Goal: Task Accomplishment & Management: Use online tool/utility

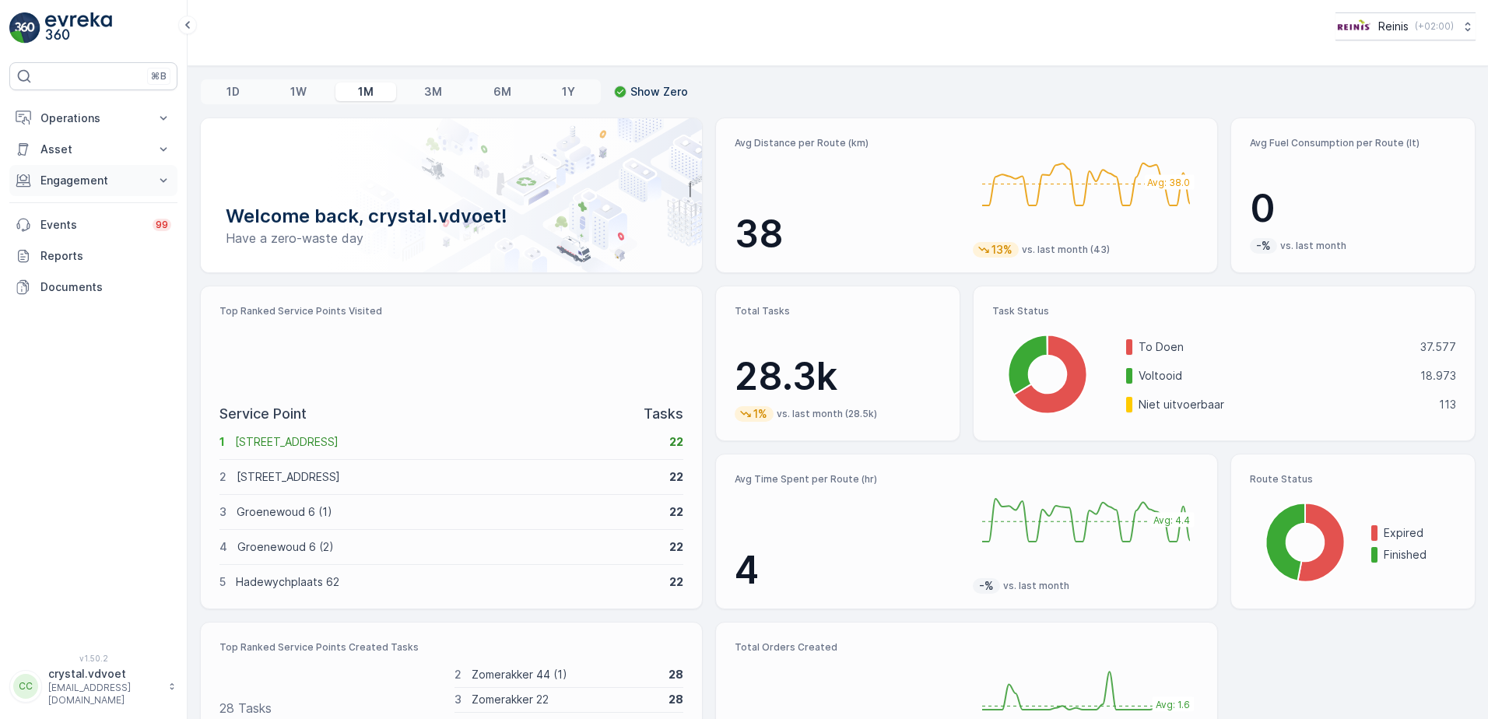
drag, startPoint x: 79, startPoint y: 165, endPoint x: 81, endPoint y: 174, distance: 8.9
click at [81, 174] on div "Operations Insights Planning Routes & Tasks Cockpit Settings Asset Assets Activ…" at bounding box center [93, 203] width 168 height 200
click at [86, 184] on p "Engagement" at bounding box center [93, 181] width 106 height 16
click at [82, 230] on link "Entities" at bounding box center [105, 229] width 144 height 22
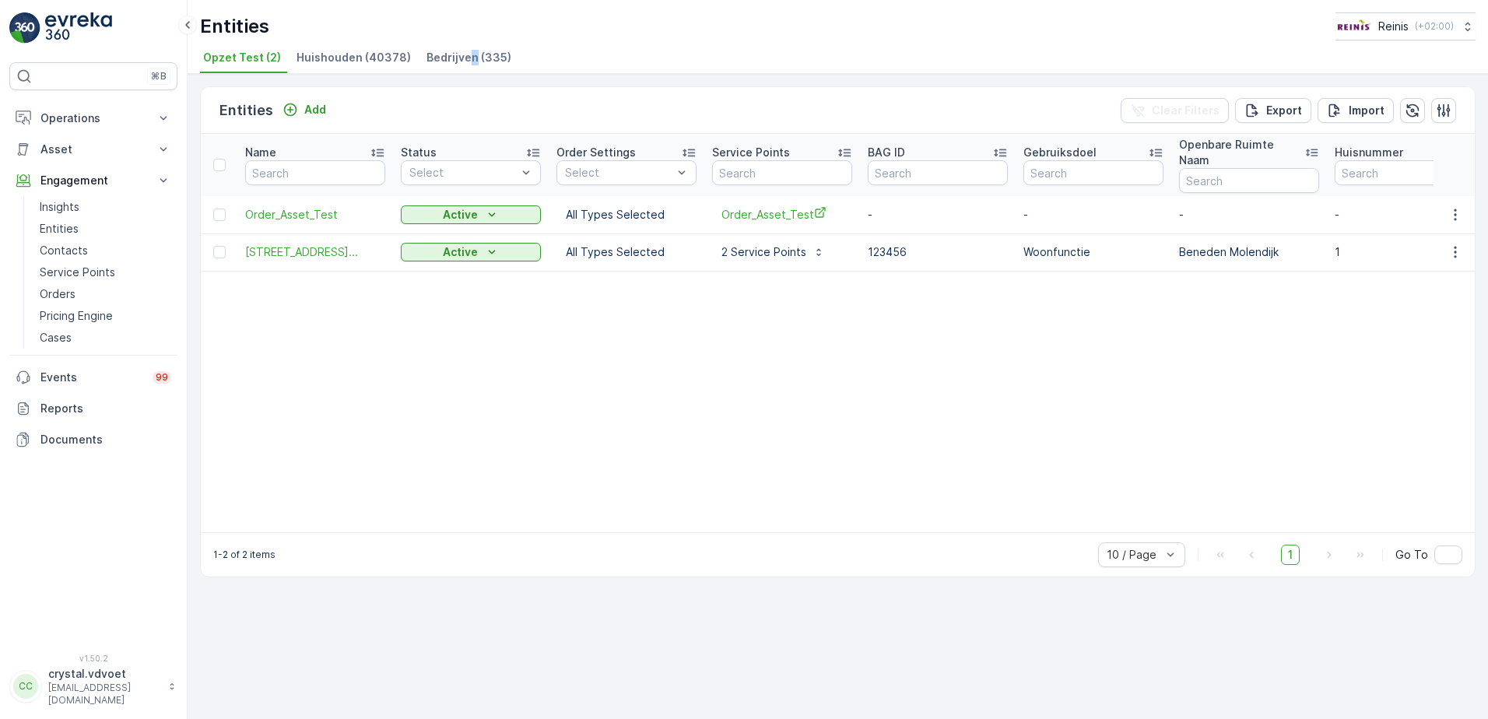
click at [469, 57] on span "Bedrijven (335)" at bounding box center [468, 58] width 85 height 16
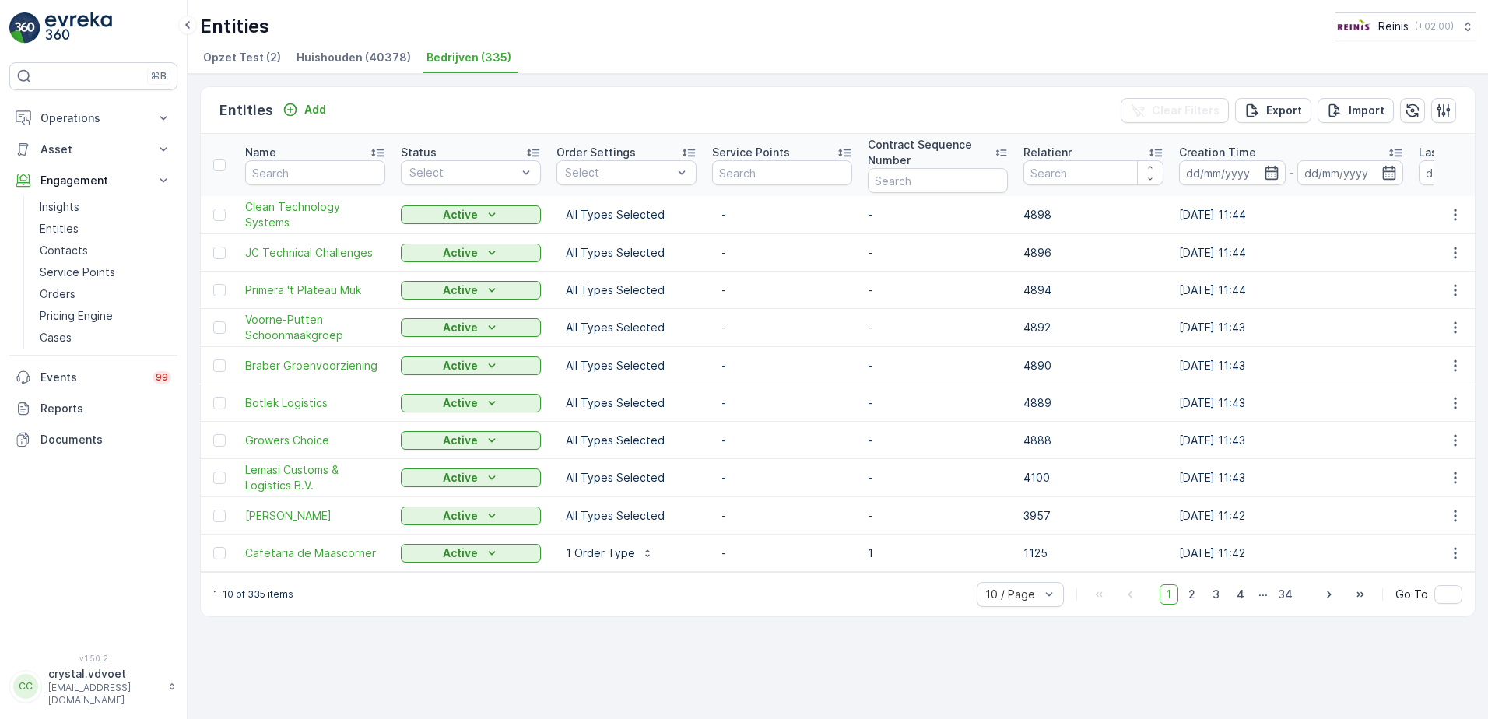
drag, startPoint x: 433, startPoint y: 59, endPoint x: 454, endPoint y: 58, distance: 21.0
click at [433, 59] on span "Bedrijven (335)" at bounding box center [468, 58] width 85 height 16
click at [1079, 167] on input "number" at bounding box center [1093, 172] width 140 height 25
type input "1070"
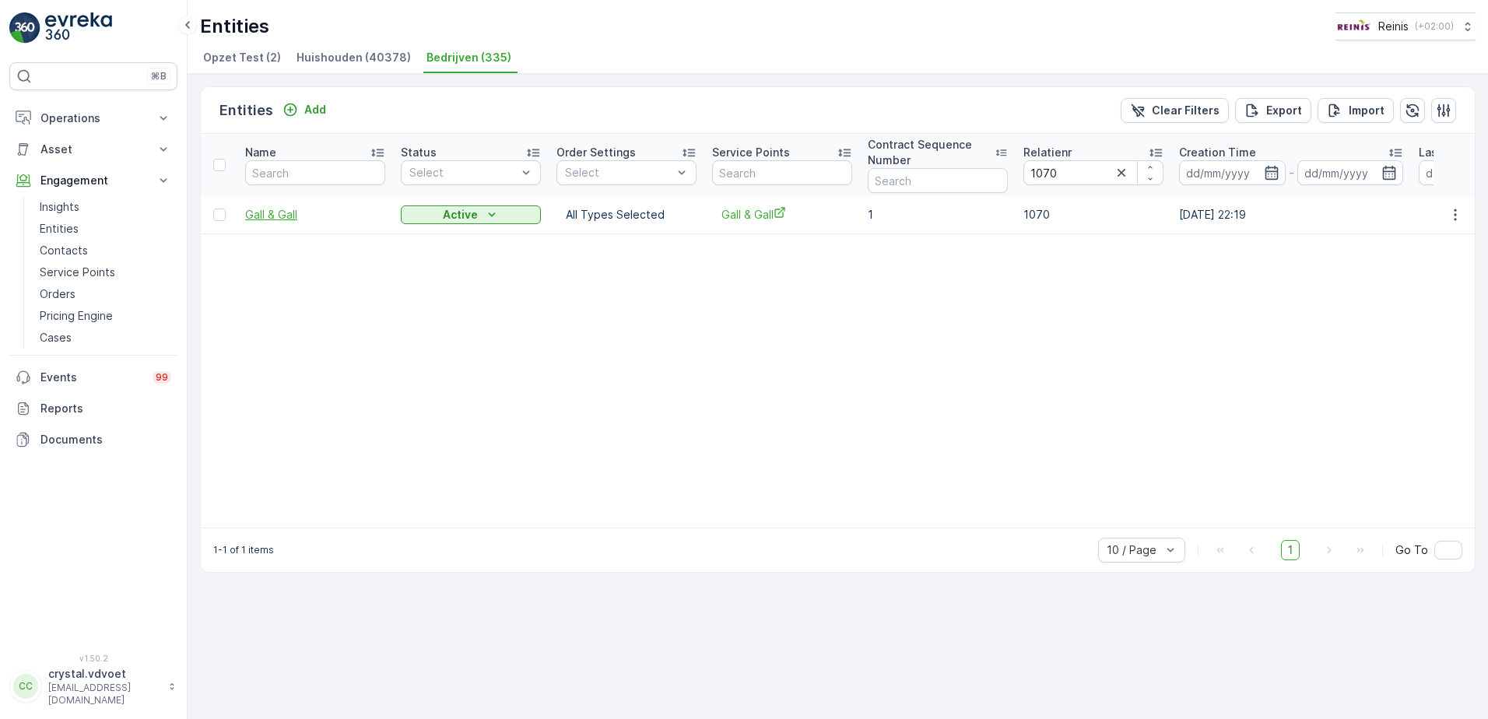
click at [295, 218] on span "Gall & Gall" at bounding box center [315, 215] width 140 height 16
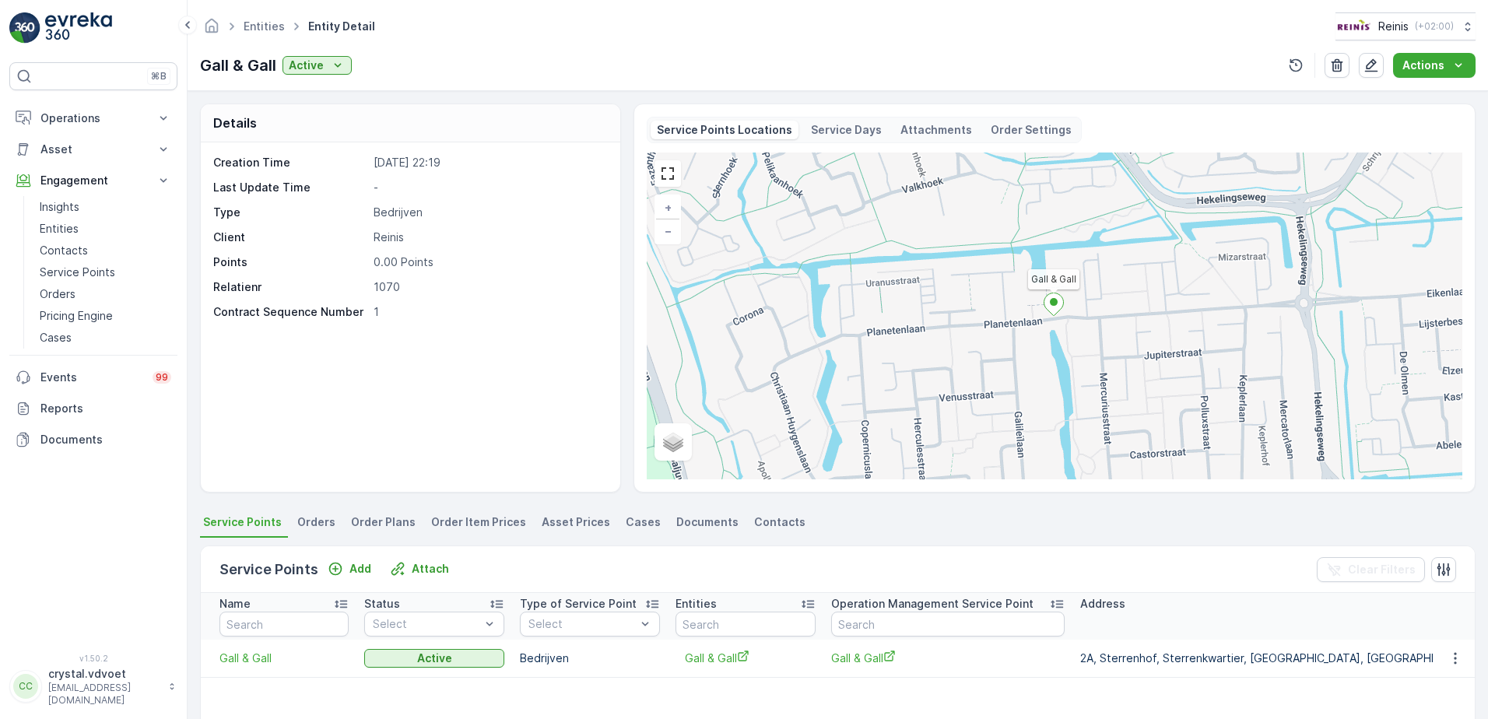
click at [855, 605] on p "Operation Management Service Point" at bounding box center [932, 604] width 202 height 16
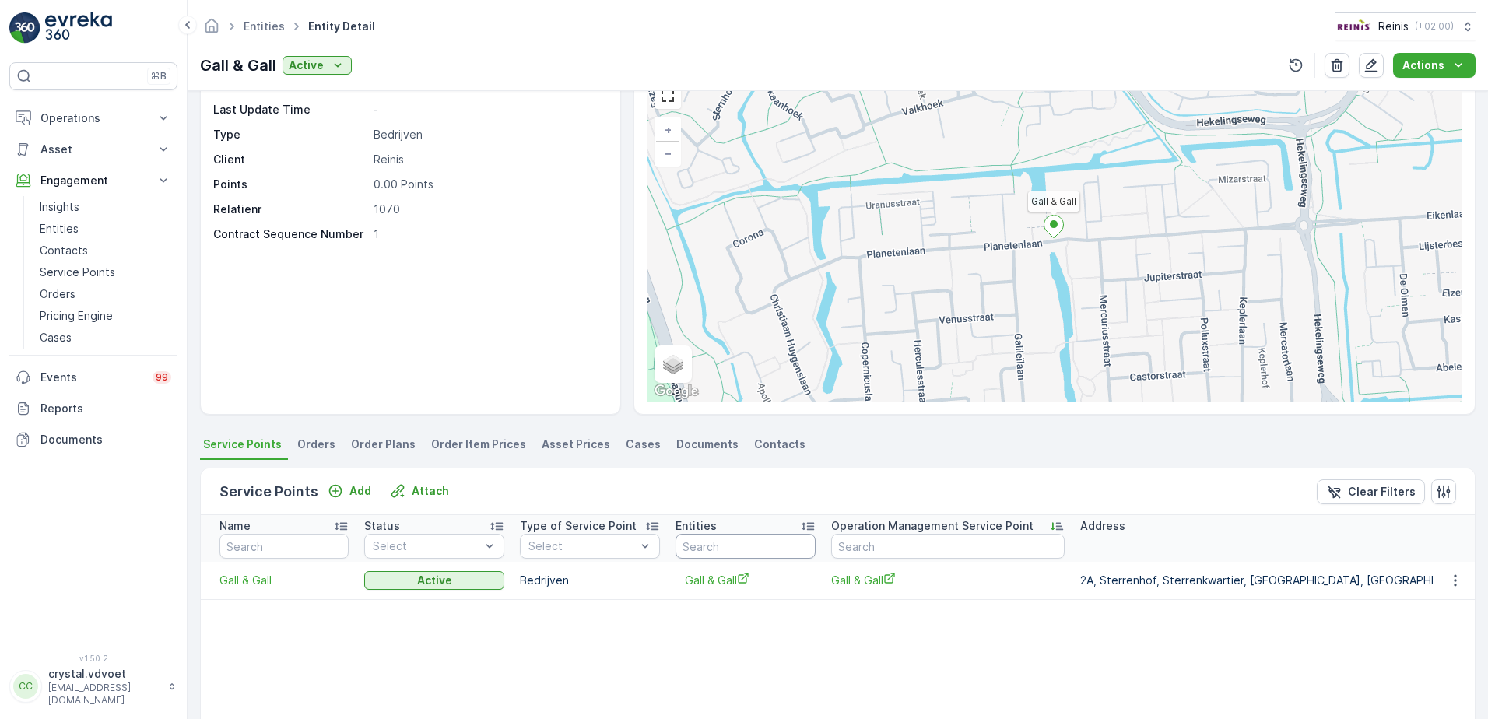
scroll to position [156, 0]
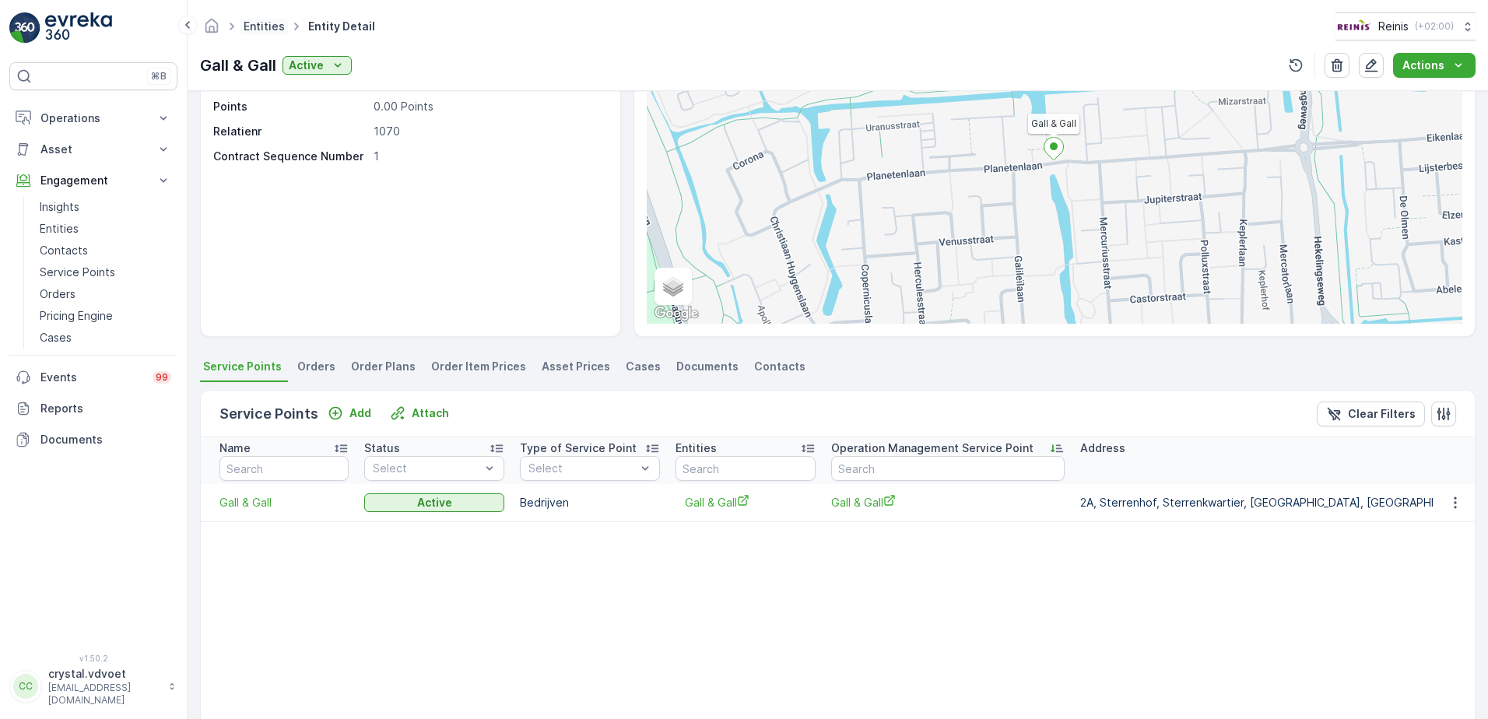
click at [275, 30] on link "Entities" at bounding box center [264, 25] width 41 height 13
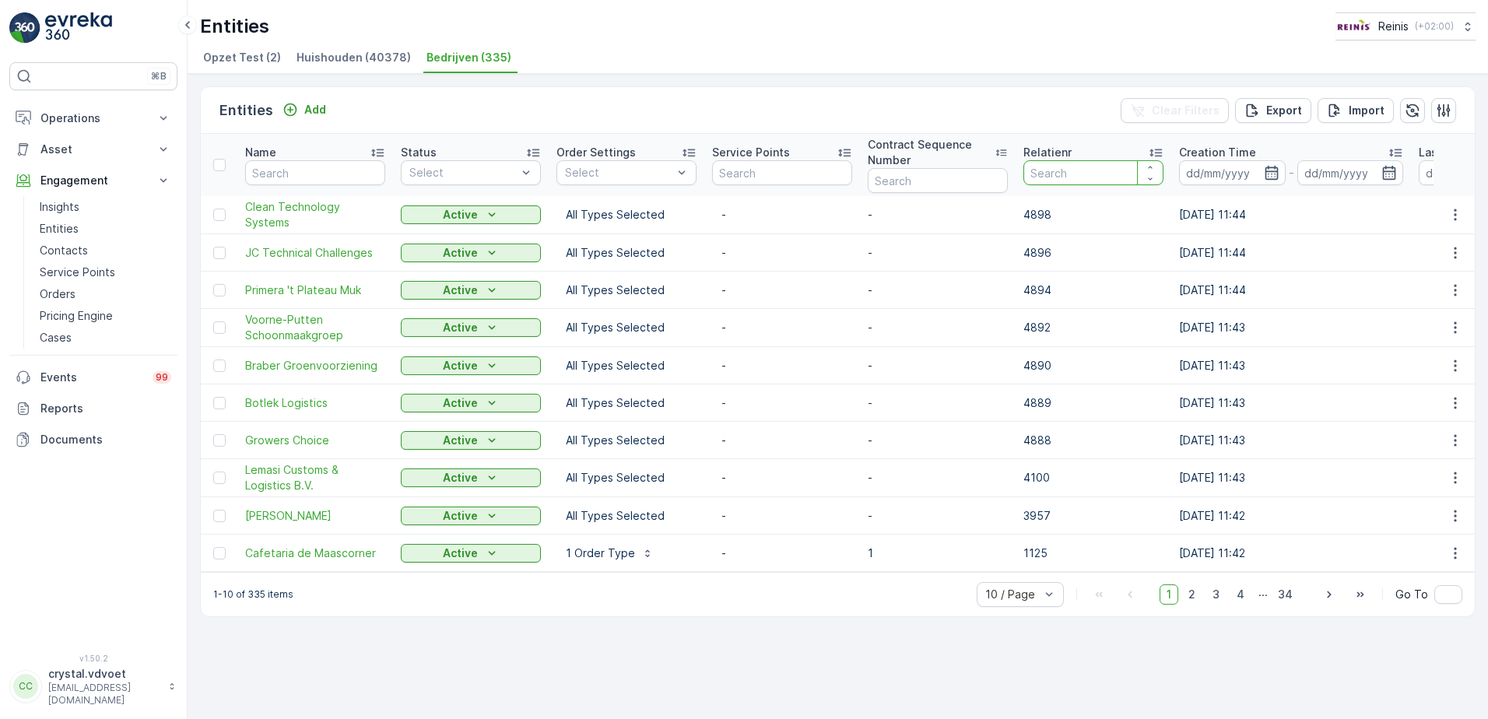
click at [1053, 173] on input "number" at bounding box center [1093, 172] width 140 height 25
type input "1070"
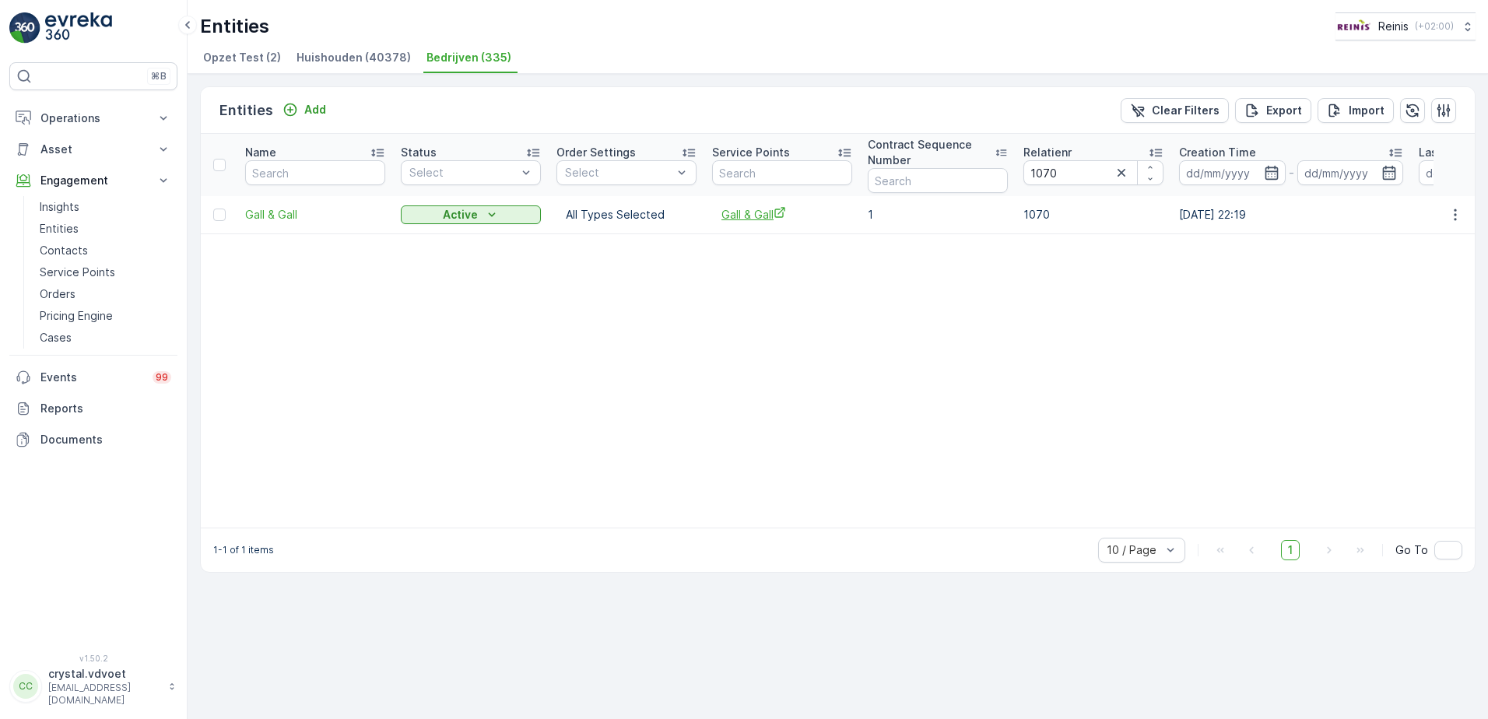
click at [738, 219] on span "Gall & Gall" at bounding box center [781, 214] width 121 height 16
click at [275, 209] on span "Gall & Gall" at bounding box center [315, 215] width 140 height 16
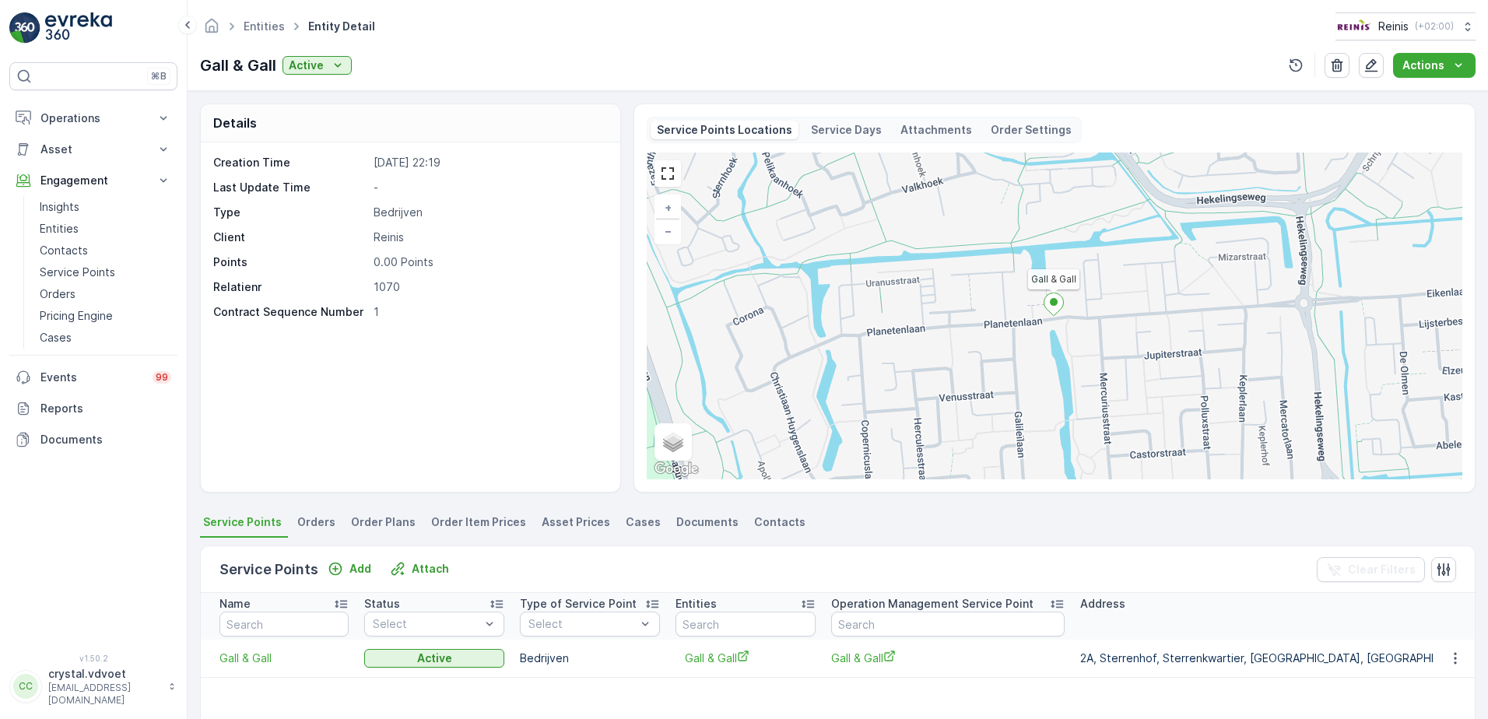
click at [320, 528] on span "Orders" at bounding box center [316, 522] width 38 height 16
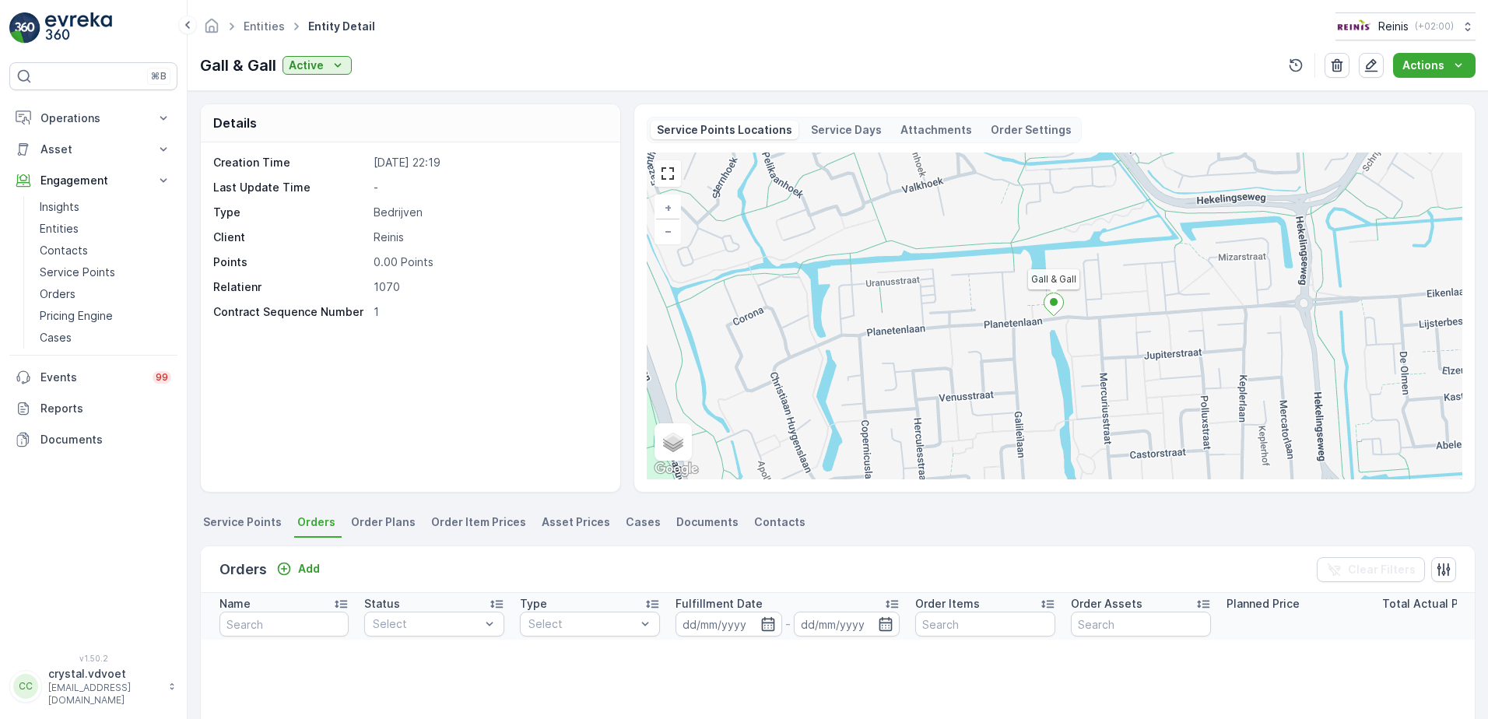
click at [240, 522] on span "Service Points" at bounding box center [242, 522] width 79 height 16
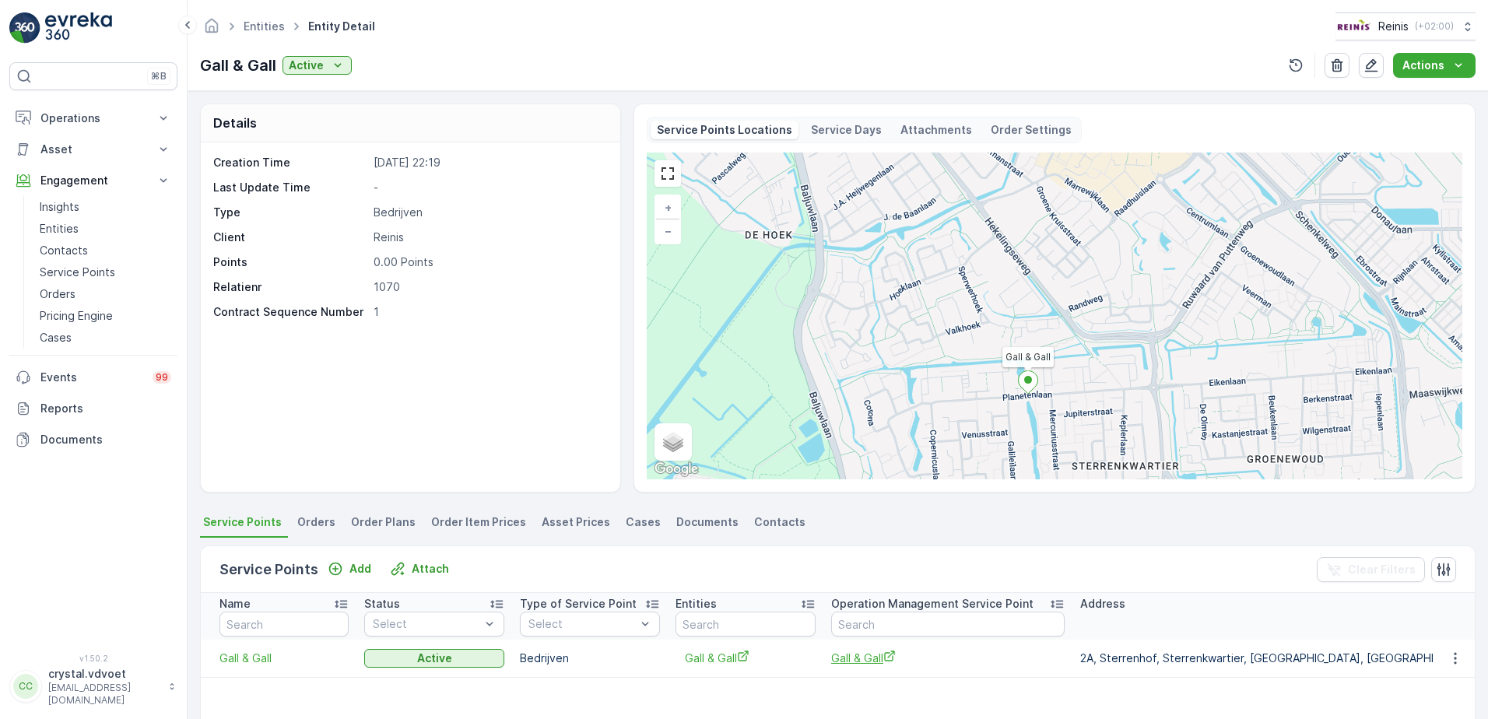
click at [865, 659] on span "Gall & Gall" at bounding box center [947, 658] width 233 height 16
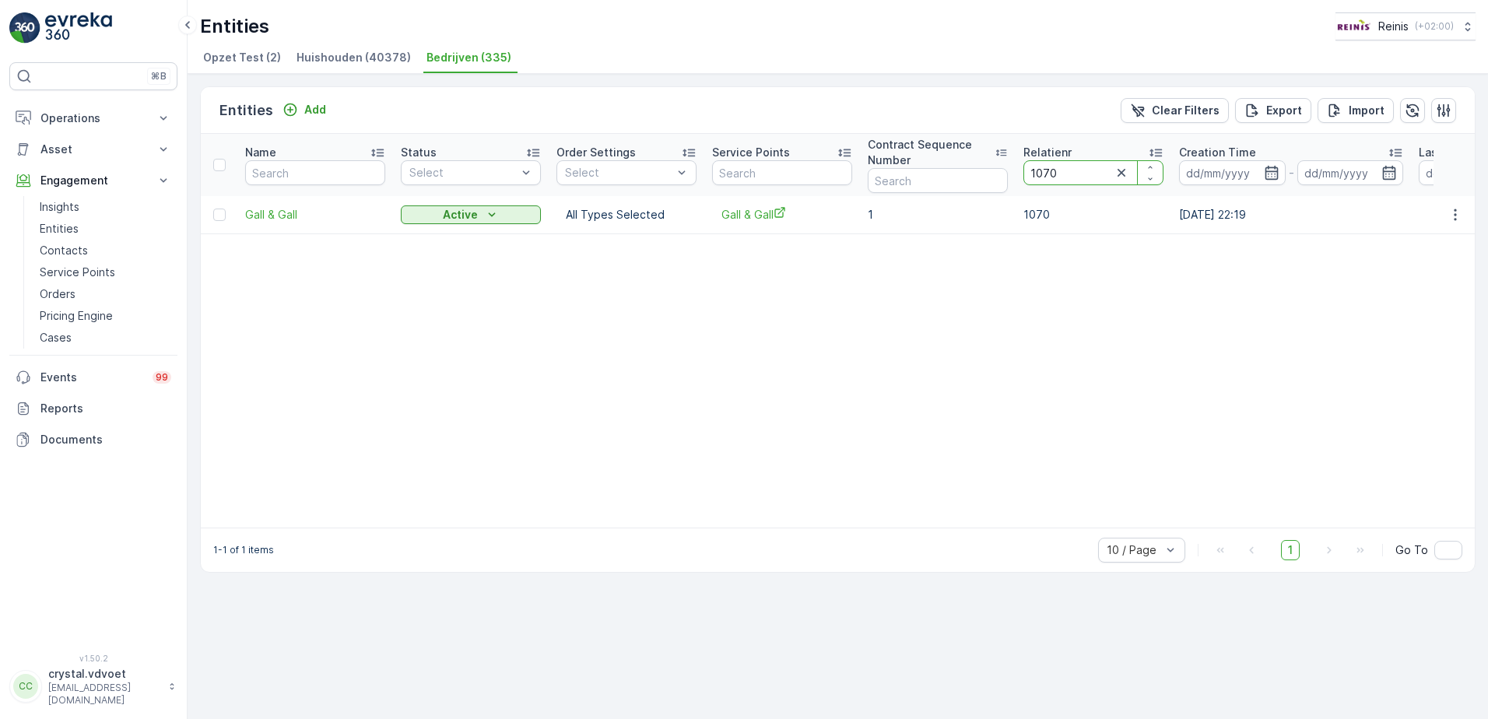
click at [1068, 175] on input "1070" at bounding box center [1093, 172] width 140 height 25
type input "1074"
click at [286, 216] on span "SOW de Kern" at bounding box center [315, 215] width 140 height 16
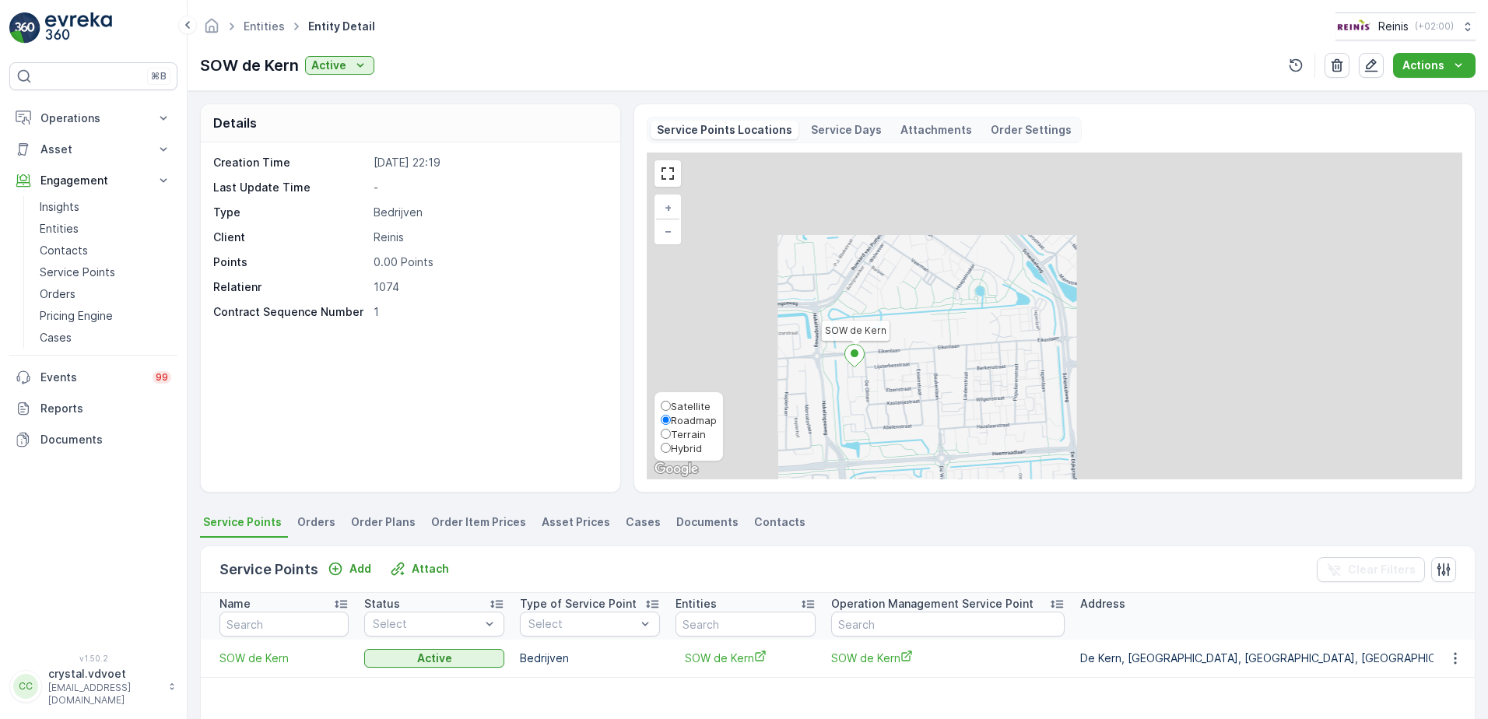
scroll to position [78, 0]
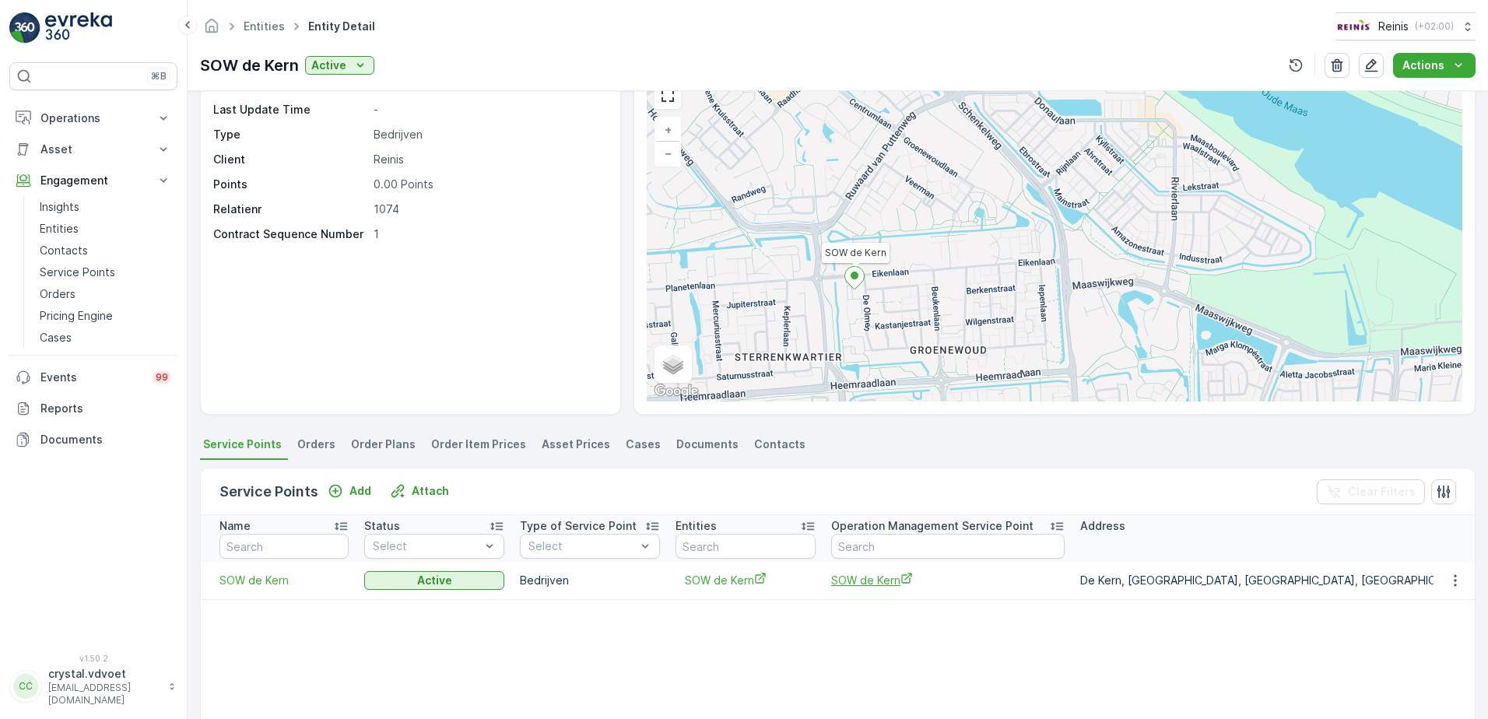
click at [865, 581] on span "SOW de Kern" at bounding box center [947, 580] width 233 height 16
click at [250, 26] on link "Entities" at bounding box center [264, 25] width 41 height 13
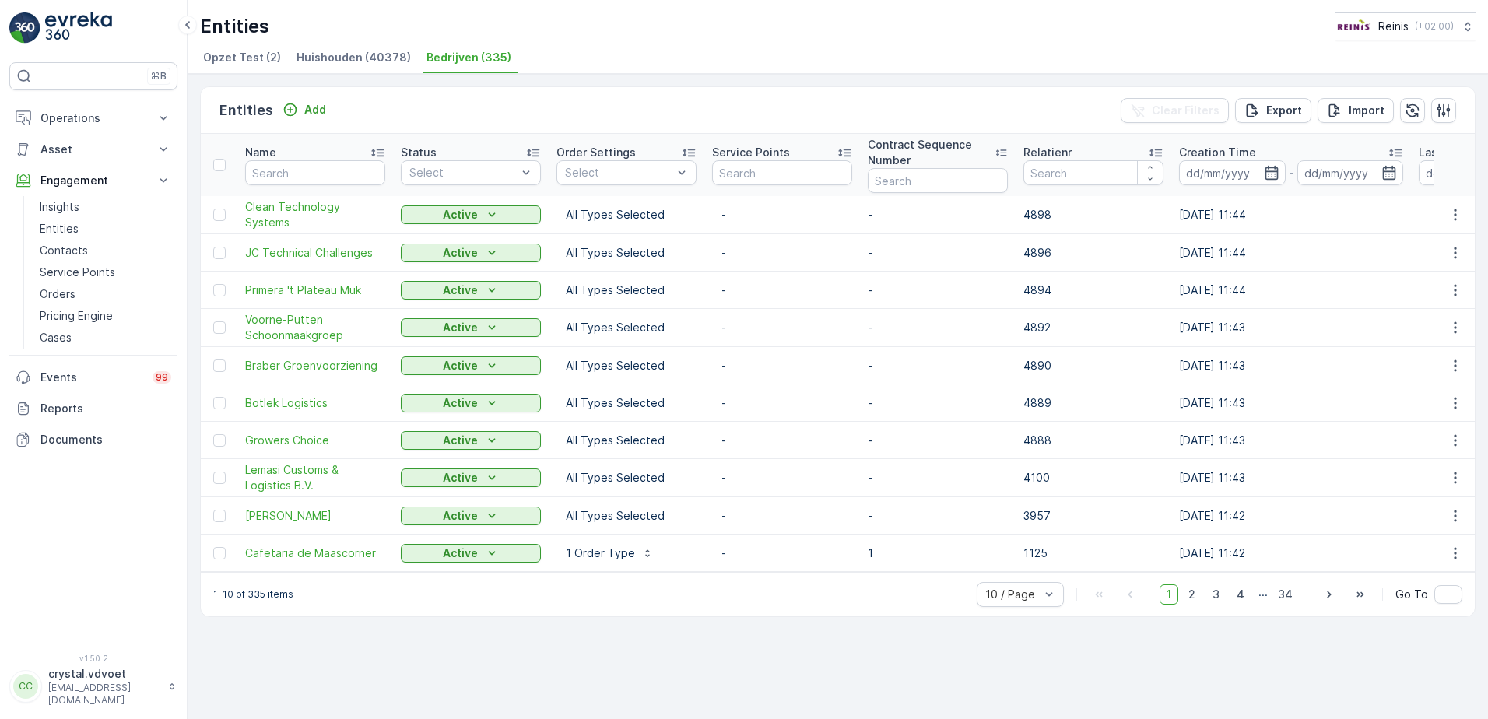
click at [1110, 180] on input "number" at bounding box center [1093, 172] width 140 height 25
type input "1082"
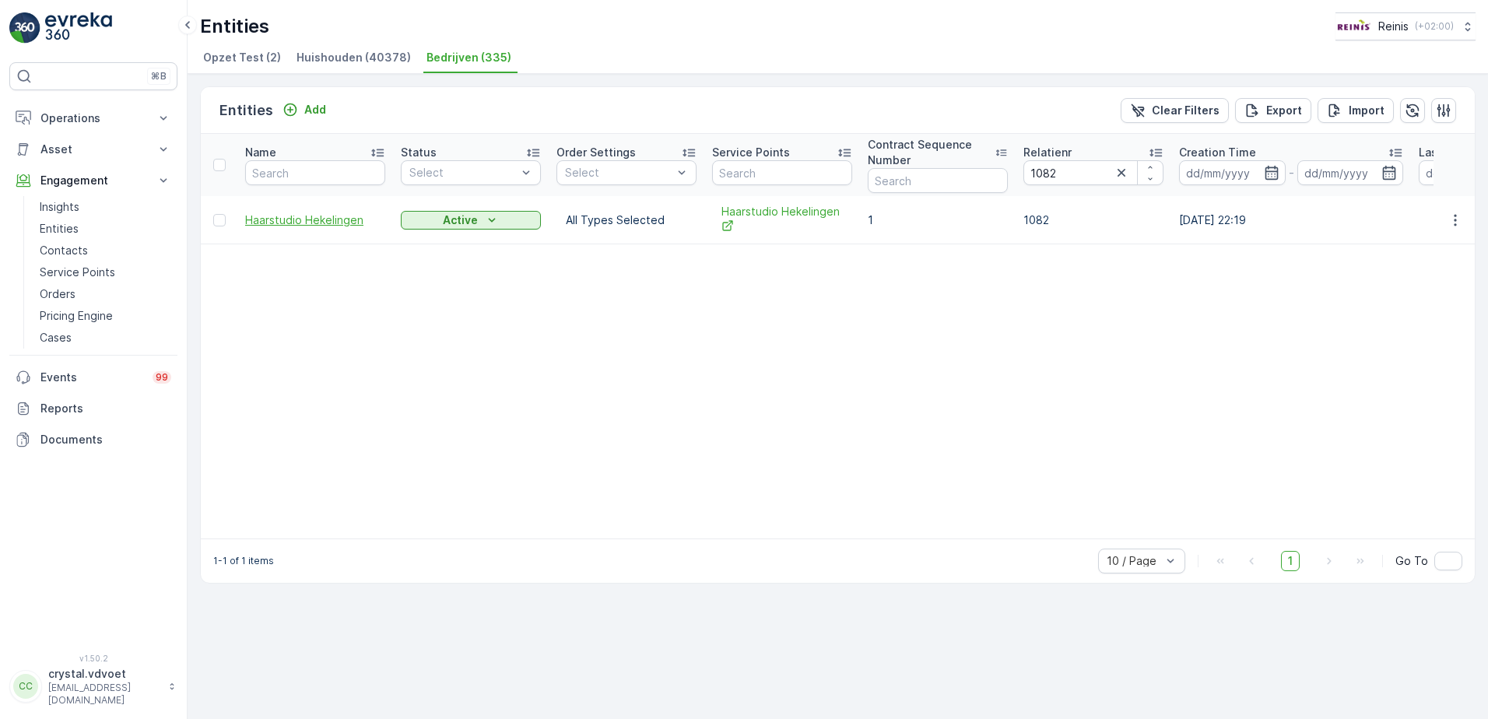
click at [296, 221] on span "Haarstudio Hekelingen" at bounding box center [315, 220] width 140 height 16
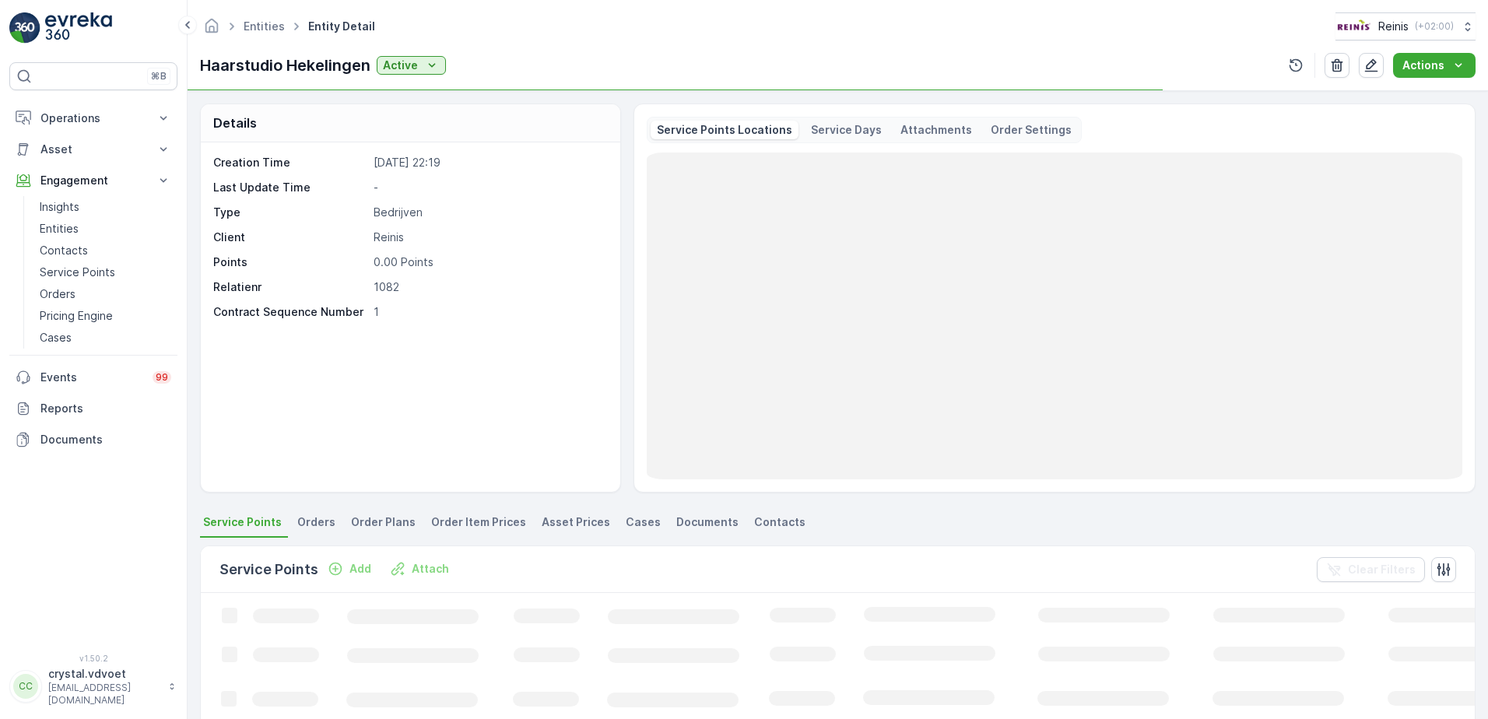
scroll to position [78, 0]
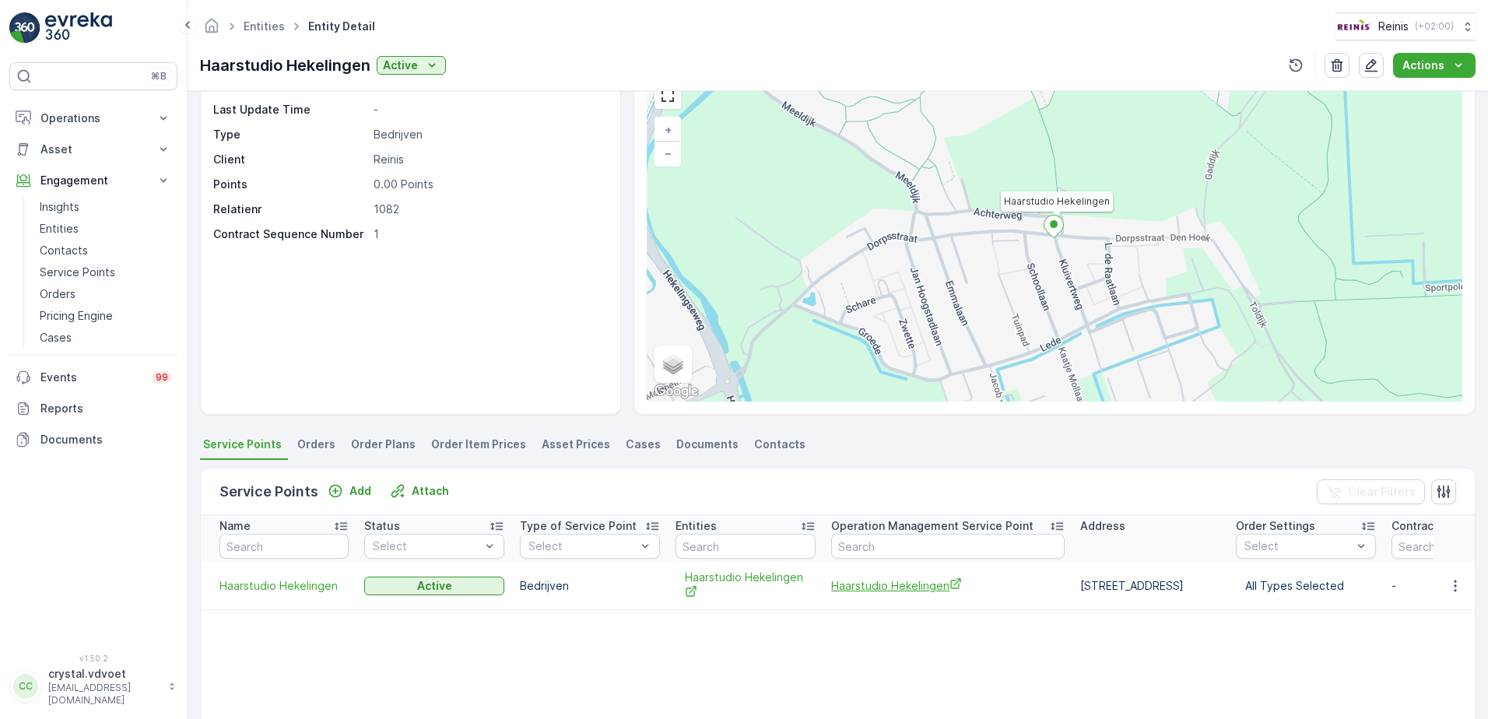
click at [909, 590] on span "Haarstudio Hekelingen" at bounding box center [947, 585] width 233 height 16
drag, startPoint x: 816, startPoint y: 584, endPoint x: 829, endPoint y: 585, distance: 13.3
click at [825, 585] on tr "Haarstudio Hekelingen Active Bedrijven Haarstudio Hekelingen Haarstudio Hekelin…" at bounding box center [1514, 586] width 2626 height 48
click at [852, 588] on span "Haarstudio Hekelingen" at bounding box center [947, 585] width 233 height 16
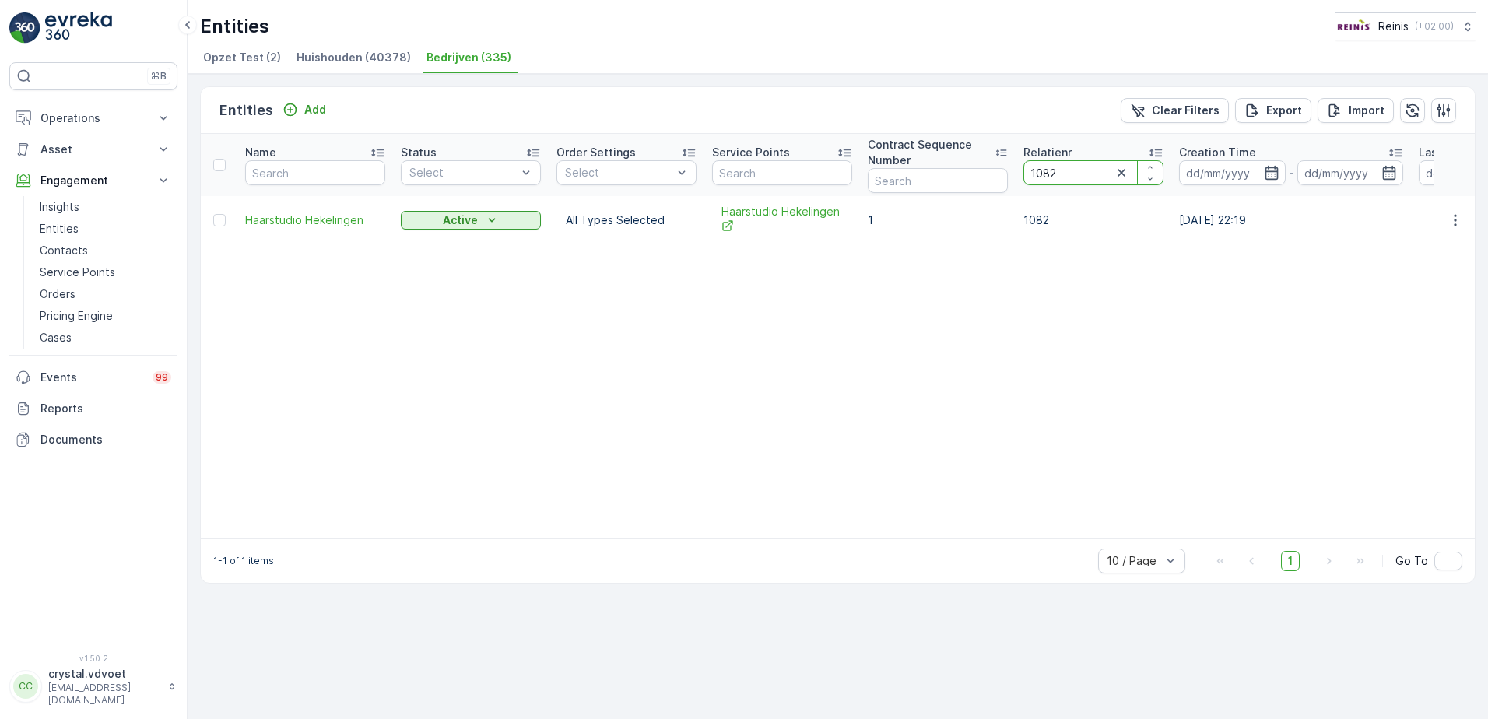
click at [1078, 170] on input "1082" at bounding box center [1093, 172] width 140 height 25
type input "1084"
click at [350, 225] on span "van Hamburg Cleaning BV" at bounding box center [315, 220] width 140 height 16
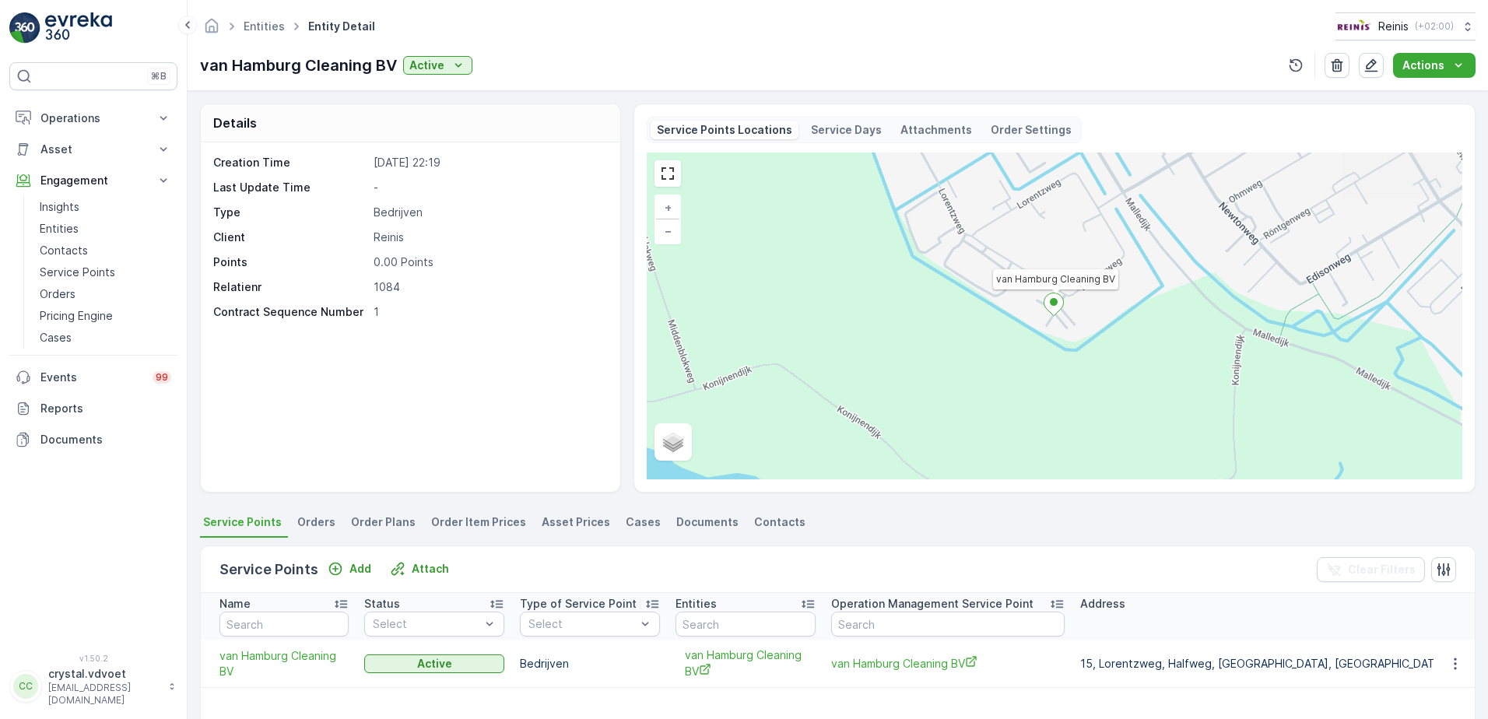
scroll to position [156, 0]
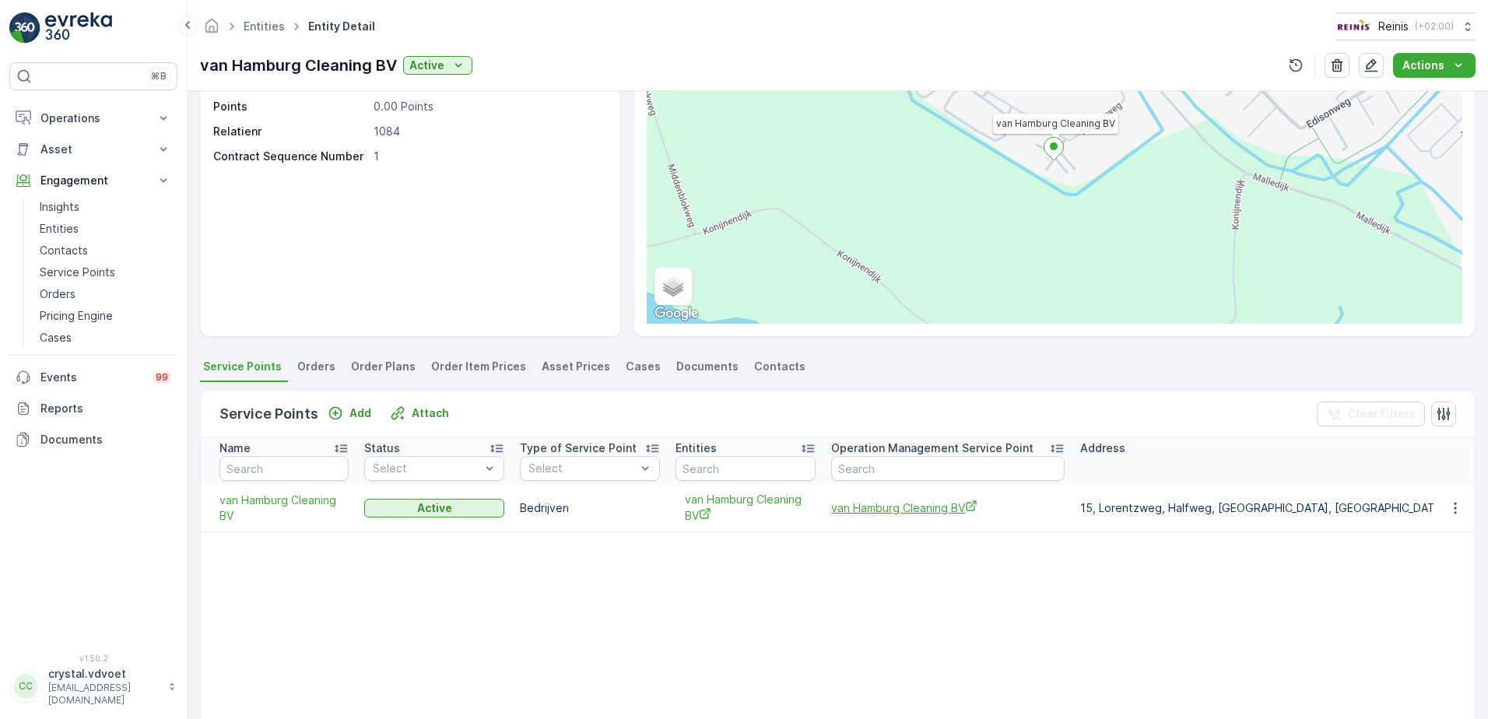
click at [859, 505] on span "van Hamburg Cleaning BV" at bounding box center [947, 508] width 233 height 16
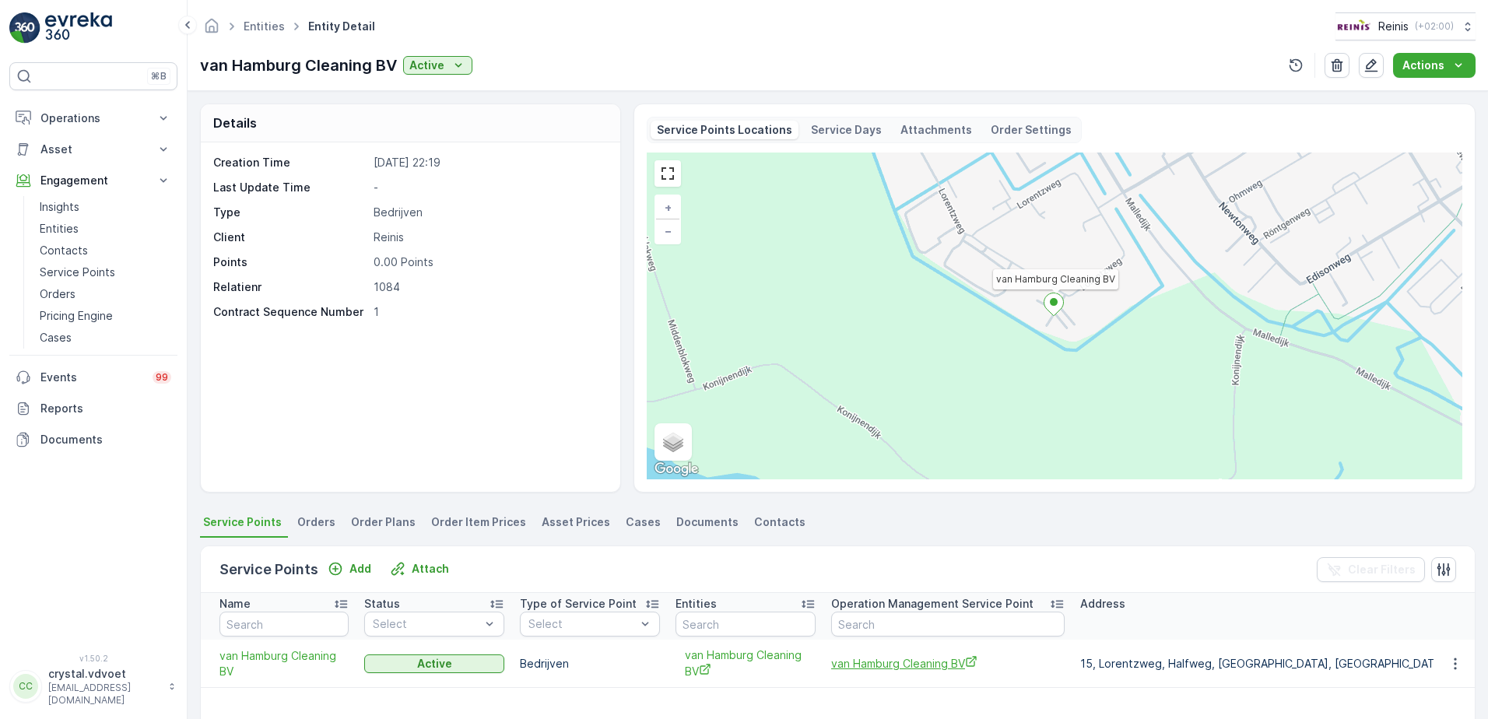
click at [886, 663] on span "van Hamburg Cleaning BV" at bounding box center [947, 663] width 233 height 16
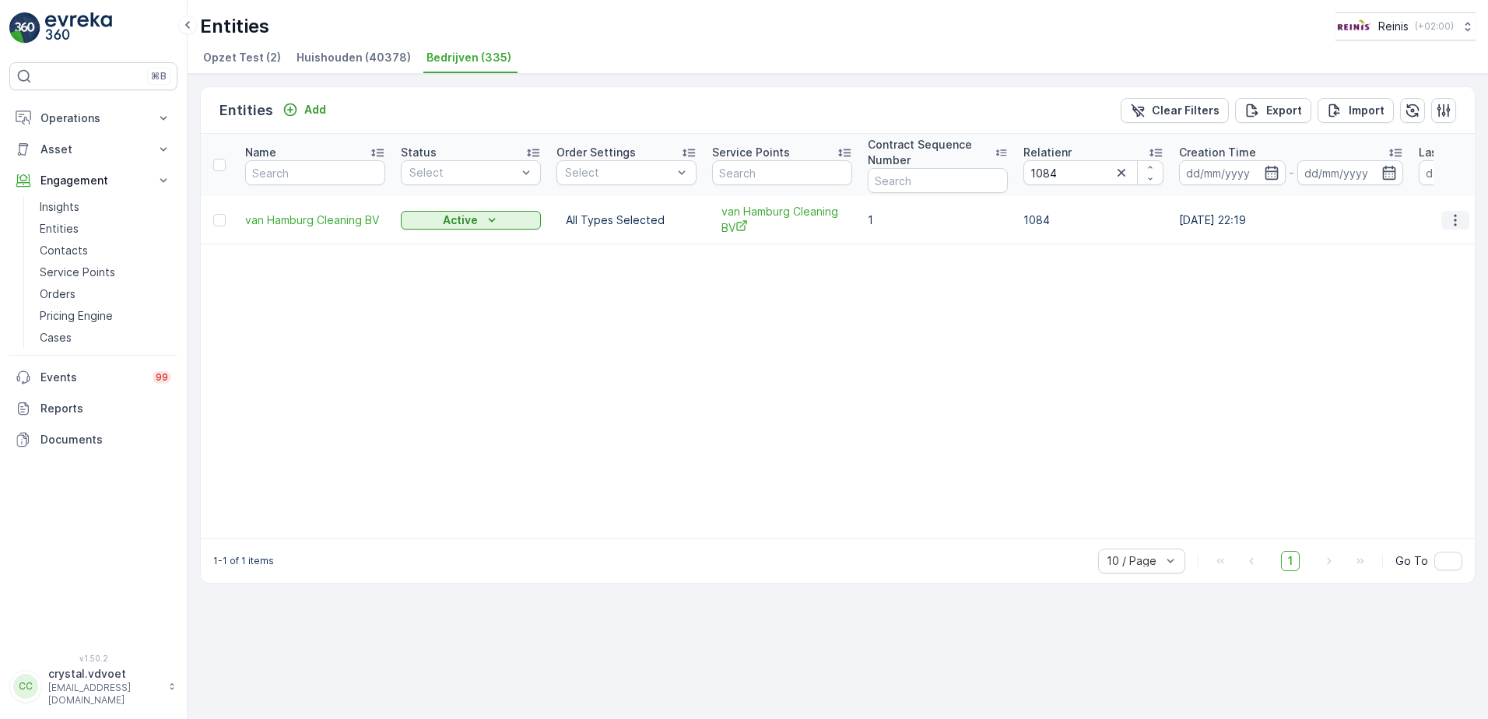
click at [1454, 219] on icon "button" at bounding box center [1455, 220] width 16 height 16
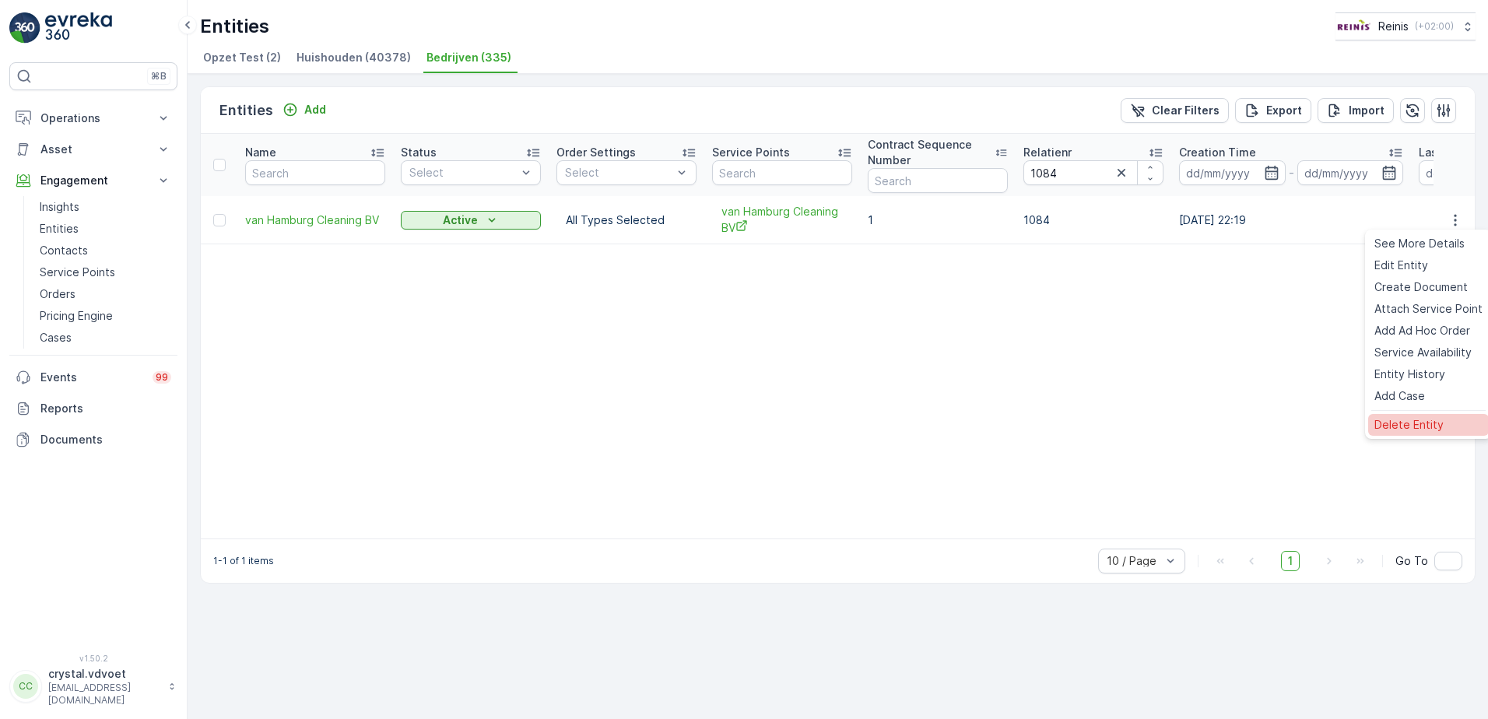
click at [1436, 423] on span "Delete Entity" at bounding box center [1408, 425] width 69 height 16
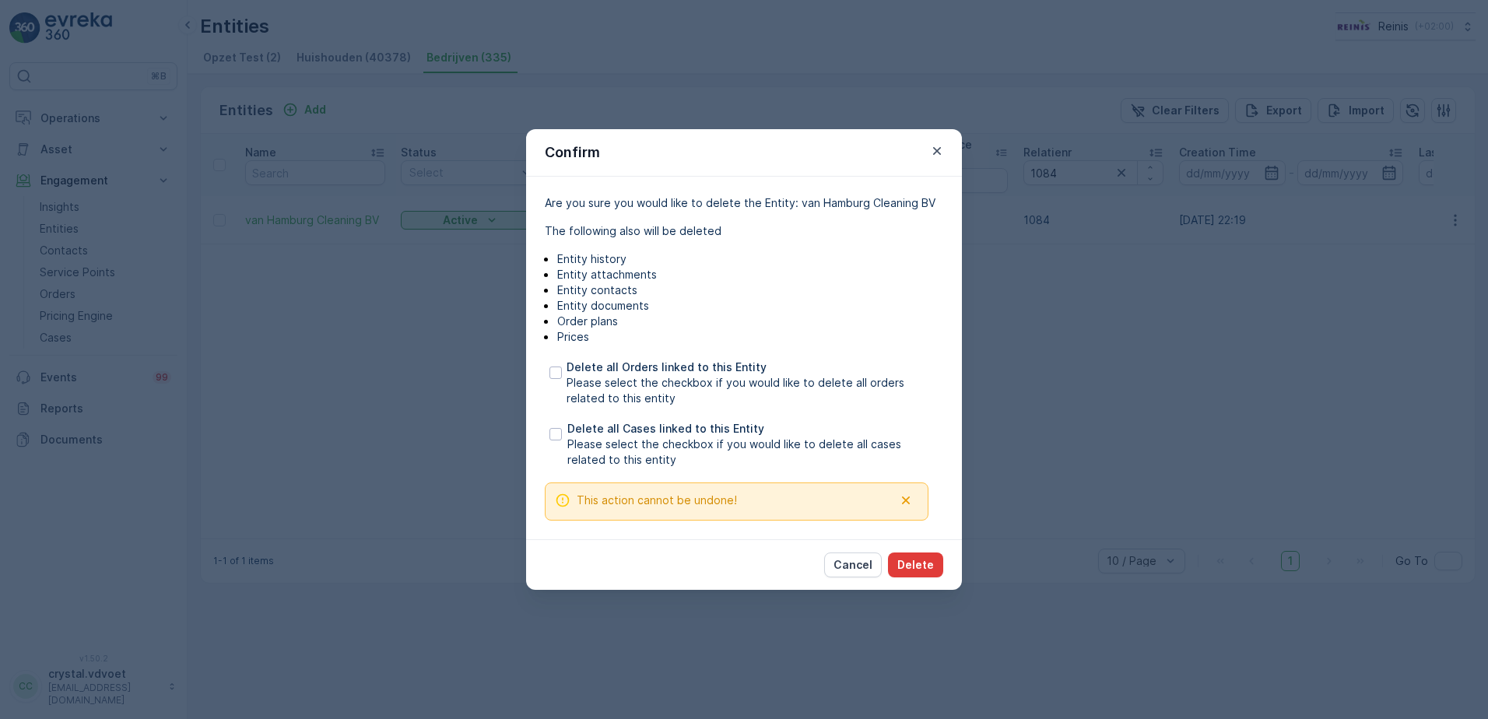
click at [930, 566] on p "Delete" at bounding box center [915, 565] width 37 height 16
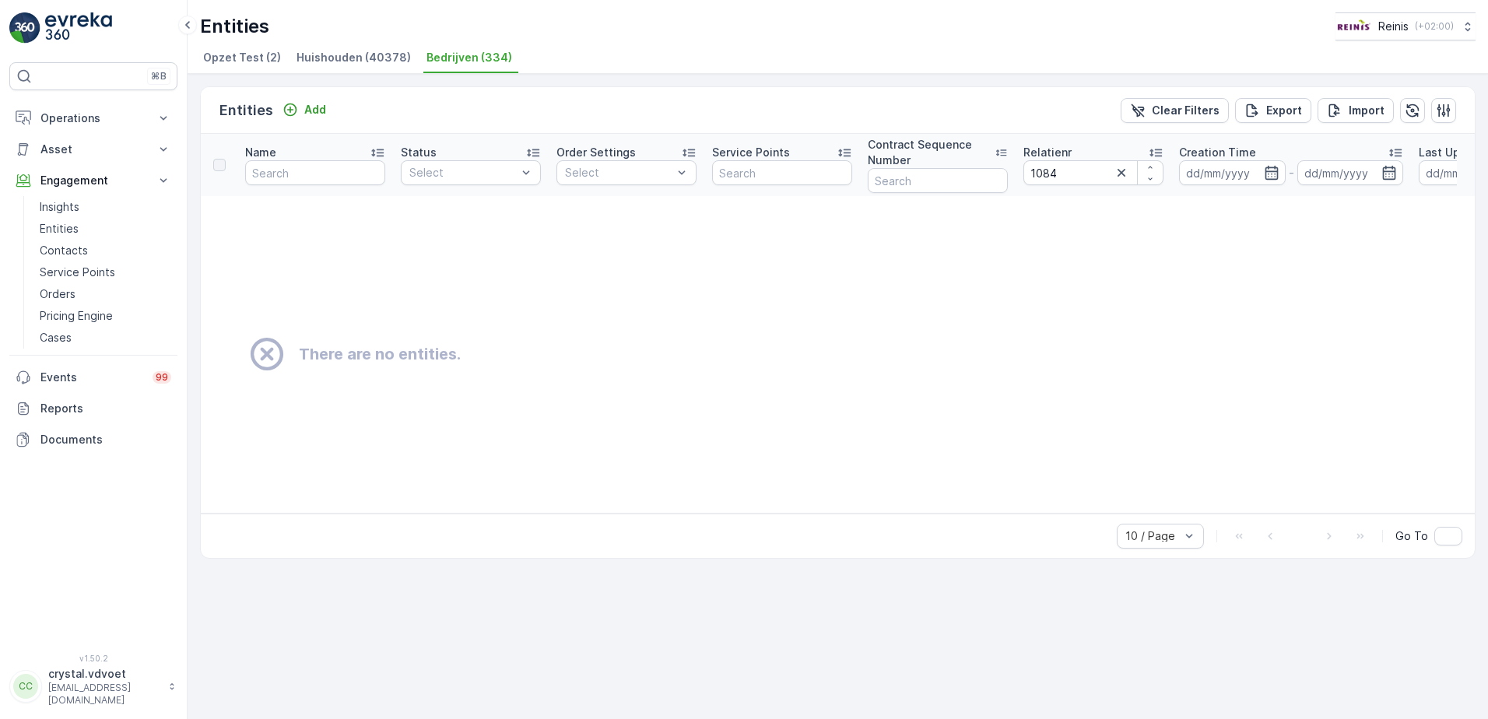
click at [1092, 187] on th "Relatienr 1084" at bounding box center [1094, 165] width 156 height 62
type input "1085"
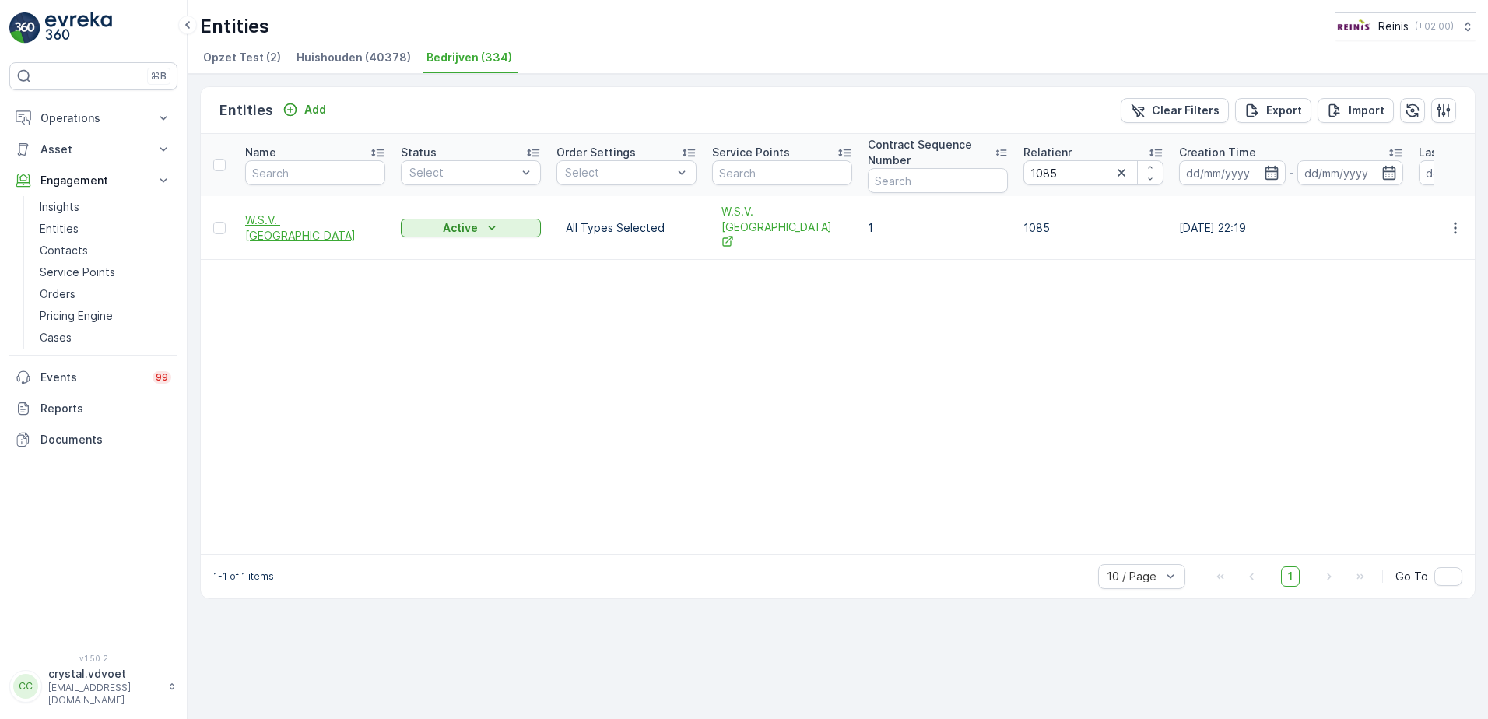
click at [287, 212] on span "W.S.V. Hairt Hille" at bounding box center [315, 227] width 140 height 31
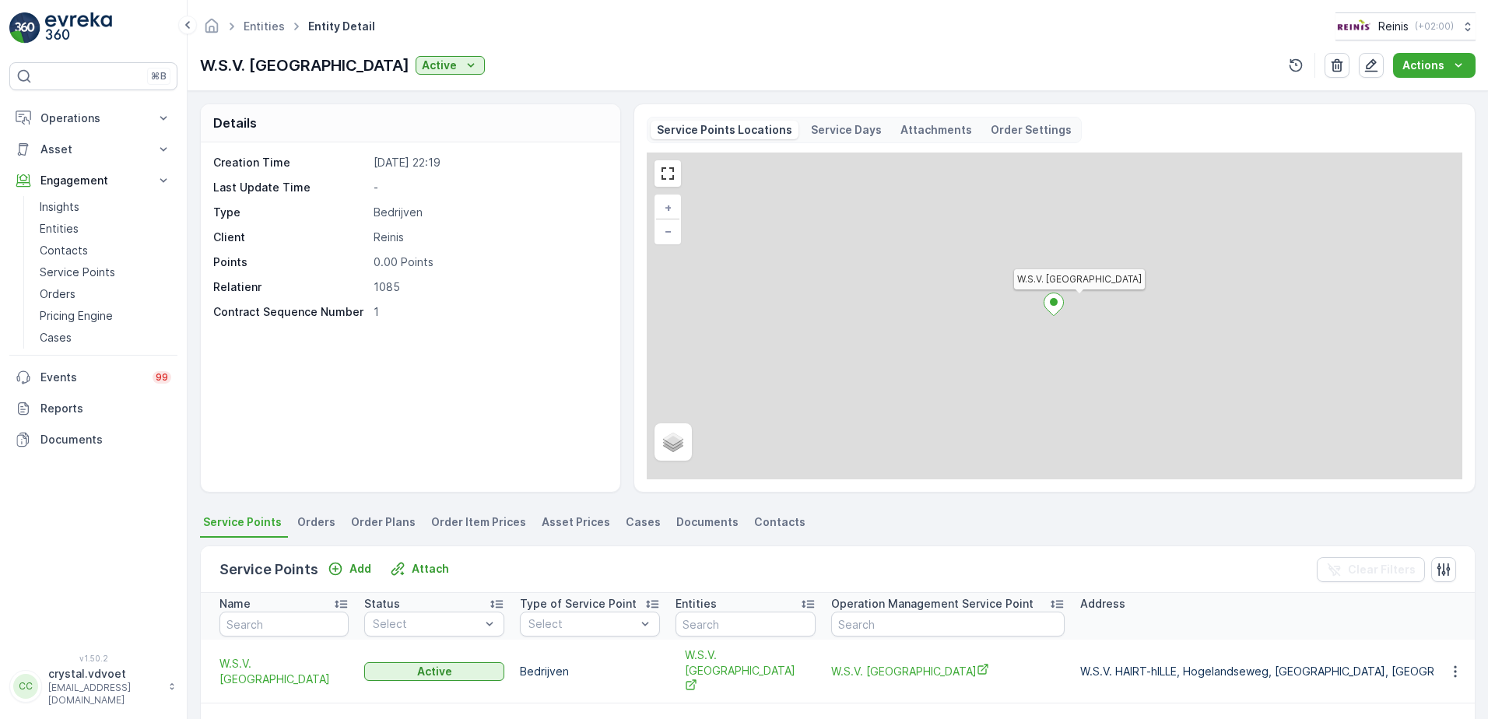
scroll to position [156, 0]
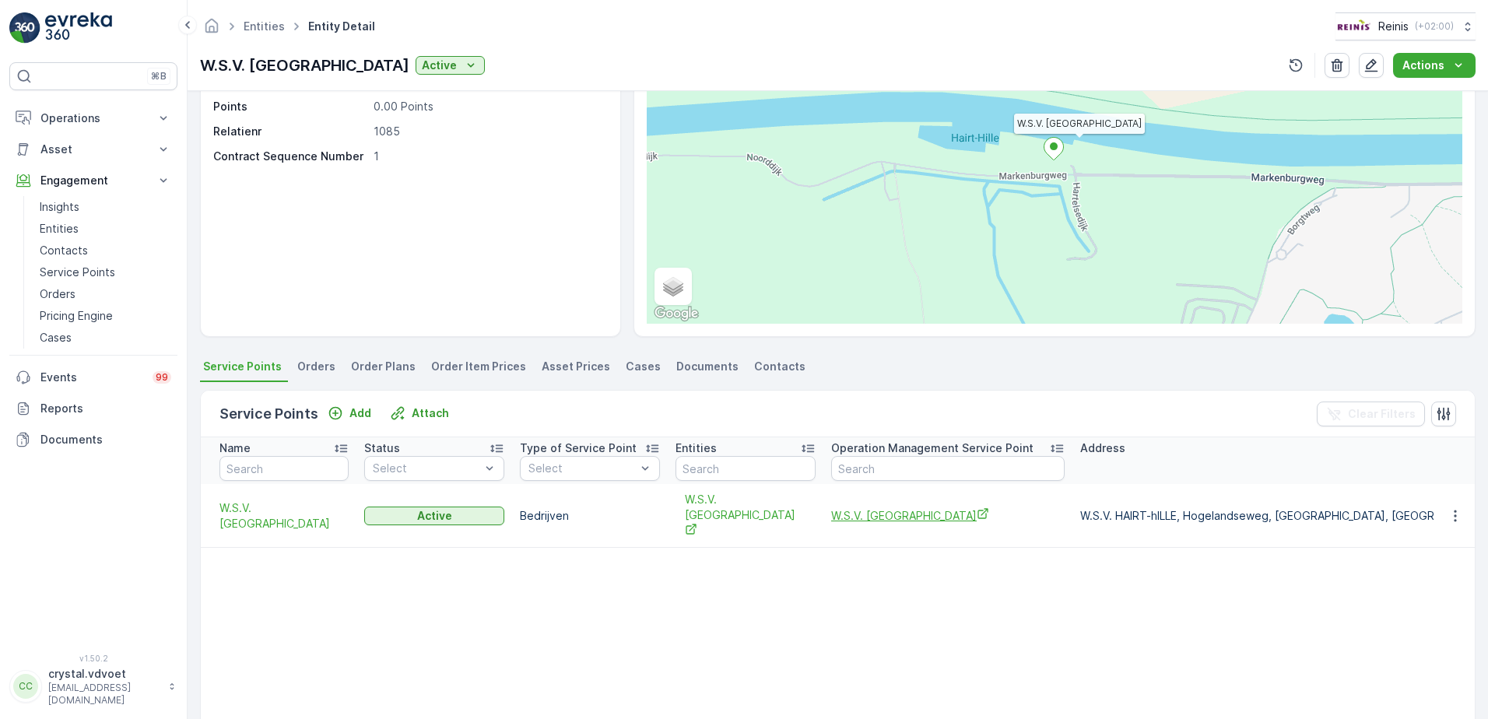
click at [893, 507] on span "W.S.V. Hairt Hille" at bounding box center [947, 515] width 233 height 16
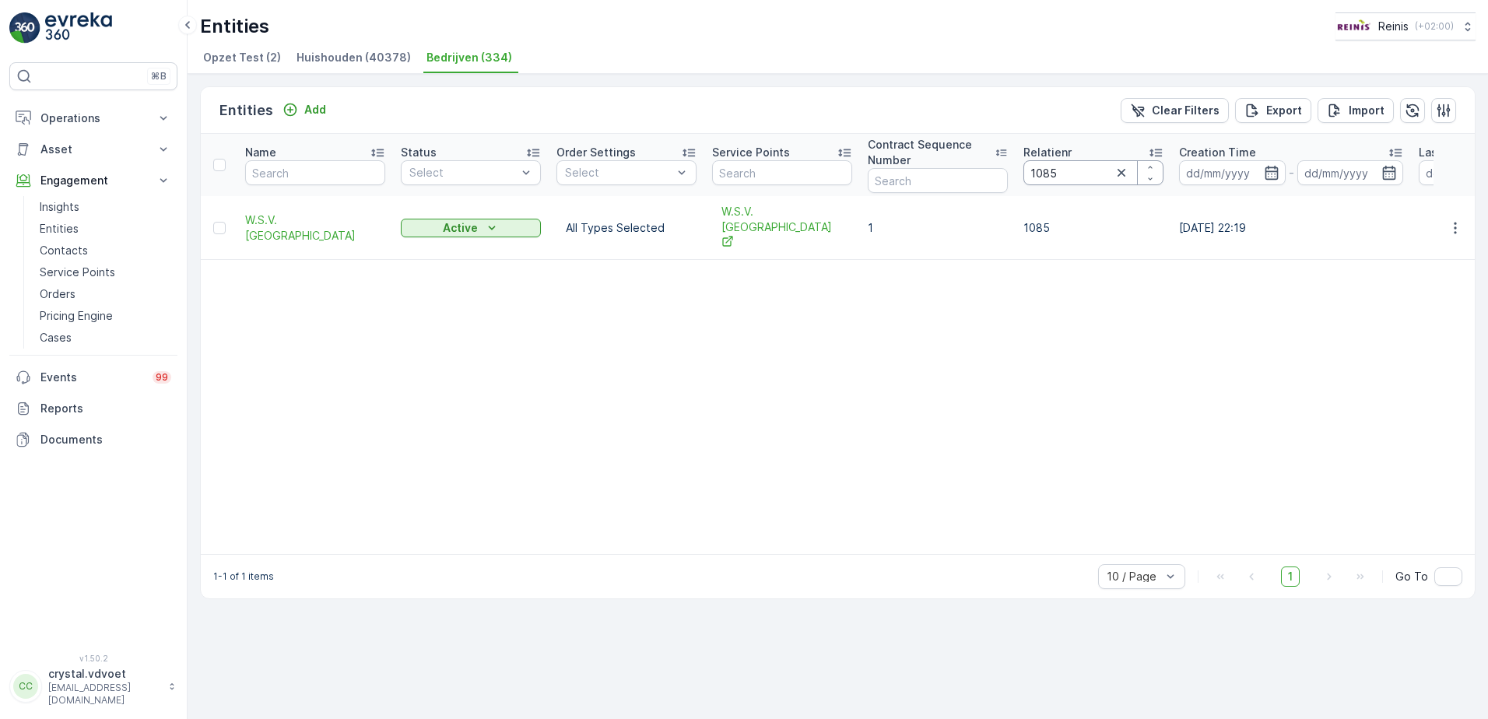
click at [1054, 173] on input "1085" at bounding box center [1093, 172] width 140 height 25
type input "1088"
click at [278, 220] on span "V.V. Hekelingen" at bounding box center [315, 228] width 140 height 16
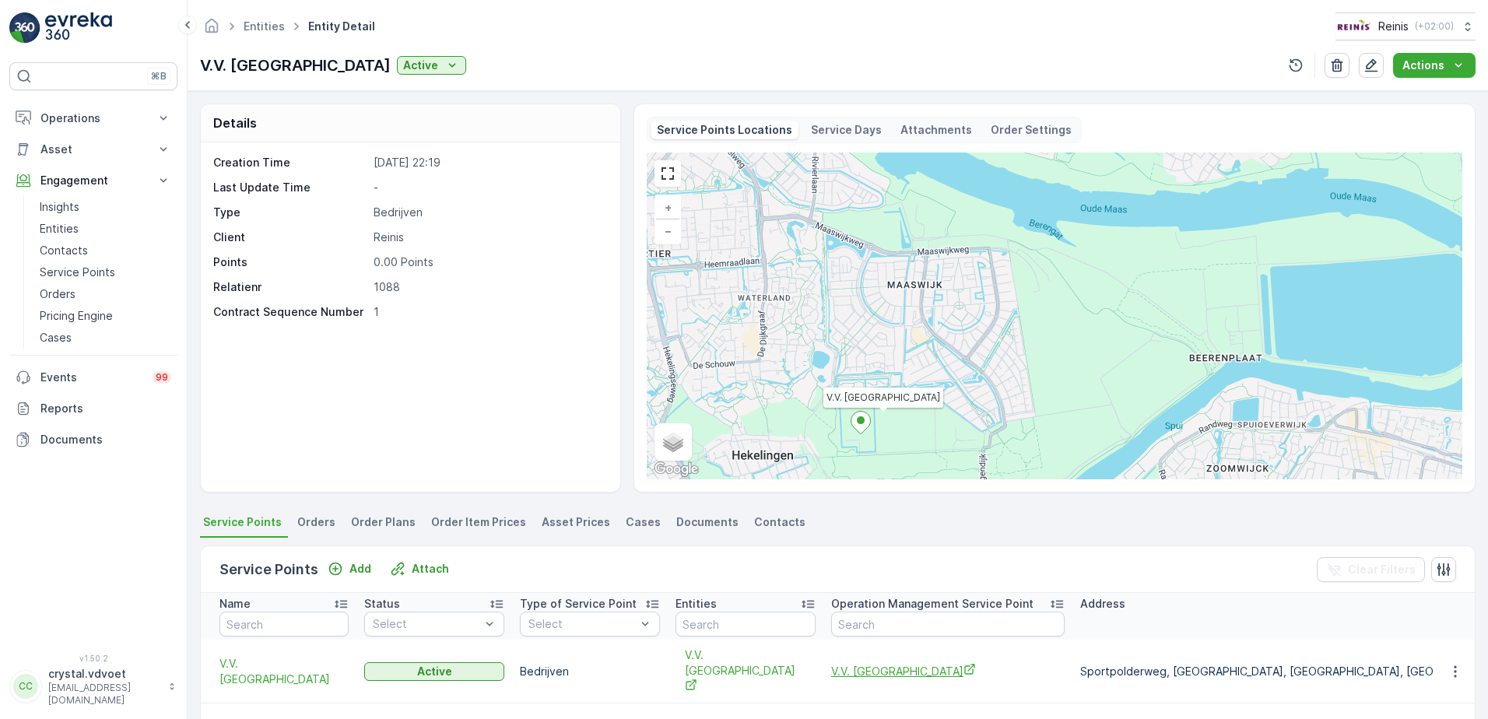
click at [865, 663] on span "V.V. Hekelingen" at bounding box center [947, 671] width 233 height 16
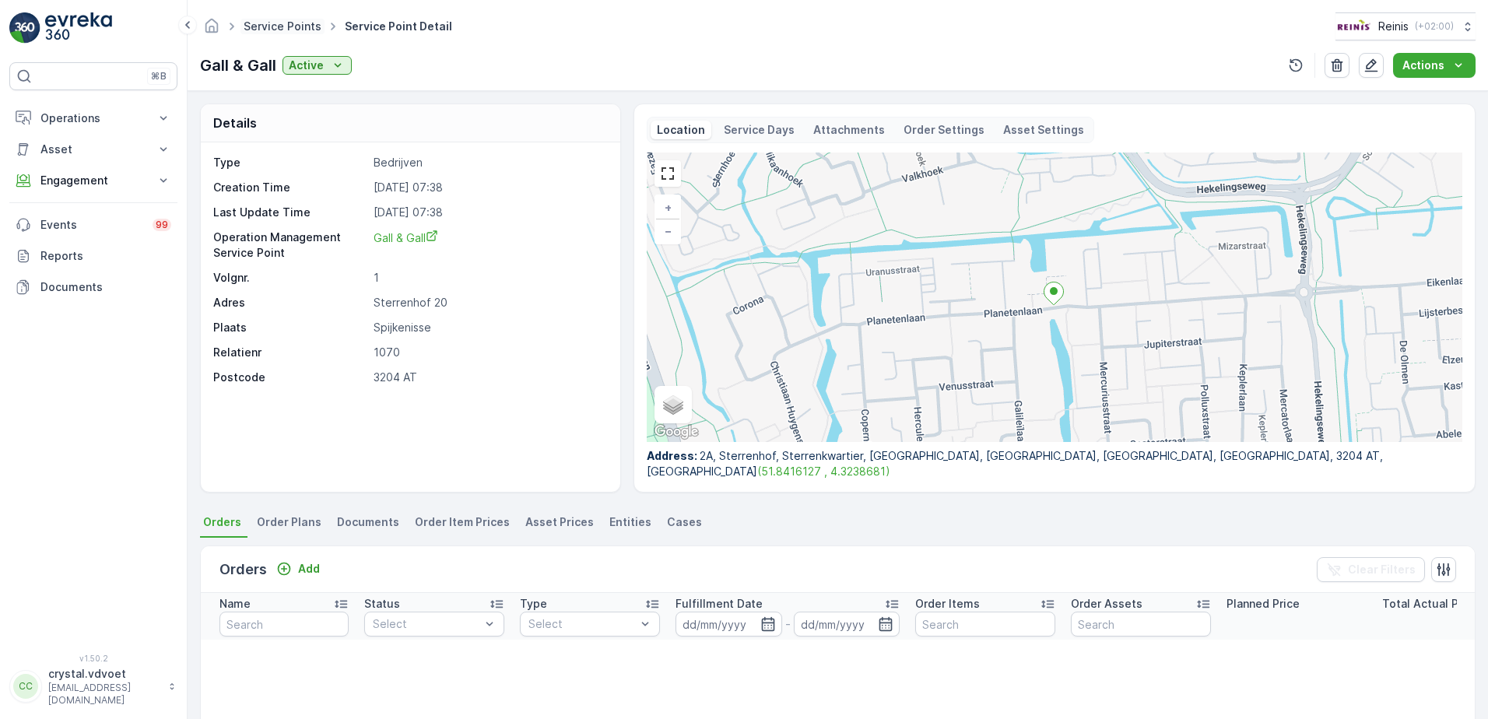
click at [245, 26] on link "Service Points" at bounding box center [283, 25] width 78 height 13
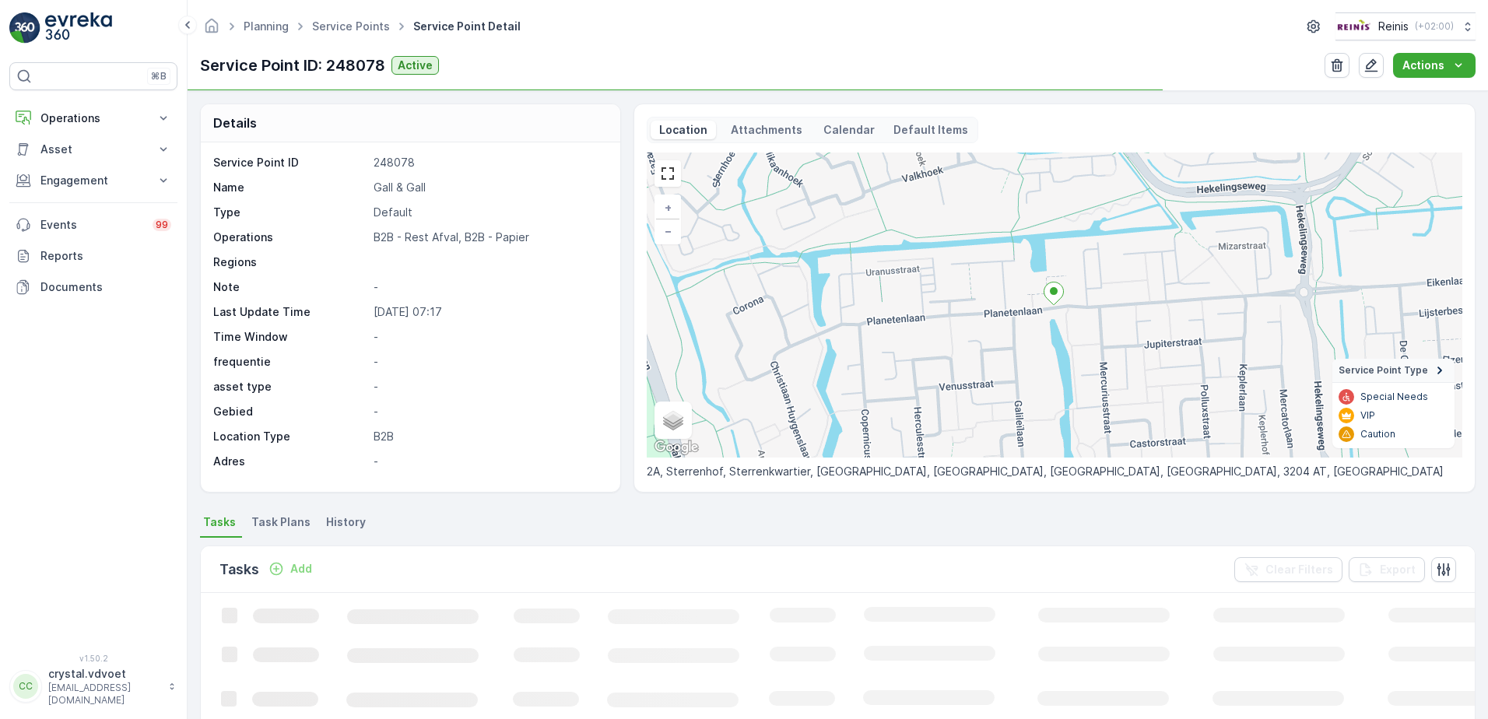
click at [293, 529] on span "Task Plans" at bounding box center [280, 522] width 59 height 16
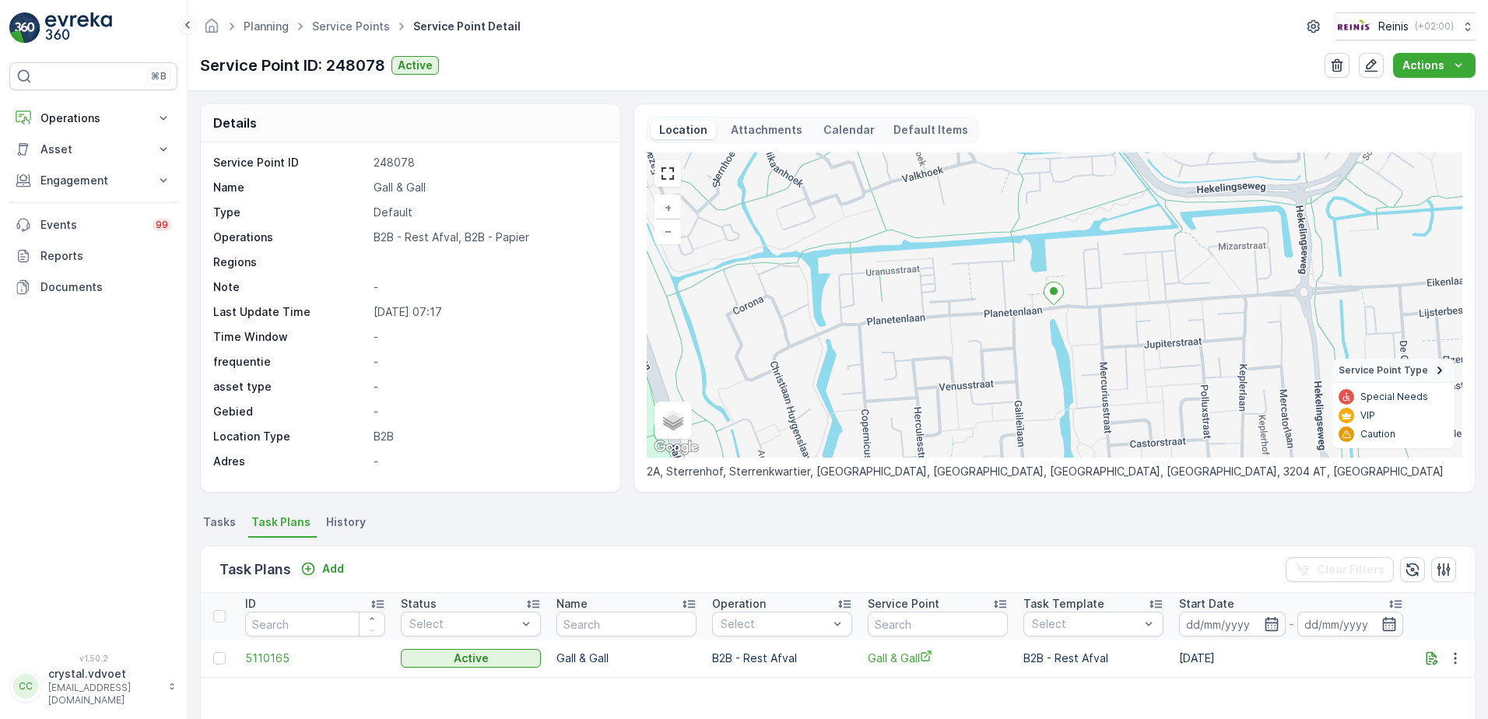
scroll to position [78, 0]
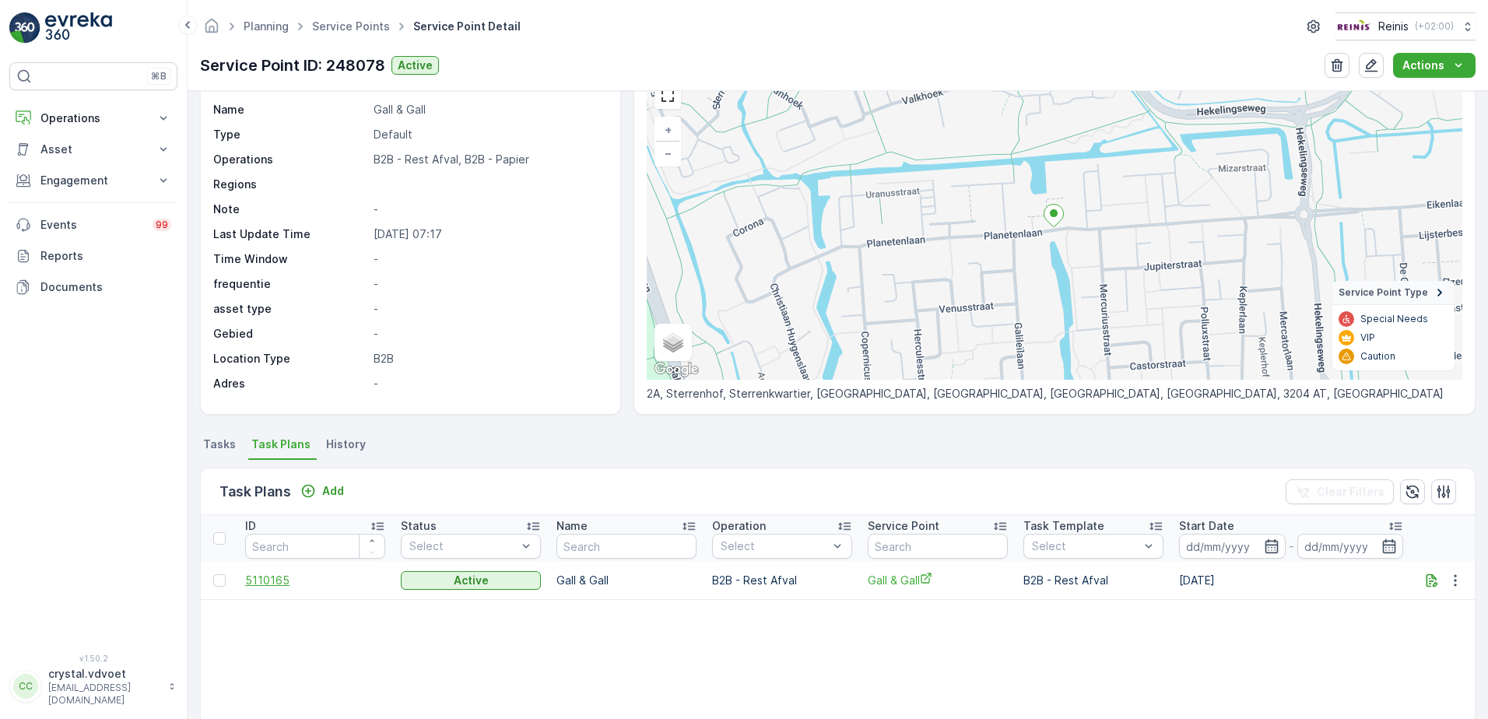
click at [278, 583] on span "5110165" at bounding box center [315, 581] width 140 height 16
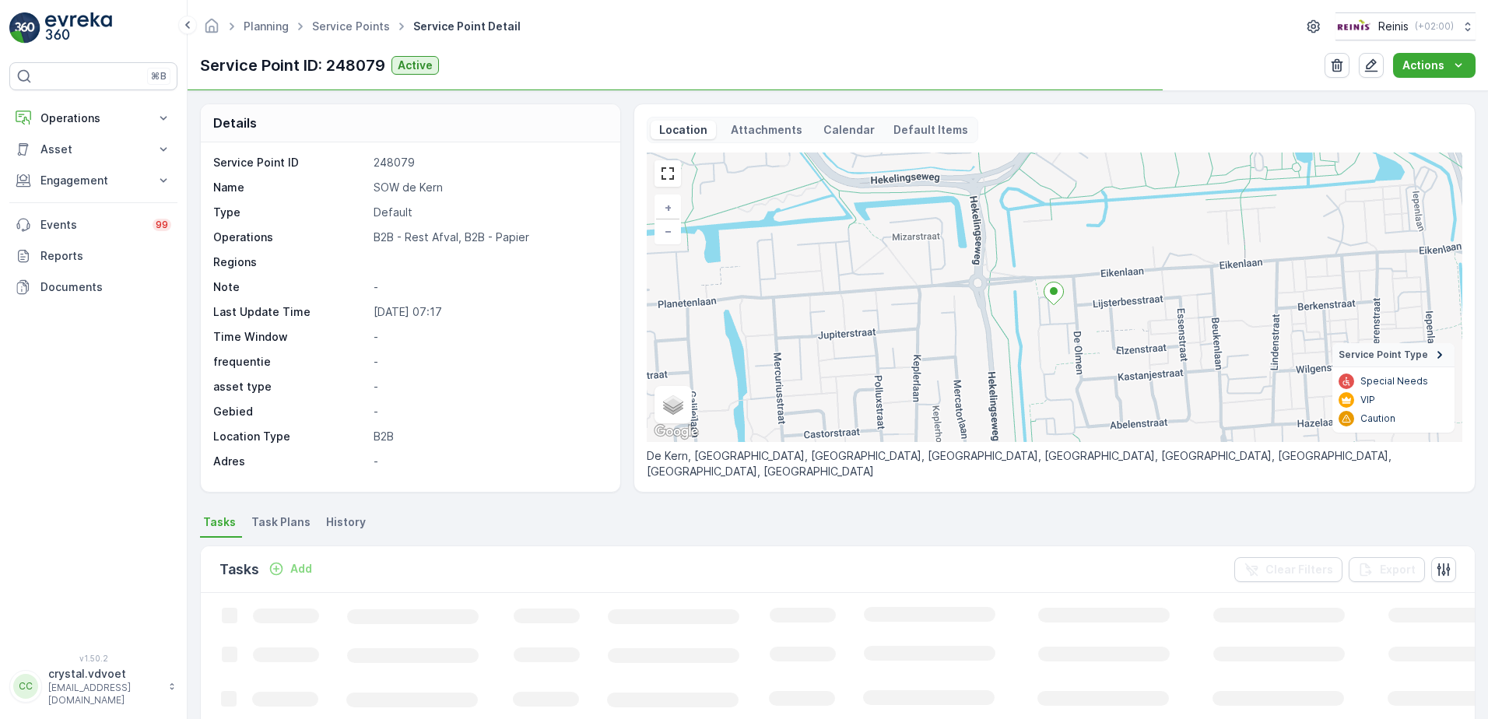
click at [285, 526] on span "Task Plans" at bounding box center [280, 522] width 59 height 16
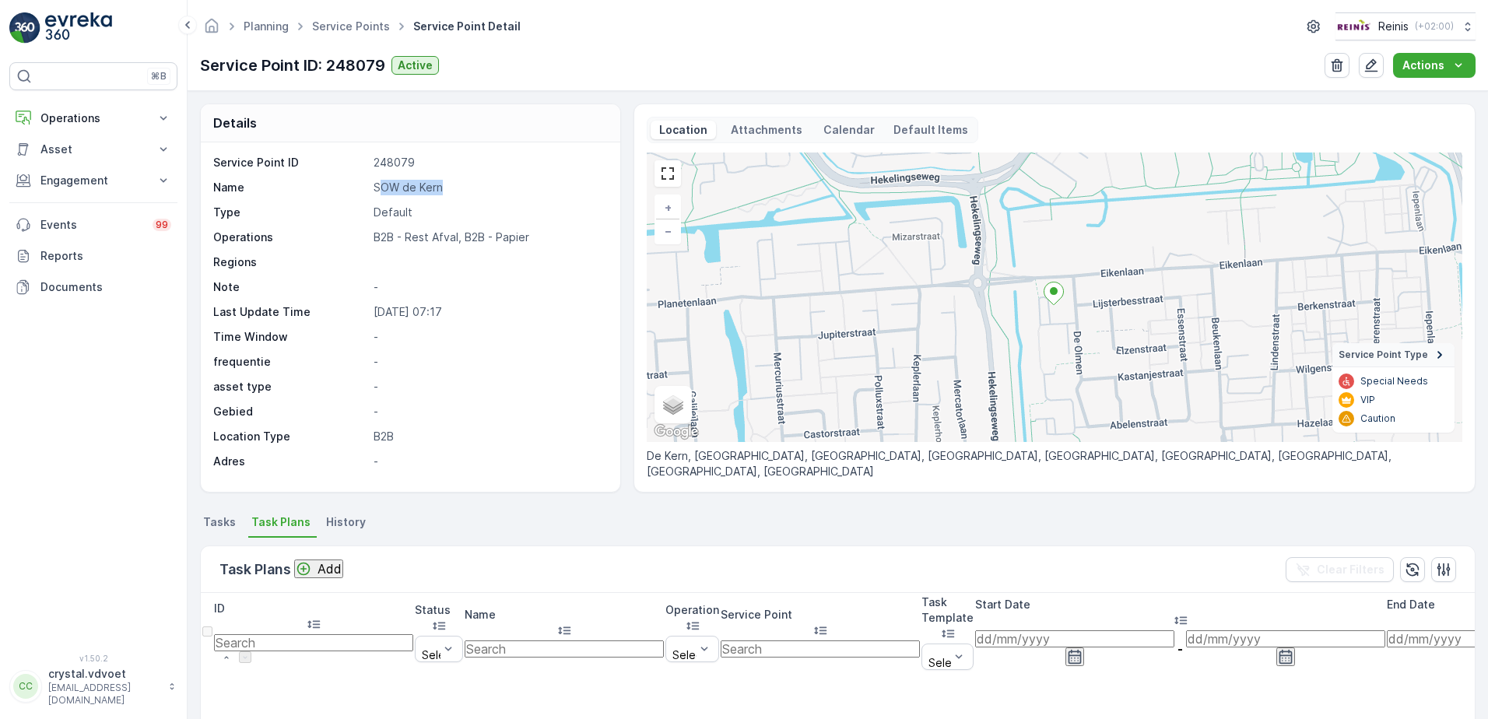
drag, startPoint x: 443, startPoint y: 192, endPoint x: 381, endPoint y: 179, distance: 62.9
click at [381, 179] on div "Service Point ID 248079 Name SOW de Kern Type Default Operations B2B - Rest Afv…" at bounding box center [408, 312] width 391 height 314
drag, startPoint x: 380, startPoint y: 179, endPoint x: 454, endPoint y: 179, distance: 74.7
click at [454, 179] on div "Service Point ID 248079 Name SOW de Kern Type Default Operations B2B - Rest Afv…" at bounding box center [408, 312] width 391 height 314
click at [454, 188] on p "SOW de Kern" at bounding box center [489, 188] width 230 height 16
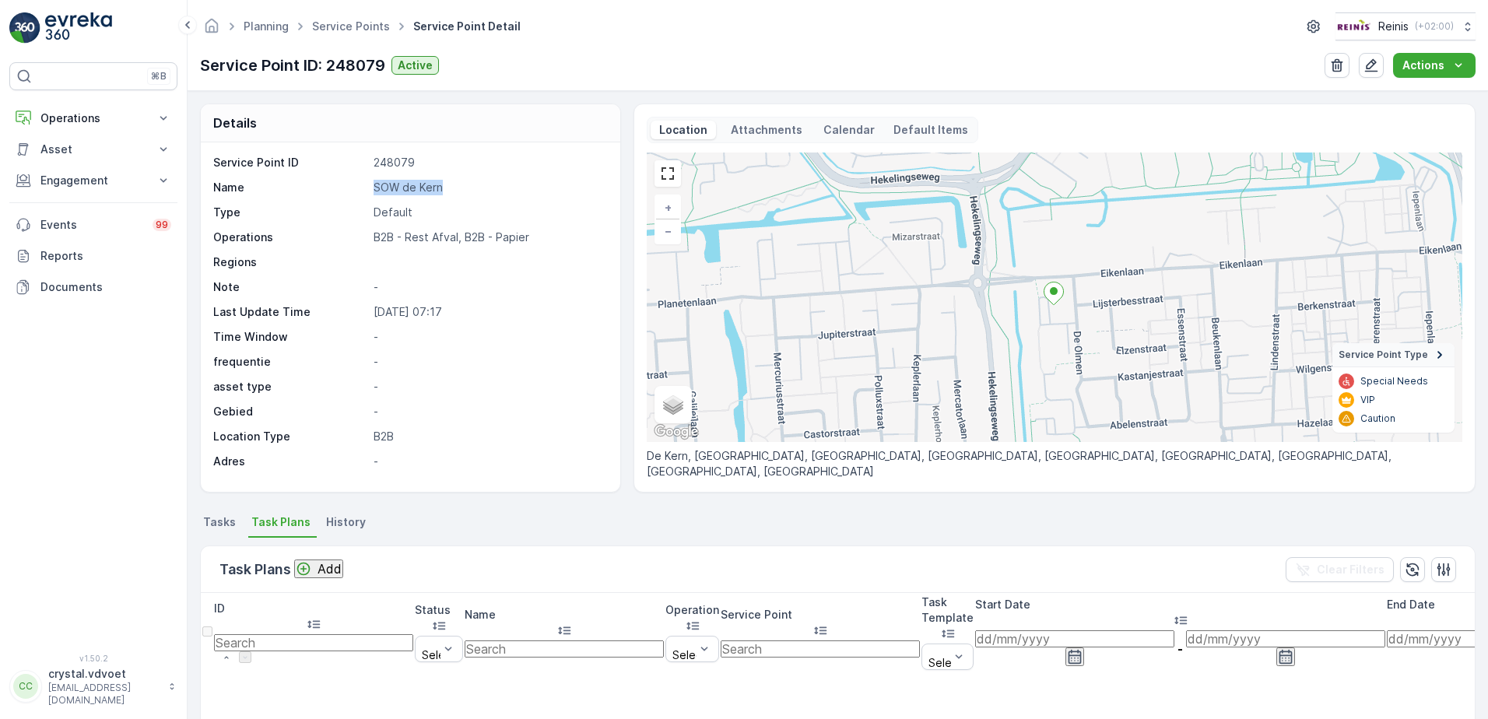
drag, startPoint x: 444, startPoint y: 184, endPoint x: 362, endPoint y: 190, distance: 81.9
click at [363, 189] on div "Name SOW de Kern" at bounding box center [408, 188] width 391 height 16
drag, startPoint x: 362, startPoint y: 190, endPoint x: 389, endPoint y: 188, distance: 27.3
copy div "SOW de Kern"
click at [319, 571] on div "Add" at bounding box center [319, 569] width 46 height 16
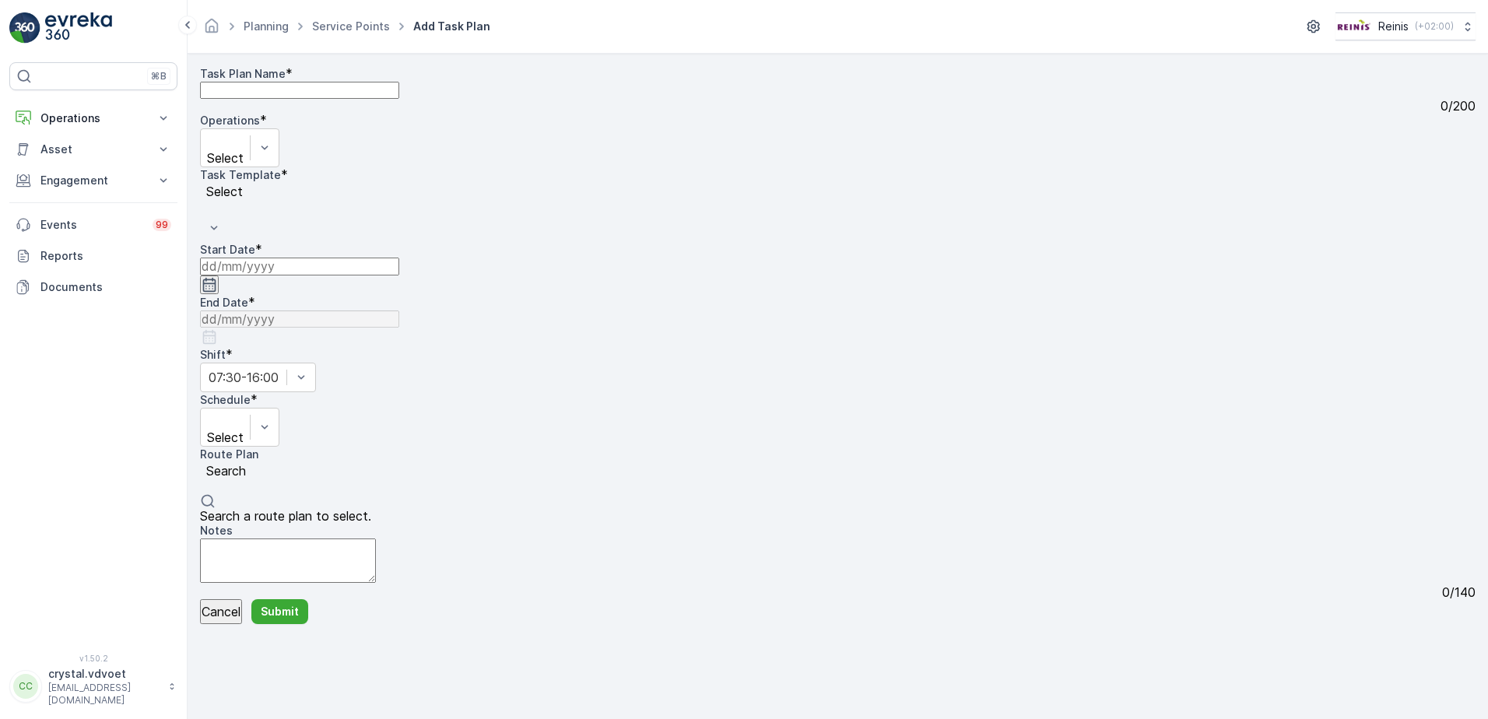
click at [353, 99] on Name "Task Plan Name" at bounding box center [299, 90] width 199 height 17
paste Name "SOW de Kern"
type Name "SOW de Kern"
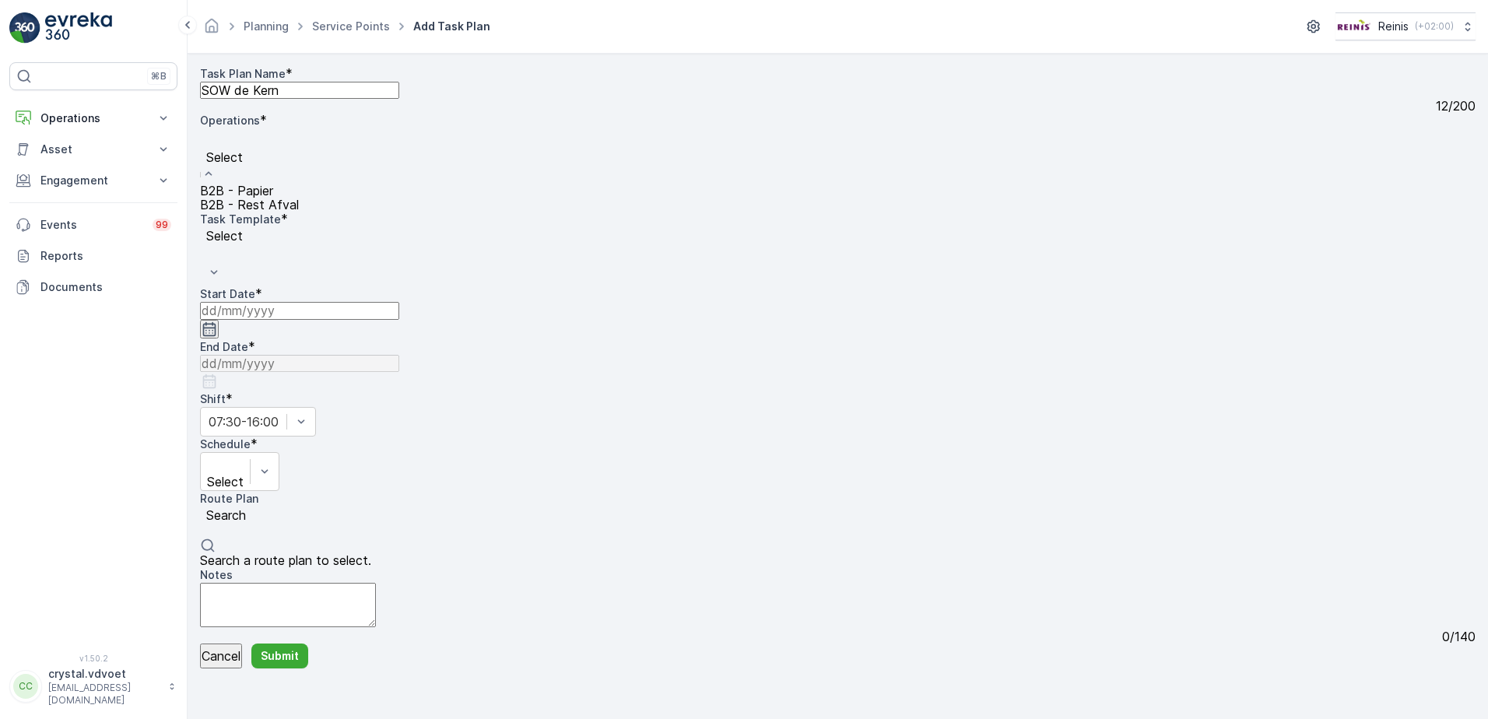
drag, startPoint x: 307, startPoint y: 259, endPoint x: 339, endPoint y: 250, distance: 33.2
click at [299, 212] on span "B2B - Rest Afval" at bounding box center [249, 205] width 99 height 16
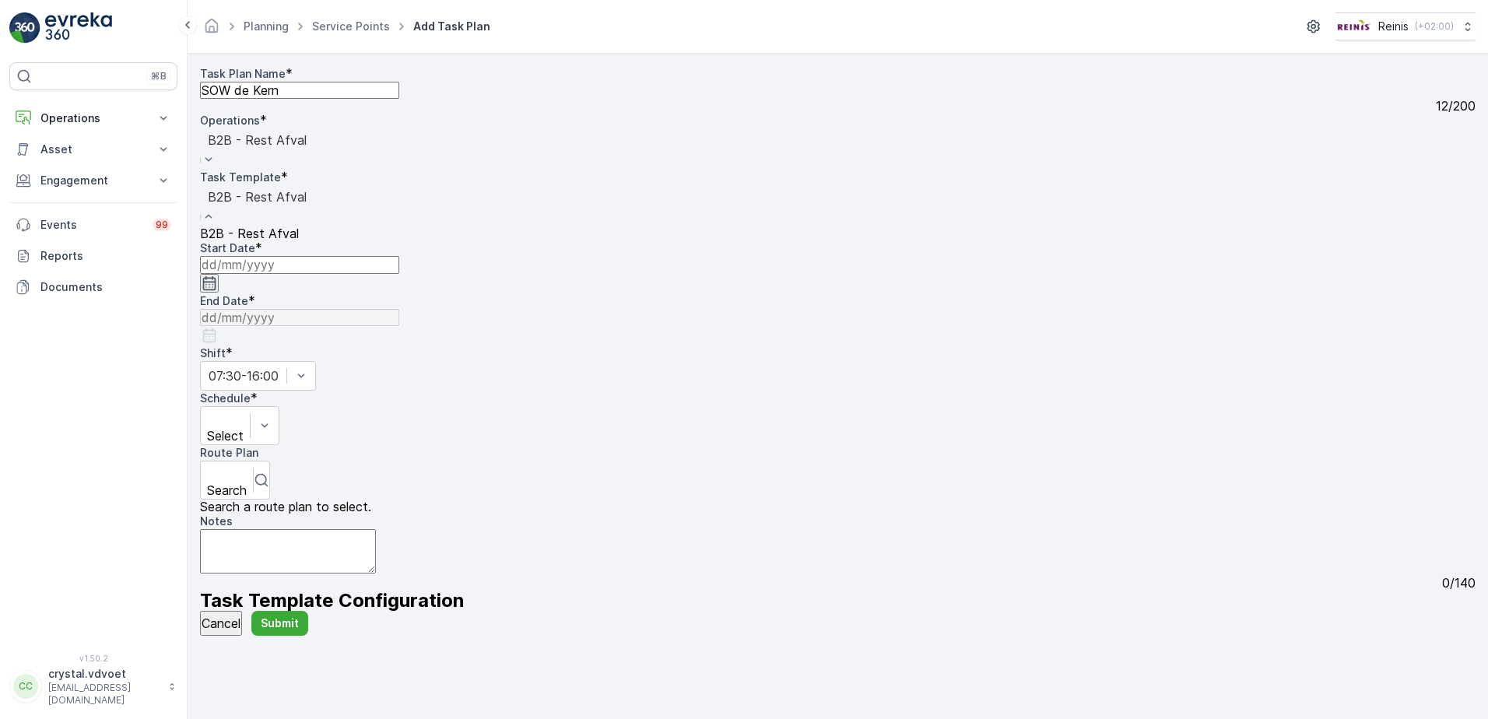
click at [314, 226] on div "B2B - Rest Afval" at bounding box center [257, 233] width 114 height 14
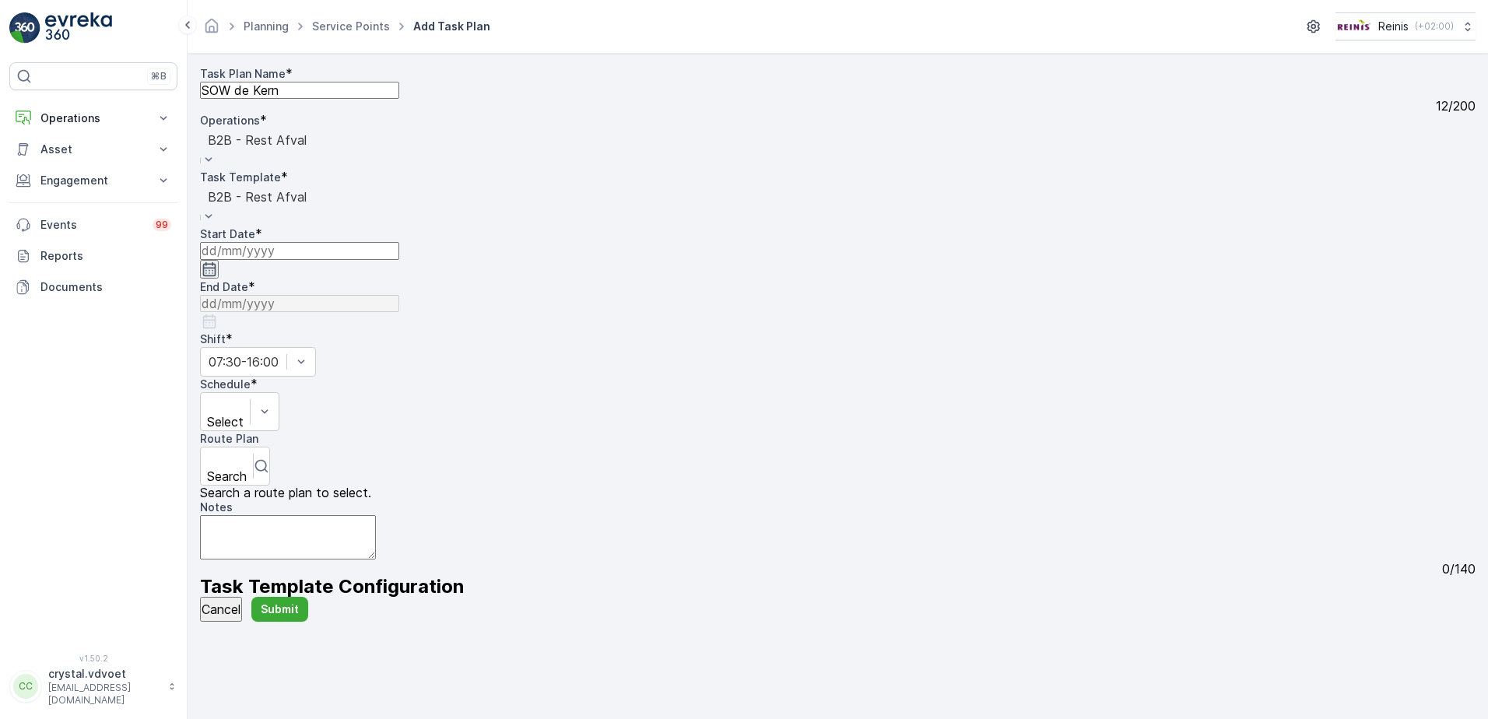
click at [355, 259] on input at bounding box center [299, 250] width 199 height 17
click at [216, 262] on icon "button" at bounding box center [209, 269] width 13 height 14
click at [332, 564] on div "1" at bounding box center [334, 571] width 5 height 14
click at [399, 295] on input at bounding box center [299, 303] width 199 height 17
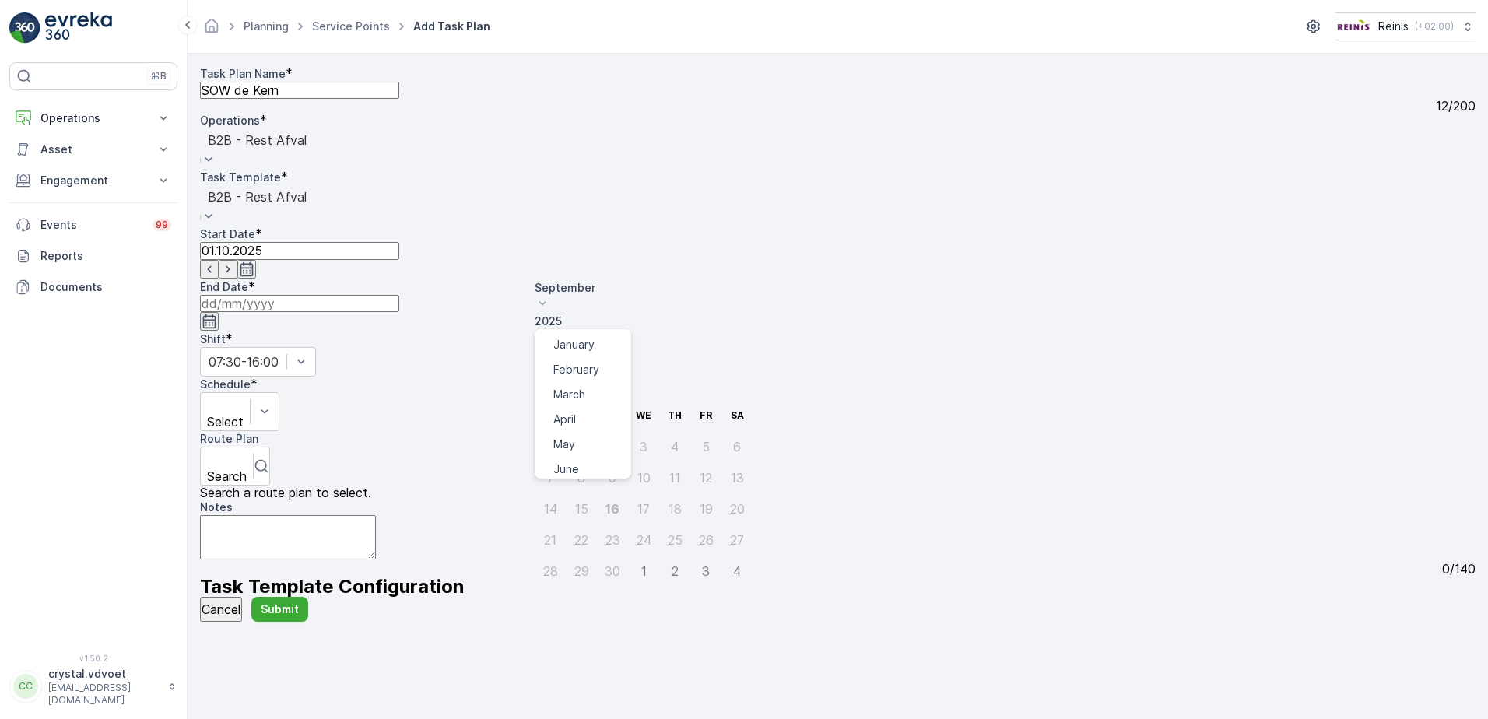
drag, startPoint x: 601, startPoint y: 288, endPoint x: 585, endPoint y: 301, distance: 20.4
click at [550, 296] on icon at bounding box center [543, 304] width 16 height 16
click at [586, 493] on div "December" at bounding box center [580, 501] width 54 height 16
drag, startPoint x: 651, startPoint y: 289, endPoint x: 624, endPoint y: 354, distance: 70.1
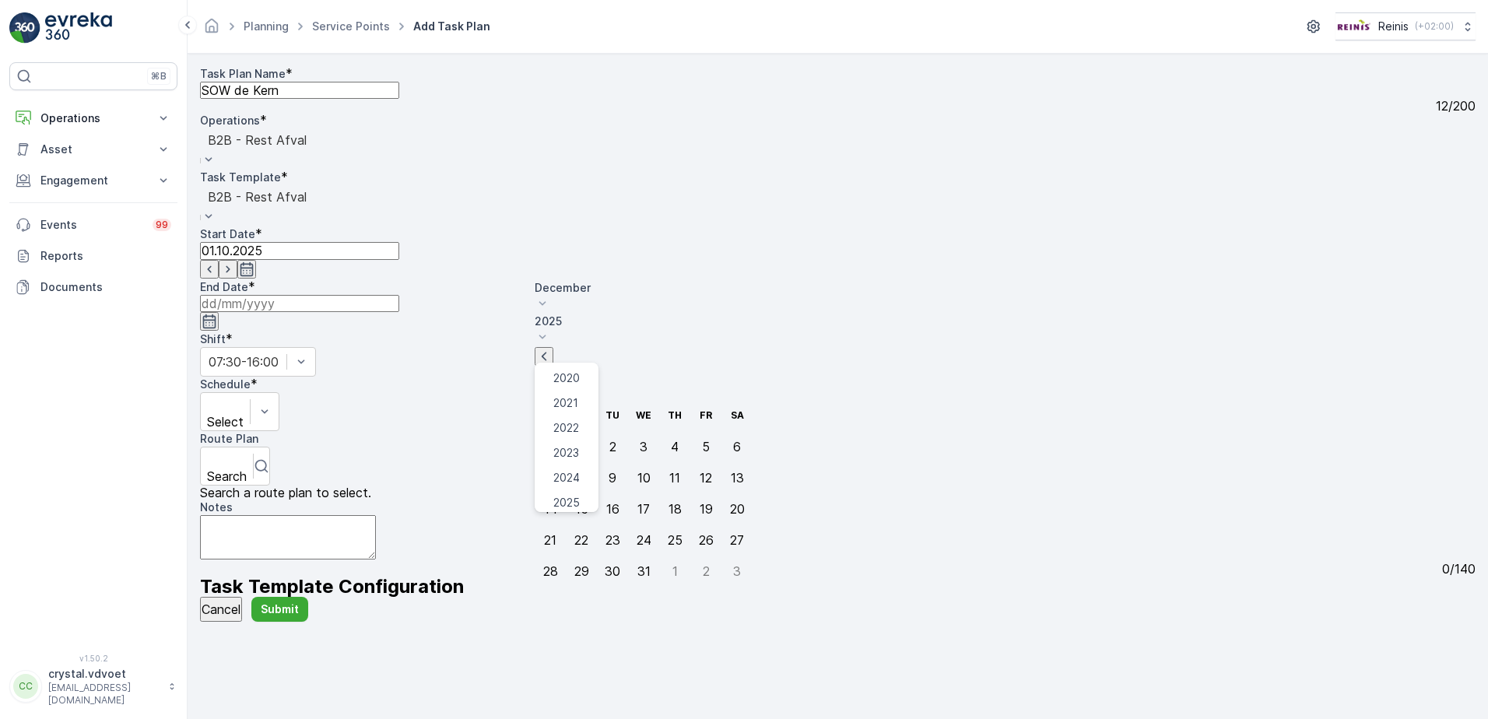
click at [550, 329] on icon at bounding box center [543, 337] width 16 height 16
click at [580, 523] on span "2030" at bounding box center [566, 531] width 26 height 16
click at [608, 564] on div "31" at bounding box center [612, 571] width 13 height 14
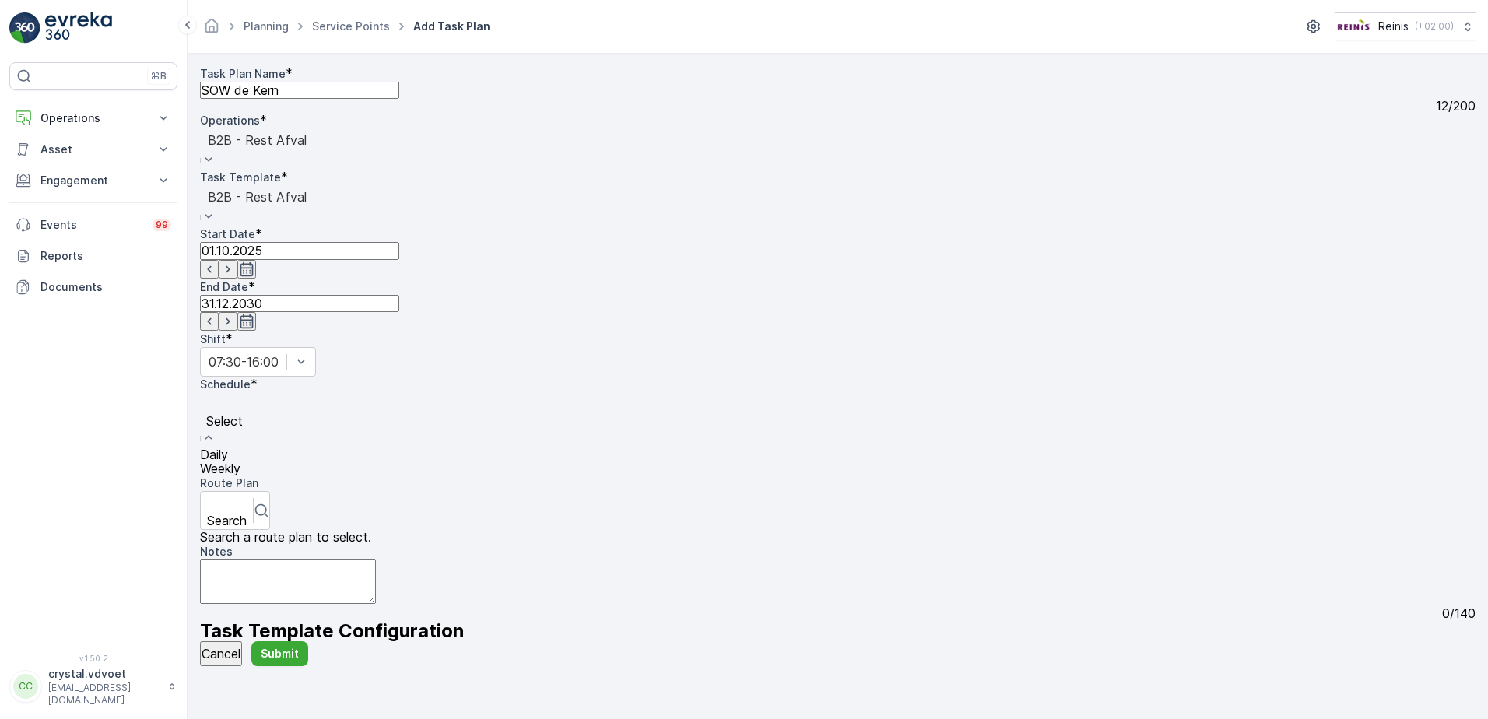
click at [249, 461] on div "Weekly" at bounding box center [224, 468] width 49 height 14
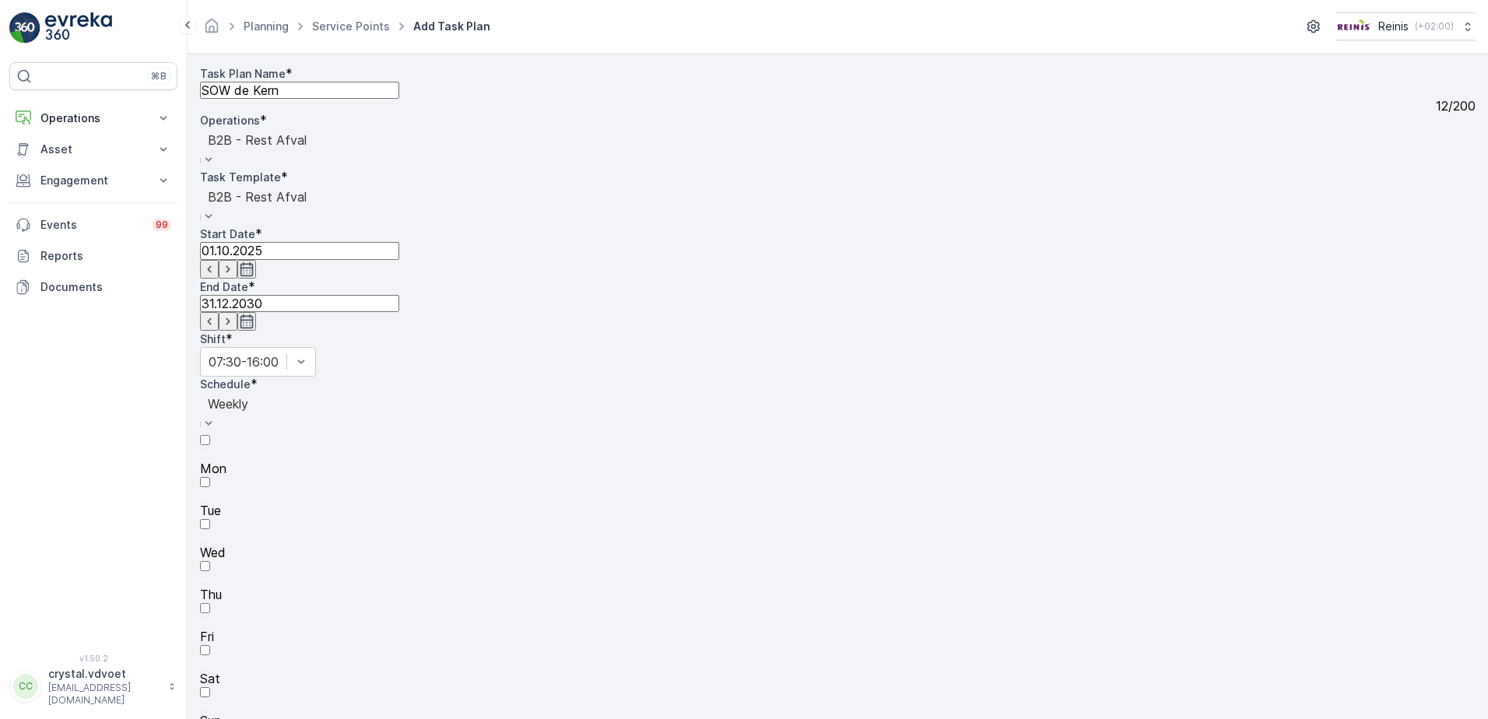
click at [696, 616] on div at bounding box center [837, 623] width 1275 height 14
click at [210, 603] on input "Fri" at bounding box center [205, 608] width 10 height 10
drag, startPoint x: 228, startPoint y: 499, endPoint x: 242, endPoint y: 500, distance: 14.1
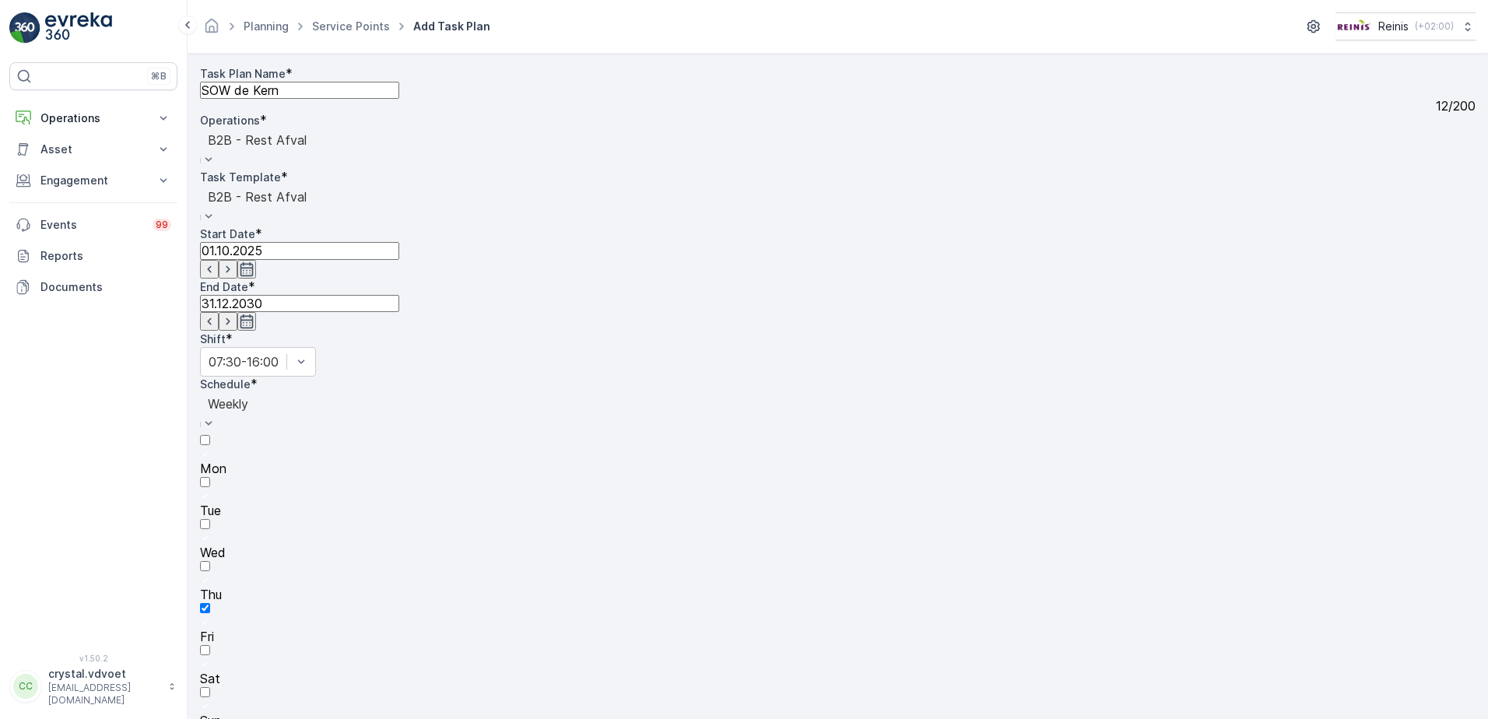
type textarea "2x 240 ltr rest Containers staan aangeboden aan de Esdoornstraat"
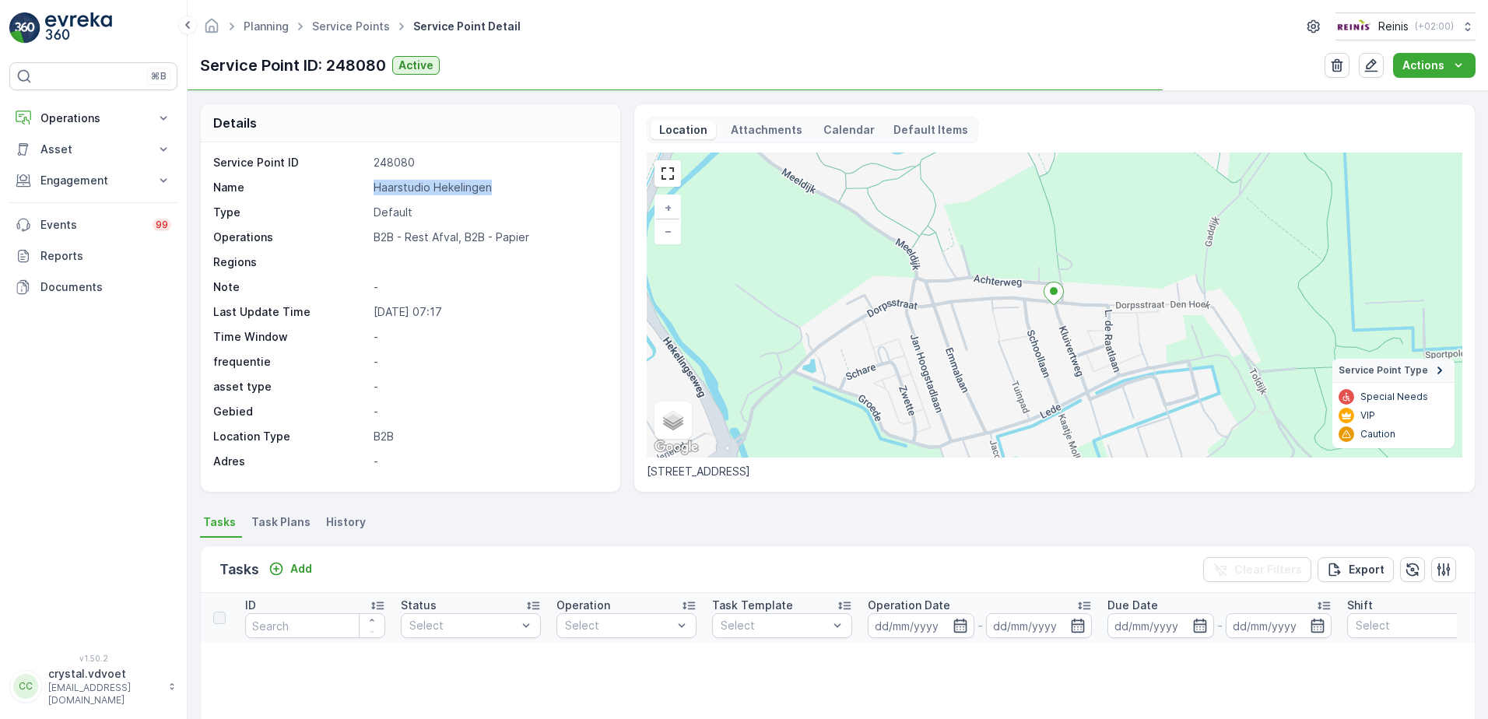
drag, startPoint x: 500, startPoint y: 188, endPoint x: 366, endPoint y: 192, distance: 133.9
click at [366, 192] on div "Name Haarstudio Hekelingen" at bounding box center [408, 188] width 391 height 16
drag, startPoint x: 366, startPoint y: 192, endPoint x: 397, endPoint y: 185, distance: 31.9
copy div "Haarstudio Hekelingen"
click at [283, 520] on span "Task Plans" at bounding box center [280, 522] width 59 height 16
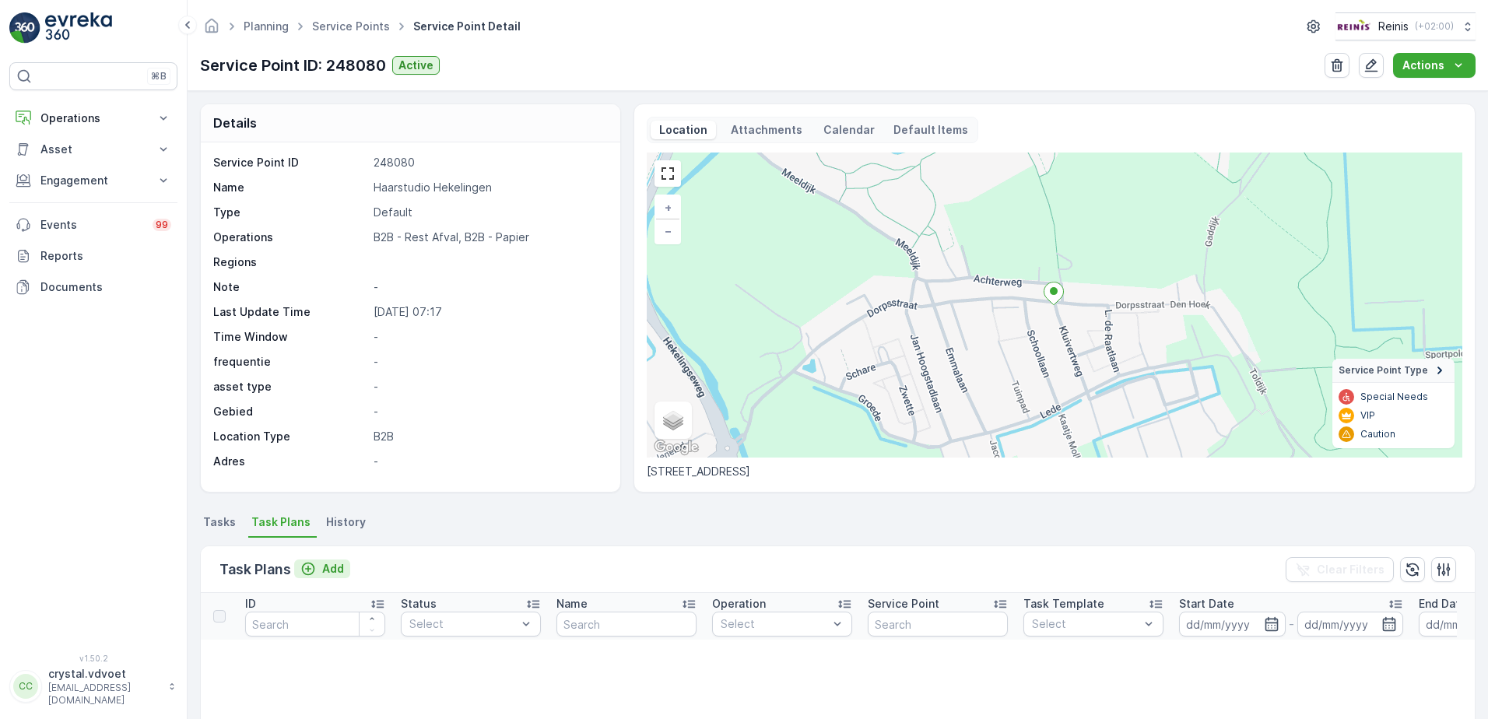
click at [316, 573] on icon "Add" at bounding box center [308, 569] width 16 height 16
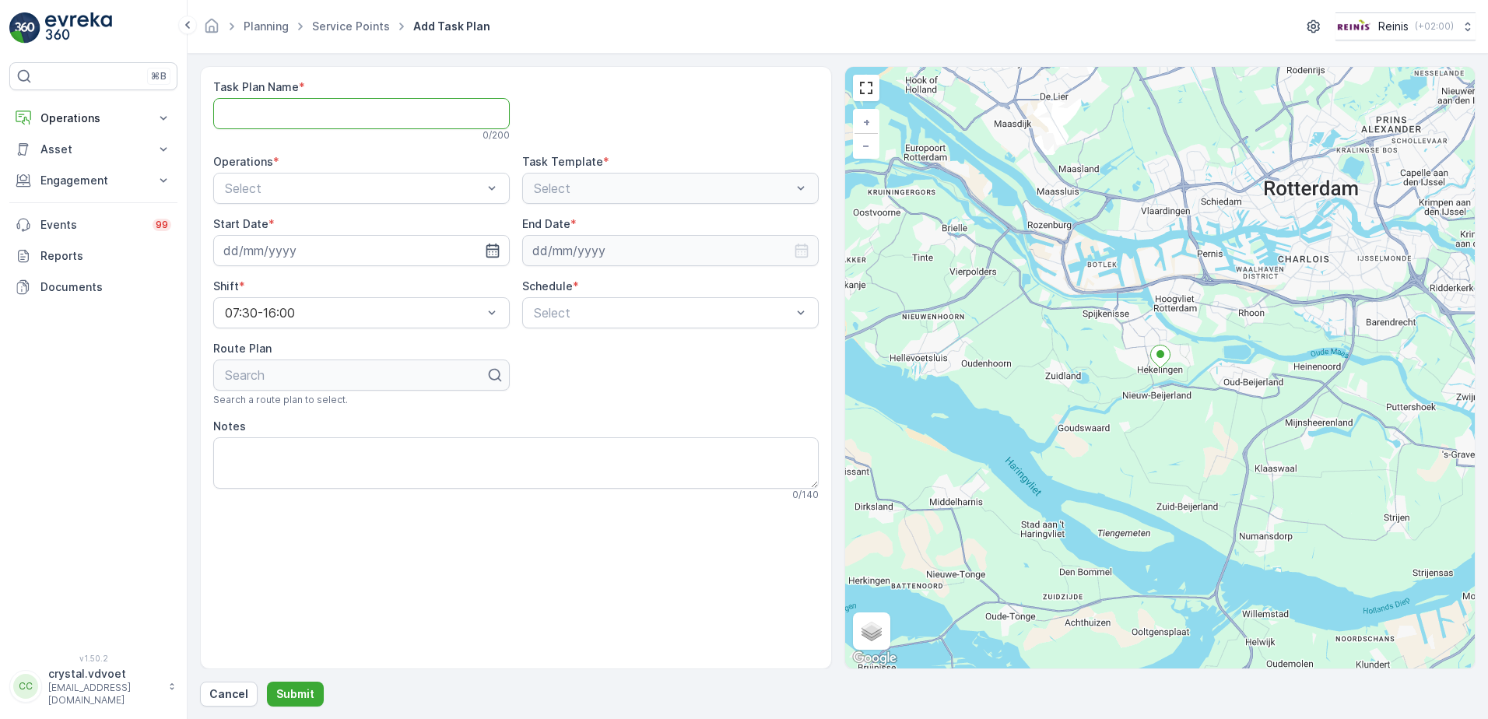
paste Name "Haarstudio Hekelingen"
type Name "Haarstudio Hekelingen"
drag, startPoint x: 366, startPoint y: 258, endPoint x: 391, endPoint y: 251, distance: 25.9
click at [367, 258] on div "B2B - Rest Afval" at bounding box center [362, 253] width 278 height 14
click at [499, 246] on icon "button" at bounding box center [493, 251] width 16 height 16
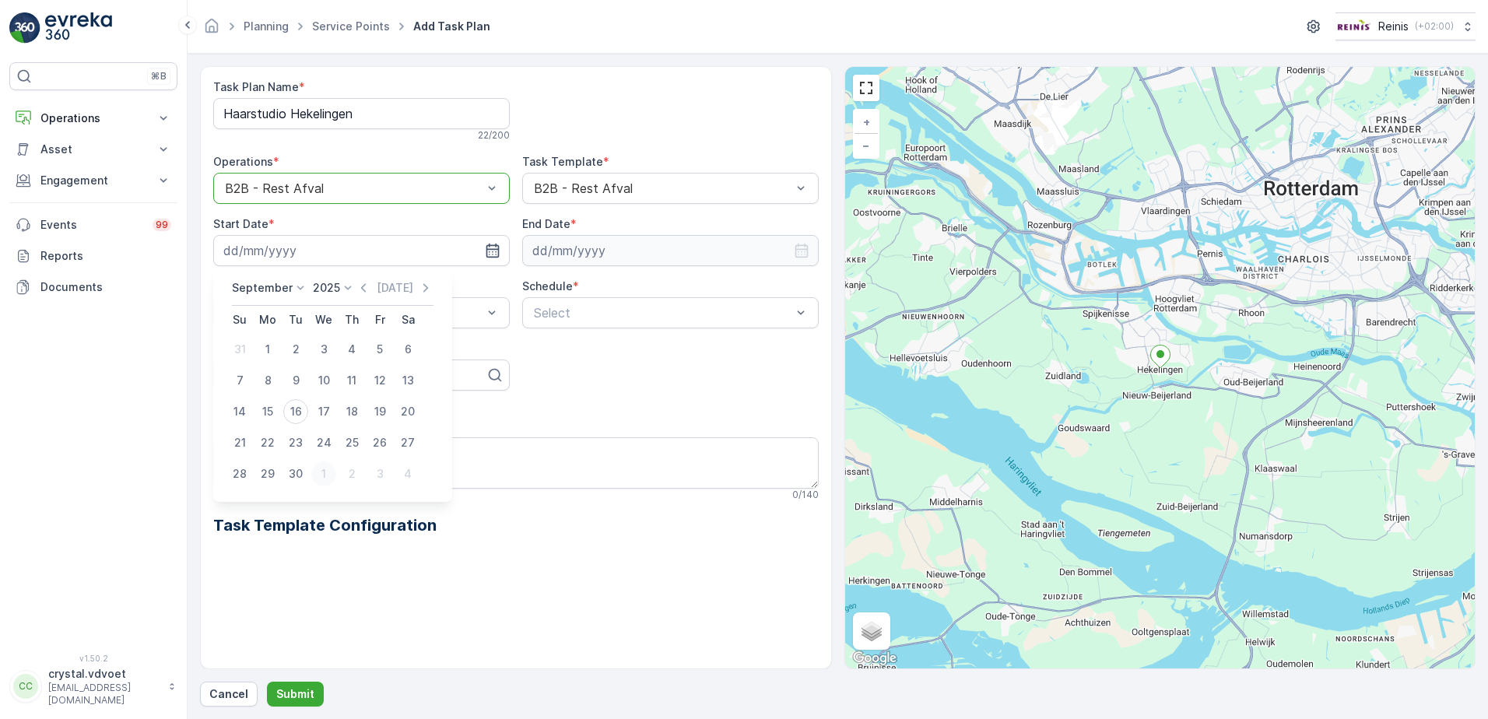
click at [325, 468] on div "1" at bounding box center [323, 473] width 25 height 25
type input "[DATE]"
click at [799, 251] on icon "button" at bounding box center [802, 251] width 16 height 16
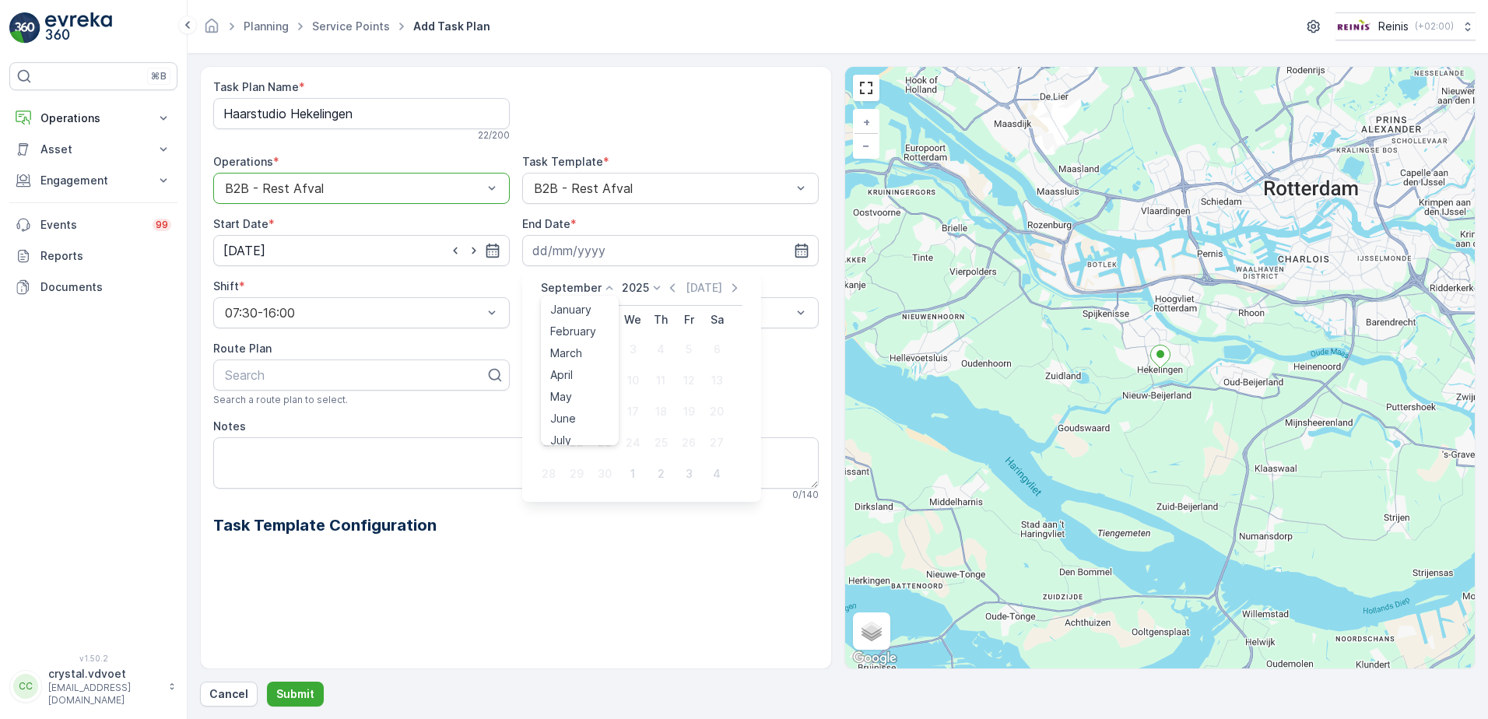
click at [597, 290] on div "September January February March April May June July August September October N…" at bounding box center [579, 288] width 76 height 16
click at [594, 430] on span "December" at bounding box center [577, 431] width 54 height 16
click at [637, 286] on p "2025" at bounding box center [630, 288] width 27 height 16
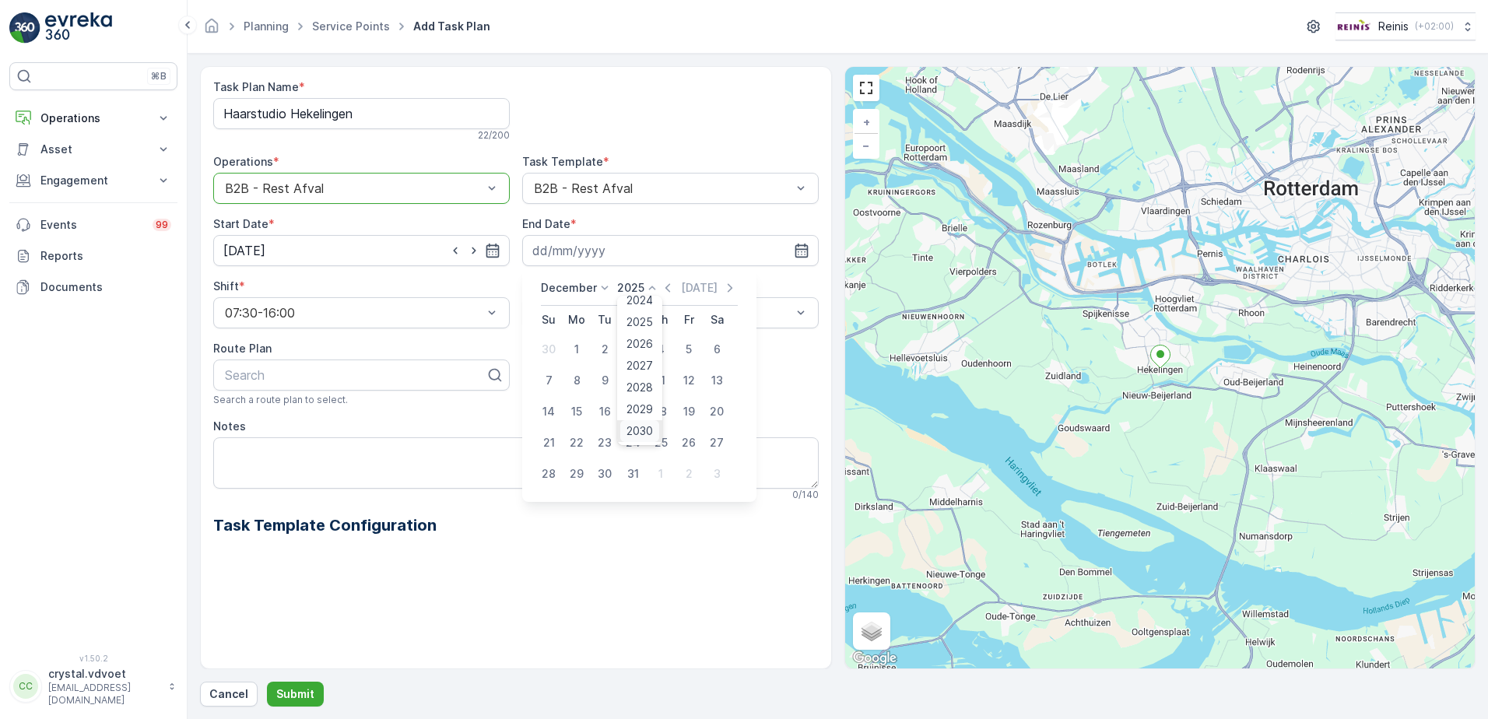
click at [633, 433] on span "2030" at bounding box center [639, 431] width 26 height 16
click at [607, 468] on div "31" at bounding box center [604, 473] width 25 height 25
type input "[DATE]"
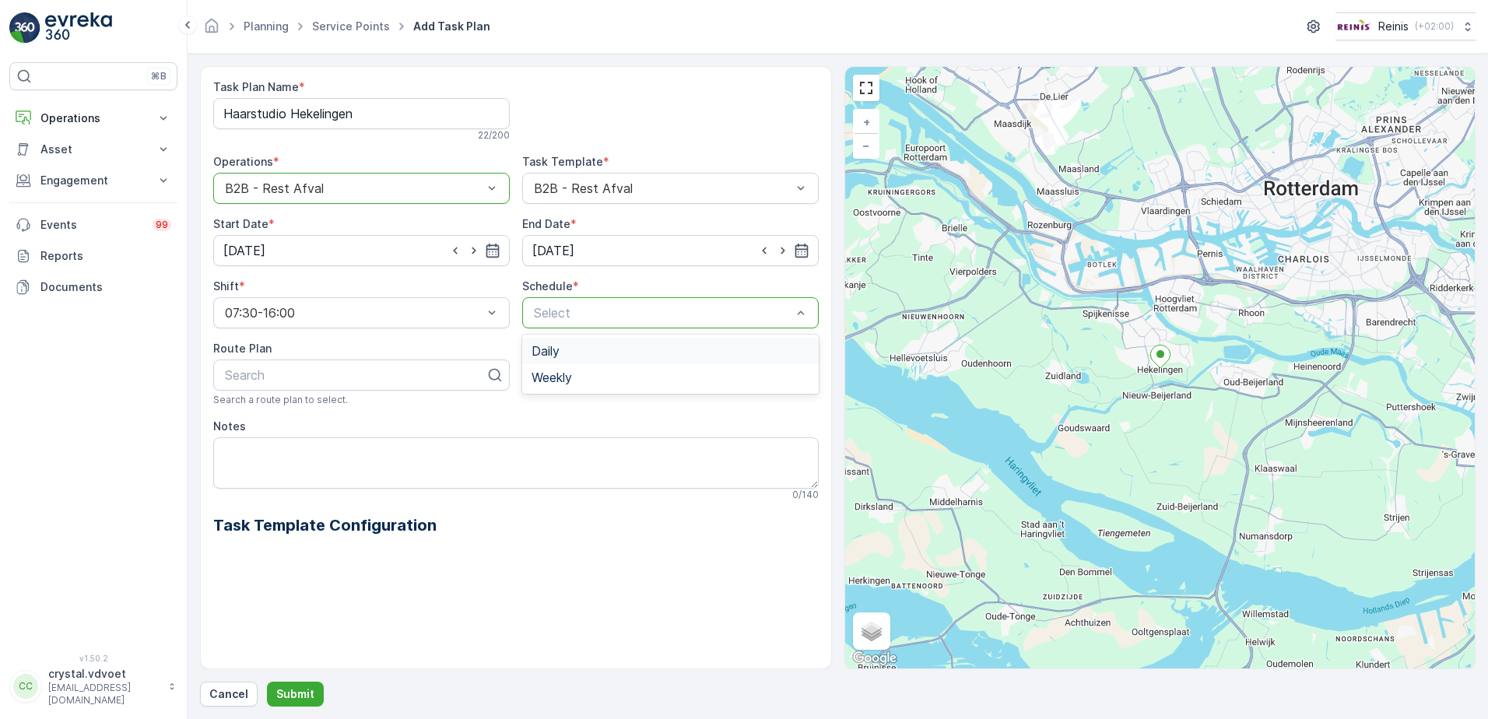
drag, startPoint x: 804, startPoint y: 321, endPoint x: 758, endPoint y: 349, distance: 53.8
click at [803, 321] on div at bounding box center [801, 313] width 16 height 30
click at [716, 377] on div "Weekly" at bounding box center [671, 377] width 278 height 14
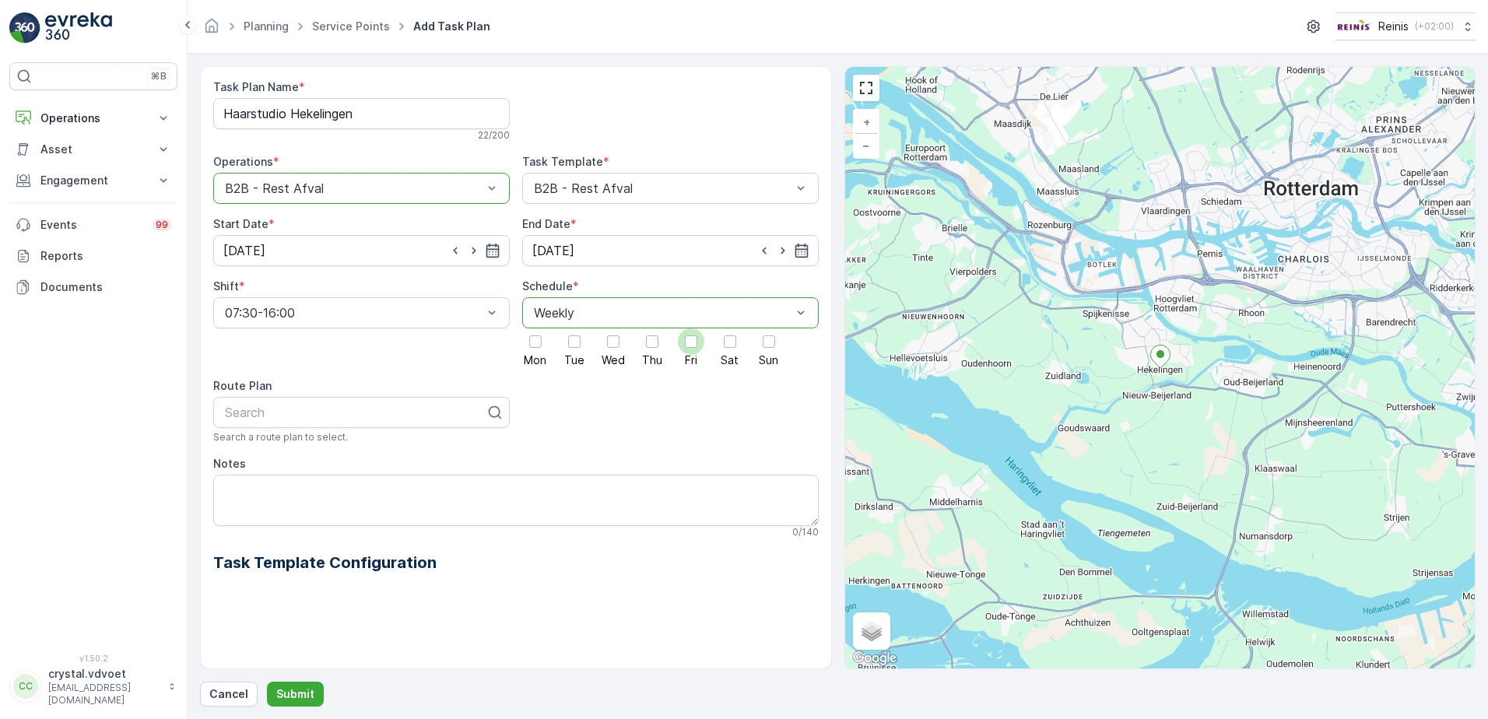
click at [699, 349] on div at bounding box center [691, 341] width 26 height 26
click at [691, 328] on input "Fri" at bounding box center [691, 328] width 0 height 0
click at [233, 484] on textarea "Notes" at bounding box center [515, 500] width 605 height 51
type textarea "1x 240 ltr rest"
click at [303, 697] on p "Submit" at bounding box center [295, 694] width 38 height 16
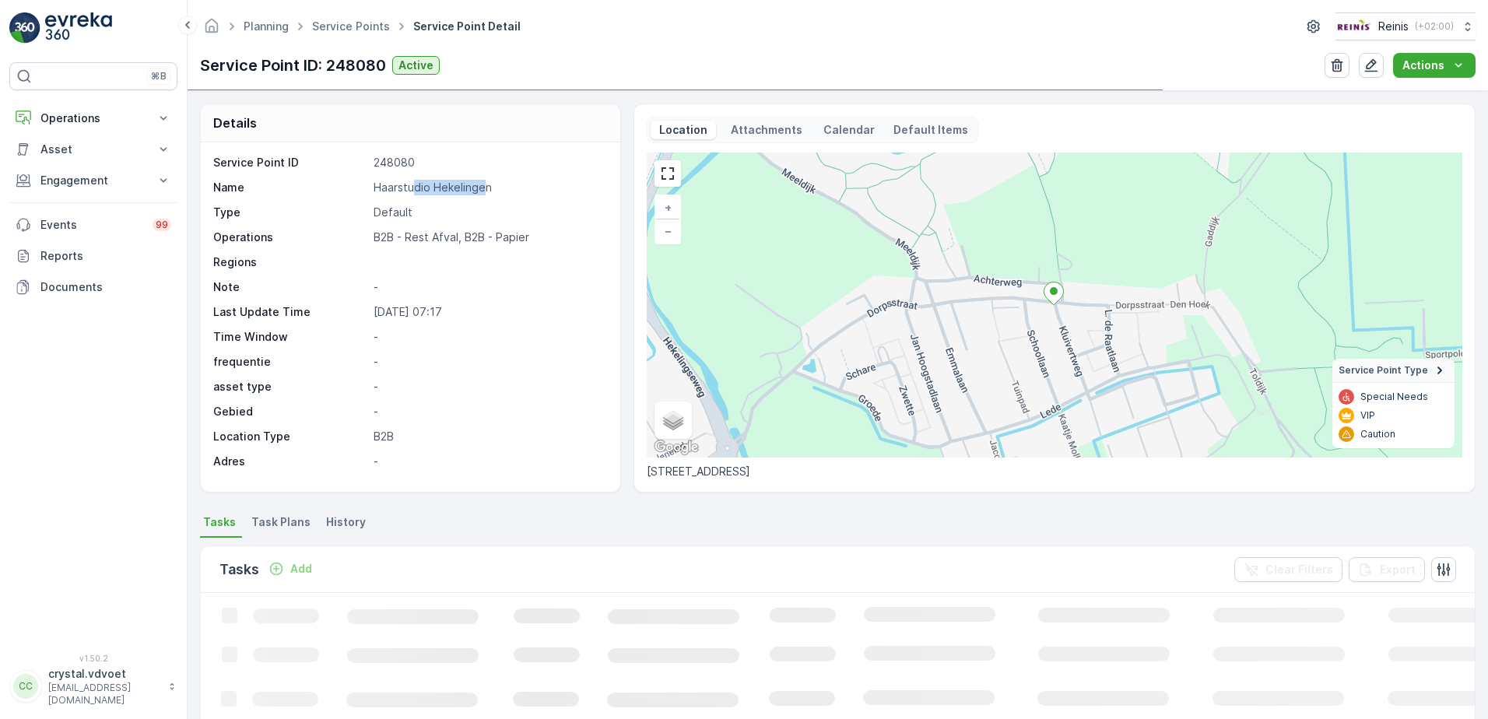
drag, startPoint x: 486, startPoint y: 188, endPoint x: 415, endPoint y: 185, distance: 70.9
click at [415, 185] on p "Haarstudio Hekelingen" at bounding box center [489, 188] width 230 height 16
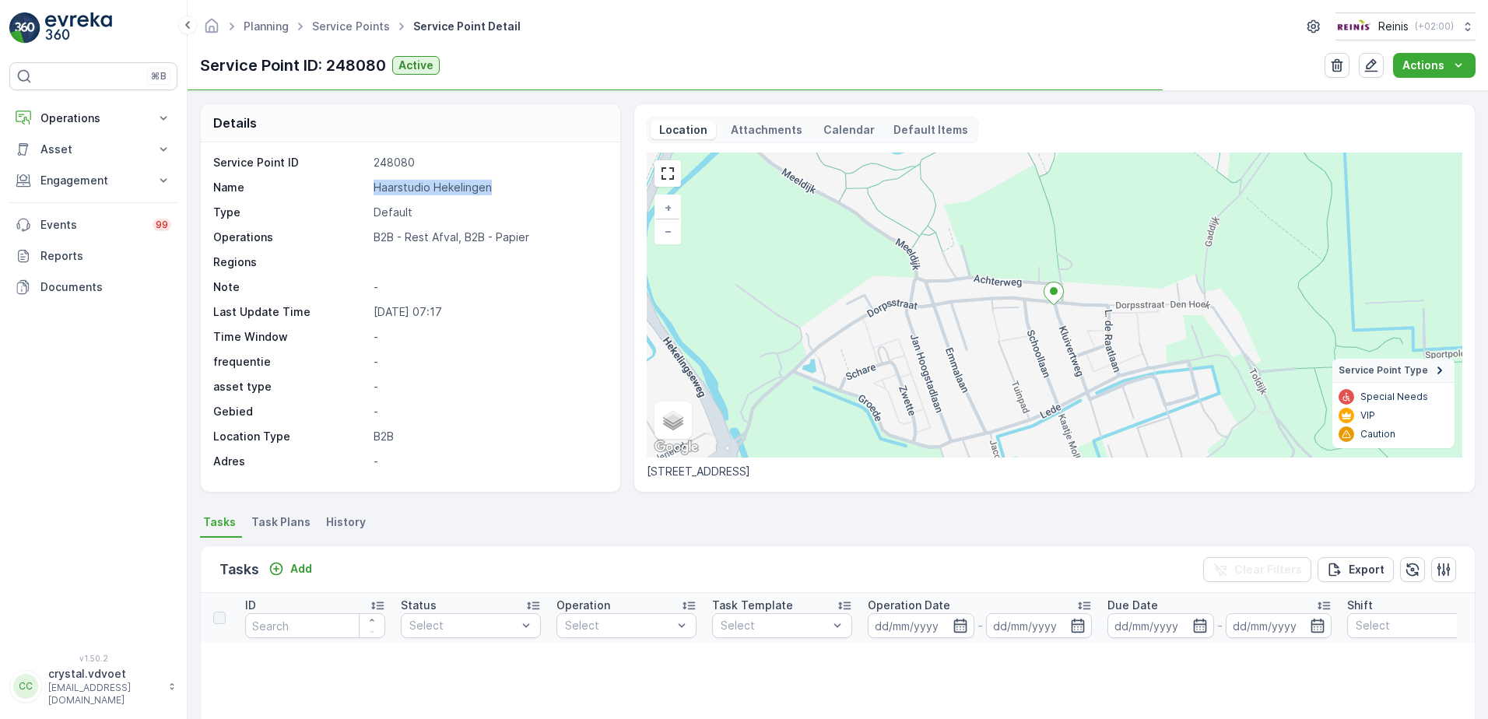
drag, startPoint x: 415, startPoint y: 185, endPoint x: 363, endPoint y: 194, distance: 52.1
click at [363, 194] on div "Name Haarstudio Hekelingen" at bounding box center [408, 188] width 391 height 16
drag, startPoint x: 363, startPoint y: 194, endPoint x: 400, endPoint y: 191, distance: 36.7
copy div "Haarstudio Hekelingen"
click at [281, 519] on span "Task Plans" at bounding box center [280, 522] width 59 height 16
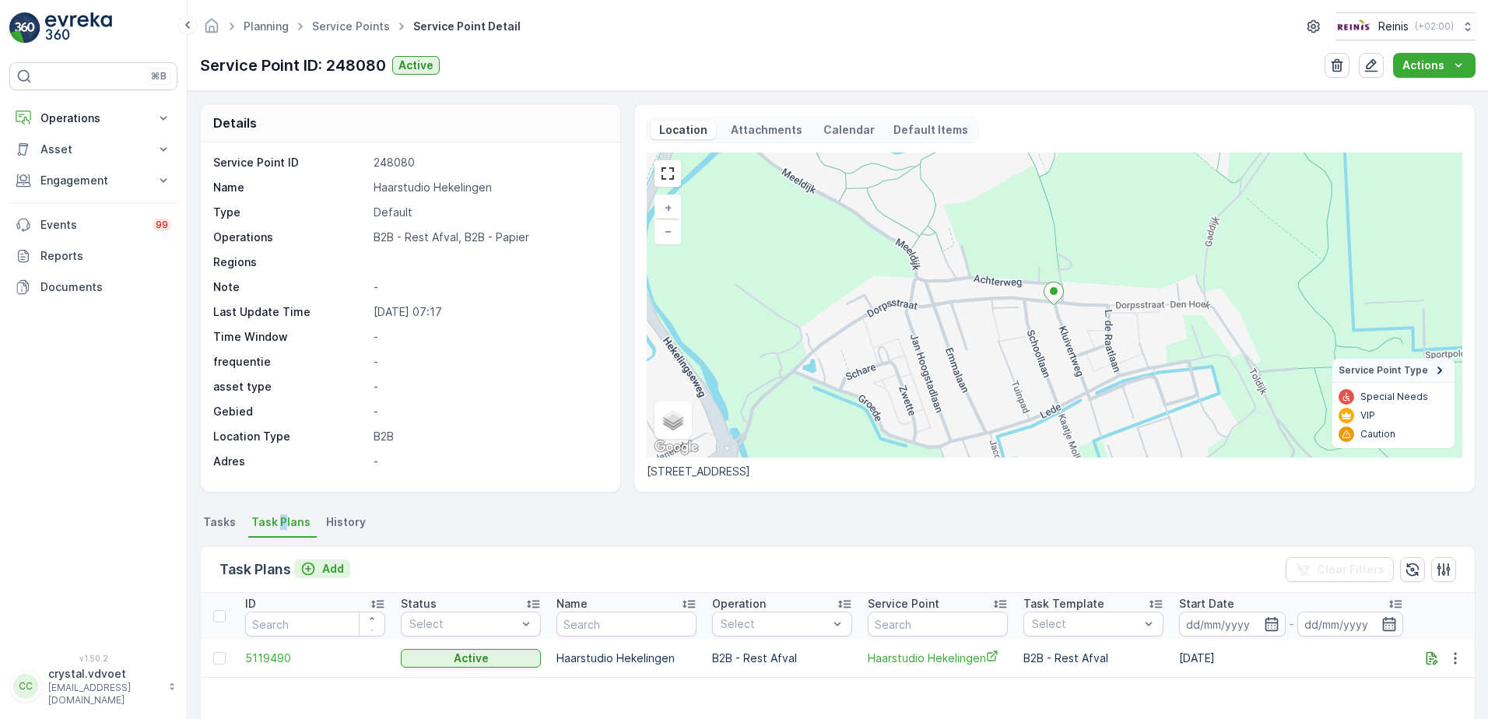
drag, startPoint x: 280, startPoint y: 519, endPoint x: 310, endPoint y: 566, distance: 55.3
click at [310, 566] on icon "Add" at bounding box center [308, 569] width 16 height 16
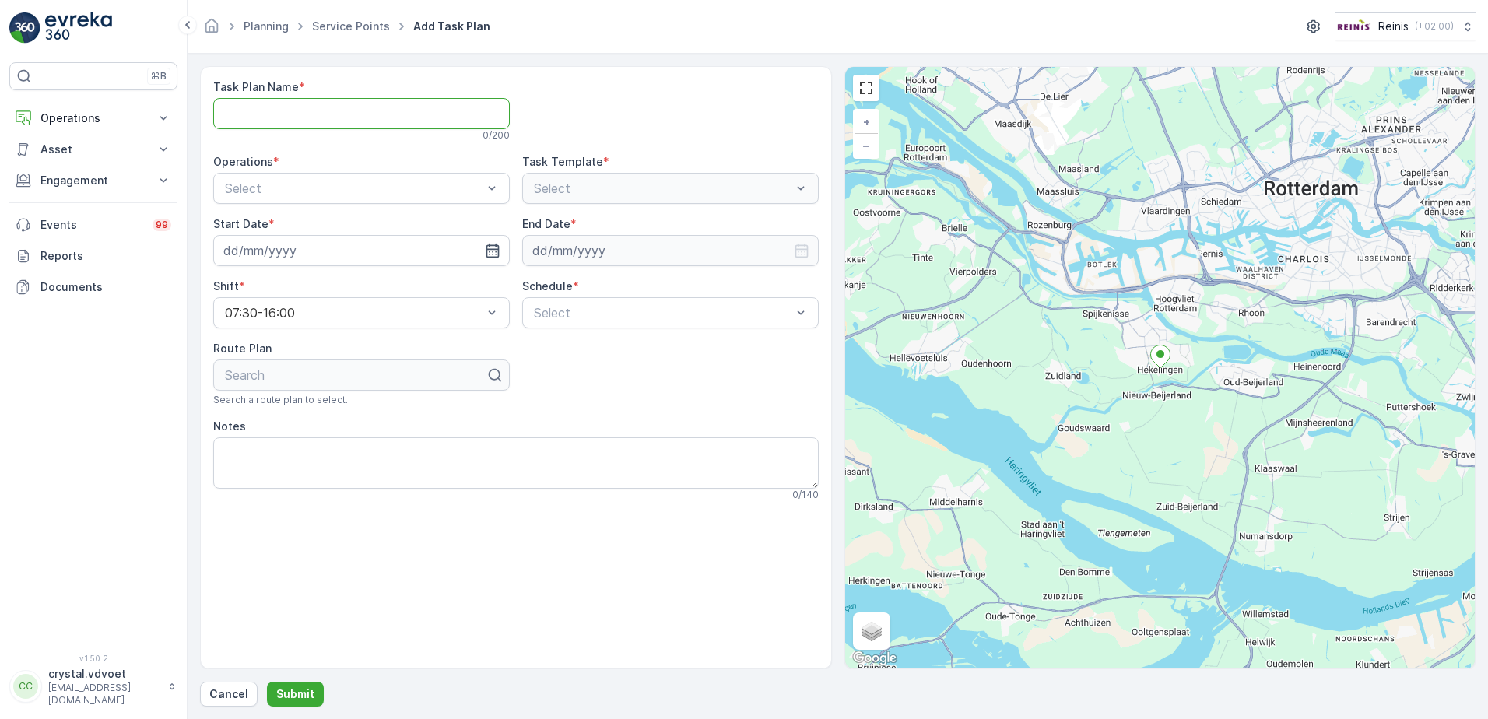
paste Name "Haarstudio Hekelingen"
type Name "Haarstudio Hekelingen"
click at [300, 244] on div "B2B - Rest Afval" at bounding box center [361, 253] width 297 height 26
drag, startPoint x: 493, startPoint y: 253, endPoint x: 481, endPoint y: 278, distance: 27.5
click at [493, 256] on icon "button" at bounding box center [493, 251] width 16 height 16
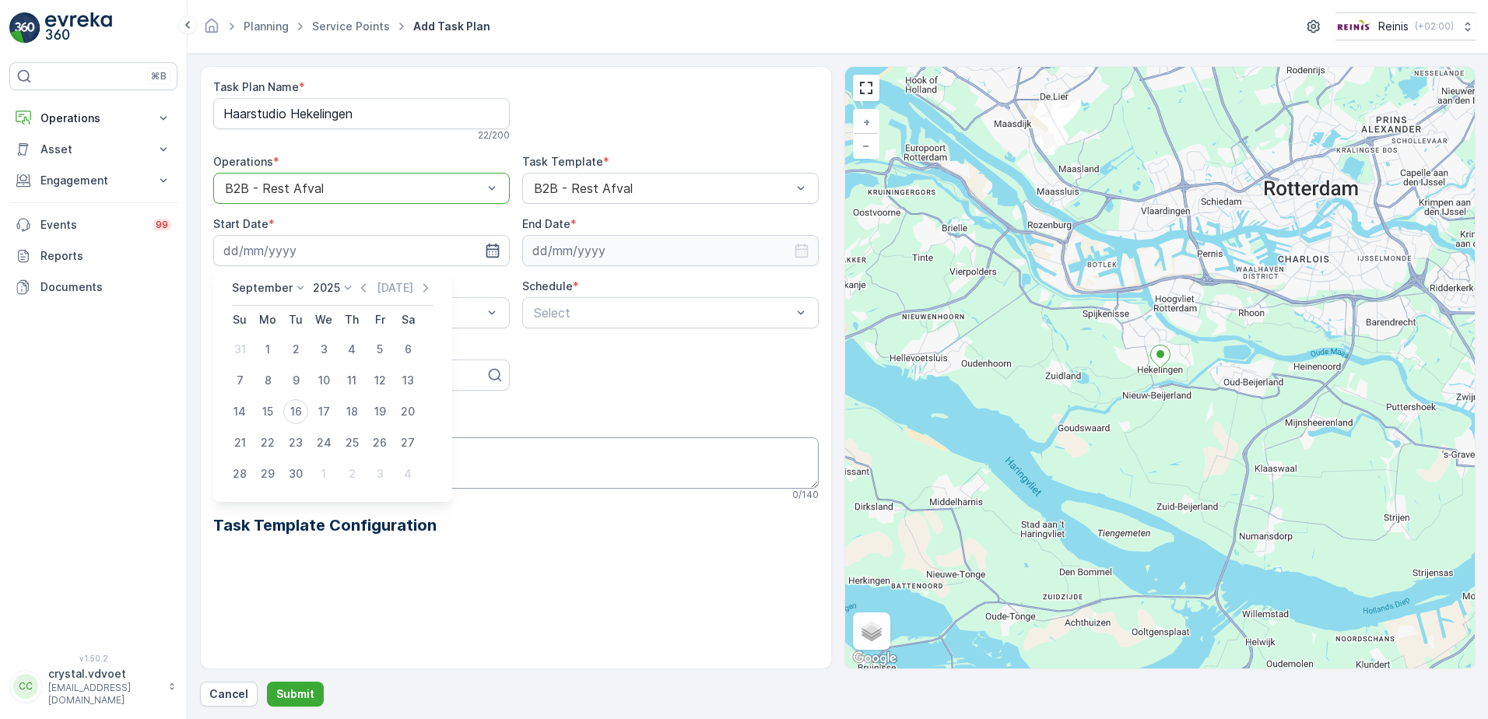
drag, startPoint x: 324, startPoint y: 477, endPoint x: 350, endPoint y: 458, distance: 32.8
click at [325, 478] on div "1" at bounding box center [323, 473] width 25 height 25
type input "[DATE]"
click at [707, 251] on input at bounding box center [670, 250] width 297 height 31
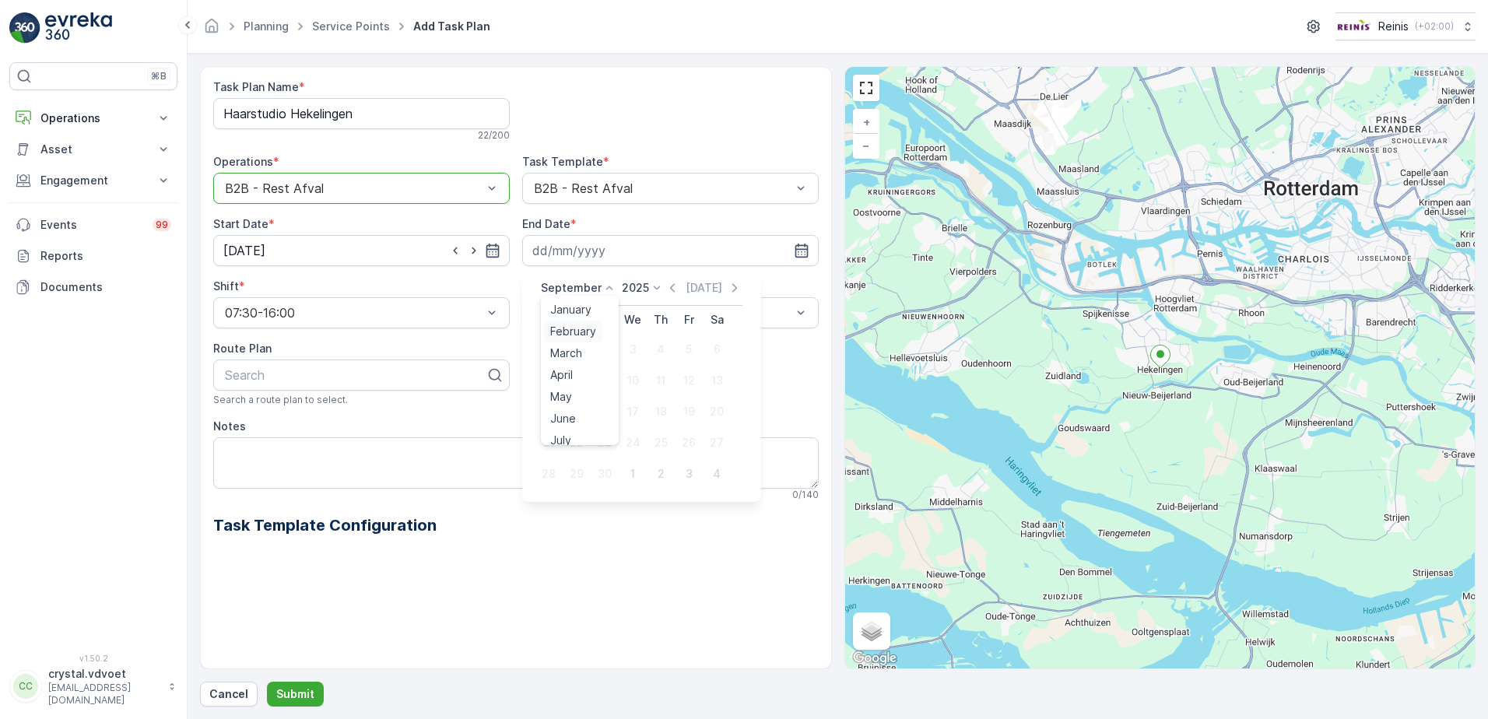
drag, startPoint x: 574, startPoint y: 289, endPoint x: 569, endPoint y: 321, distance: 32.2
click at [574, 290] on p "September" at bounding box center [571, 288] width 61 height 16
click at [580, 430] on span "December" at bounding box center [577, 431] width 54 height 16
click at [634, 291] on p "2025" at bounding box center [630, 288] width 27 height 16
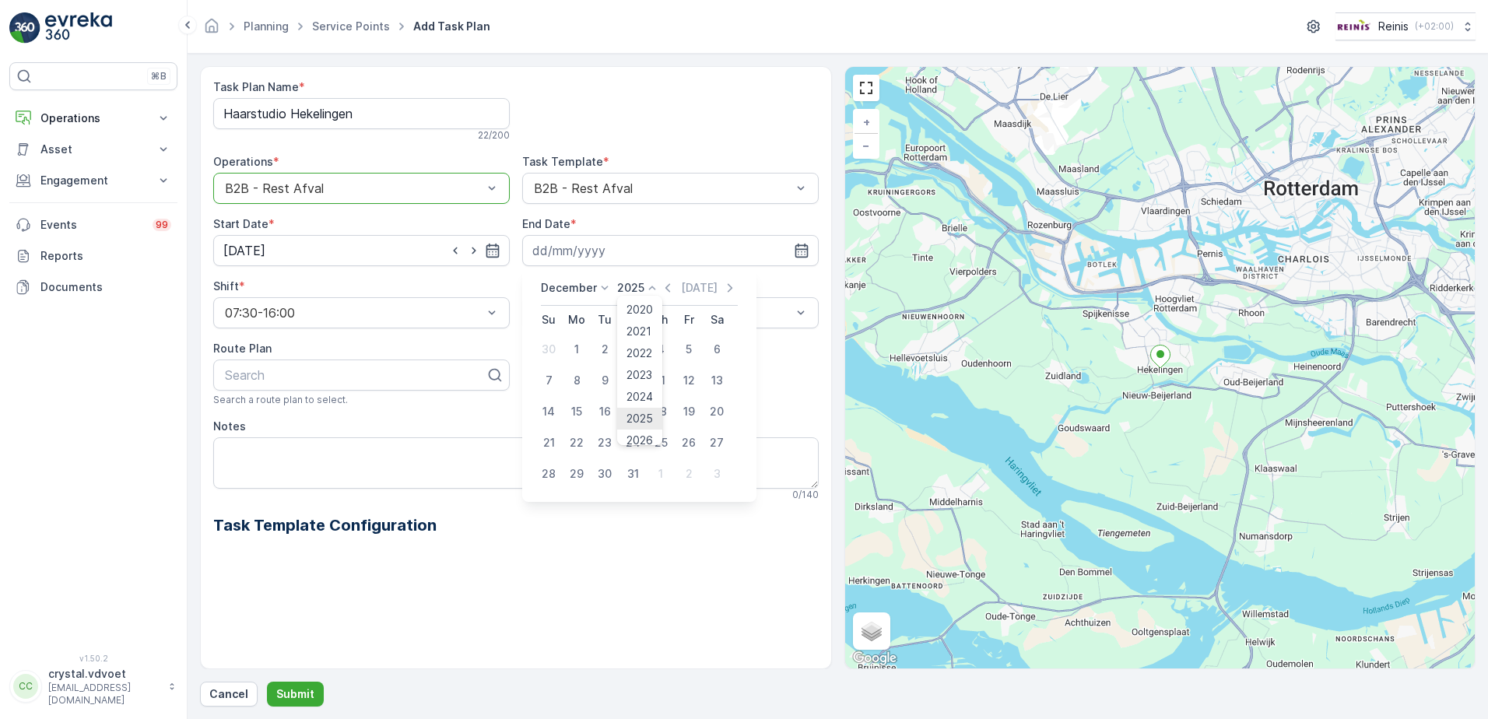
scroll to position [96, 0]
click at [637, 436] on span "2030" at bounding box center [639, 431] width 26 height 16
click at [602, 477] on div "31" at bounding box center [604, 473] width 25 height 25
type input "31.12.2030"
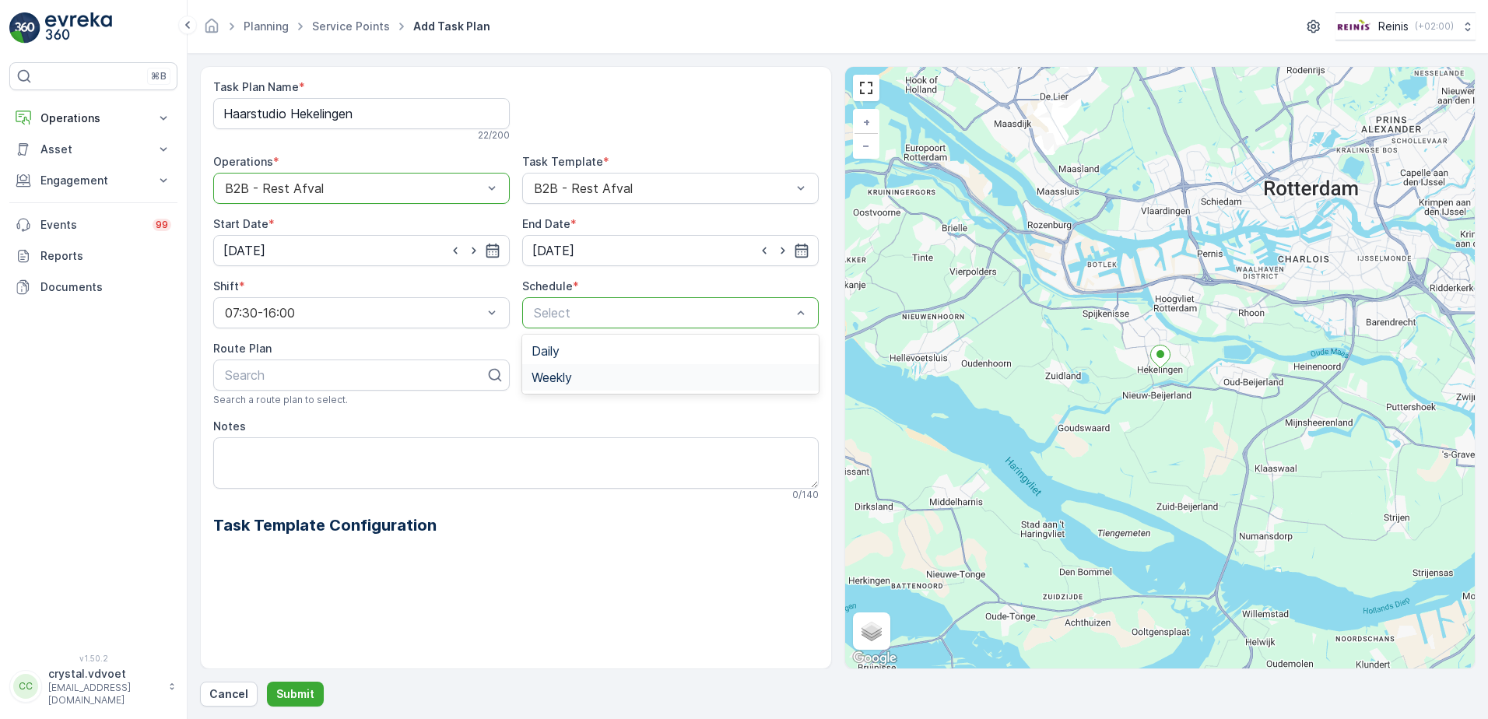
click at [652, 369] on div "Weekly" at bounding box center [670, 377] width 297 height 26
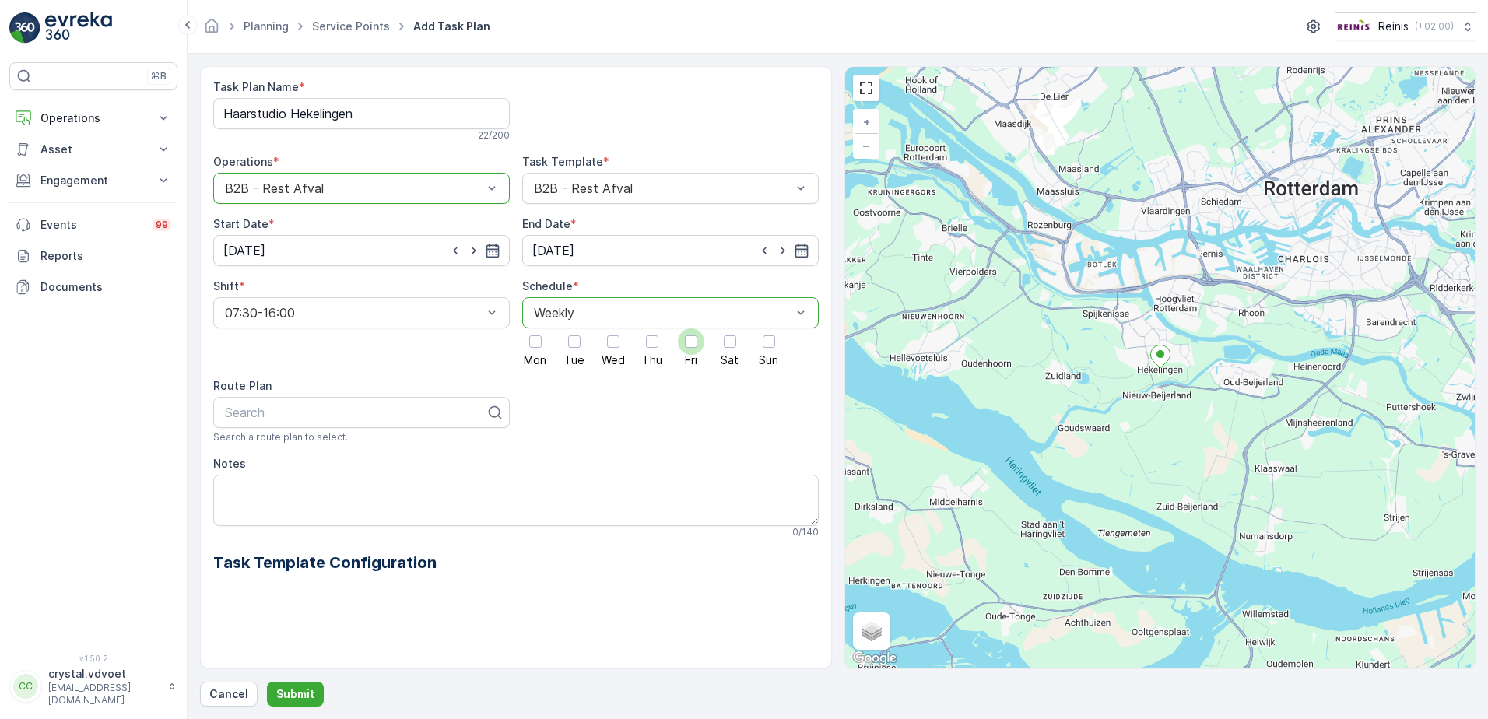
drag, startPoint x: 693, startPoint y: 350, endPoint x: 686, endPoint y: 363, distance: 15.3
click at [693, 352] on div at bounding box center [691, 341] width 26 height 26
click at [691, 328] on input "Fri" at bounding box center [691, 328] width 0 height 0
click at [247, 488] on textarea "Notes" at bounding box center [515, 500] width 605 height 51
type textarea "1x 240 ltr rest"
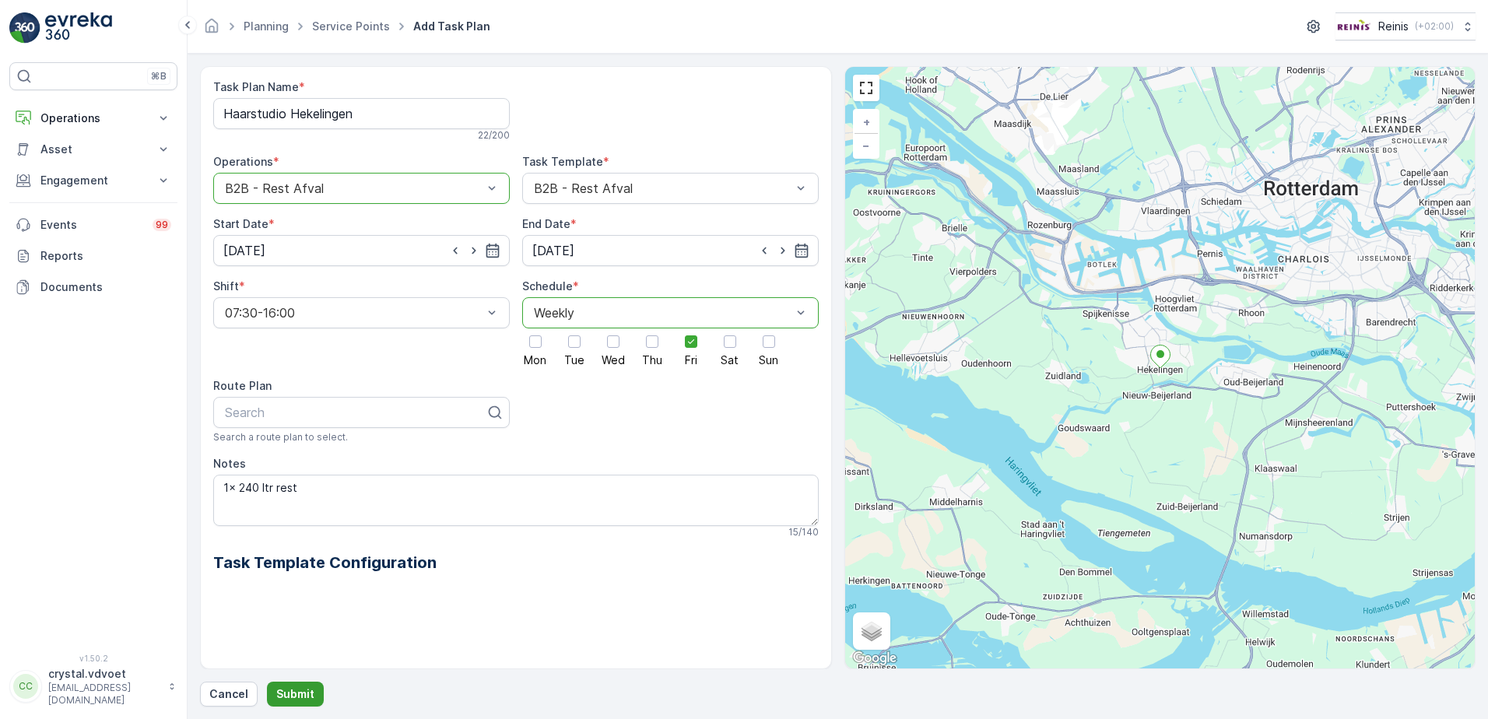
click at [276, 688] on p "Submit" at bounding box center [295, 694] width 38 height 16
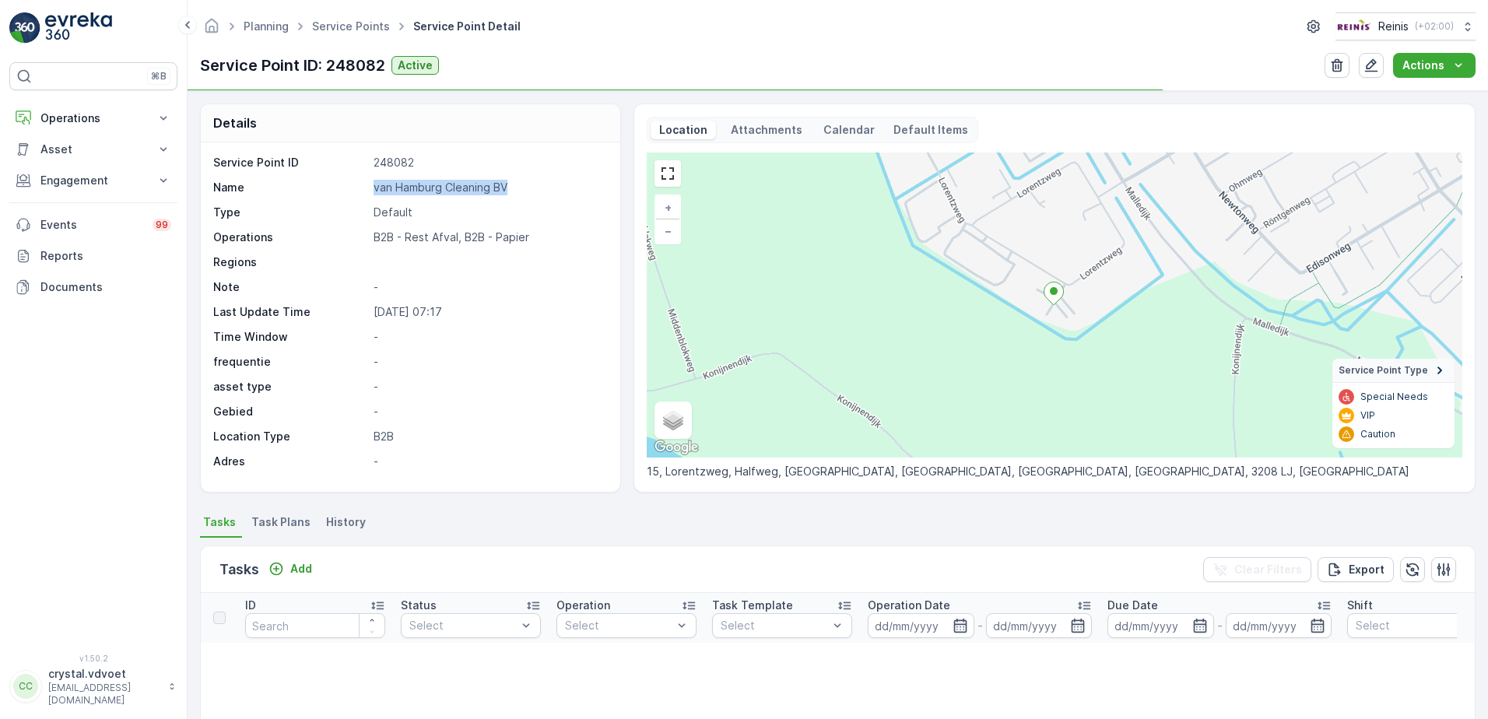
drag, startPoint x: 518, startPoint y: 181, endPoint x: 367, endPoint y: 190, distance: 151.2
click at [367, 190] on div "Name van Hamburg Cleaning BV" at bounding box center [408, 188] width 391 height 16
drag, startPoint x: 367, startPoint y: 190, endPoint x: 388, endPoint y: 189, distance: 21.8
copy div "van Hamburg Cleaning BV"
drag, startPoint x: 271, startPoint y: 516, endPoint x: 290, endPoint y: 543, distance: 33.5
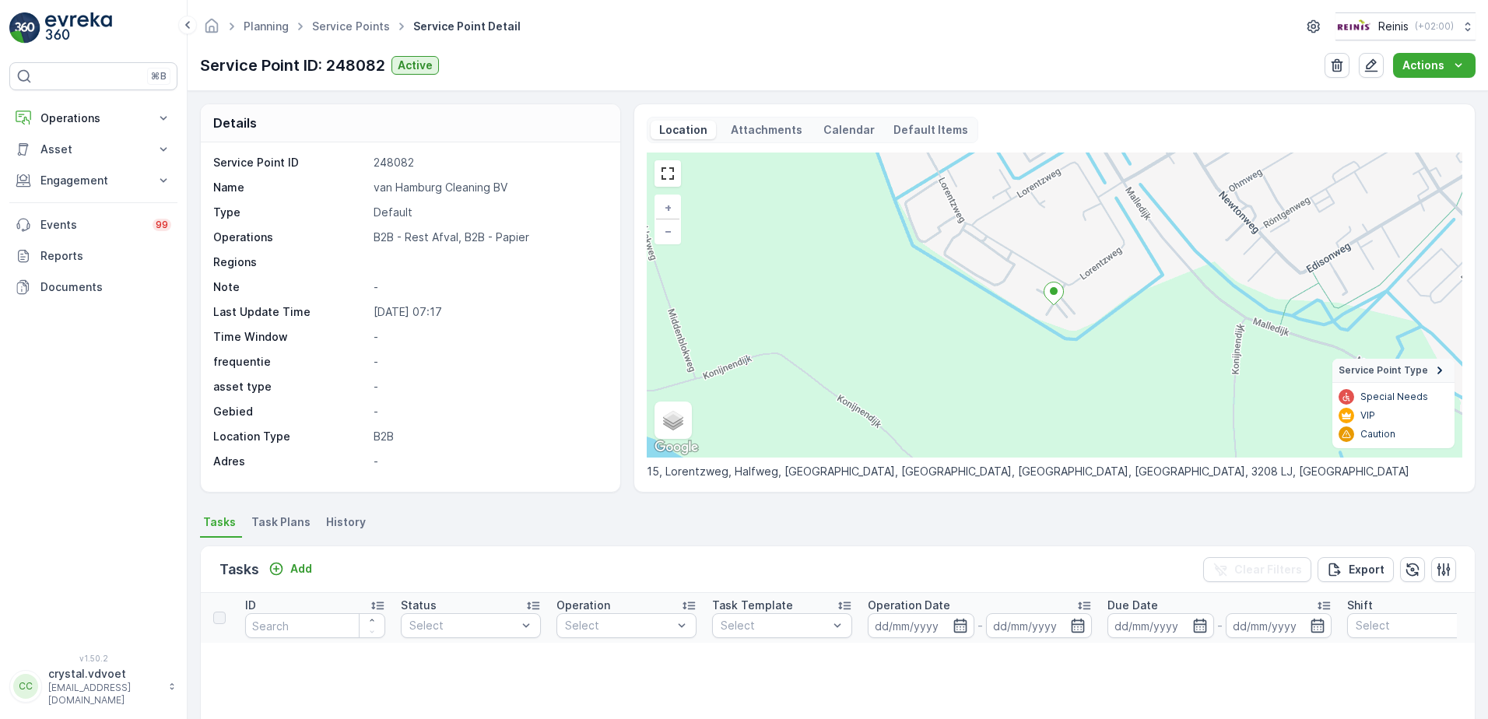
click at [271, 517] on span "Task Plans" at bounding box center [280, 522] width 59 height 16
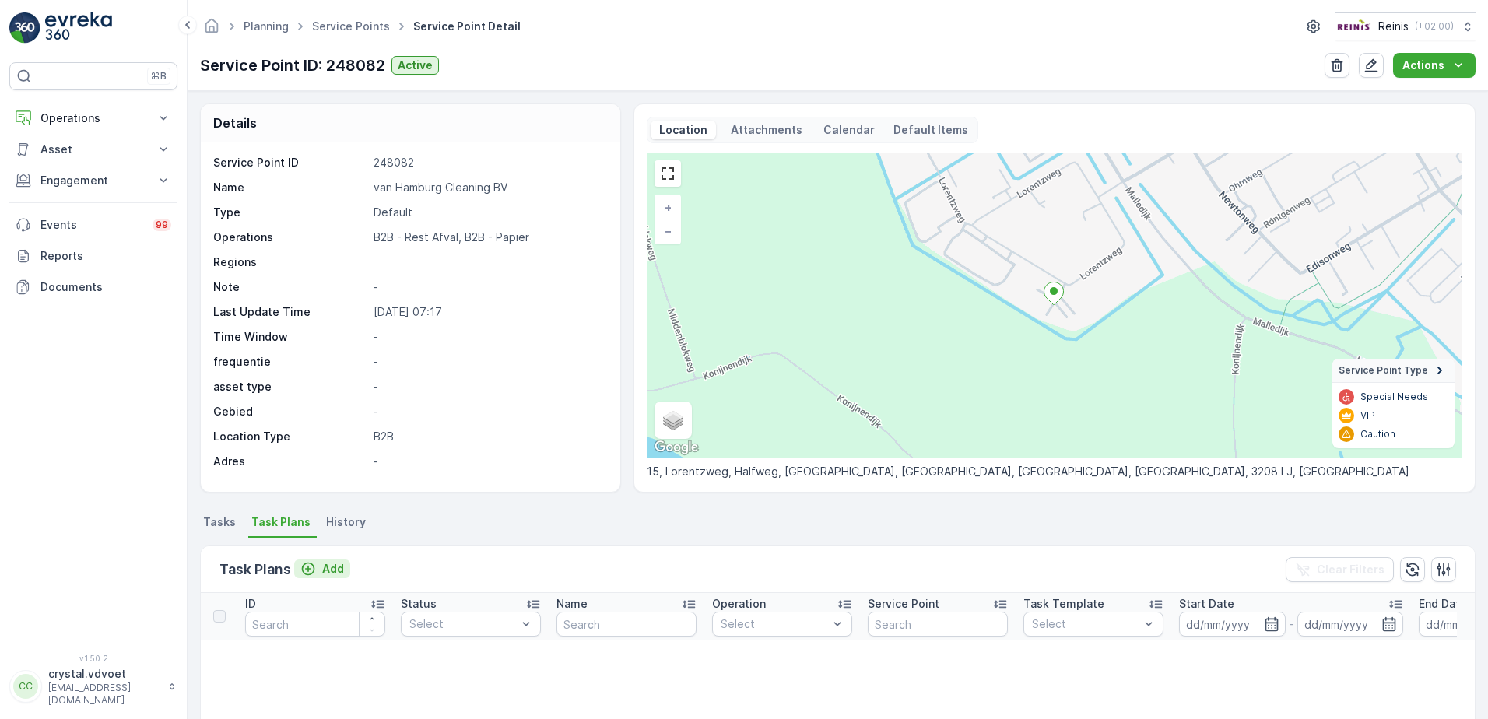
click at [335, 570] on p "Add" at bounding box center [333, 569] width 22 height 16
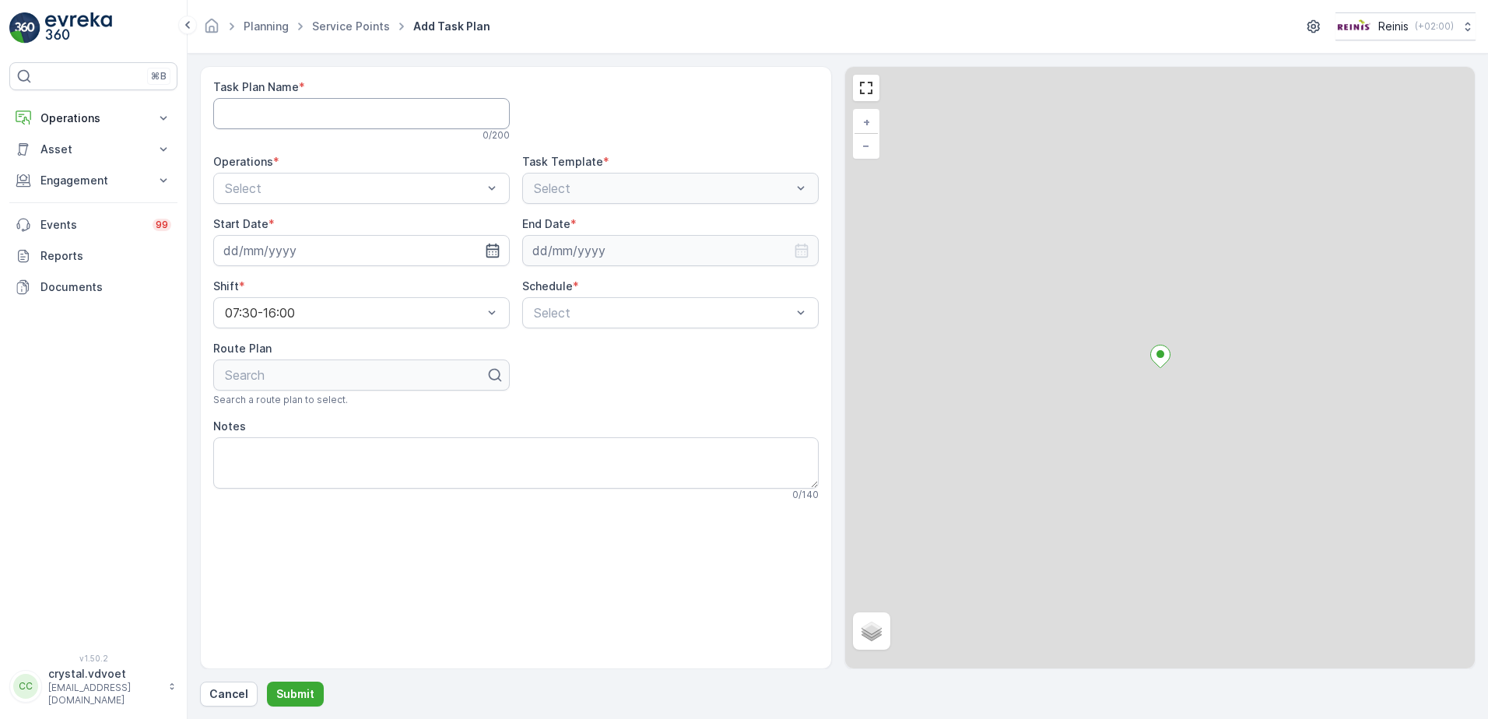
click at [355, 104] on Name "Task Plan Name" at bounding box center [361, 113] width 297 height 31
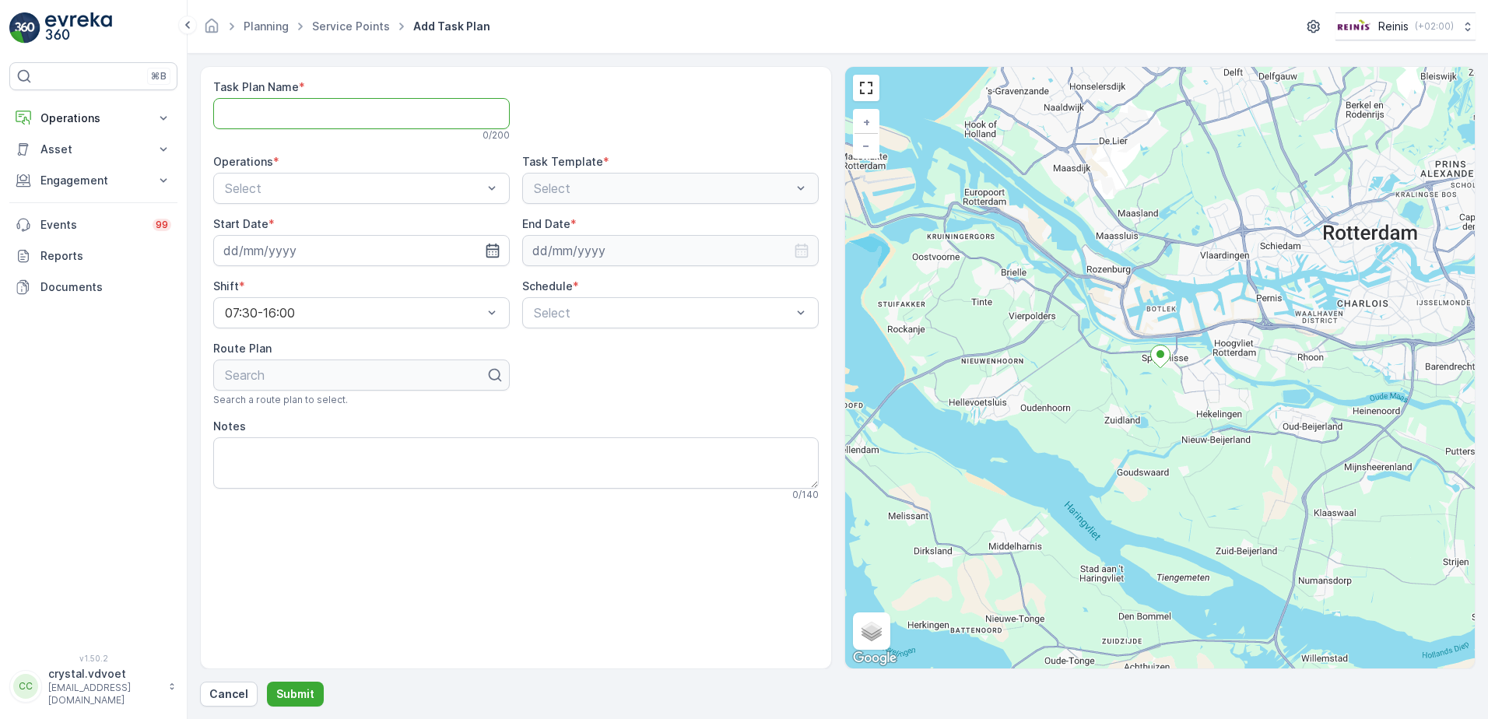
paste Name "van Hamburg Cleaning BV"
type Name "van Hamburg Cleaning BV"
drag, startPoint x: 293, startPoint y: 251, endPoint x: 348, endPoint y: 255, distance: 55.5
click at [292, 251] on span "B2B - Rest Afval" at bounding box center [272, 253] width 99 height 14
click at [493, 252] on icon "button" at bounding box center [493, 251] width 16 height 16
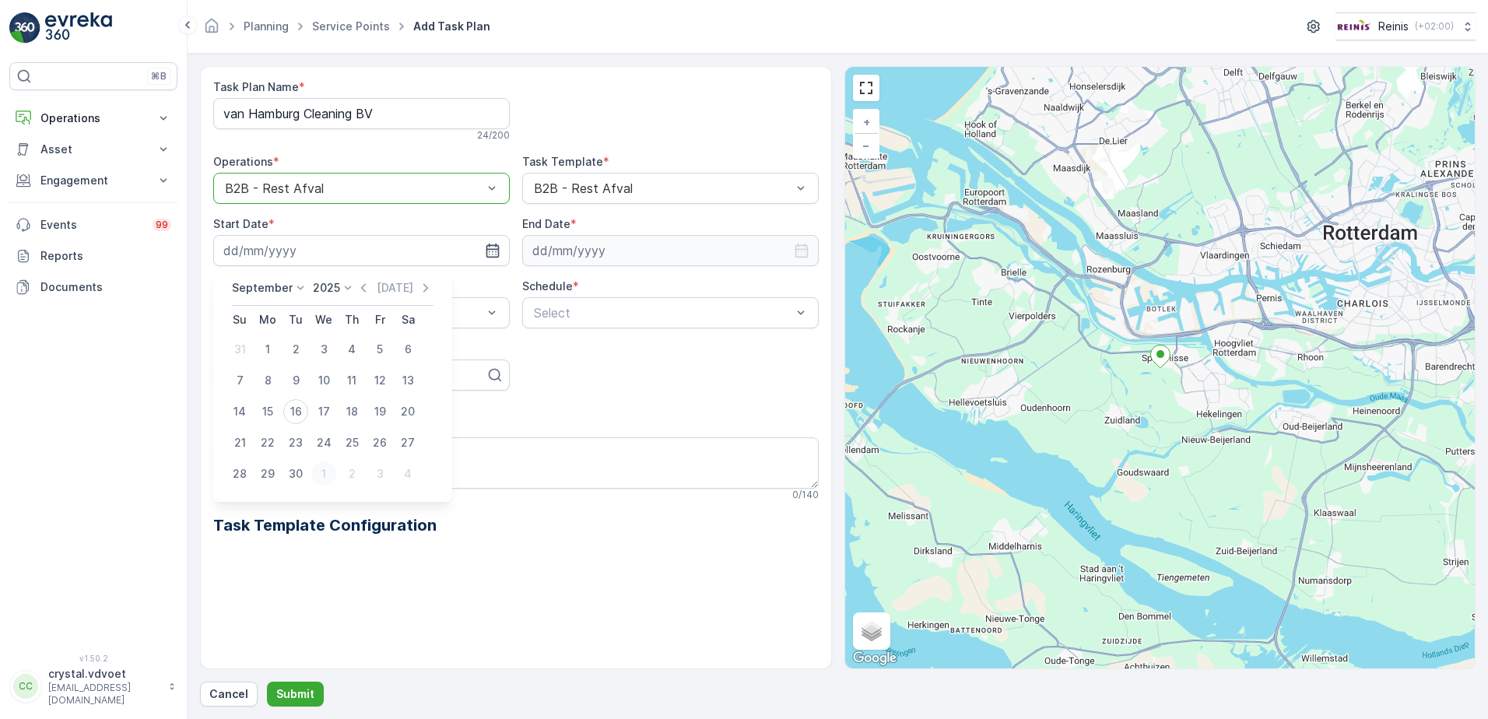
click at [316, 475] on div "1" at bounding box center [323, 473] width 25 height 25
type input "[DATE]"
click at [222, 700] on p "Cancel" at bounding box center [228, 694] width 39 height 16
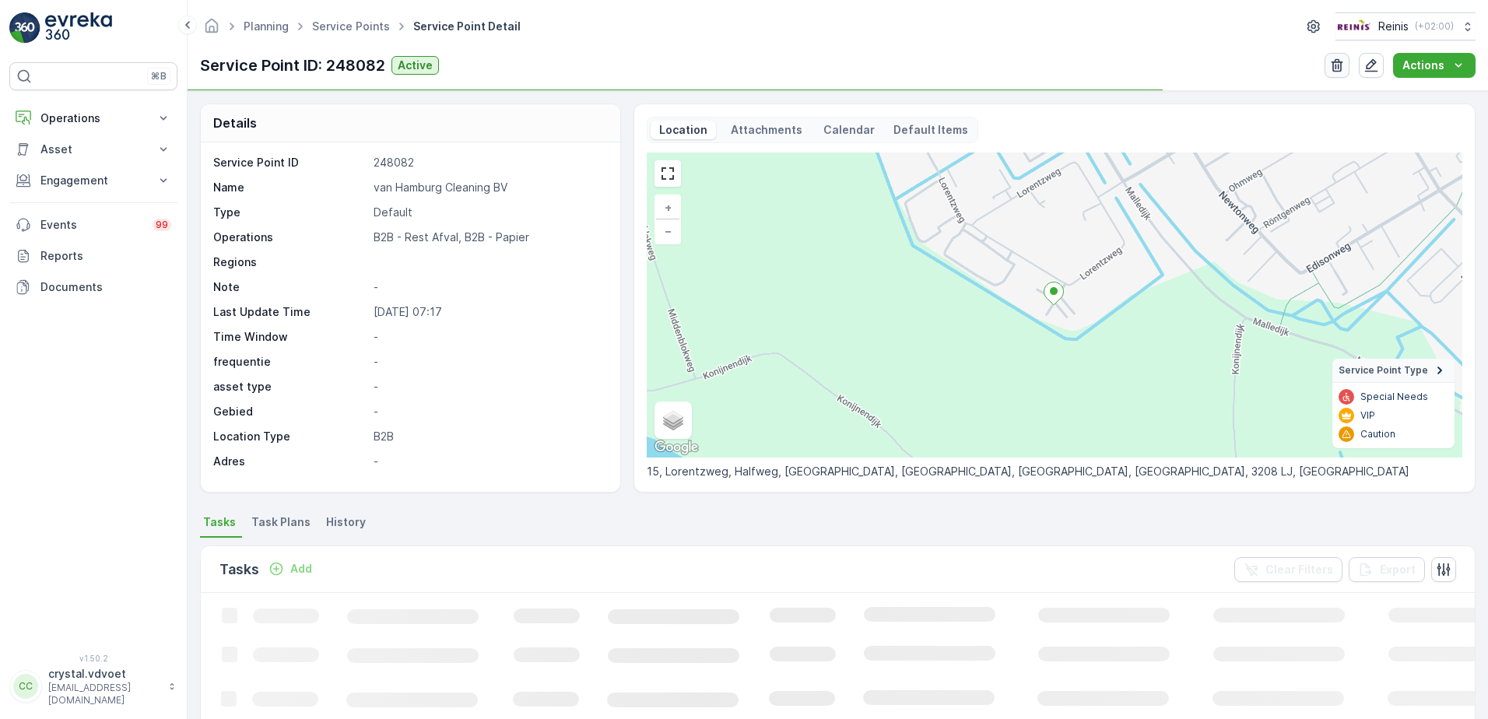
click at [1341, 56] on button "button" at bounding box center [1337, 65] width 25 height 25
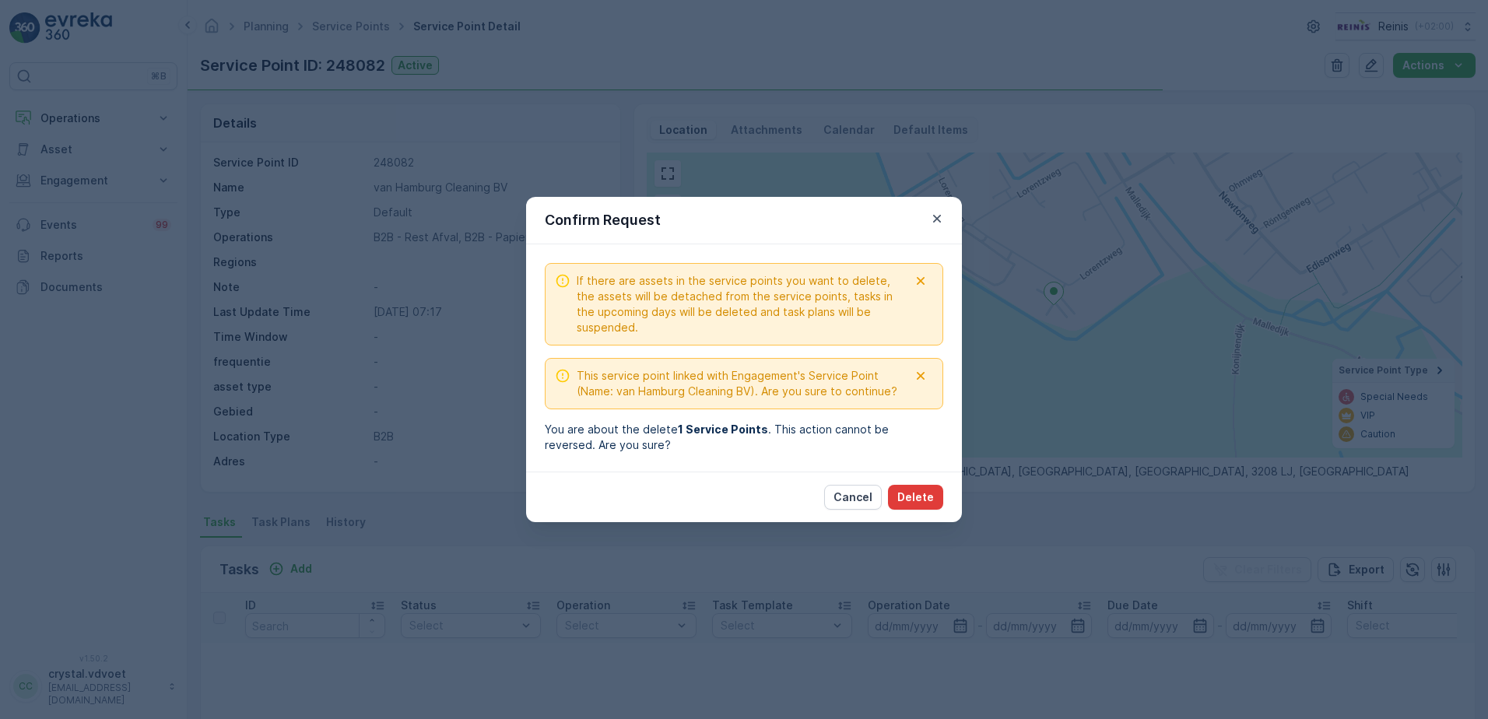
click at [921, 502] on p "Delete" at bounding box center [915, 497] width 37 height 16
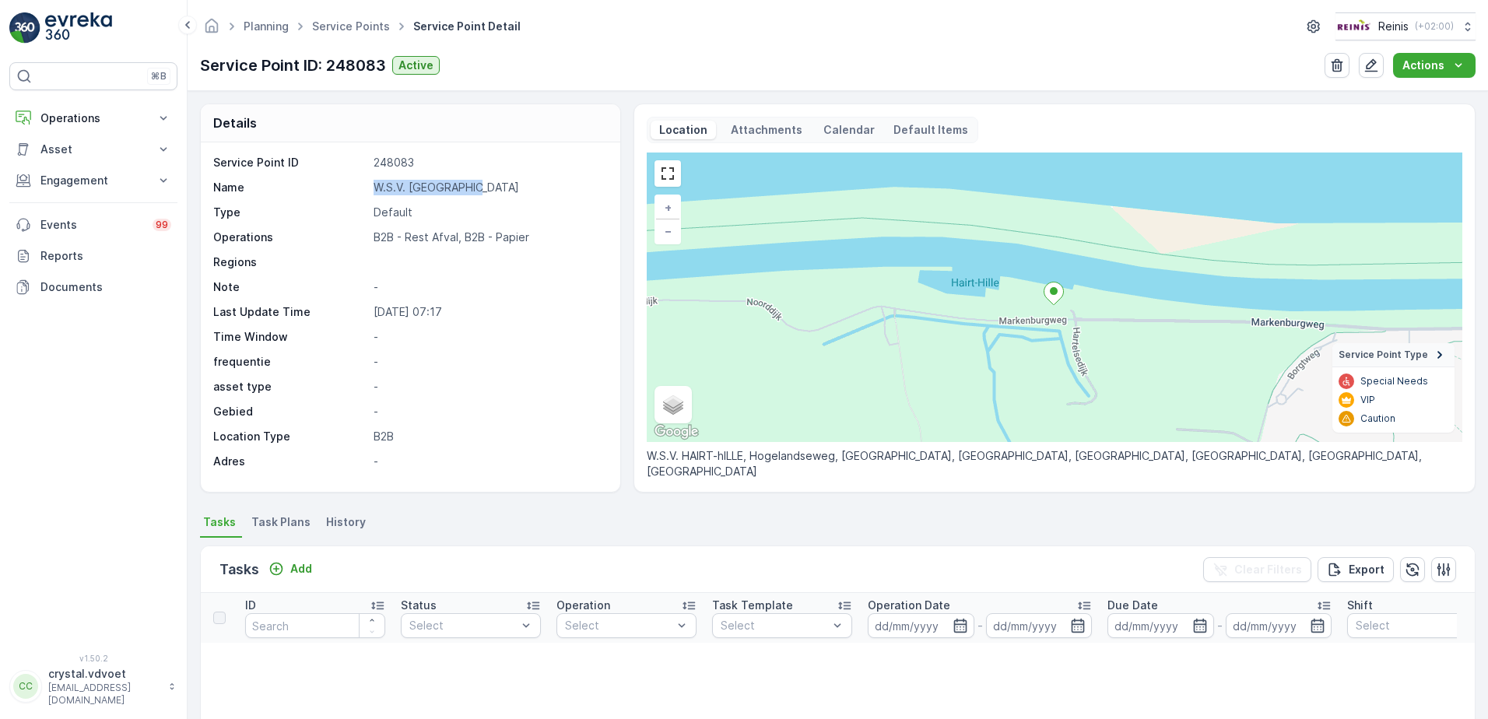
drag, startPoint x: 465, startPoint y: 190, endPoint x: 373, endPoint y: 191, distance: 91.8
click at [374, 191] on p "W.S.V. Hairt Hille" at bounding box center [489, 188] width 230 height 16
drag, startPoint x: 373, startPoint y: 191, endPoint x: 409, endPoint y: 182, distance: 37.0
copy p "W.S.V. Hairt Hille"
click at [281, 523] on span "Task Plans" at bounding box center [280, 522] width 59 height 16
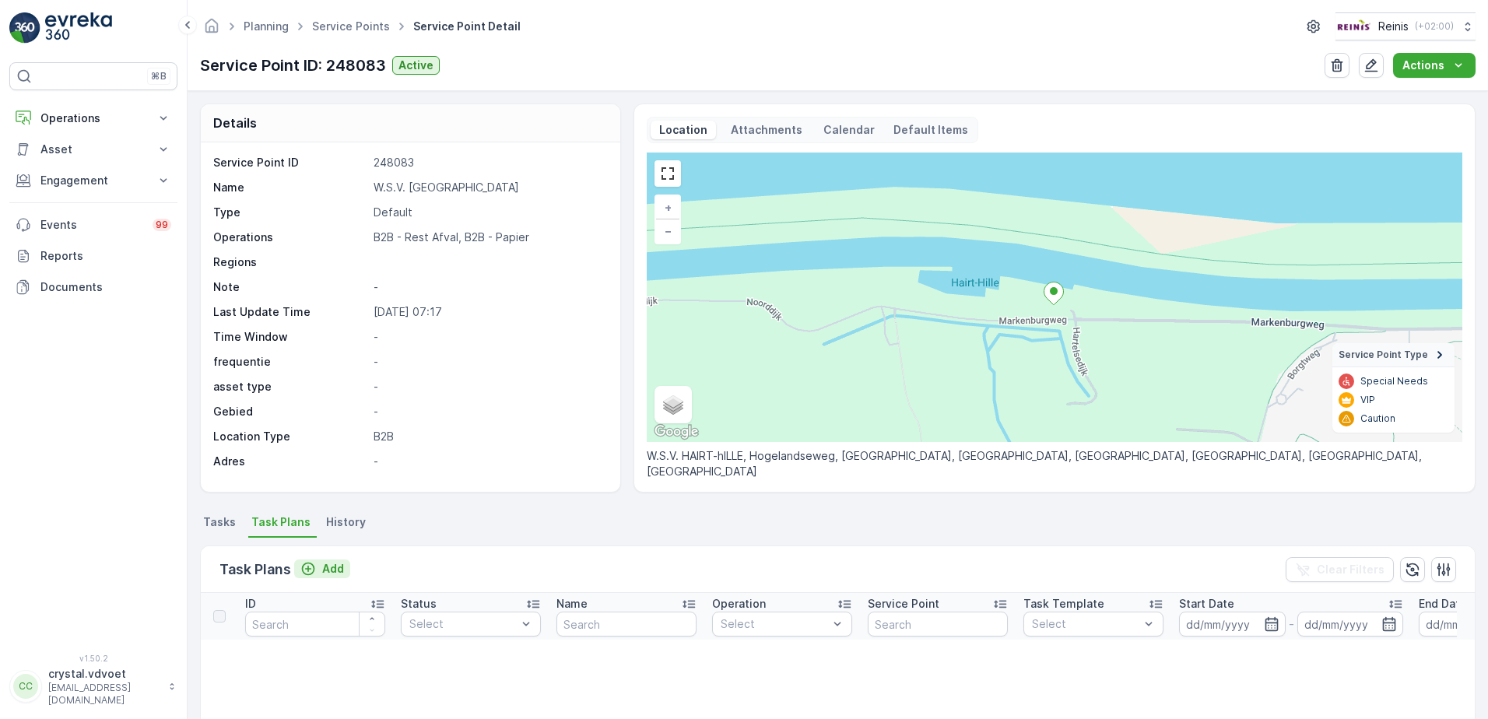
click at [326, 569] on p "Add" at bounding box center [333, 569] width 22 height 16
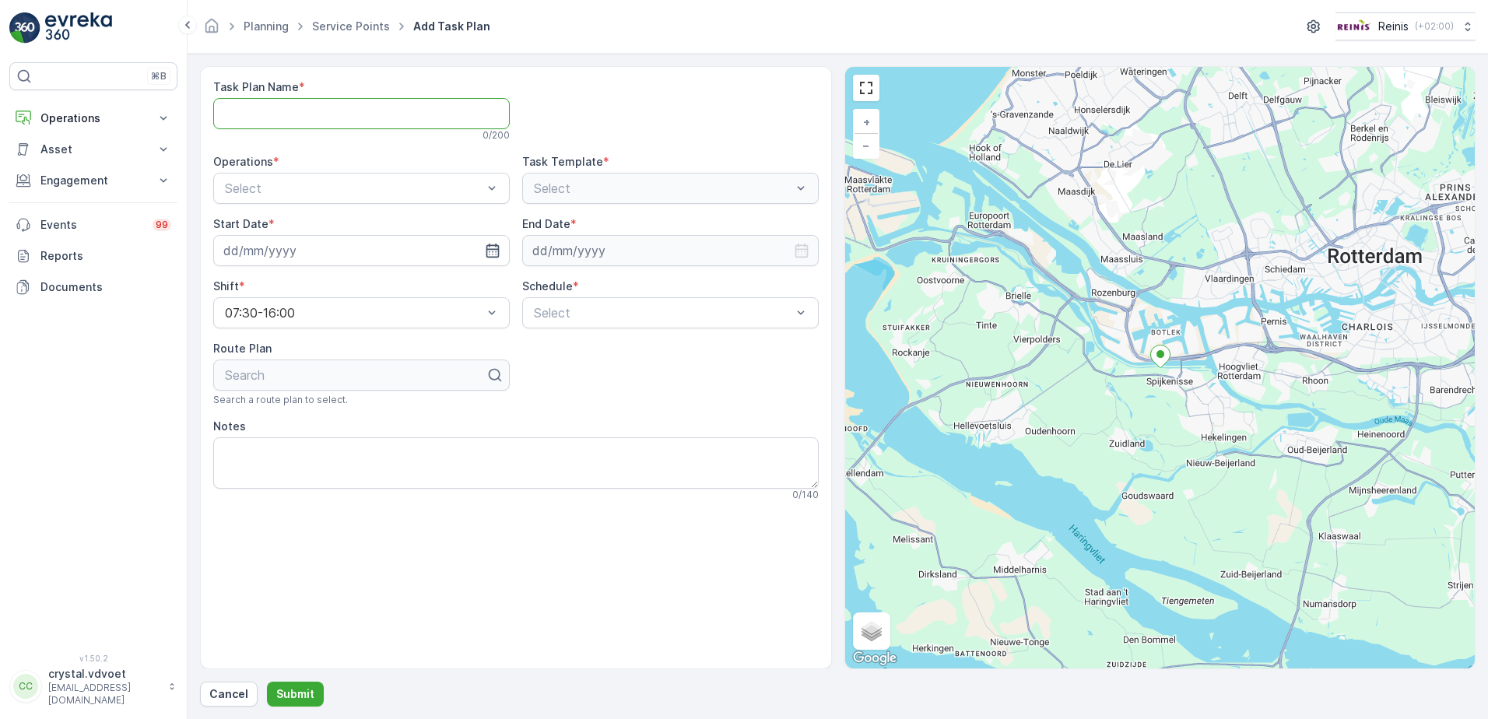
paste Name "W.S.V. Hairt Hille"
type Name "W.S.V. Hairt Hille"
click at [327, 260] on div "B2B - Rest Afval" at bounding box center [361, 253] width 297 height 26
drag, startPoint x: 500, startPoint y: 252, endPoint x: 476, endPoint y: 272, distance: 31.0
click at [500, 252] on div at bounding box center [361, 250] width 297 height 31
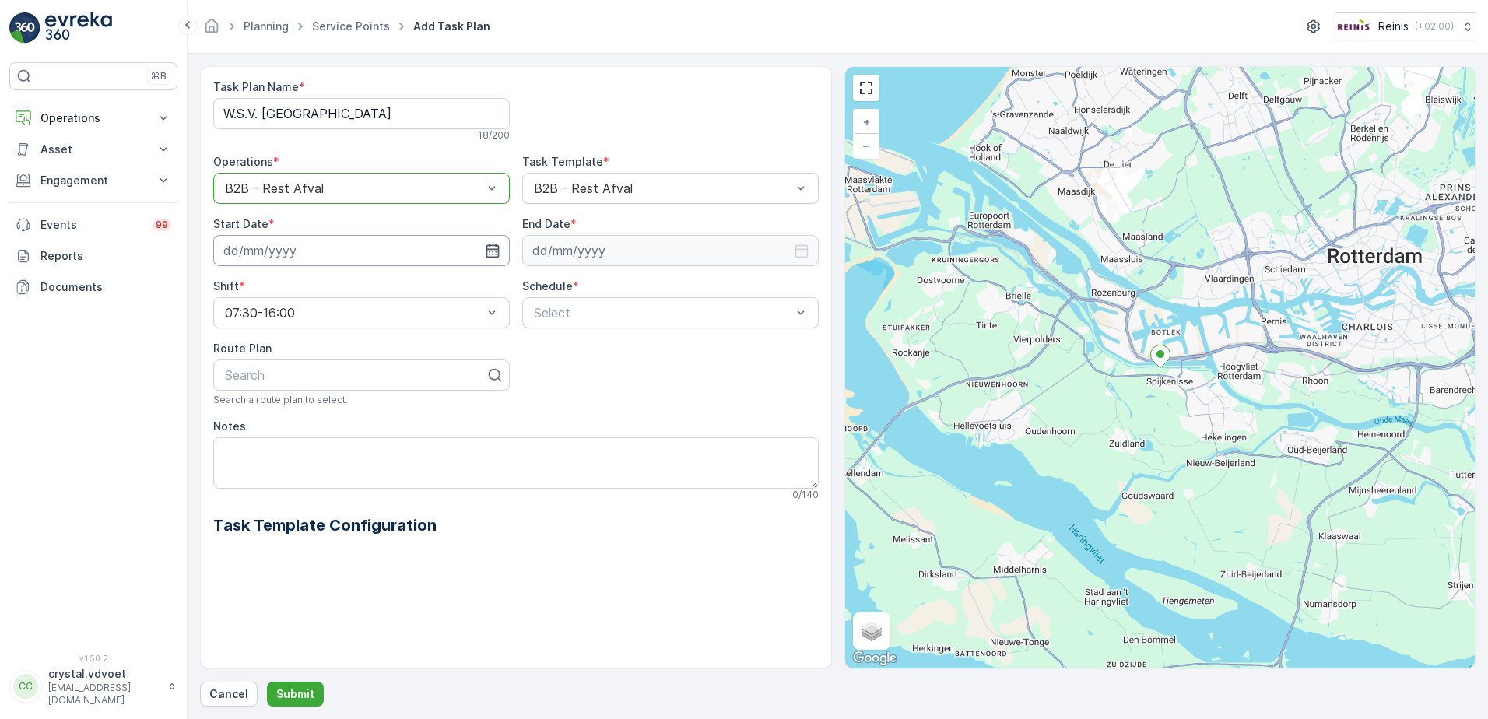
drag, startPoint x: 488, startPoint y: 253, endPoint x: 482, endPoint y: 262, distance: 11.2
click at [487, 254] on icon "button" at bounding box center [493, 251] width 16 height 16
click at [322, 476] on div "1" at bounding box center [323, 473] width 25 height 25
type input "[DATE]"
click at [790, 251] on div at bounding box center [670, 250] width 297 height 31
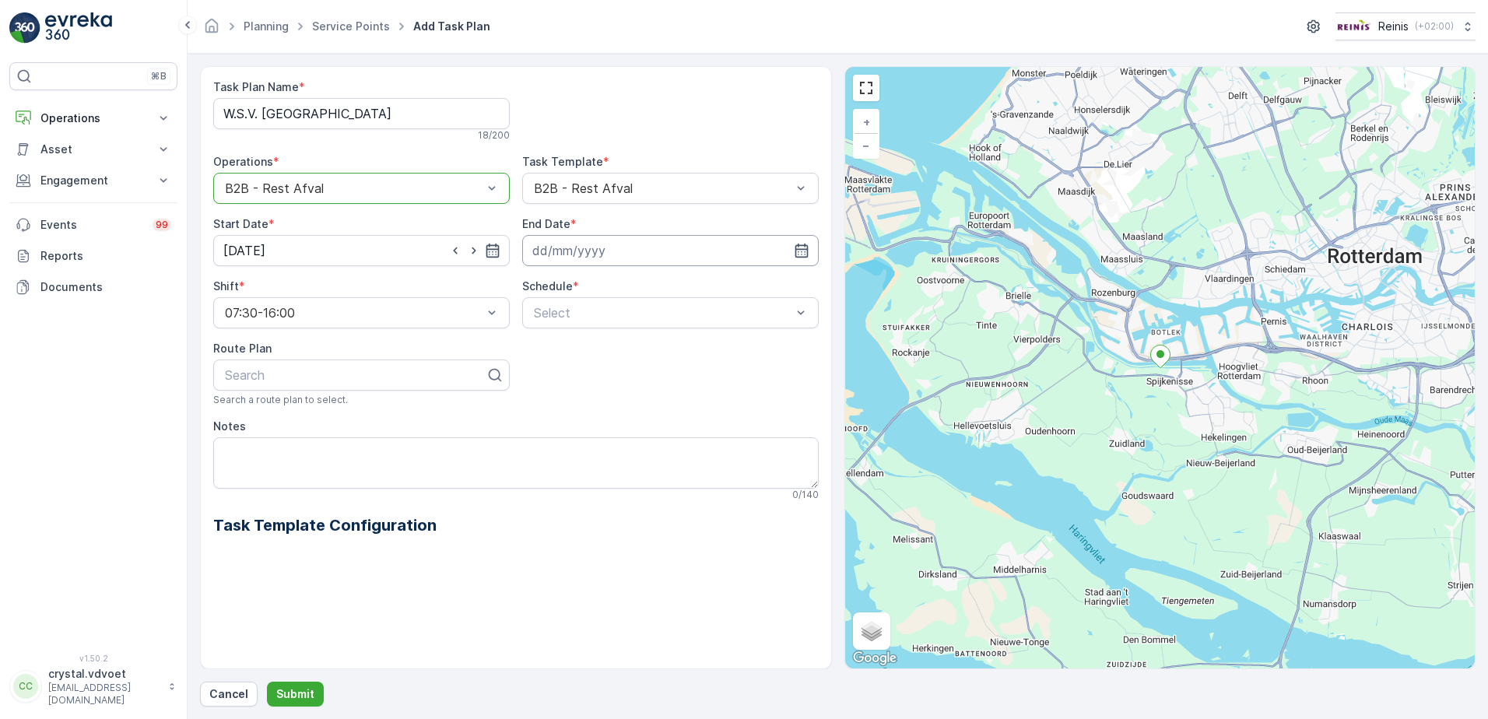
click at [809, 251] on div at bounding box center [670, 250] width 297 height 31
click at [797, 252] on icon "button" at bounding box center [802, 251] width 16 height 16
click at [598, 282] on div "September" at bounding box center [579, 288] width 76 height 16
click at [602, 434] on span "December" at bounding box center [577, 431] width 54 height 16
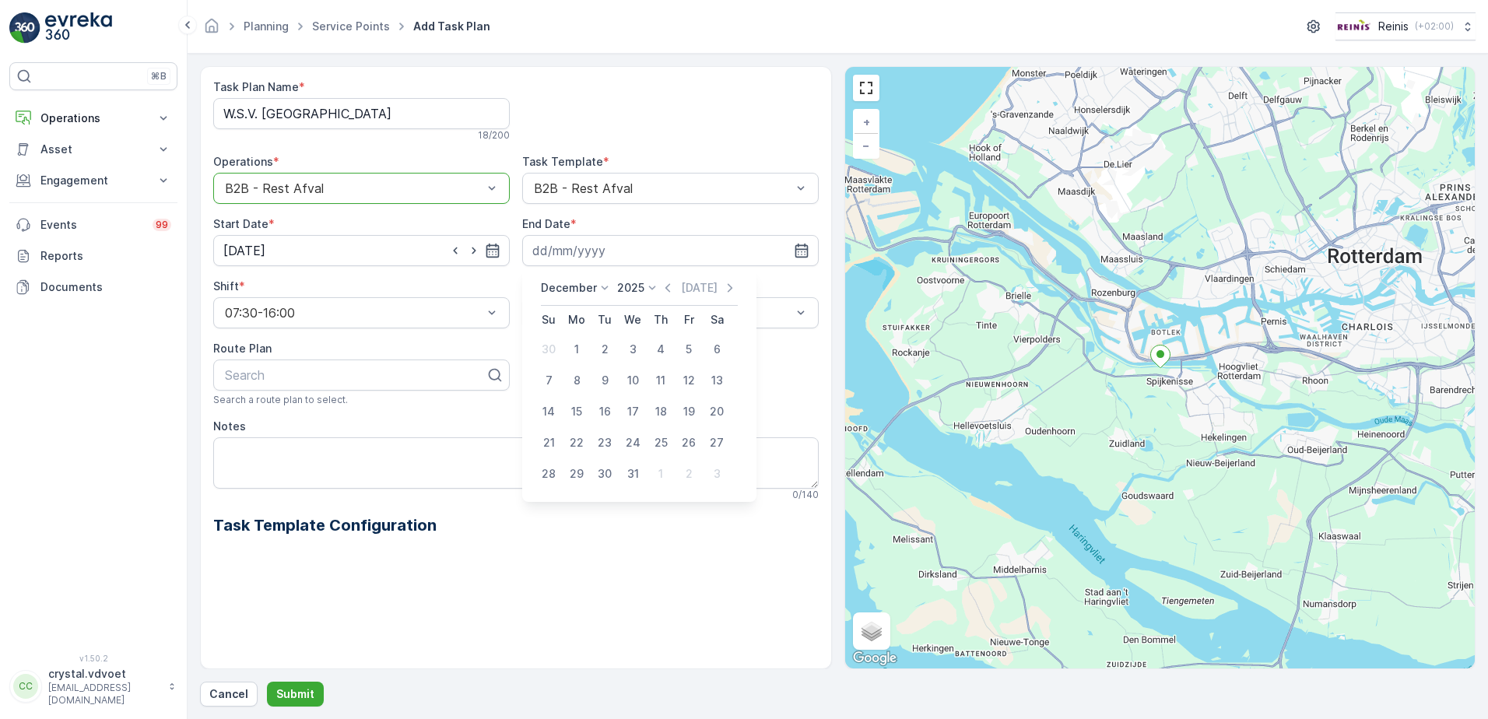
click at [648, 284] on icon at bounding box center [652, 288] width 16 height 16
click at [642, 433] on span "2030" at bounding box center [639, 431] width 26 height 16
click at [609, 467] on div "31" at bounding box center [604, 473] width 25 height 25
type input "[DATE]"
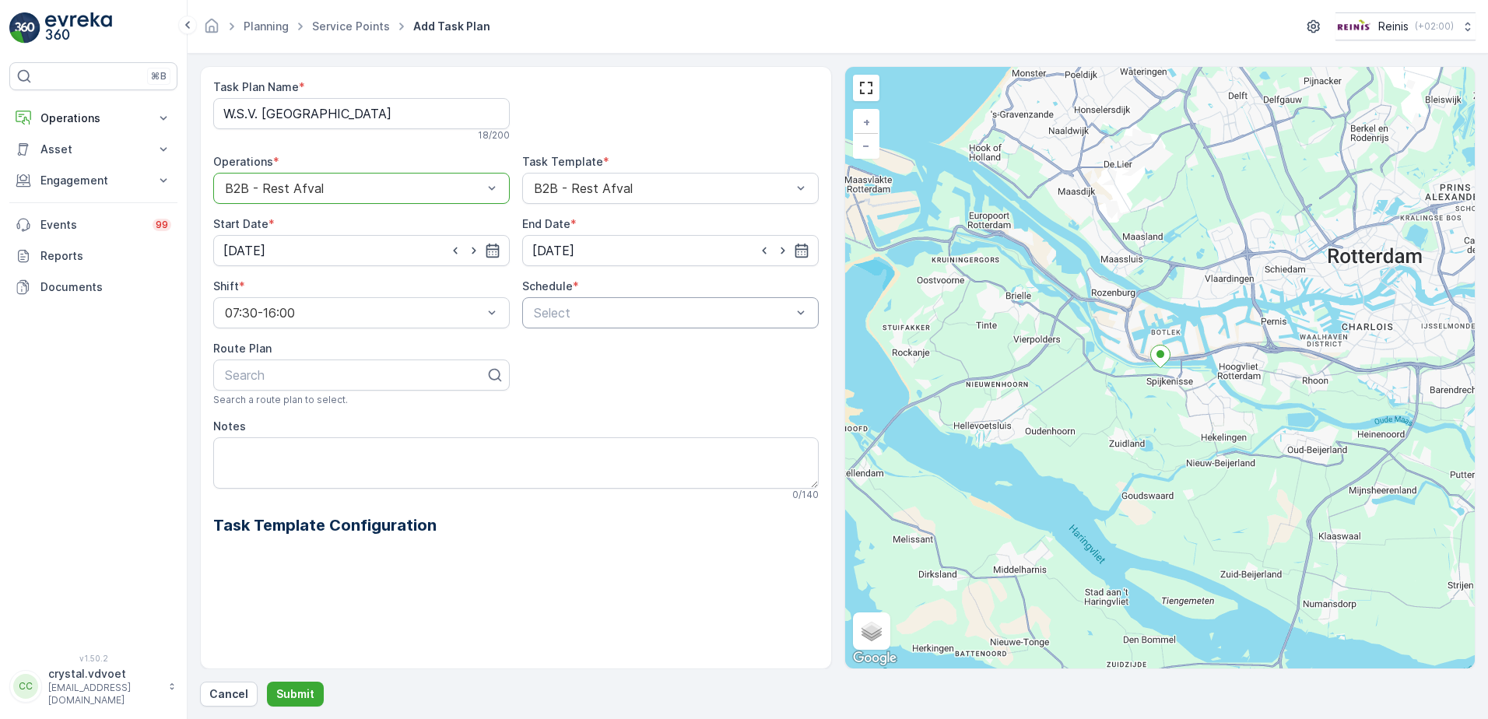
click at [810, 317] on div "Select" at bounding box center [670, 312] width 297 height 31
click at [576, 387] on div "Weekly" at bounding box center [670, 377] width 297 height 26
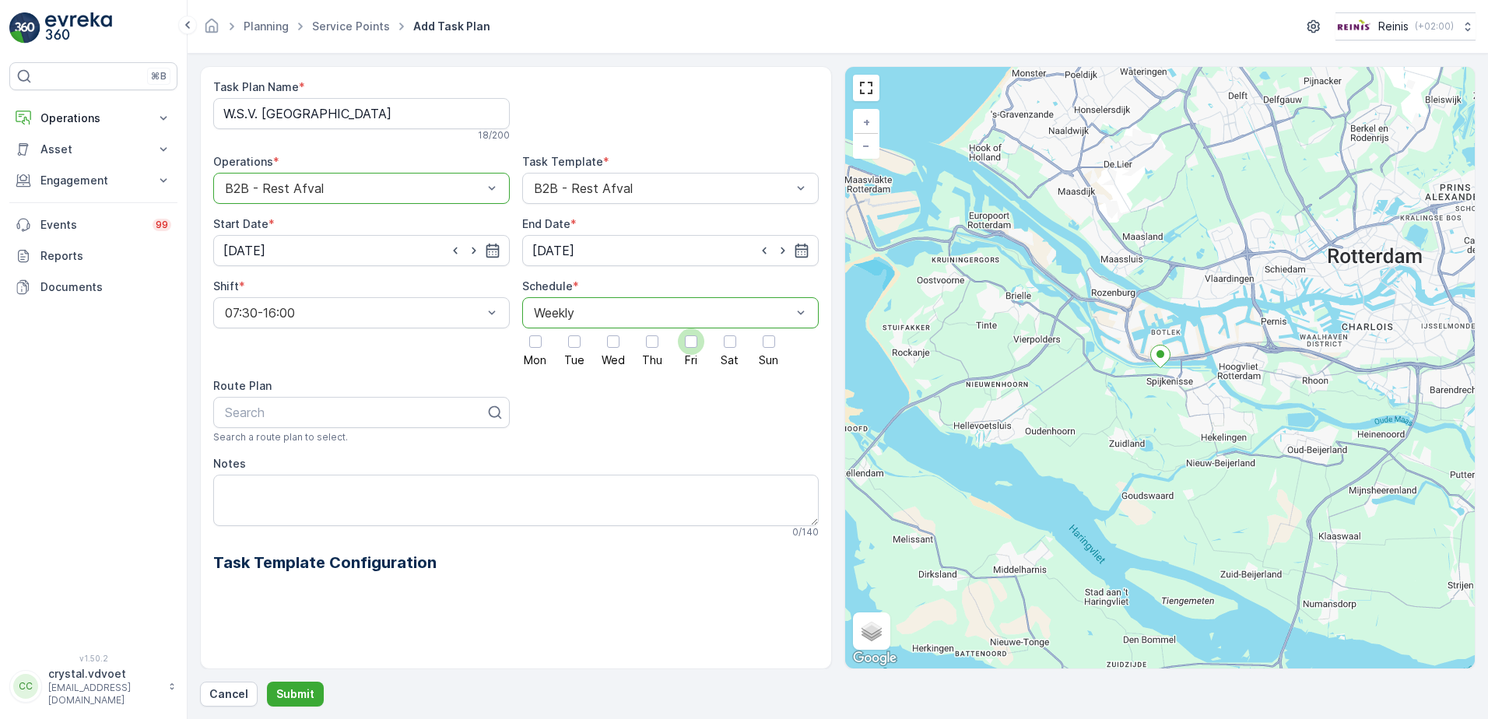
click at [688, 347] on div at bounding box center [691, 341] width 12 height 12
click at [691, 328] on input "Fri" at bounding box center [691, 328] width 0 height 0
click at [248, 486] on textarea "Notes" at bounding box center [515, 500] width 605 height 51
type textarea "3x 1100 ltr rest"
click at [293, 697] on p "Submit" at bounding box center [295, 694] width 38 height 16
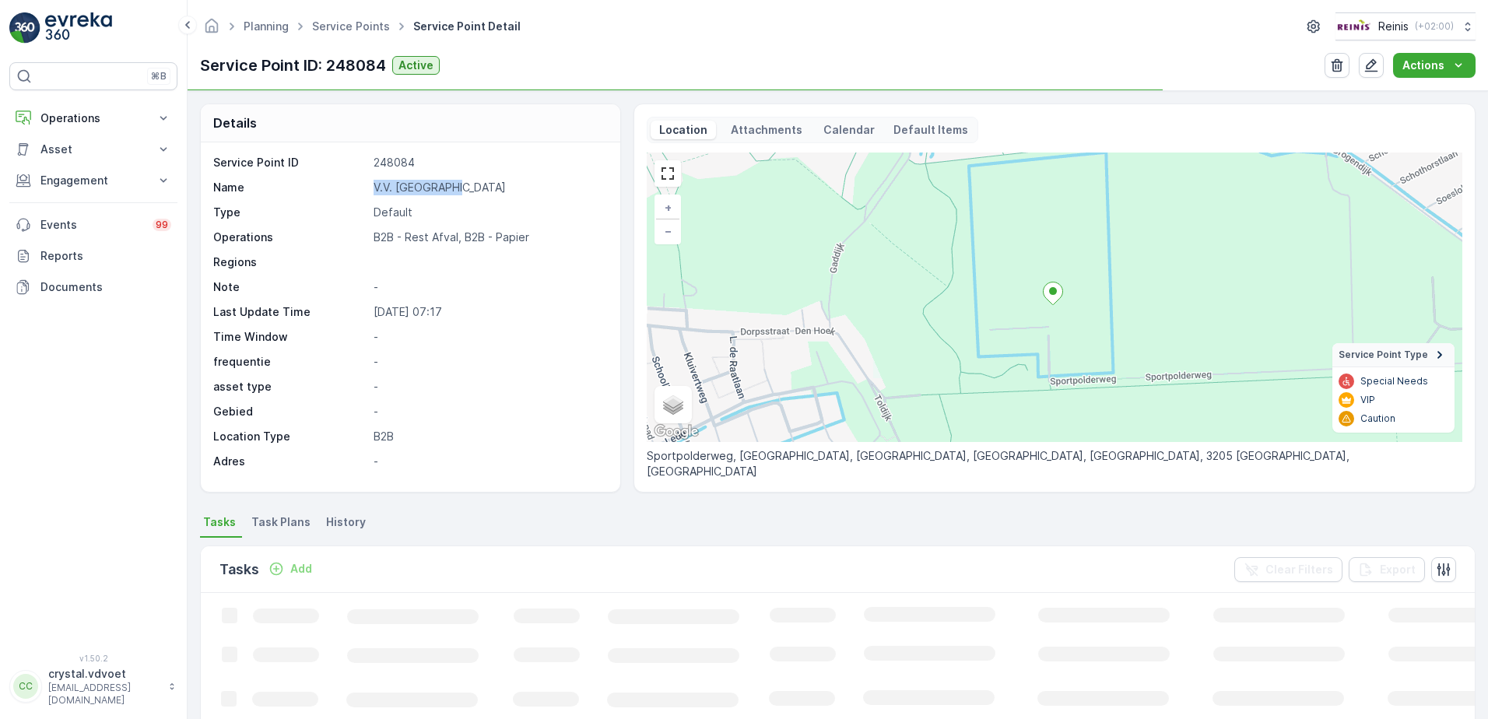
drag, startPoint x: 456, startPoint y: 186, endPoint x: 363, endPoint y: 191, distance: 93.5
click at [363, 191] on div "Name V.V. [GEOGRAPHIC_DATA]" at bounding box center [408, 188] width 391 height 16
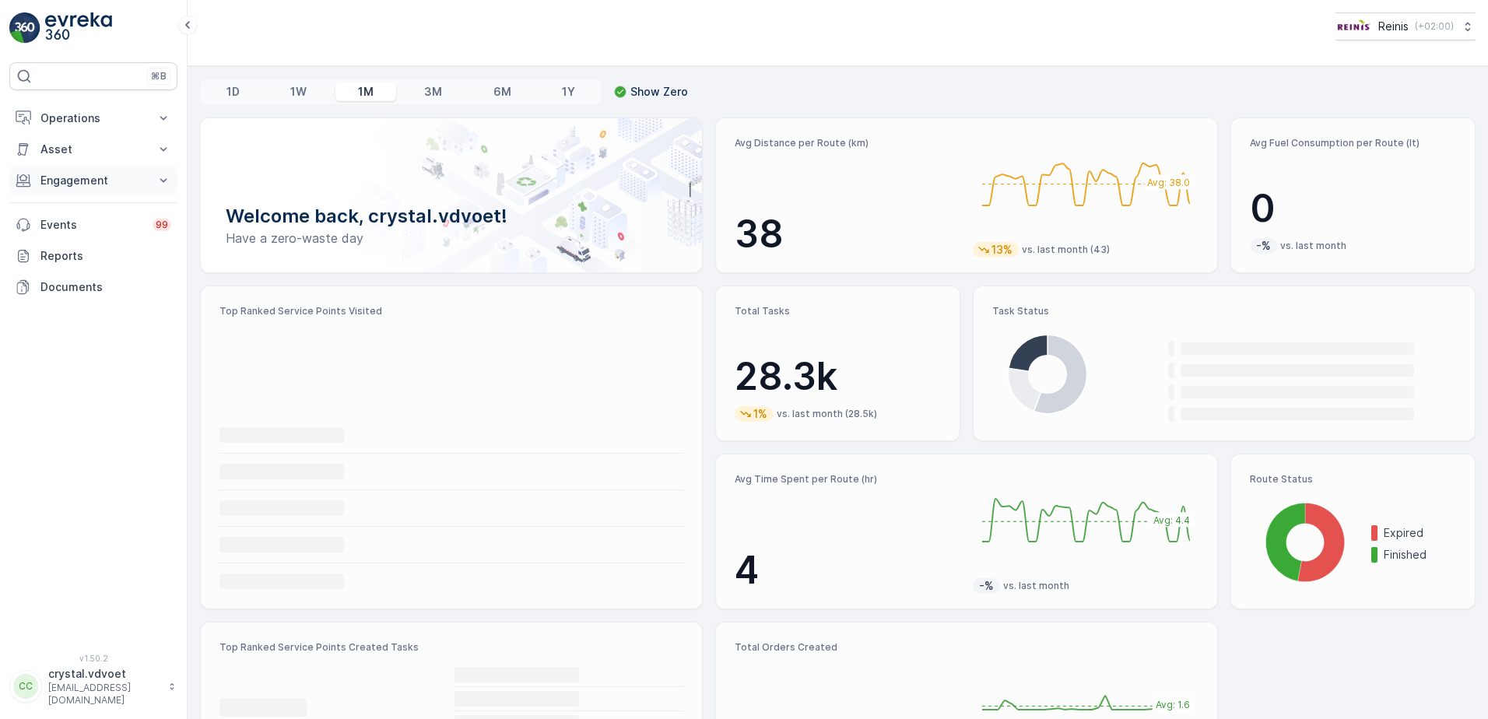
drag, startPoint x: 165, startPoint y: 184, endPoint x: 161, endPoint y: 195, distance: 12.3
click at [165, 184] on icon at bounding box center [164, 181] width 16 height 16
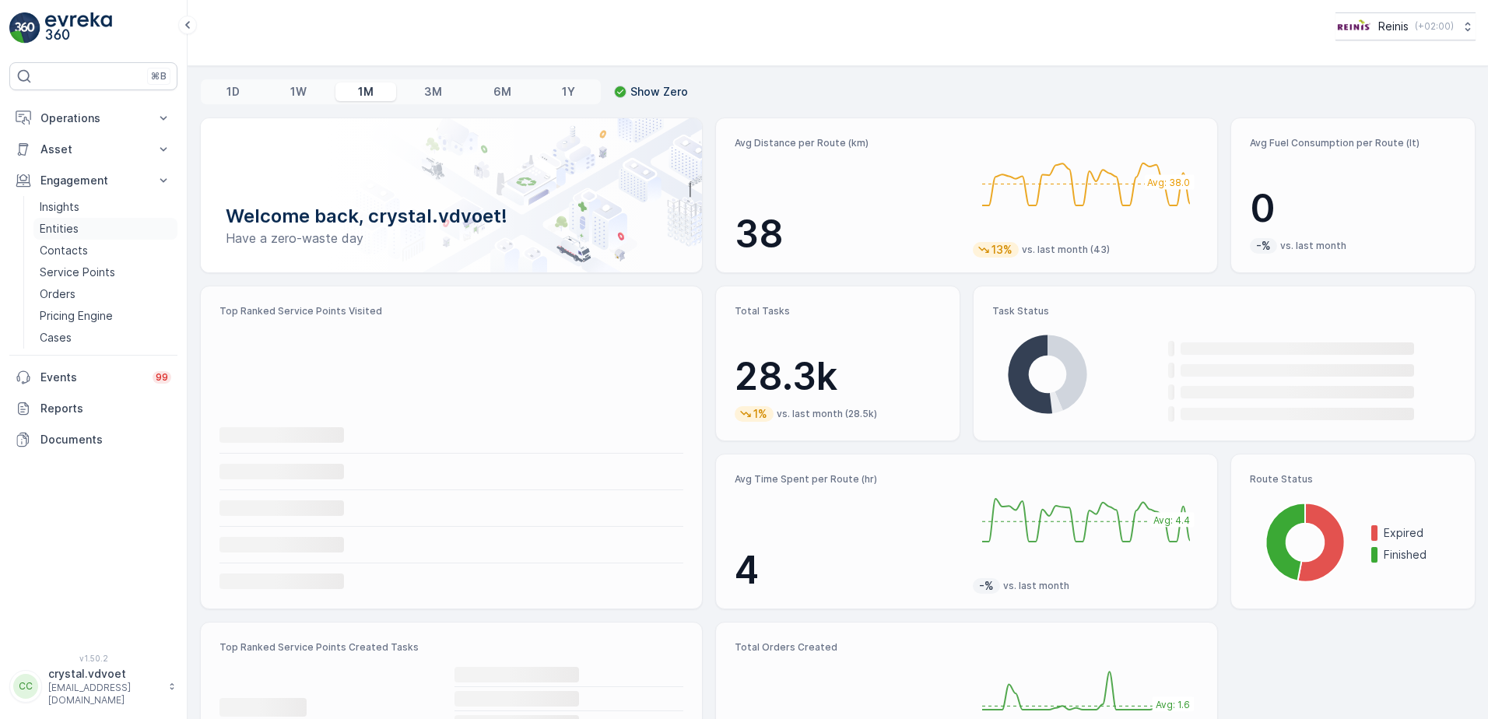
click at [96, 235] on link "Entities" at bounding box center [105, 229] width 144 height 22
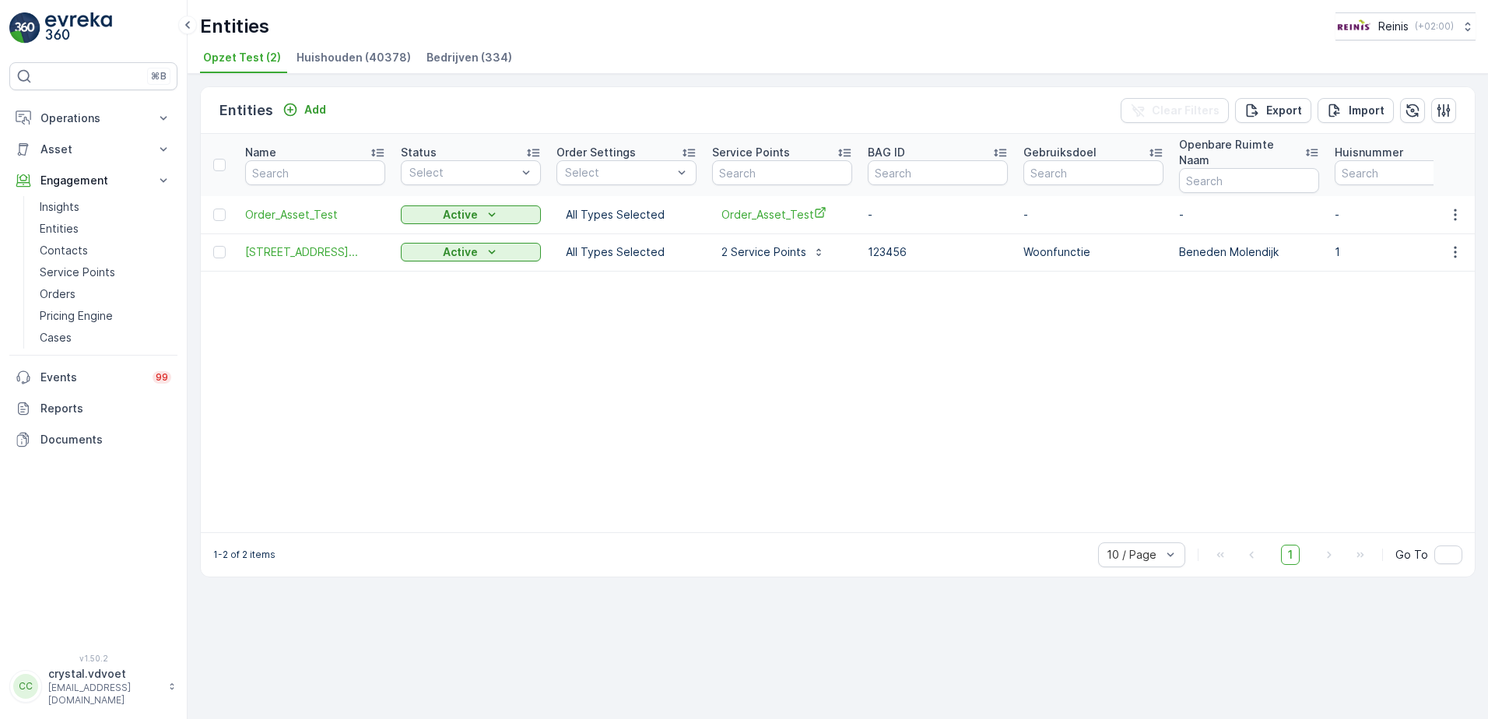
click at [442, 53] on span "Bedrijven (334)" at bounding box center [469, 58] width 86 height 16
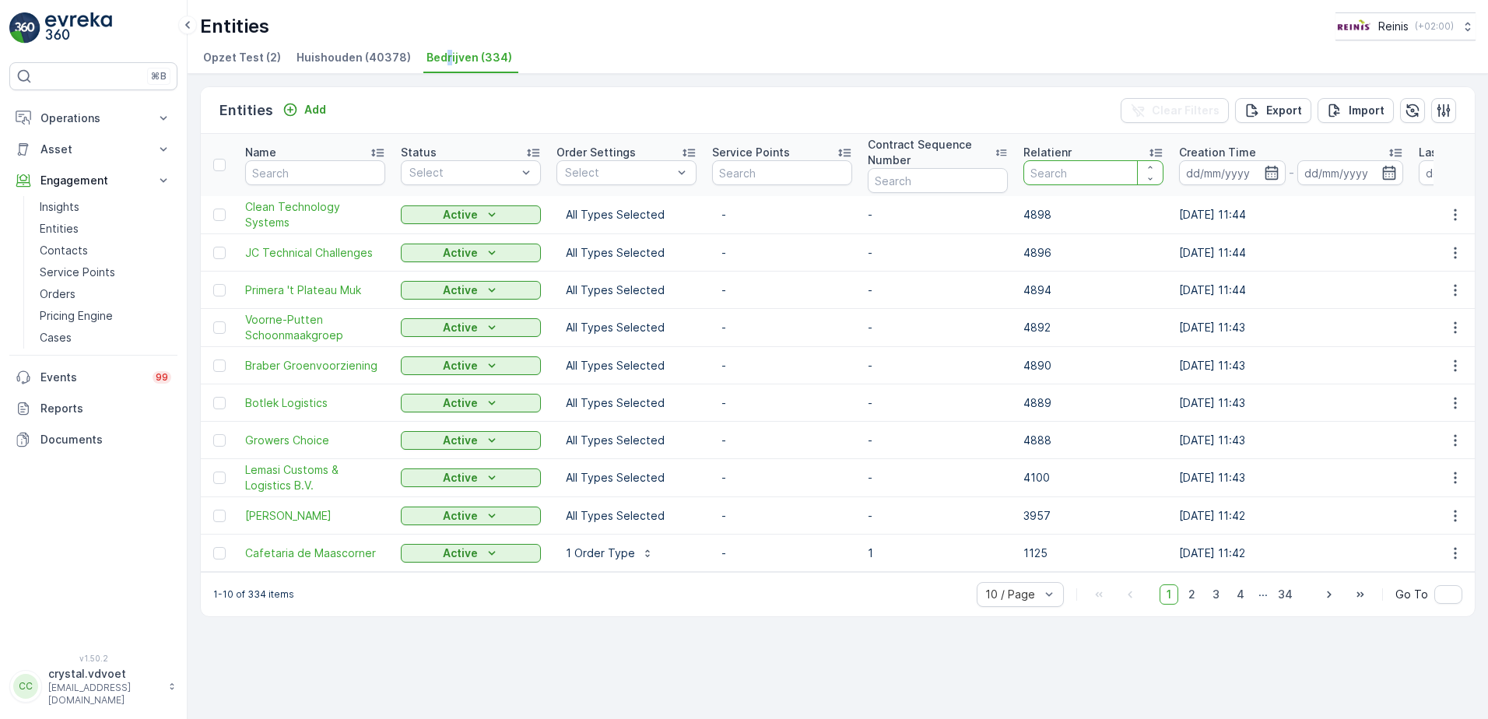
click at [1120, 164] on input "number" at bounding box center [1093, 172] width 140 height 25
type input "1090"
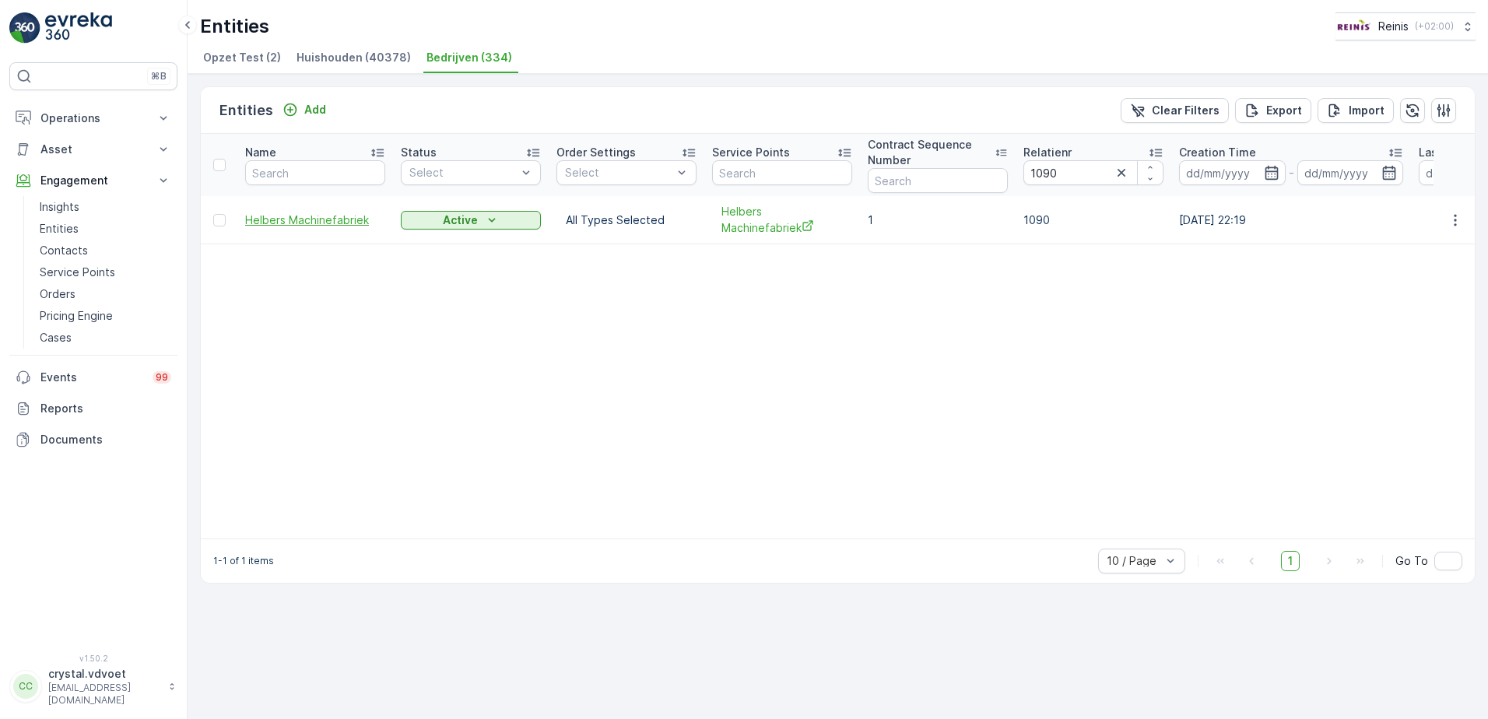
click at [318, 219] on span "Helbers Machinefabriek" at bounding box center [315, 220] width 140 height 16
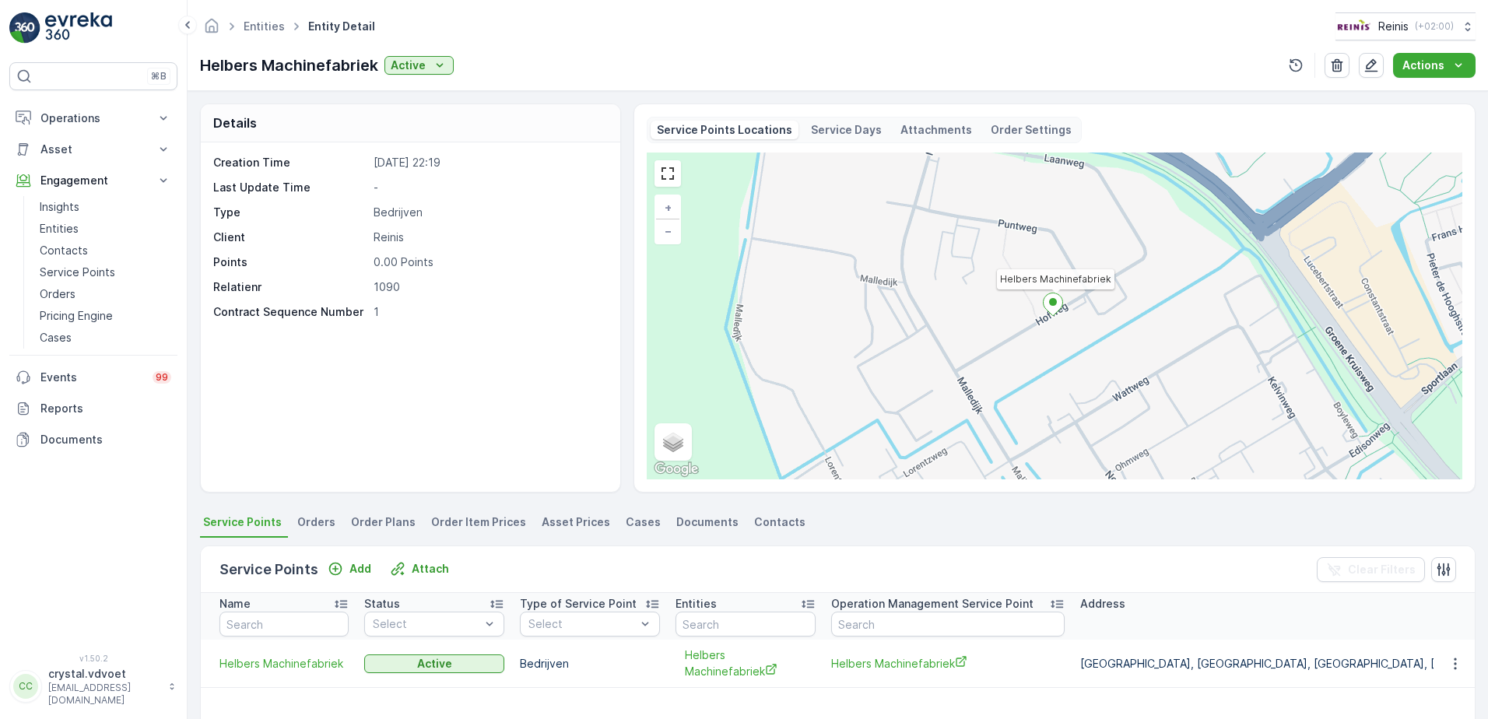
click at [850, 647] on td "Helbers Machinefabriek" at bounding box center [947, 664] width 249 height 48
click at [871, 663] on span "Helbers Machinefabriek" at bounding box center [947, 663] width 233 height 16
click at [249, 31] on link "Entities" at bounding box center [264, 25] width 41 height 13
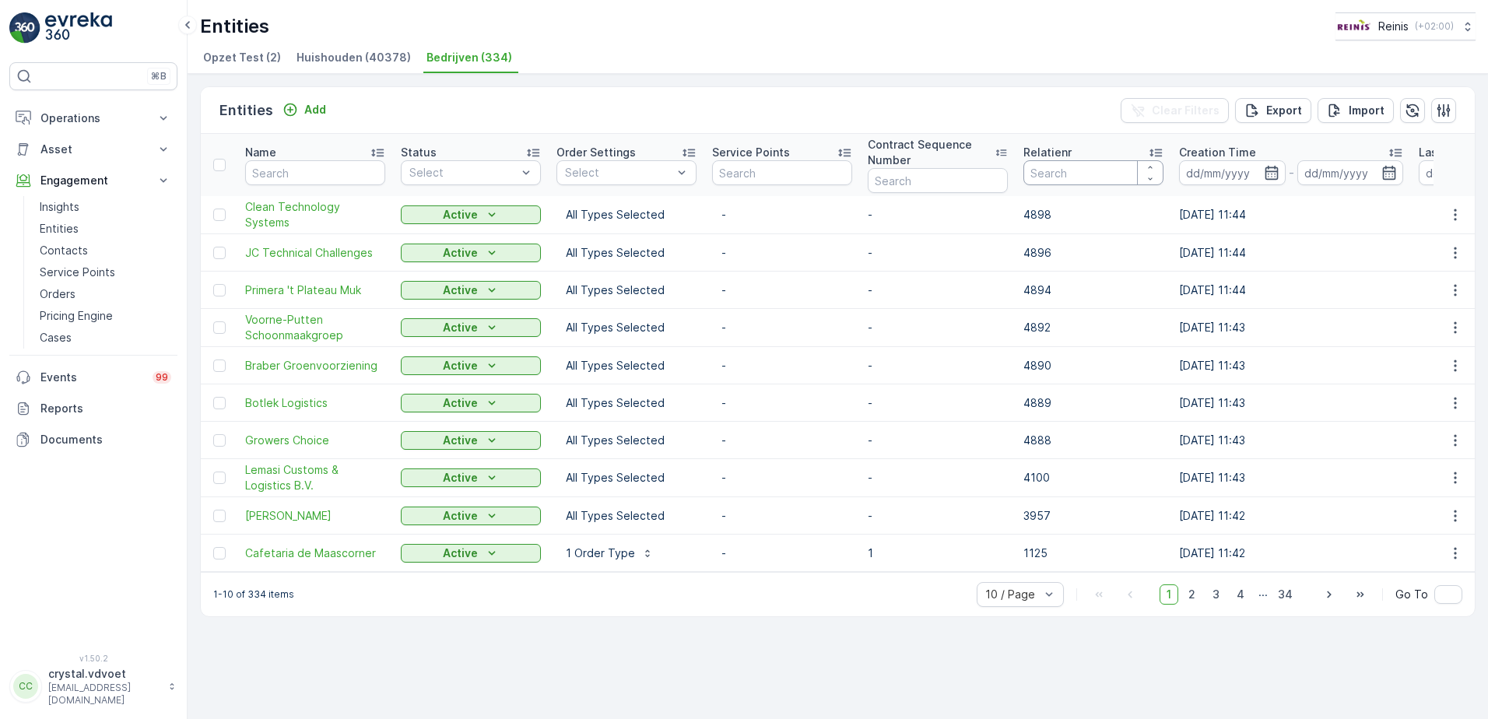
click at [1107, 170] on input "number" at bounding box center [1093, 172] width 140 height 25
type input "1095"
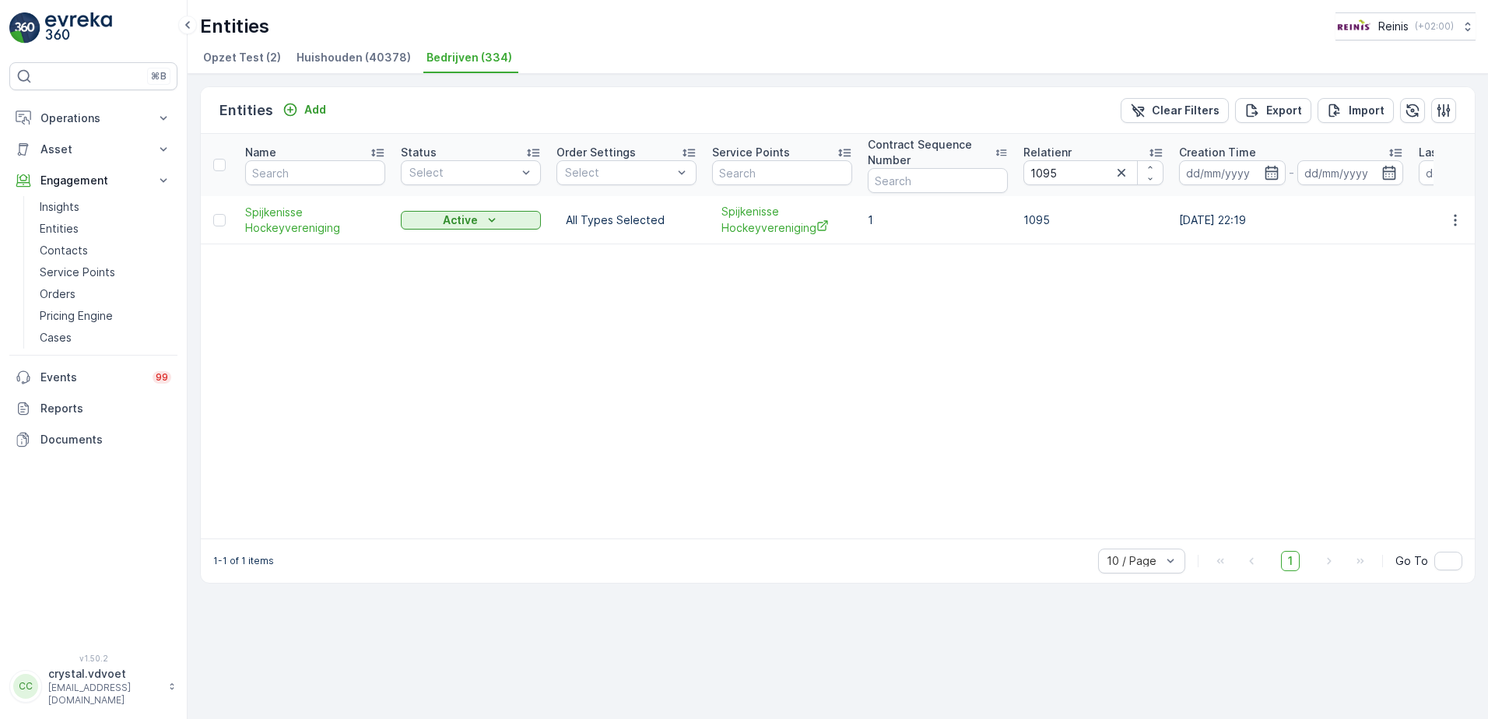
click at [0, 703] on div "⌘B Operations Insights Planning Routes & Tasks Cockpit Settings Asset Assets Ac…" at bounding box center [94, 359] width 188 height 719
click at [286, 230] on span "Spijkenisse Hockeyvereniging" at bounding box center [315, 220] width 140 height 31
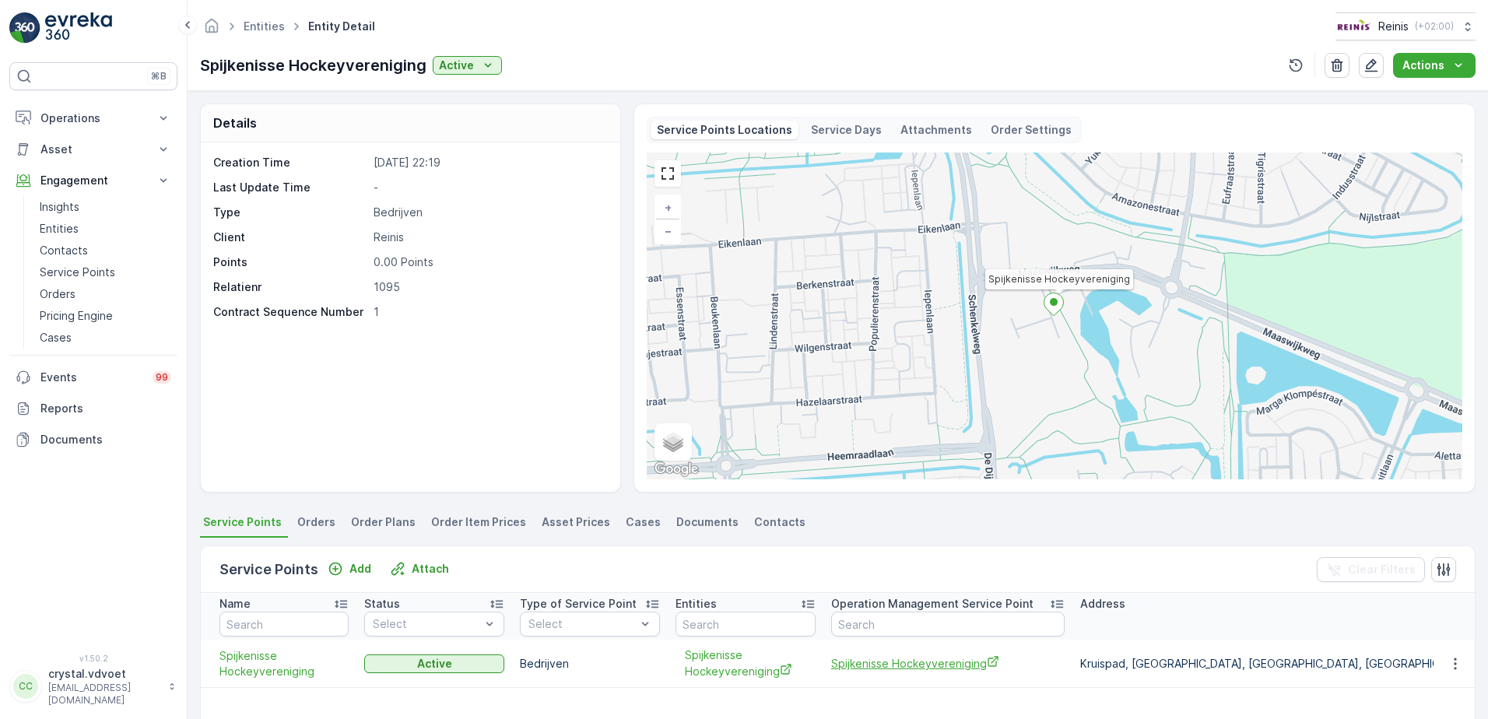
click at [940, 668] on span "Spijkenisse Hockeyvereniging" at bounding box center [947, 663] width 233 height 16
click at [270, 20] on link "Entities" at bounding box center [264, 25] width 41 height 13
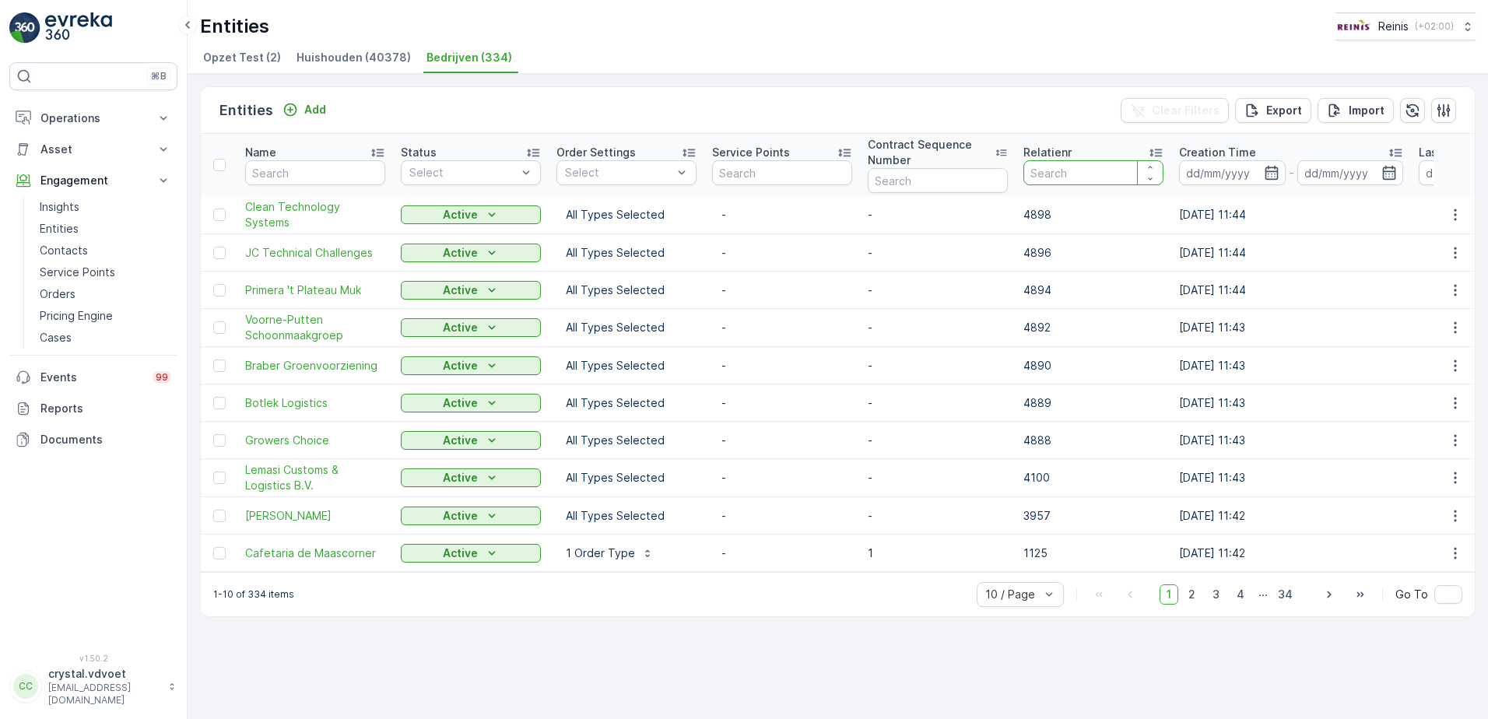
click at [1100, 167] on input "number" at bounding box center [1093, 172] width 140 height 25
type input "1098"
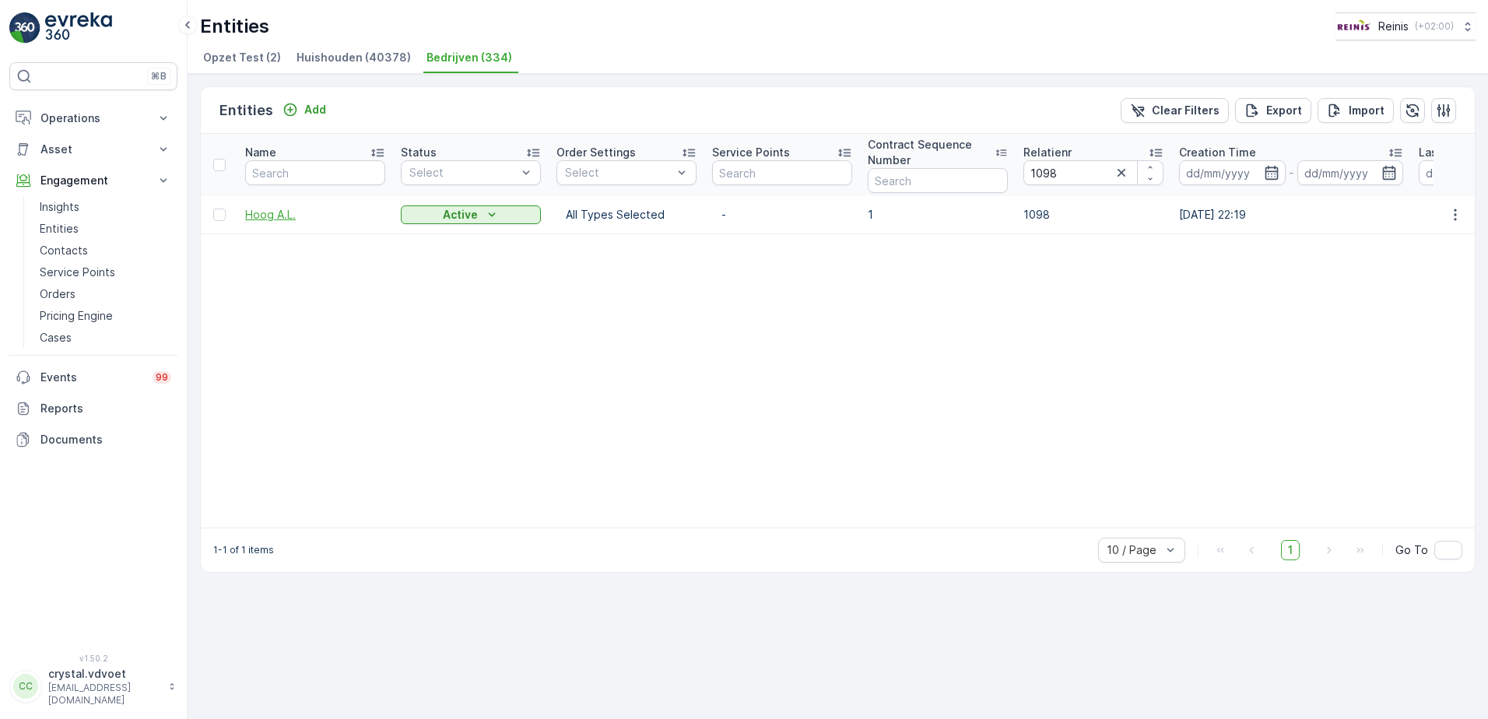
click at [279, 213] on span "Hoog A.L." at bounding box center [315, 215] width 140 height 16
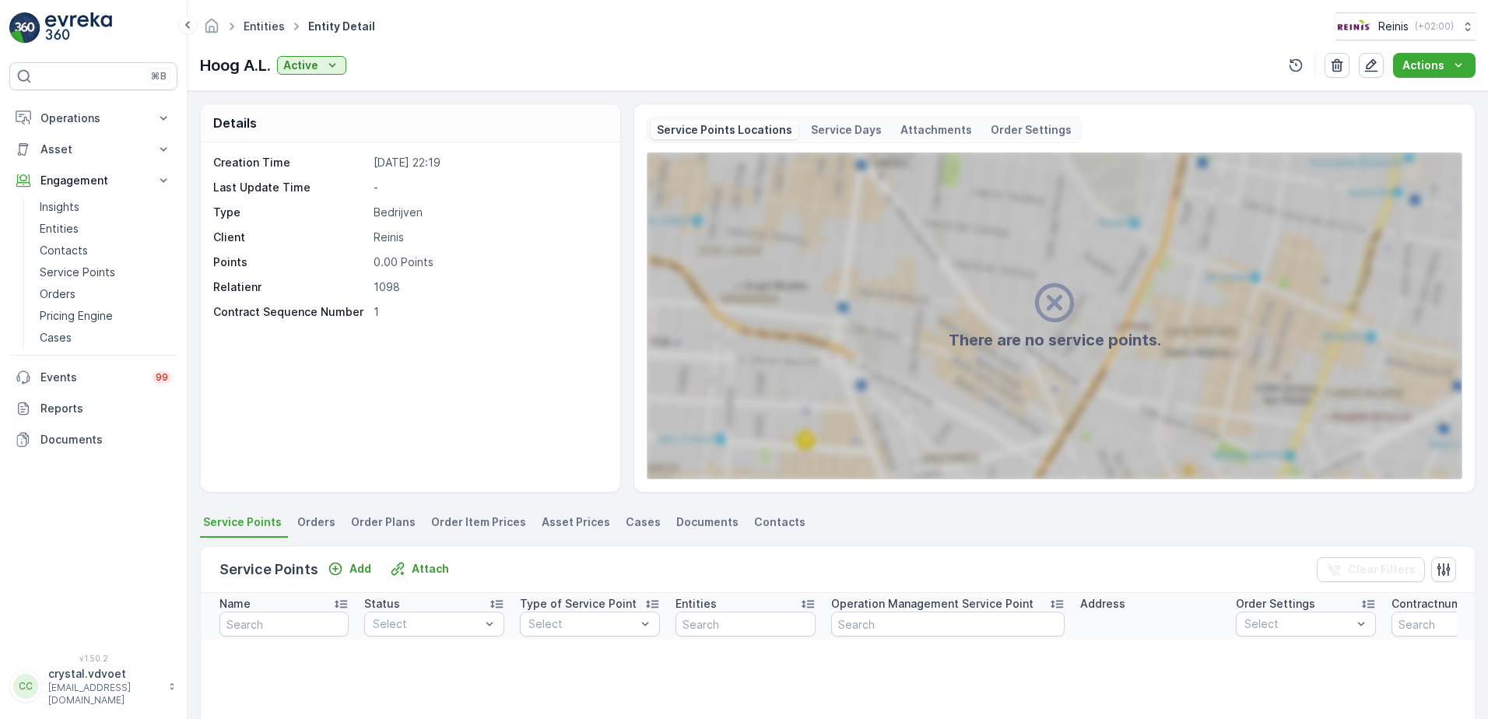
click at [261, 23] on link "Entities" at bounding box center [264, 25] width 41 height 13
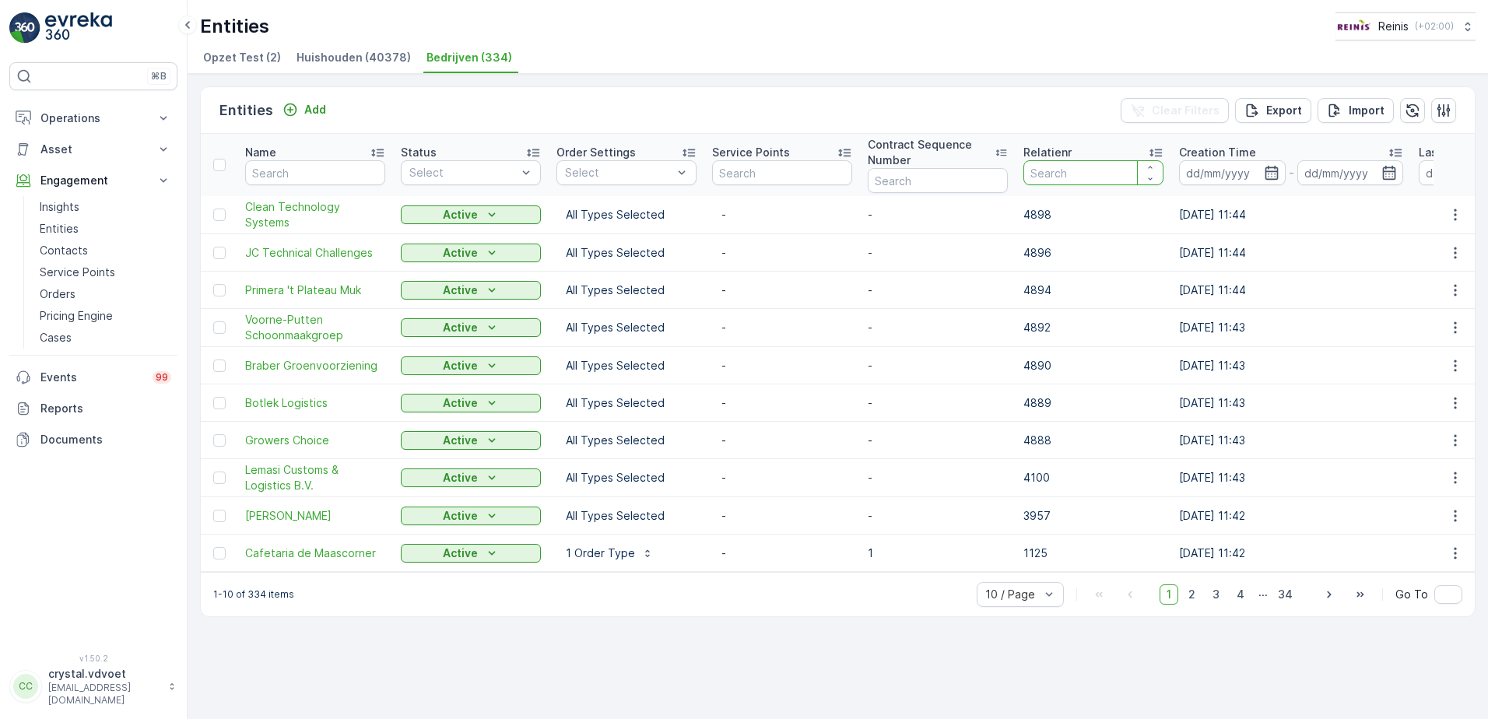
click at [1094, 172] on input "number" at bounding box center [1093, 172] width 140 height 25
type input "1084"
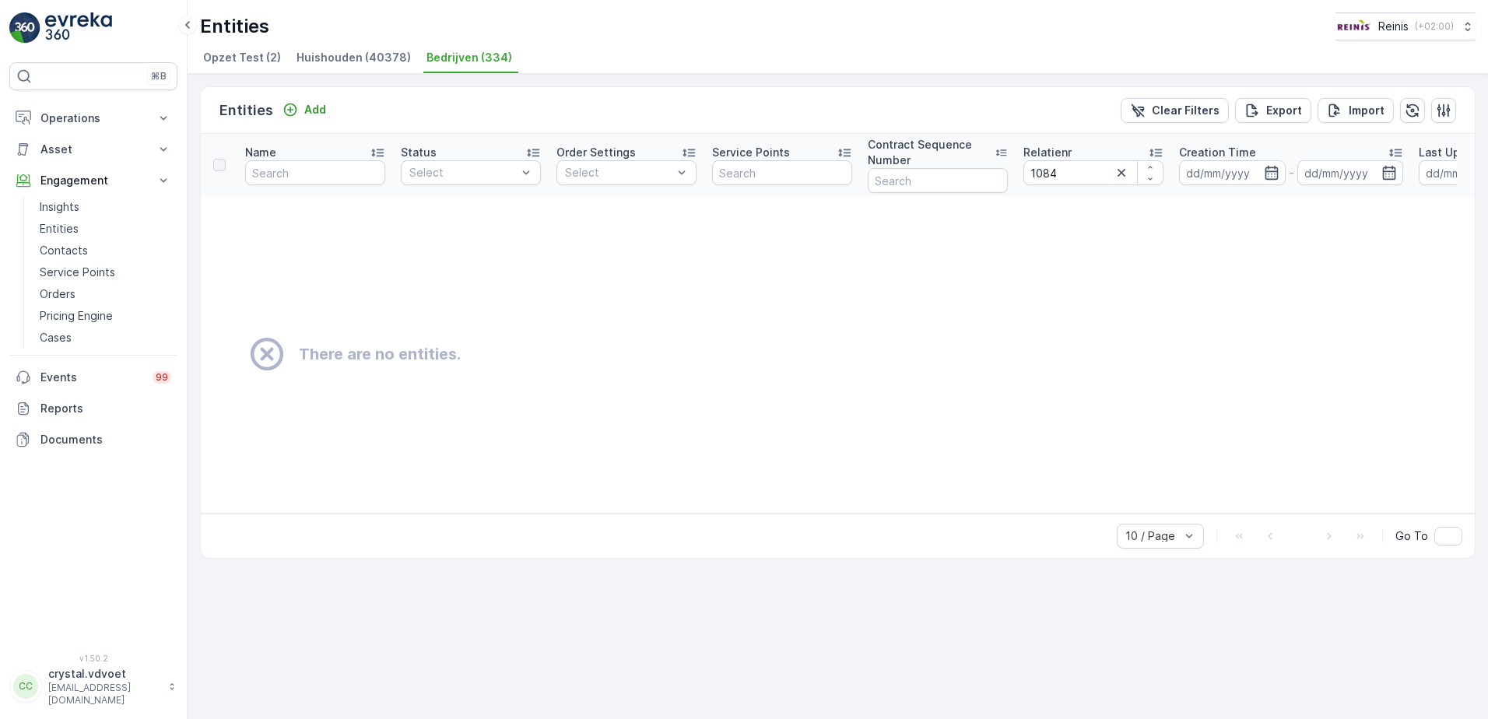
drag, startPoint x: 1082, startPoint y: 148, endPoint x: 1077, endPoint y: 160, distance: 12.6
click at [1078, 160] on div "Relatienr" at bounding box center [1093, 153] width 140 height 16
click at [1060, 175] on input "1084" at bounding box center [1093, 172] width 140 height 25
type input "10"
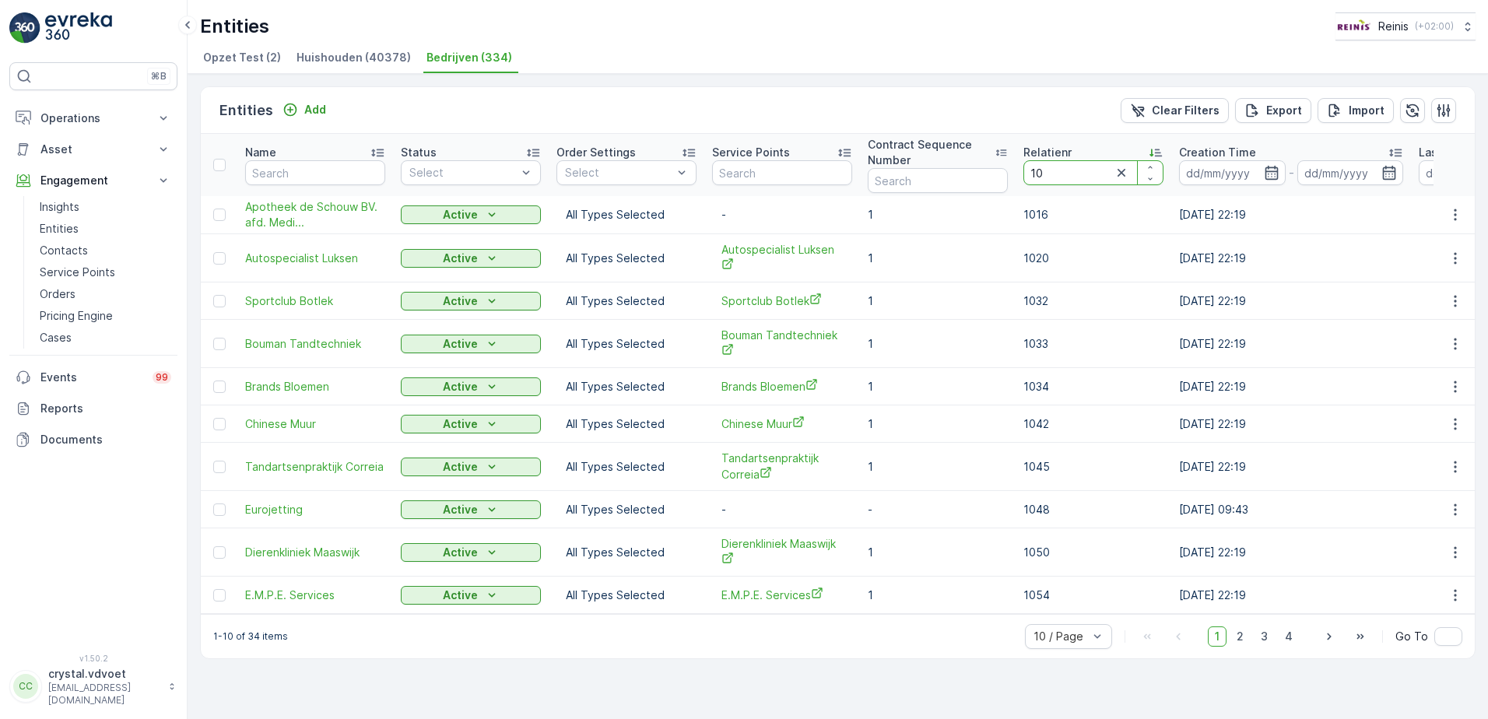
click at [1092, 177] on input "10" at bounding box center [1093, 172] width 140 height 25
type input "1098"
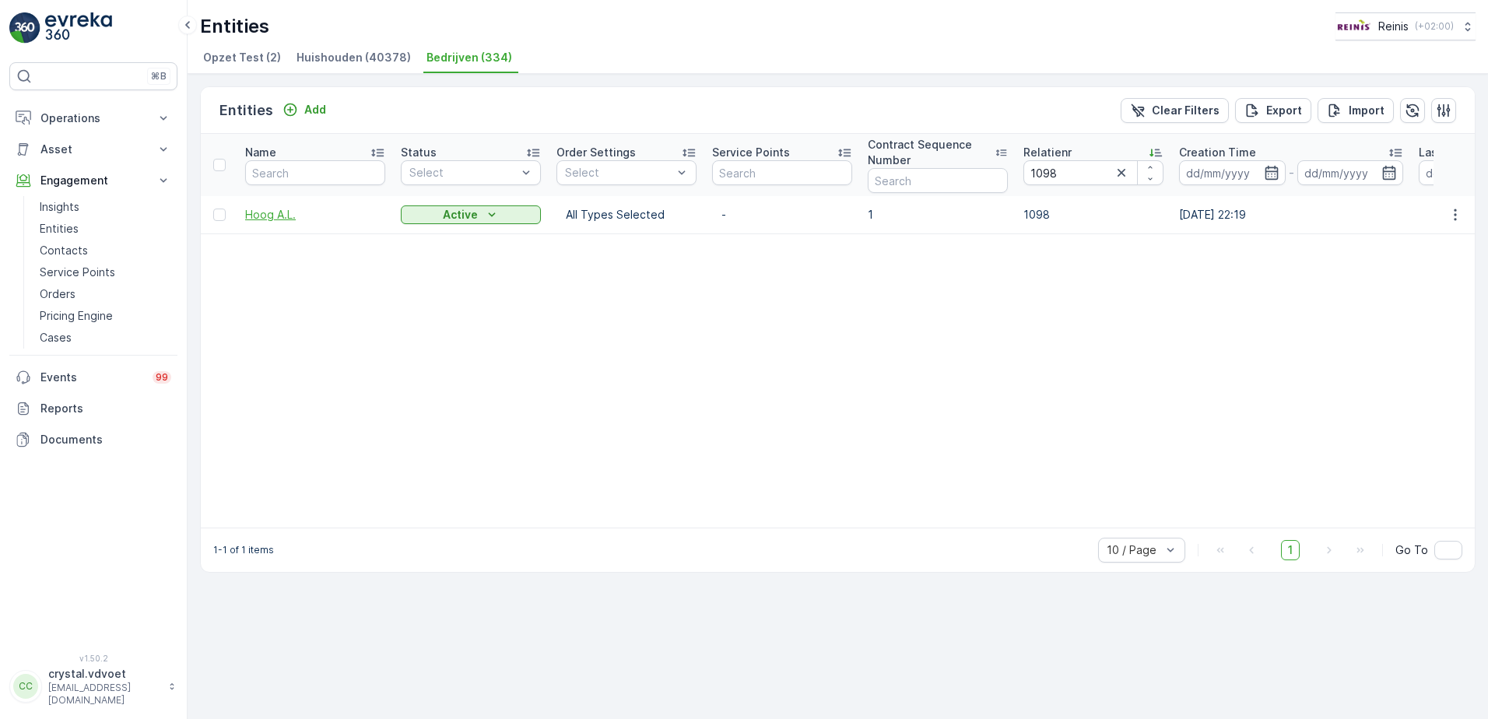
click at [280, 211] on span "Hoog A.L." at bounding box center [315, 215] width 140 height 16
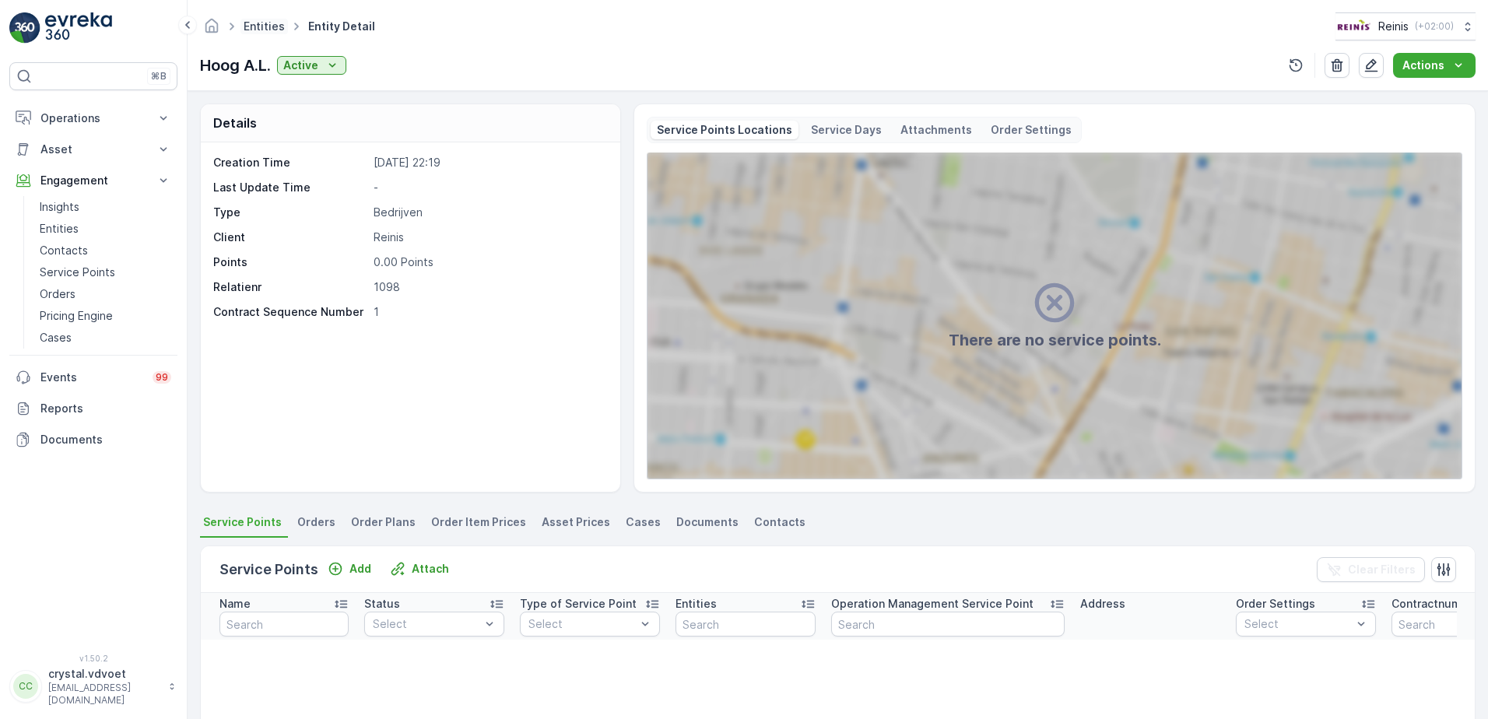
click at [268, 23] on link "Entities" at bounding box center [264, 25] width 41 height 13
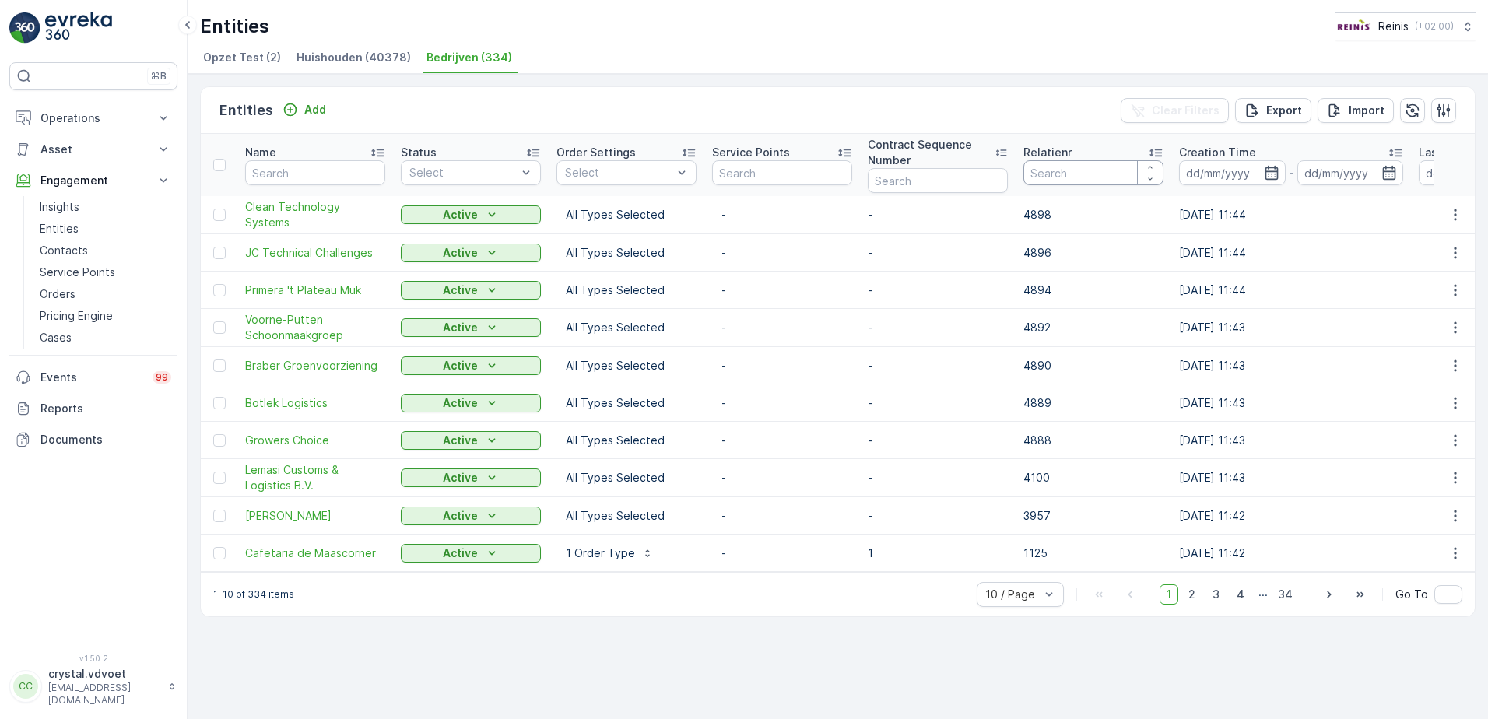
click at [1088, 181] on input "number" at bounding box center [1093, 172] width 140 height 25
type input "1099"
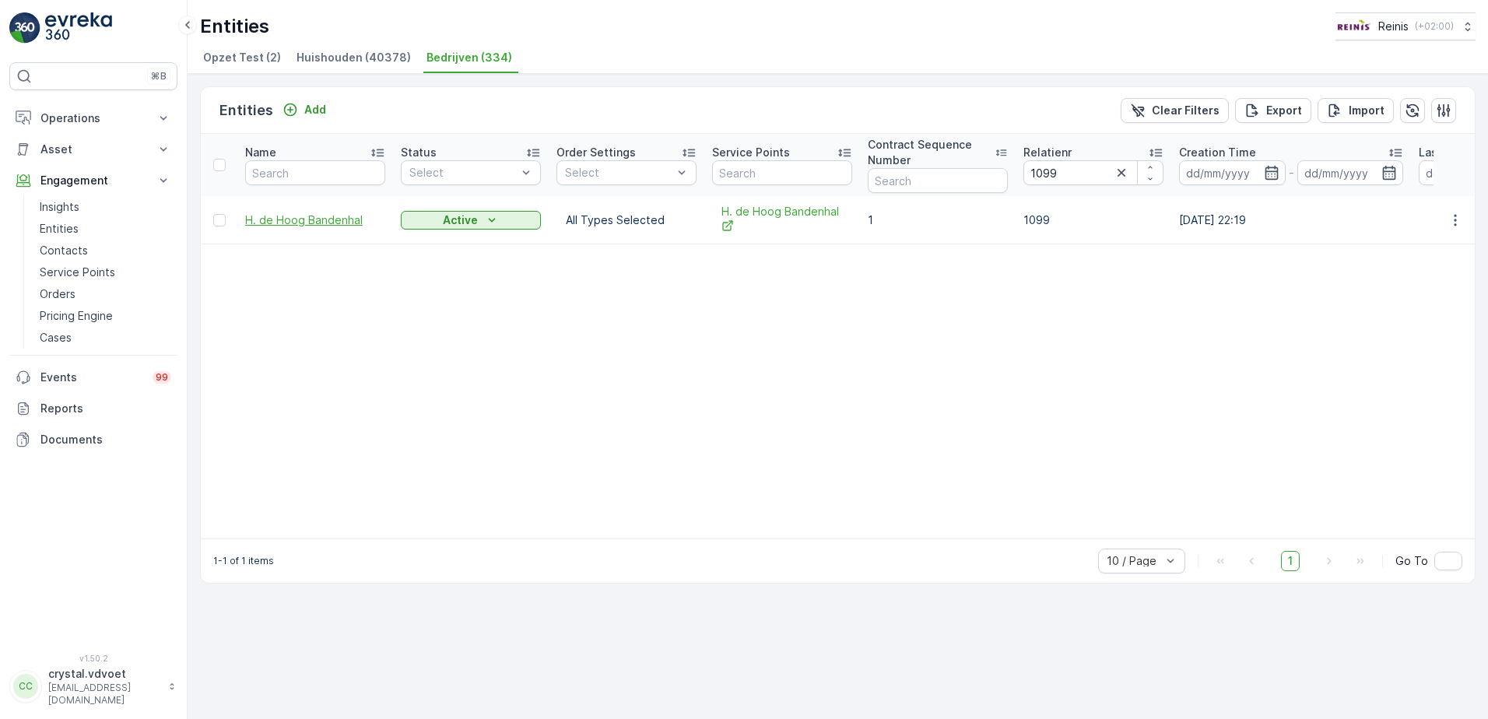
click at [331, 222] on span "H. de Hoog Bandenhal" at bounding box center [315, 220] width 140 height 16
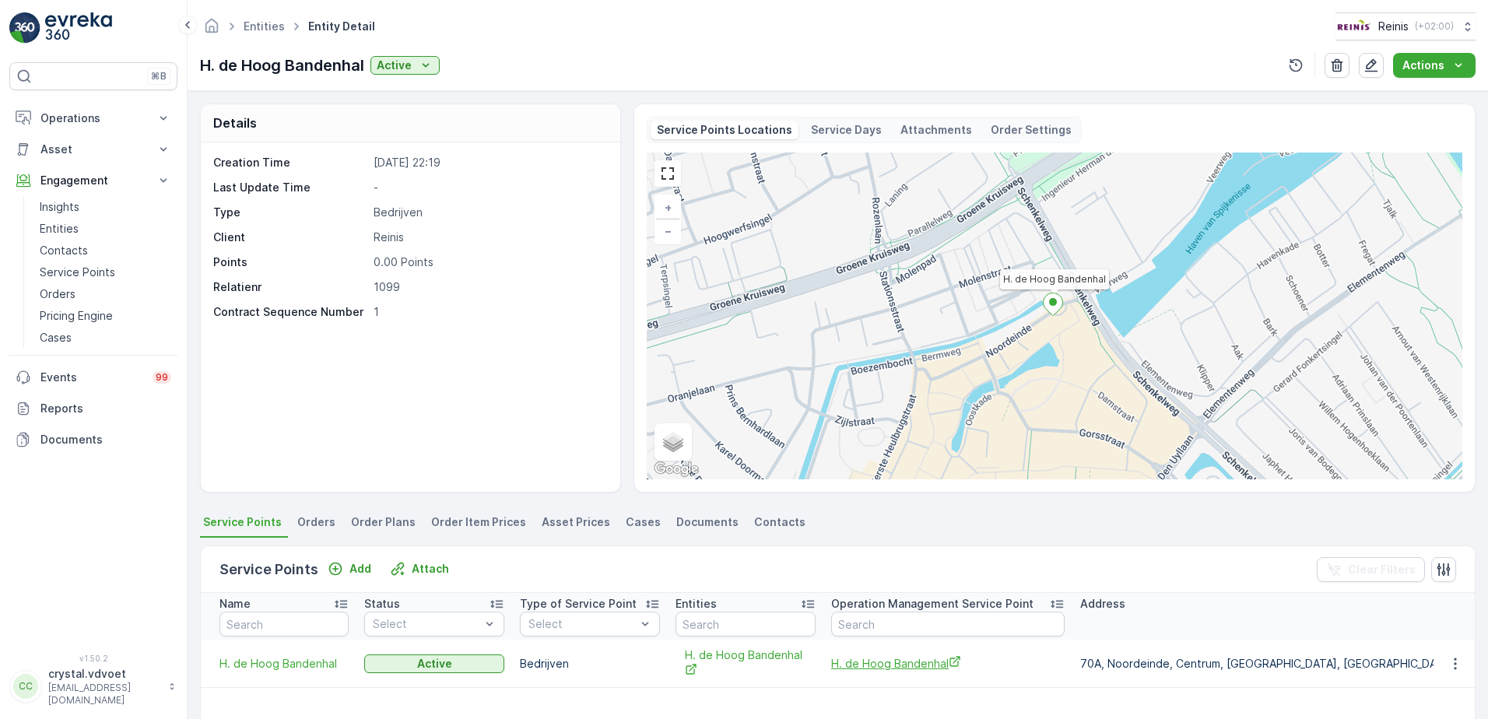
click at [882, 658] on span "H. de Hoog Bandenhal" at bounding box center [947, 663] width 233 height 16
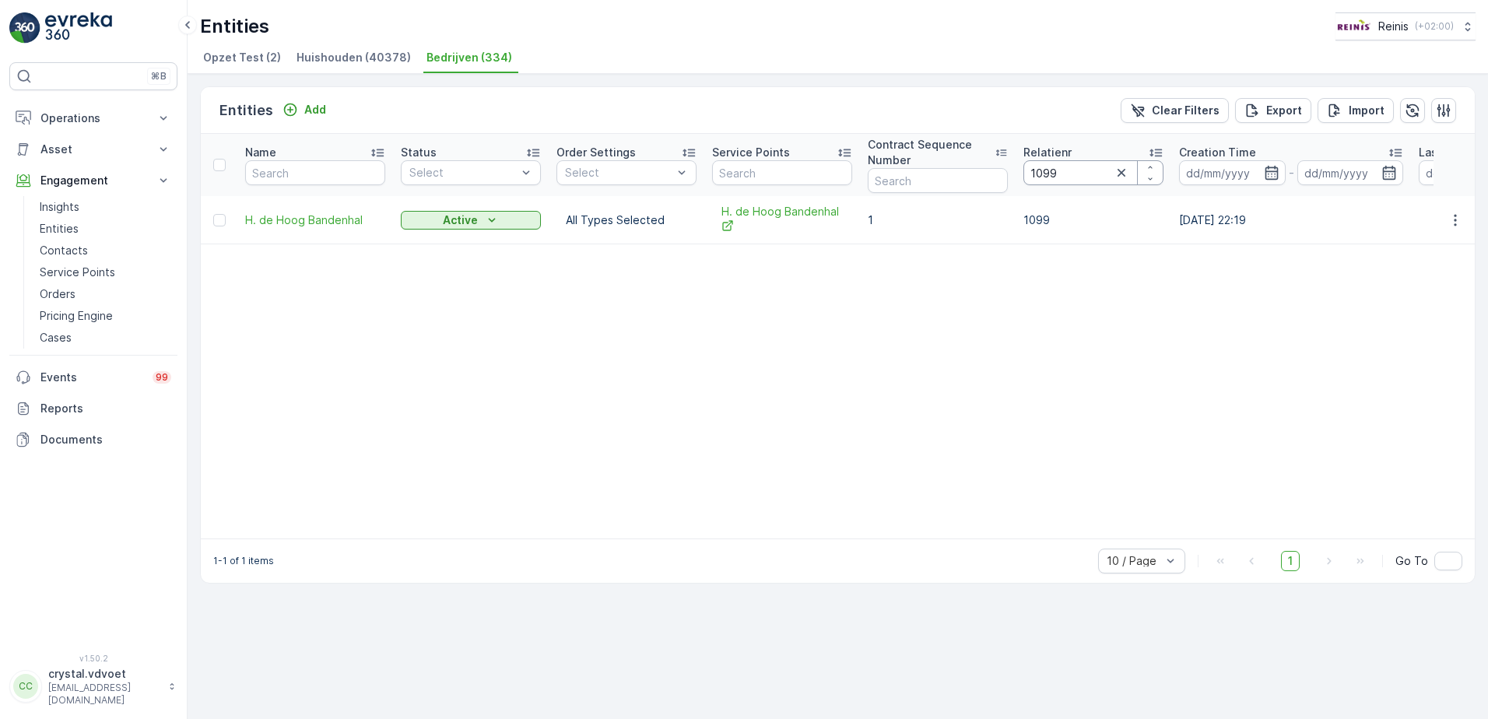
click at [1080, 171] on input "1099" at bounding box center [1093, 172] width 140 height 25
type input "10"
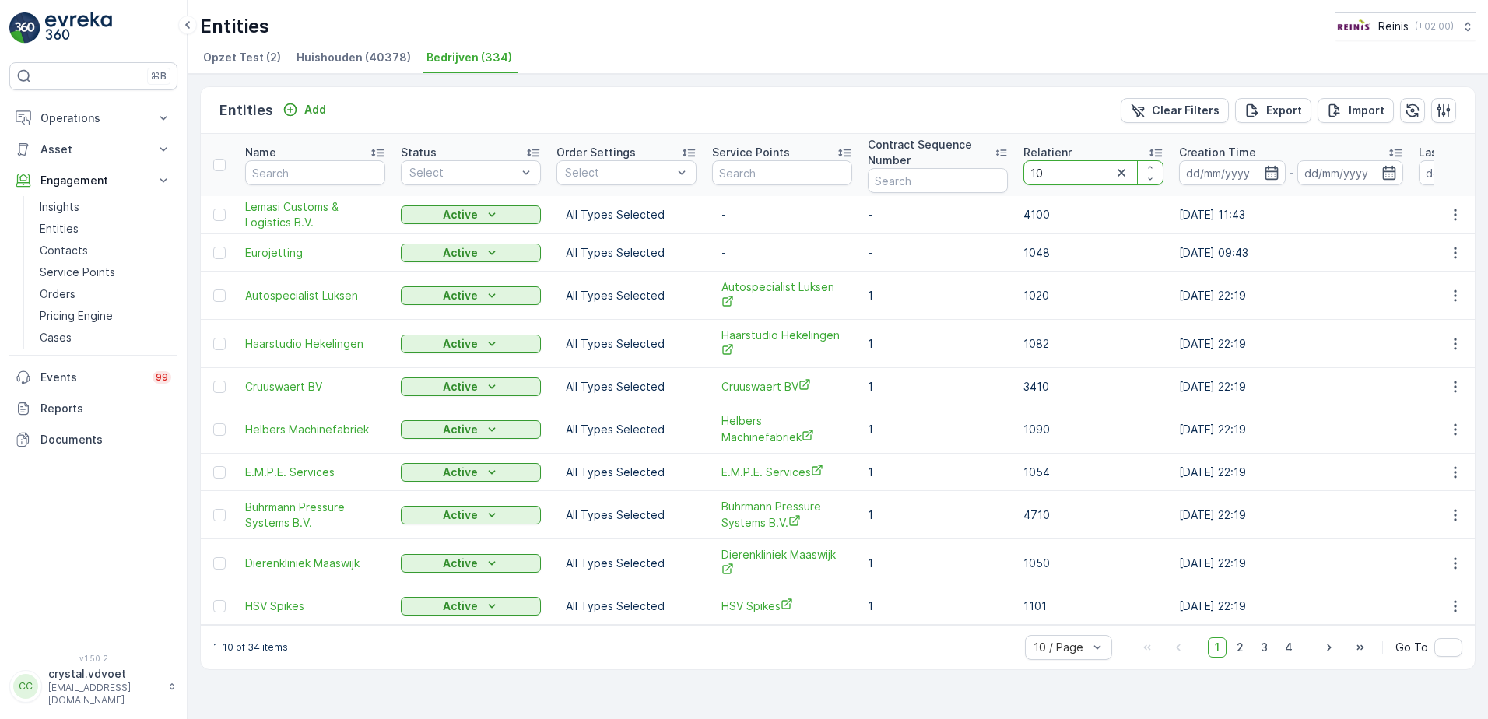
click at [1082, 170] on input "10" at bounding box center [1093, 172] width 140 height 25
type input "1101"
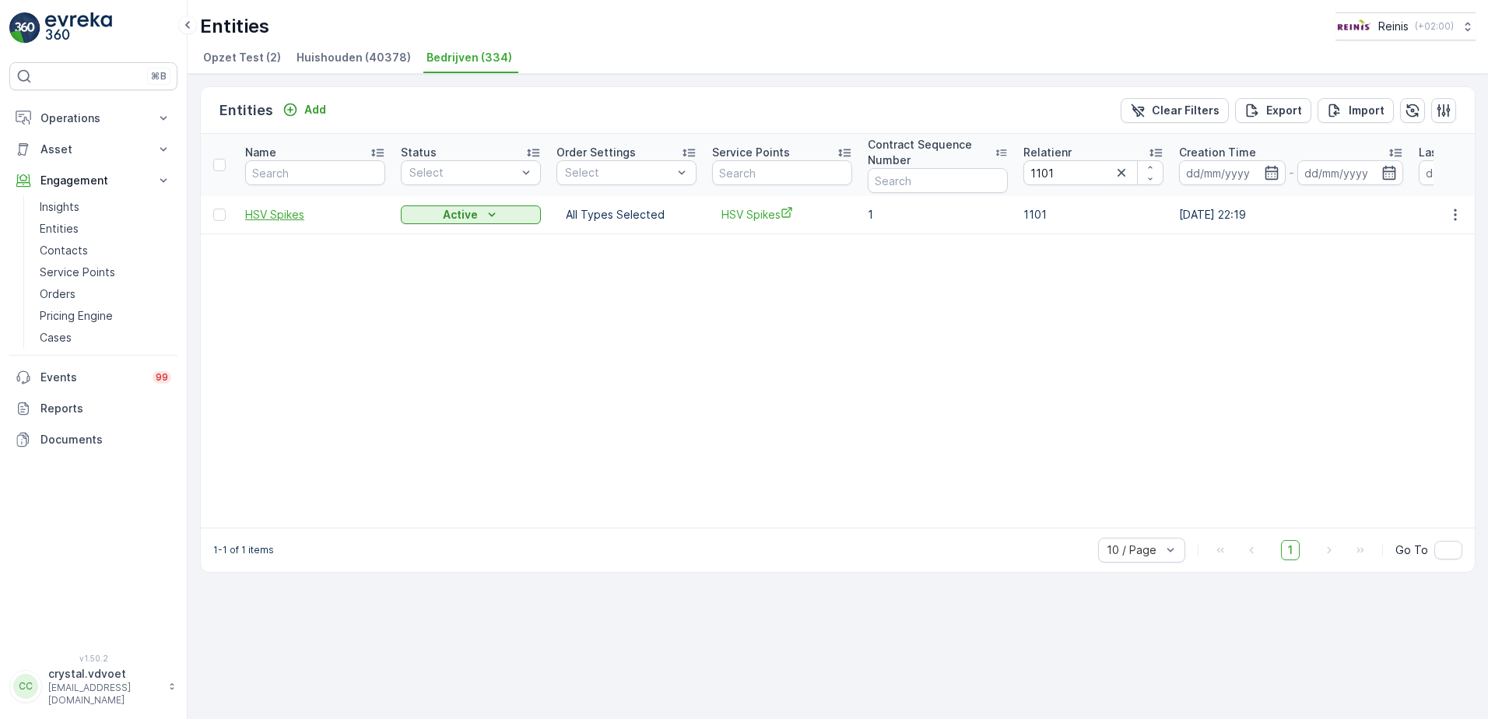
click at [281, 220] on span "HSV Spikes" at bounding box center [315, 215] width 140 height 16
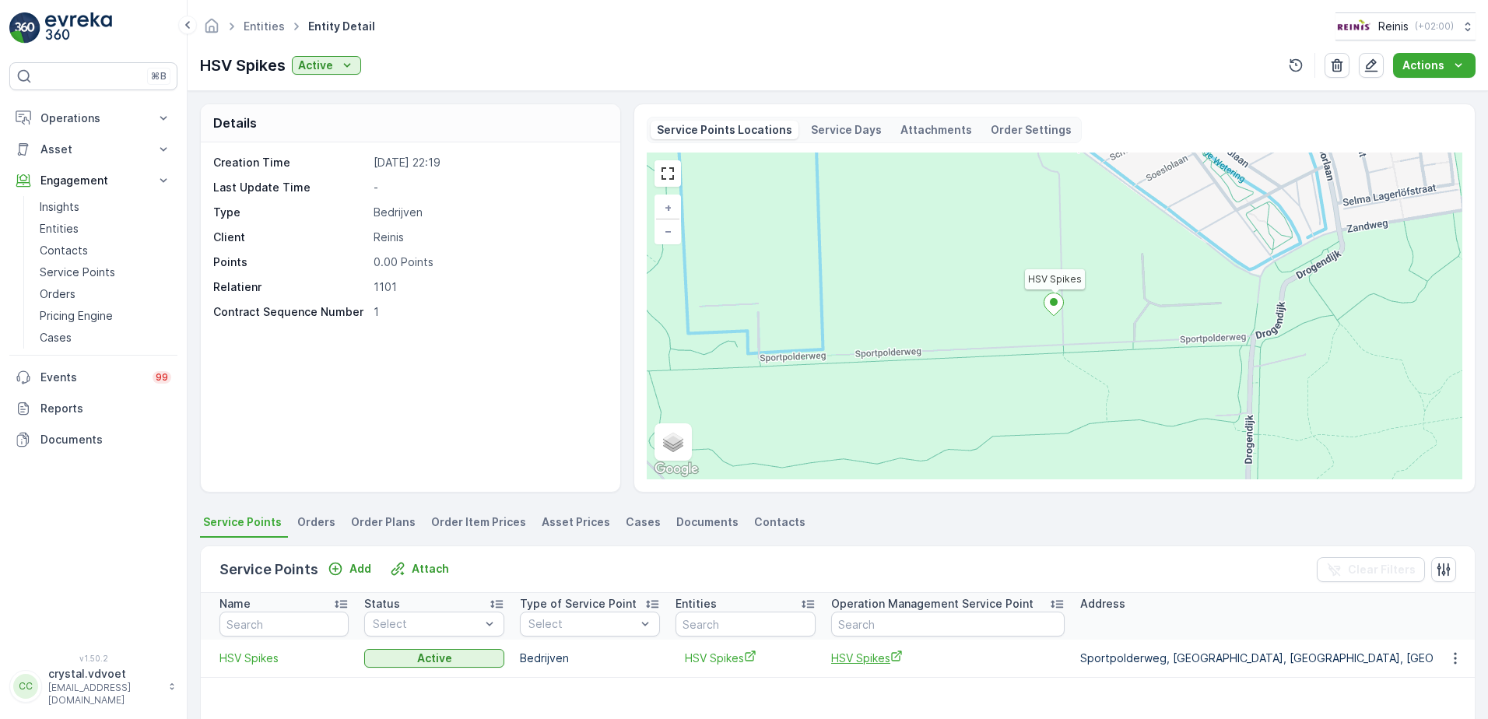
click at [876, 651] on span "HSV Spikes" at bounding box center [947, 658] width 233 height 16
click at [265, 23] on link "Entities" at bounding box center [264, 25] width 41 height 13
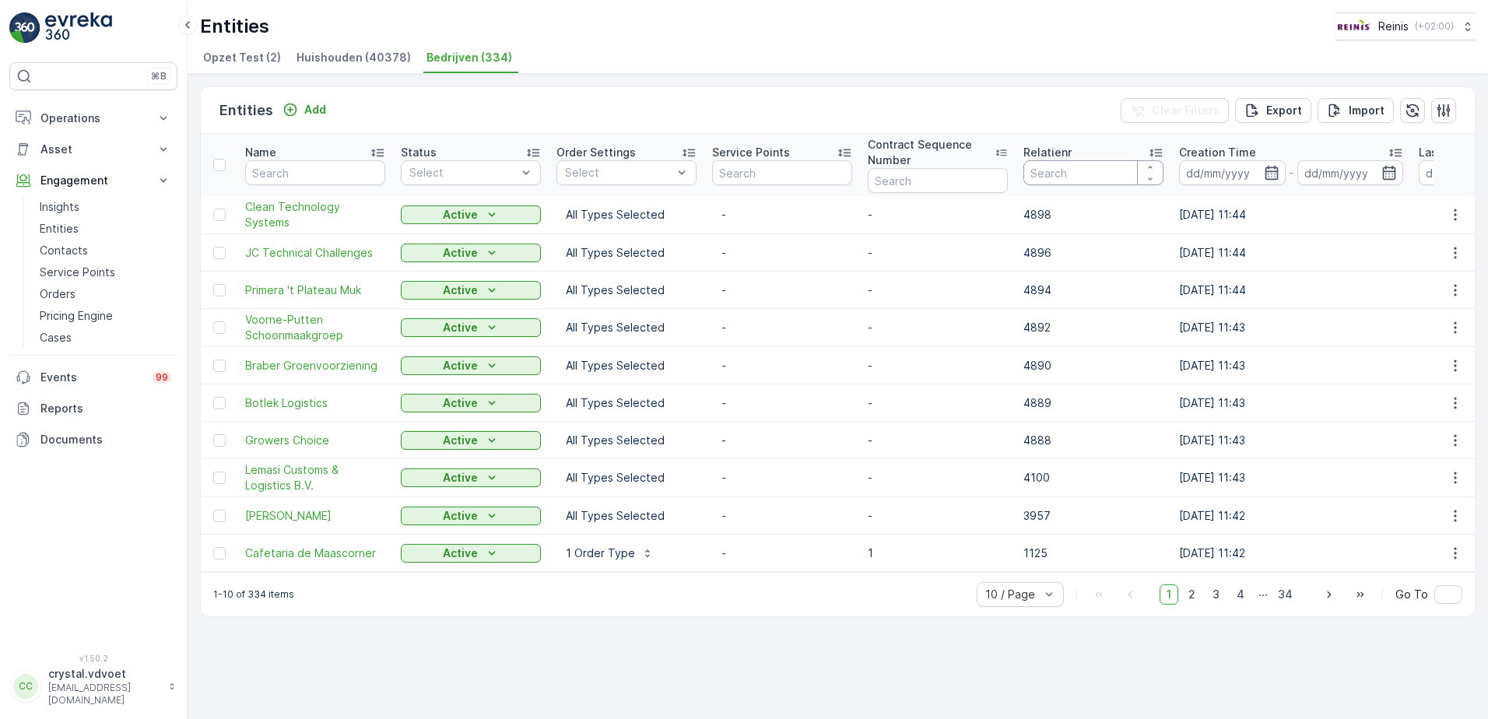
click at [1072, 167] on input "number" at bounding box center [1093, 172] width 140 height 25
type input "1102"
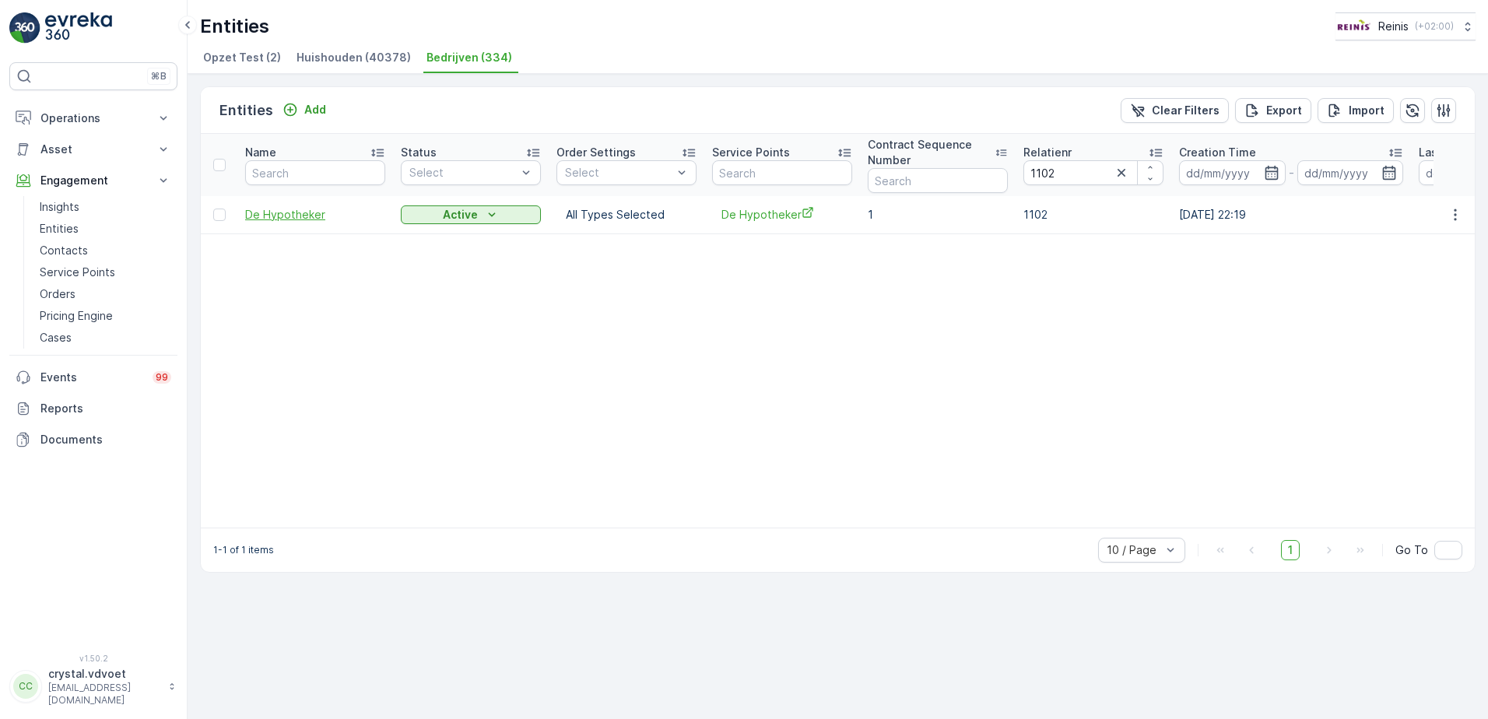
click at [288, 215] on span "De Hypotheker" at bounding box center [315, 215] width 140 height 16
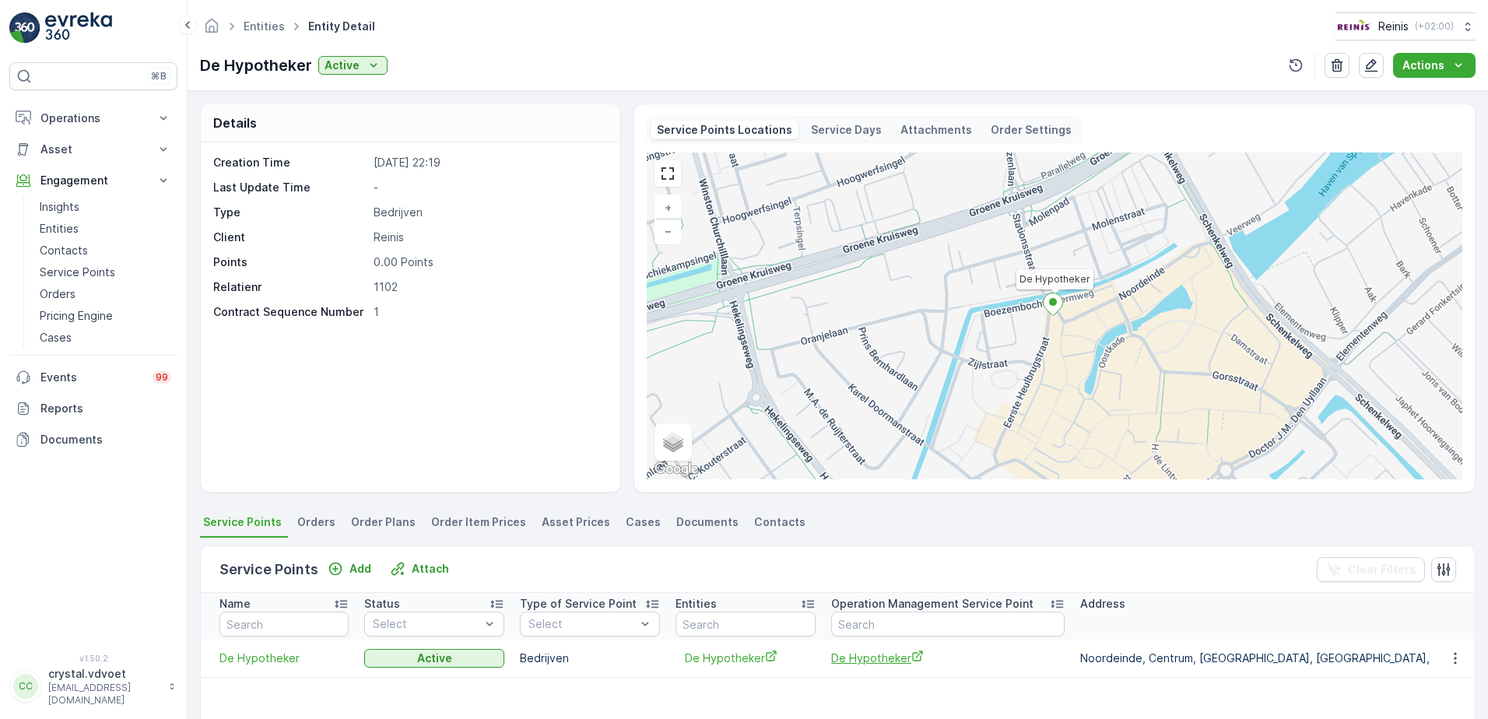
click at [854, 661] on span "De Hypotheker" at bounding box center [947, 658] width 233 height 16
click at [239, 27] on icon at bounding box center [231, 26] width 17 height 17
click at [253, 28] on link "Entities" at bounding box center [264, 25] width 41 height 13
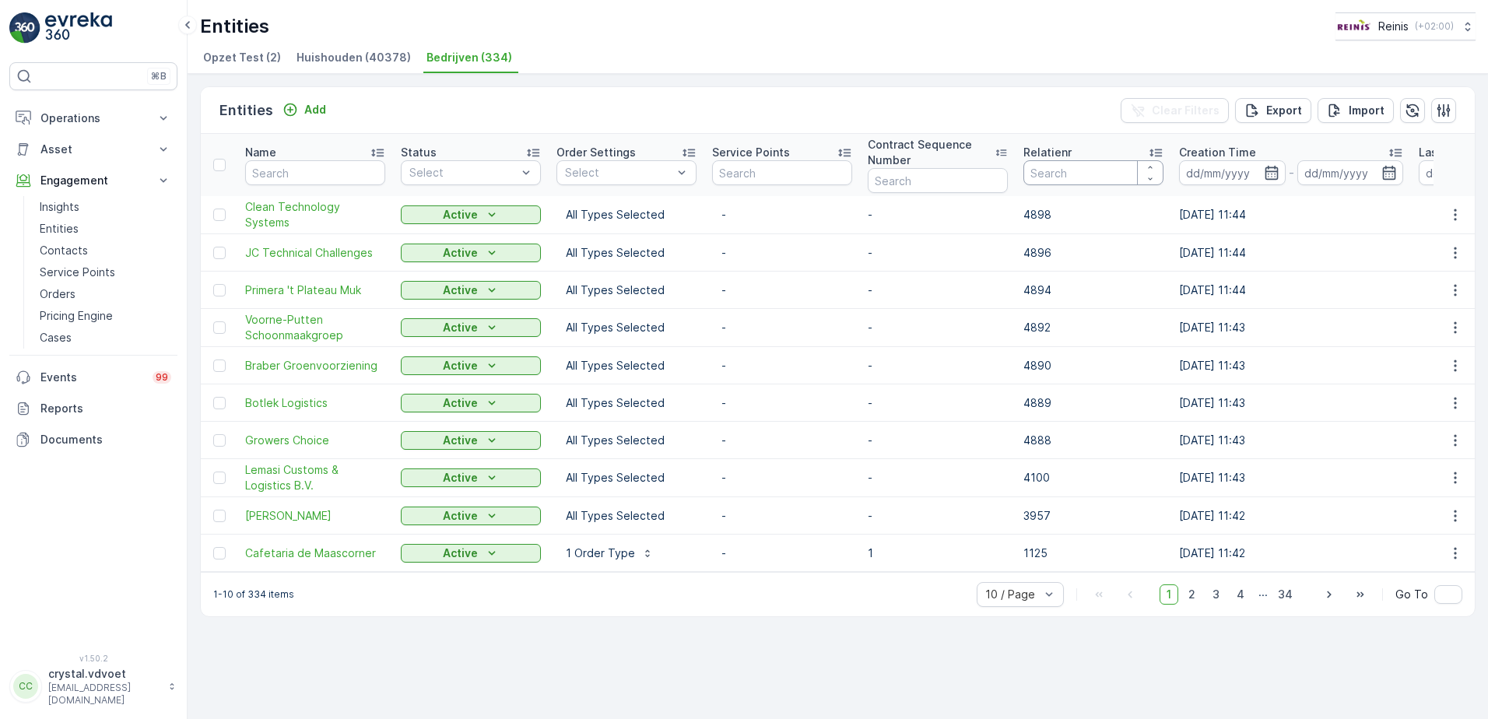
click at [1086, 163] on input "number" at bounding box center [1093, 172] width 140 height 25
type input "1106"
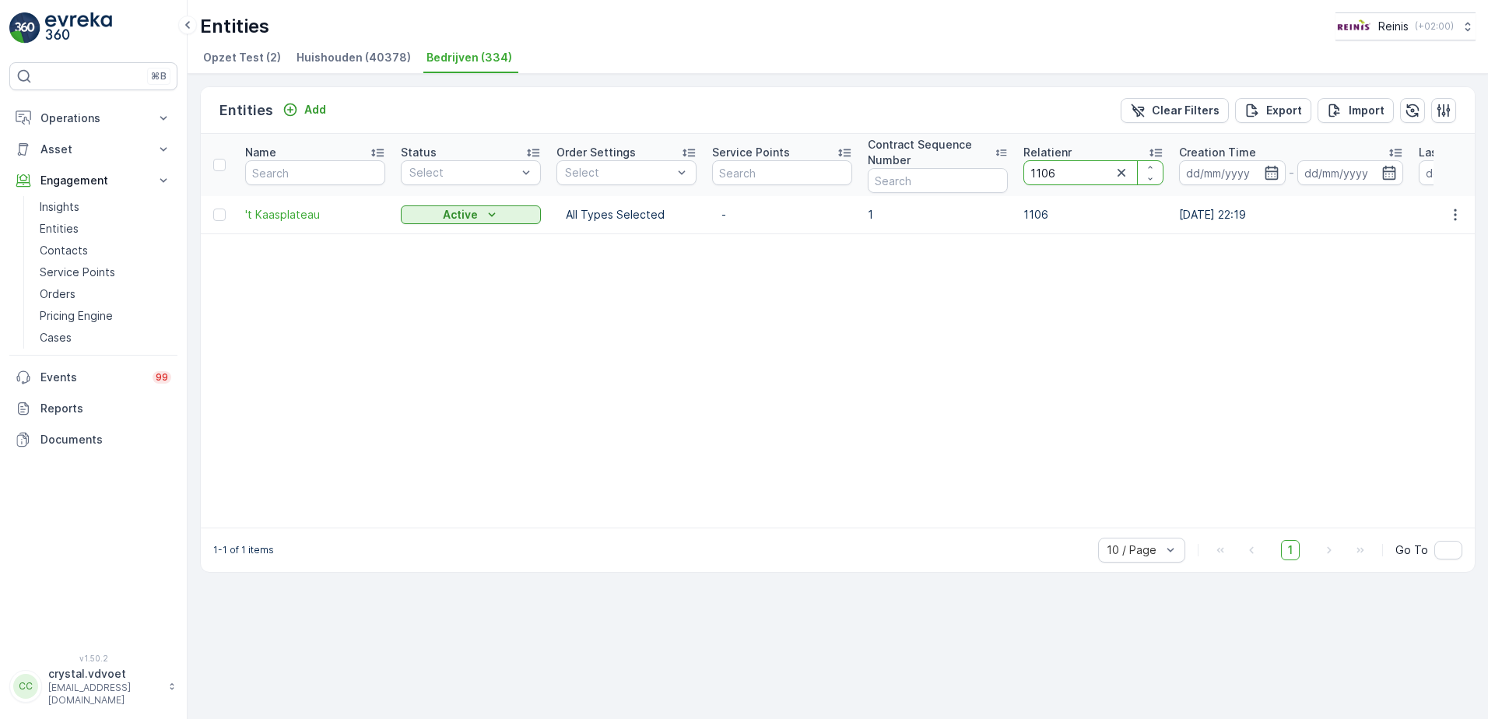
click at [1071, 174] on input "1106" at bounding box center [1093, 172] width 140 height 25
type input "1107"
click at [268, 219] on span "Kammeraad en Strijk Notarissen" at bounding box center [315, 214] width 140 height 31
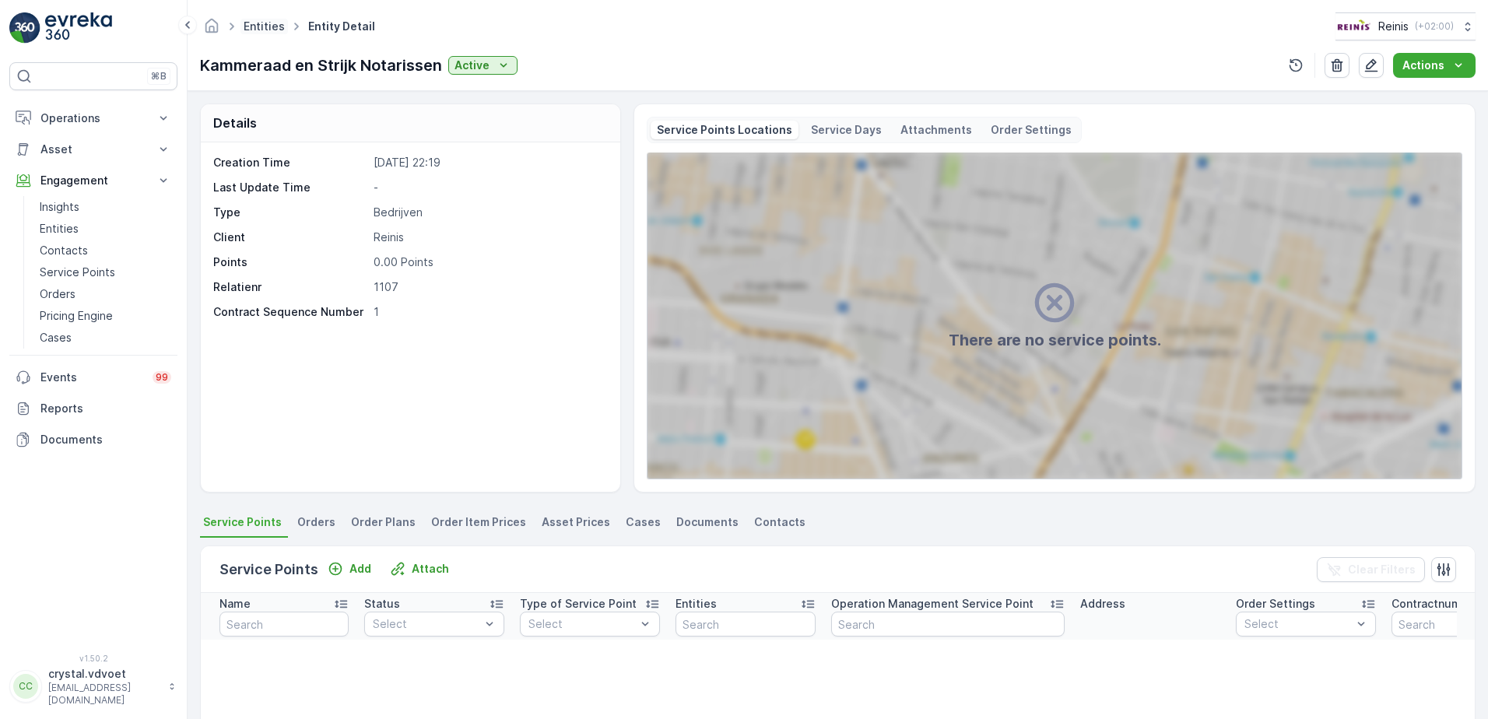
click at [256, 26] on link "Entities" at bounding box center [264, 25] width 41 height 13
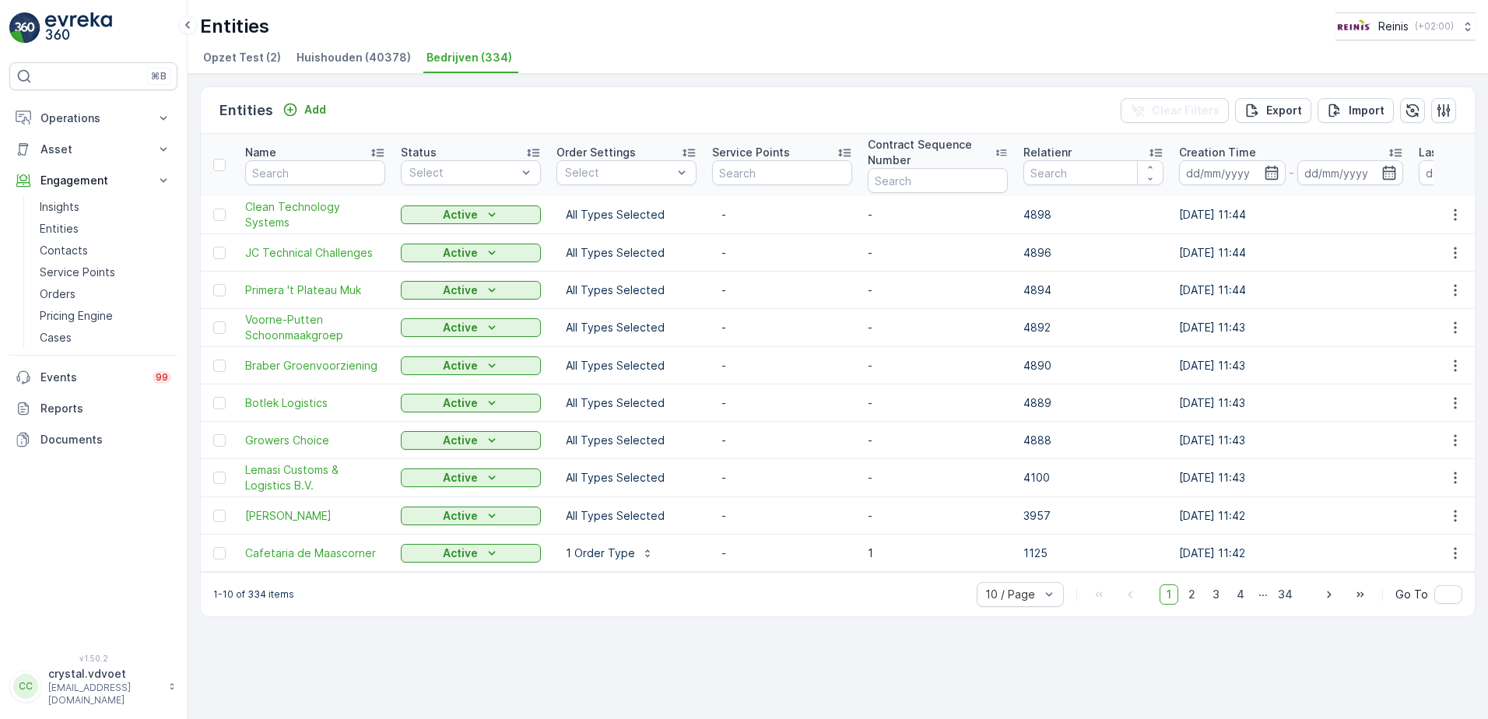
click at [956, 149] on p "Contract Sequence Number" at bounding box center [931, 152] width 127 height 31
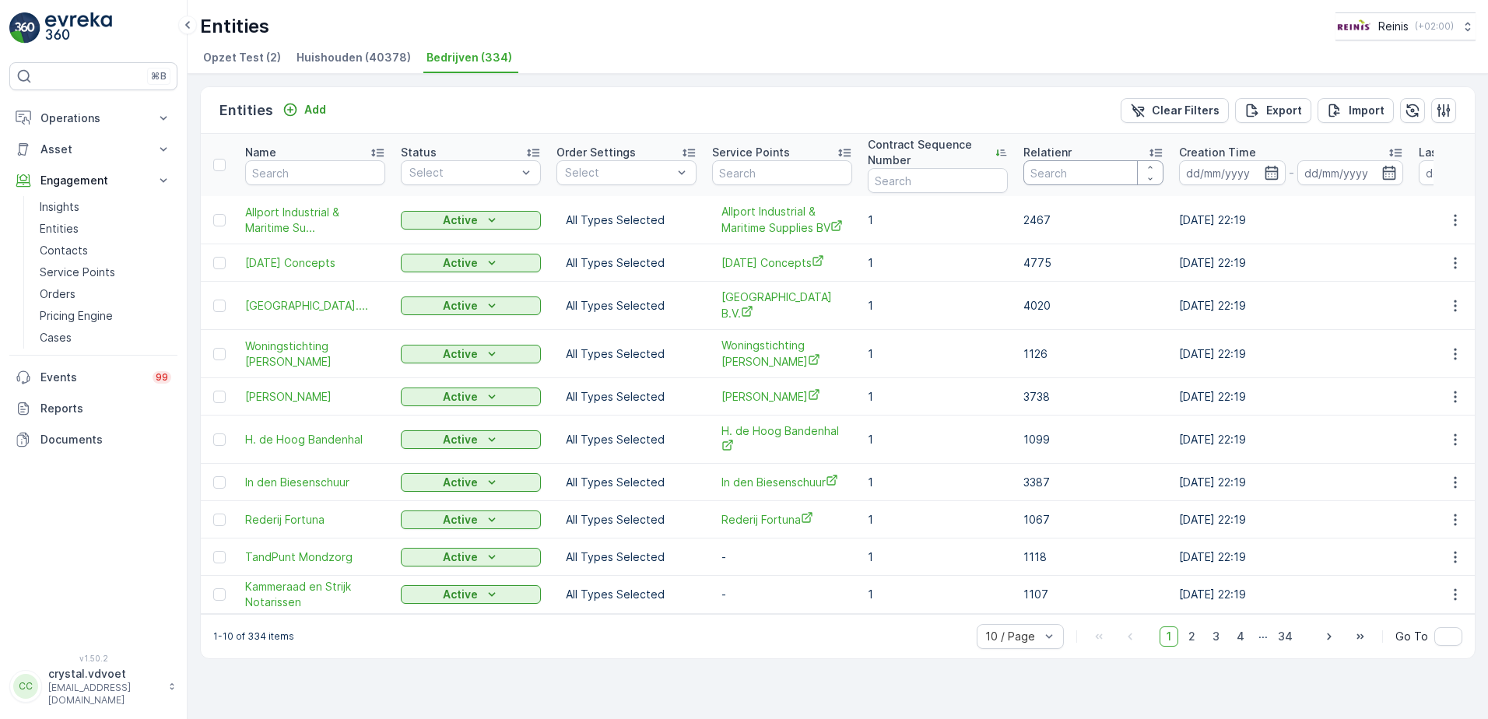
click at [1093, 171] on input "number" at bounding box center [1093, 172] width 140 height 25
type input "1107"
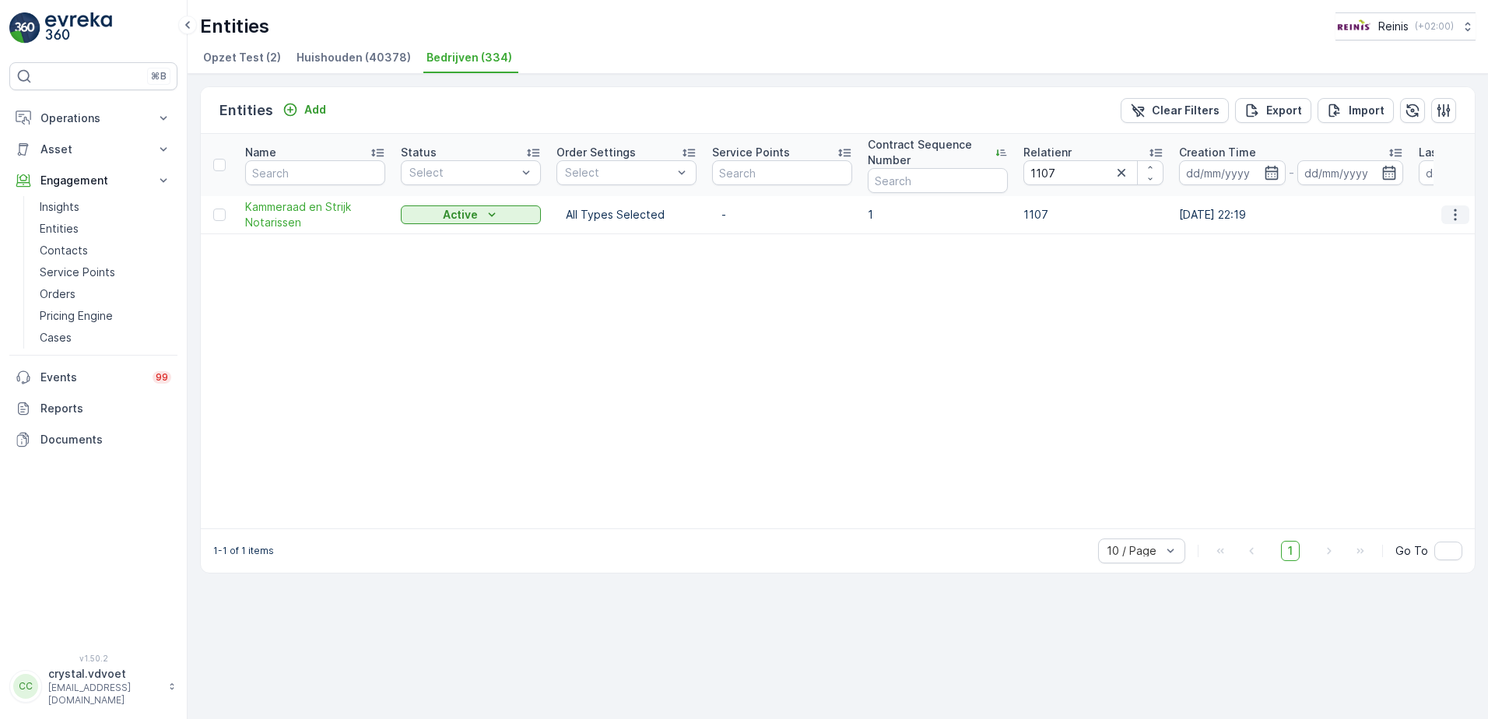
click at [1454, 211] on icon "button" at bounding box center [1455, 215] width 16 height 16
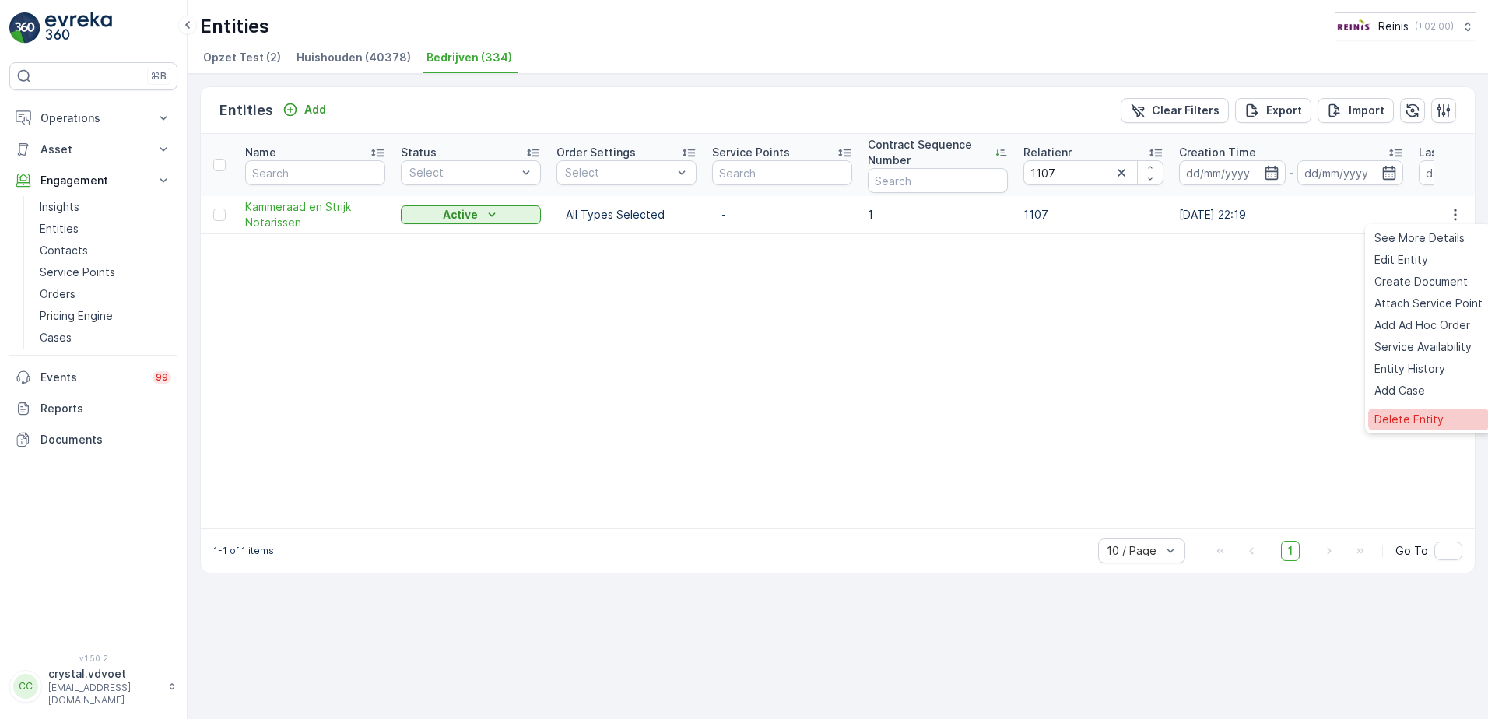
click at [1430, 417] on span "Delete Entity" at bounding box center [1408, 420] width 69 height 16
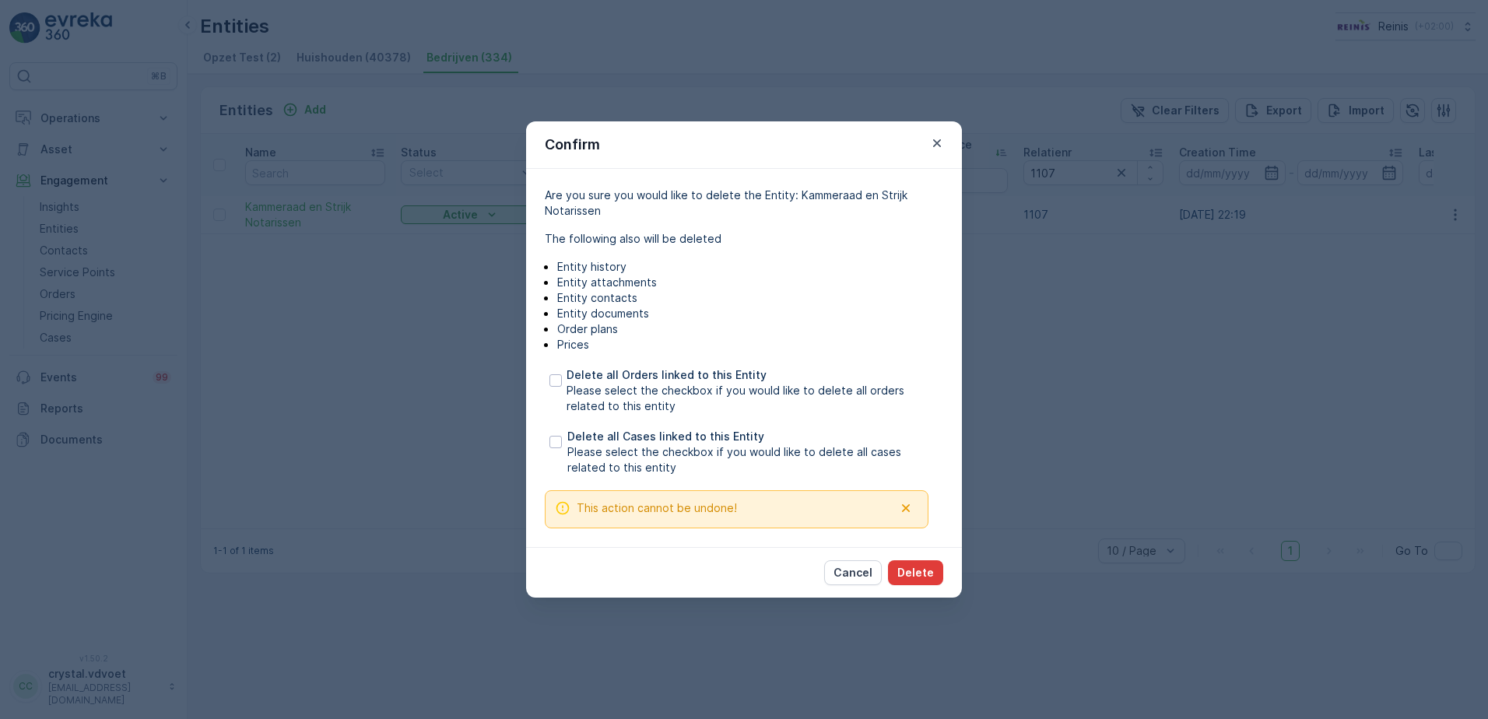
click at [933, 575] on p "Delete" at bounding box center [915, 573] width 37 height 16
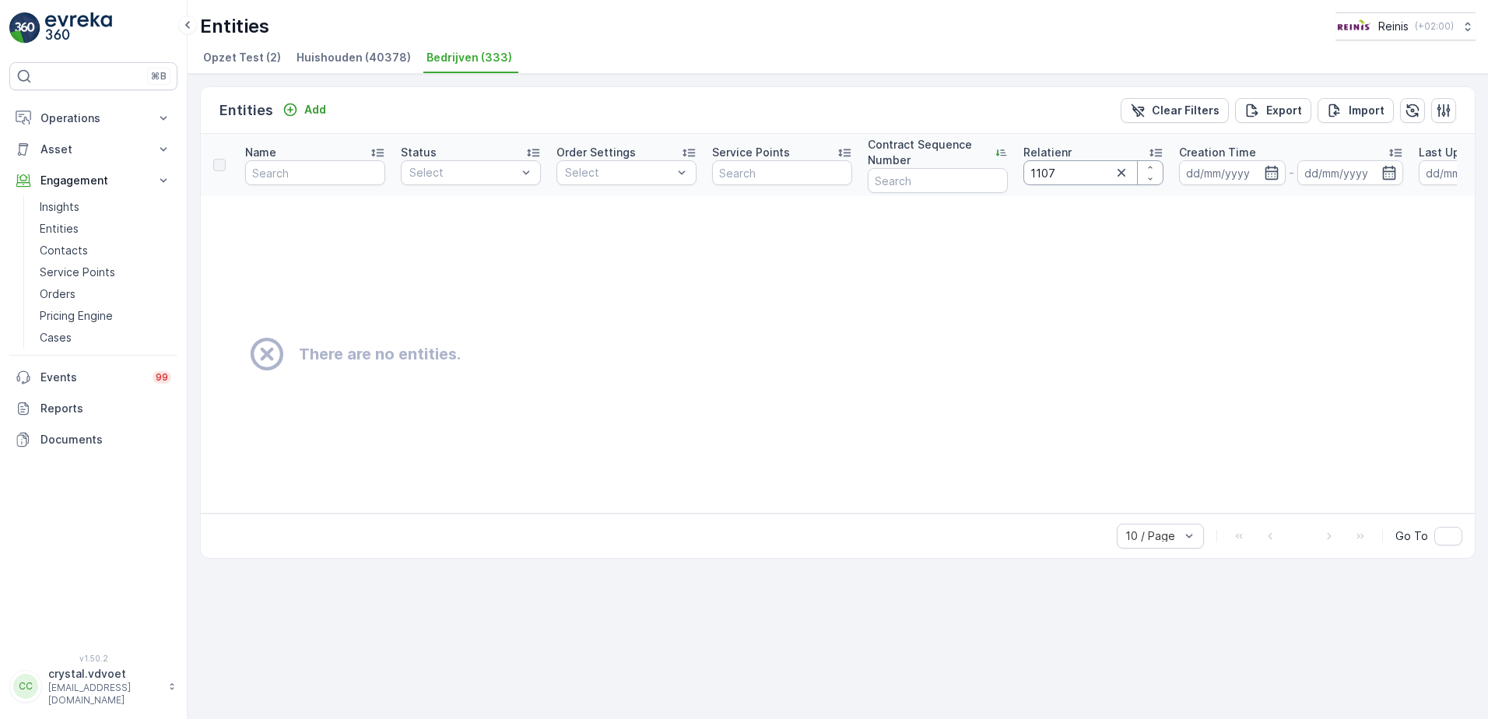
click at [1080, 173] on input "1107" at bounding box center [1093, 172] width 140 height 25
type input "110"
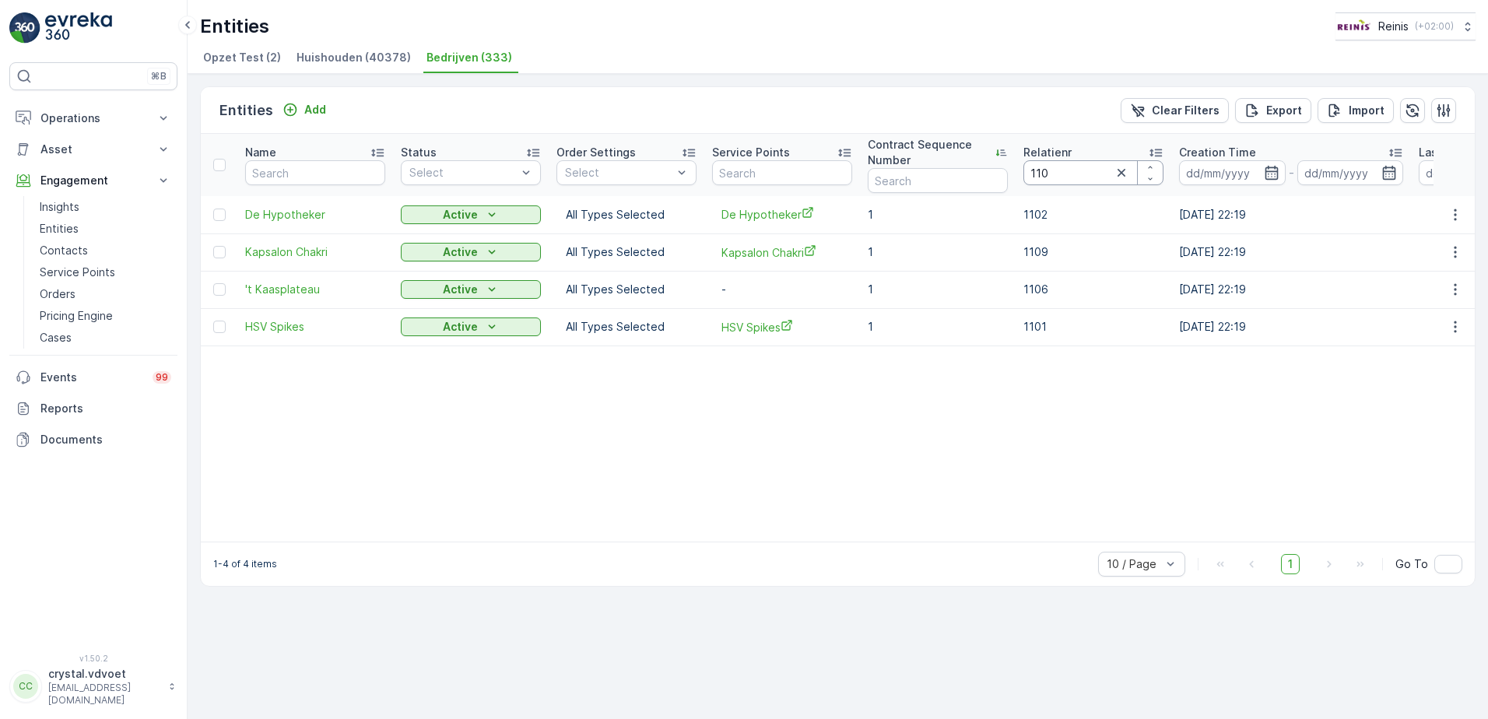
click at [1082, 173] on input "110" at bounding box center [1093, 172] width 140 height 25
type input "1109"
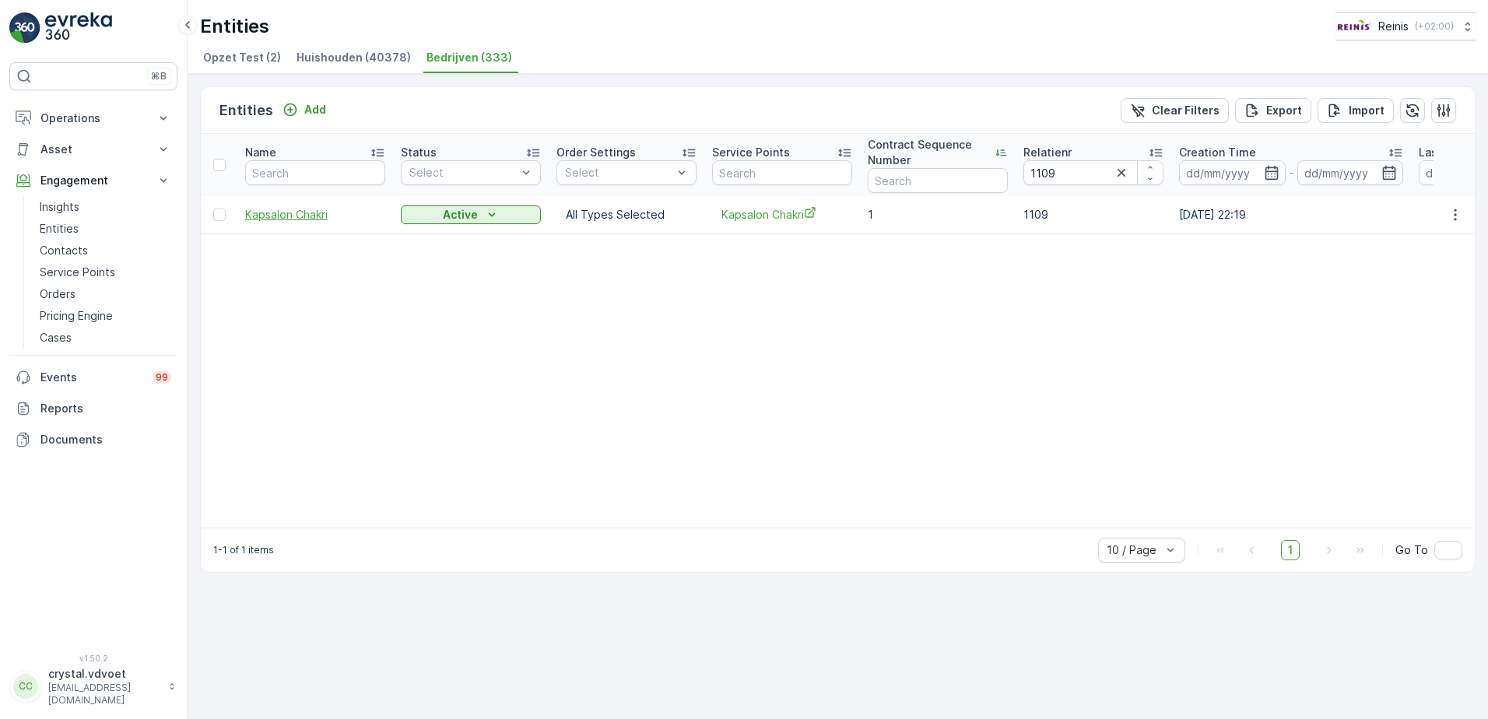
click at [280, 209] on span "Kapsalon Chakri" at bounding box center [315, 215] width 140 height 16
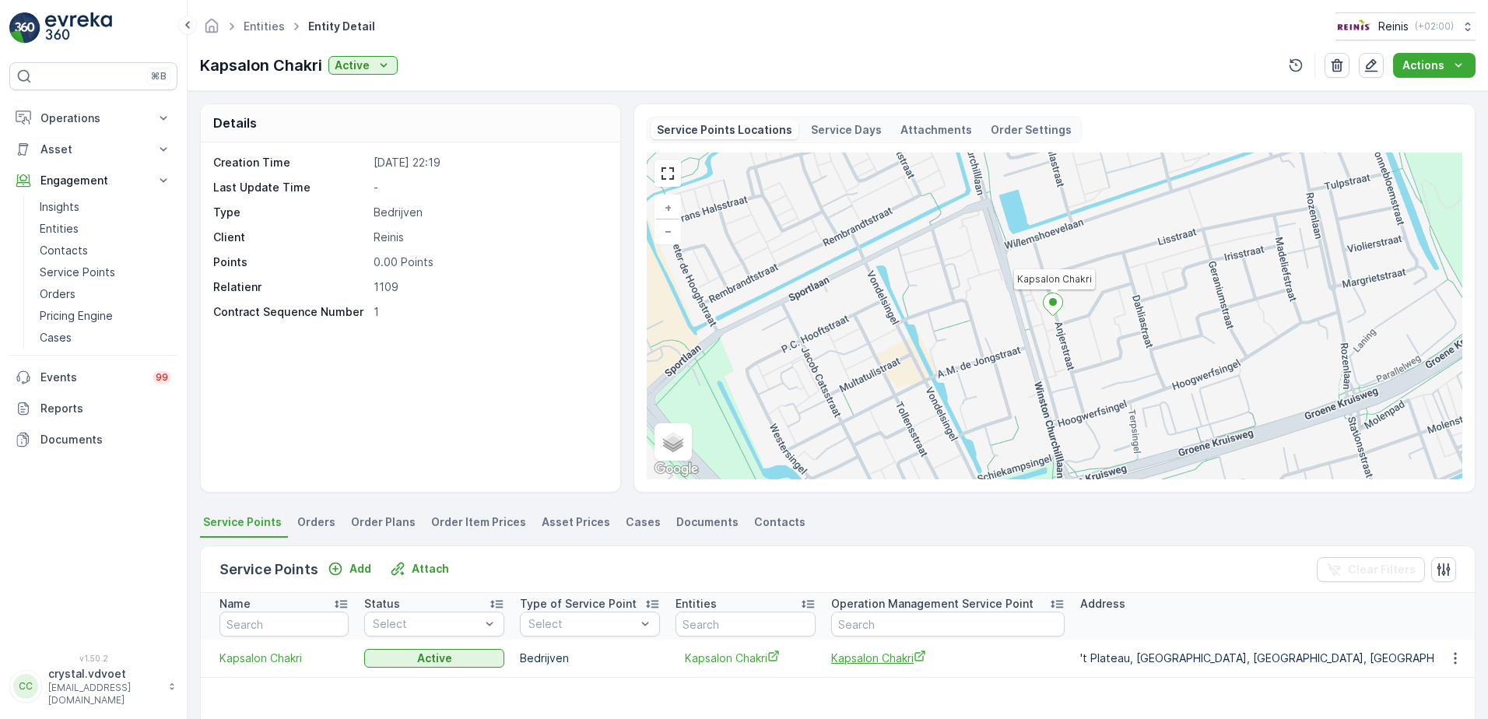
click at [895, 661] on span "Kapsalon Chakri" at bounding box center [947, 658] width 233 height 16
click at [265, 26] on link "Entities" at bounding box center [264, 25] width 41 height 13
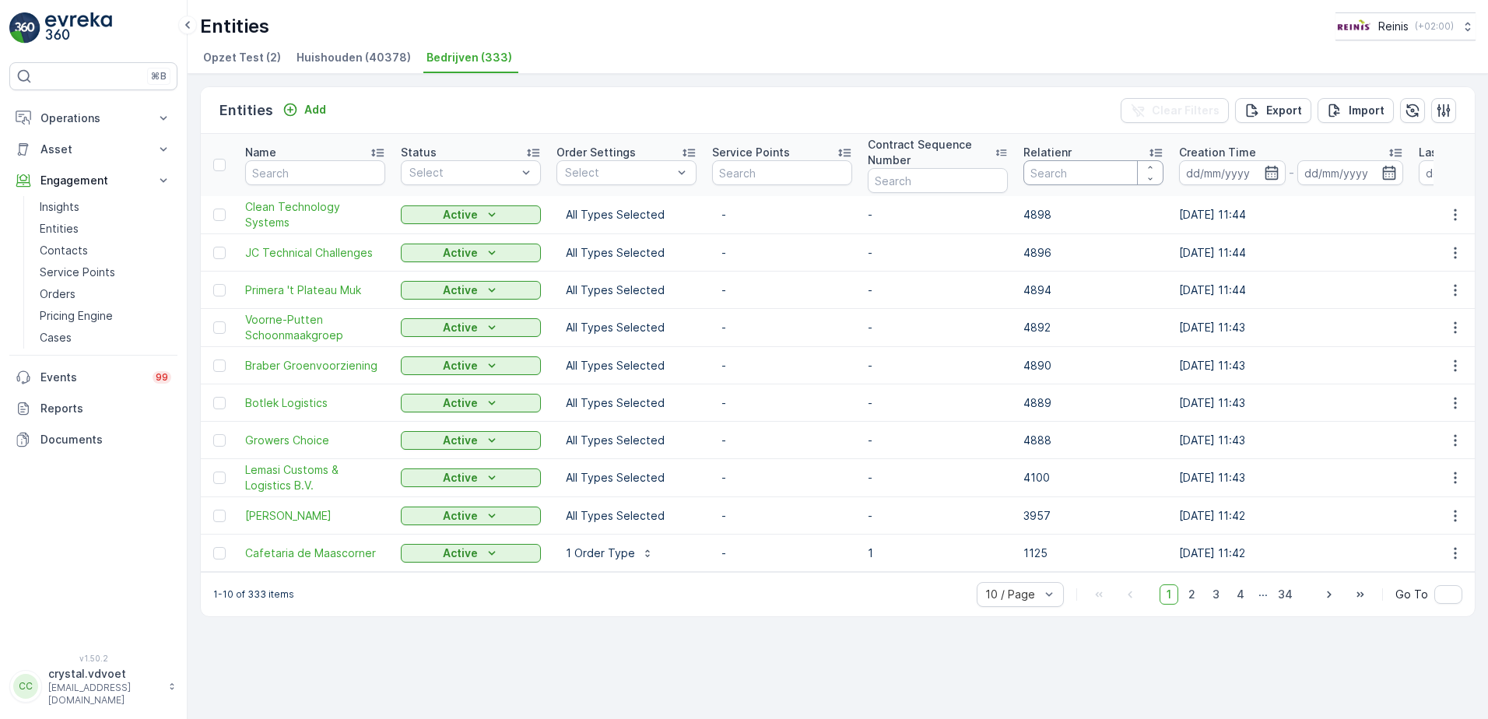
click at [1057, 175] on input "number" at bounding box center [1093, 172] width 140 height 25
type input "1116"
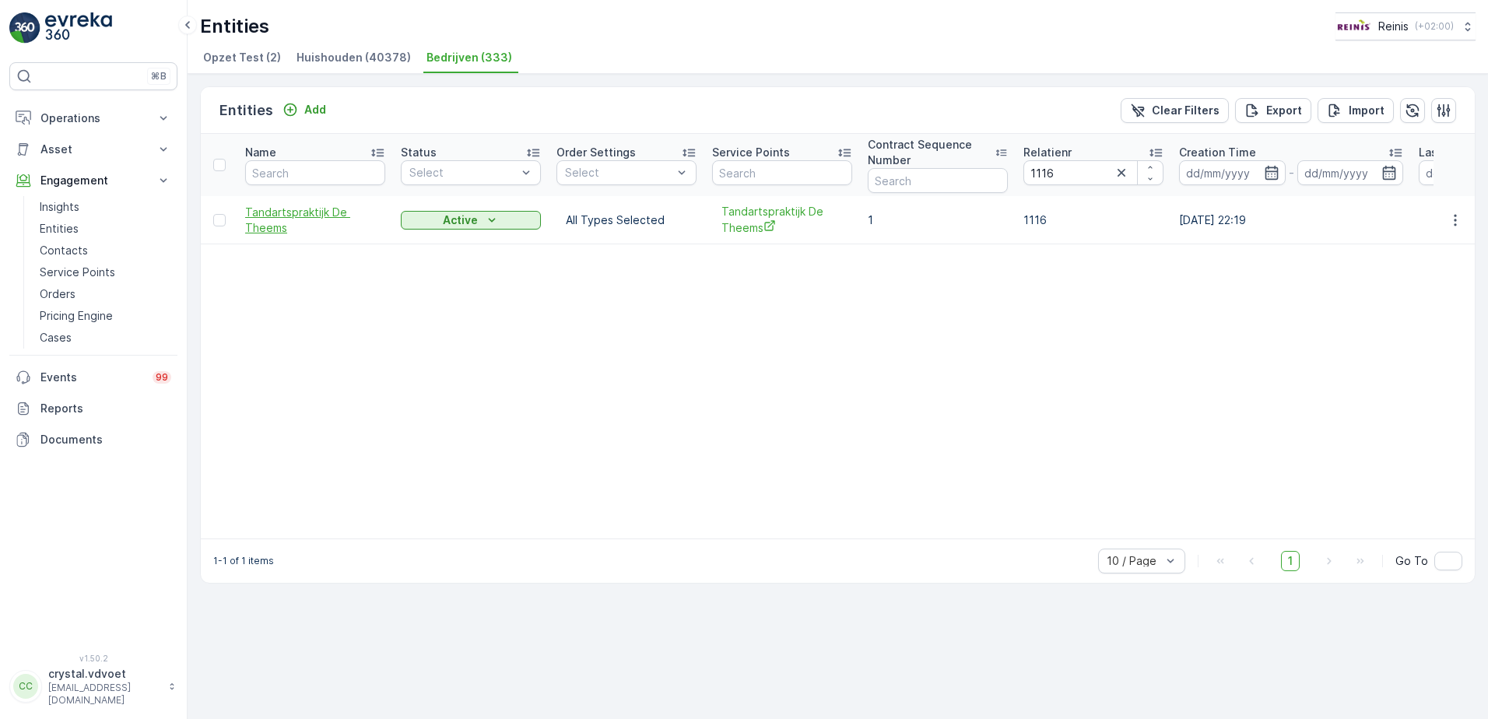
click at [248, 219] on span "Tandartspraktijk De Theems" at bounding box center [315, 220] width 140 height 31
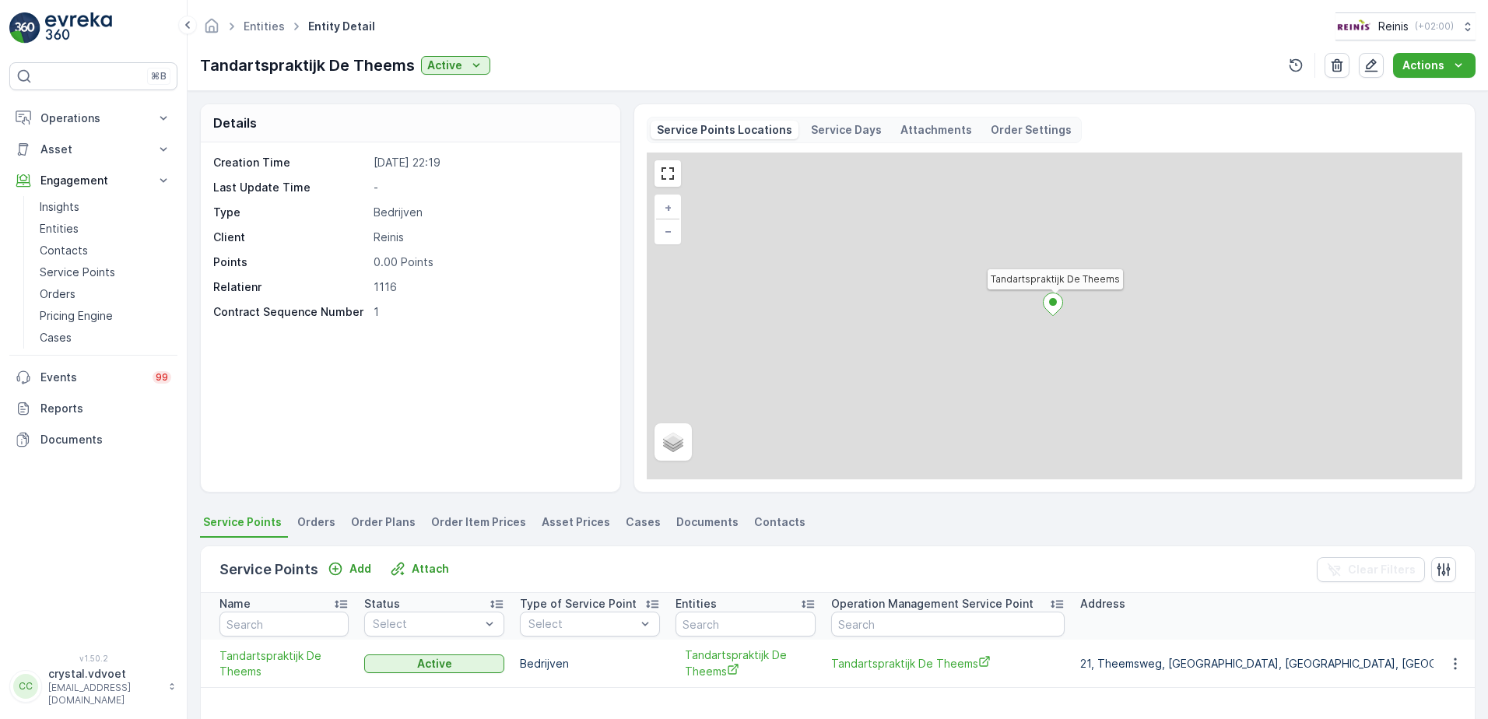
scroll to position [233, 0]
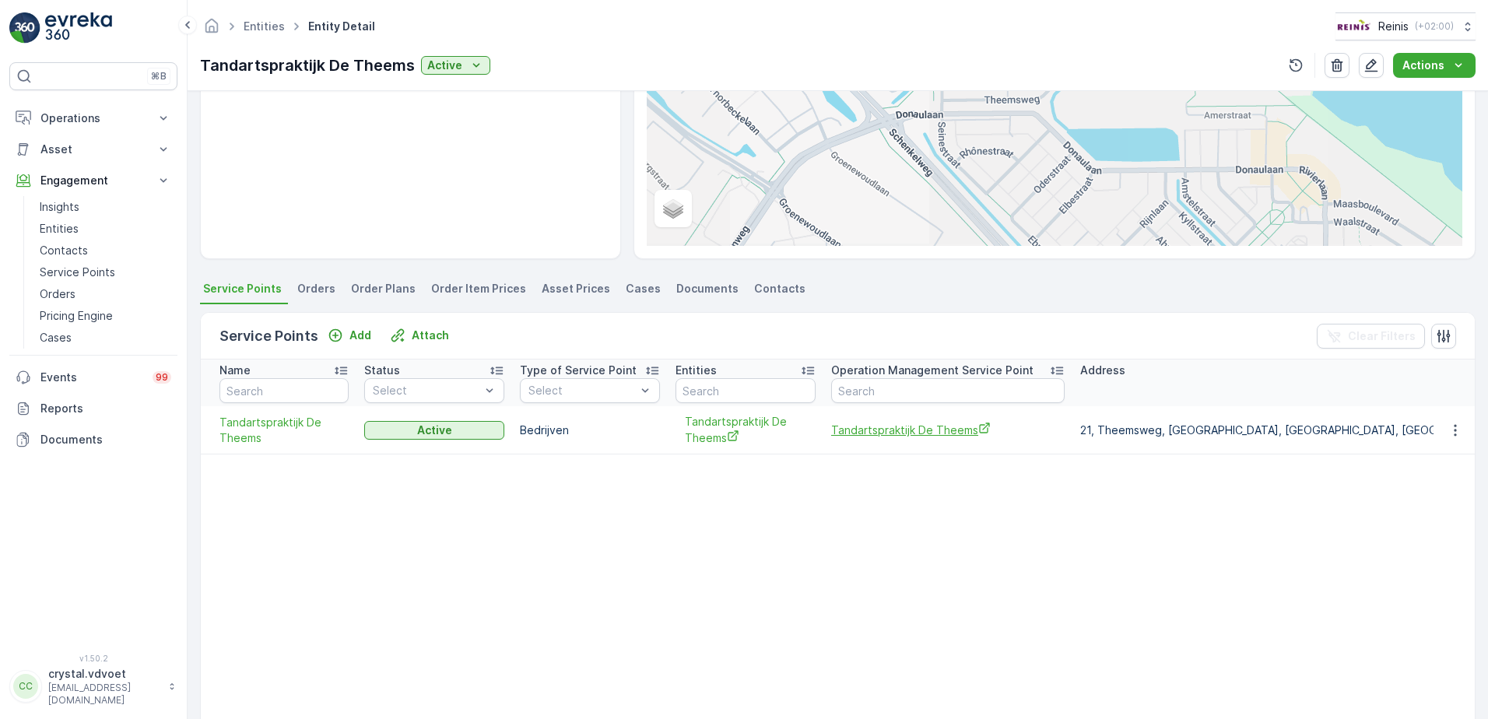
click at [890, 423] on span "Tandartspraktijk De Theems" at bounding box center [947, 430] width 233 height 16
click at [939, 433] on span "Tandartspraktijk De Theems" at bounding box center [947, 430] width 233 height 16
click at [927, 430] on span "Tandartspraktijk De Theems" at bounding box center [947, 430] width 233 height 16
click at [244, 24] on link "Entities" at bounding box center [264, 25] width 41 height 13
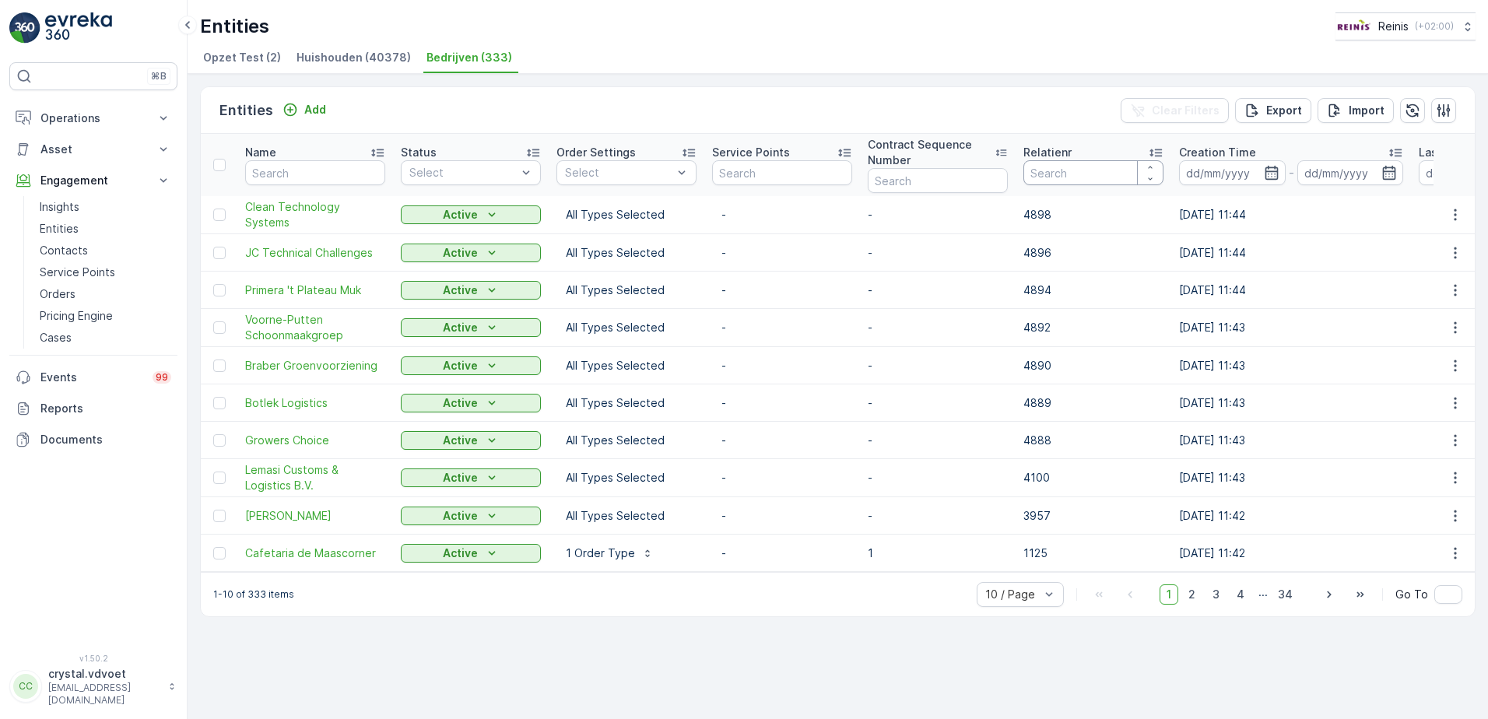
click at [1104, 166] on input "number" at bounding box center [1093, 172] width 140 height 25
click at [1104, 167] on input "number" at bounding box center [1093, 172] width 140 height 25
type input "1117"
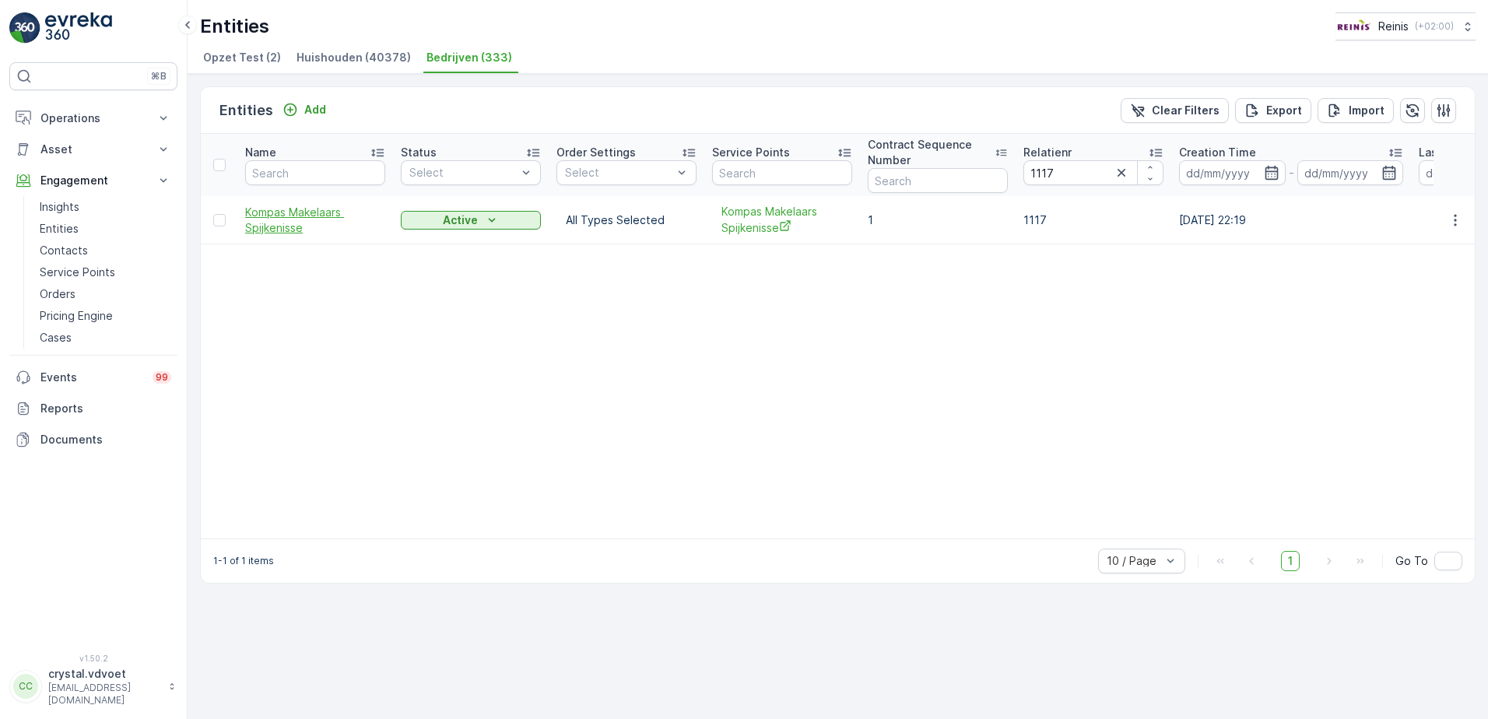
click at [272, 221] on span "Kompas Makelaars Spijkenisse" at bounding box center [315, 220] width 140 height 31
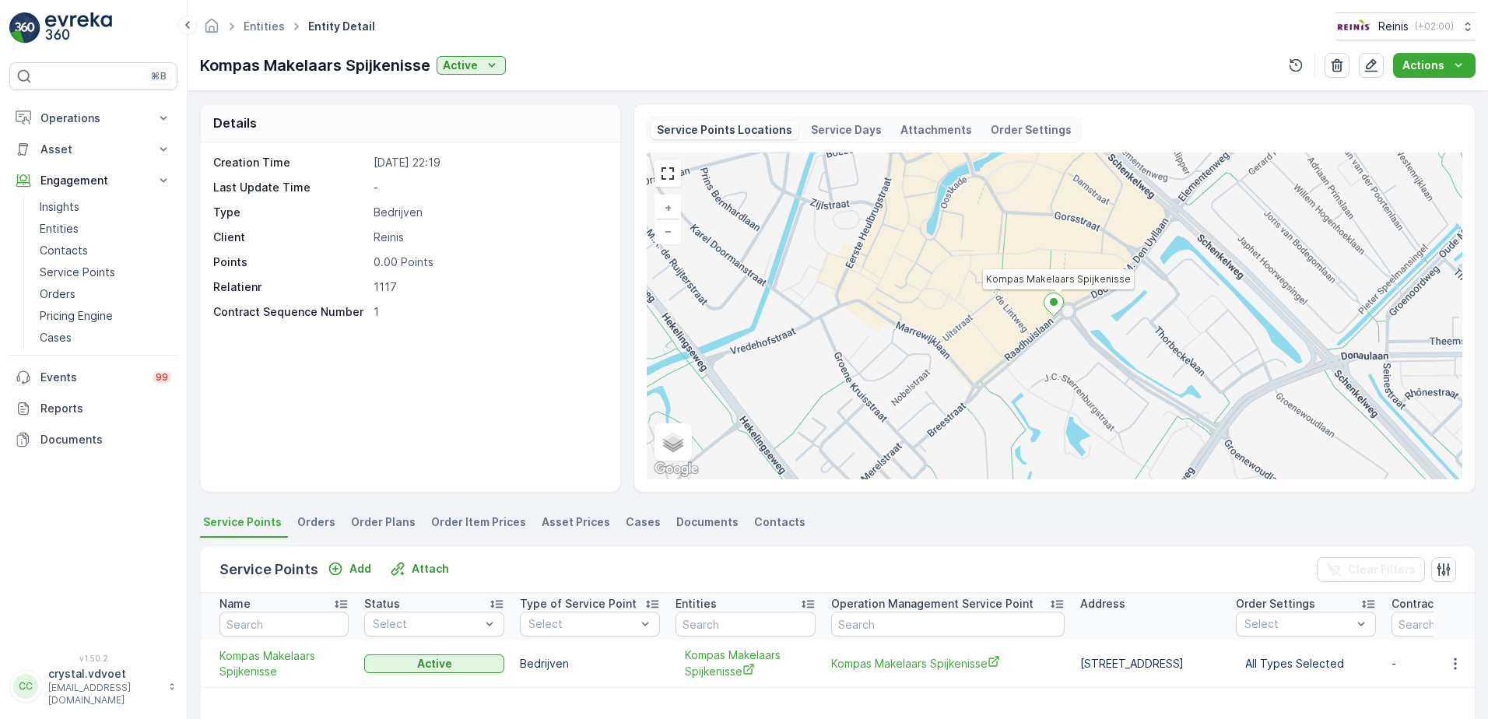
click at [896, 650] on td "Kompas Makelaars Spijkenisse" at bounding box center [947, 664] width 249 height 48
click at [897, 661] on span "Kompas Makelaars Spijkenisse" at bounding box center [947, 663] width 233 height 16
click at [256, 30] on link "Entities" at bounding box center [264, 25] width 41 height 13
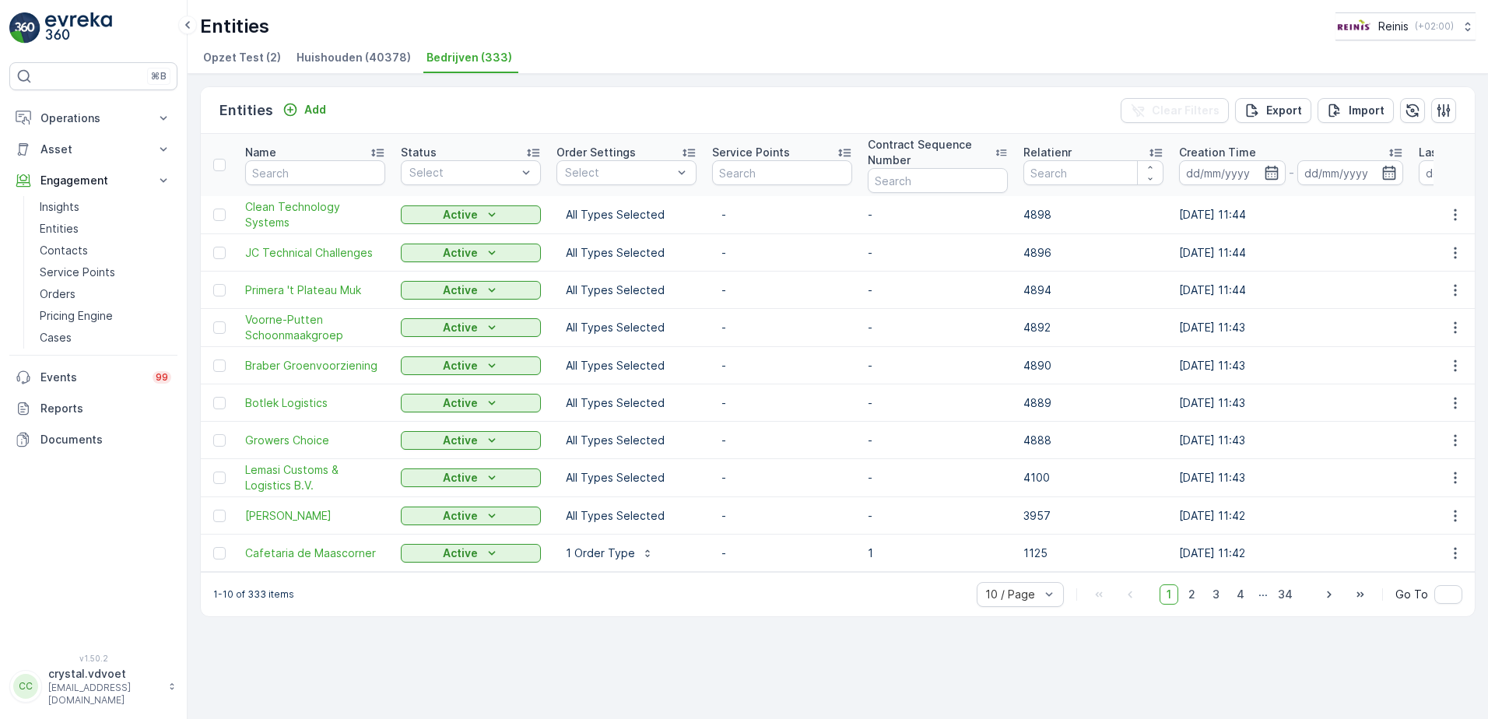
click at [1070, 159] on div "Relatienr" at bounding box center [1093, 153] width 140 height 16
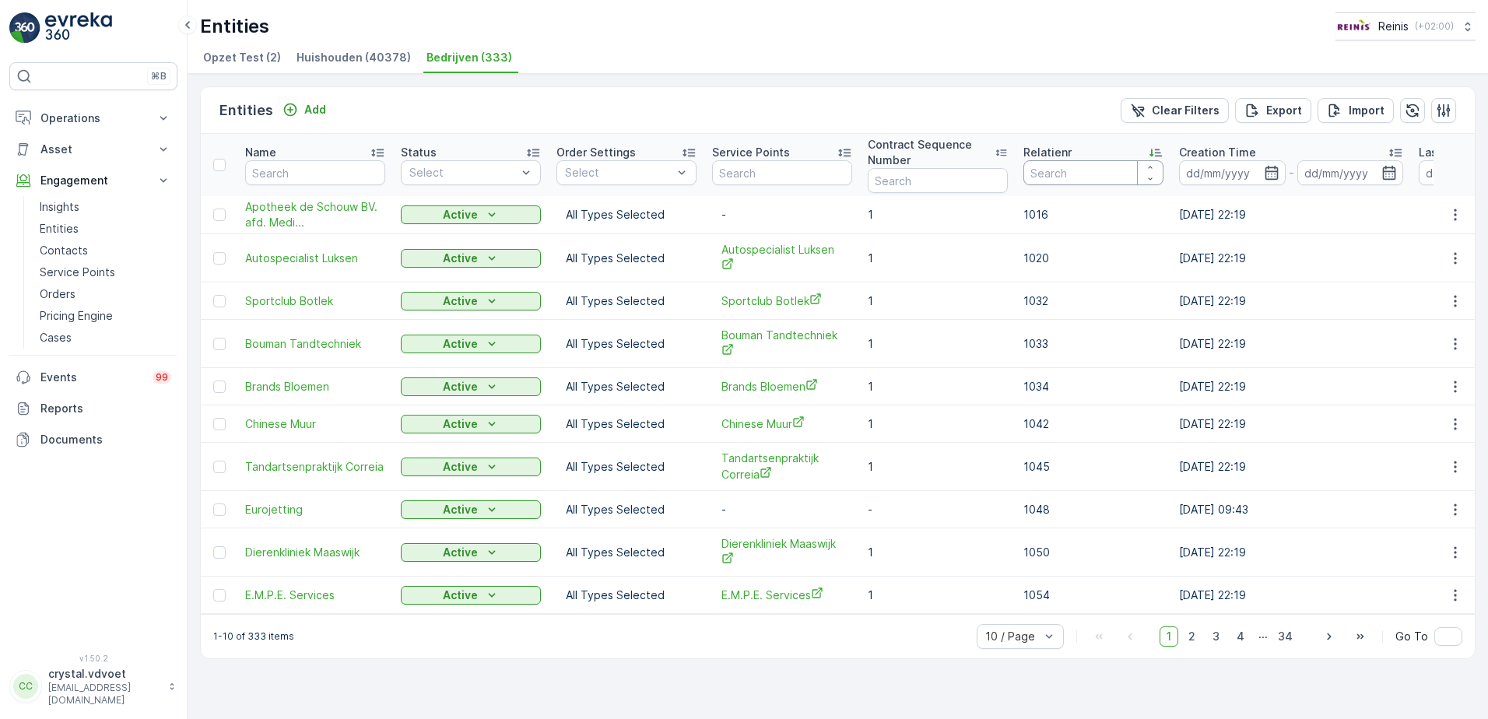
click at [1056, 176] on input "number" at bounding box center [1093, 172] width 140 height 25
type input "1118"
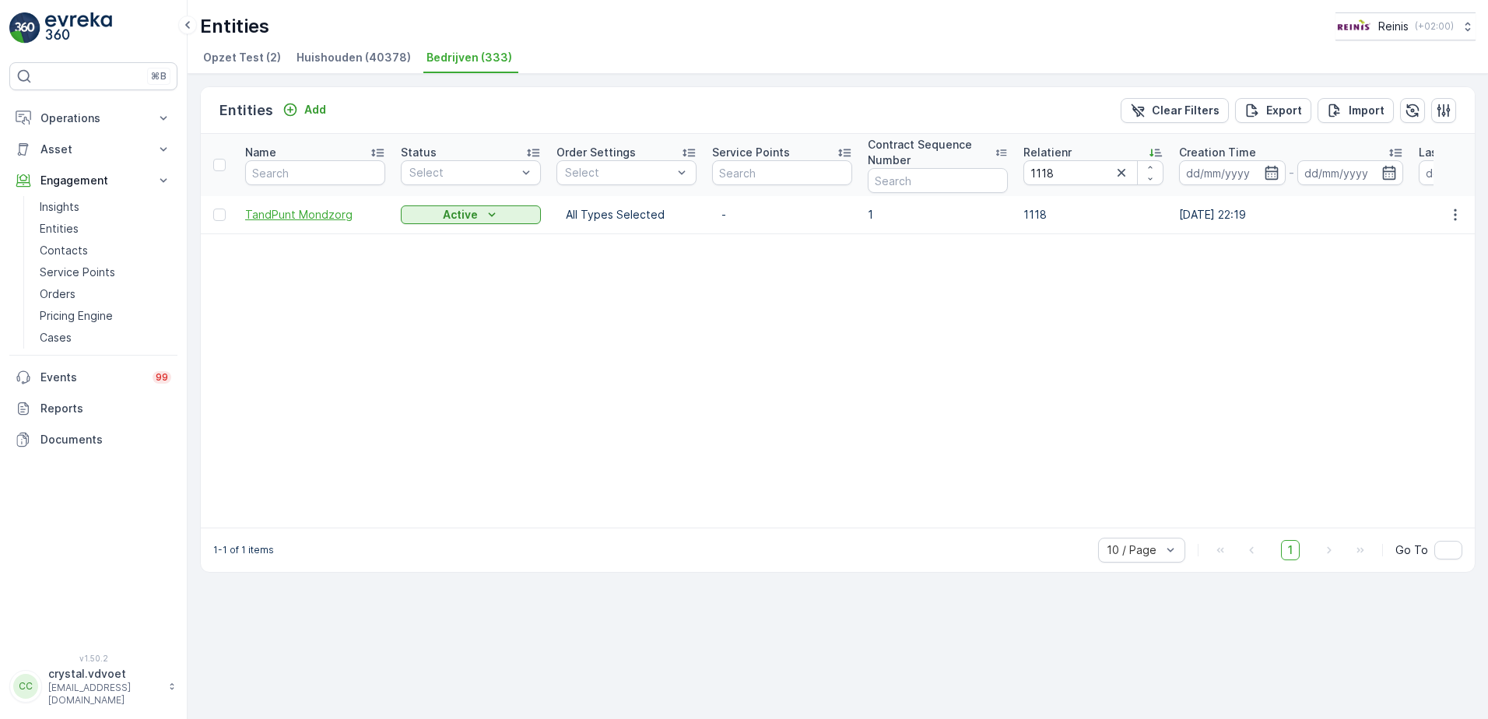
click at [314, 222] on span "TandPunt Mondzorg" at bounding box center [315, 215] width 140 height 16
drag, startPoint x: 1082, startPoint y: 165, endPoint x: 1082, endPoint y: 174, distance: 9.3
click at [1082, 174] on input "1118" at bounding box center [1093, 172] width 140 height 25
type input "1119"
click at [1065, 179] on input "1119" at bounding box center [1093, 172] width 140 height 25
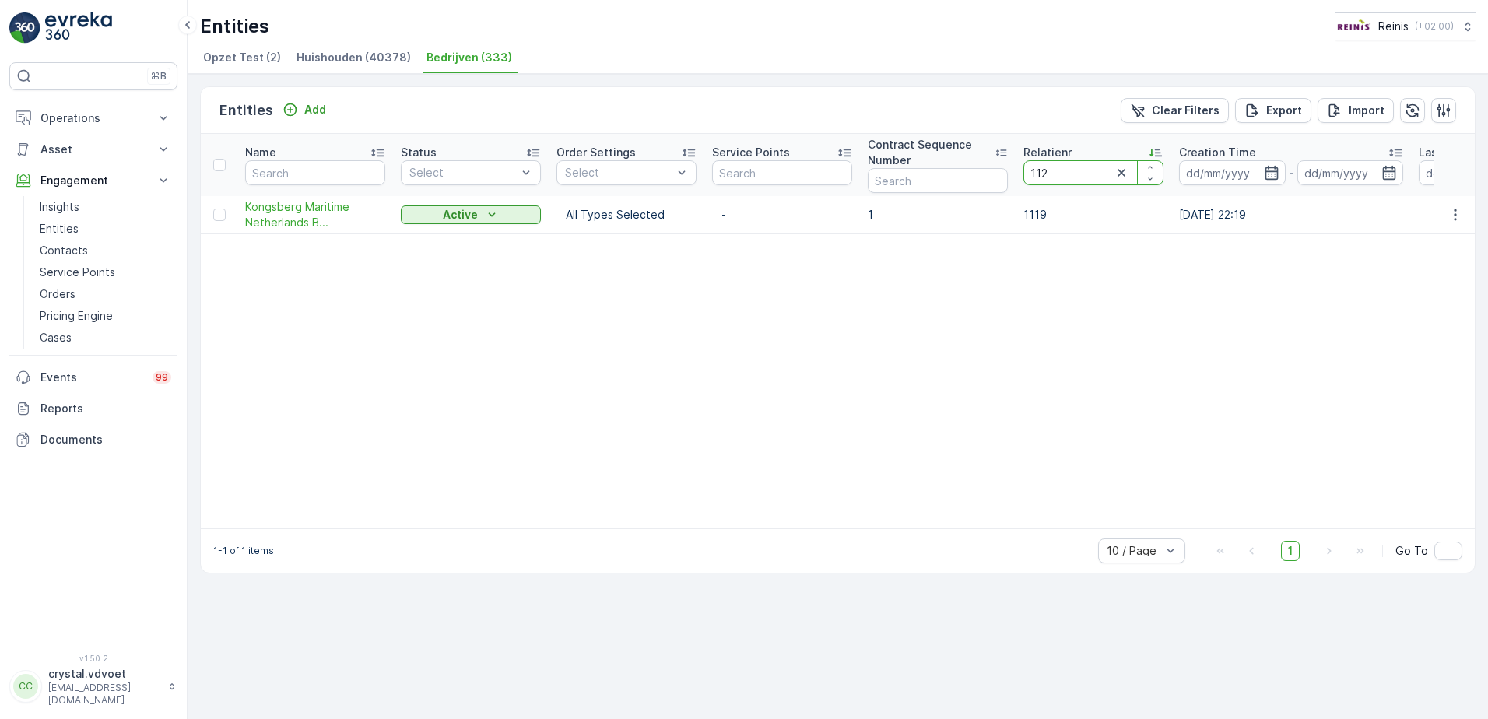
type input "1120"
click at [272, 218] on span "OrthoSpijkenisse BV" at bounding box center [315, 215] width 140 height 16
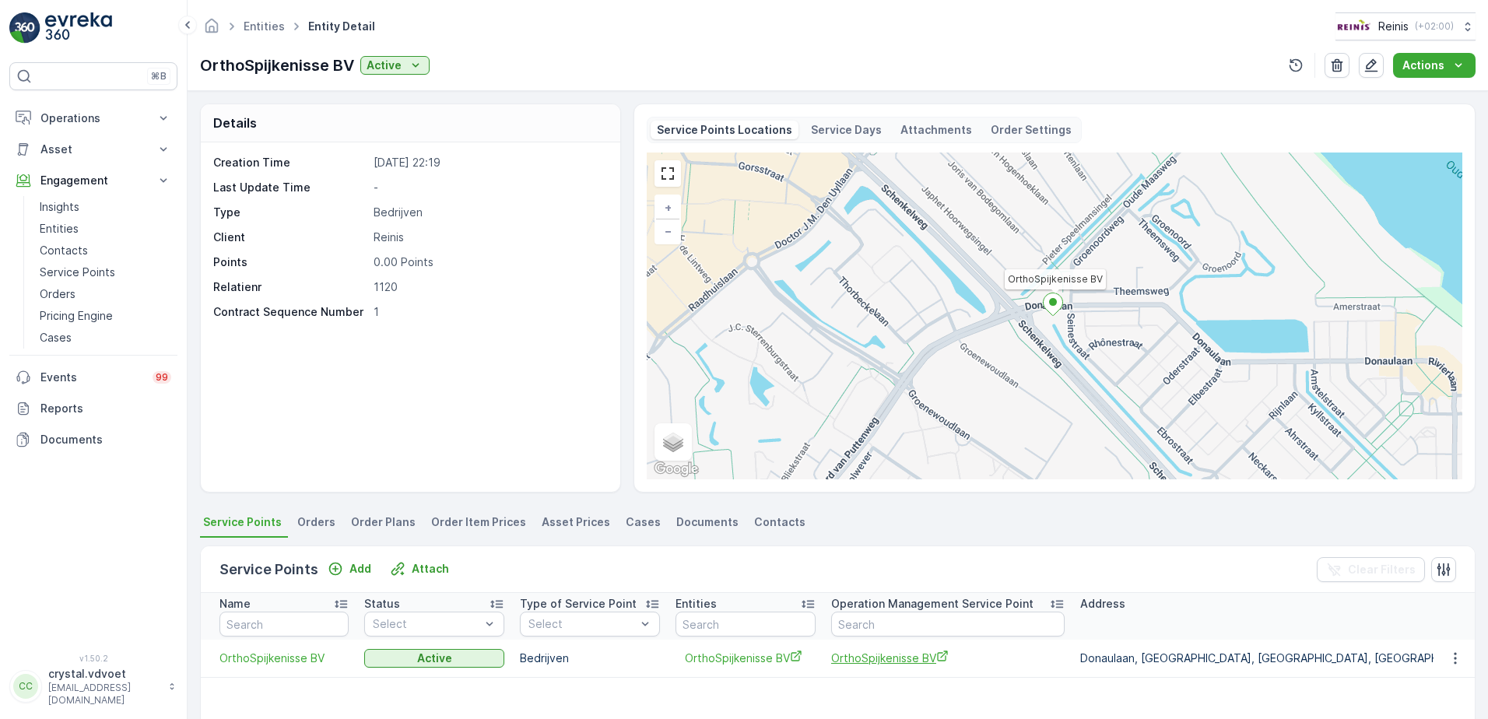
click at [845, 665] on span "OrthoSpijkenisse BV" at bounding box center [947, 658] width 233 height 16
click at [884, 663] on span "OrthoSpijkenisse BV" at bounding box center [947, 658] width 233 height 16
click at [261, 23] on link "Entities" at bounding box center [264, 25] width 41 height 13
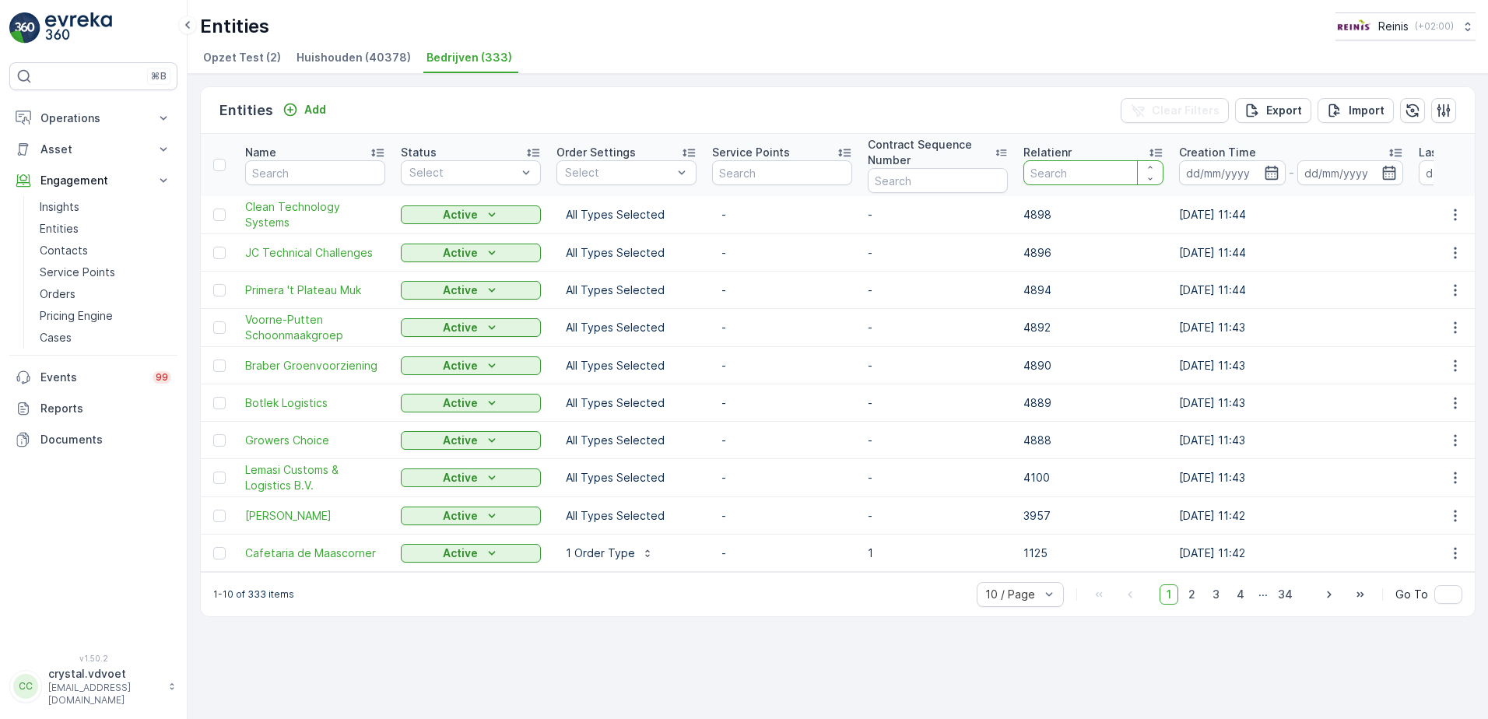
click at [1054, 170] on input "number" at bounding box center [1093, 172] width 140 height 25
type input "1122"
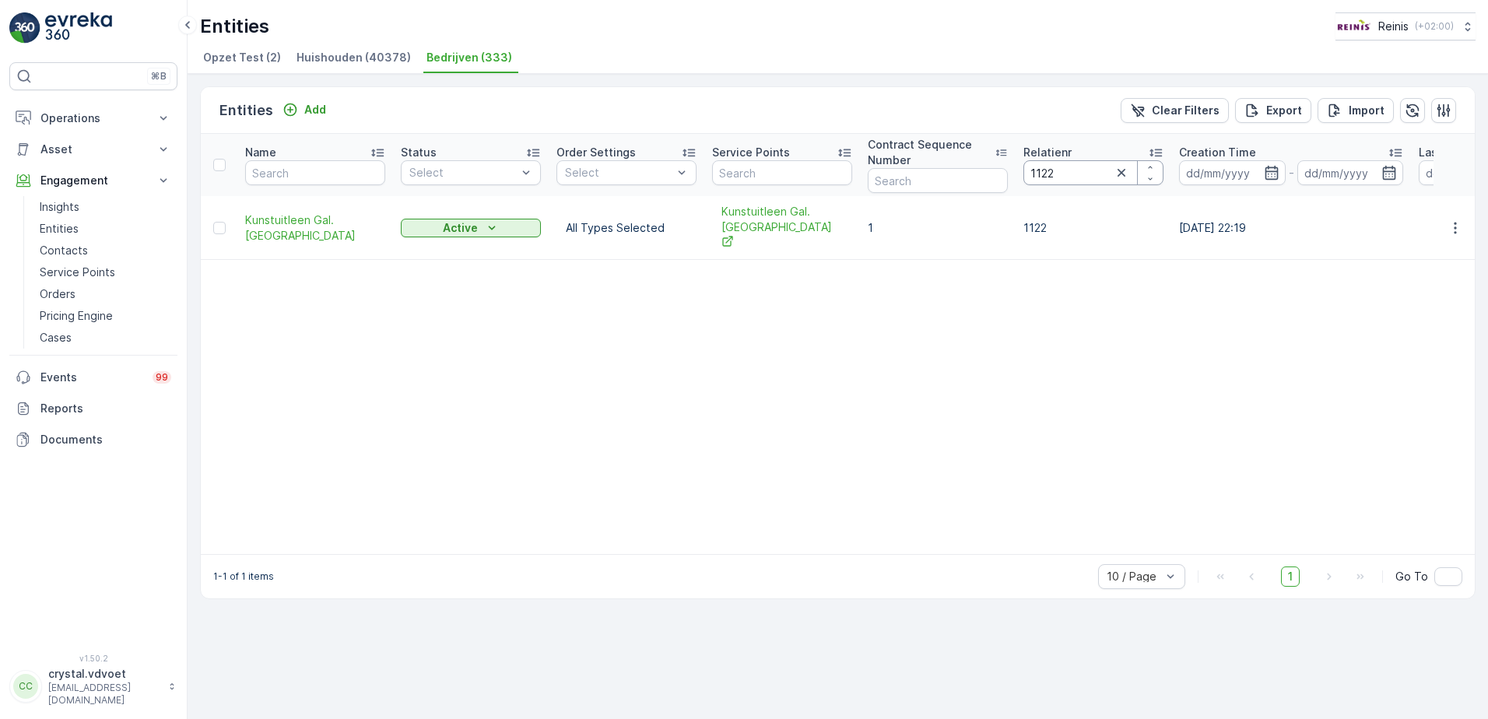
click at [1060, 174] on input "1122" at bounding box center [1093, 172] width 140 height 25
type input "1123"
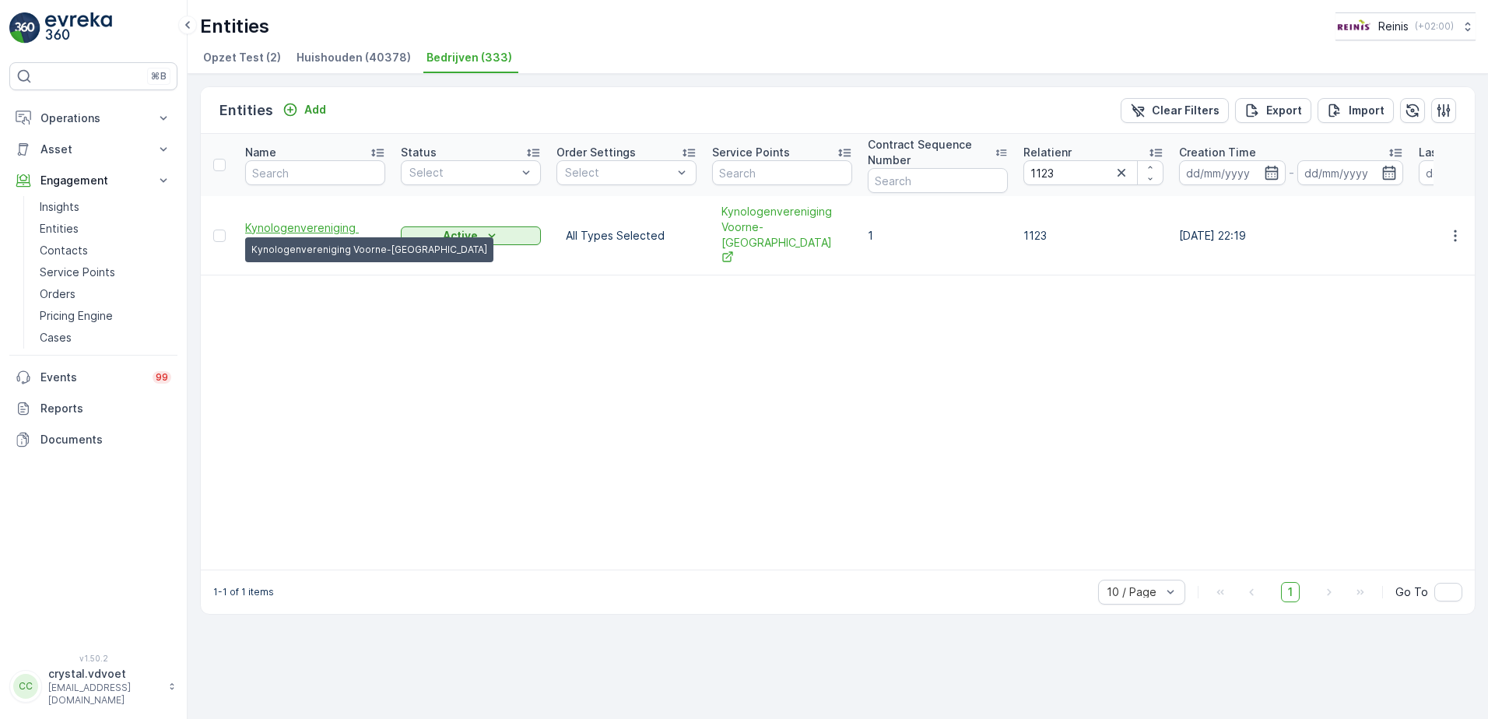
click at [311, 223] on span "Kynologenvereniging Voorne-Putte..." at bounding box center [315, 235] width 140 height 31
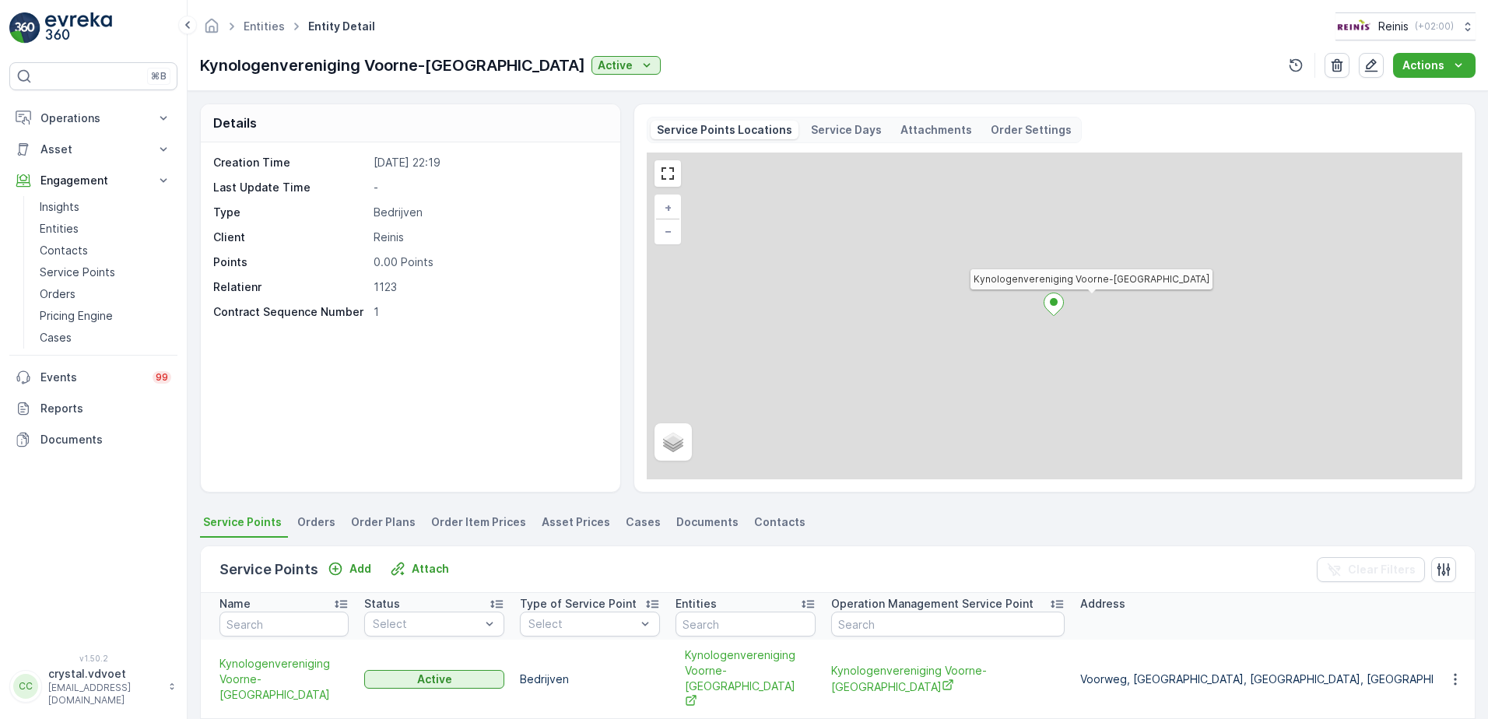
scroll to position [266, 0]
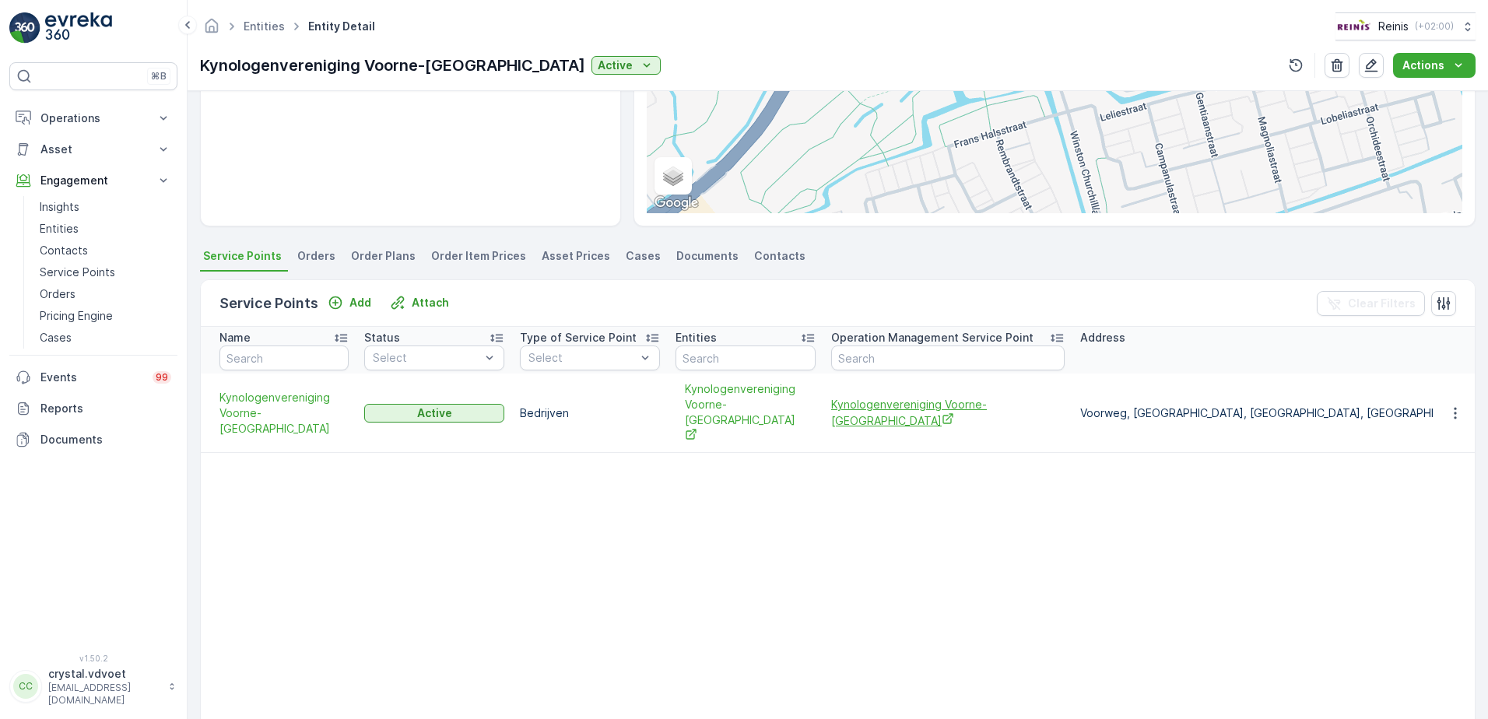
click at [847, 388] on td "Kynologenvereniging Voorne-Putten" at bounding box center [947, 413] width 249 height 79
click at [852, 402] on span "Kynologenvereniging Voorne-Putten" at bounding box center [947, 413] width 233 height 32
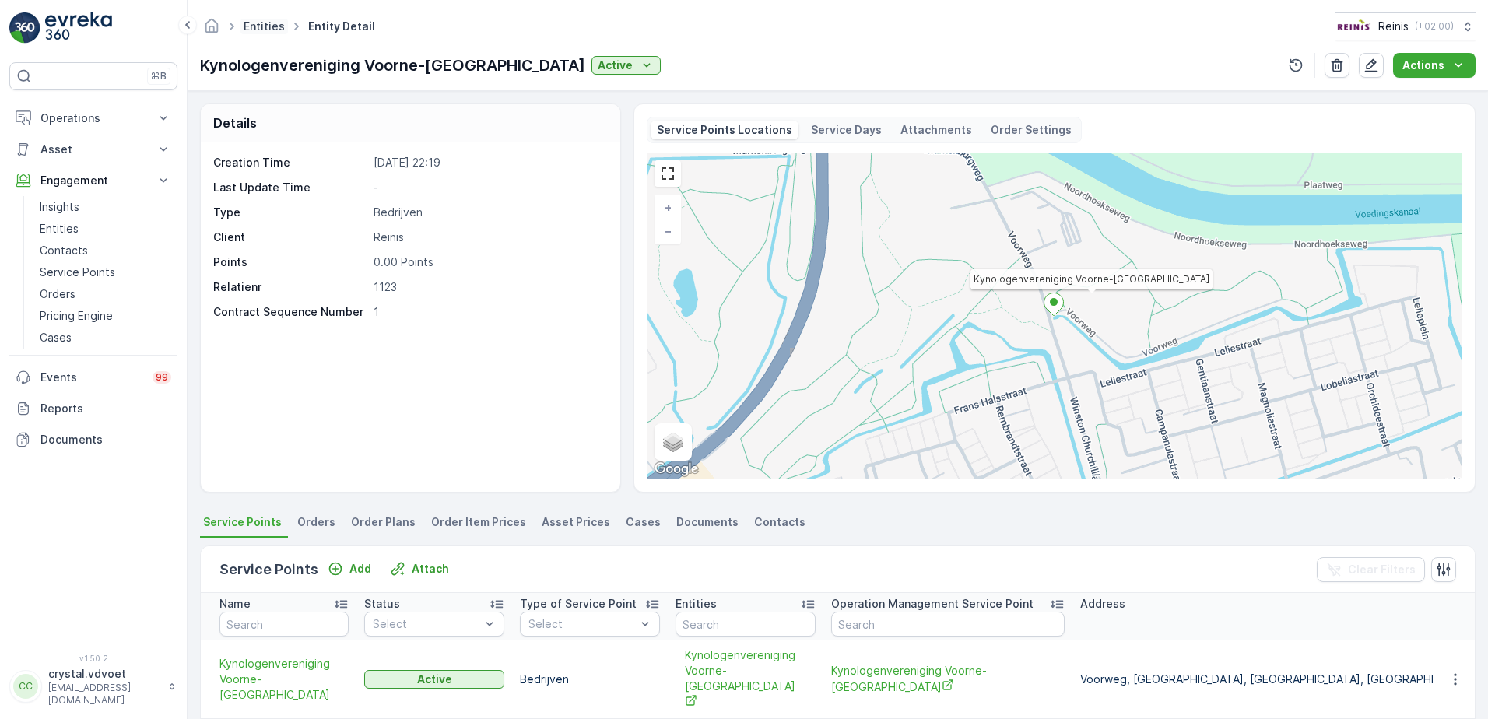
click at [259, 21] on link "Entities" at bounding box center [264, 25] width 41 height 13
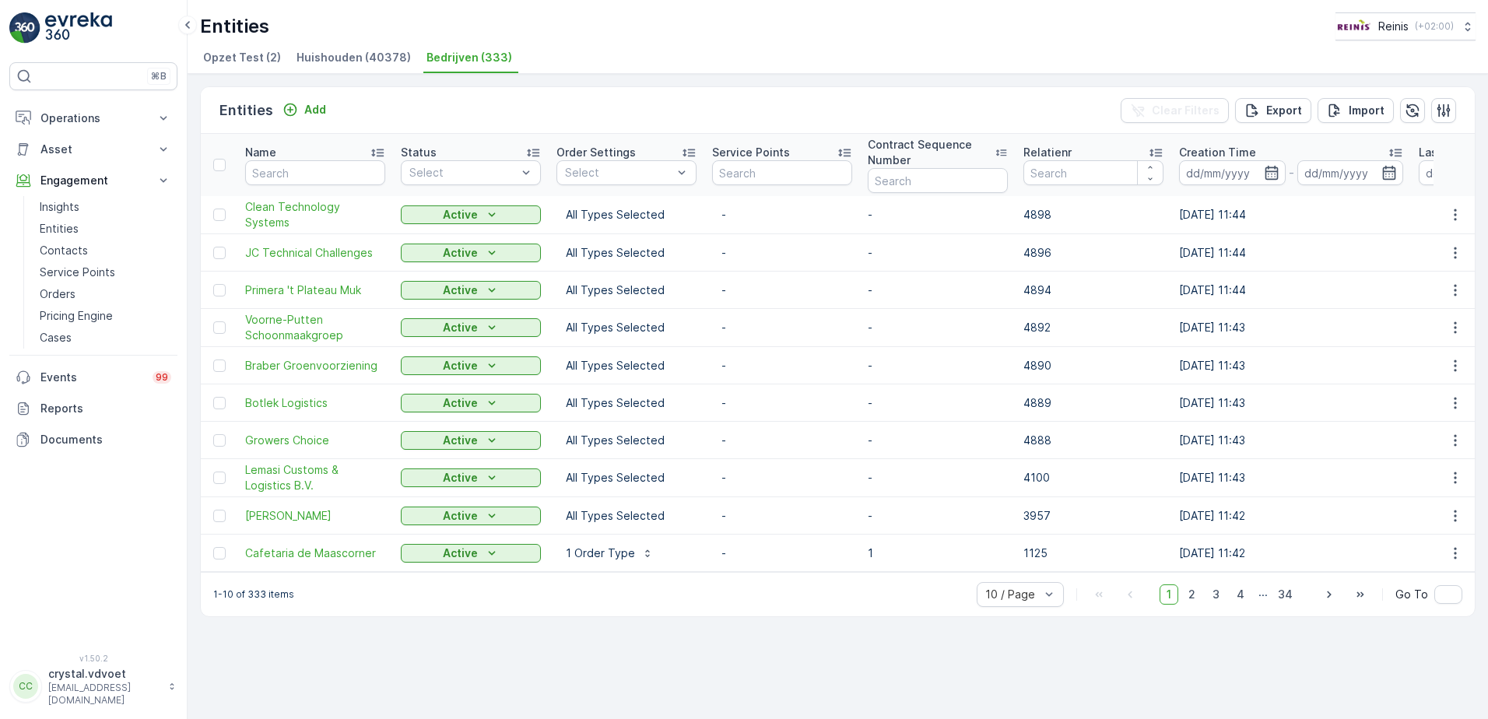
click at [1073, 178] on input "number" at bounding box center [1093, 172] width 140 height 25
type input "1124"
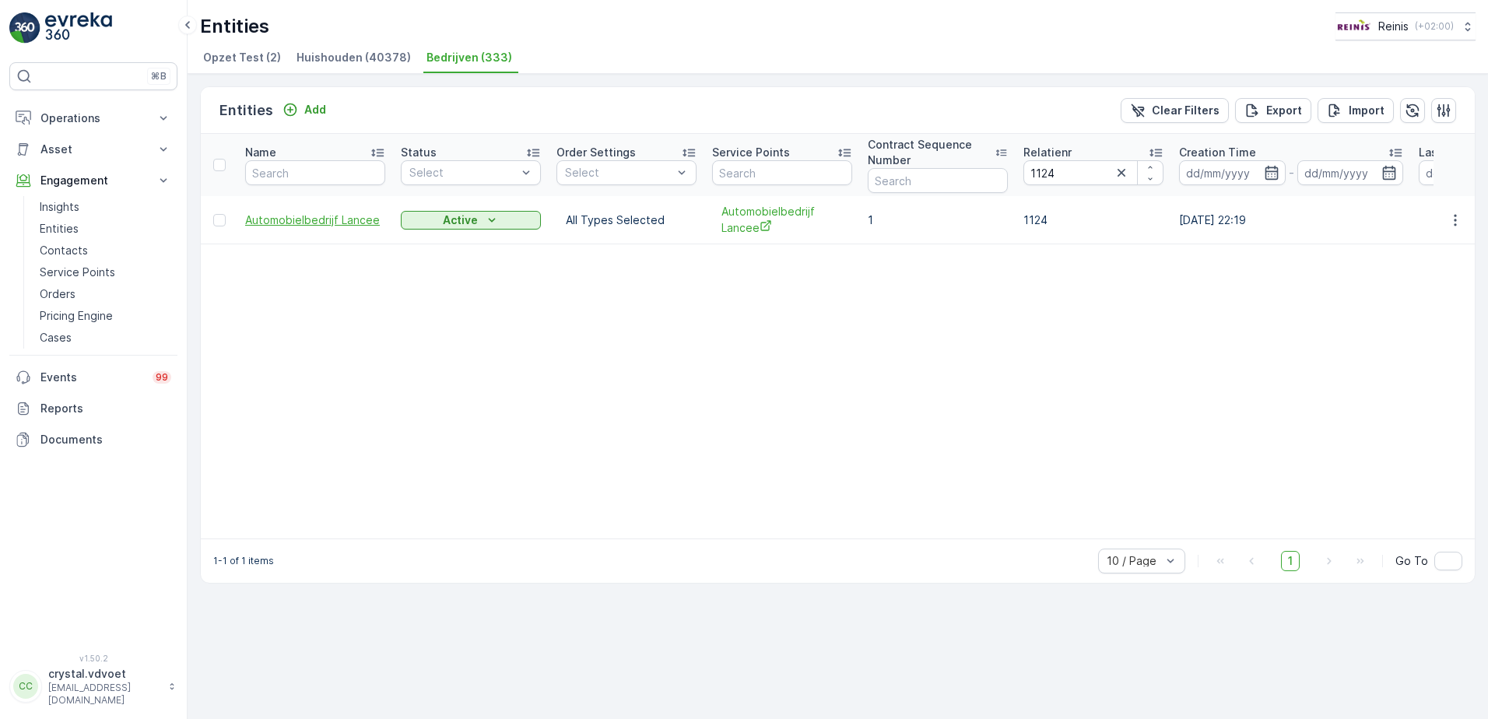
click at [360, 216] on span "Automobielbedrijf Lancee" at bounding box center [315, 220] width 140 height 16
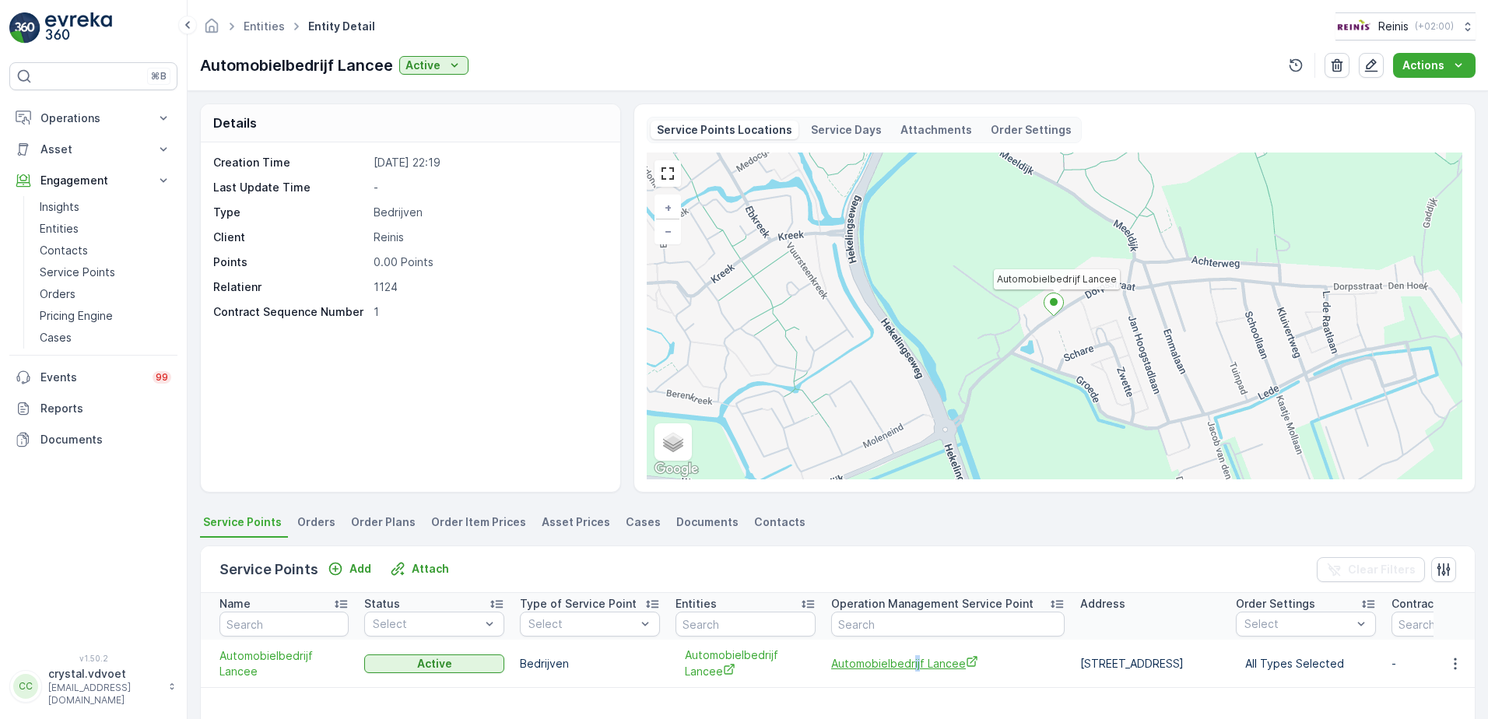
drag, startPoint x: 915, startPoint y: 646, endPoint x: 919, endPoint y: 658, distance: 12.3
click at [919, 658] on td "Automobielbedrijf Lancee" at bounding box center [947, 664] width 249 height 48
drag, startPoint x: 919, startPoint y: 658, endPoint x: 908, endPoint y: 665, distance: 13.4
click at [908, 665] on span "Automobielbedrijf Lancee" at bounding box center [947, 663] width 233 height 16
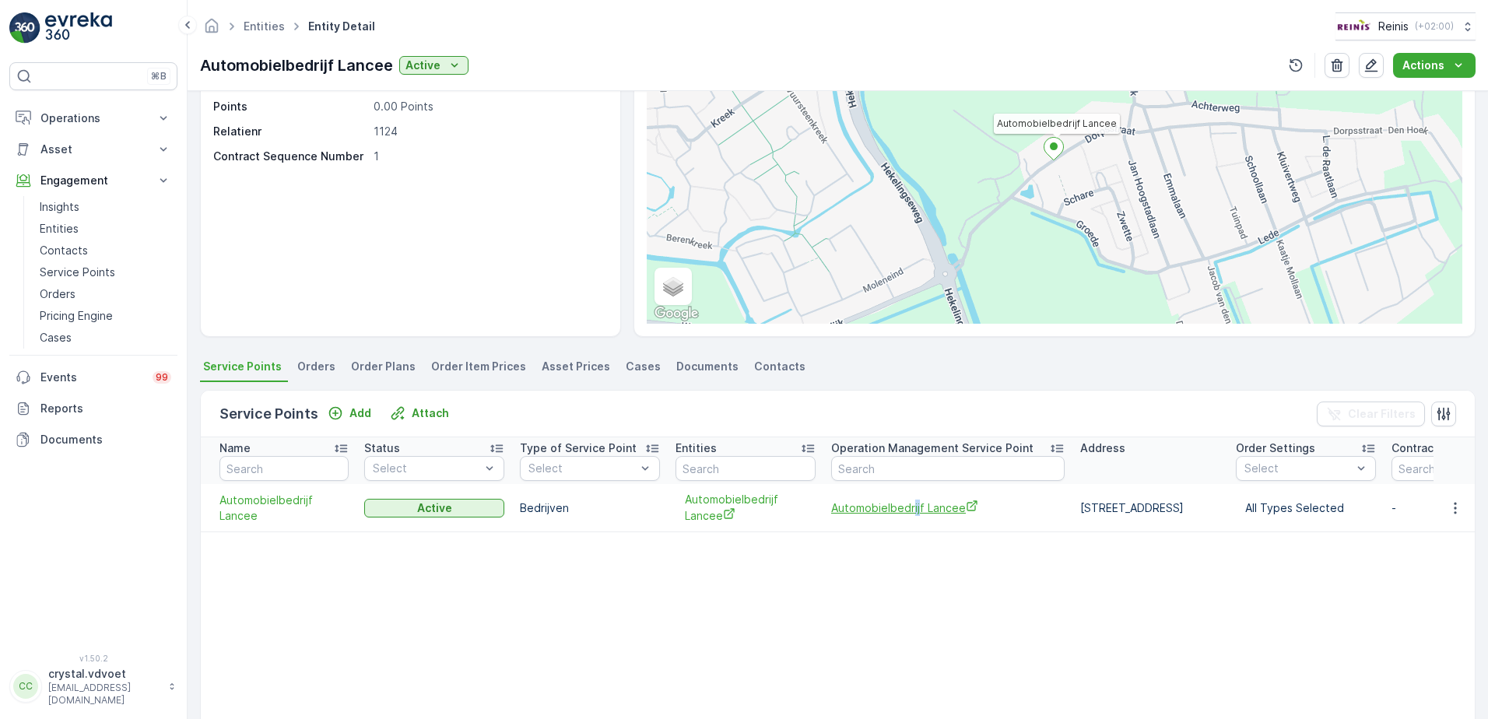
click at [860, 511] on span "Automobielbedrijf Lancee" at bounding box center [947, 508] width 233 height 16
click at [882, 505] on span "Automobielbedrijf Lancee" at bounding box center [947, 508] width 233 height 16
click at [256, 21] on ul "Entities" at bounding box center [272, 27] width 65 height 23
click at [264, 29] on link "Entities" at bounding box center [264, 25] width 41 height 13
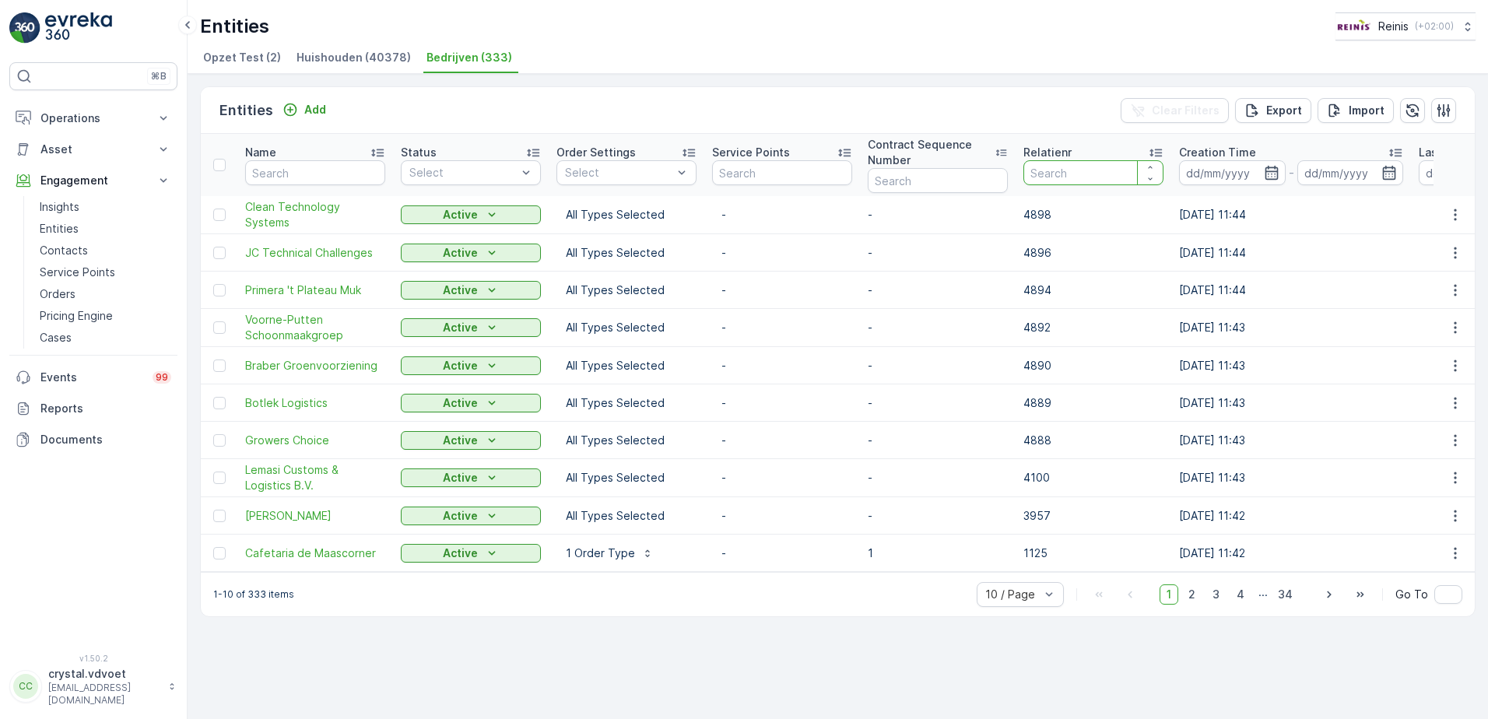
click at [1080, 168] on input "number" at bounding box center [1093, 172] width 140 height 25
type input "1125"
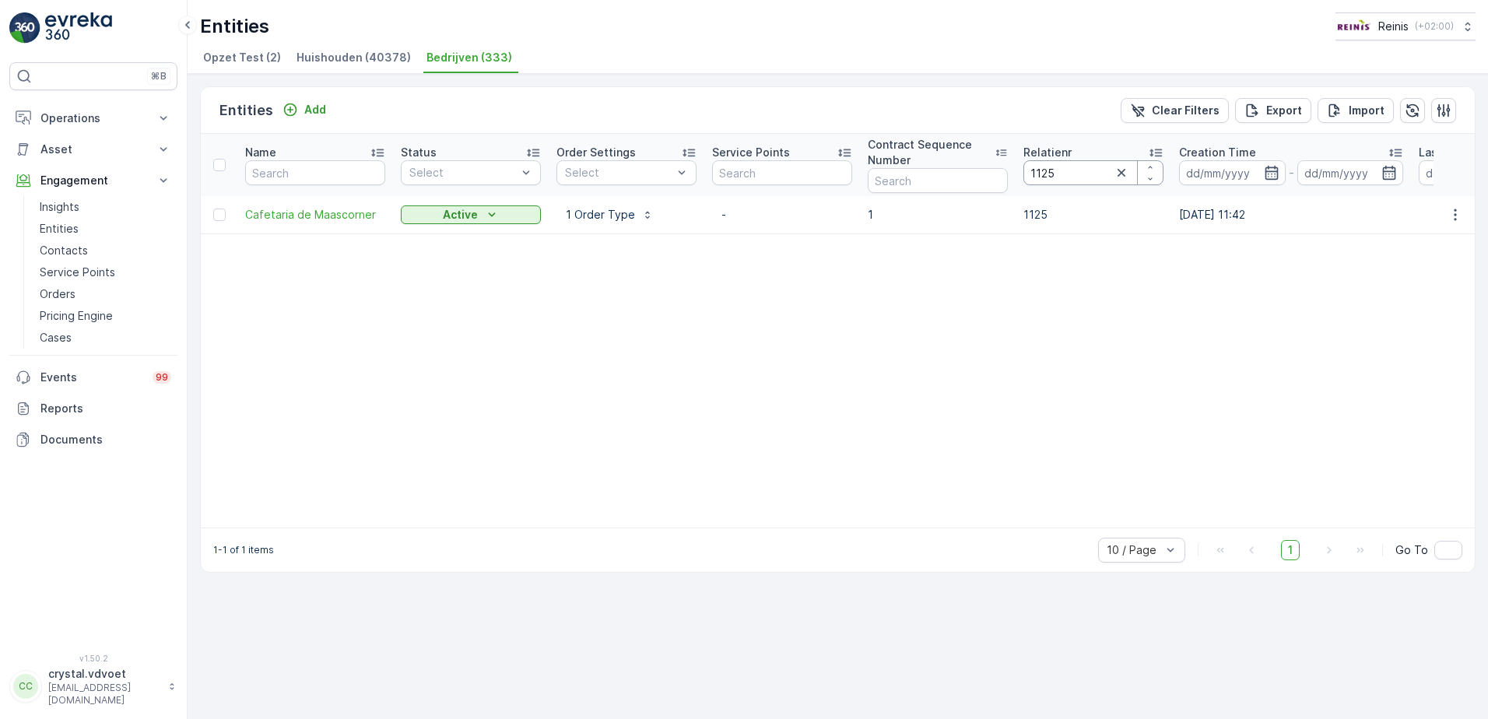
click at [1036, 165] on input "1125" at bounding box center [1093, 172] width 140 height 25
click at [1062, 174] on input "1125" at bounding box center [1093, 172] width 140 height 25
type input "1126"
click at [304, 220] on span "Woningstichting Leeuw van Putten" at bounding box center [315, 220] width 140 height 31
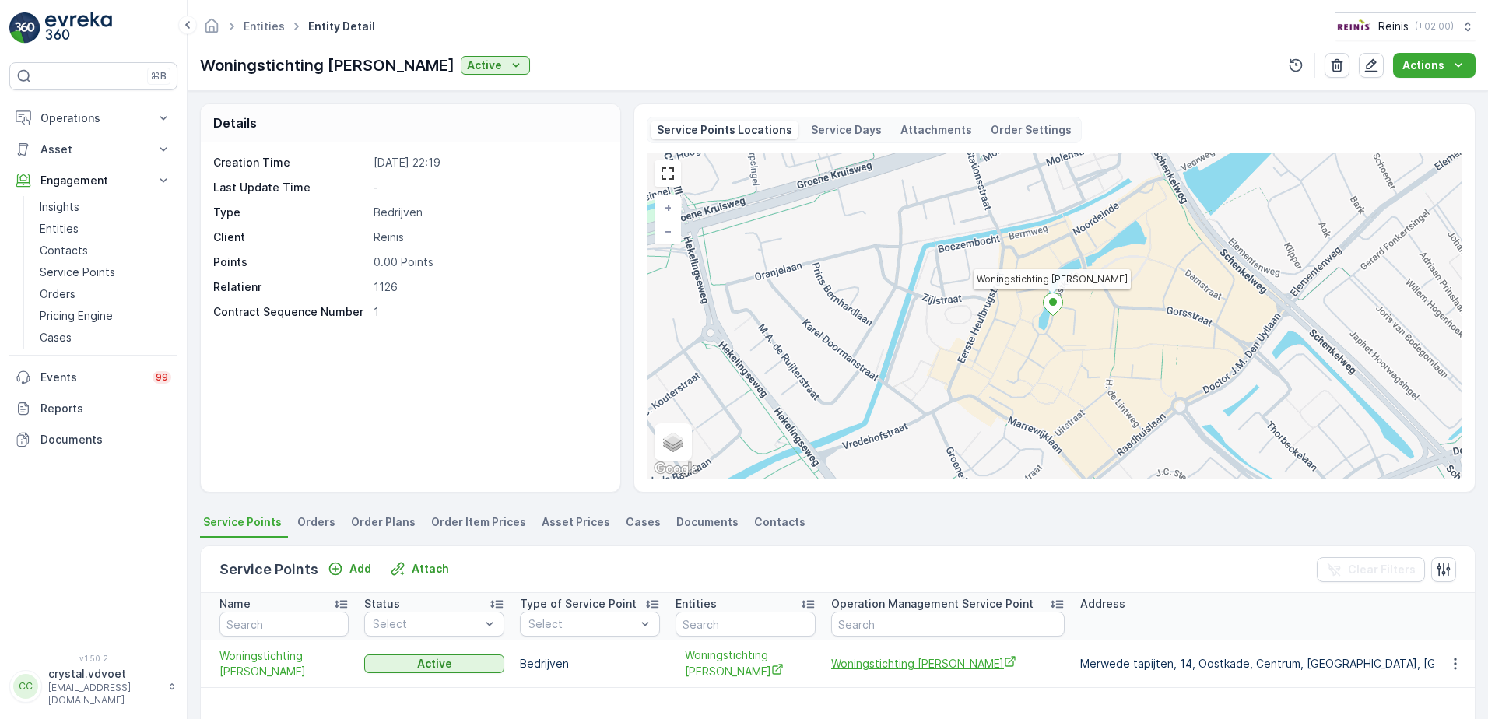
click at [974, 662] on span "Woningstichting Leeuw van Putten" at bounding box center [947, 663] width 233 height 16
click at [919, 654] on td "Woningstichting Leeuw van Putten" at bounding box center [947, 664] width 249 height 48
click at [880, 662] on span "Woningstichting Leeuw van Putten" at bounding box center [947, 663] width 233 height 16
click at [260, 25] on link "Entities" at bounding box center [264, 25] width 41 height 13
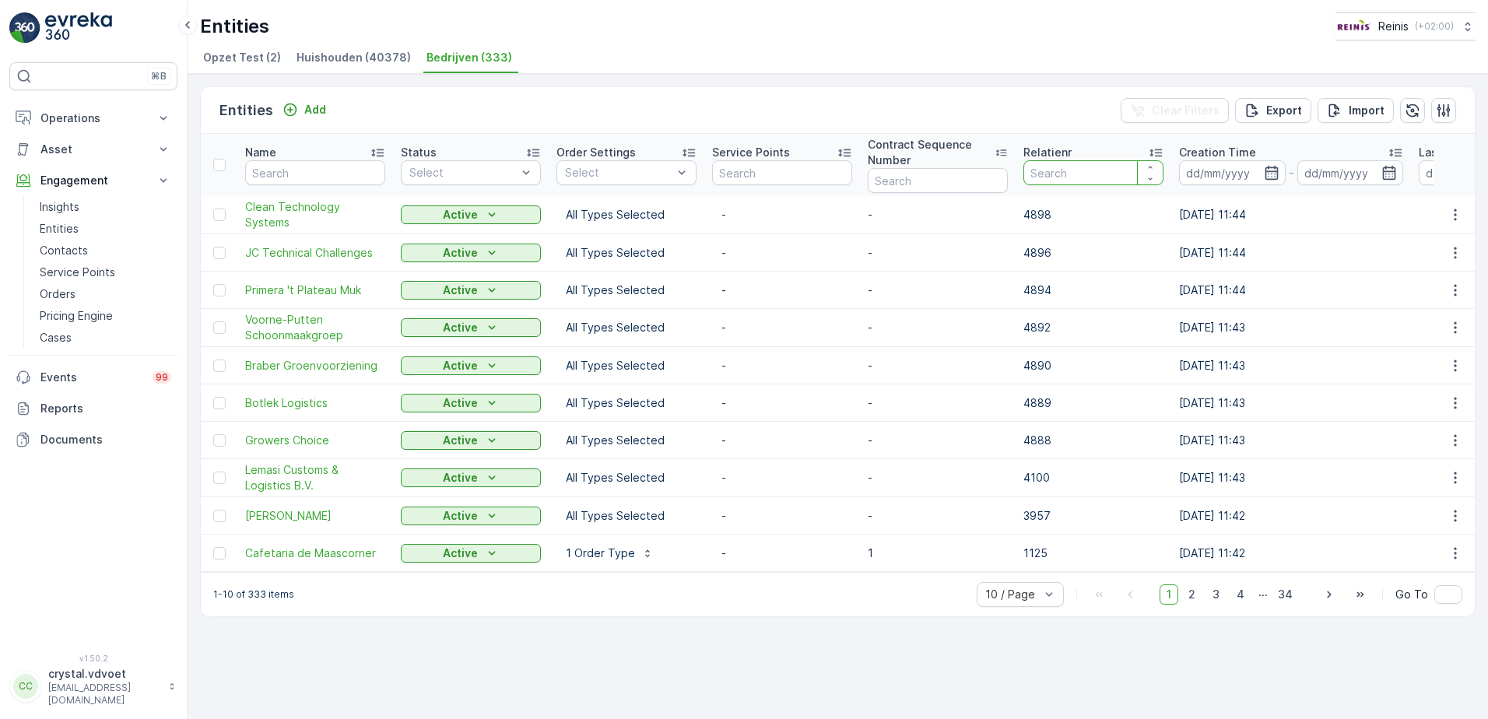
click at [1084, 169] on input "number" at bounding box center [1093, 172] width 140 height 25
type input "1130"
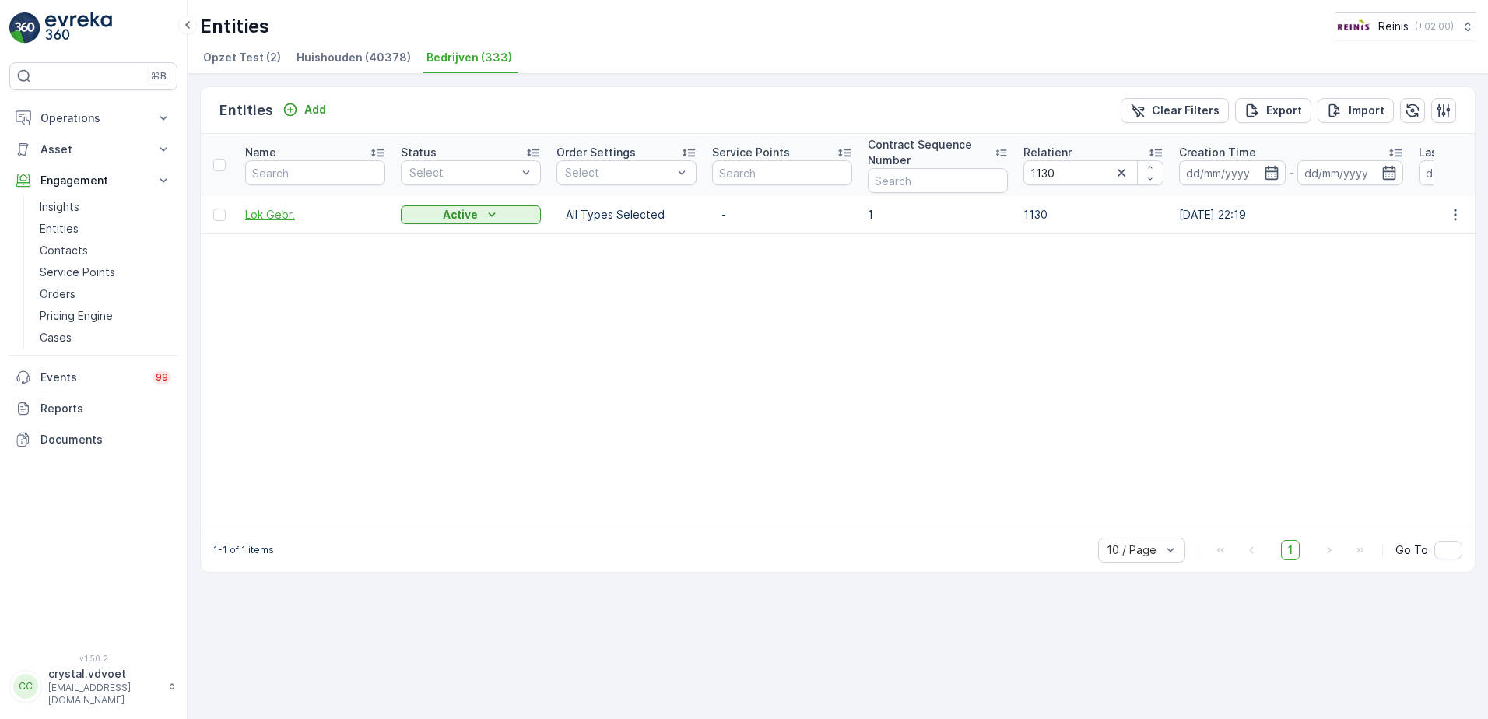
click at [291, 216] on span "Lok Gebr." at bounding box center [315, 215] width 140 height 16
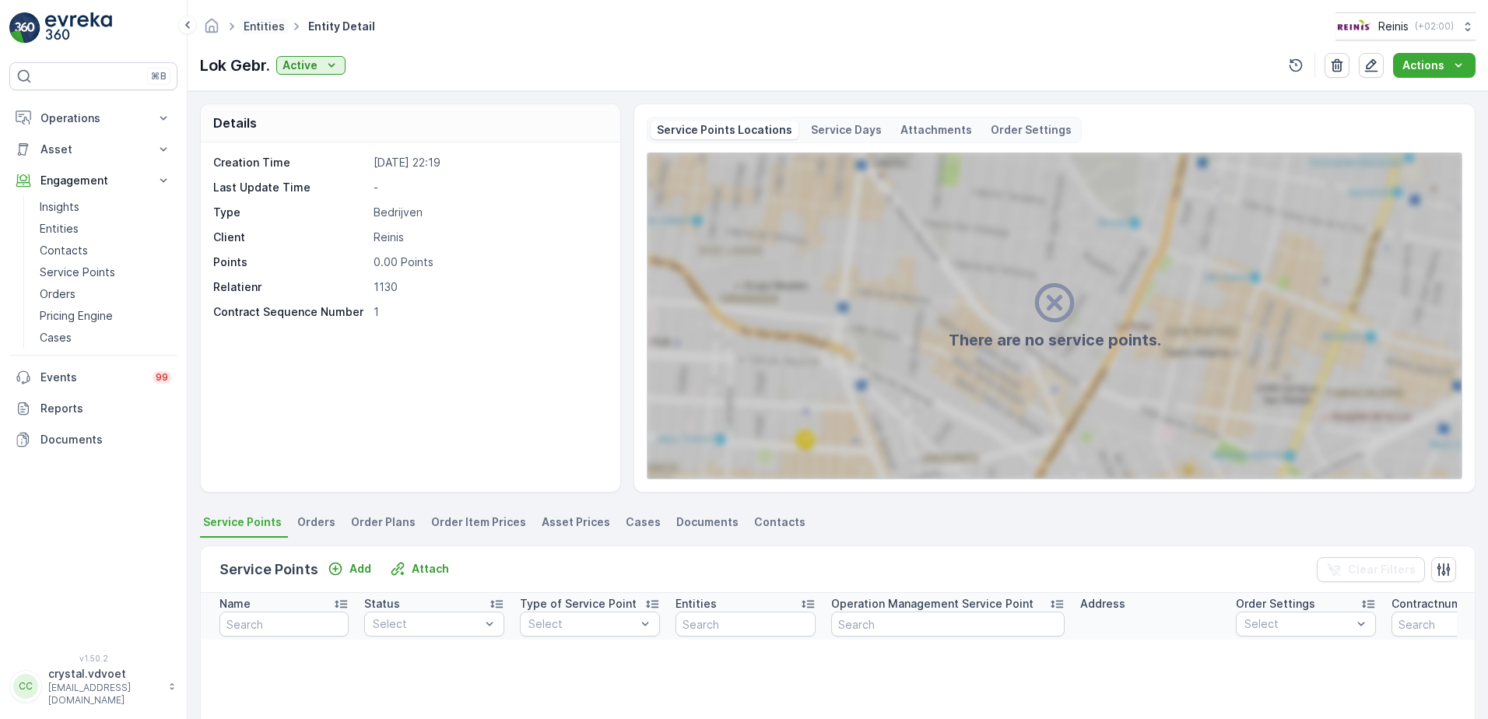
click at [269, 31] on link "Entities" at bounding box center [264, 25] width 41 height 13
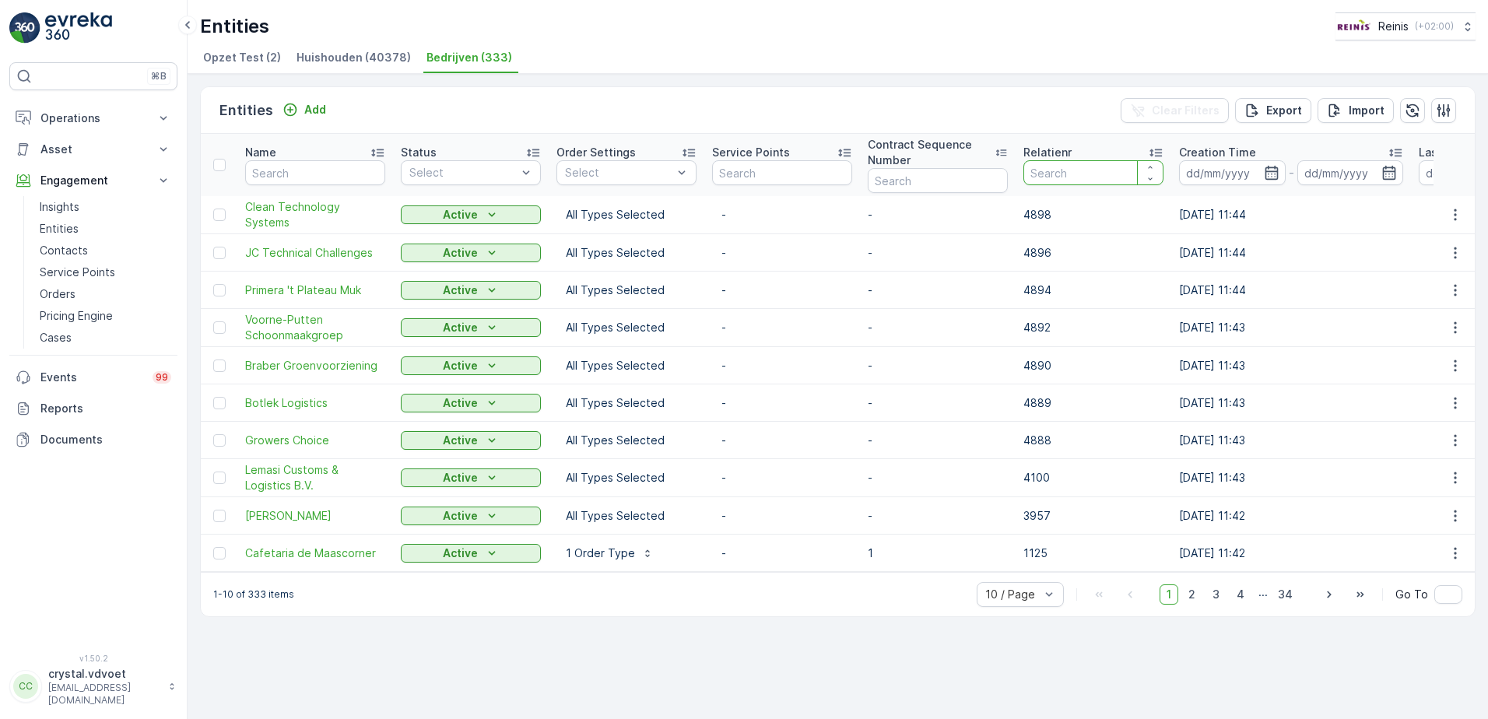
click at [1042, 164] on input "number" at bounding box center [1093, 172] width 140 height 25
type input "1136"
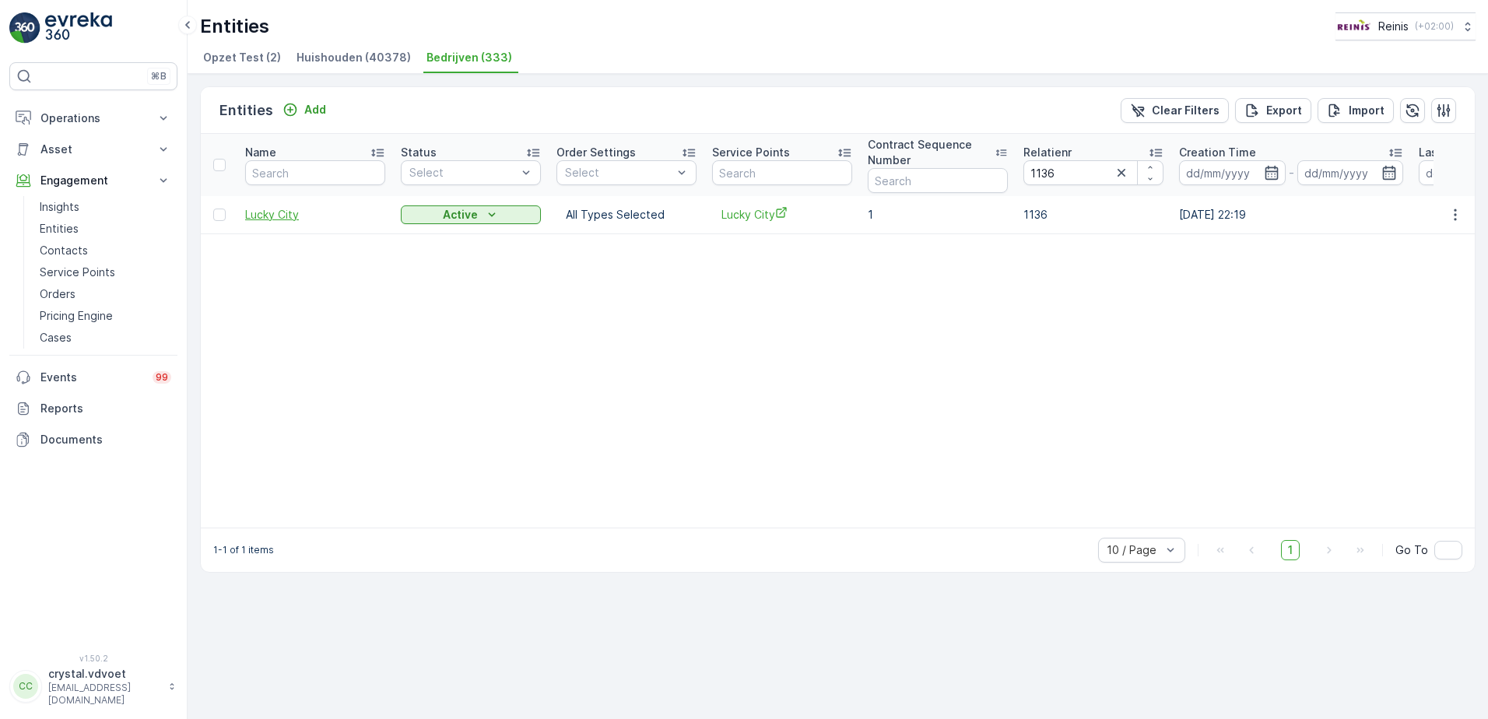
click at [279, 219] on span "Lucky City" at bounding box center [315, 215] width 140 height 16
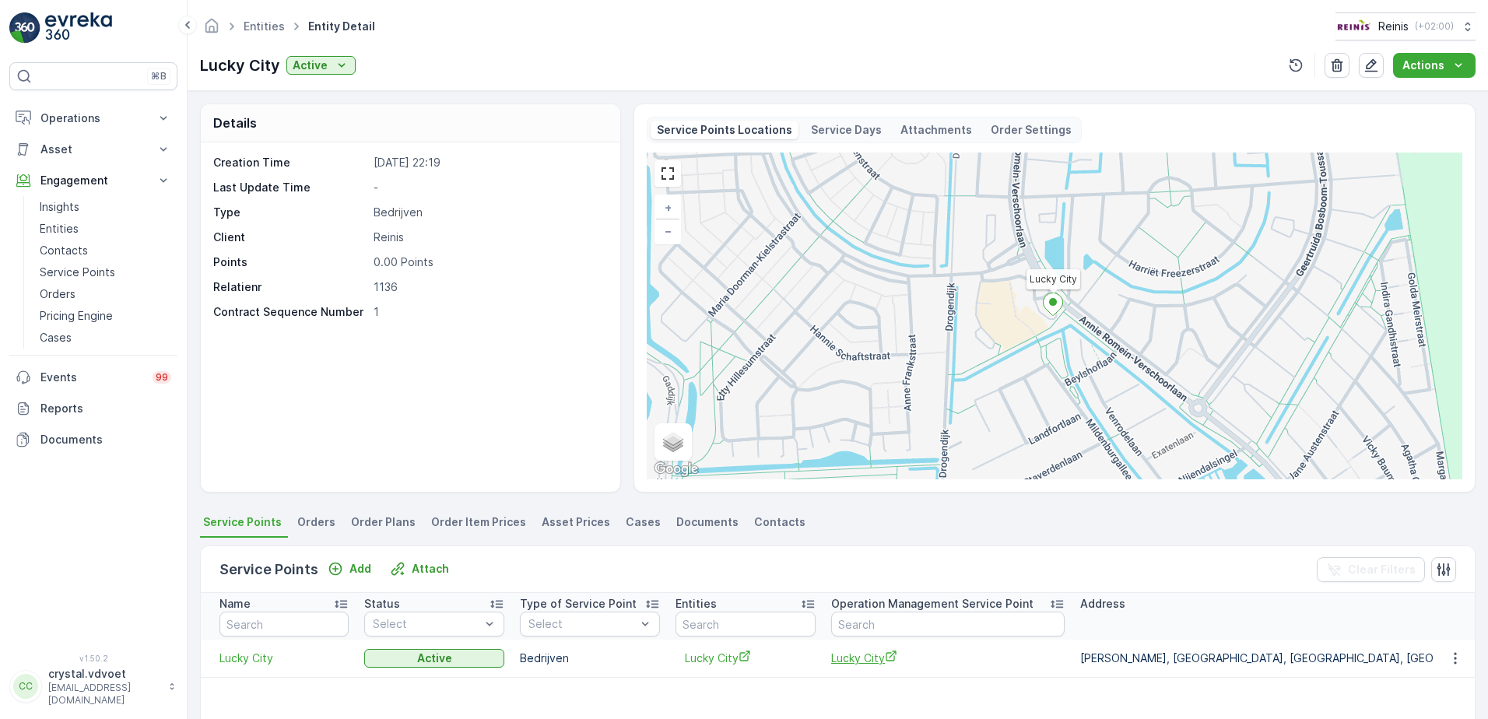
click at [873, 658] on span "Lucky City" at bounding box center [947, 658] width 233 height 16
click at [264, 23] on link "Entities" at bounding box center [264, 25] width 41 height 13
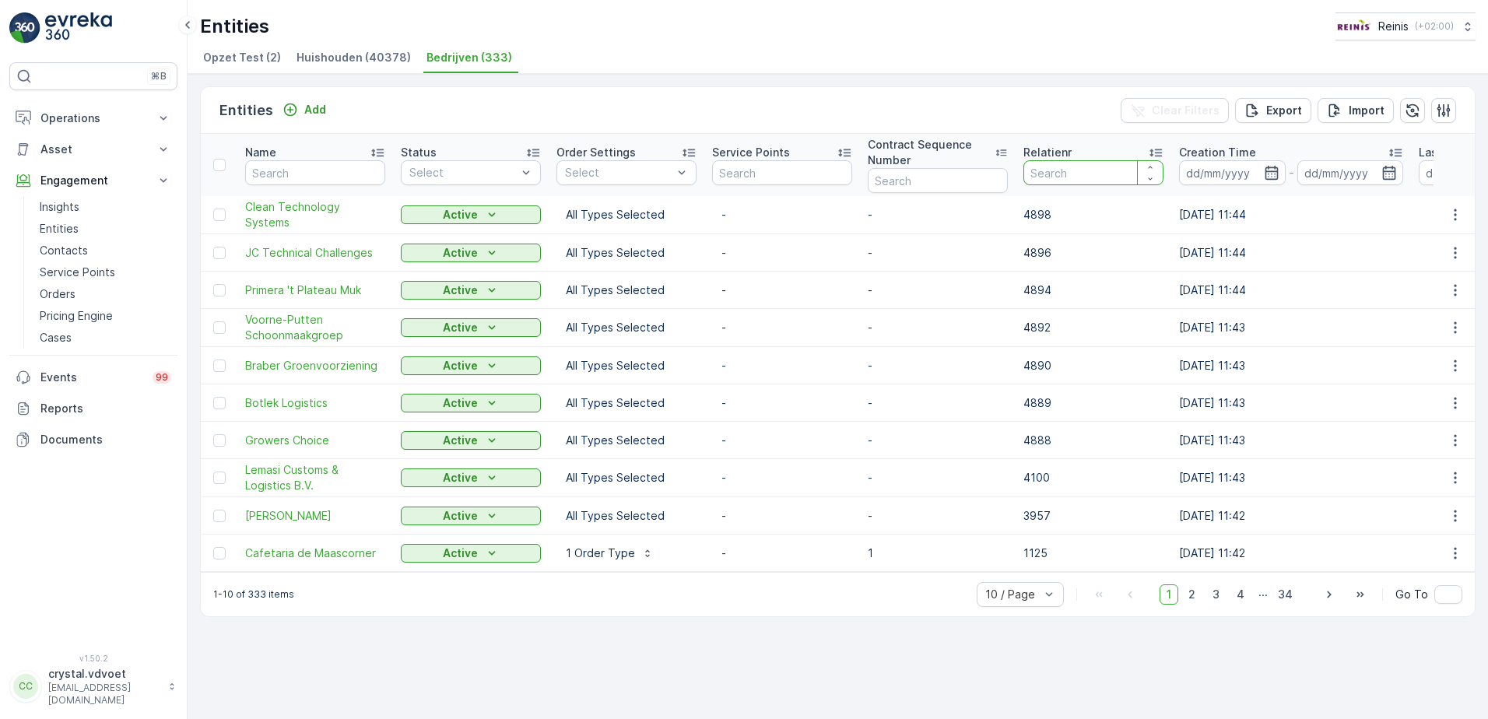
click at [1032, 168] on input "number" at bounding box center [1093, 172] width 140 height 25
type input "1138"
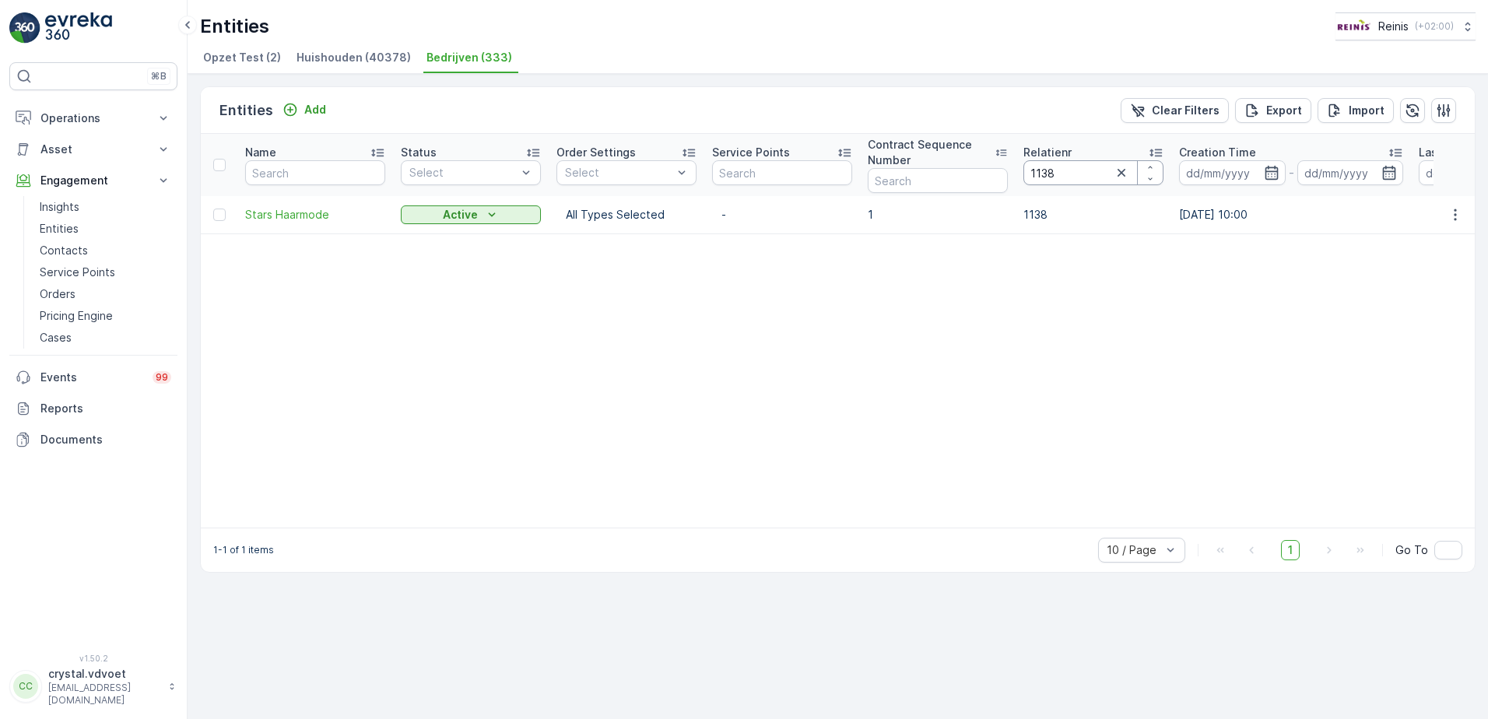
click at [1065, 170] on input "1138" at bounding box center [1093, 172] width 140 height 25
type input "1148"
click at [770, 212] on span "Restaurant Maxima" at bounding box center [781, 214] width 121 height 16
click at [318, 215] on span "Restaurant Maxima" at bounding box center [315, 215] width 140 height 16
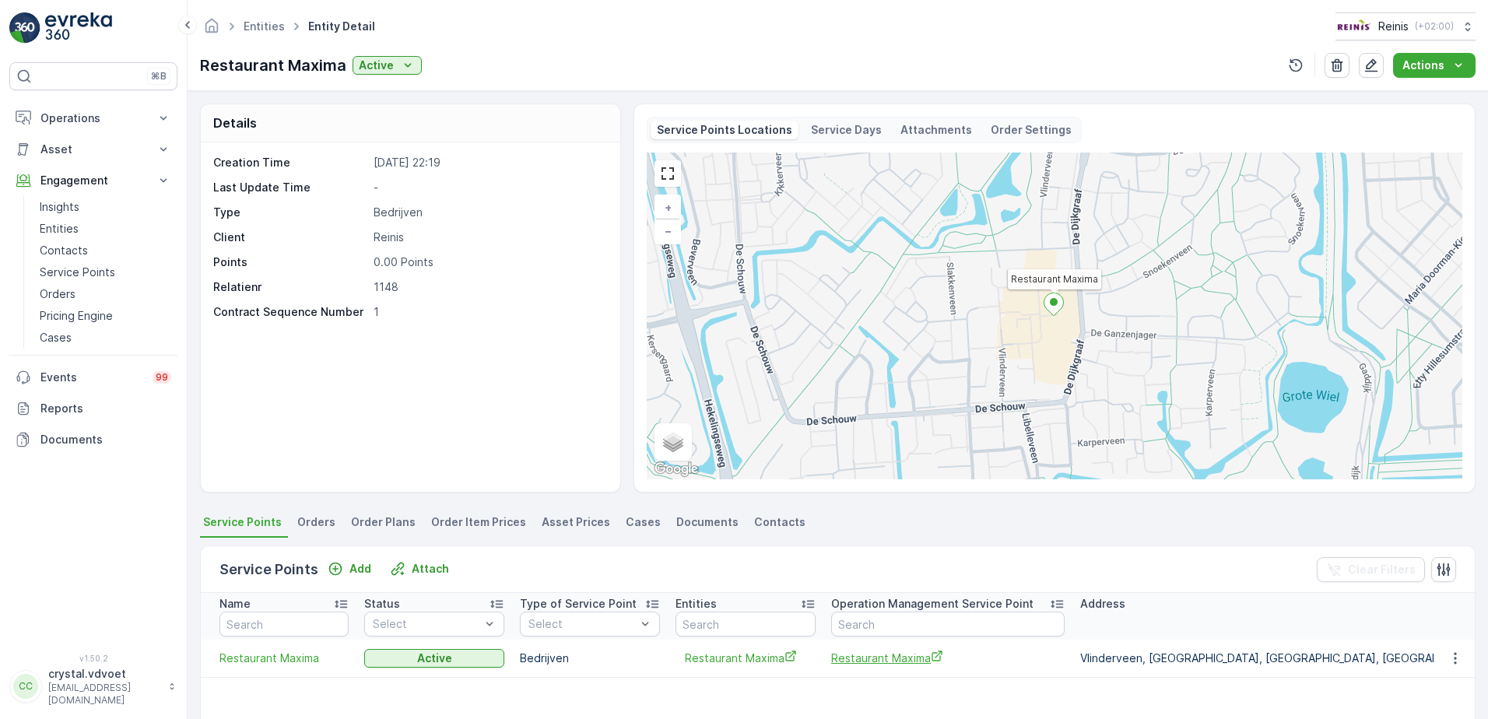
click at [830, 661] on td "Restaurant Maxima" at bounding box center [947, 658] width 249 height 37
click at [887, 665] on td "Restaurant Maxima" at bounding box center [947, 658] width 249 height 37
click at [888, 662] on span "Restaurant Maxima" at bounding box center [947, 658] width 233 height 16
click at [271, 24] on link "Entities" at bounding box center [264, 25] width 41 height 13
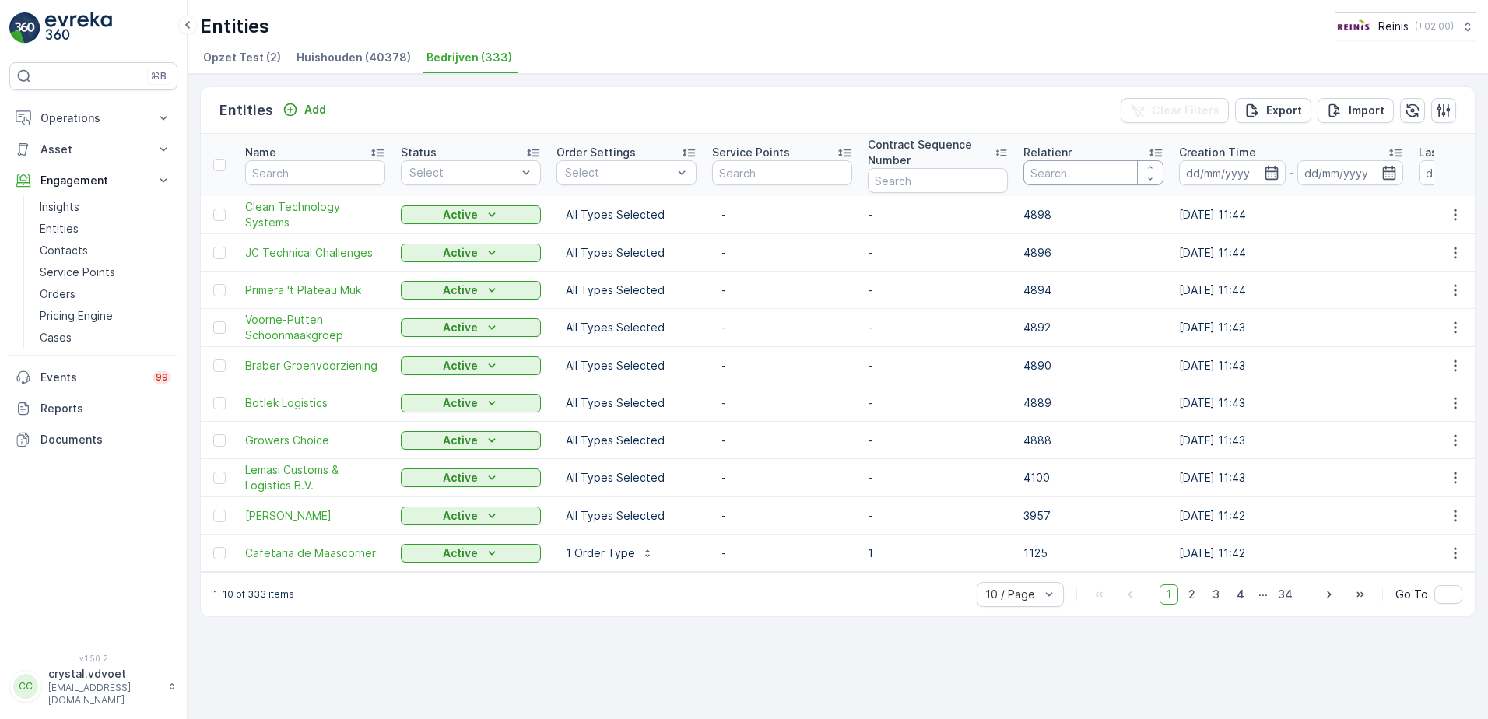
click at [1098, 168] on input "number" at bounding box center [1093, 172] width 140 height 25
type input "1151"
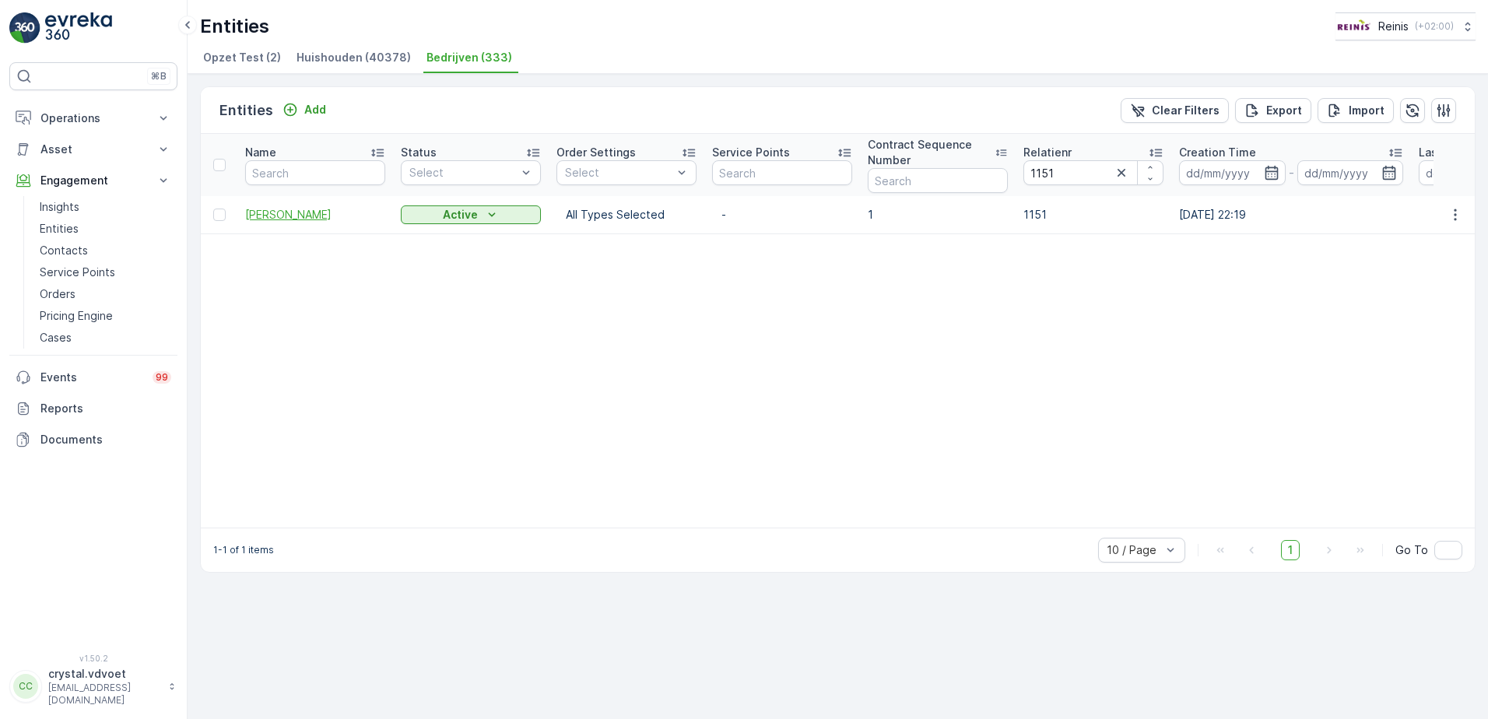
click at [265, 219] on span "H.J. Meijndert" at bounding box center [315, 215] width 140 height 16
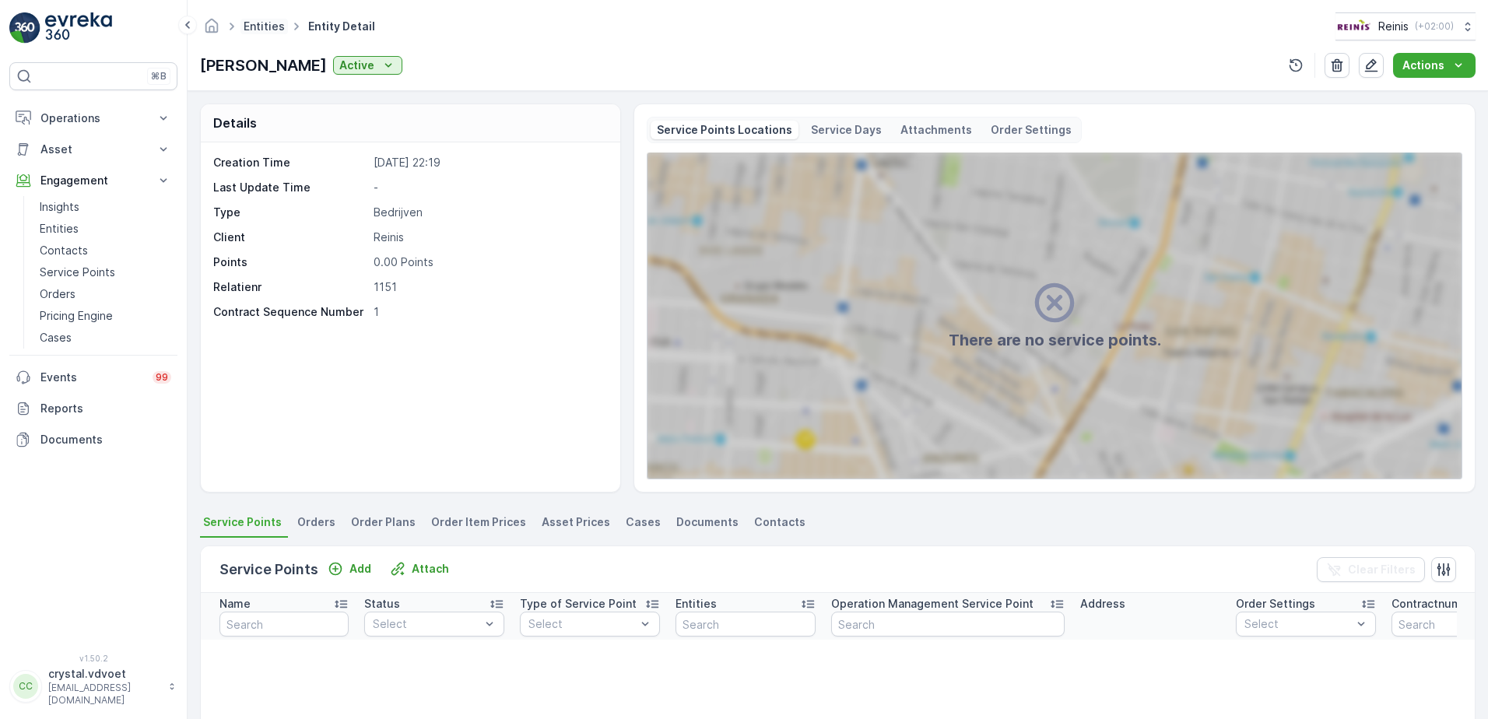
click at [256, 30] on link "Entities" at bounding box center [264, 25] width 41 height 13
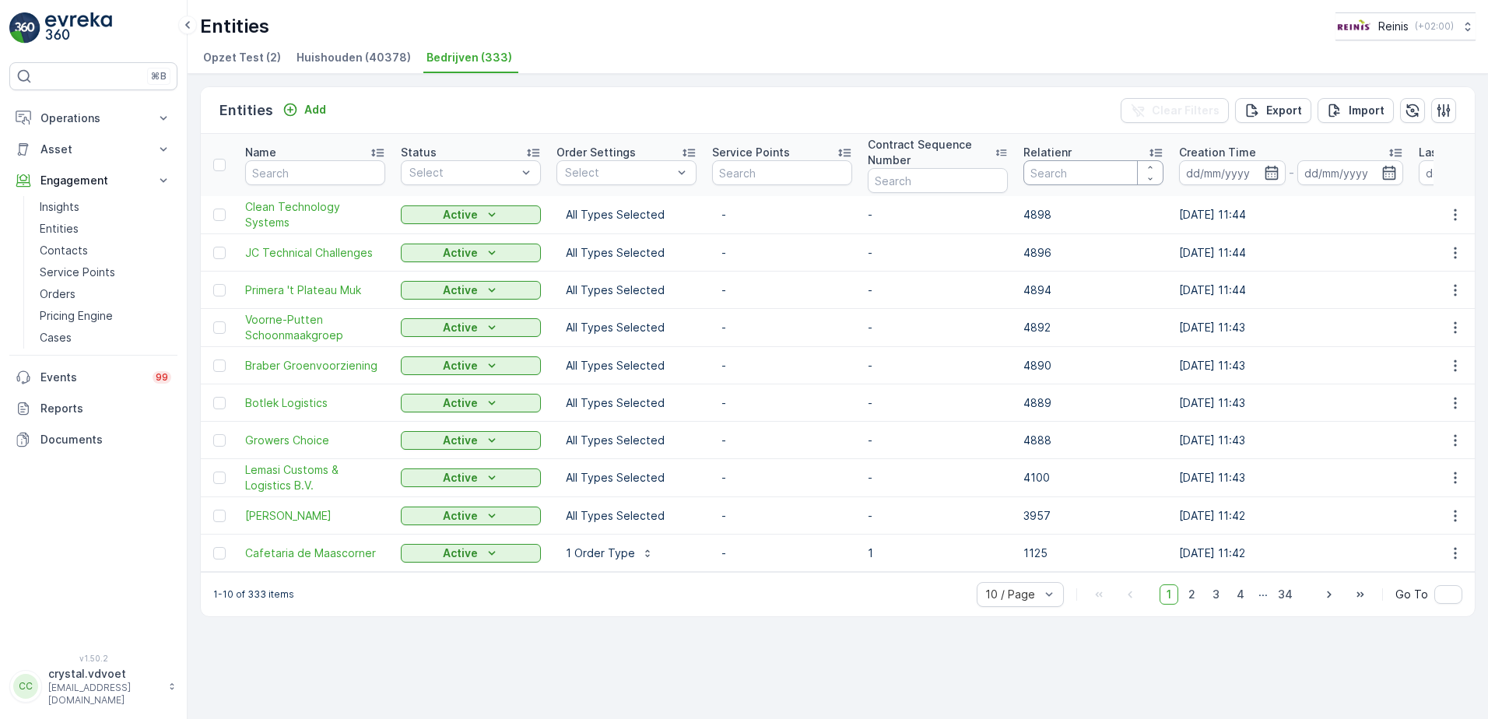
drag, startPoint x: 1087, startPoint y: 166, endPoint x: 1097, endPoint y: 166, distance: 9.3
click at [1092, 167] on input "number" at bounding box center [1093, 172] width 140 height 25
type input "1151"
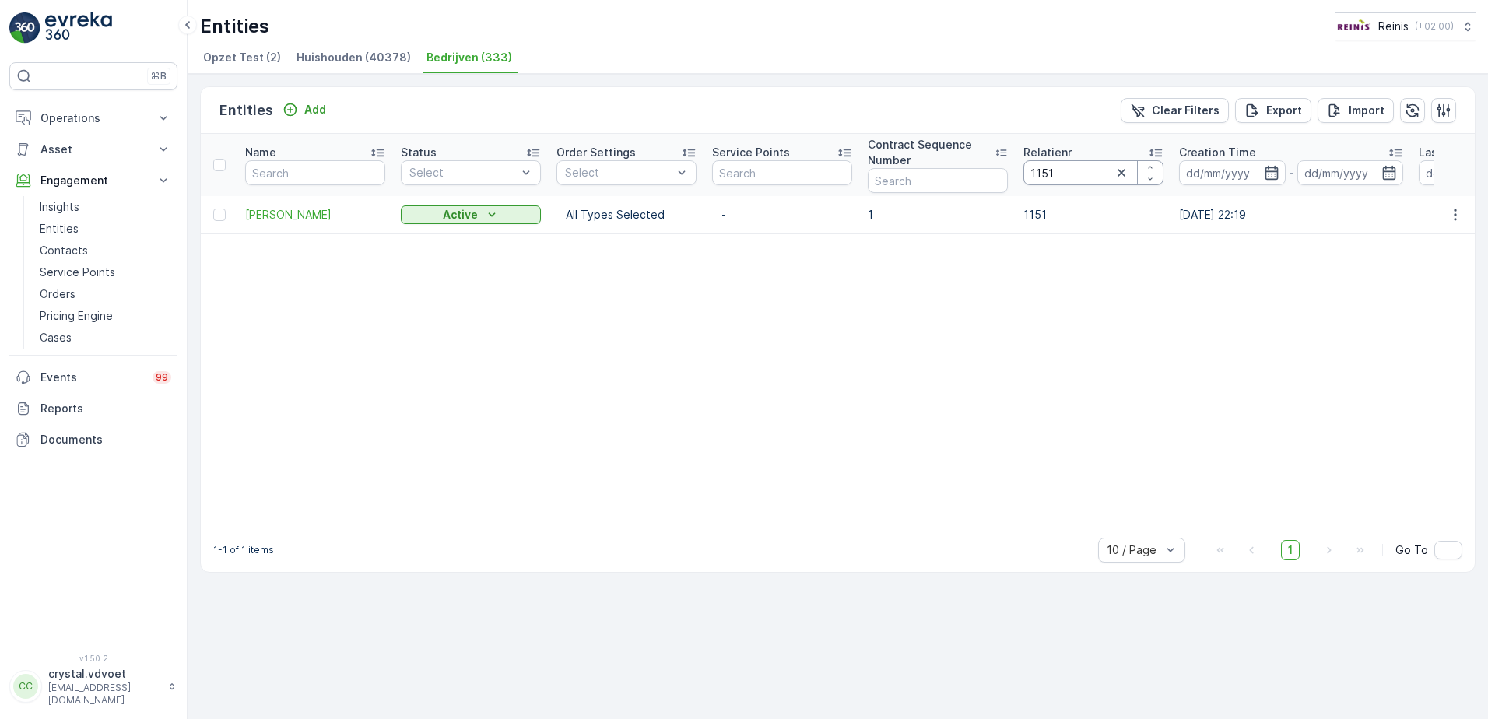
click at [1072, 174] on input "1151" at bounding box center [1093, 172] width 140 height 25
type input "1152"
click at [1084, 164] on input "1152" at bounding box center [1093, 172] width 140 height 25
type input "1156"
click at [339, 226] on span "N. Mons Tweewielers" at bounding box center [315, 220] width 140 height 16
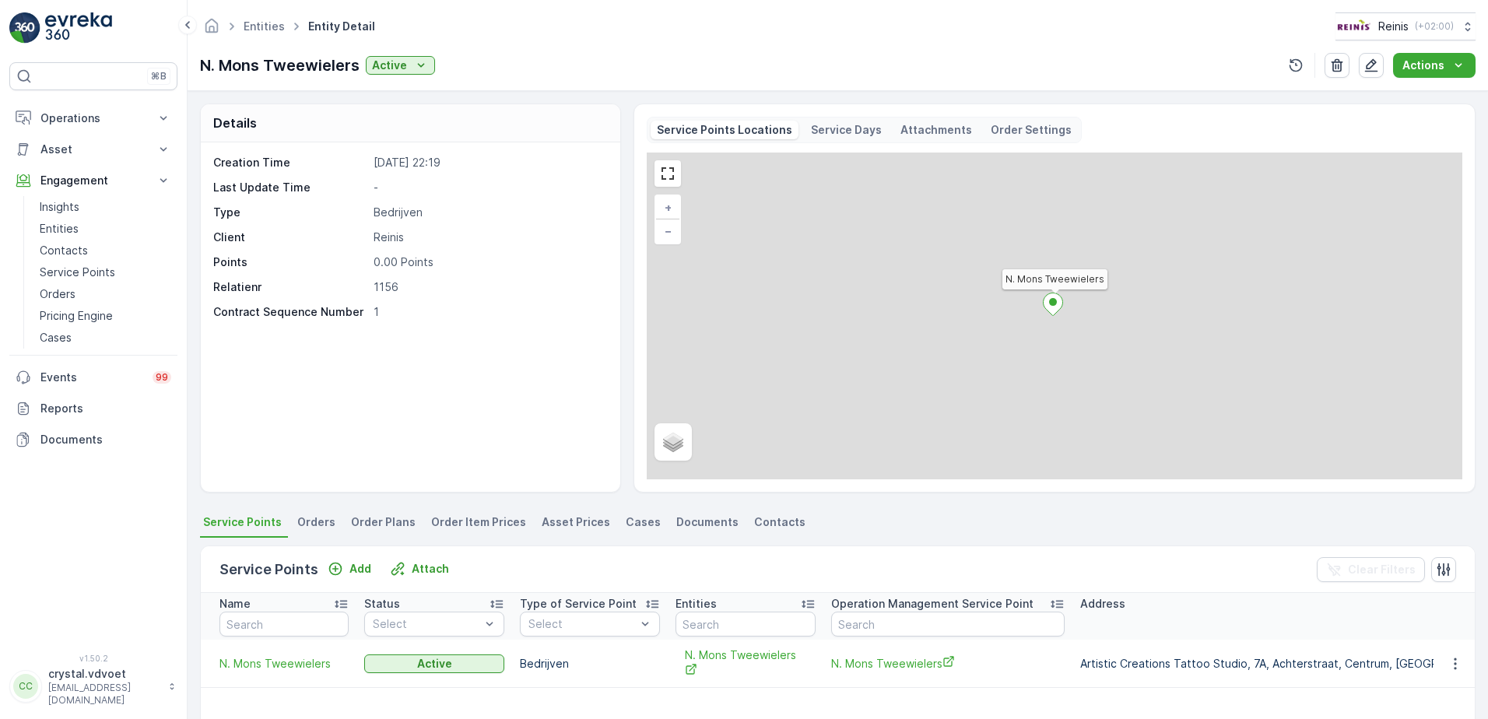
scroll to position [233, 0]
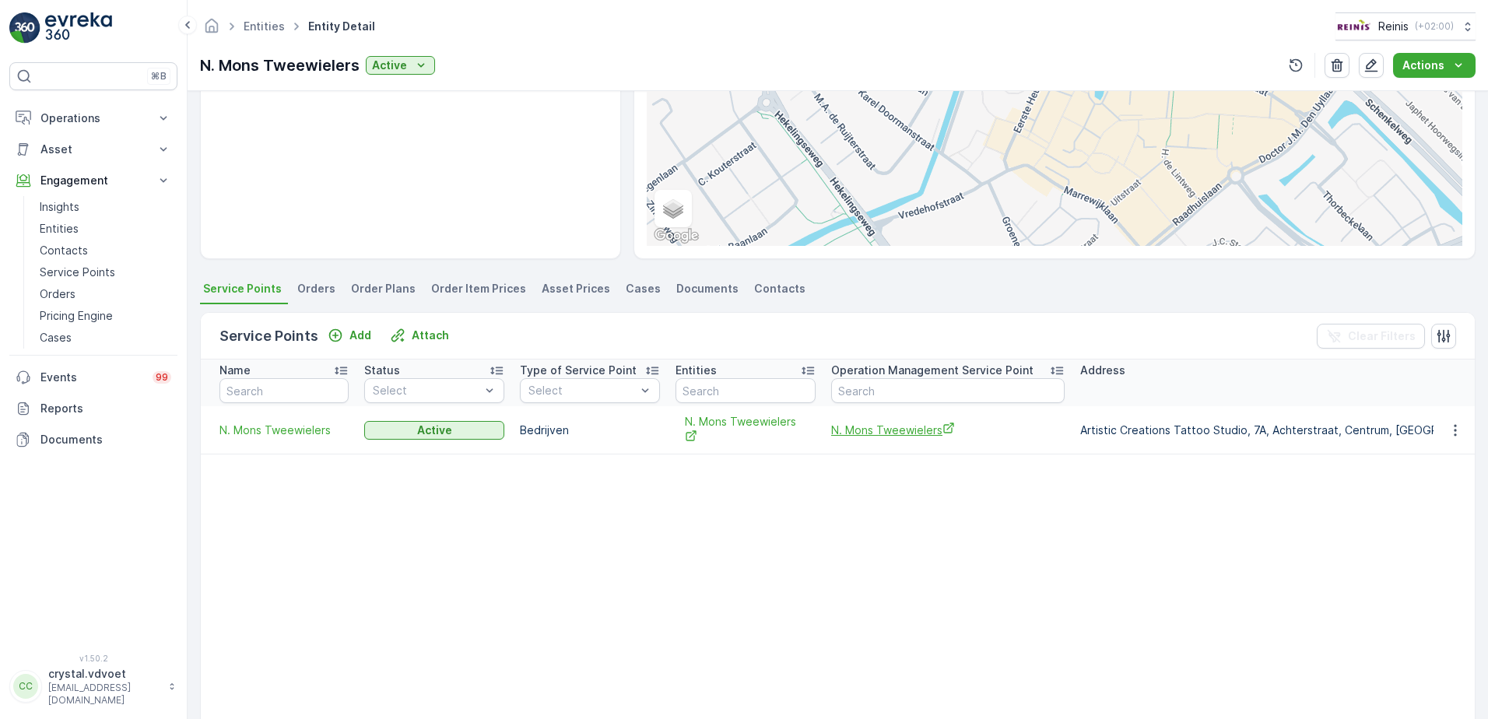
click at [882, 431] on span "N. Mons Tweewielers" at bounding box center [947, 430] width 233 height 16
click at [268, 24] on link "Entities" at bounding box center [264, 25] width 41 height 13
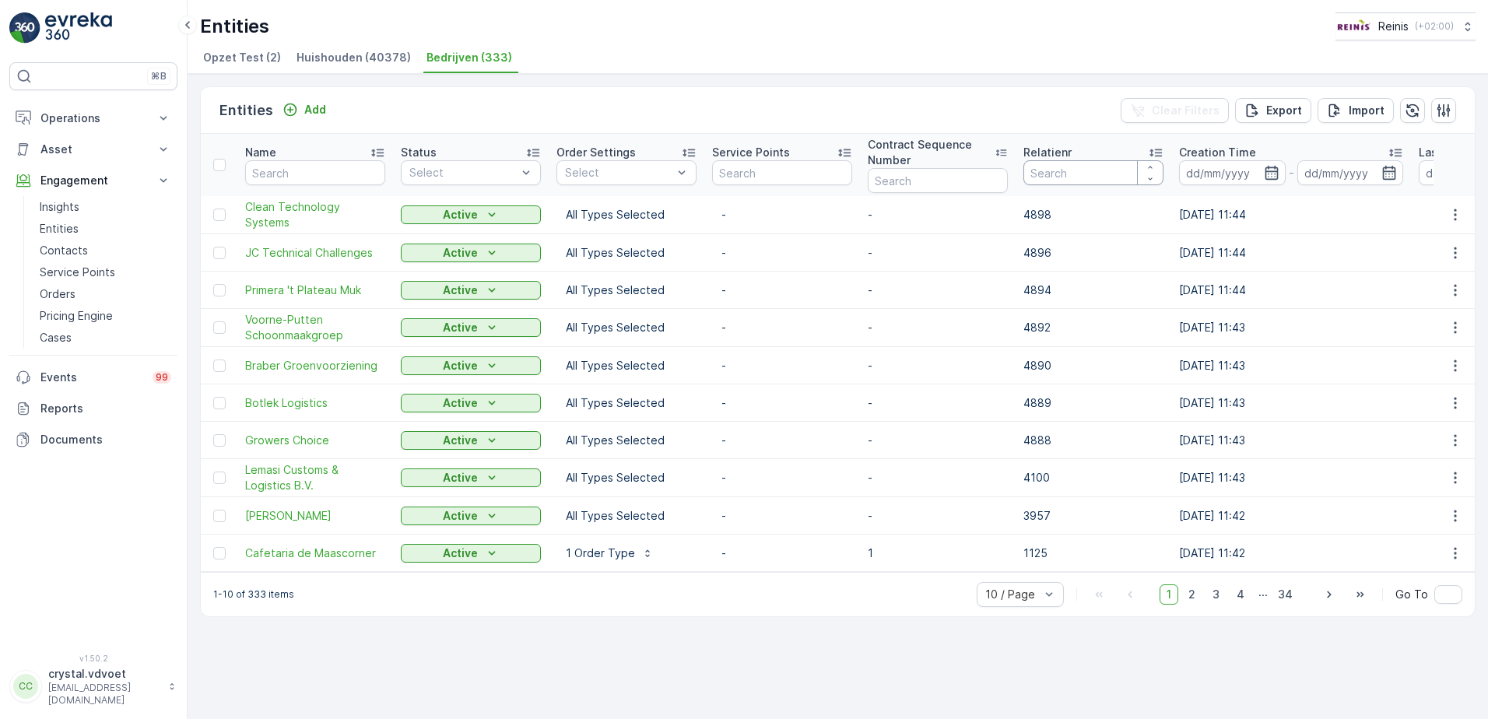
click at [1079, 181] on input "number" at bounding box center [1093, 172] width 140 height 25
type input "1162"
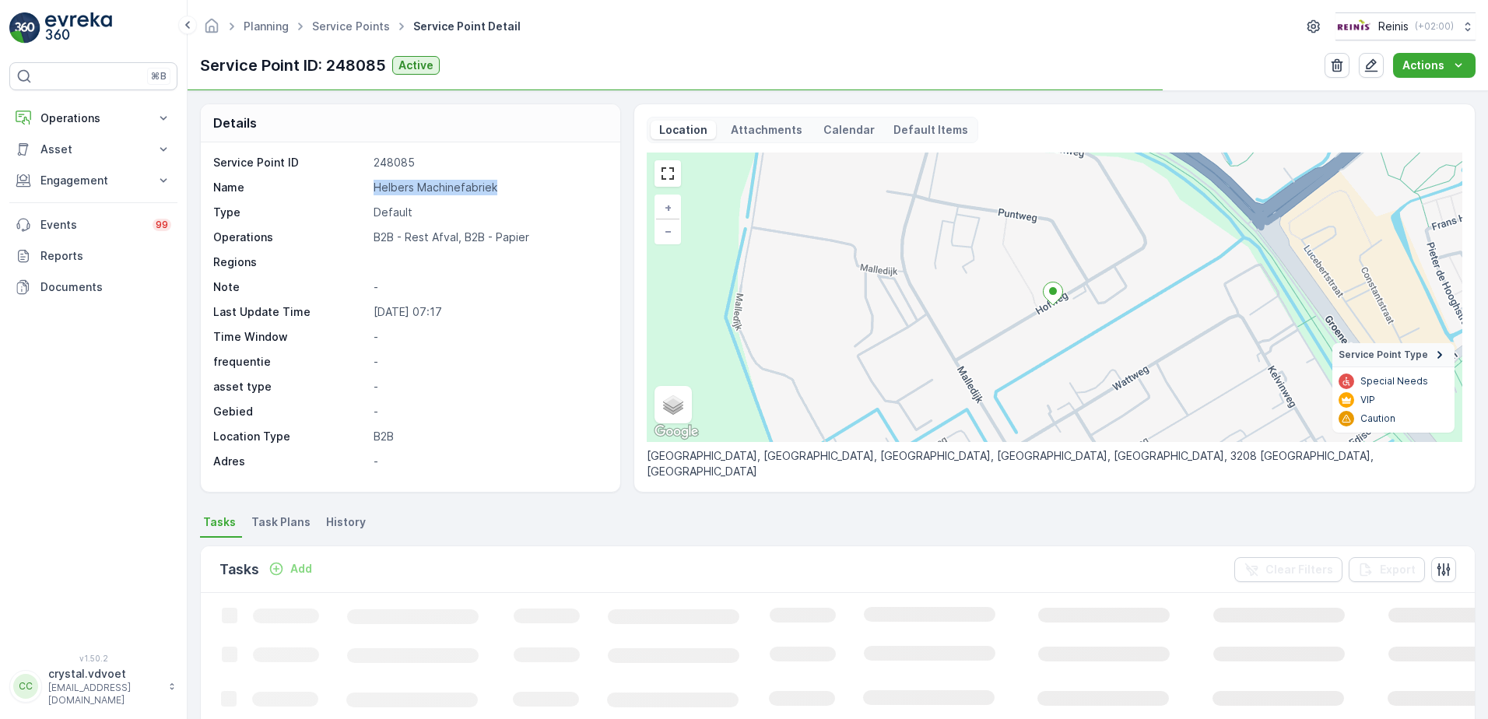
drag, startPoint x: 507, startPoint y: 183, endPoint x: 364, endPoint y: 189, distance: 143.3
click at [363, 188] on div "Name Helbers Machinefabriek" at bounding box center [408, 188] width 391 height 16
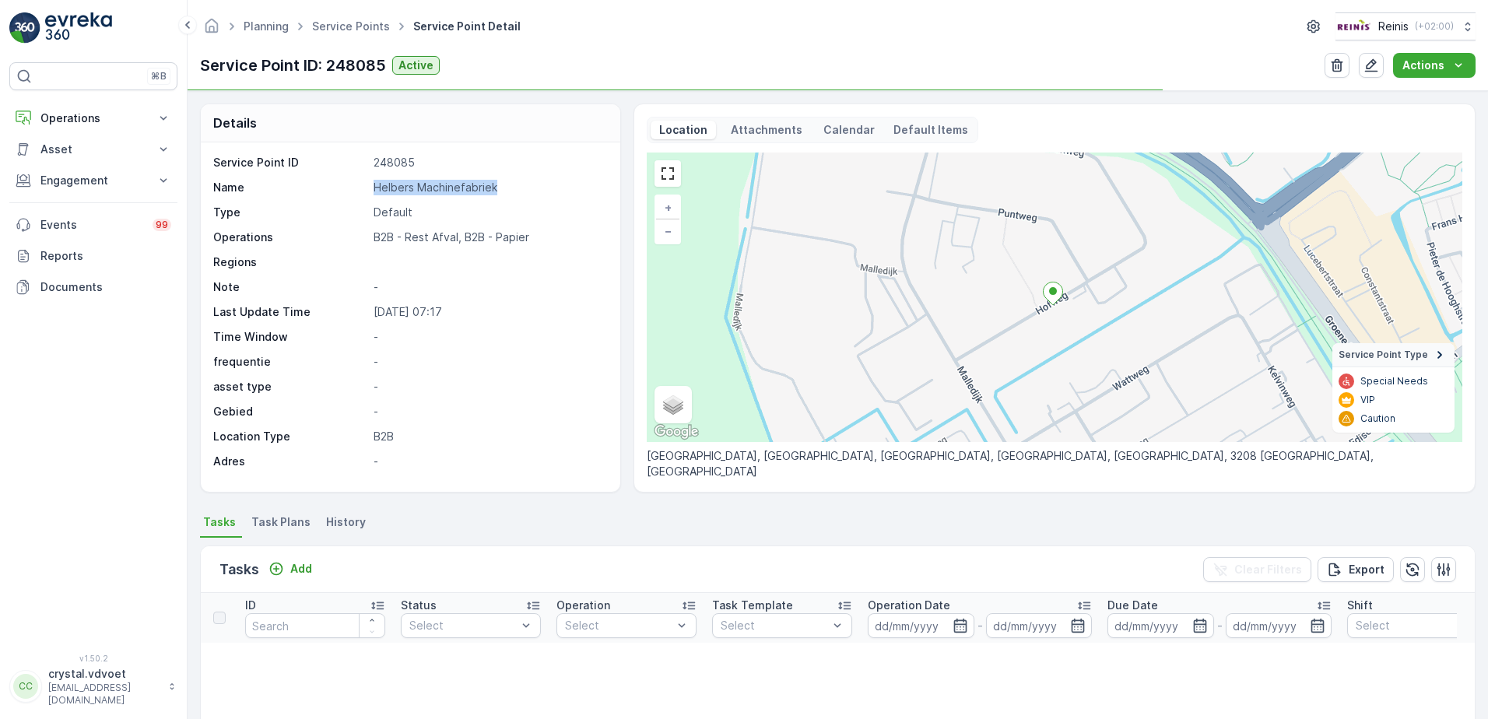
drag, startPoint x: 364, startPoint y: 189, endPoint x: 433, endPoint y: 188, distance: 69.3
copy div "Helbers Machinefabriek"
click at [289, 520] on span "Task Plans" at bounding box center [280, 522] width 59 height 16
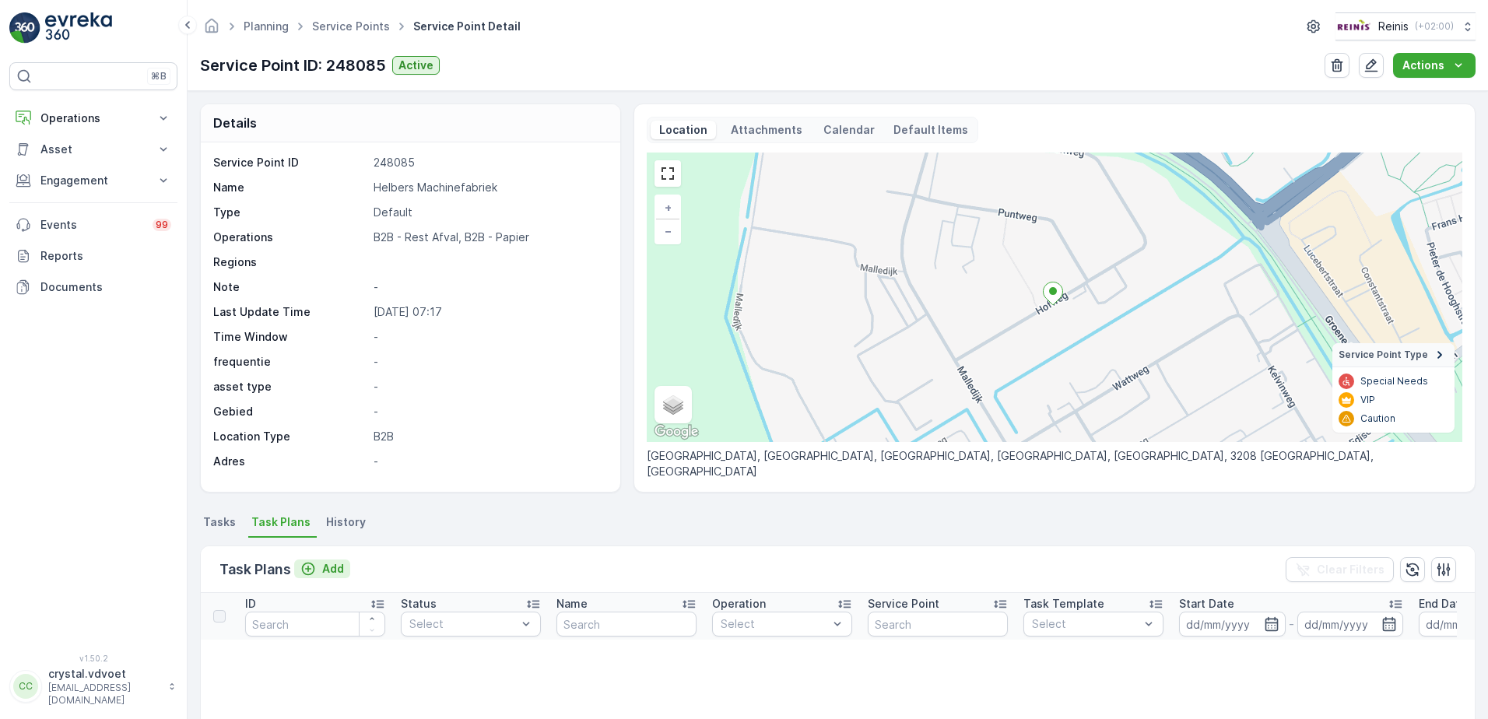
click at [338, 574] on p "Add" at bounding box center [333, 569] width 22 height 16
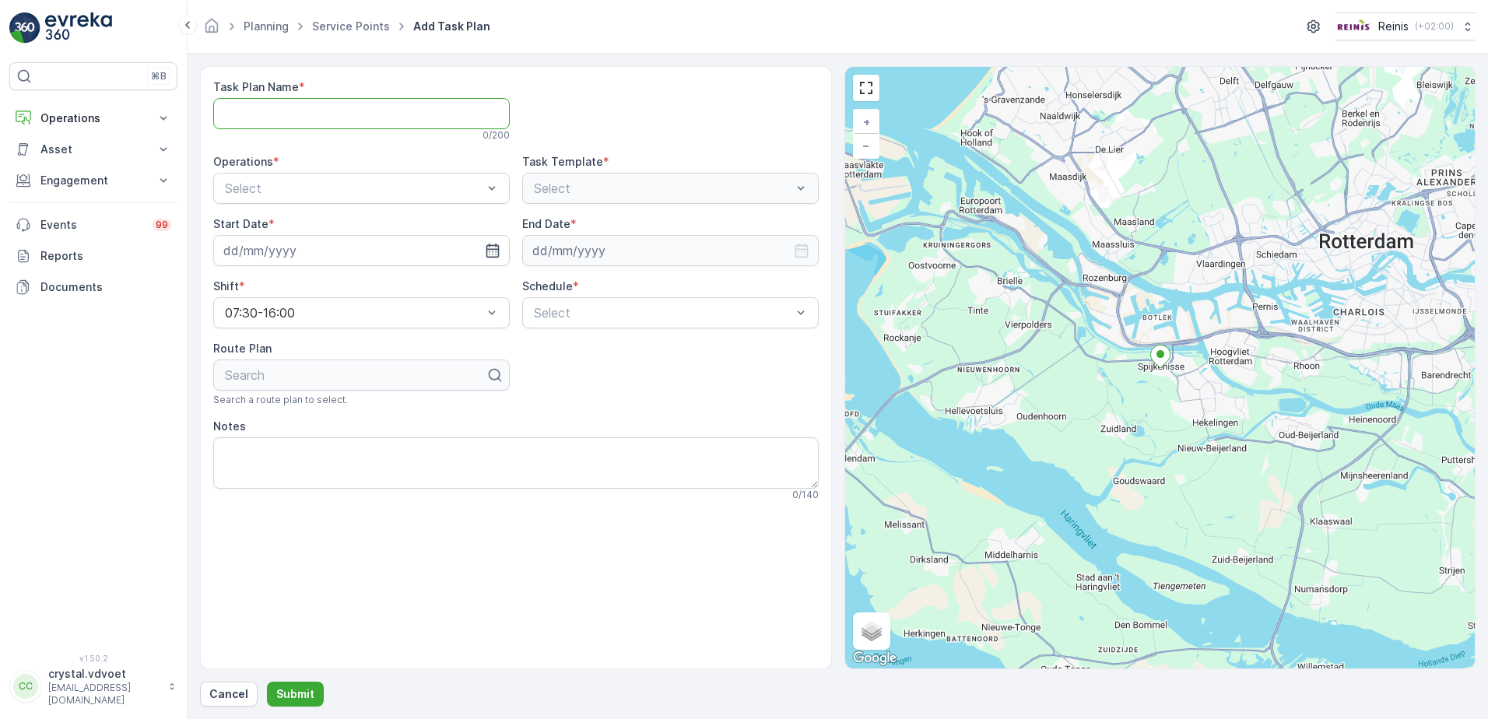
paste Name "Helbers Machinefabriek"
type Name "Helbers Machinefabriek"
click at [347, 200] on div "Select" at bounding box center [361, 188] width 297 height 31
click at [341, 257] on div "B2B - Rest Afval" at bounding box center [362, 253] width 278 height 14
click at [491, 251] on icon "button" at bounding box center [493, 251] width 16 height 16
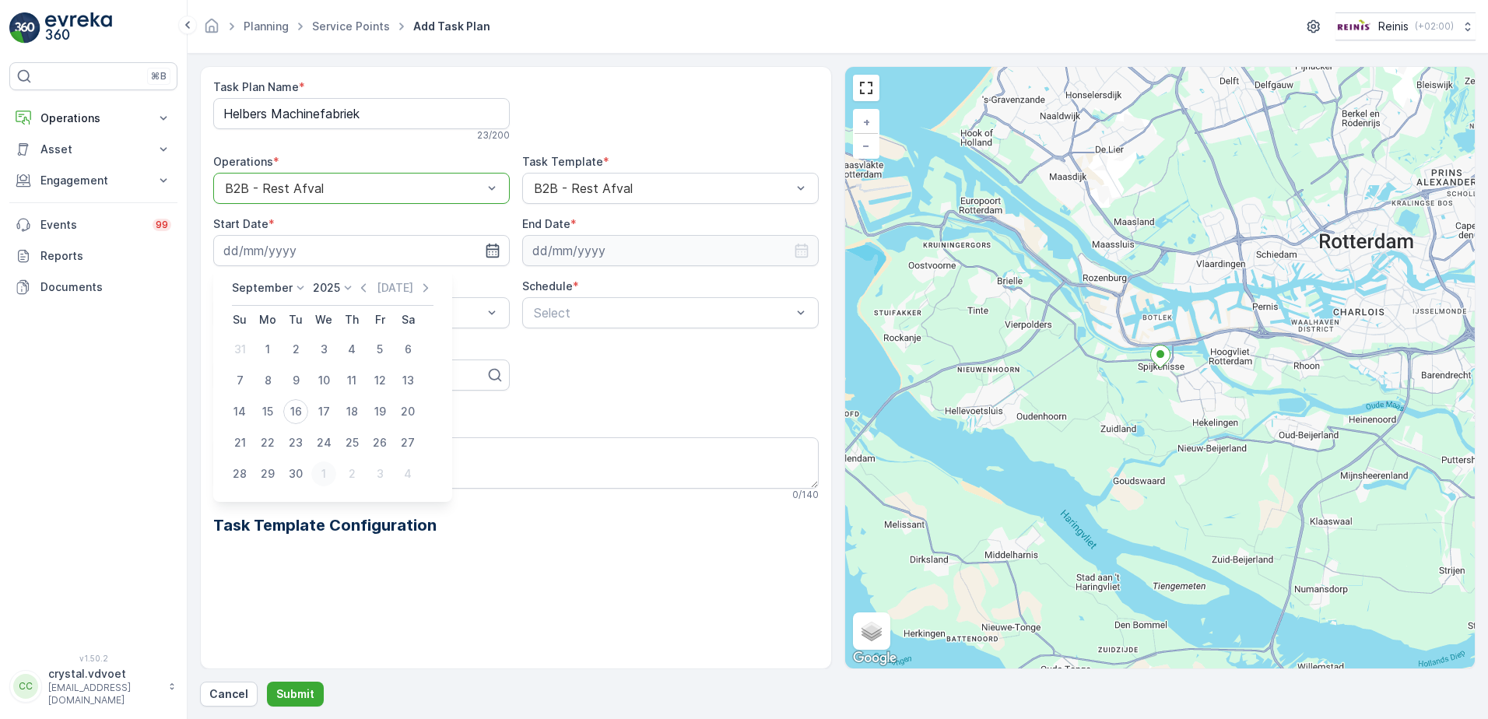
click at [321, 473] on div "1" at bounding box center [323, 473] width 25 height 25
type input "[DATE]"
click at [805, 251] on icon "button" at bounding box center [802, 251] width 16 height 16
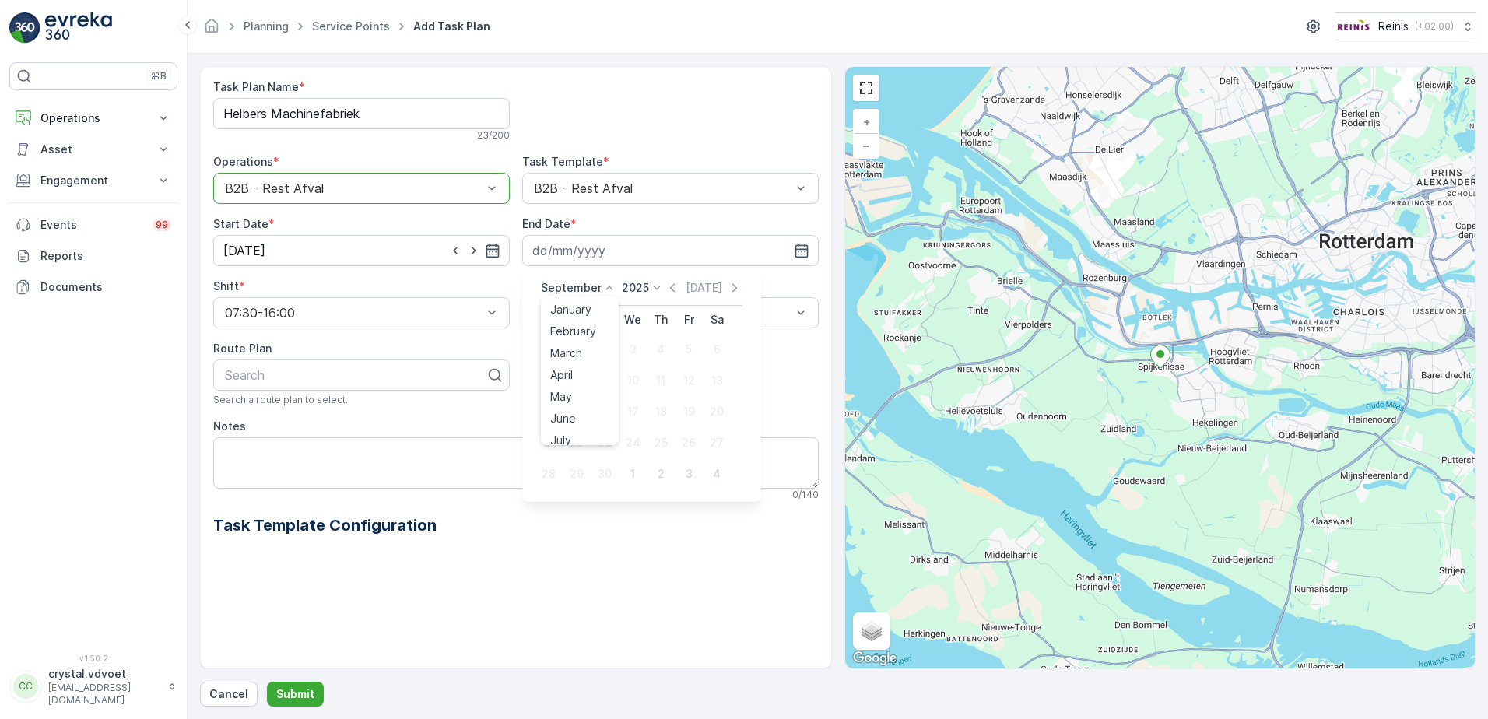
drag, startPoint x: 598, startPoint y: 283, endPoint x: 592, endPoint y: 292, distance: 10.6
click at [602, 285] on icon at bounding box center [610, 288] width 16 height 16
click at [587, 430] on span "December" at bounding box center [577, 431] width 54 height 16
click at [650, 288] on icon at bounding box center [652, 288] width 16 height 16
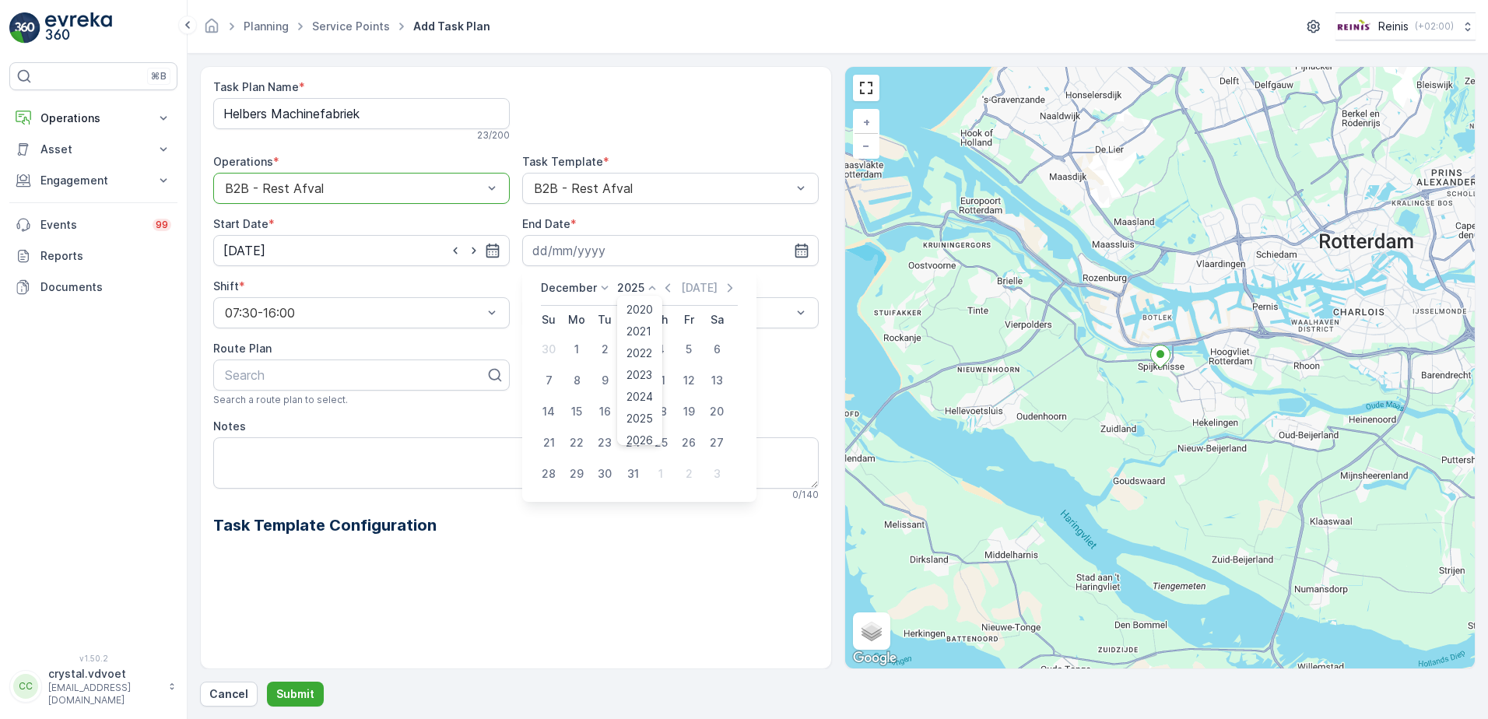
scroll to position [96, 0]
click at [647, 429] on span "2030" at bounding box center [639, 431] width 26 height 16
click at [602, 477] on div "31" at bounding box center [604, 473] width 25 height 25
type input "[DATE]"
click at [576, 387] on div "Weekly" at bounding box center [670, 377] width 297 height 26
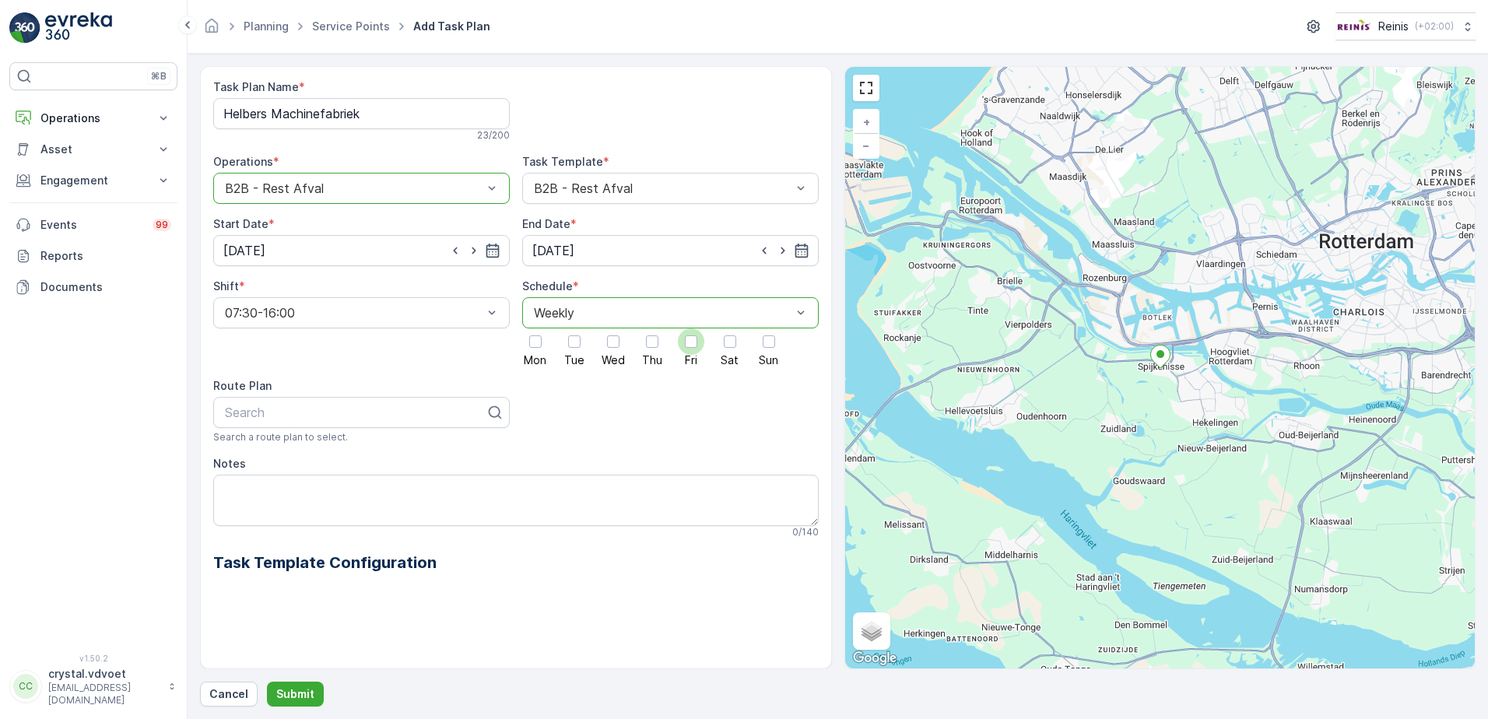
click at [688, 355] on span "Fri" at bounding box center [691, 360] width 12 height 11
click at [691, 328] on input "Fri" at bounding box center [691, 328] width 0 height 0
click at [230, 486] on textarea "Notes" at bounding box center [515, 500] width 605 height 51
type textarea "4x 240 ltr rest"
click at [301, 689] on p "Submit" at bounding box center [295, 694] width 38 height 16
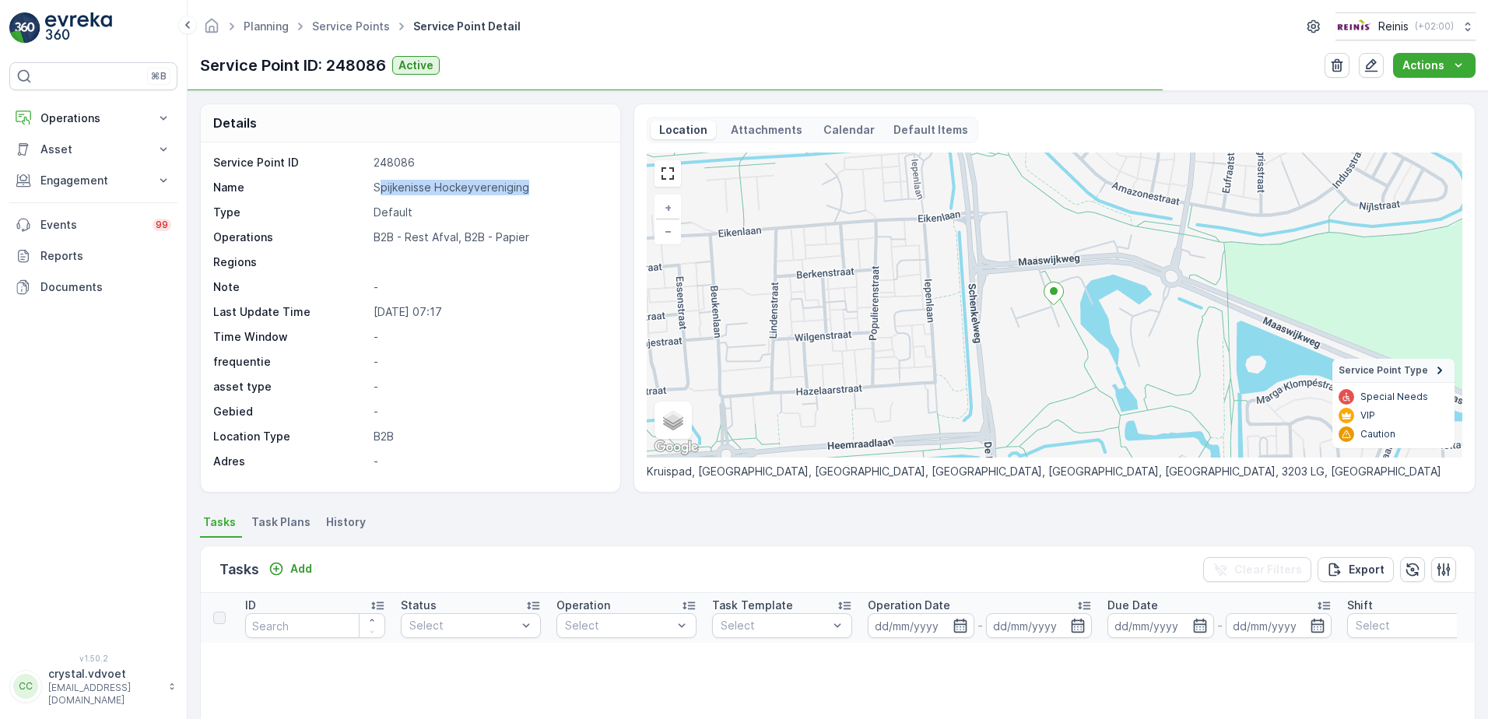
drag, startPoint x: 529, startPoint y: 183, endPoint x: 377, endPoint y: 188, distance: 152.6
click at [377, 188] on p "Spijkenisse Hockeyvereniging" at bounding box center [489, 188] width 230 height 16
drag, startPoint x: 377, startPoint y: 188, endPoint x: 562, endPoint y: 186, distance: 185.2
click at [568, 183] on p "Spijkenisse Hockeyvereniging" at bounding box center [489, 188] width 230 height 16
click at [539, 198] on div "Service Point ID 248086 Name Spijkenisse Hockeyvereniging Type Default Operatio…" at bounding box center [408, 312] width 391 height 314
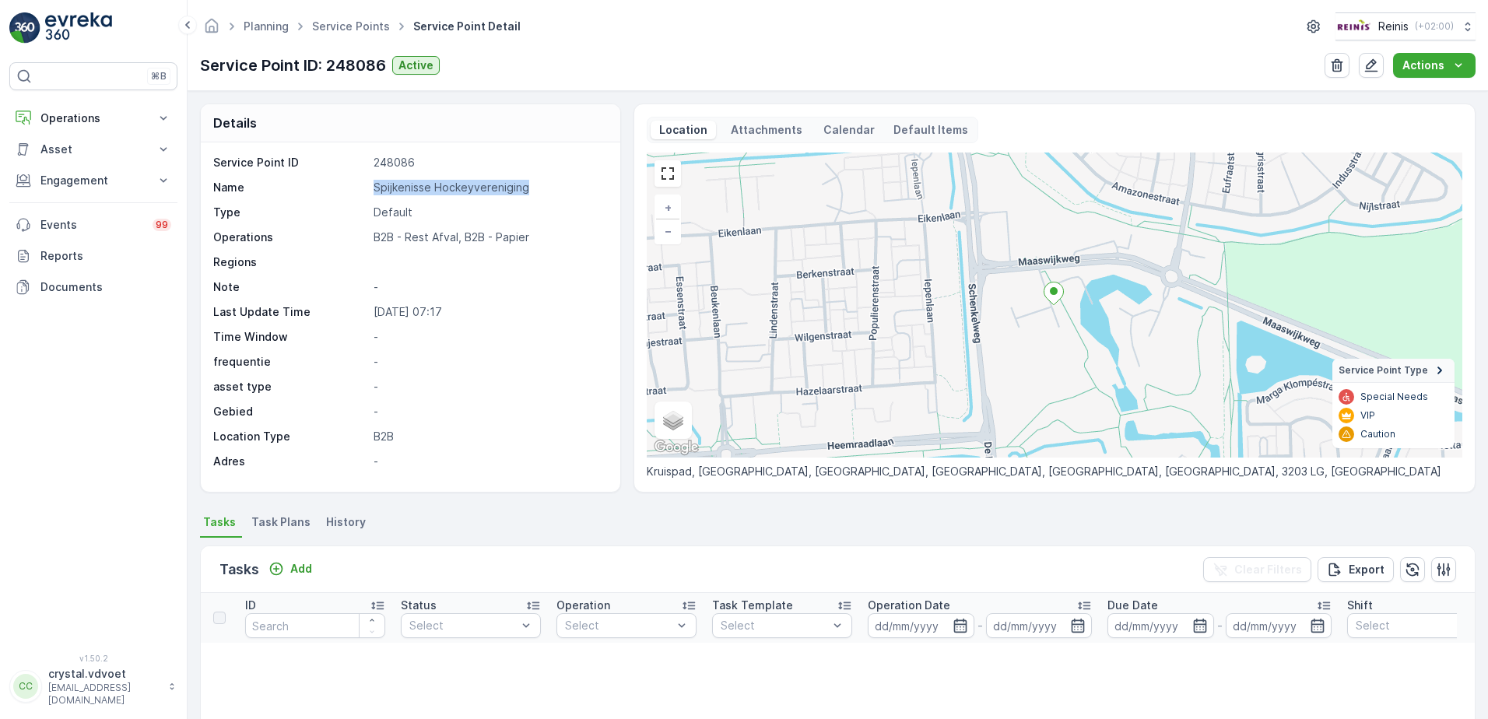
drag, startPoint x: 529, startPoint y: 190, endPoint x: 350, endPoint y: 181, distance: 179.2
click at [349, 181] on div "Name Spijkenisse Hockeyvereniging" at bounding box center [408, 188] width 391 height 16
drag, startPoint x: 350, startPoint y: 181, endPoint x: 415, endPoint y: 179, distance: 64.6
click at [299, 525] on span "Task Plans" at bounding box center [280, 522] width 59 height 16
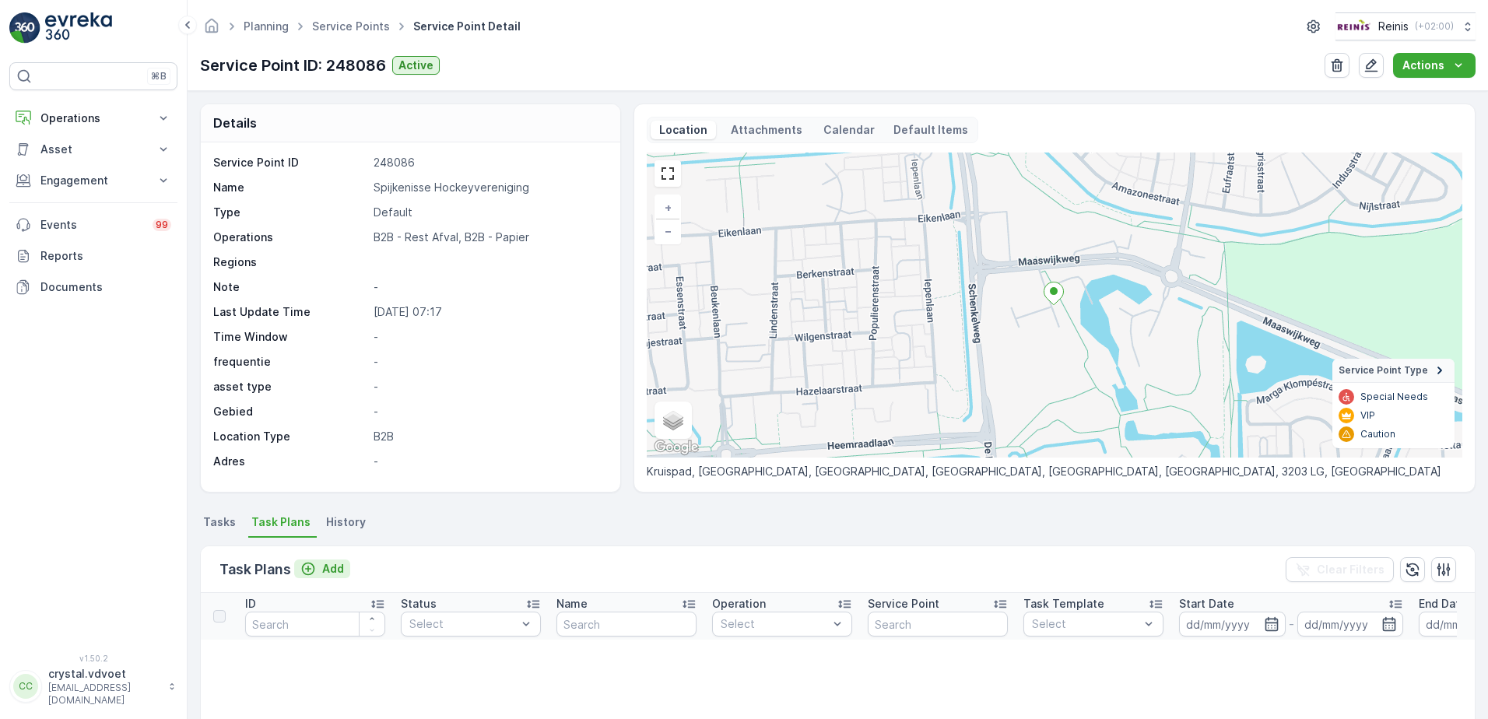
click at [303, 567] on icon "Add" at bounding box center [308, 569] width 16 height 16
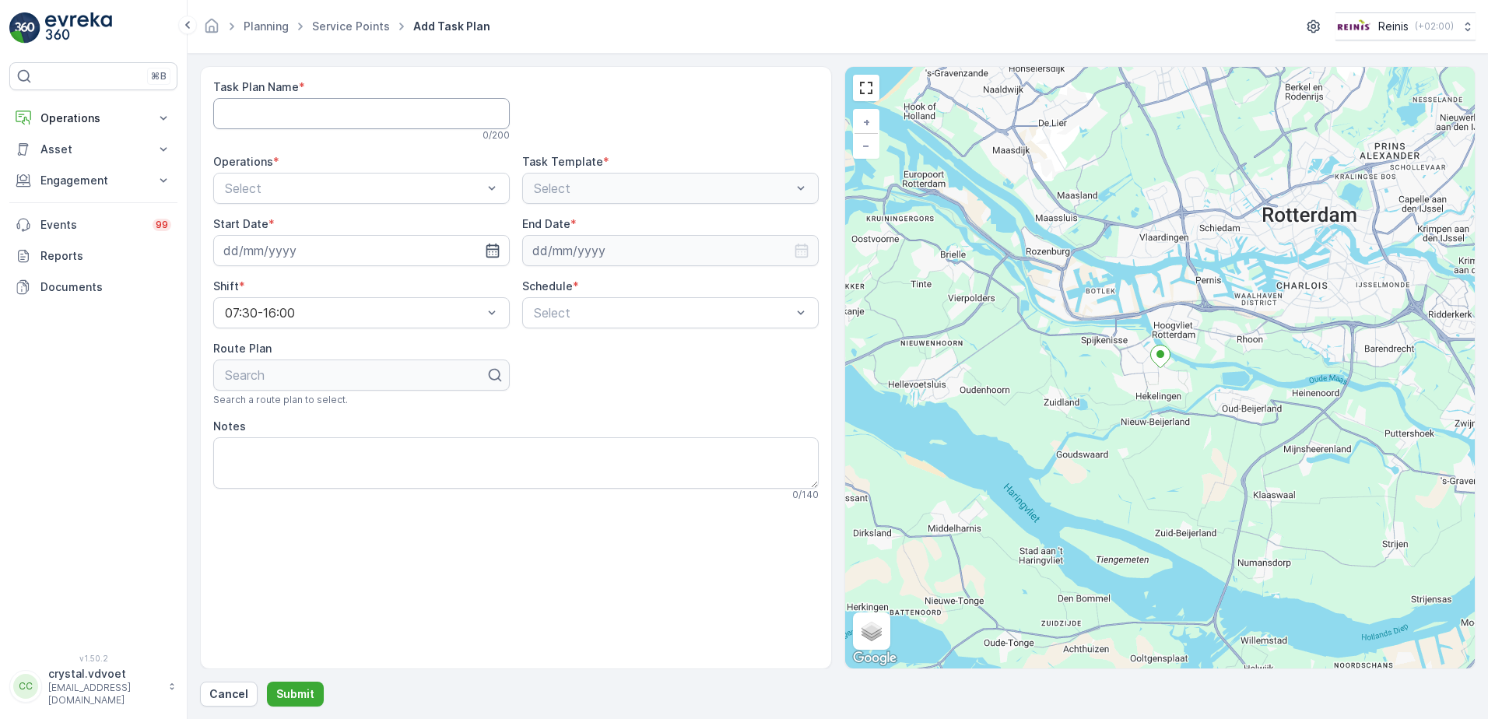
click at [353, 111] on Name "Task Plan Name" at bounding box center [361, 113] width 297 height 31
paste Name "Spijkenisse Hockeyvereniging"
type Name "Spijkenisse Hockeyvereniging"
drag, startPoint x: 392, startPoint y: 178, endPoint x: 384, endPoint y: 189, distance: 13.4
click at [392, 179] on div "Select" at bounding box center [361, 188] width 297 height 31
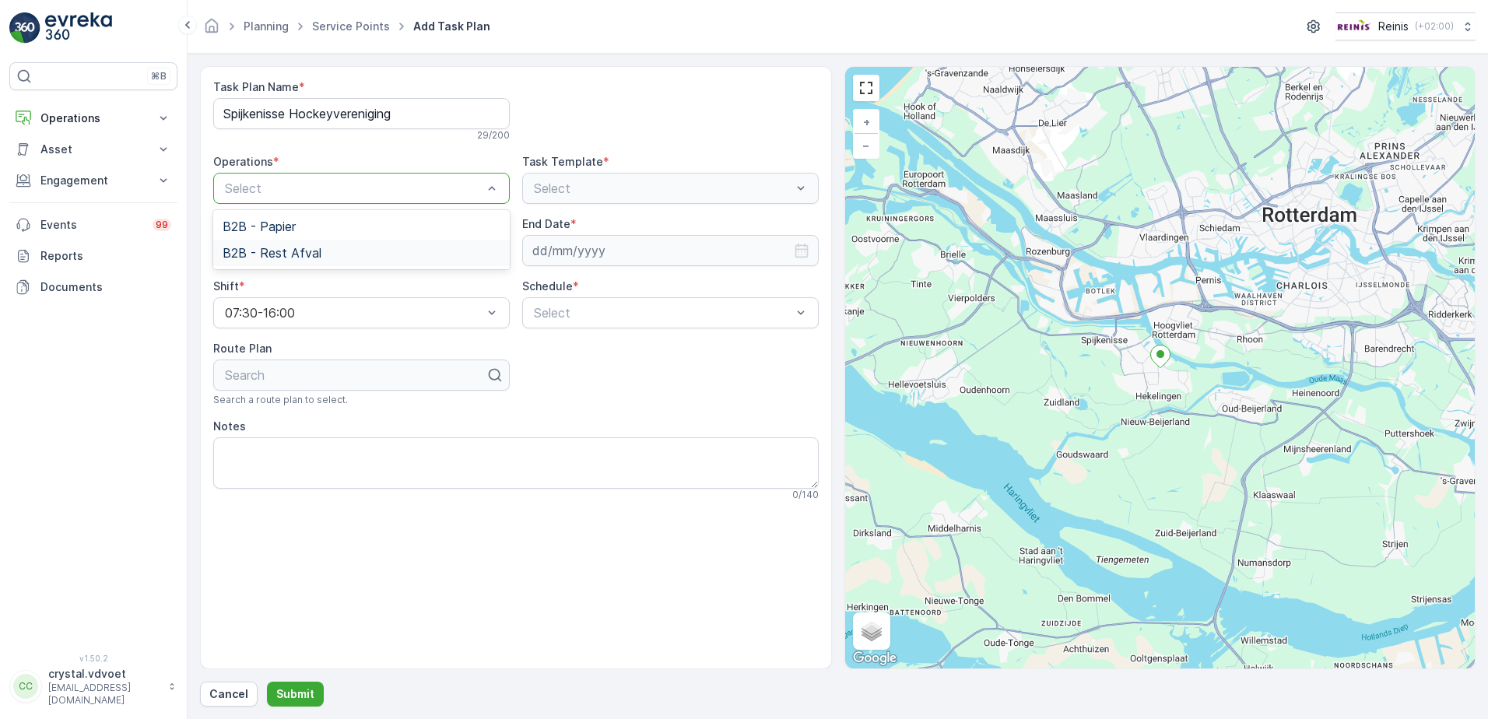
click at [348, 254] on div "B2B - Rest Afval" at bounding box center [362, 253] width 278 height 14
click at [493, 258] on icon "button" at bounding box center [492, 251] width 13 height 14
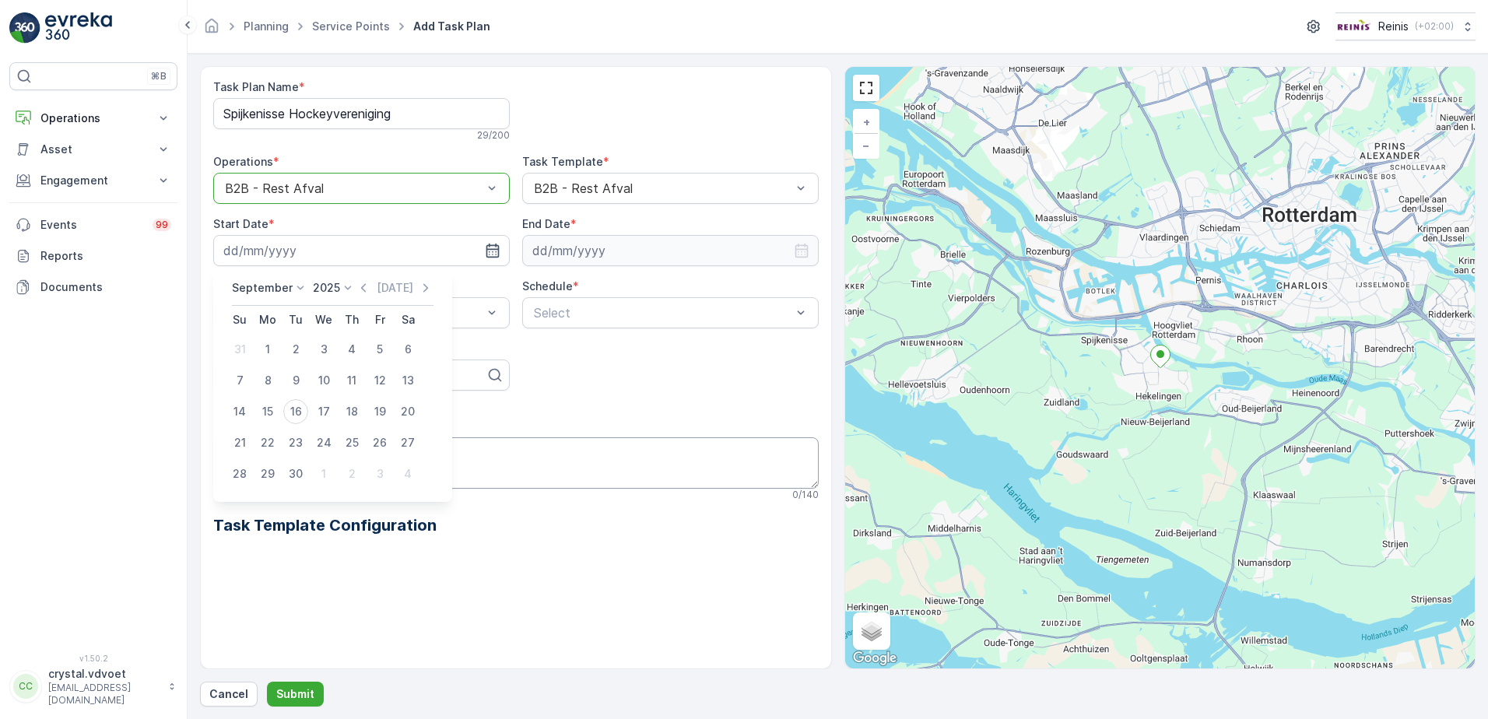
click at [321, 478] on div "1" at bounding box center [323, 473] width 25 height 25
type input "01.10.2025"
click at [796, 254] on icon "button" at bounding box center [802, 251] width 16 height 16
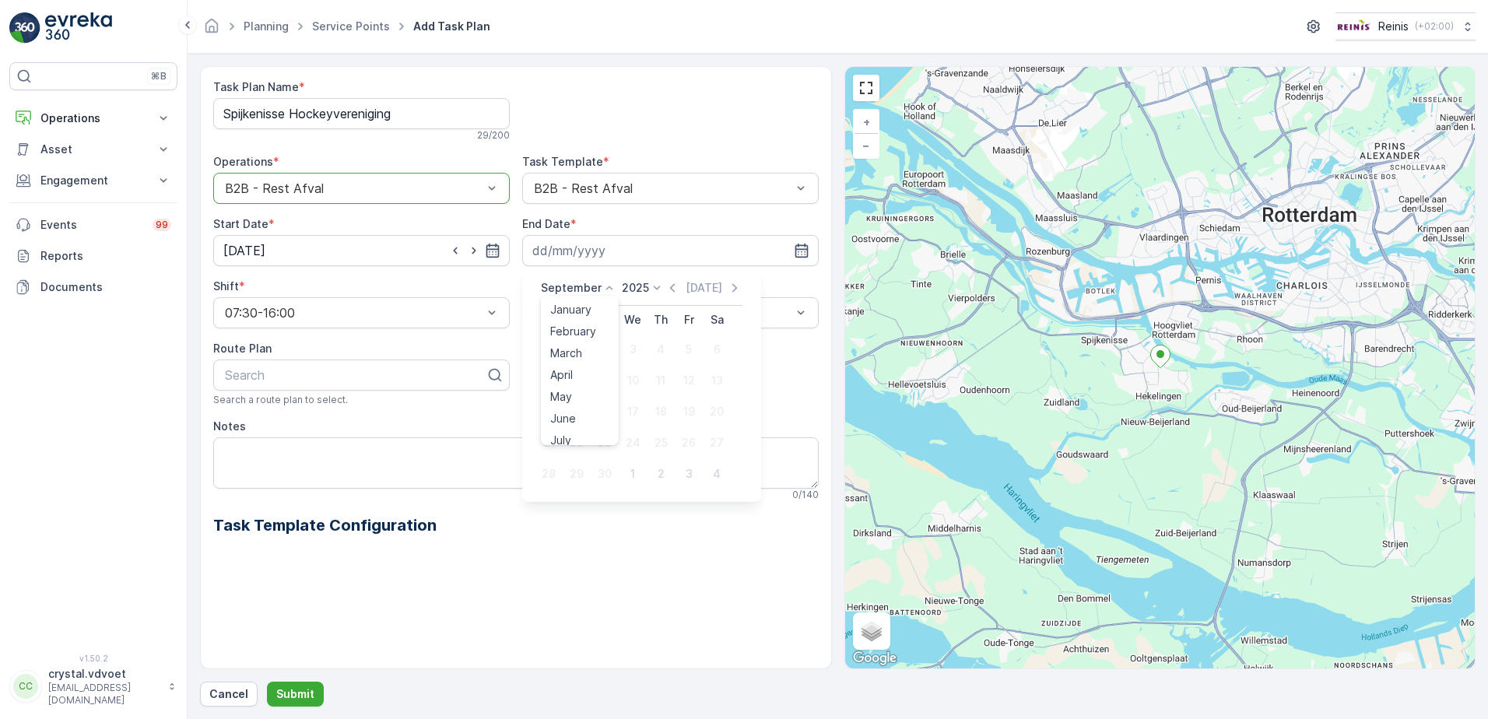
click at [570, 294] on p "September" at bounding box center [571, 288] width 61 height 16
drag, startPoint x: 579, startPoint y: 430, endPoint x: 615, endPoint y: 272, distance: 162.0
click at [579, 430] on span "December" at bounding box center [577, 431] width 54 height 16
click at [623, 293] on p "2025" at bounding box center [630, 288] width 27 height 16
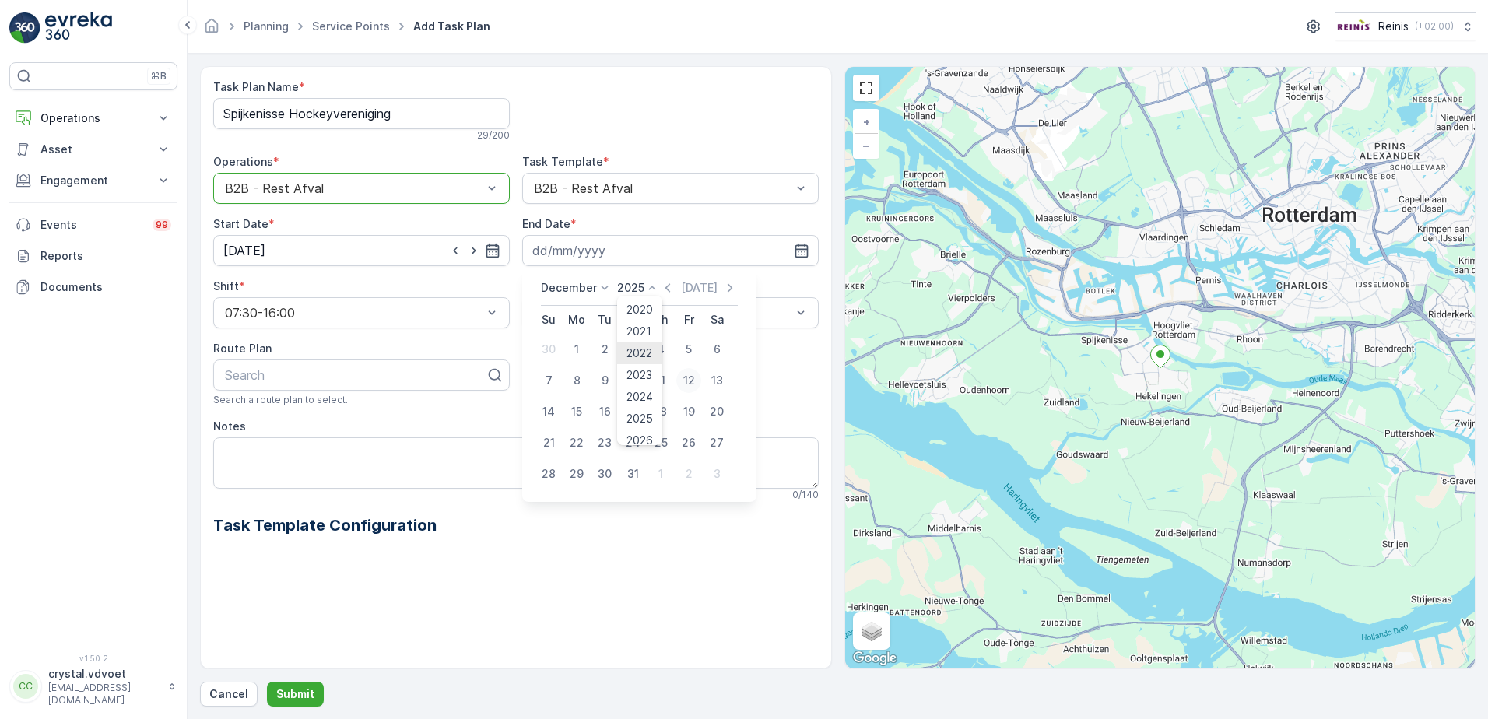
scroll to position [96, 0]
click at [654, 423] on div "2030" at bounding box center [639, 431] width 39 height 22
click at [610, 476] on div "31" at bounding box center [604, 473] width 25 height 25
type input "[DATE]"
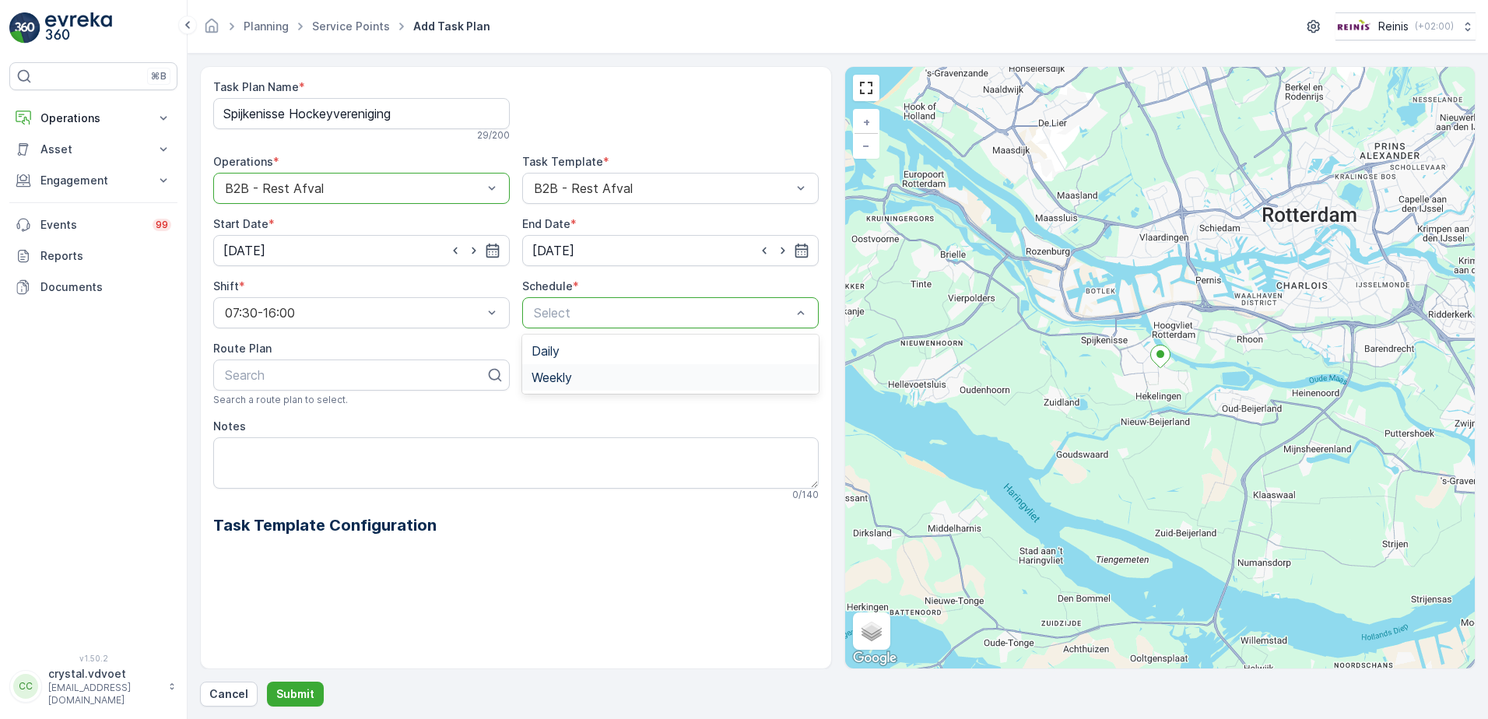
click at [727, 384] on div "Weekly" at bounding box center [671, 377] width 278 height 14
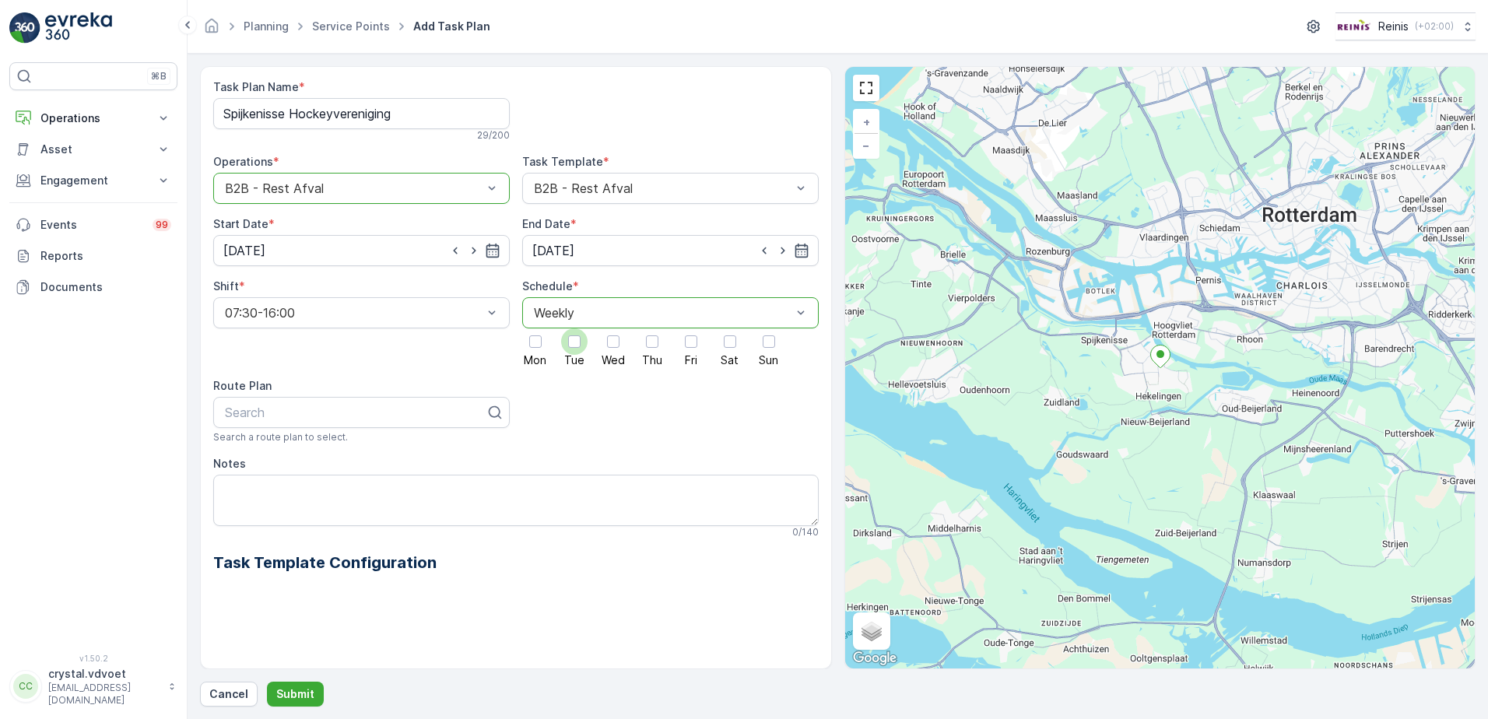
click at [572, 347] on div at bounding box center [574, 341] width 12 height 12
click at [574, 328] on input "Tue" at bounding box center [574, 328] width 0 height 0
click at [692, 339] on div at bounding box center [691, 341] width 12 height 12
click at [691, 328] on input "Fri" at bounding box center [691, 328] width 0 height 0
click at [244, 490] on textarea "Notes" at bounding box center [515, 500] width 605 height 51
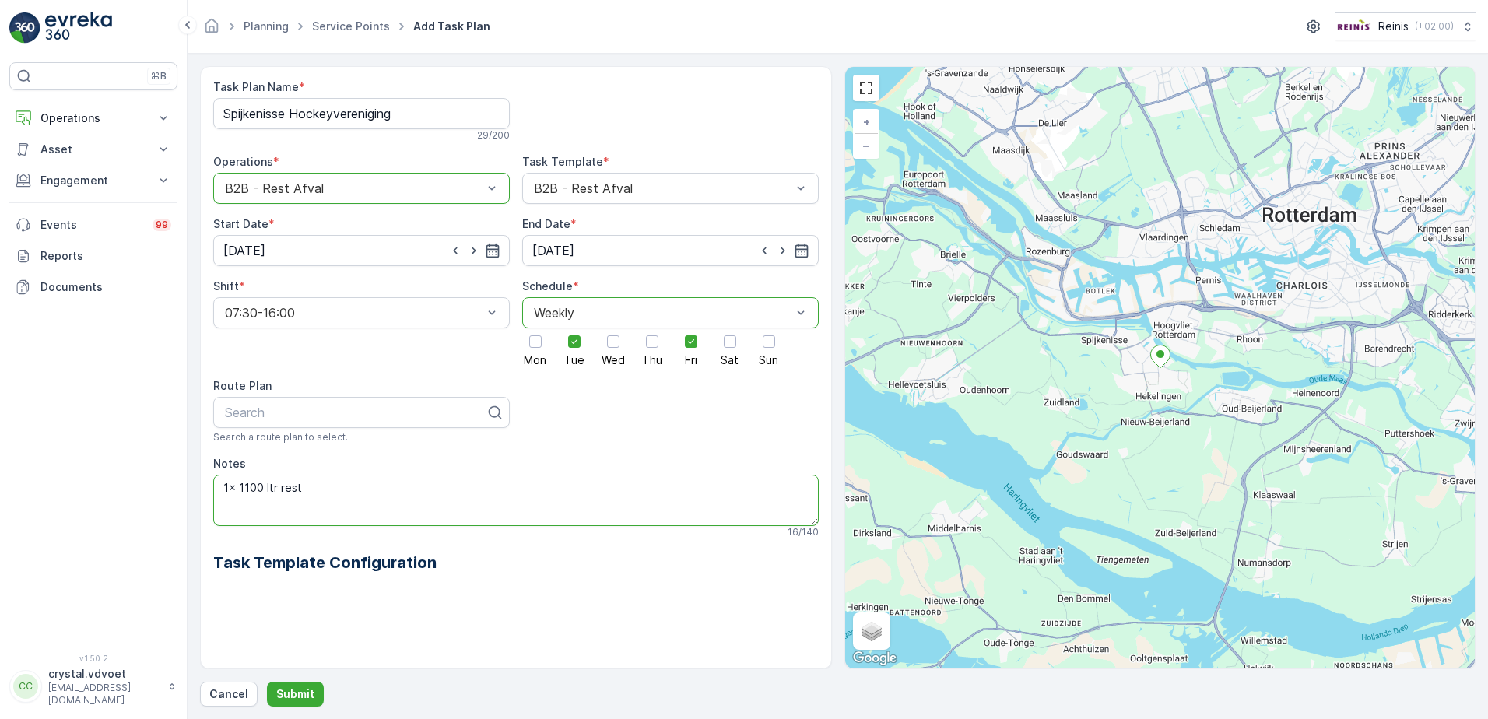
type textarea "1x 1100 ltr rest"
click at [290, 692] on p "Submit" at bounding box center [295, 694] width 38 height 16
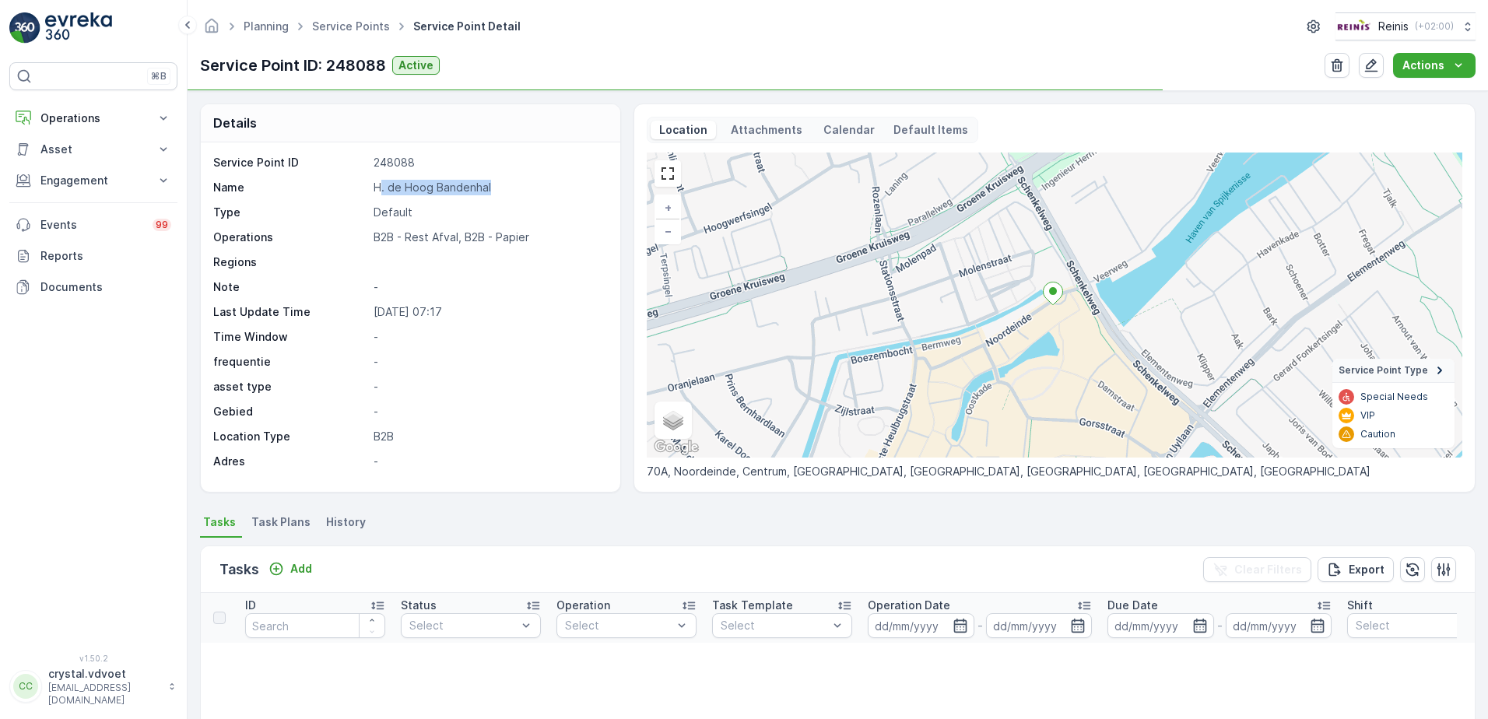
drag, startPoint x: 504, startPoint y: 185, endPoint x: 377, endPoint y: 189, distance: 126.1
click at [378, 189] on p "H. de Hoog Bandenhal" at bounding box center [489, 188] width 230 height 16
click at [500, 195] on div "Service Point ID 248088 Name H. de Hoog Bandenhal Type Default Operations B2B -…" at bounding box center [408, 312] width 391 height 314
drag, startPoint x: 492, startPoint y: 187, endPoint x: 371, endPoint y: 185, distance: 120.6
click at [371, 185] on div "Name H. de Hoog Bandenhal" at bounding box center [408, 188] width 391 height 16
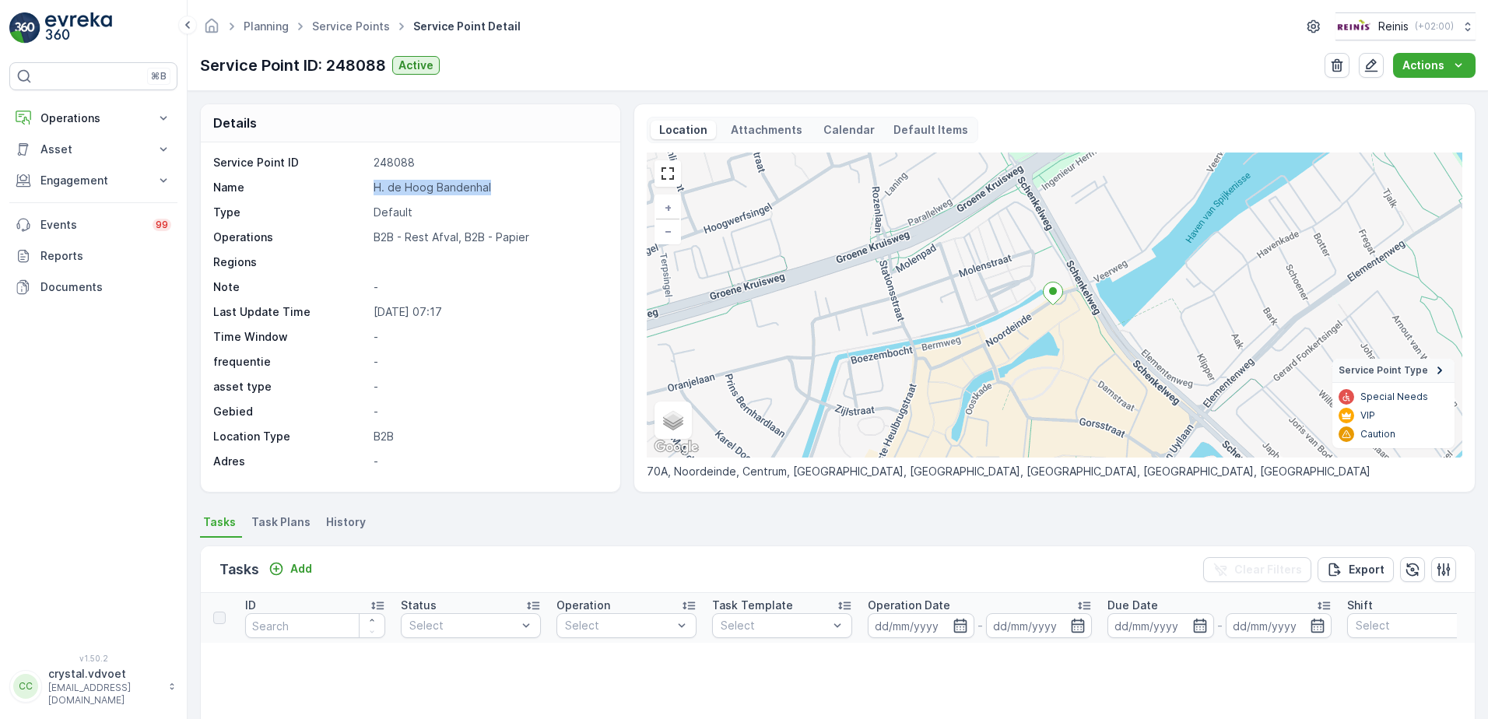
drag, startPoint x: 371, startPoint y: 185, endPoint x: 391, endPoint y: 188, distance: 20.5
click at [286, 529] on span "Task Plans" at bounding box center [280, 522] width 59 height 16
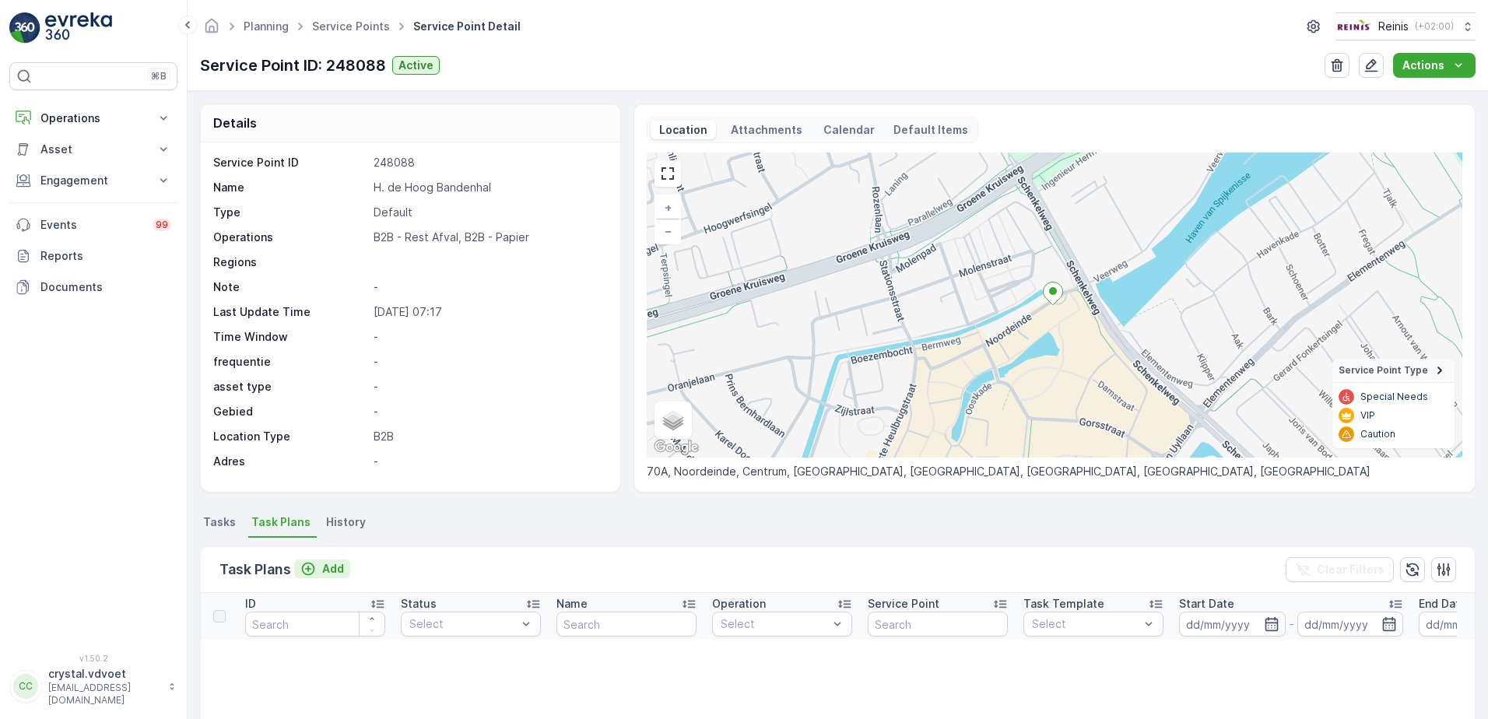
click at [321, 569] on div "Add" at bounding box center [322, 569] width 44 height 16
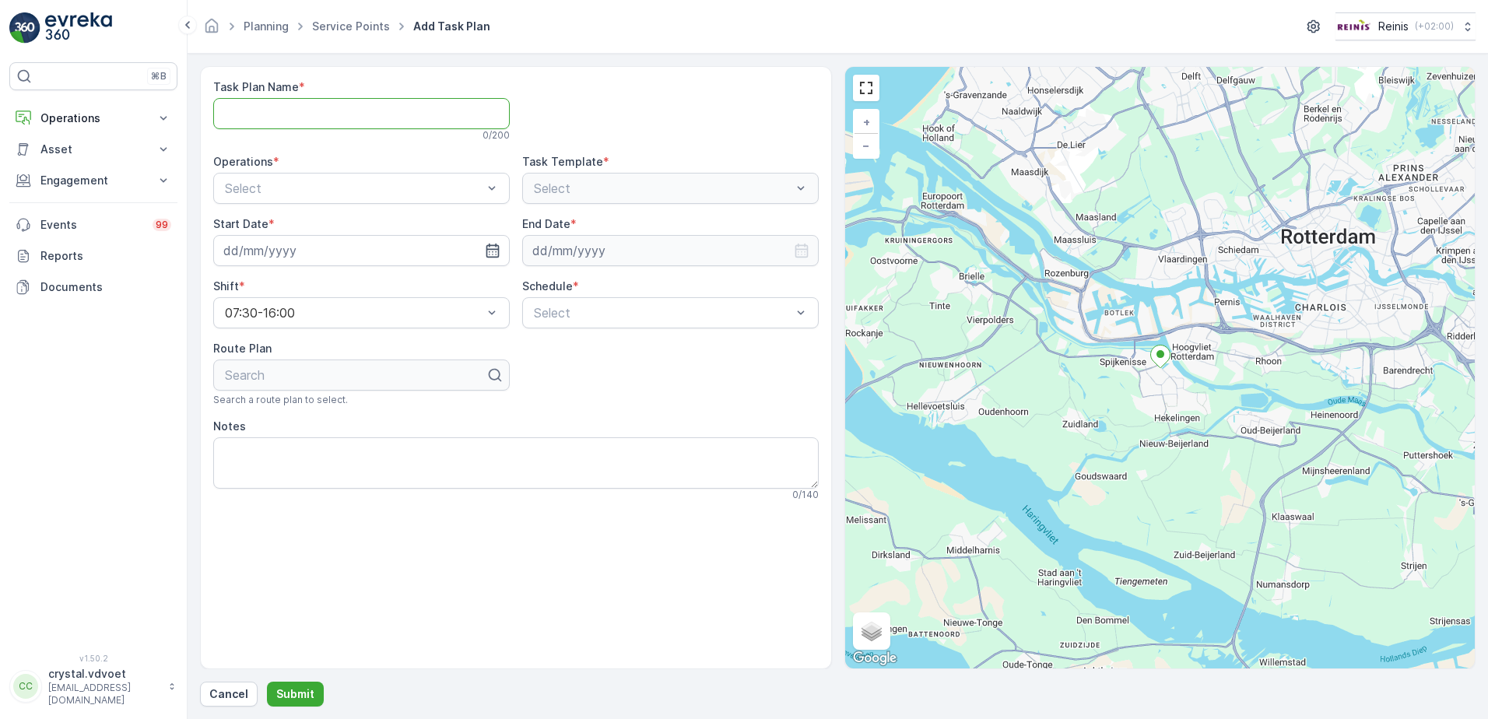
click at [266, 115] on Name "Task Plan Name" at bounding box center [361, 113] width 297 height 31
paste Name "H. de Hoog Bandenhal"
type Name "H. de Hoog Bandenhal"
click at [420, 244] on div "B2B - Rest Afval" at bounding box center [361, 253] width 297 height 26
click at [420, 244] on input at bounding box center [361, 250] width 297 height 31
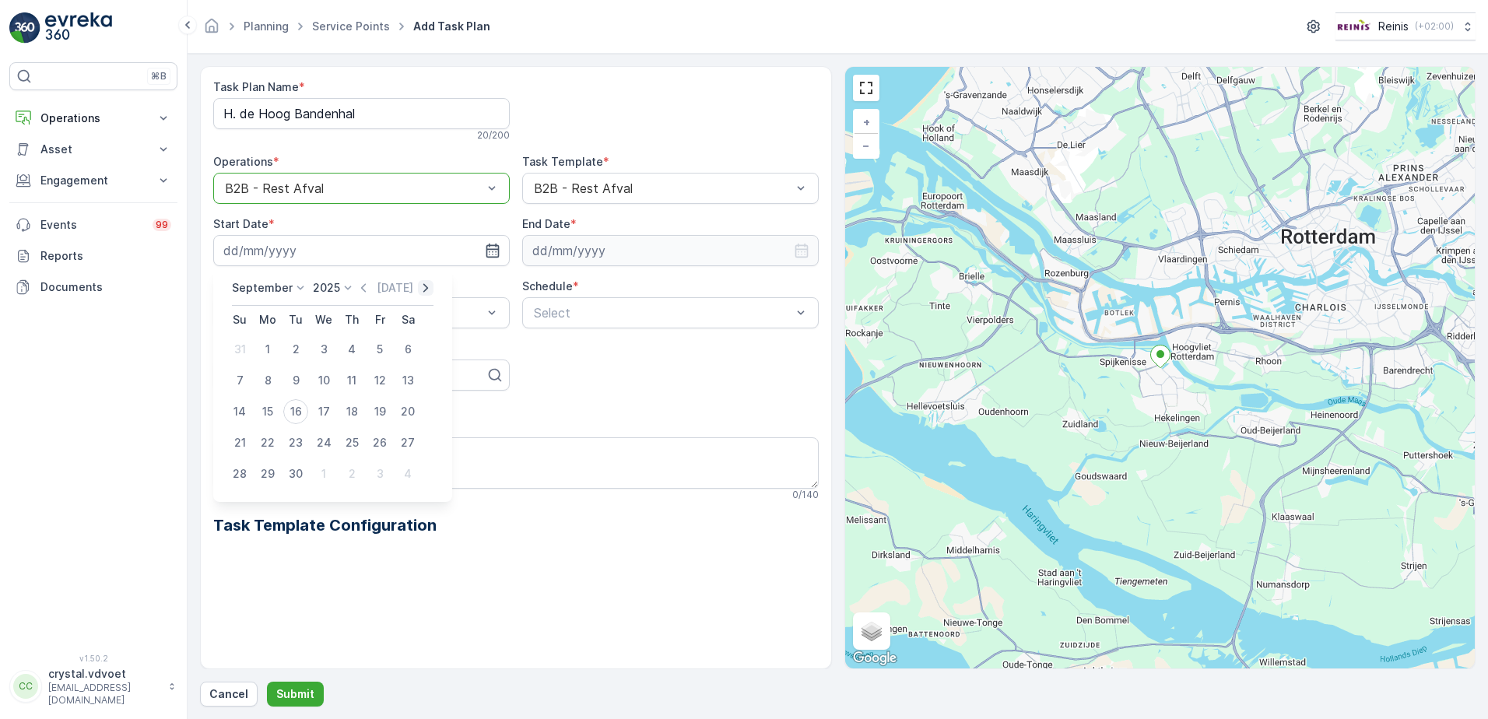
drag, startPoint x: 415, startPoint y: 291, endPoint x: 407, endPoint y: 322, distance: 32.1
click at [418, 292] on icon "button" at bounding box center [426, 288] width 16 height 16
click at [387, 381] on div "10" at bounding box center [379, 380] width 25 height 25
type input "[DATE]"
click at [801, 257] on icon "button" at bounding box center [802, 251] width 16 height 16
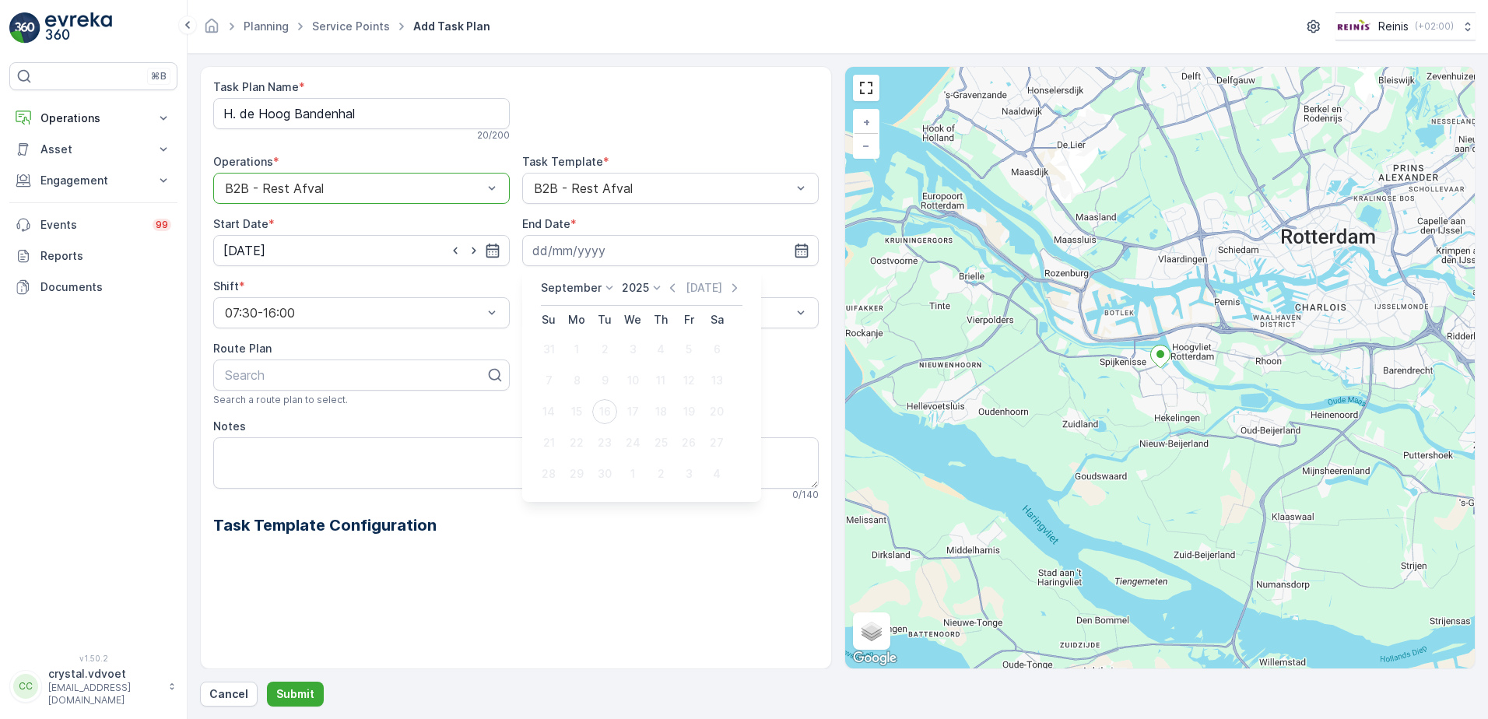
click at [553, 289] on p "September" at bounding box center [571, 288] width 61 height 16
click at [560, 429] on span "December" at bounding box center [577, 431] width 54 height 16
click at [640, 291] on div "2025 2020 2021 2022 2023 2024 2025 2026 2027 2028 2029 2030" at bounding box center [638, 288] width 43 height 16
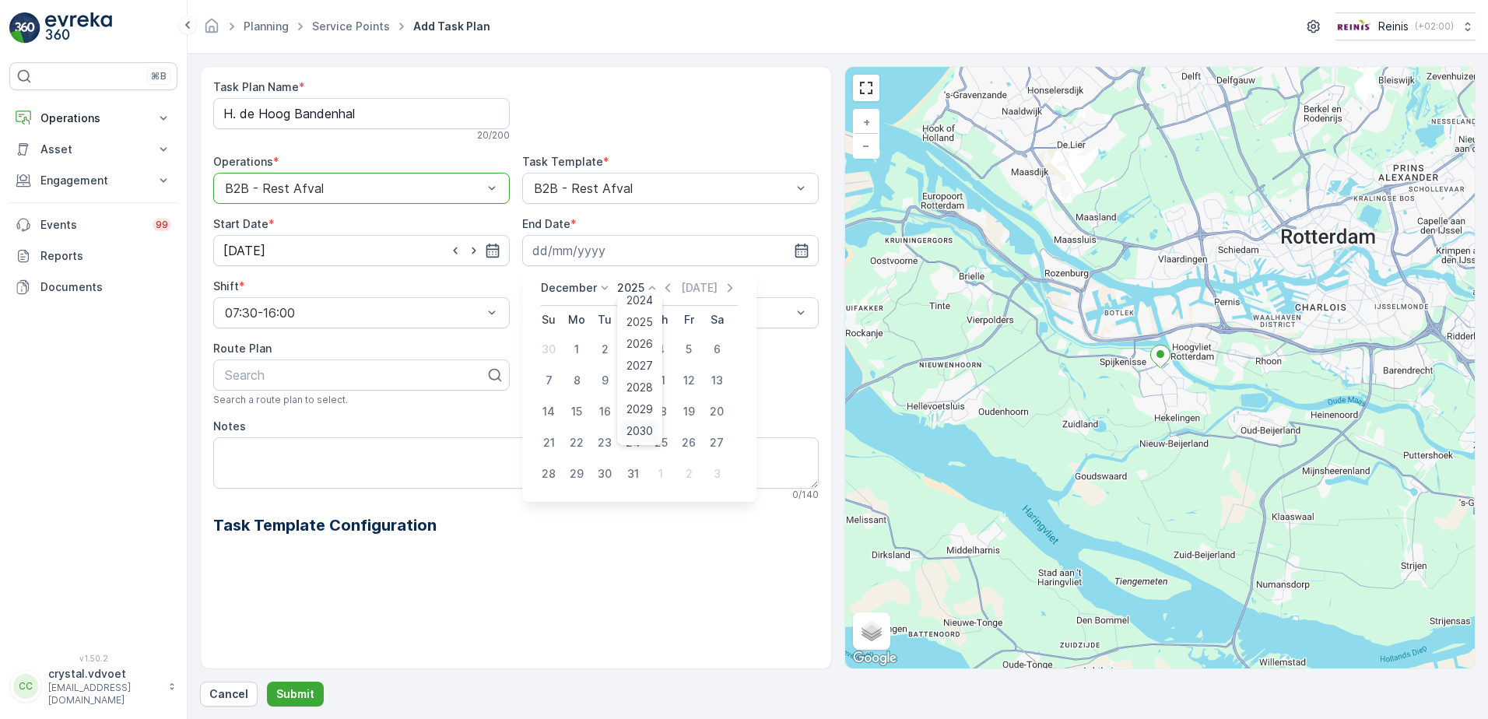
click at [644, 431] on span "2030" at bounding box center [639, 431] width 26 height 16
click at [599, 475] on div "31" at bounding box center [604, 473] width 25 height 25
type input "[DATE]"
click at [671, 339] on div "Task Plan Name * H. de Hoog Bandenhal 20 / 200 Operations * option B2B - Rest A…" at bounding box center [515, 320] width 605 height 482
click at [672, 328] on div "Select" at bounding box center [670, 312] width 297 height 31
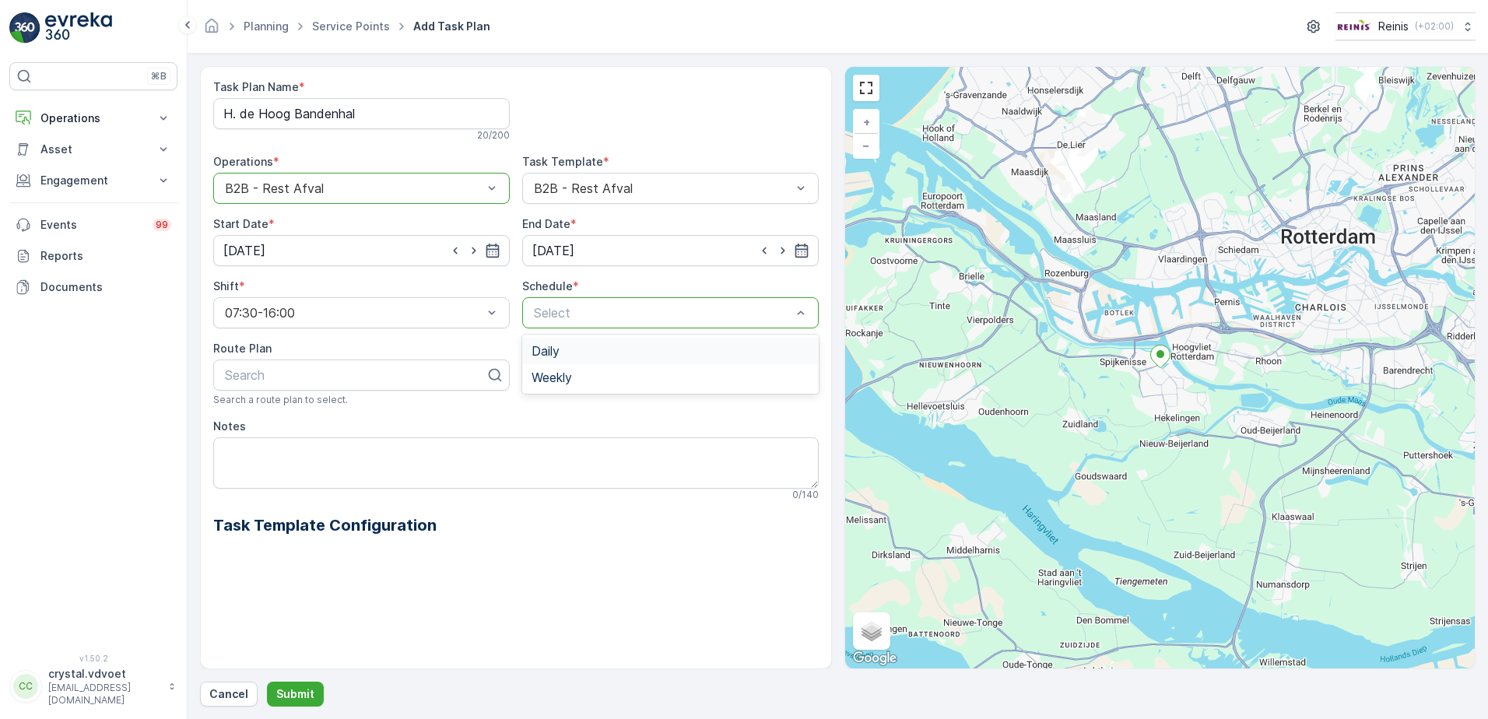
click at [605, 348] on div "Daily" at bounding box center [671, 351] width 278 height 14
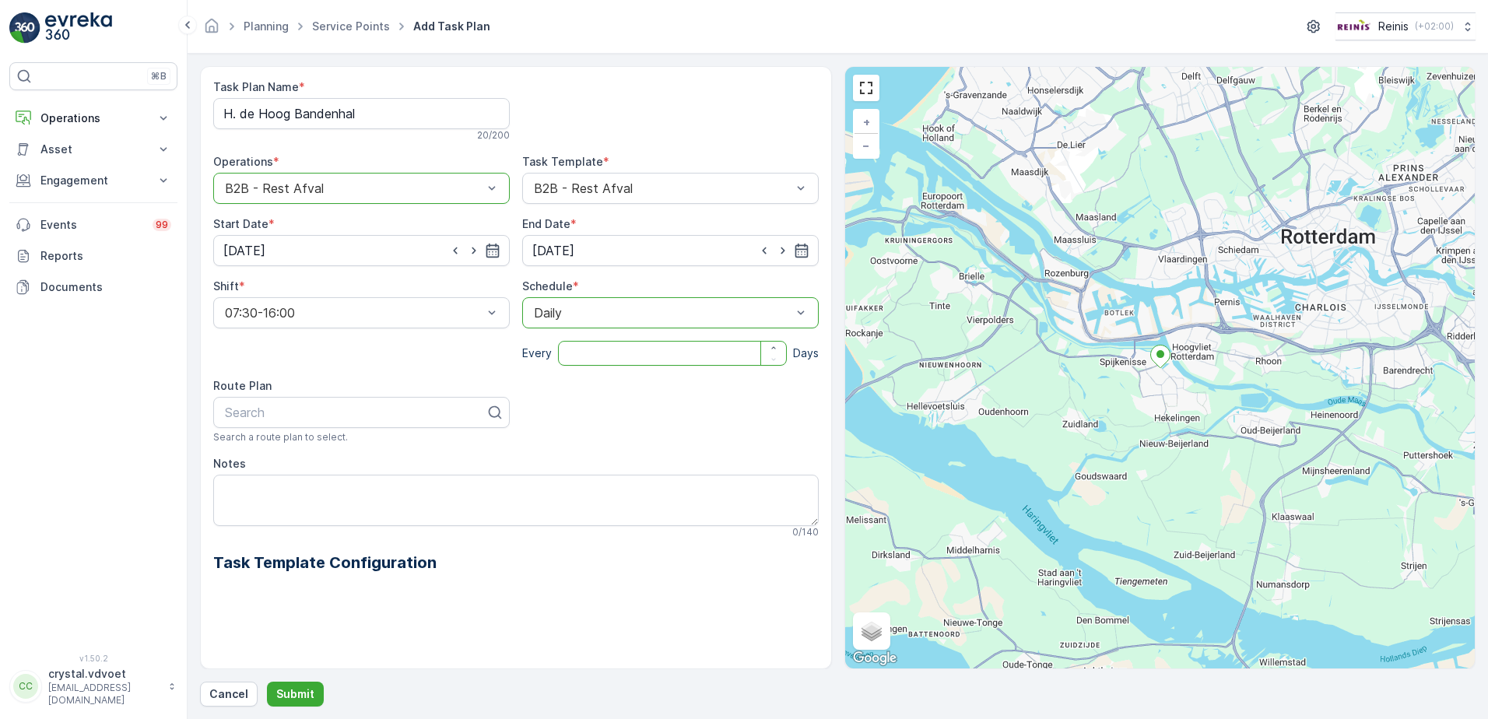
click at [596, 355] on input "number" at bounding box center [672, 353] width 229 height 25
type input "14"
click at [313, 511] on textarea "Notes" at bounding box center [515, 500] width 605 height 51
type textarea "1x 240 ltr rest"
click at [310, 669] on div "Task Plan Name * H. de Hoog Bandenhal 20 / 200 Operations * option B2B - Rest A…" at bounding box center [837, 386] width 1275 height 640
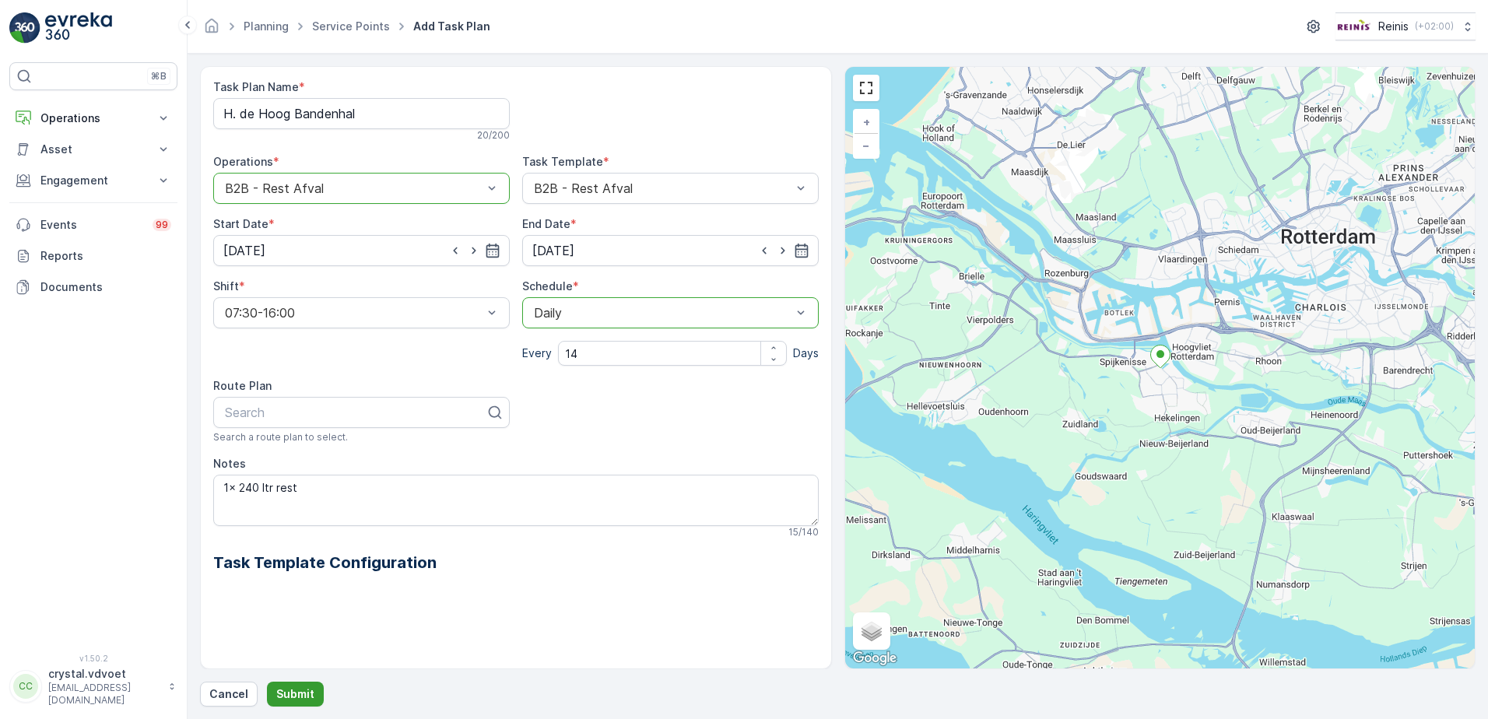
click at [303, 699] on p "Submit" at bounding box center [295, 694] width 38 height 16
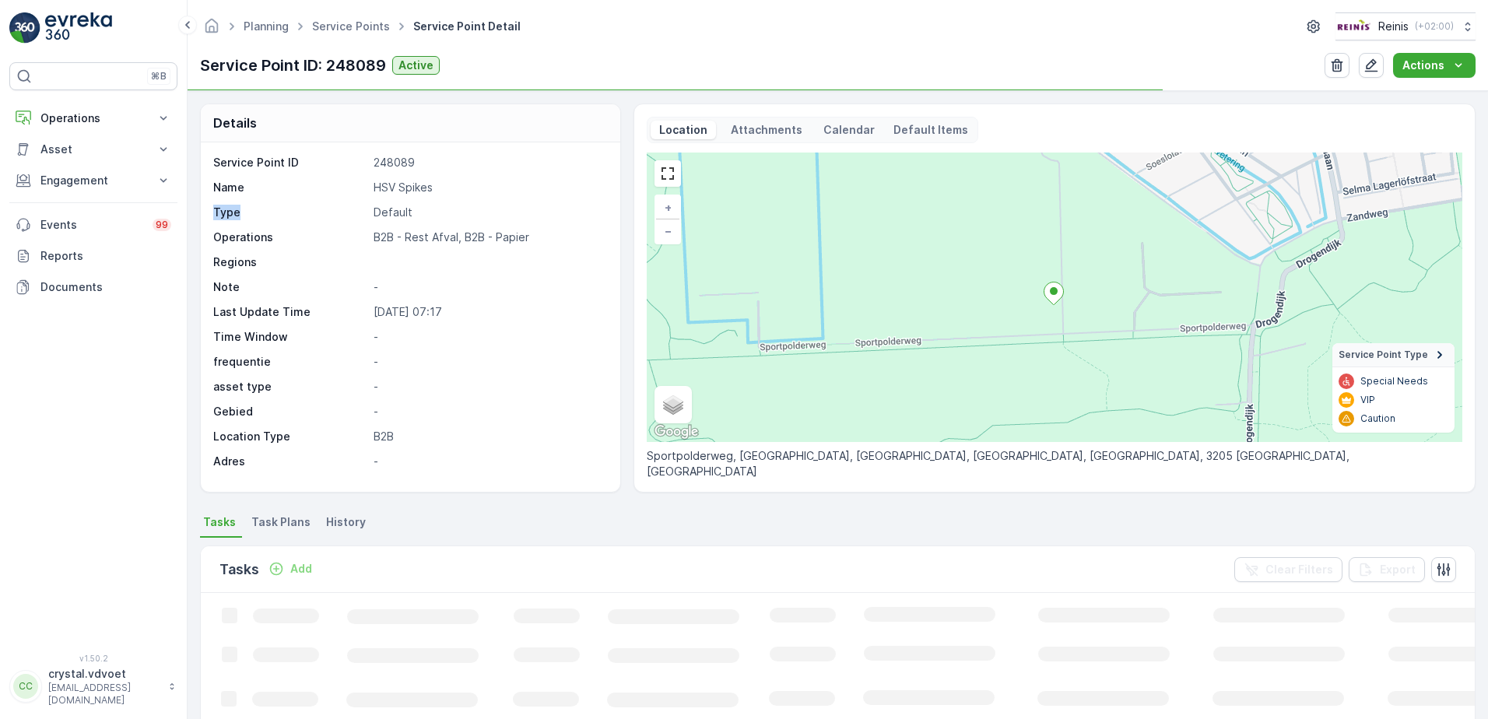
drag, startPoint x: 435, startPoint y: 182, endPoint x: 364, endPoint y: 200, distance: 73.0
click at [364, 200] on div "Service Point ID 248089 Name HSV Spikes Type Default Operations B2B - Rest Afva…" at bounding box center [408, 312] width 391 height 314
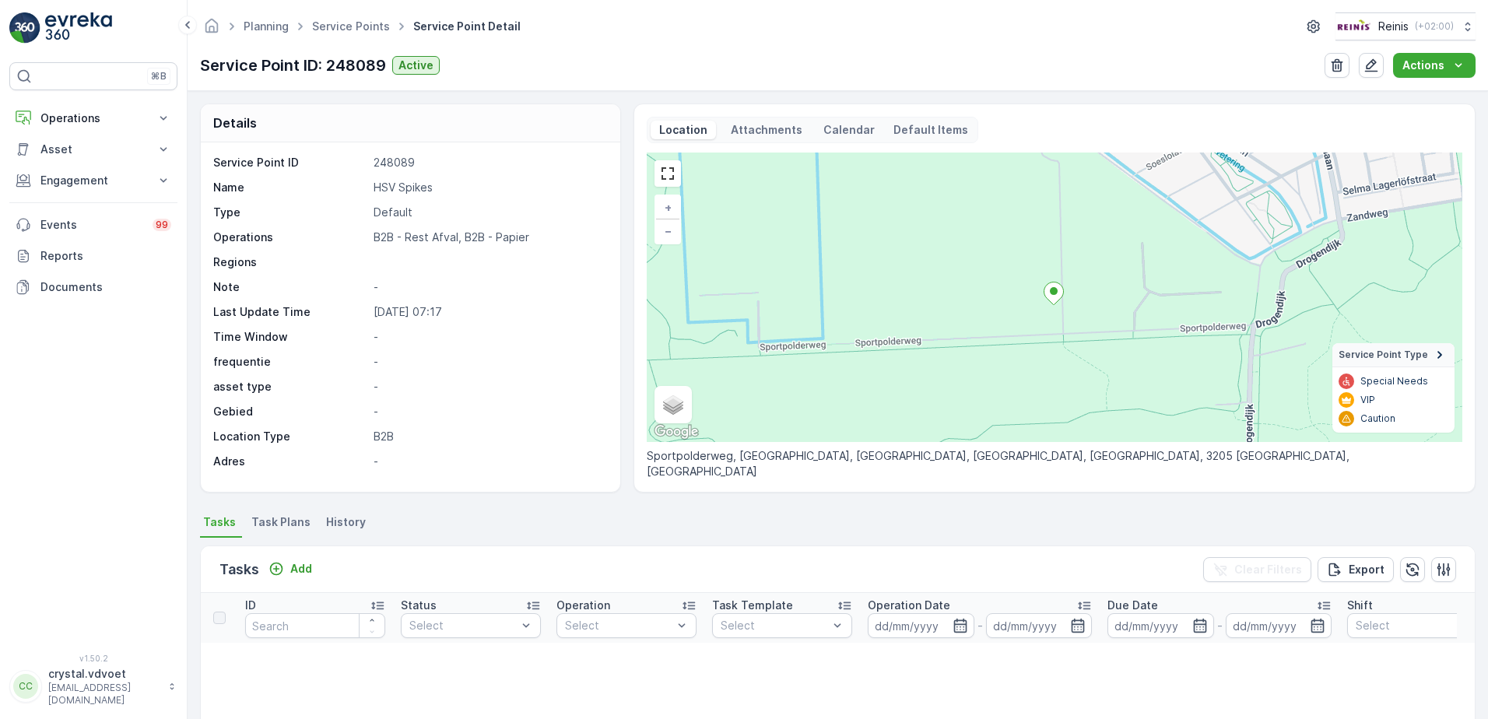
click at [507, 171] on div "Service Point ID 248089 Name HSV Spikes Type Default Operations B2B - Rest Afva…" at bounding box center [408, 312] width 391 height 314
drag, startPoint x: 434, startPoint y: 181, endPoint x: 374, endPoint y: 186, distance: 60.9
click at [374, 186] on p "HSV Spikes" at bounding box center [489, 188] width 230 height 16
copy p "HSV Spikes"
drag, startPoint x: 307, startPoint y: 495, endPoint x: 297, endPoint y: 507, distance: 16.0
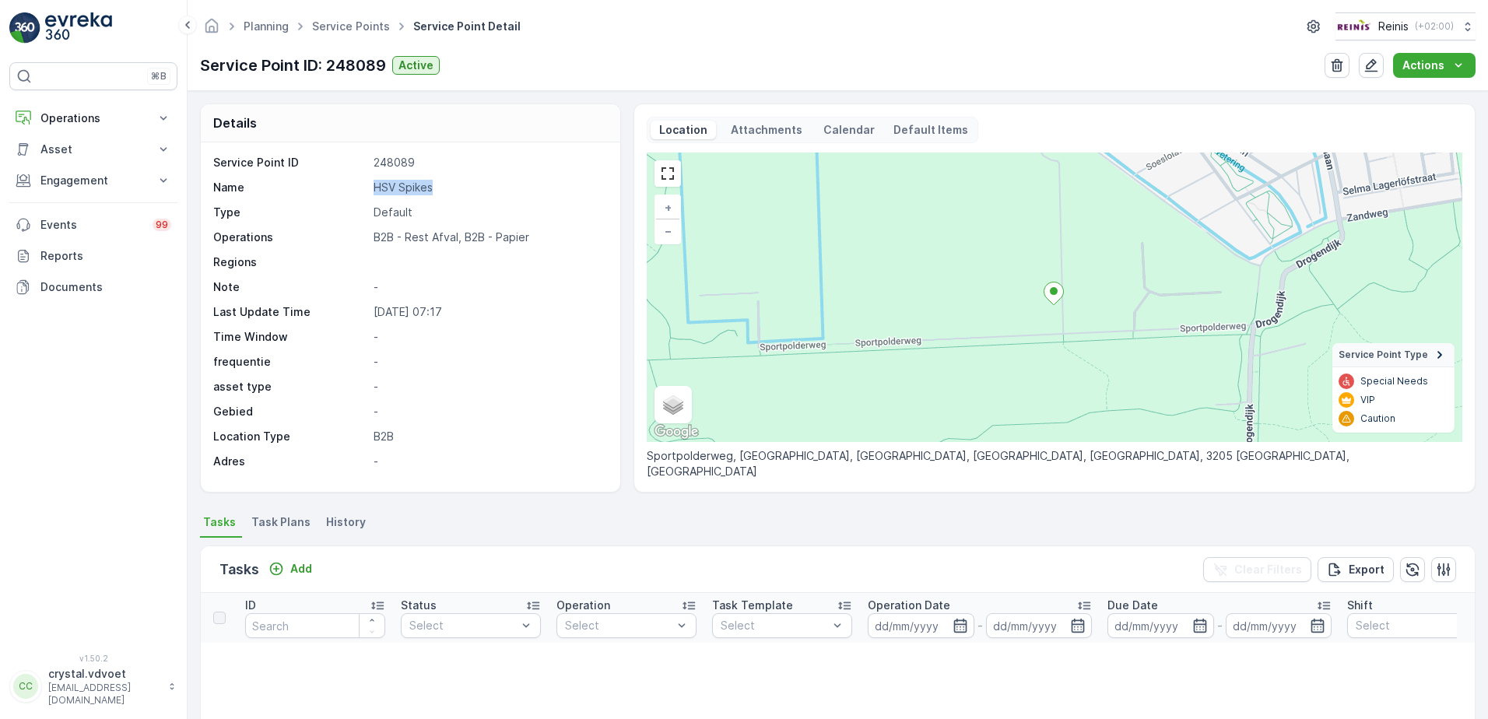
click at [301, 500] on div "Details Service Point ID 248089 Name HSV Spikes Type Default Operations B2B - R…" at bounding box center [838, 405] width 1300 height 628
click at [292, 521] on span "Task Plans" at bounding box center [280, 522] width 59 height 16
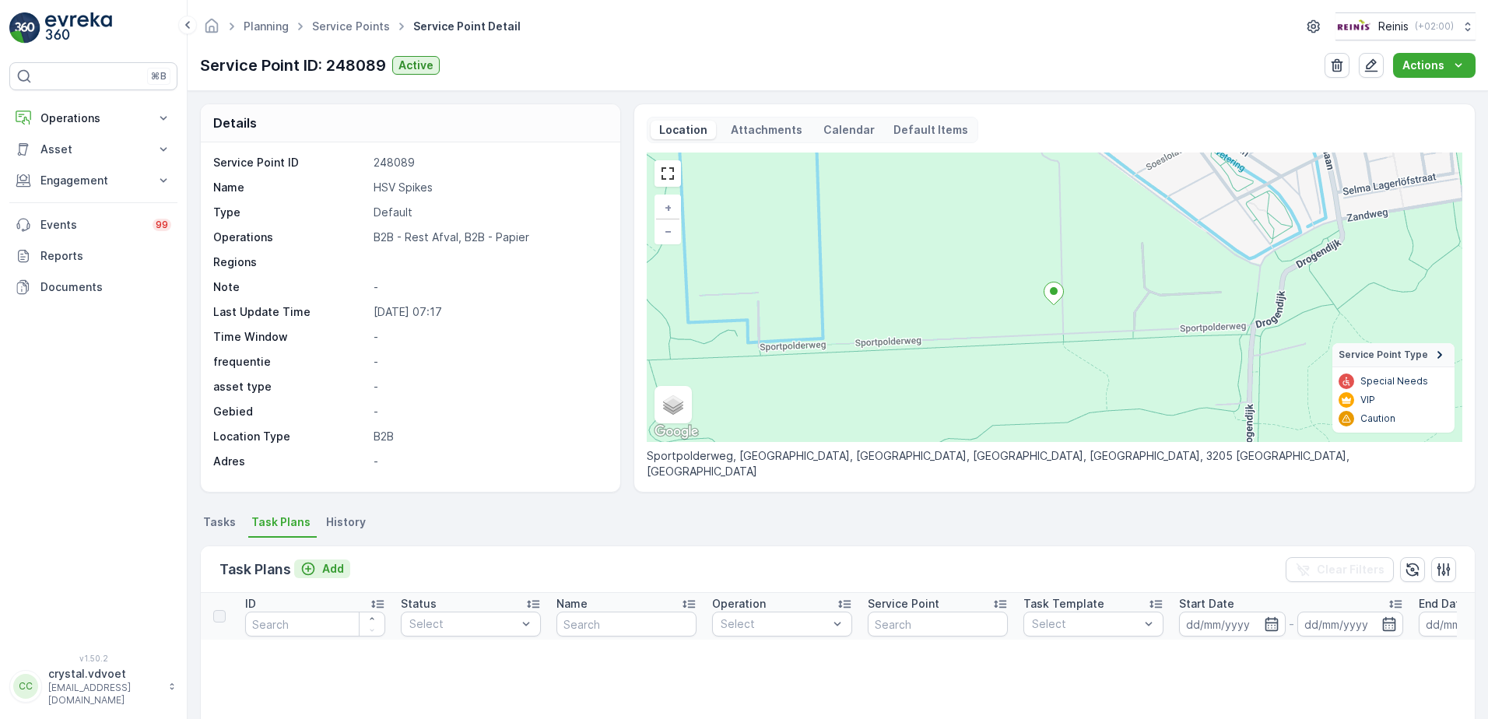
click at [340, 577] on button "Add" at bounding box center [322, 569] width 56 height 19
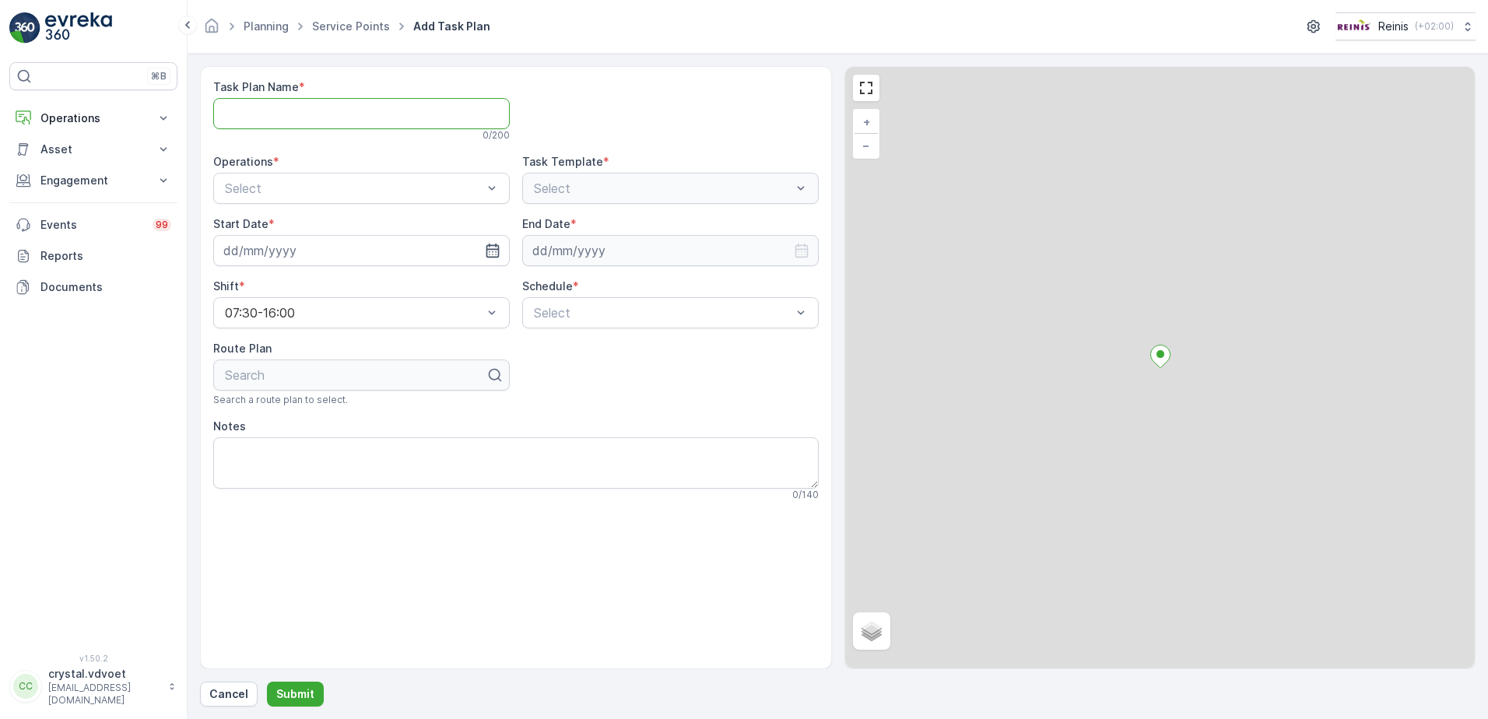
click at [260, 116] on Name "Task Plan Name" at bounding box center [361, 113] width 297 height 31
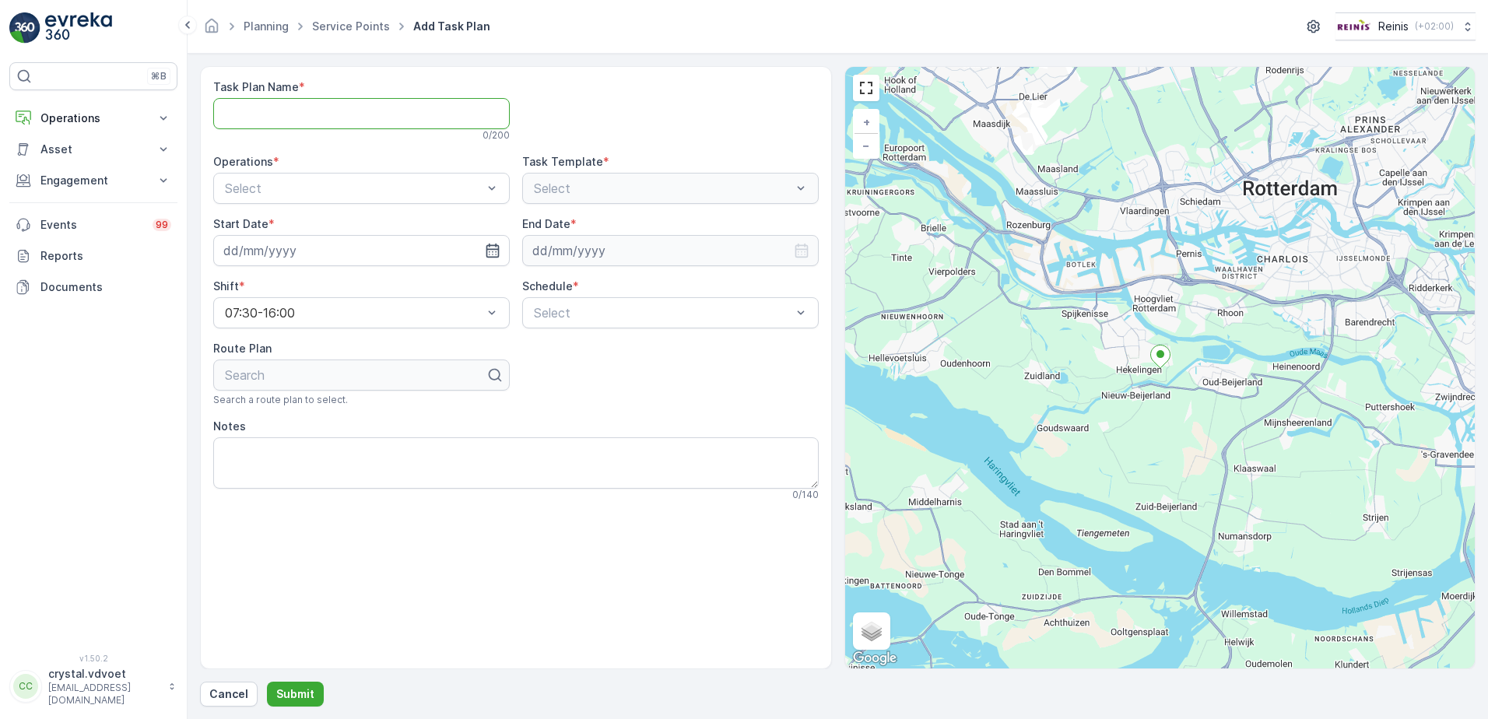
paste Name "HSV Spikes"
type Name "HSV Spikes"
click at [311, 253] on span "B2B - Rest Afval" at bounding box center [272, 253] width 99 height 14
drag, startPoint x: 489, startPoint y: 249, endPoint x: 469, endPoint y: 249, distance: 20.2
click at [489, 249] on icon "button" at bounding box center [492, 251] width 13 height 14
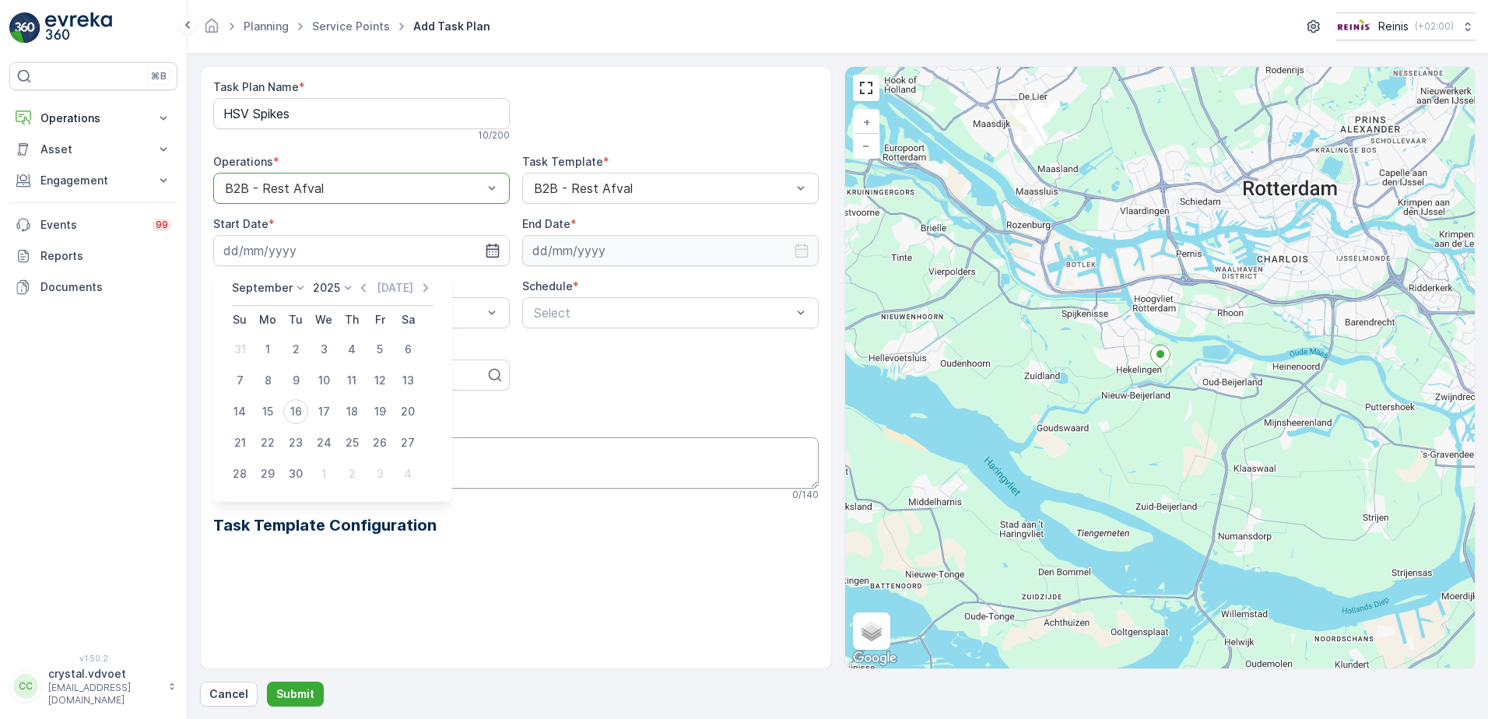
click at [318, 476] on div "1" at bounding box center [323, 473] width 25 height 25
type input "[DATE]"
click at [812, 249] on input at bounding box center [670, 250] width 297 height 31
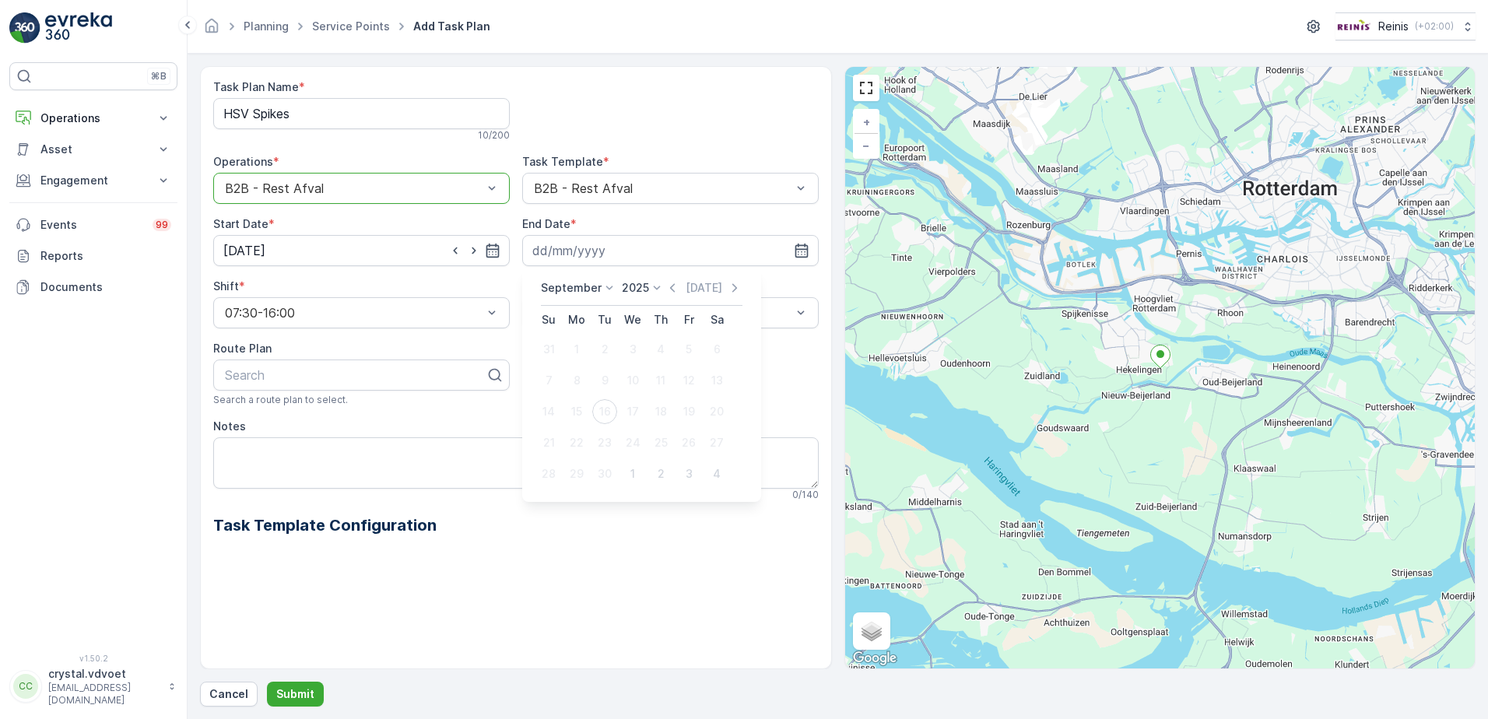
click at [581, 287] on p "September" at bounding box center [571, 288] width 61 height 16
click at [583, 430] on span "December" at bounding box center [577, 431] width 54 height 16
click at [641, 290] on div "2025 2020 2021 2022 2023 2024 2025 2026 2027 2028 2029 2030" at bounding box center [638, 288] width 43 height 16
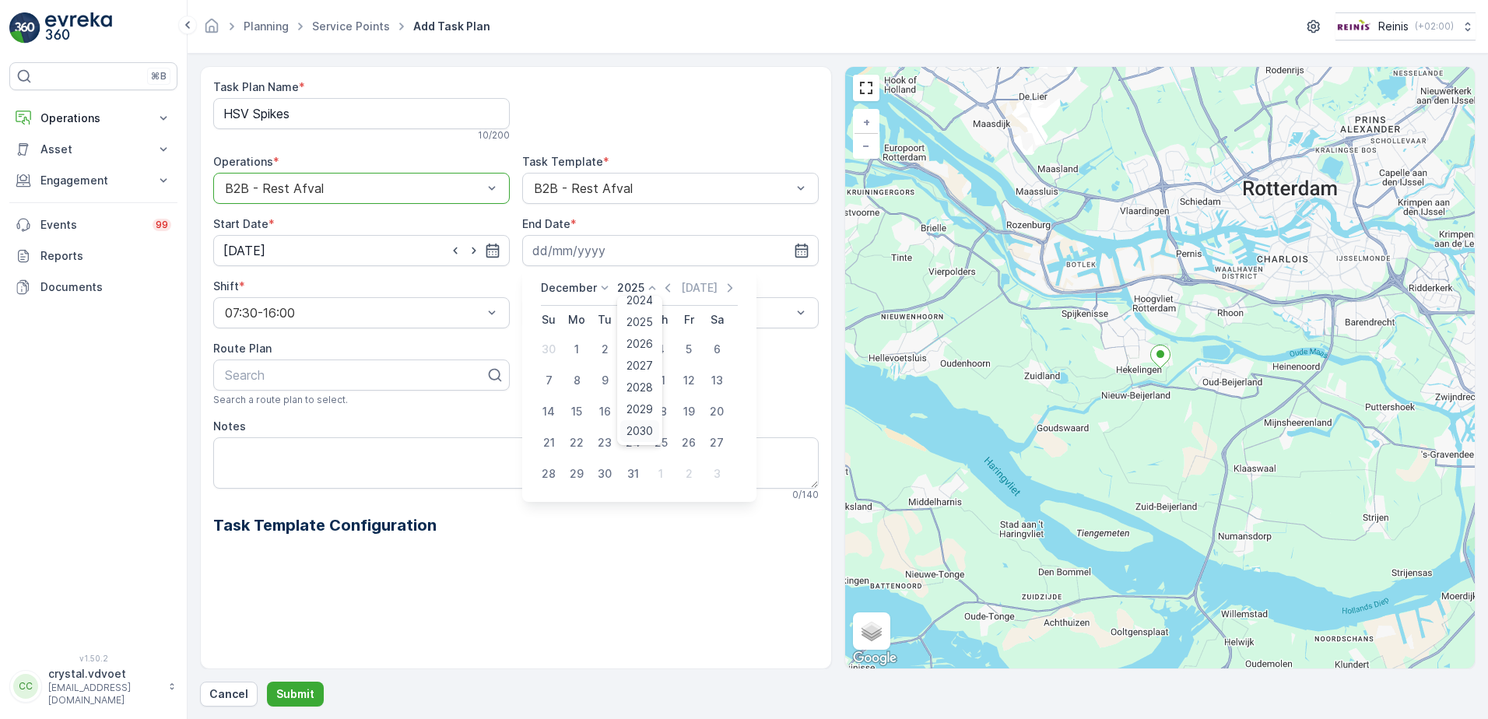
click at [637, 436] on span "2030" at bounding box center [639, 431] width 26 height 16
click at [606, 472] on div "31" at bounding box center [604, 473] width 25 height 25
type input "[DATE]"
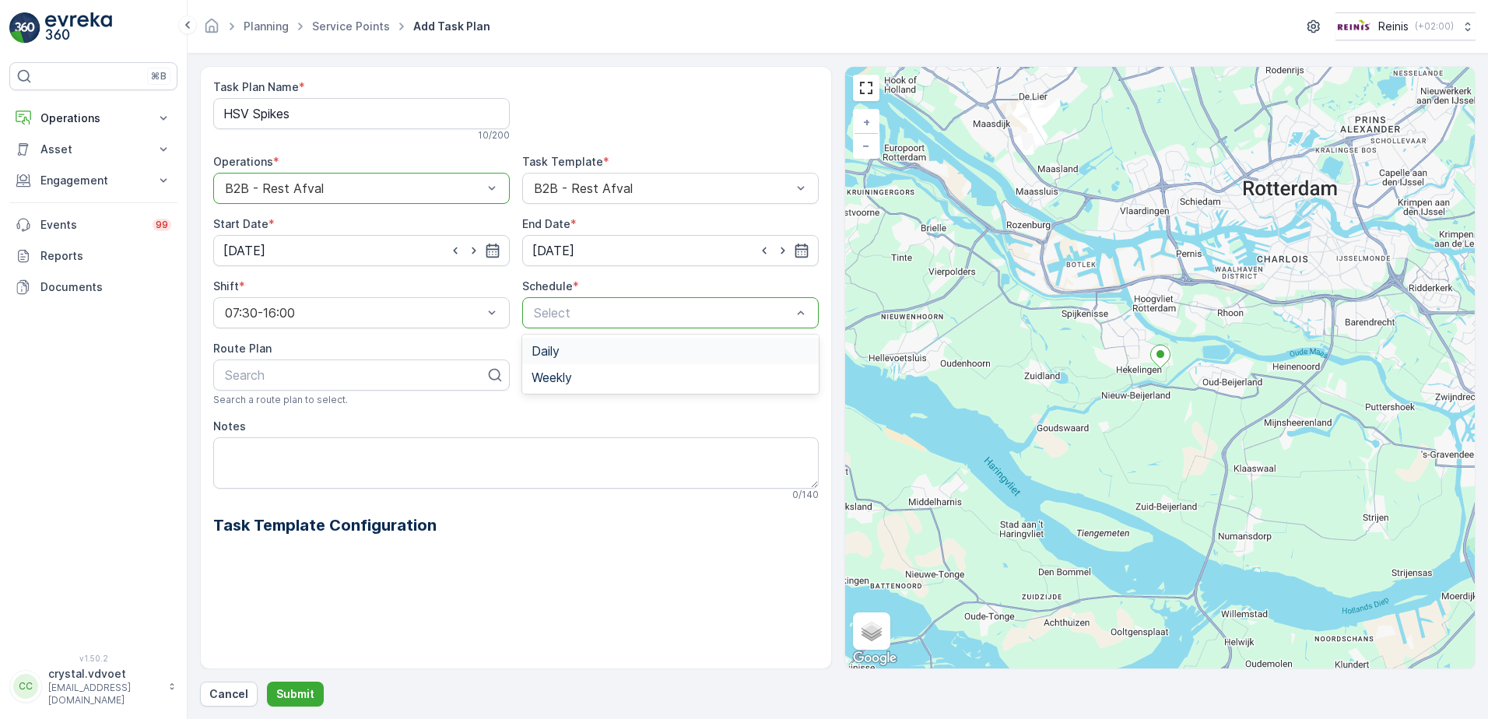
drag, startPoint x: 636, startPoint y: 309, endPoint x: 626, endPoint y: 318, distance: 12.7
click at [592, 371] on div "Weekly" at bounding box center [671, 377] width 278 height 14
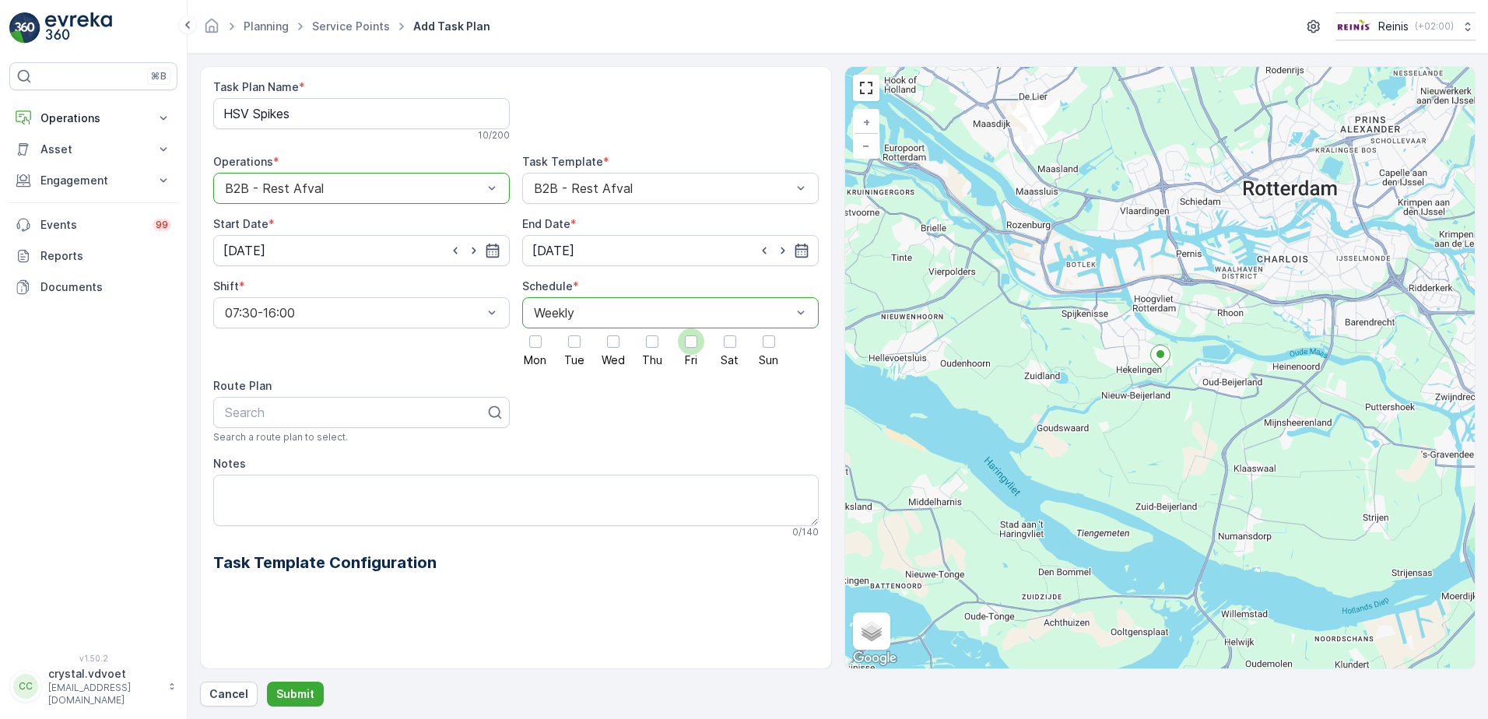
click at [695, 344] on div at bounding box center [691, 341] width 12 height 12
click at [691, 328] on input "Fri" at bounding box center [691, 328] width 0 height 0
click at [255, 489] on textarea "Notes" at bounding box center [515, 500] width 605 height 51
type textarea "1x 660 ltr rest"
click at [286, 699] on p "Submit" at bounding box center [295, 694] width 38 height 16
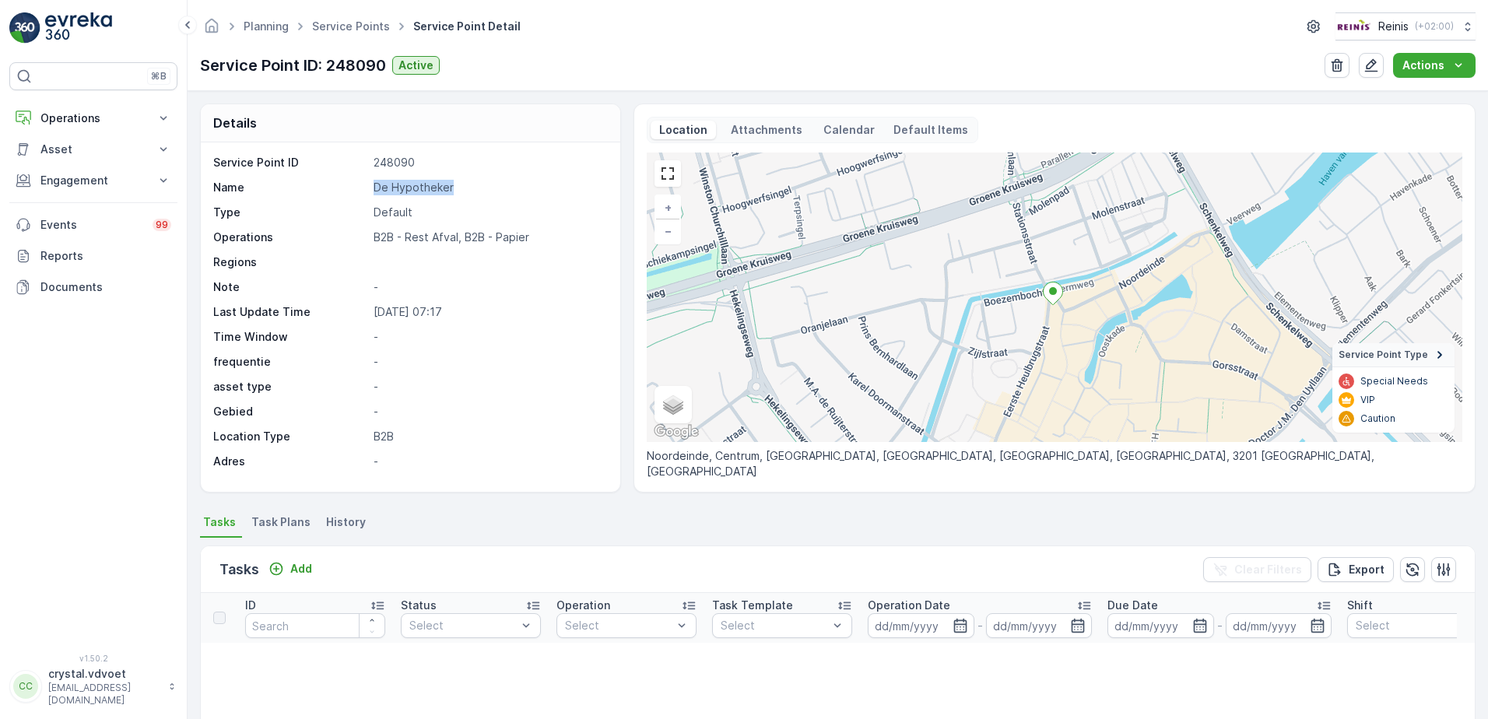
drag, startPoint x: 450, startPoint y: 185, endPoint x: 342, endPoint y: 183, distance: 107.4
click at [341, 183] on div "Name De Hypotheker" at bounding box center [408, 188] width 391 height 16
drag, startPoint x: 342, startPoint y: 183, endPoint x: 442, endPoint y: 188, distance: 99.7
copy div "De Hypotheker"
drag, startPoint x: 298, startPoint y: 520, endPoint x: 291, endPoint y: 541, distance: 22.1
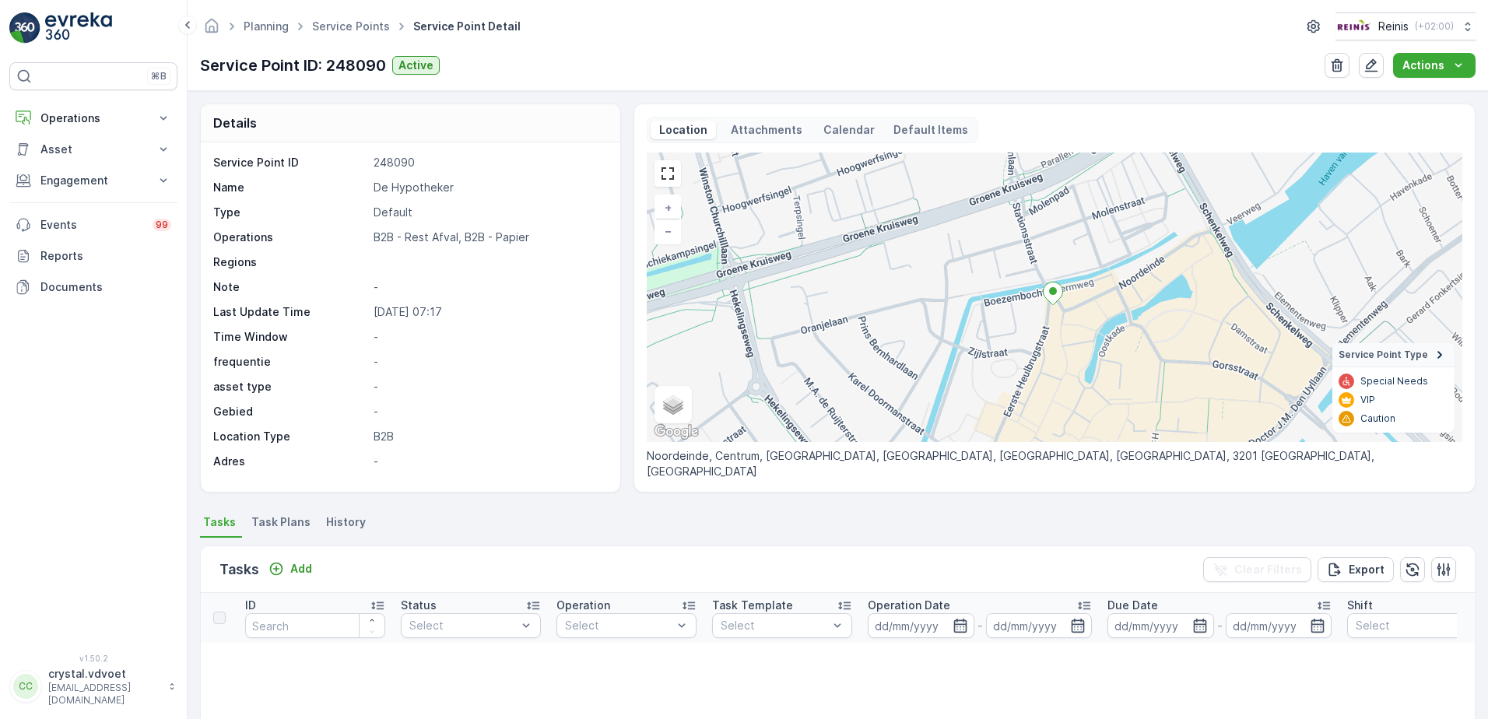
click at [300, 520] on span "Task Plans" at bounding box center [280, 522] width 59 height 16
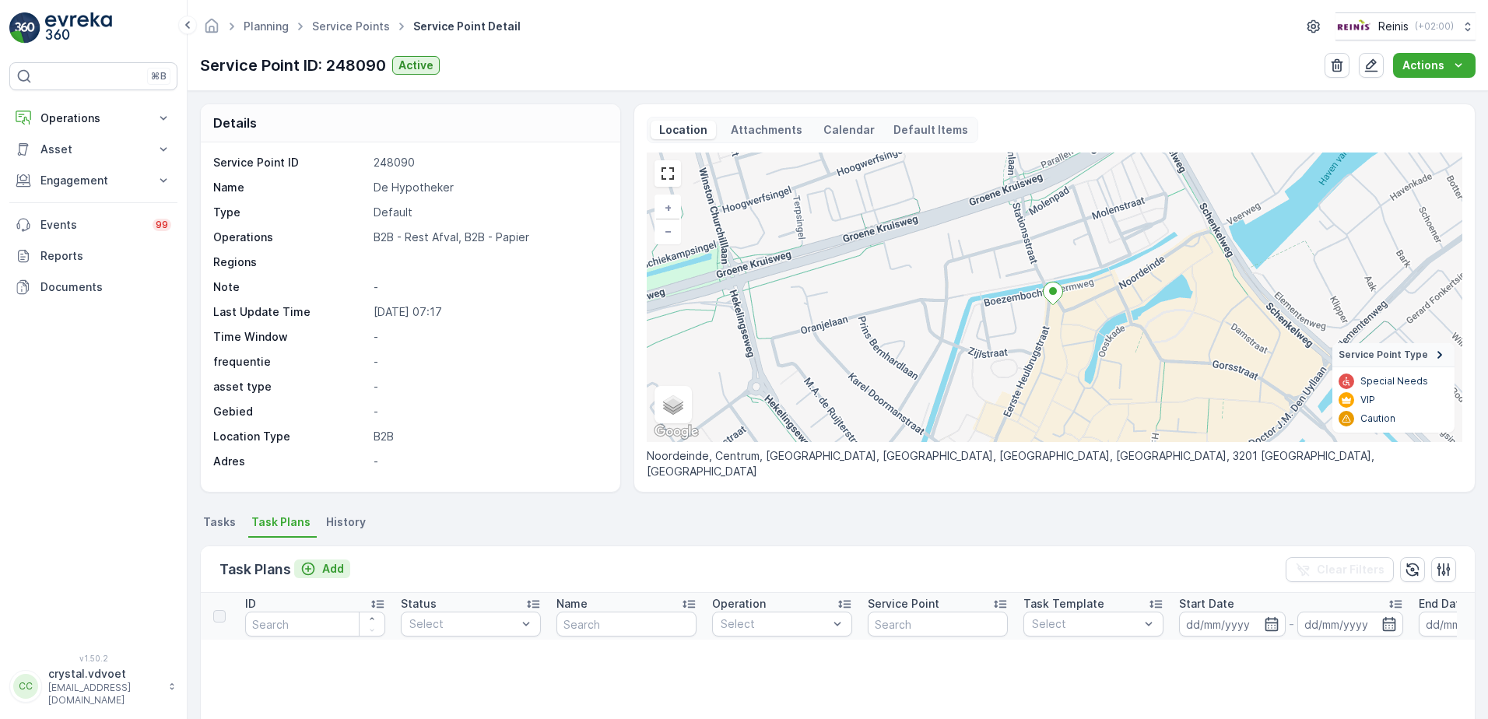
click at [327, 577] on button "Add" at bounding box center [322, 569] width 56 height 19
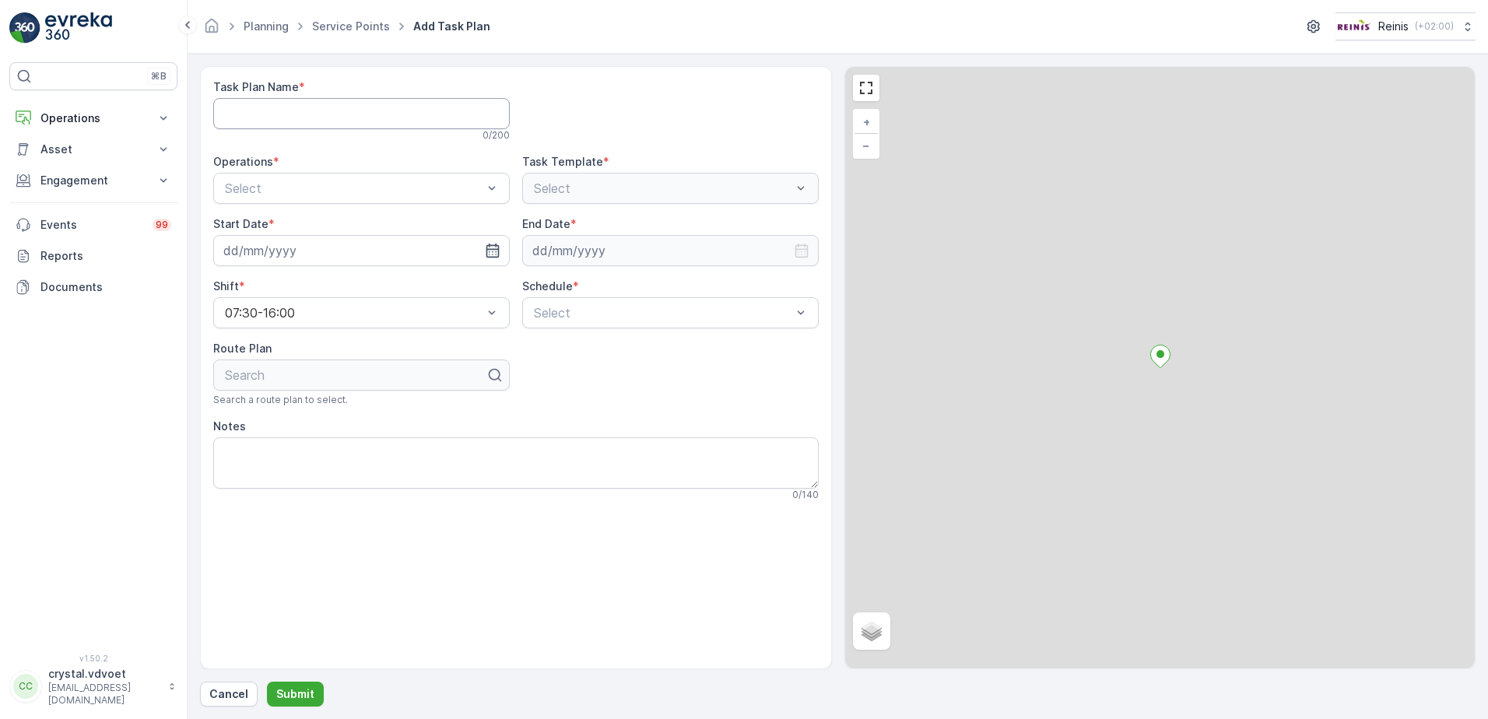
click at [266, 102] on Name "Task Plan Name" at bounding box center [361, 113] width 297 height 31
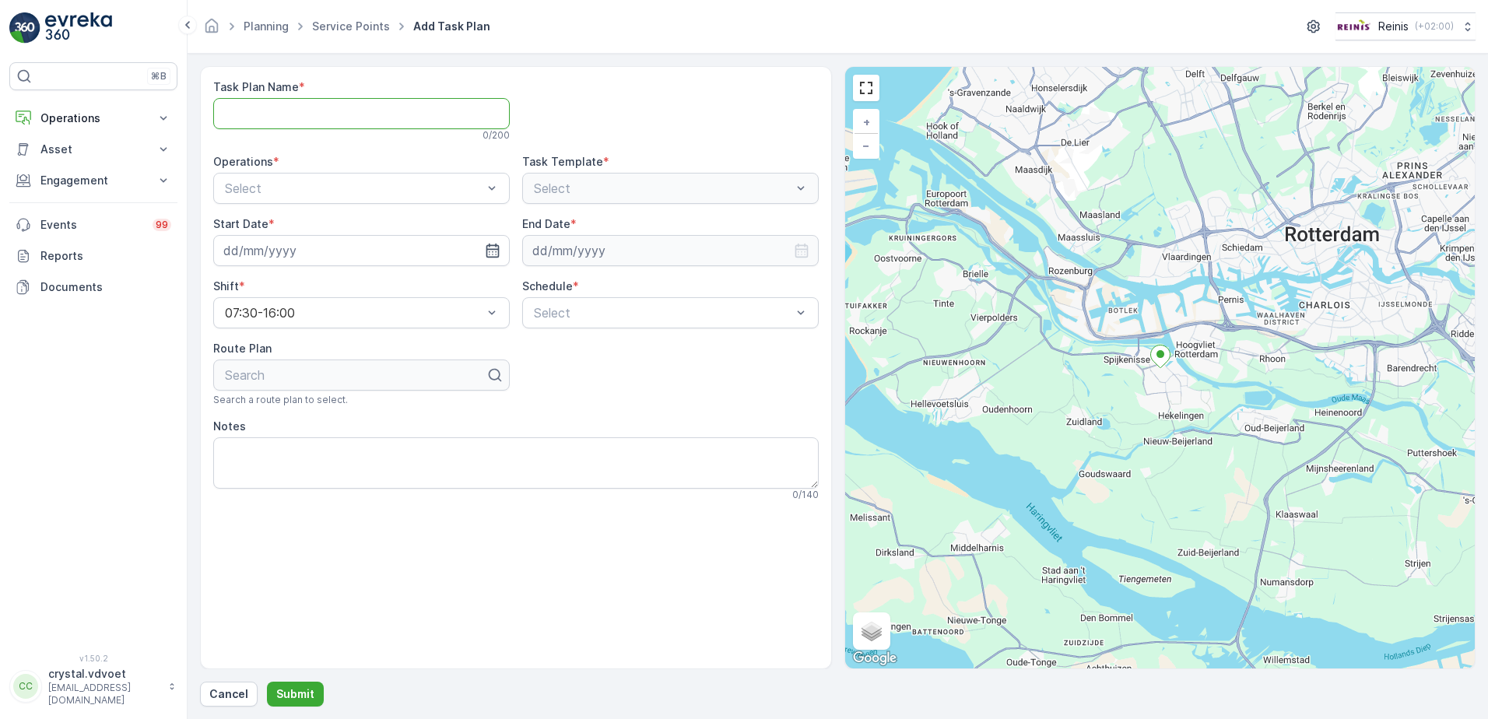
paste Name "De Hypotheker"
type Name "De Hypotheker"
click at [316, 252] on span "B2B - Rest Afval" at bounding box center [272, 253] width 99 height 14
click at [490, 252] on icon "button" at bounding box center [493, 251] width 16 height 16
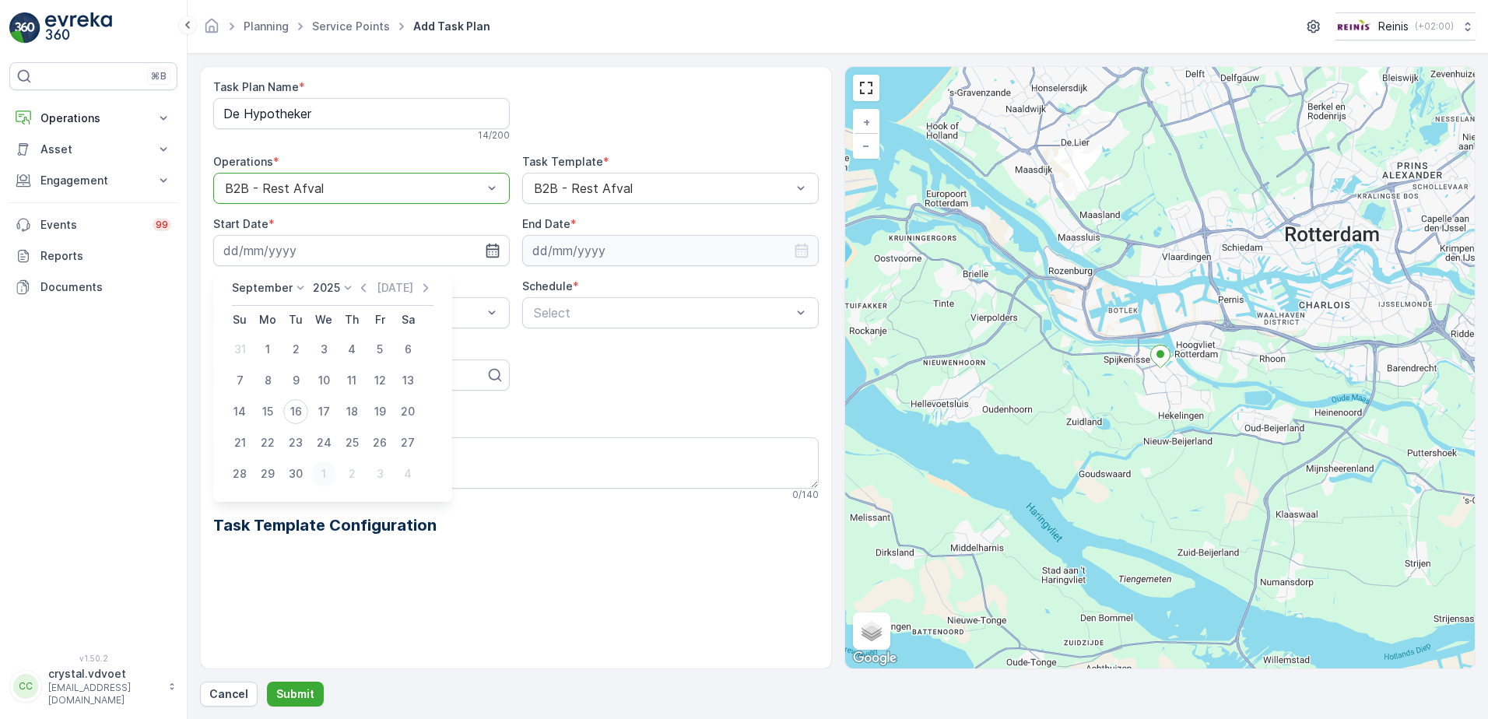
drag, startPoint x: 322, startPoint y: 478, endPoint x: 332, endPoint y: 468, distance: 14.3
click at [320, 479] on div "1" at bounding box center [323, 473] width 25 height 25
type input "[DATE]"
click at [688, 246] on input at bounding box center [670, 250] width 297 height 31
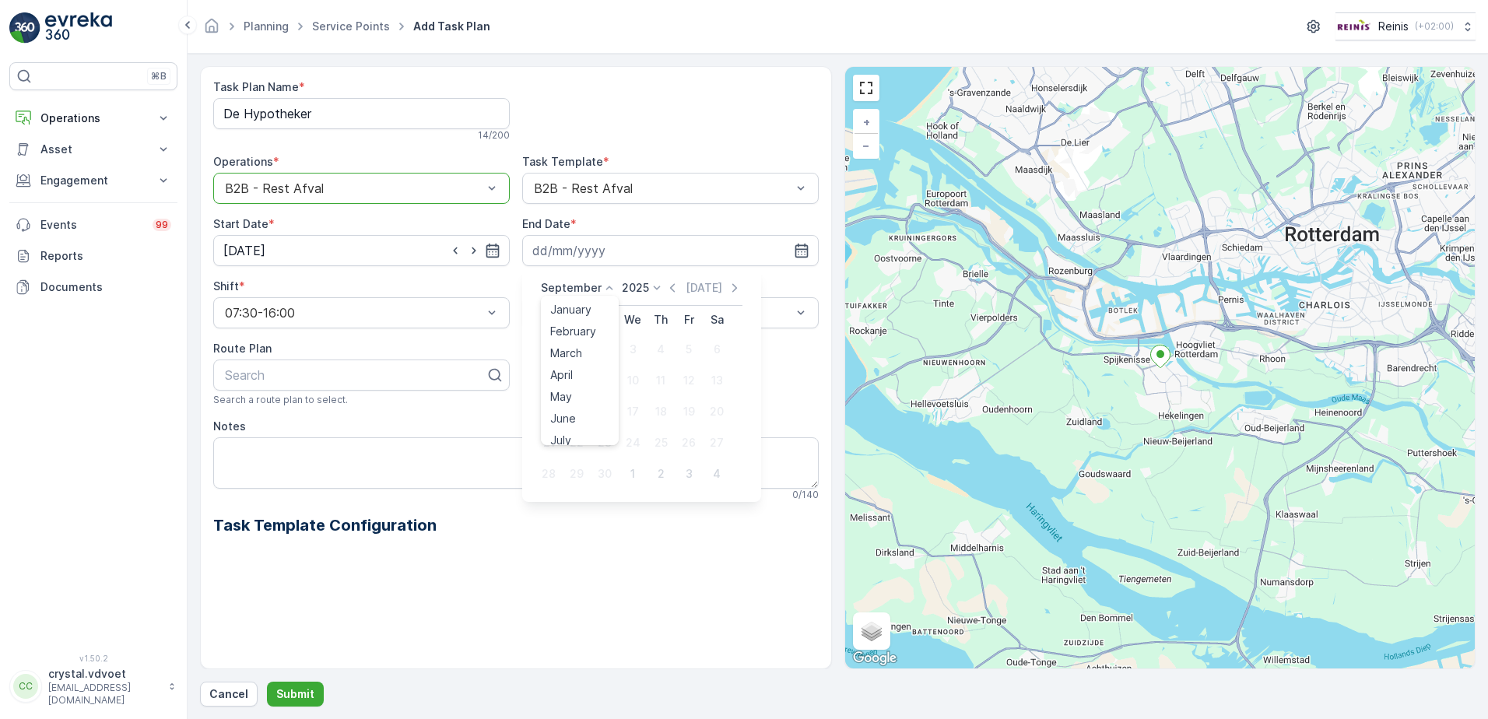
click at [603, 288] on icon at bounding box center [610, 288] width 16 height 16
click at [581, 432] on span "December" at bounding box center [577, 431] width 54 height 16
click at [633, 286] on p "2025" at bounding box center [630, 288] width 27 height 16
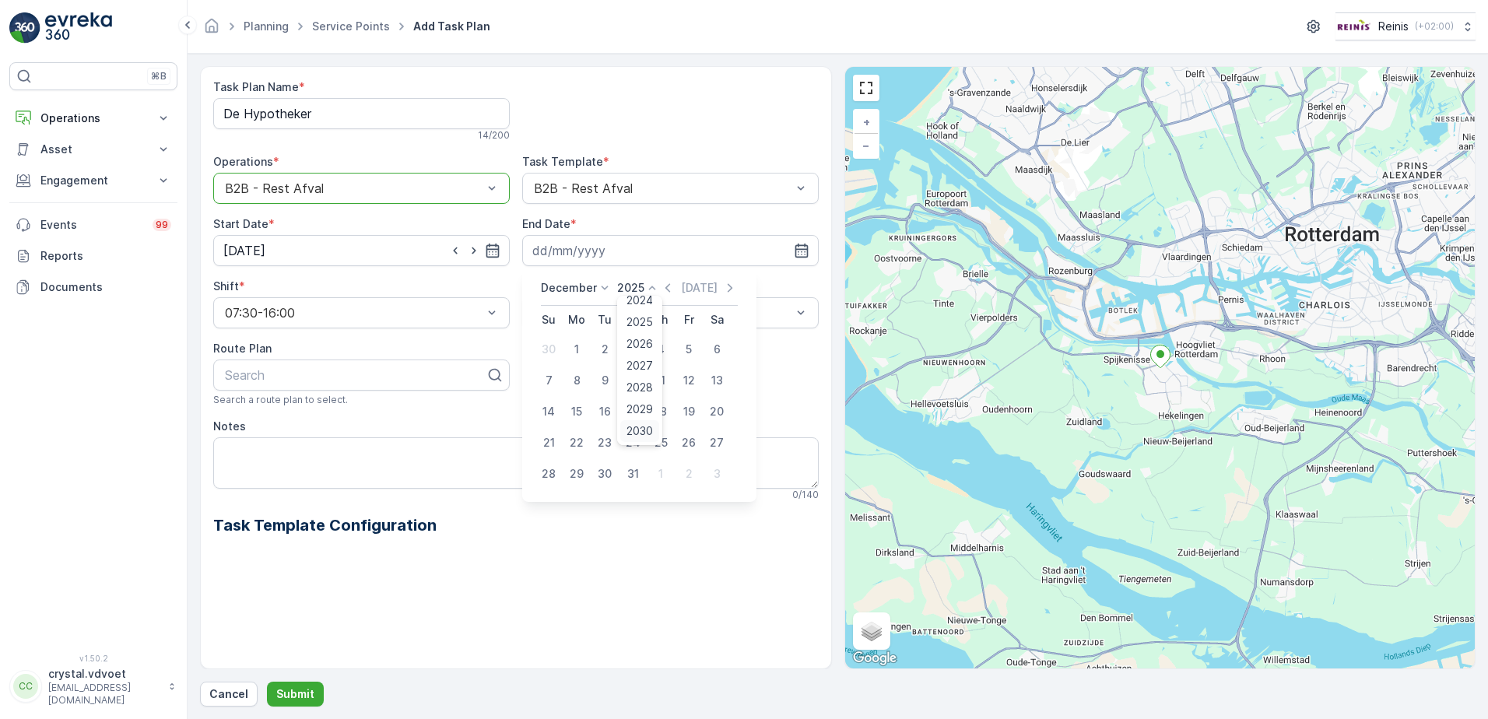
click at [640, 426] on span "2030" at bounding box center [639, 431] width 26 height 16
click at [607, 474] on div "31" at bounding box center [604, 473] width 25 height 25
type input "[DATE]"
click at [612, 376] on div "Weekly" at bounding box center [671, 377] width 278 height 14
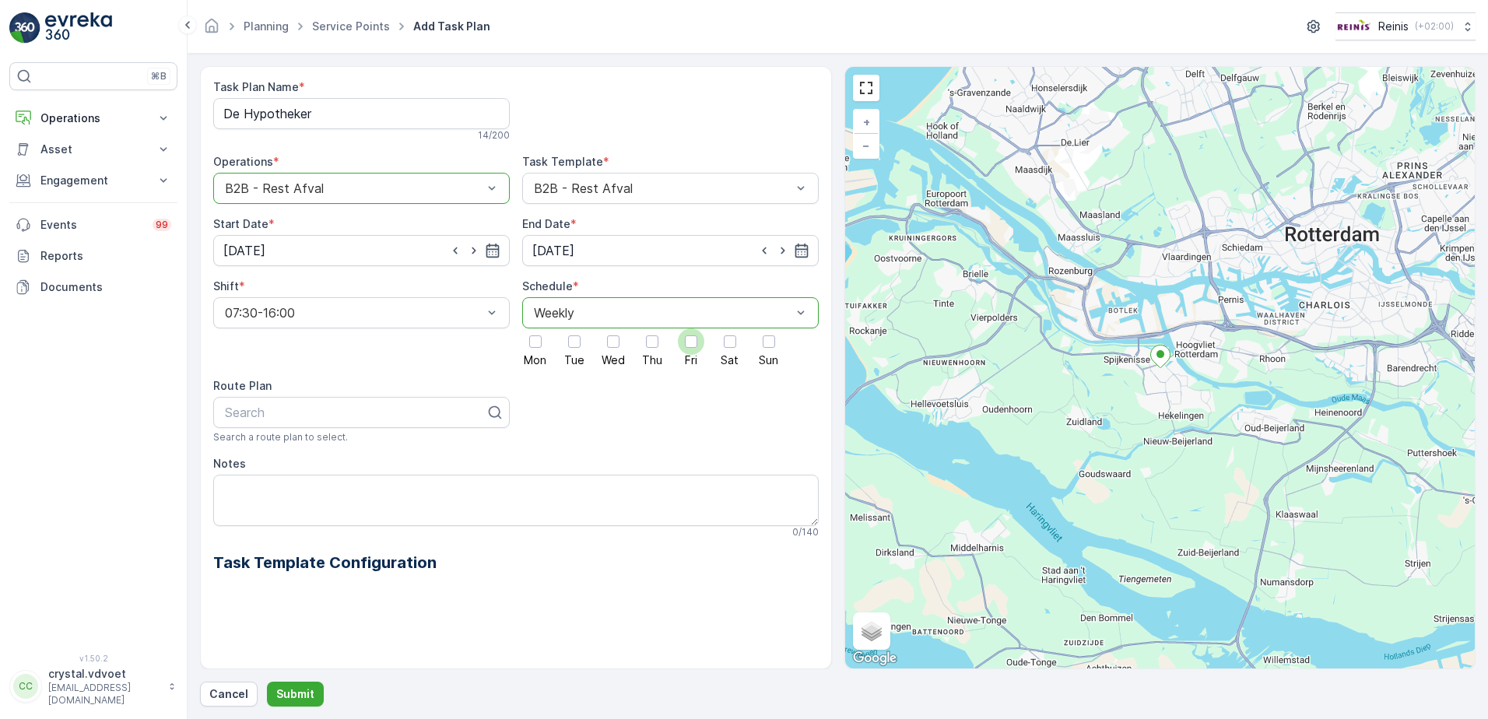
click at [692, 345] on div at bounding box center [691, 341] width 12 height 12
click at [691, 328] on input "Fri" at bounding box center [691, 328] width 0 height 0
click at [260, 501] on textarea "Notes" at bounding box center [515, 500] width 605 height 51
type textarea "1x 240 ltr rest"
click at [297, 697] on p "Submit" at bounding box center [295, 694] width 38 height 16
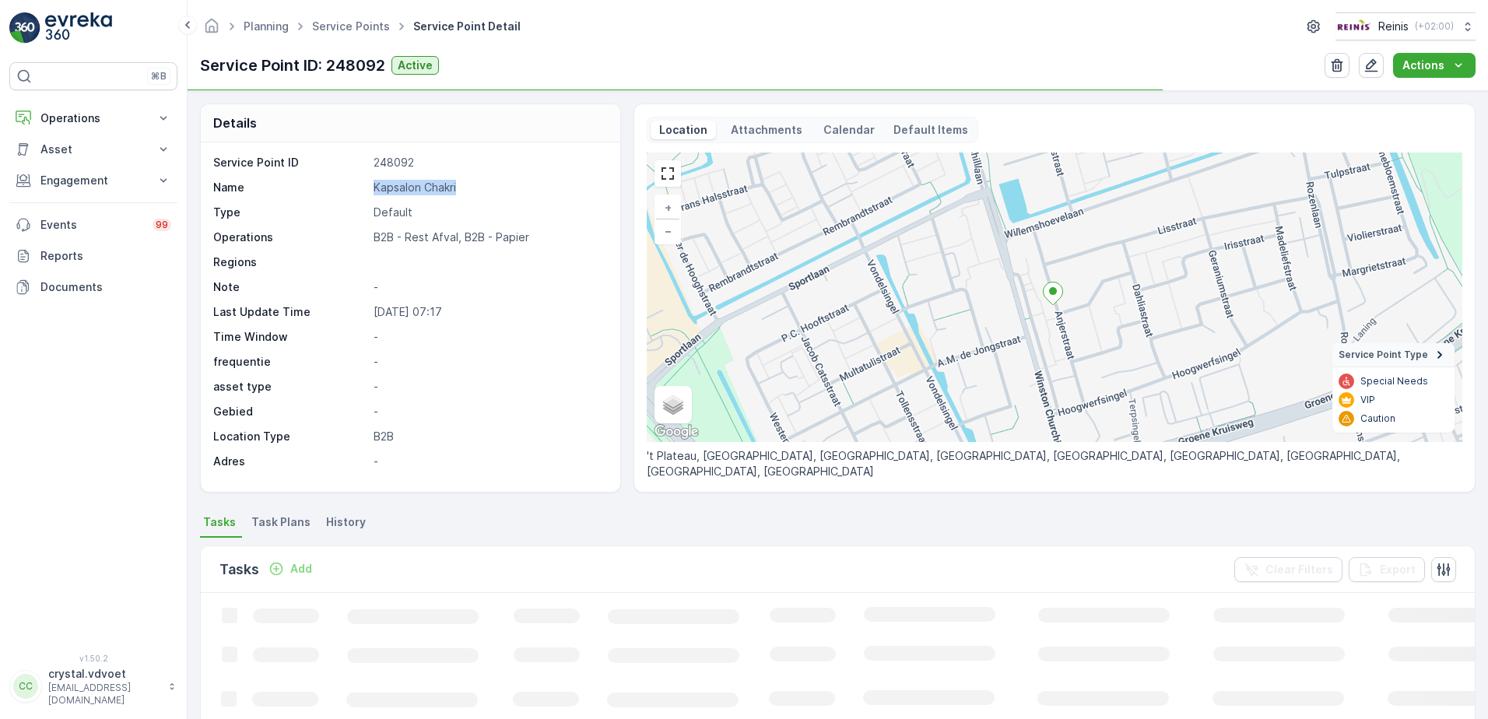
drag, startPoint x: 463, startPoint y: 188, endPoint x: 358, endPoint y: 187, distance: 105.1
click at [358, 187] on div "Name [PERSON_NAME]" at bounding box center [408, 188] width 391 height 16
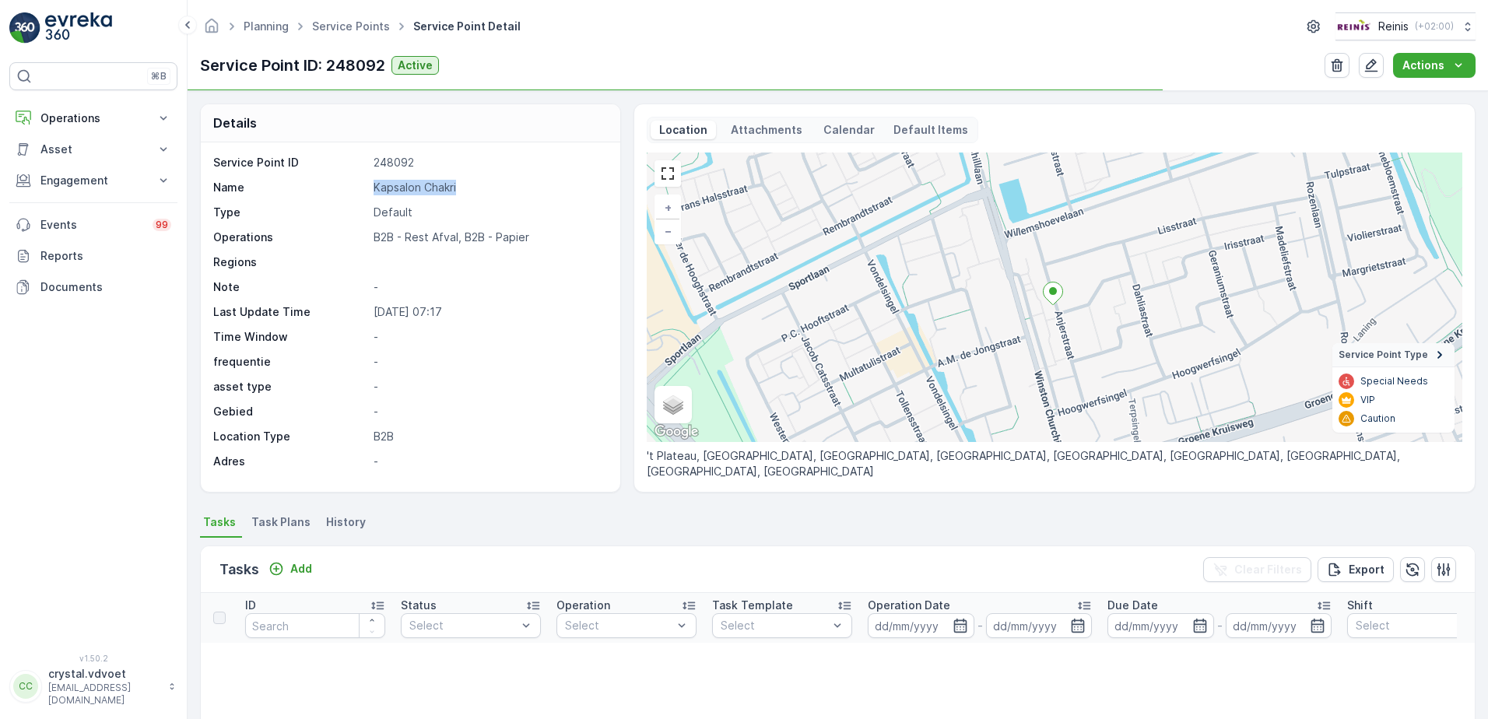
drag, startPoint x: 358, startPoint y: 187, endPoint x: 374, endPoint y: 188, distance: 15.6
copy div "Kapsalon Chakri"
click at [269, 525] on span "Task Plans" at bounding box center [280, 522] width 59 height 16
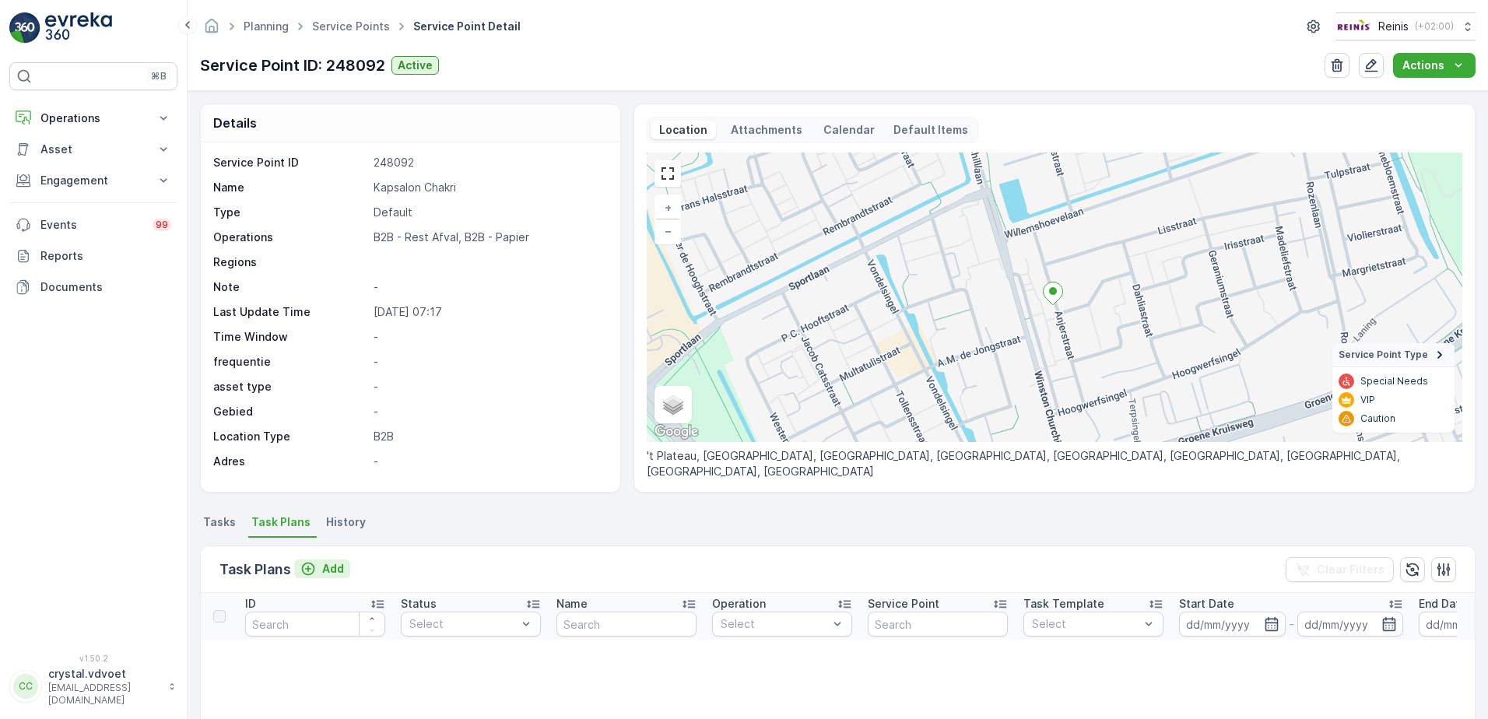
click at [330, 570] on p "Add" at bounding box center [333, 569] width 22 height 16
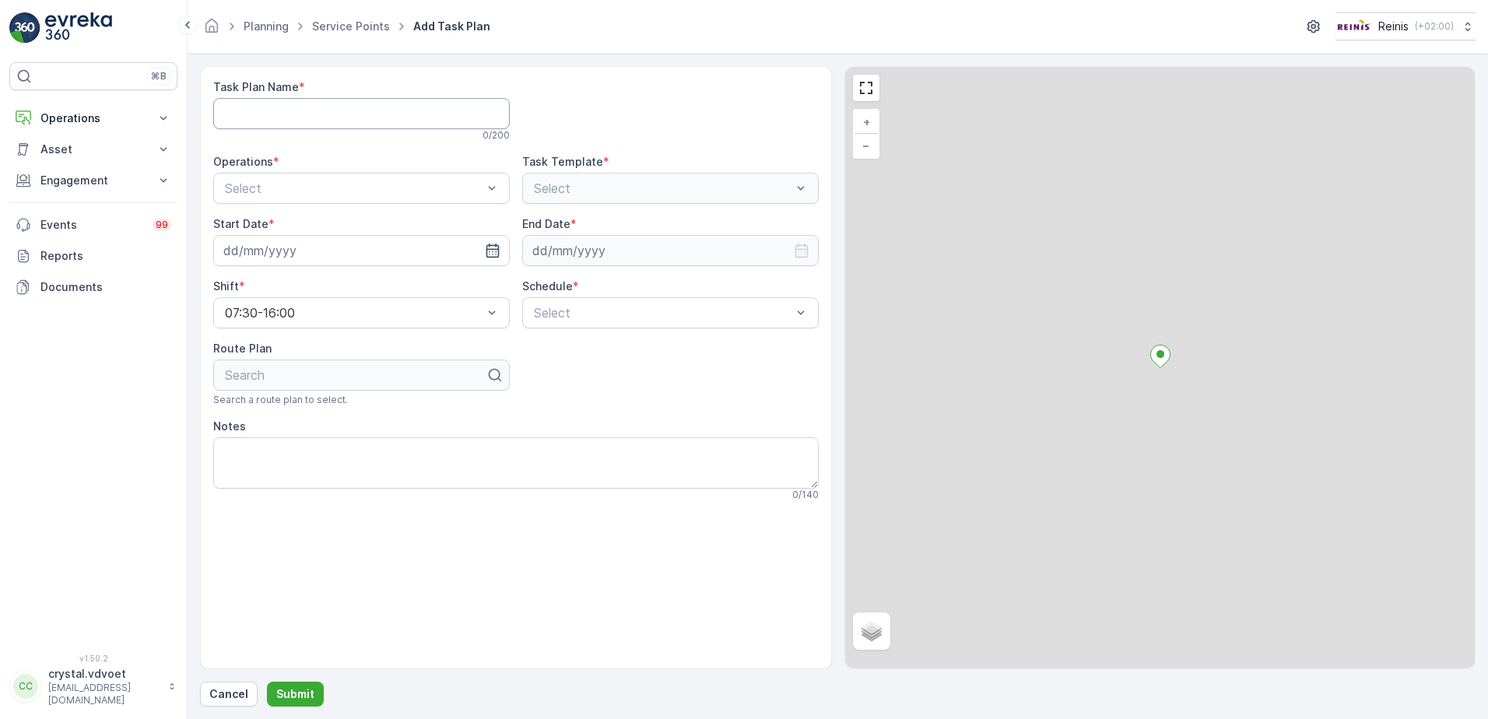
click at [310, 113] on Name "Task Plan Name" at bounding box center [361, 113] width 297 height 31
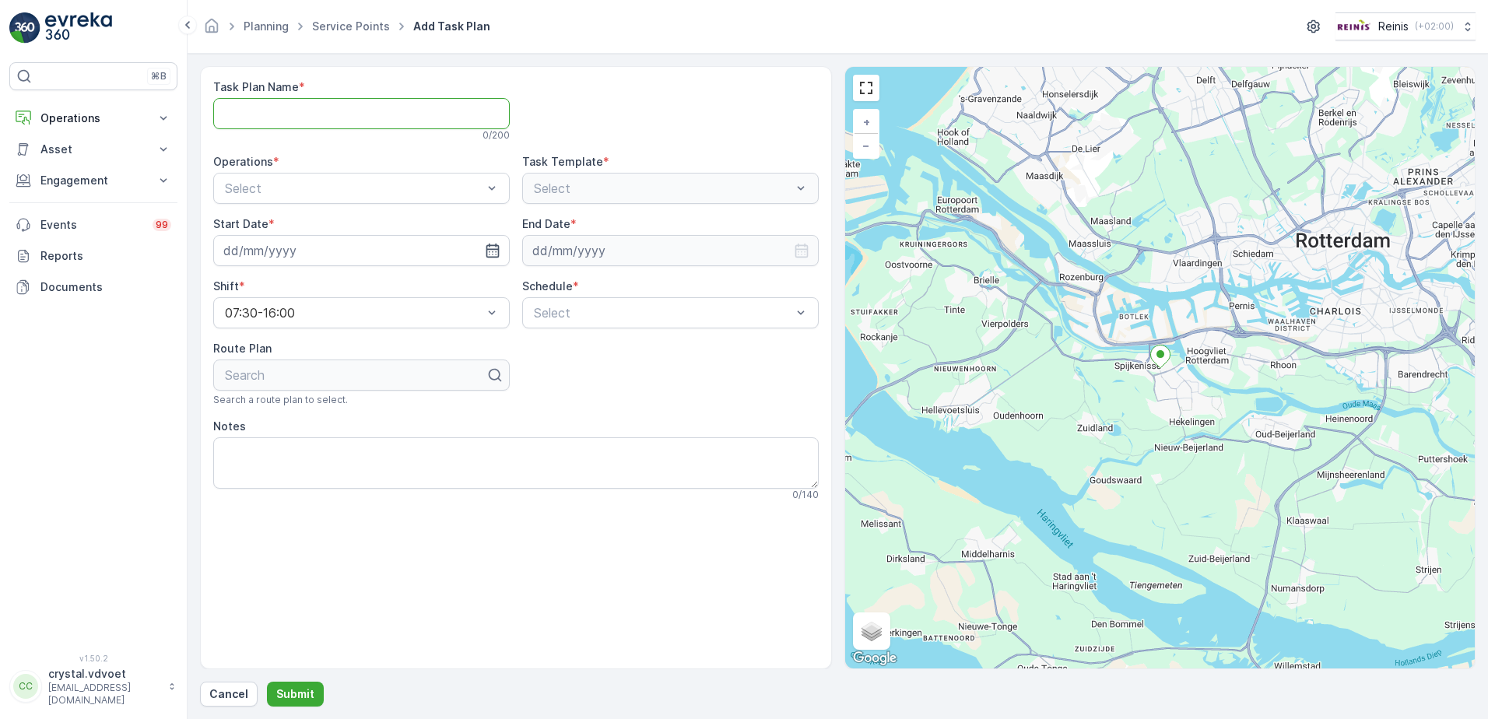
paste Name "Kapsalon Chakri"
type Name "Kapsalon Chakri"
drag, startPoint x: 310, startPoint y: 251, endPoint x: 493, endPoint y: 213, distance: 187.6
click at [310, 251] on span "B2B - Rest Afval" at bounding box center [272, 253] width 99 height 14
drag, startPoint x: 486, startPoint y: 256, endPoint x: 475, endPoint y: 263, distance: 13.0
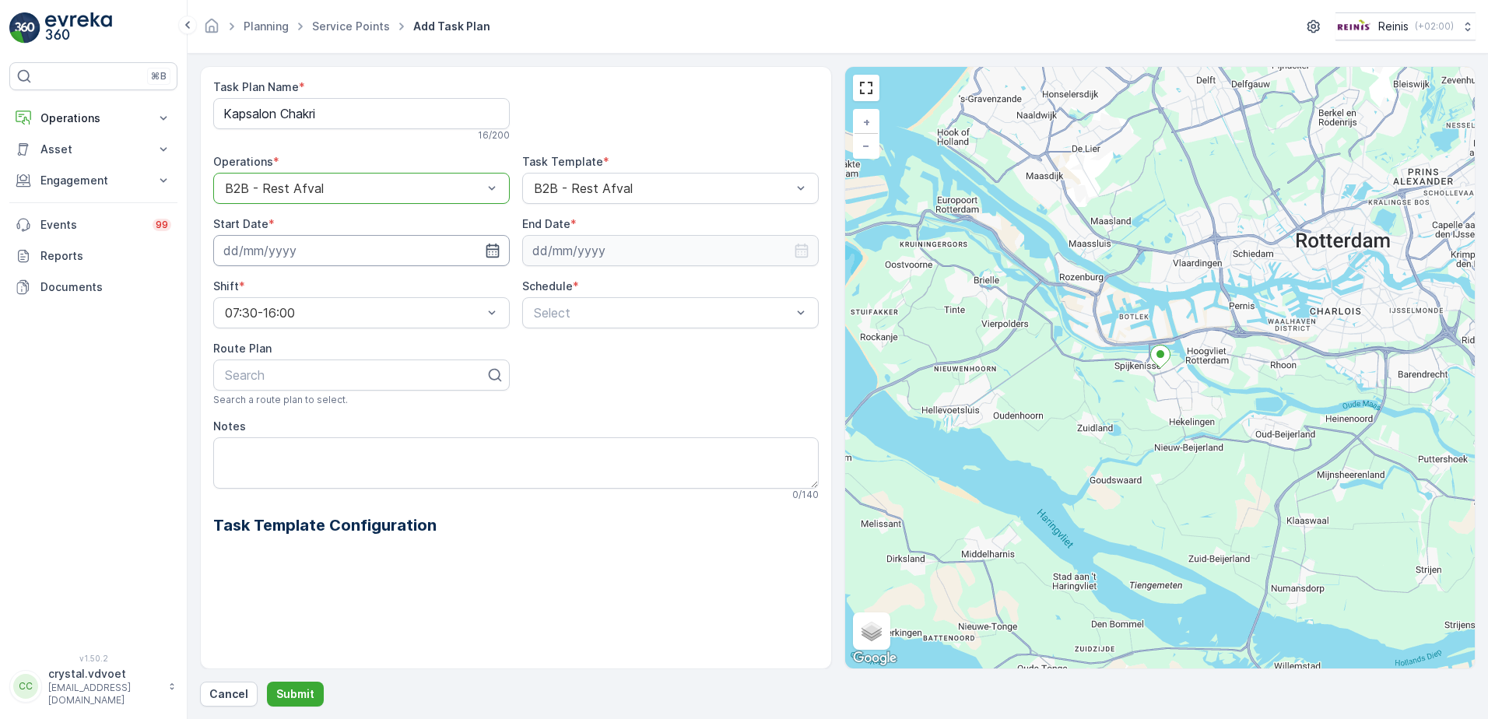
click at [486, 255] on icon "button" at bounding box center [493, 251] width 16 height 16
click at [325, 481] on div "1" at bounding box center [323, 473] width 25 height 25
type input "[DATE]"
click at [696, 235] on div "End Date *" at bounding box center [670, 241] width 297 height 50
click at [697, 240] on input at bounding box center [670, 250] width 297 height 31
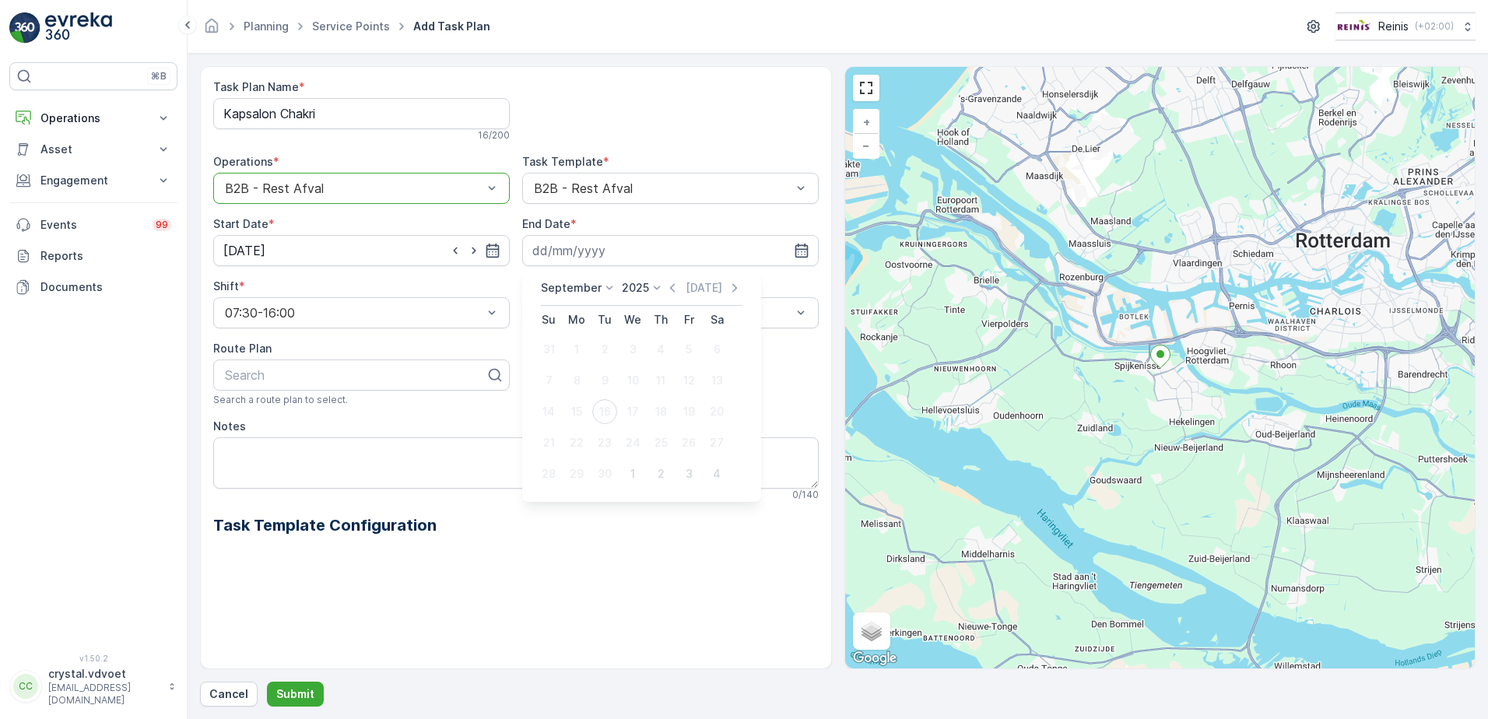
click at [602, 288] on icon at bounding box center [610, 288] width 16 height 16
click at [596, 436] on span "December" at bounding box center [577, 431] width 54 height 16
click at [634, 288] on p "2025" at bounding box center [630, 288] width 27 height 16
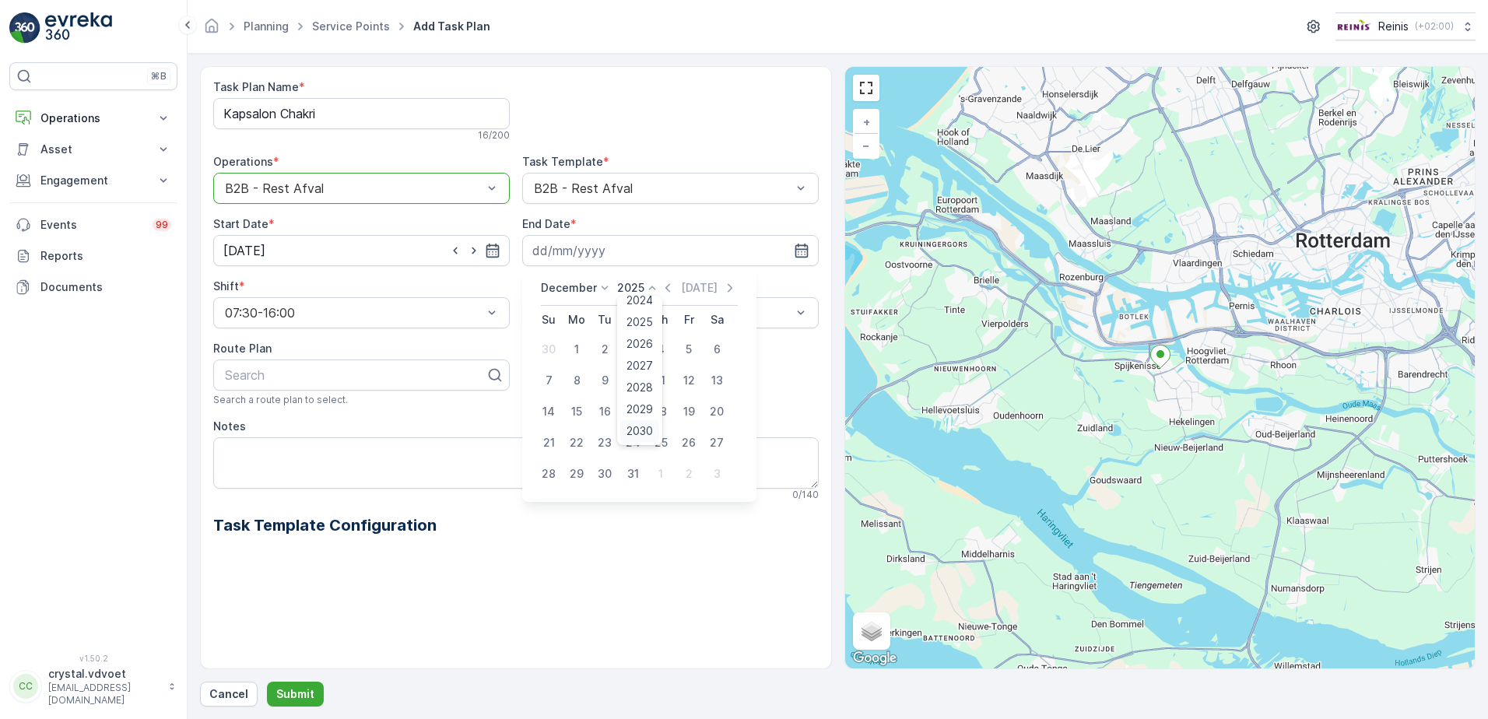
click at [642, 436] on span "2030" at bounding box center [639, 431] width 26 height 16
click at [605, 475] on div "31" at bounding box center [604, 473] width 25 height 25
type input "[DATE]"
drag, startPoint x: 567, startPoint y: 379, endPoint x: 575, endPoint y: 381, distance: 8.7
click at [567, 380] on span "Weekly" at bounding box center [552, 377] width 40 height 14
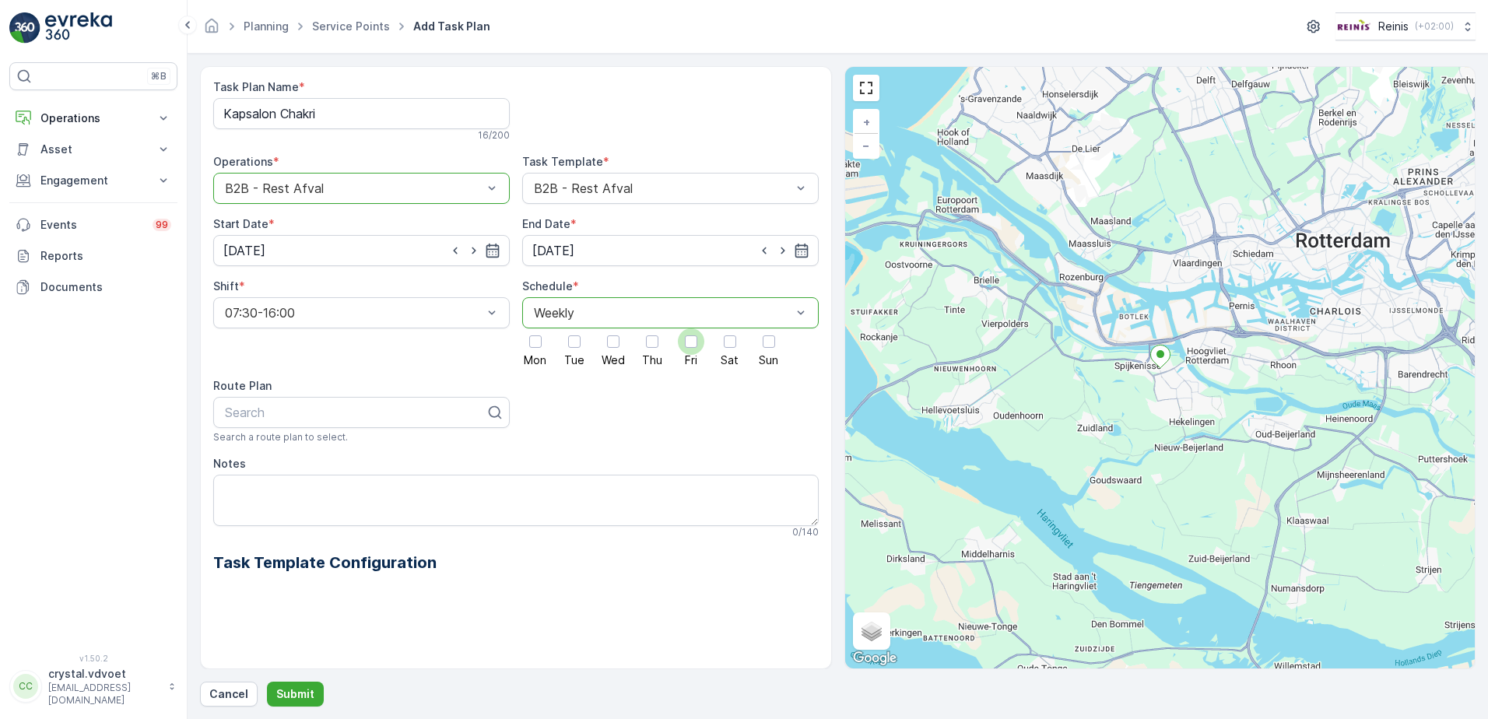
drag, startPoint x: 693, startPoint y: 339, endPoint x: 690, endPoint y: 360, distance: 21.2
click at [694, 339] on div at bounding box center [691, 341] width 12 height 12
click at [691, 328] on input "Fri" at bounding box center [691, 328] width 0 height 0
click at [275, 489] on textarea "Notes" at bounding box center [515, 500] width 605 height 51
type textarea "1x 240 ltr rest"
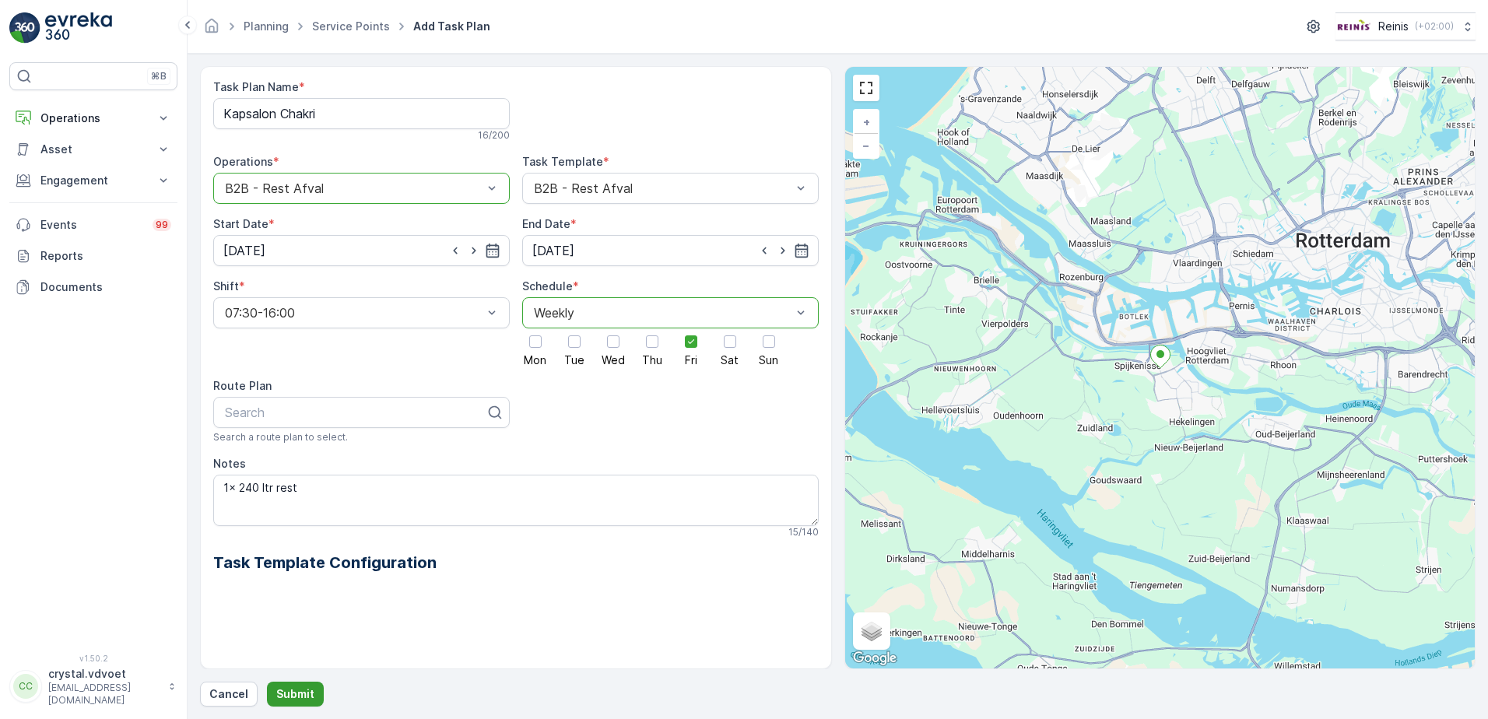
click at [294, 699] on p "Submit" at bounding box center [295, 694] width 38 height 16
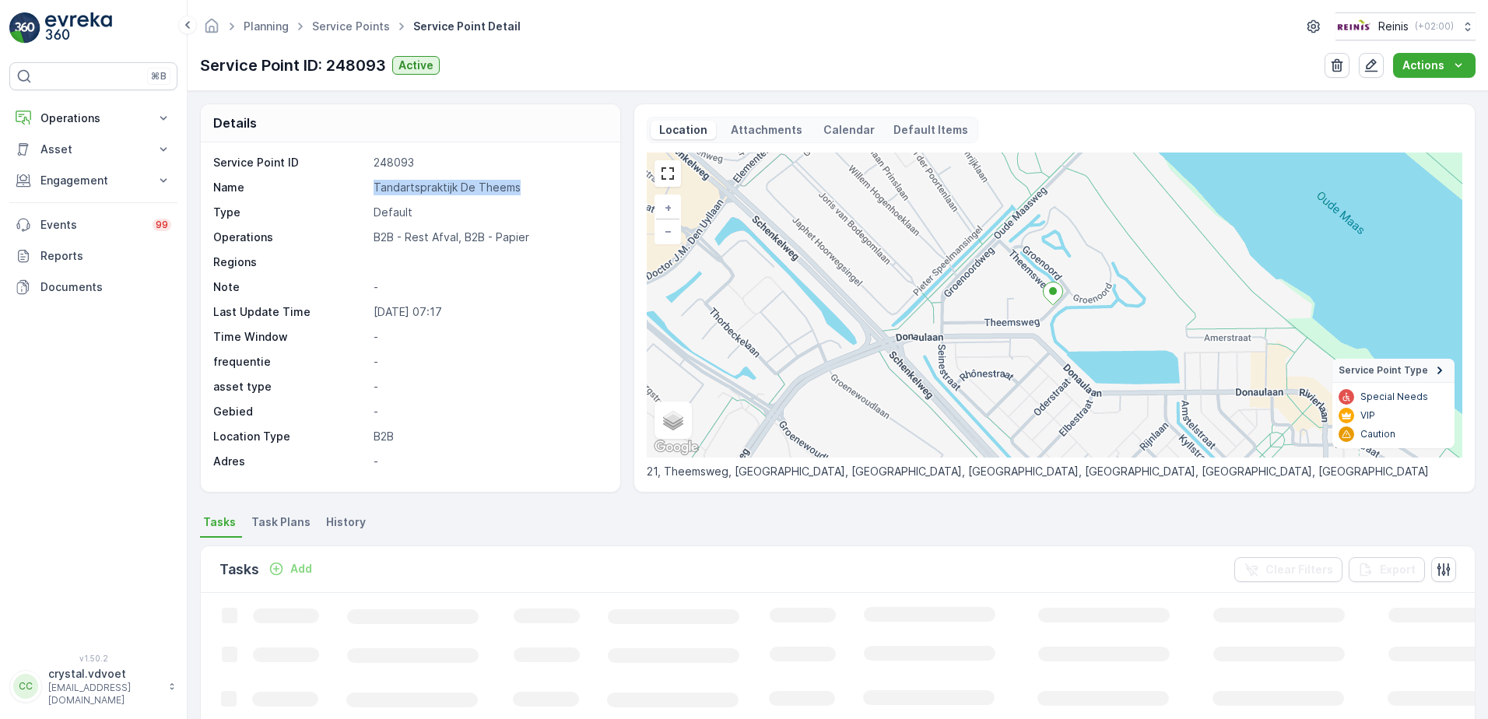
drag, startPoint x: 522, startPoint y: 185, endPoint x: 366, endPoint y: 199, distance: 157.0
click at [366, 199] on div "Service Point ID 248093 Name Tandartspraktijk De Theems Type Default Operations…" at bounding box center [408, 312] width 391 height 314
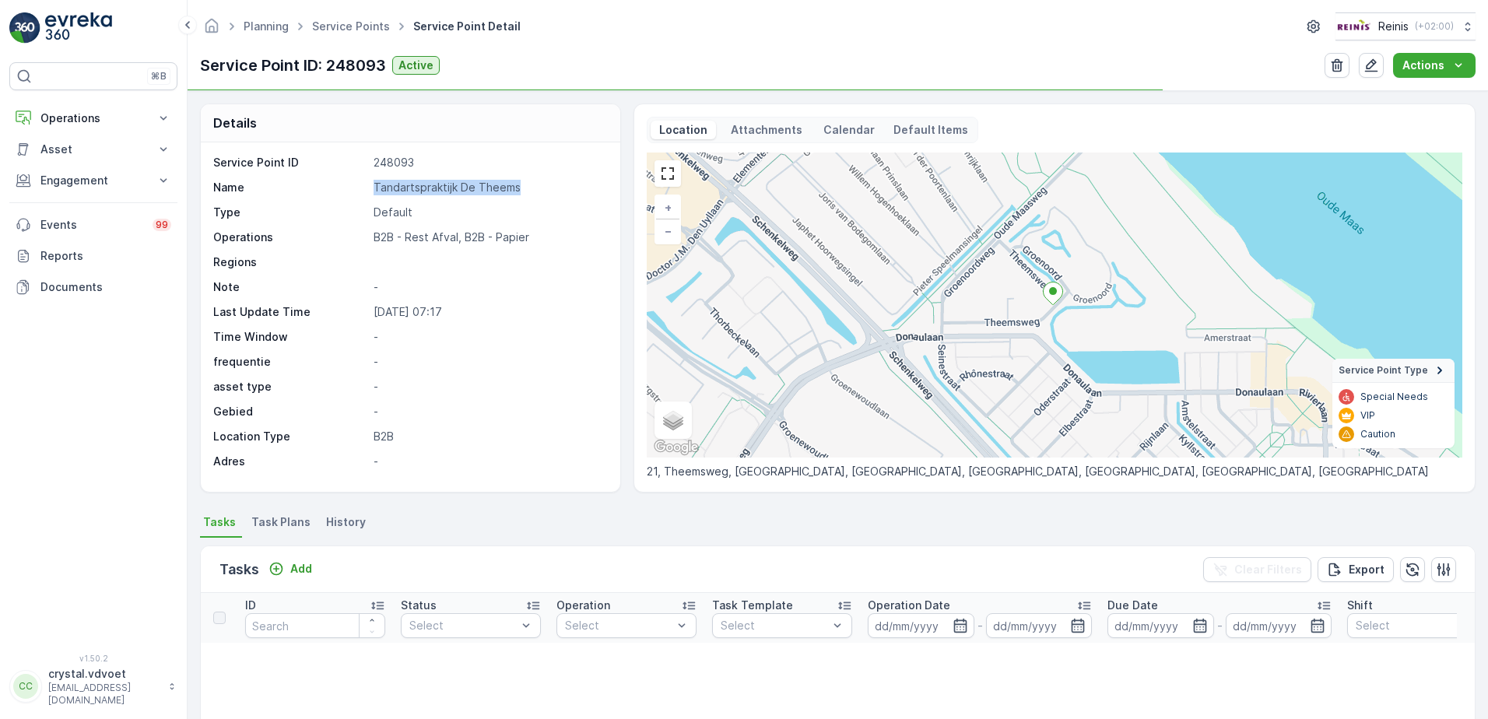
drag, startPoint x: 366, startPoint y: 199, endPoint x: 417, endPoint y: 186, distance: 53.0
click at [273, 526] on span "Task Plans" at bounding box center [280, 522] width 59 height 16
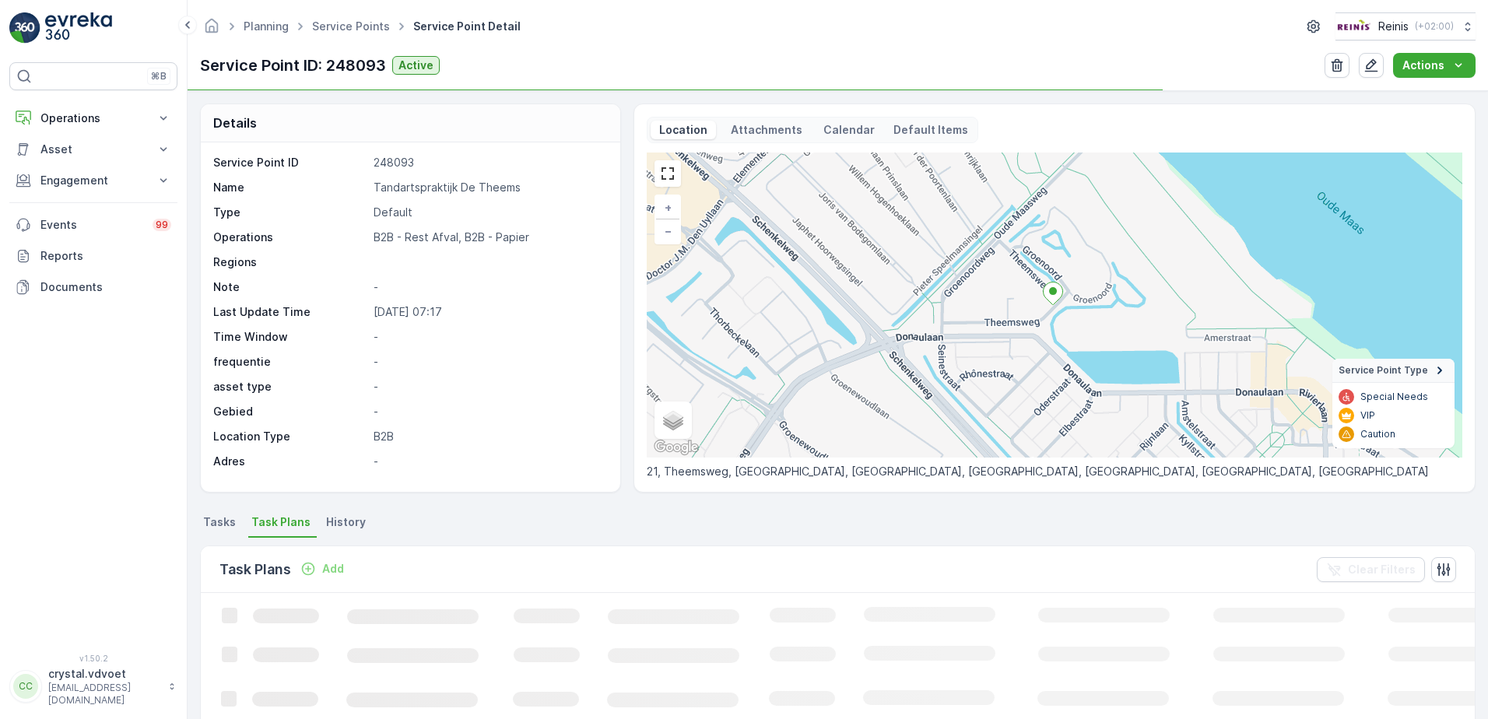
click at [325, 559] on div "Task Plans Add" at bounding box center [284, 570] width 131 height 22
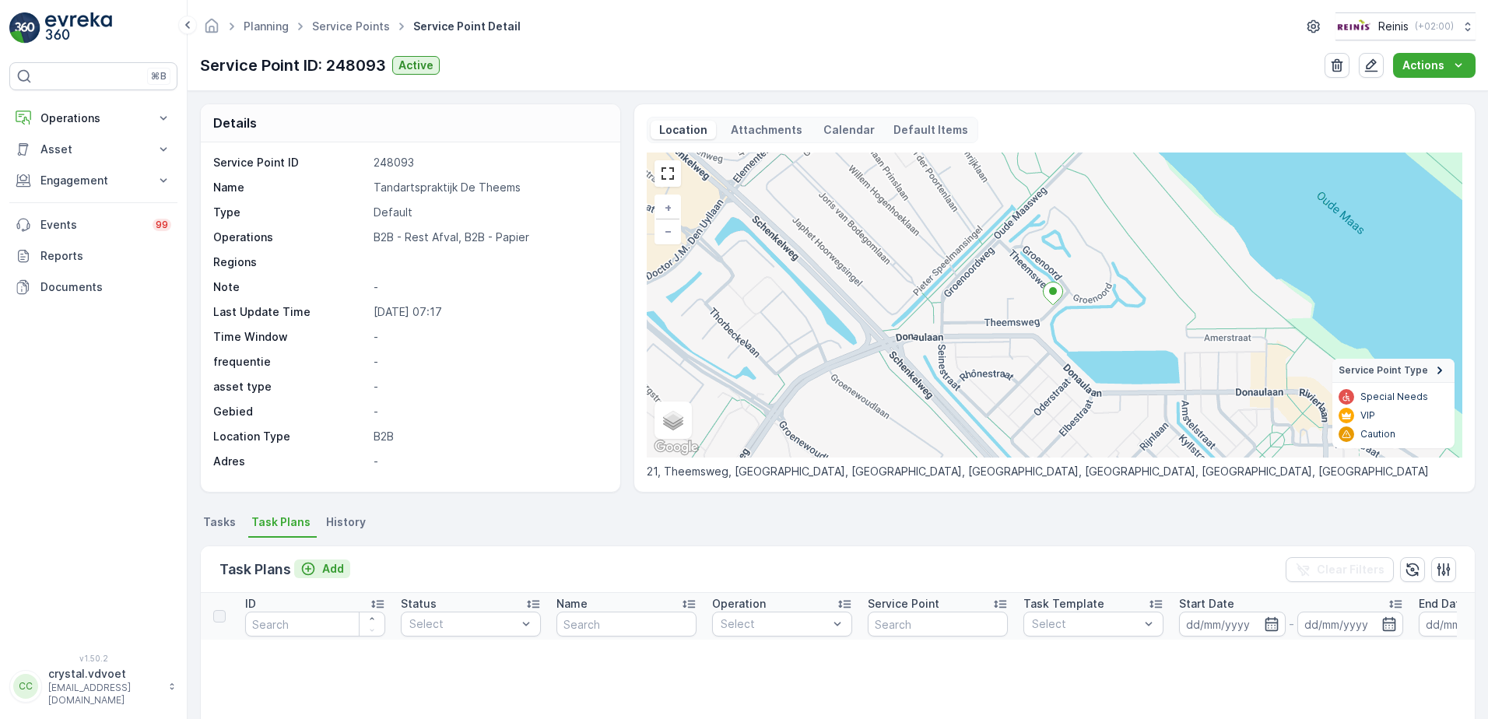
click at [333, 571] on p "Add" at bounding box center [333, 569] width 22 height 16
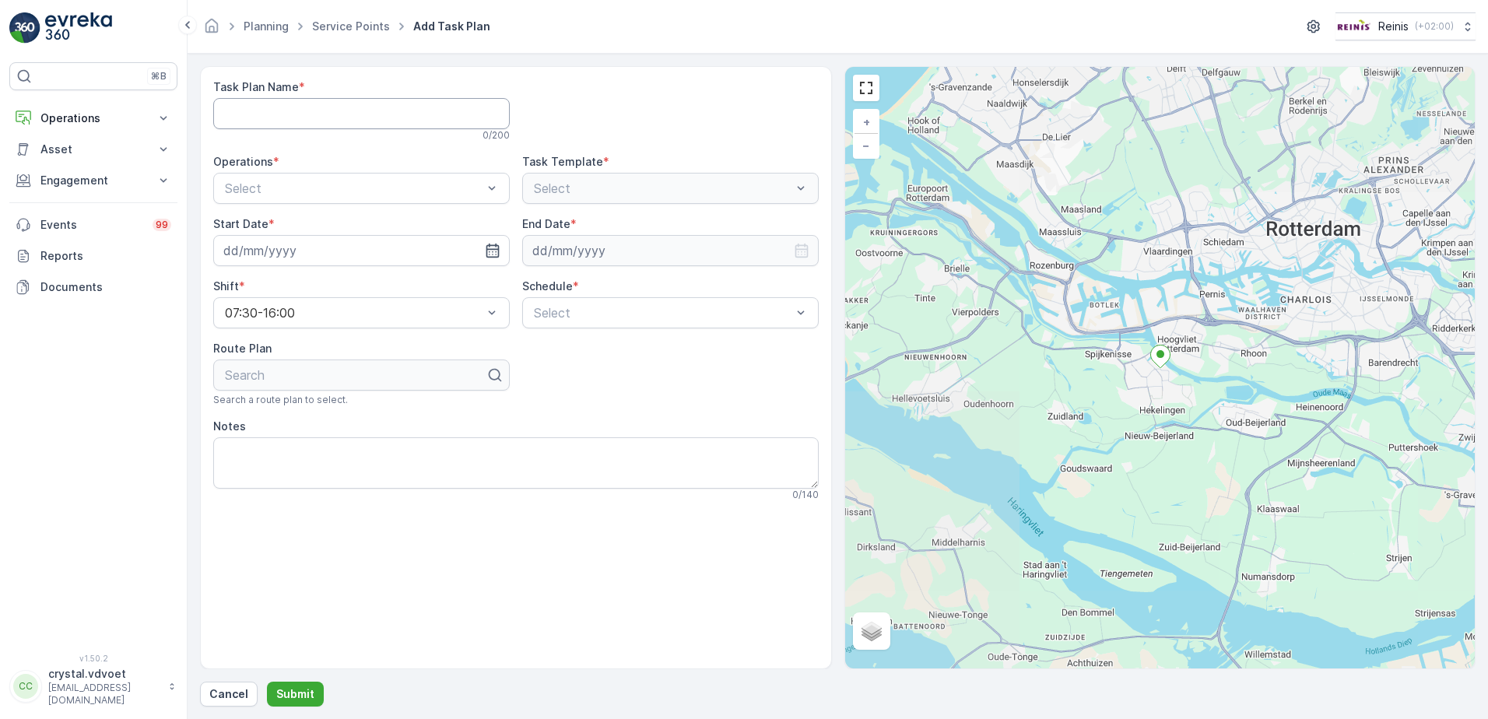
click at [335, 114] on Name "Task Plan Name" at bounding box center [361, 113] width 297 height 31
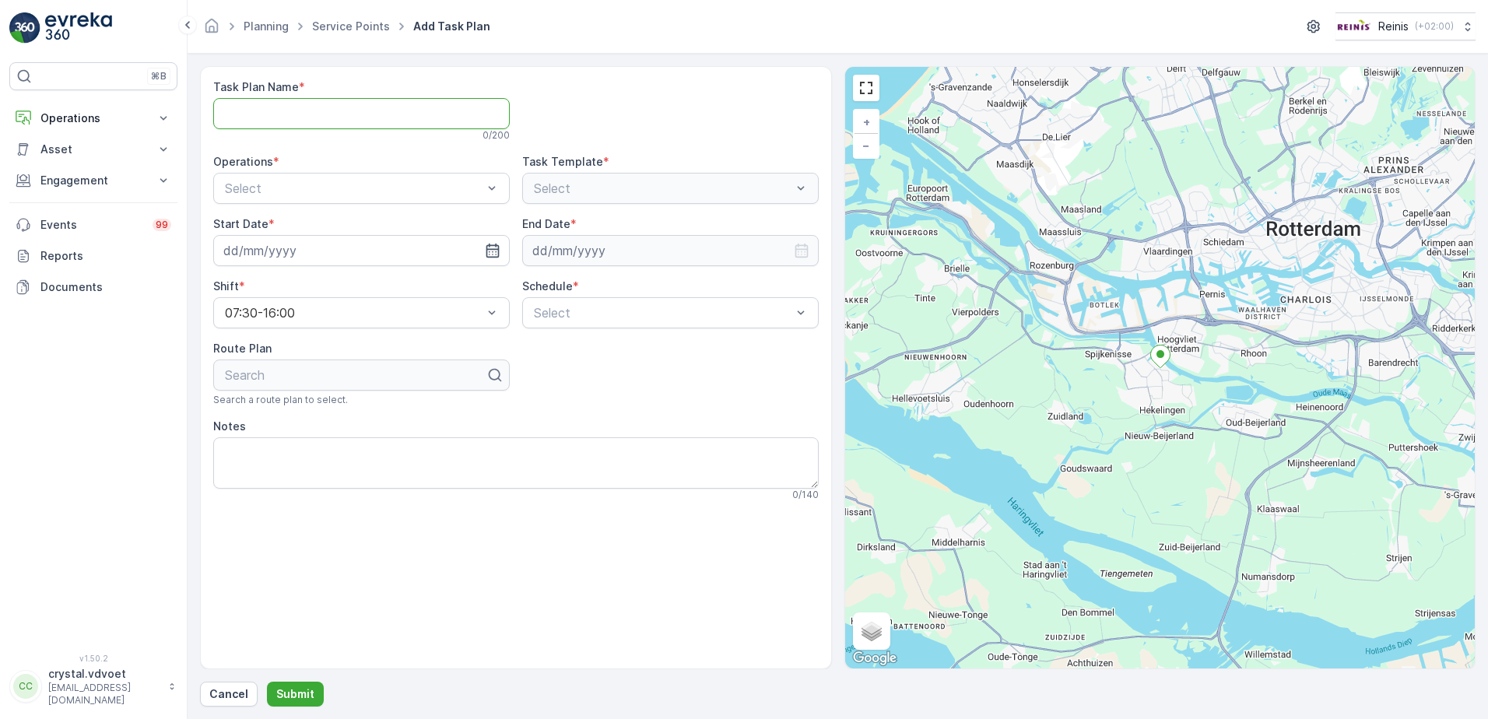
paste Name "Tandartspraktijk De Theems"
type Name "Tandartspraktijk De Theems"
click at [314, 254] on span "B2B - Rest Afval" at bounding box center [272, 253] width 99 height 14
click at [497, 250] on icon "button" at bounding box center [492, 251] width 13 height 14
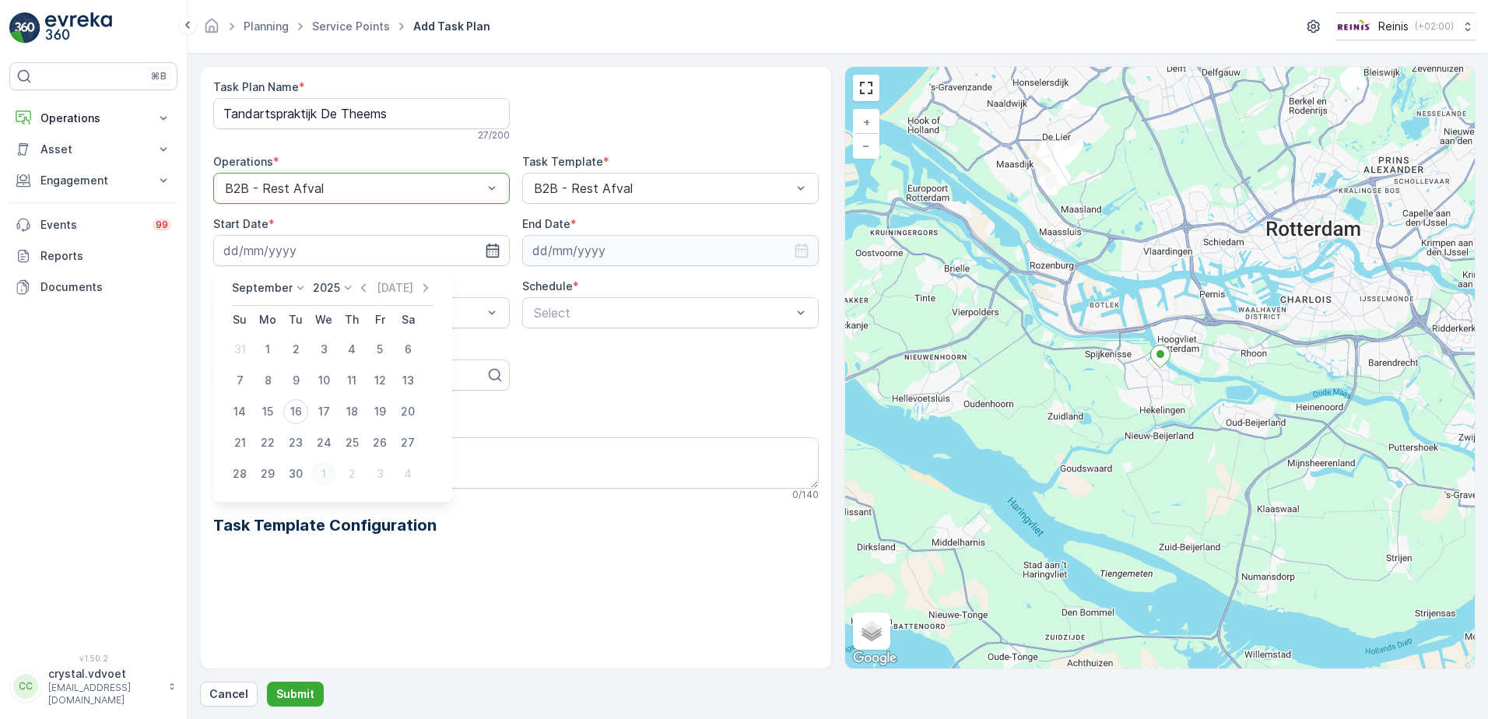
click at [325, 474] on div "1" at bounding box center [323, 473] width 25 height 25
type input "[DATE]"
click at [661, 251] on input at bounding box center [670, 250] width 297 height 31
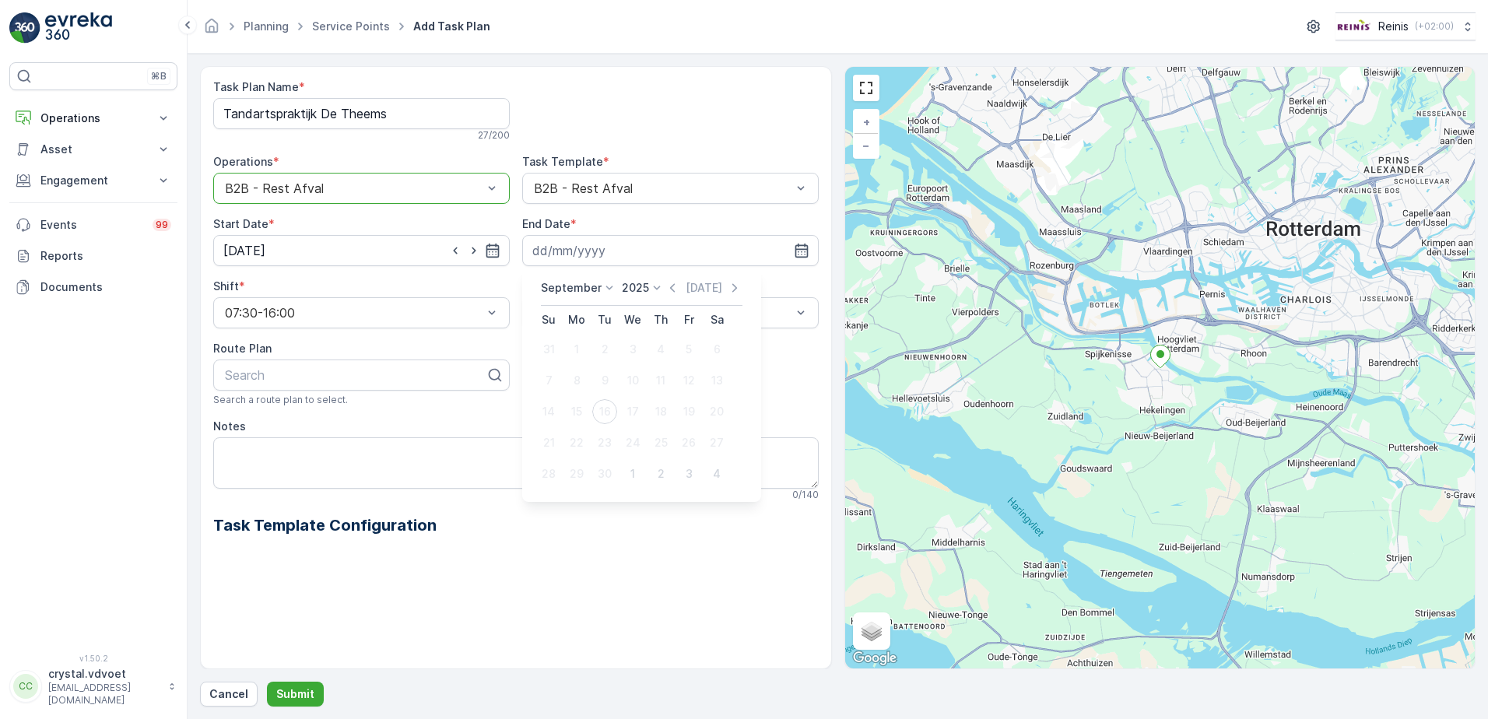
click at [549, 287] on p "September" at bounding box center [571, 288] width 61 height 16
click at [579, 433] on span "December" at bounding box center [577, 431] width 54 height 16
click at [635, 290] on p "2025" at bounding box center [630, 288] width 27 height 16
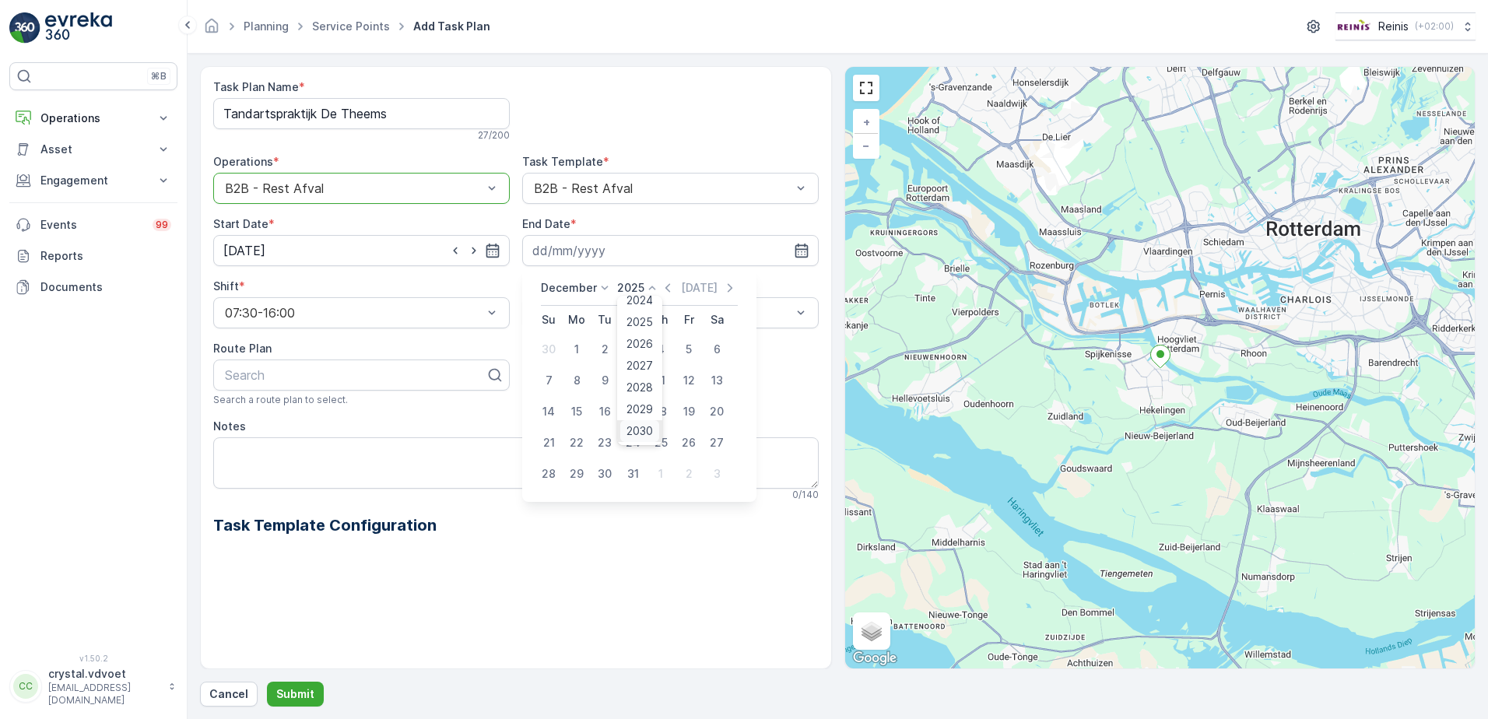
click at [638, 427] on span "2030" at bounding box center [639, 431] width 26 height 16
click at [600, 472] on div "31" at bounding box center [604, 473] width 25 height 25
type input "[DATE]"
click at [595, 370] on div "Weekly" at bounding box center [671, 377] width 278 height 14
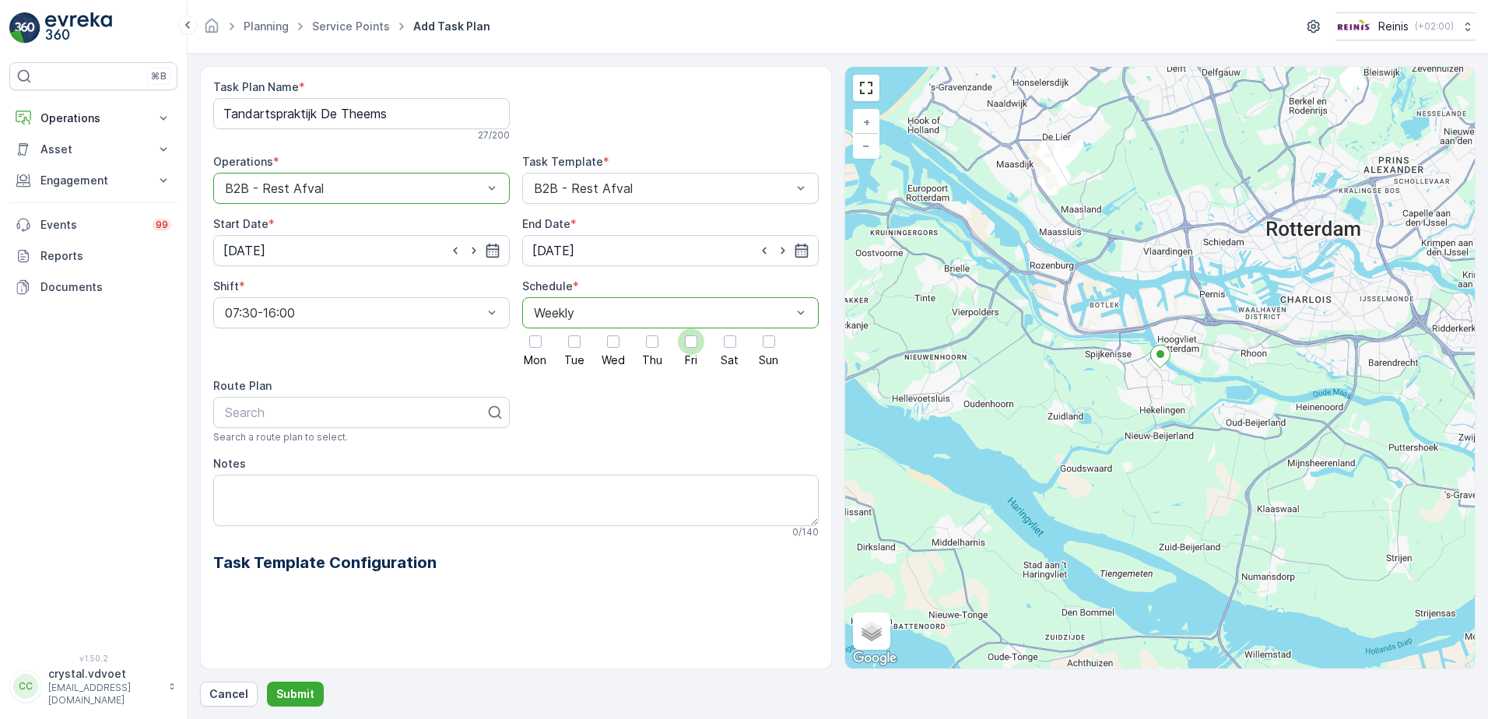
click at [692, 334] on div at bounding box center [691, 341] width 26 height 26
click at [691, 328] on input "Fri" at bounding box center [691, 328] width 0 height 0
click at [232, 493] on textarea "Notes" at bounding box center [515, 500] width 605 height 51
type textarea "1x 1100 ltr rest"
click at [279, 696] on p "Submit" at bounding box center [295, 694] width 38 height 16
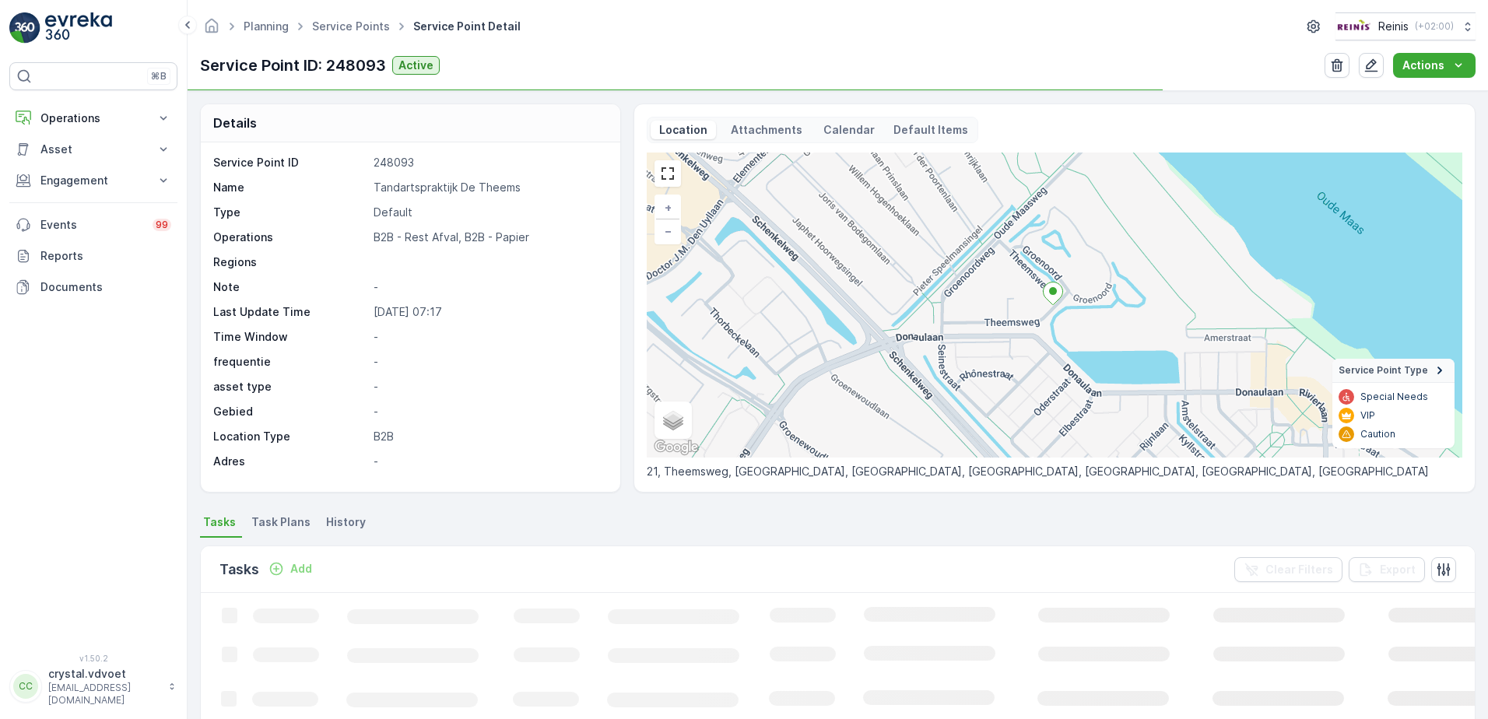
click at [280, 521] on span "Task Plans" at bounding box center [280, 522] width 59 height 16
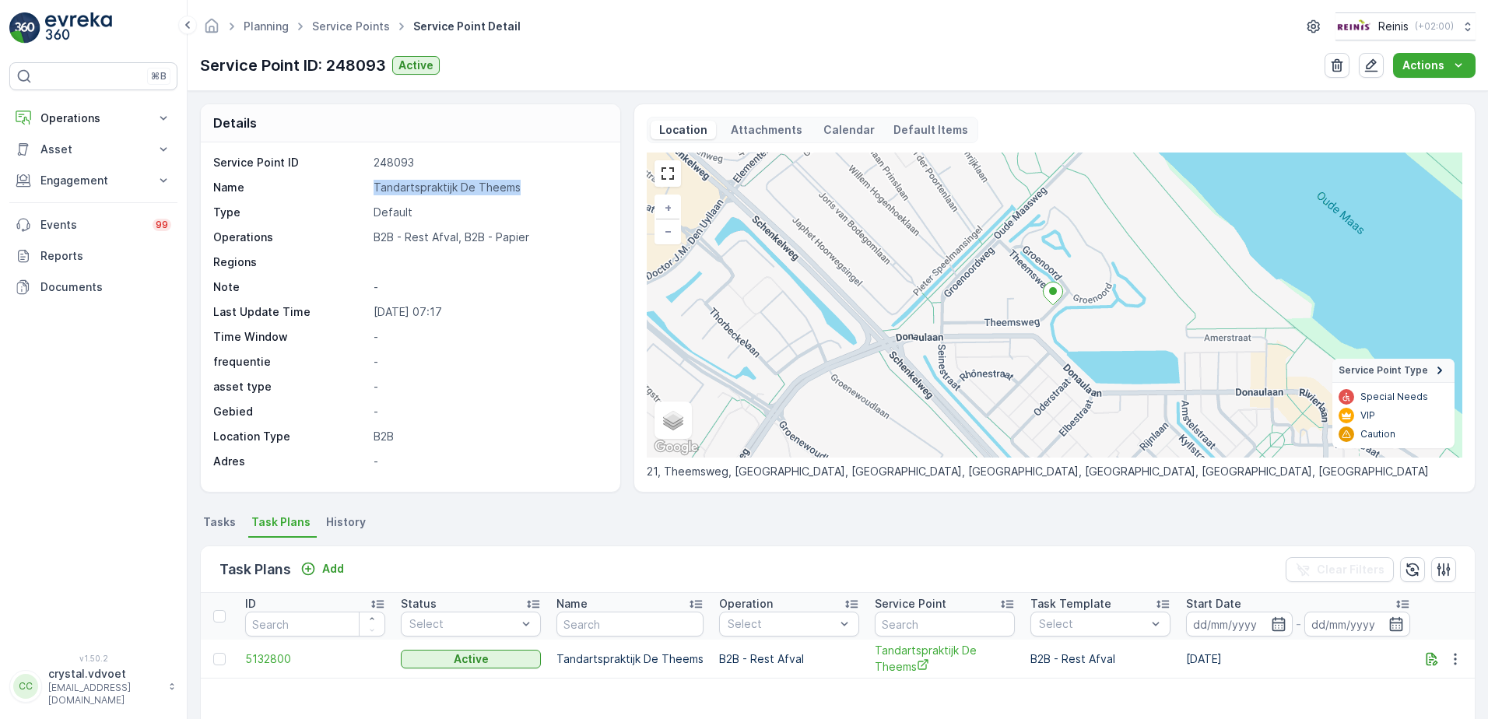
drag, startPoint x: 442, startPoint y: 175, endPoint x: 372, endPoint y: 195, distance: 72.7
click at [373, 196] on div "Service Point ID 248093 Name Tandartspraktijk De Theems Type Default Operations…" at bounding box center [408, 312] width 391 height 314
drag, startPoint x: 372, startPoint y: 195, endPoint x: 381, endPoint y: 191, distance: 9.1
click at [326, 570] on p "Add" at bounding box center [333, 569] width 22 height 16
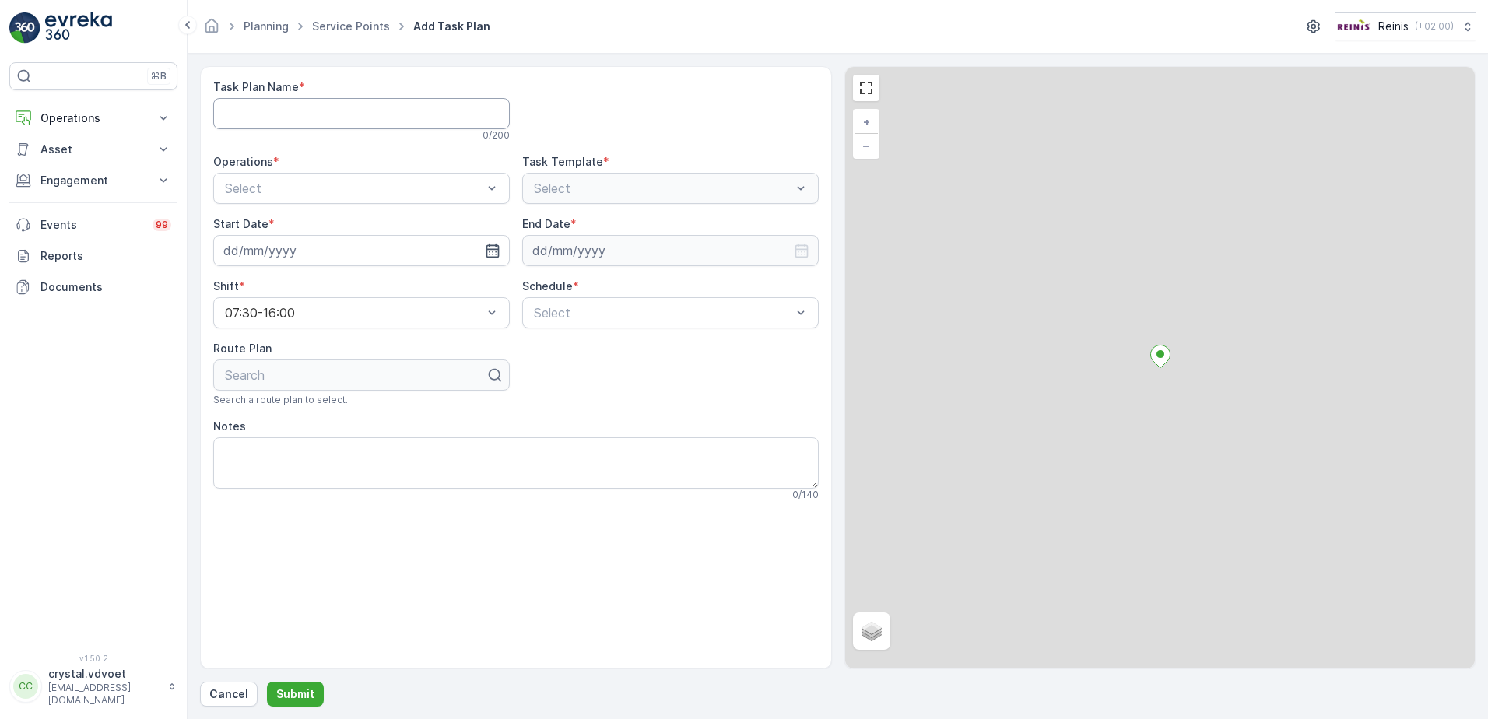
click at [242, 107] on Name "Task Plan Name" at bounding box center [361, 113] width 297 height 31
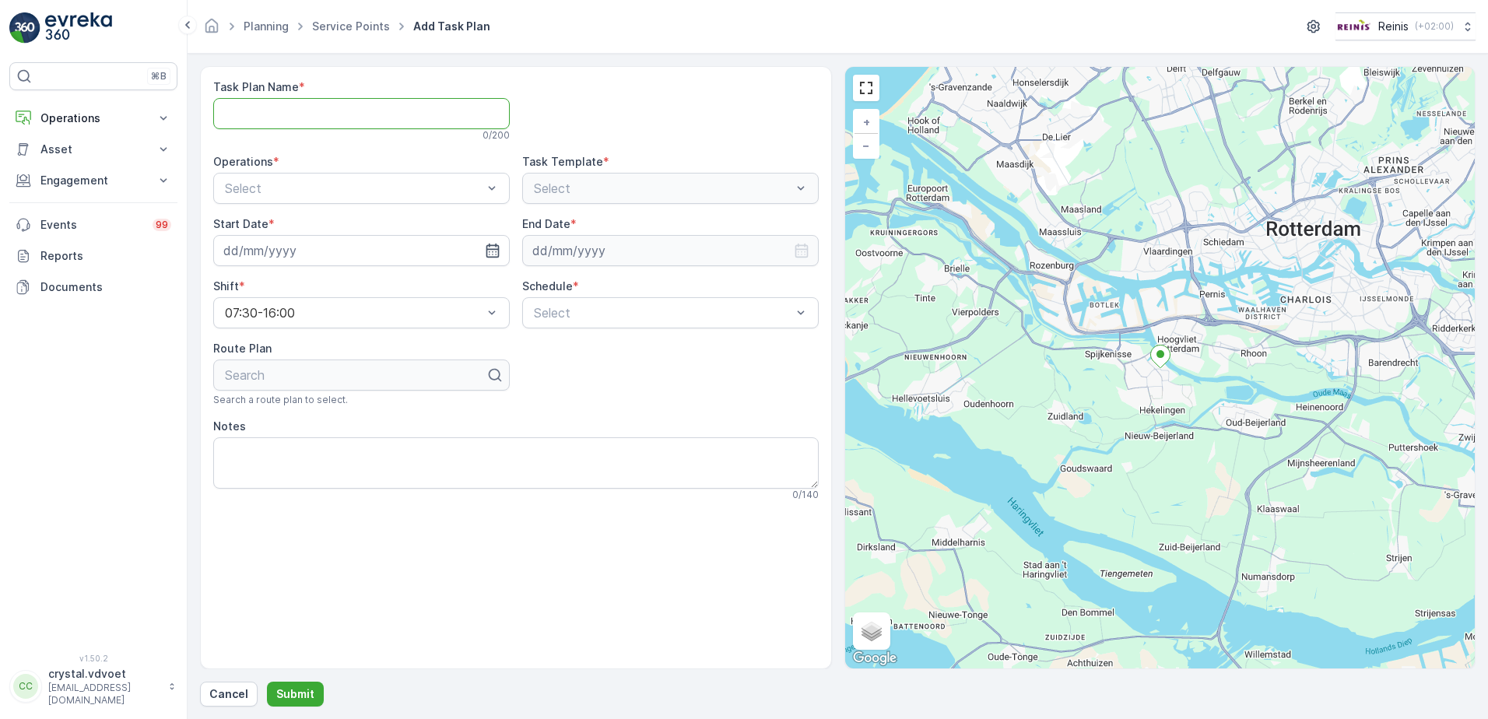
paste Name "Tandartspraktijk De Theems"
type Name "Tandartspraktijk De Theems"
click at [289, 225] on span "B2B - Papier" at bounding box center [259, 226] width 73 height 14
click at [499, 254] on icon "button" at bounding box center [493, 251] width 16 height 16
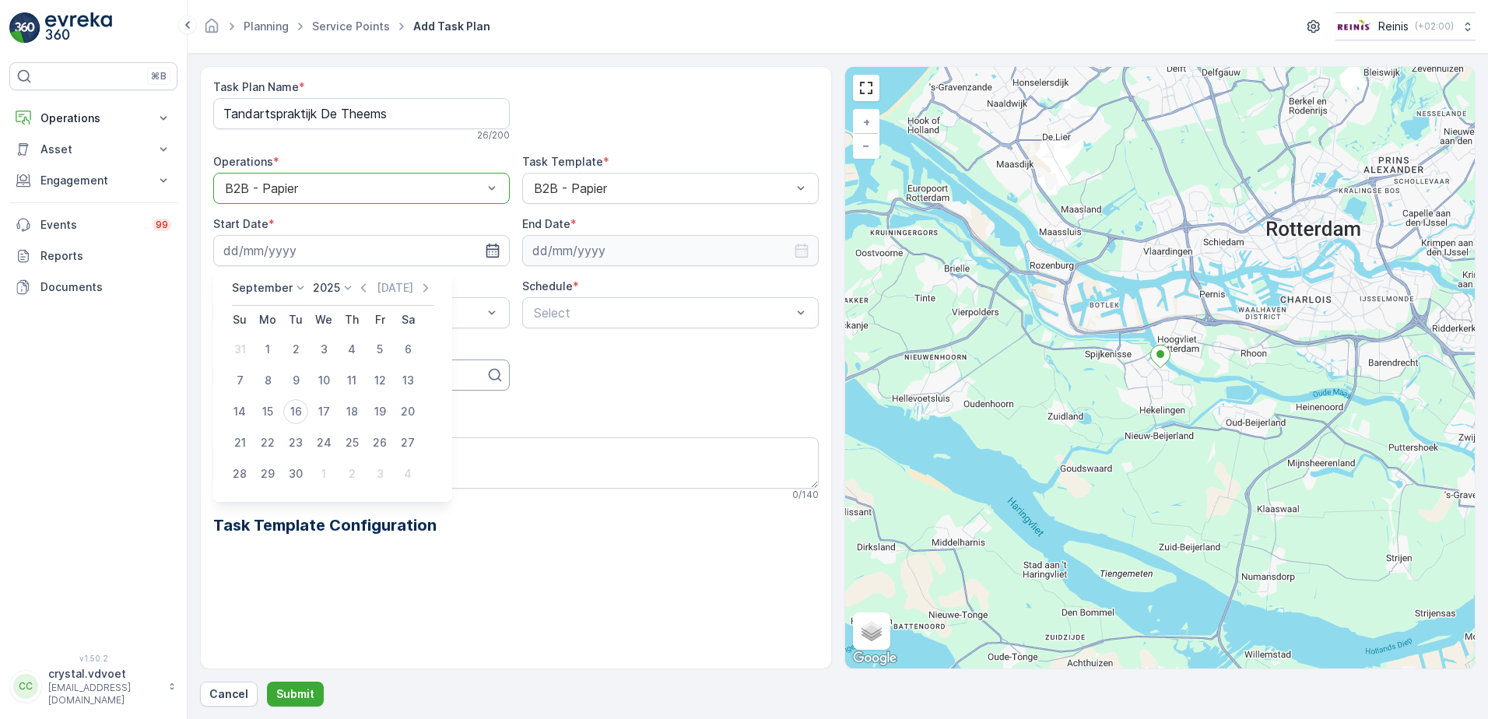
drag, startPoint x: 326, startPoint y: 473, endPoint x: 417, endPoint y: 360, distance: 145.0
click at [326, 474] on div "1" at bounding box center [323, 473] width 25 height 25
type input "[DATE]"
click at [629, 242] on input at bounding box center [670, 250] width 297 height 31
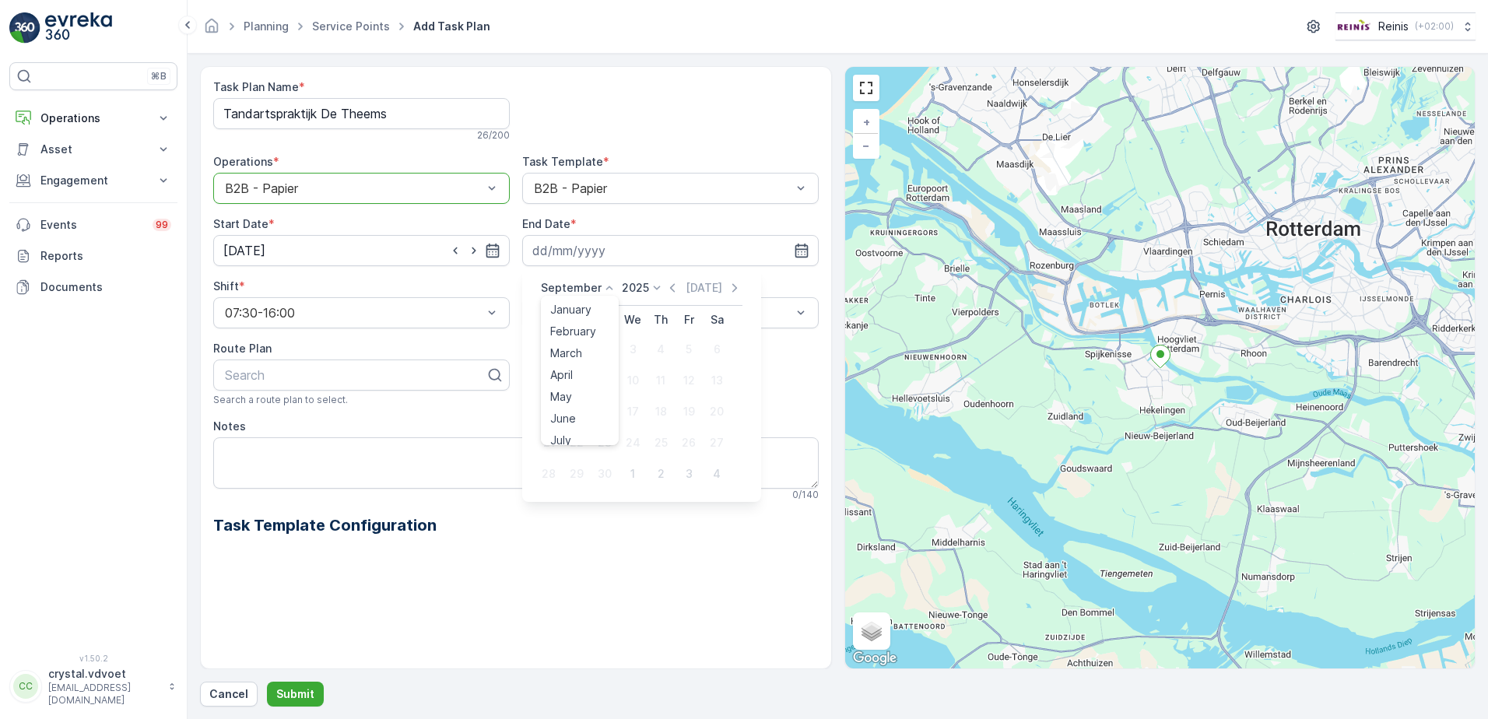
click at [547, 294] on p "September" at bounding box center [571, 288] width 61 height 16
click at [566, 438] on div "December" at bounding box center [577, 431] width 67 height 22
click at [630, 287] on p "2025" at bounding box center [630, 288] width 27 height 16
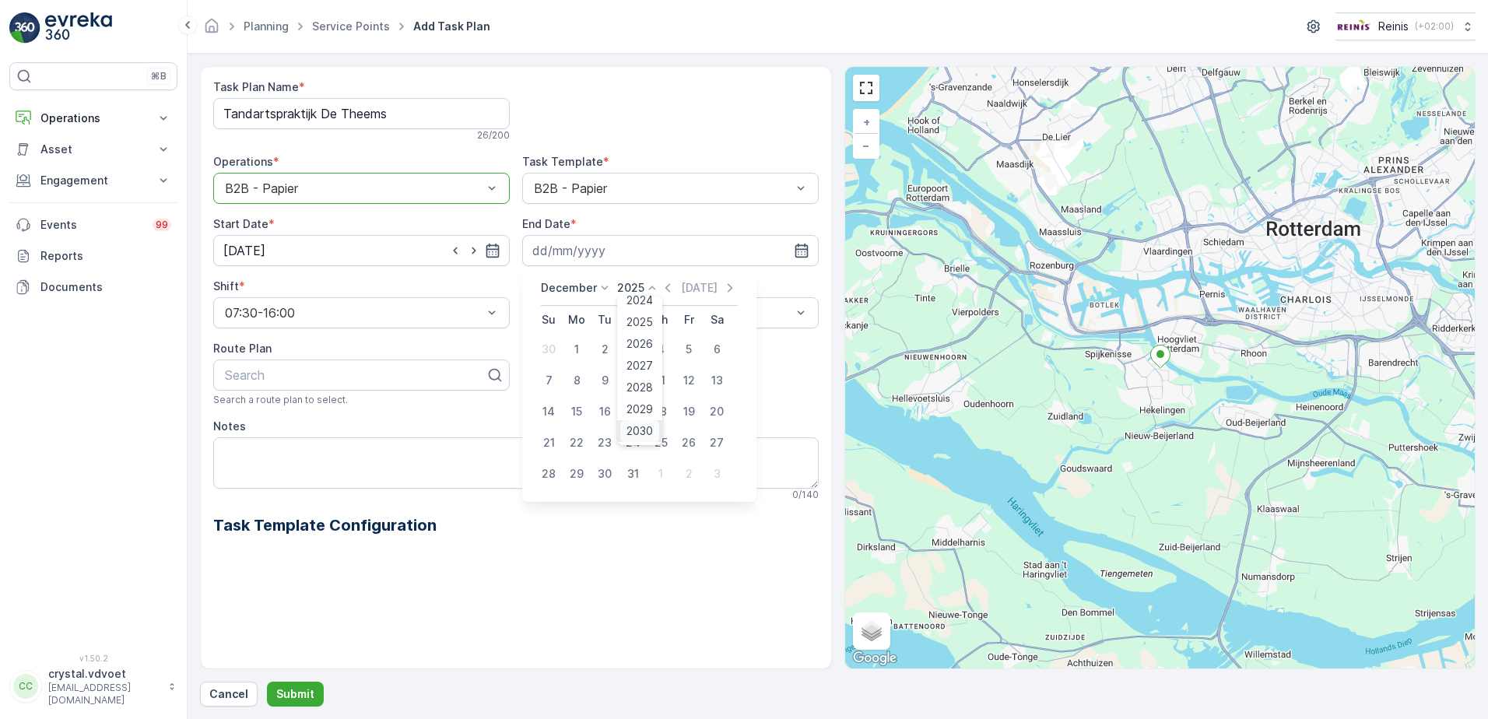
click at [651, 425] on span "2030" at bounding box center [639, 431] width 26 height 16
click at [609, 475] on div "31" at bounding box center [604, 473] width 25 height 25
type input "[DATE]"
click at [581, 375] on div "Weekly" at bounding box center [671, 377] width 278 height 14
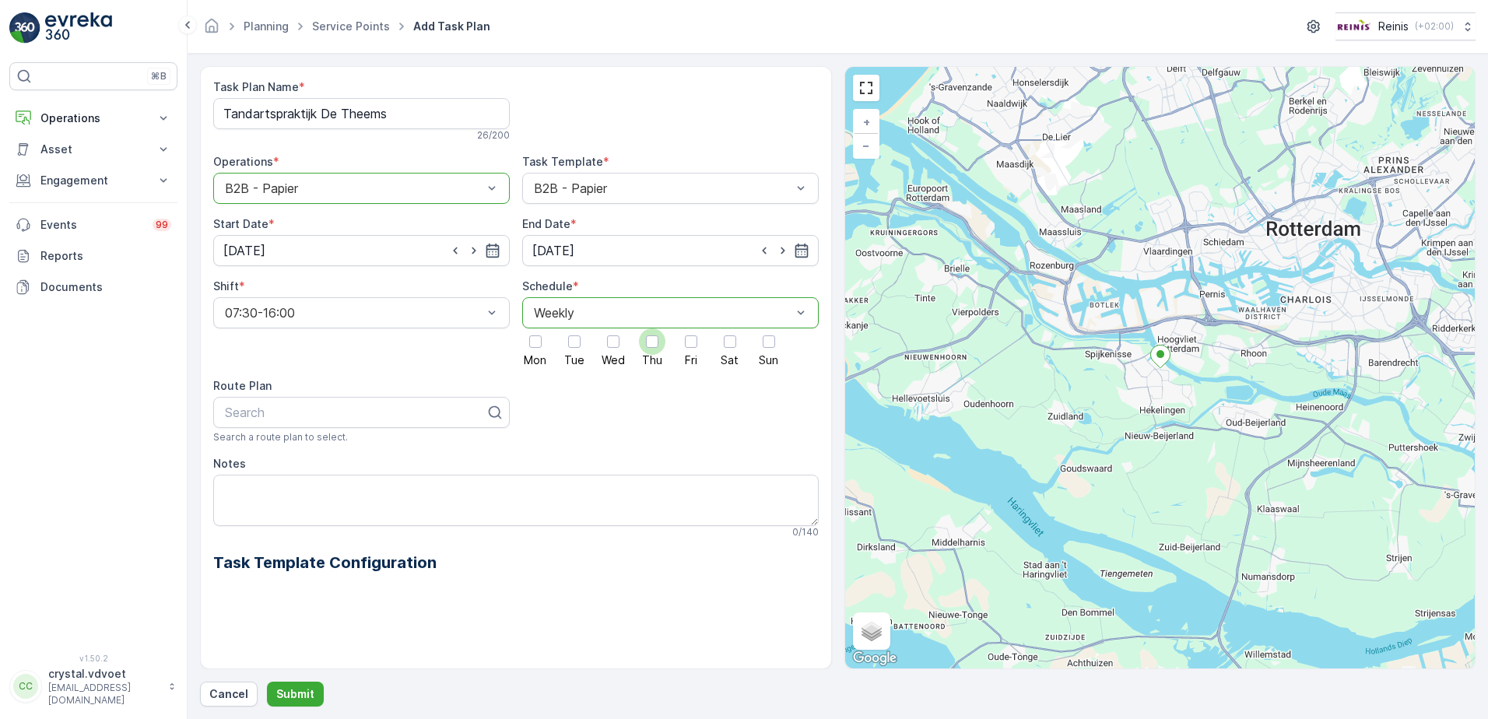
click at [654, 341] on div at bounding box center [652, 341] width 12 height 12
click at [652, 328] on input "Thu" at bounding box center [652, 328] width 0 height 0
click at [294, 487] on textarea "Notes" at bounding box center [515, 500] width 605 height 51
type textarea "1x 660 ltr papier"
drag, startPoint x: 298, startPoint y: 684, endPoint x: 309, endPoint y: 688, distance: 11.6
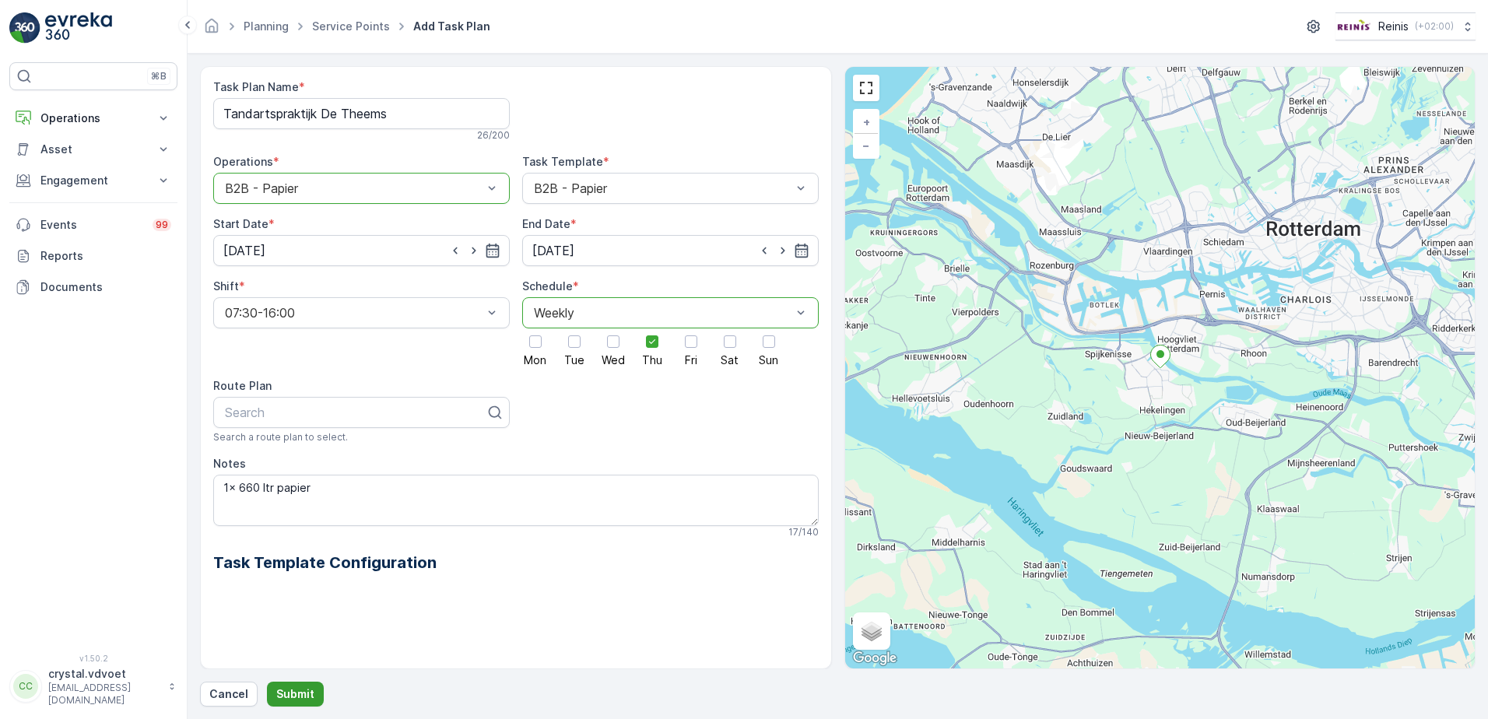
click at [309, 688] on p "Submit" at bounding box center [295, 694] width 38 height 16
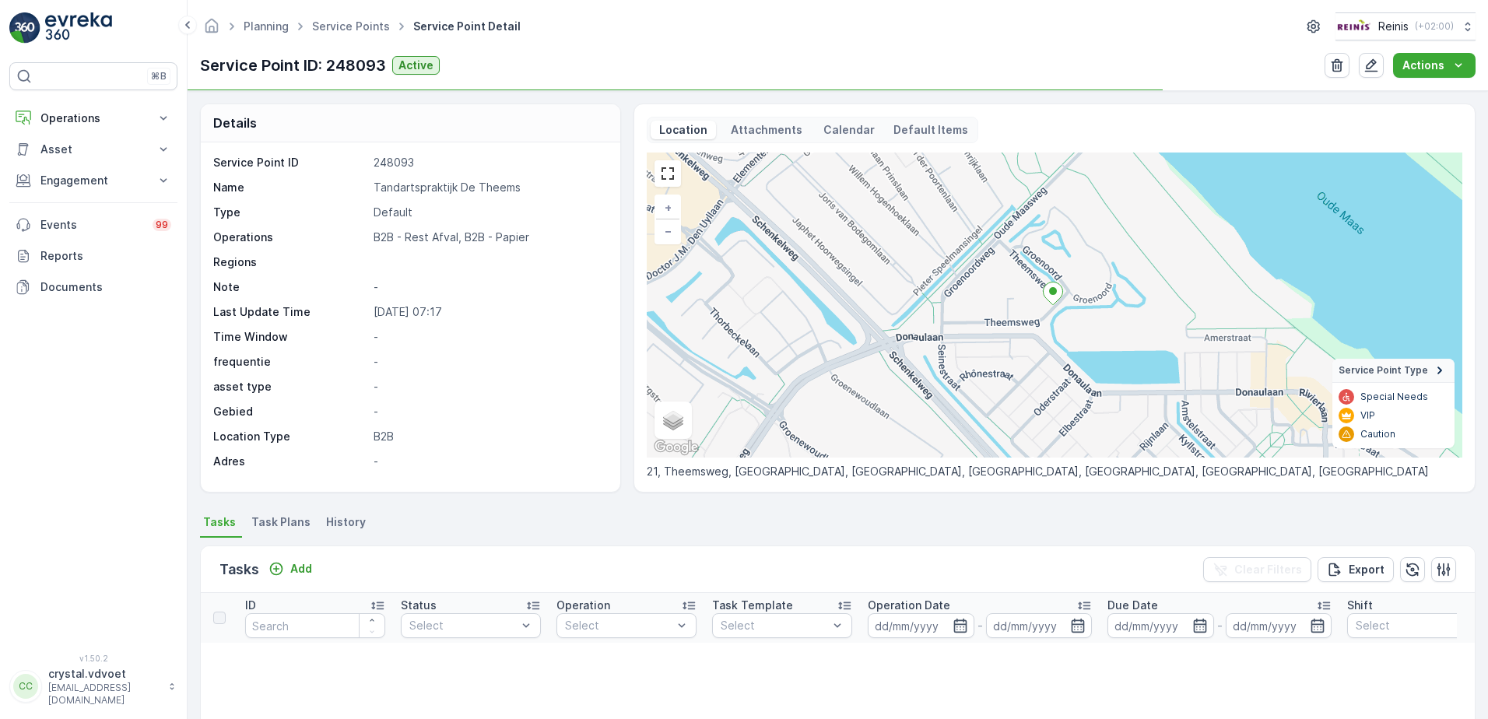
click at [289, 518] on span "Task Plans" at bounding box center [280, 522] width 59 height 16
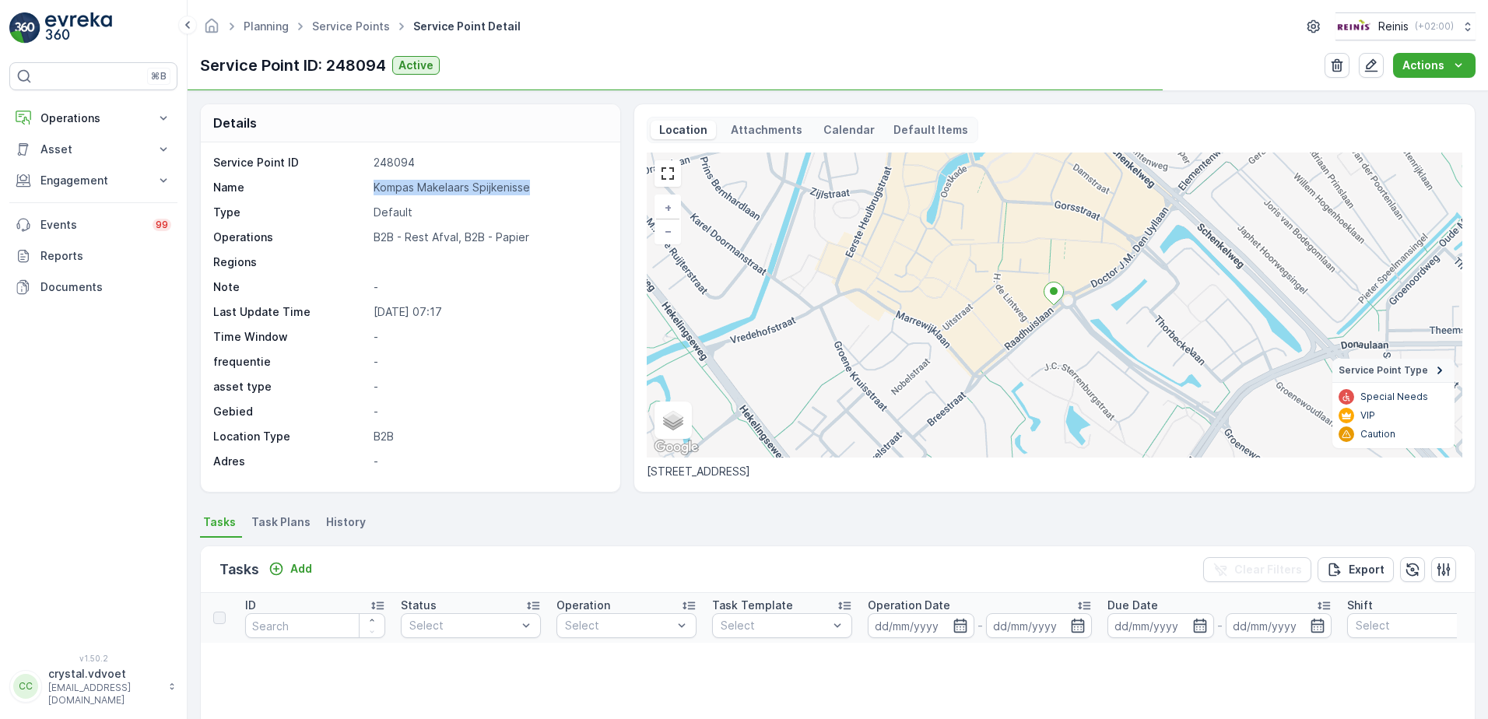
drag, startPoint x: 535, startPoint y: 190, endPoint x: 365, endPoint y: 191, distance: 170.4
click at [365, 191] on div "Name Kompas Makelaars Spijkenisse" at bounding box center [408, 188] width 391 height 16
drag, startPoint x: 365, startPoint y: 191, endPoint x: 388, endPoint y: 191, distance: 23.4
copy div "Kompas Makelaars Spijkenisse"
click at [276, 526] on span "Task Plans" at bounding box center [280, 522] width 59 height 16
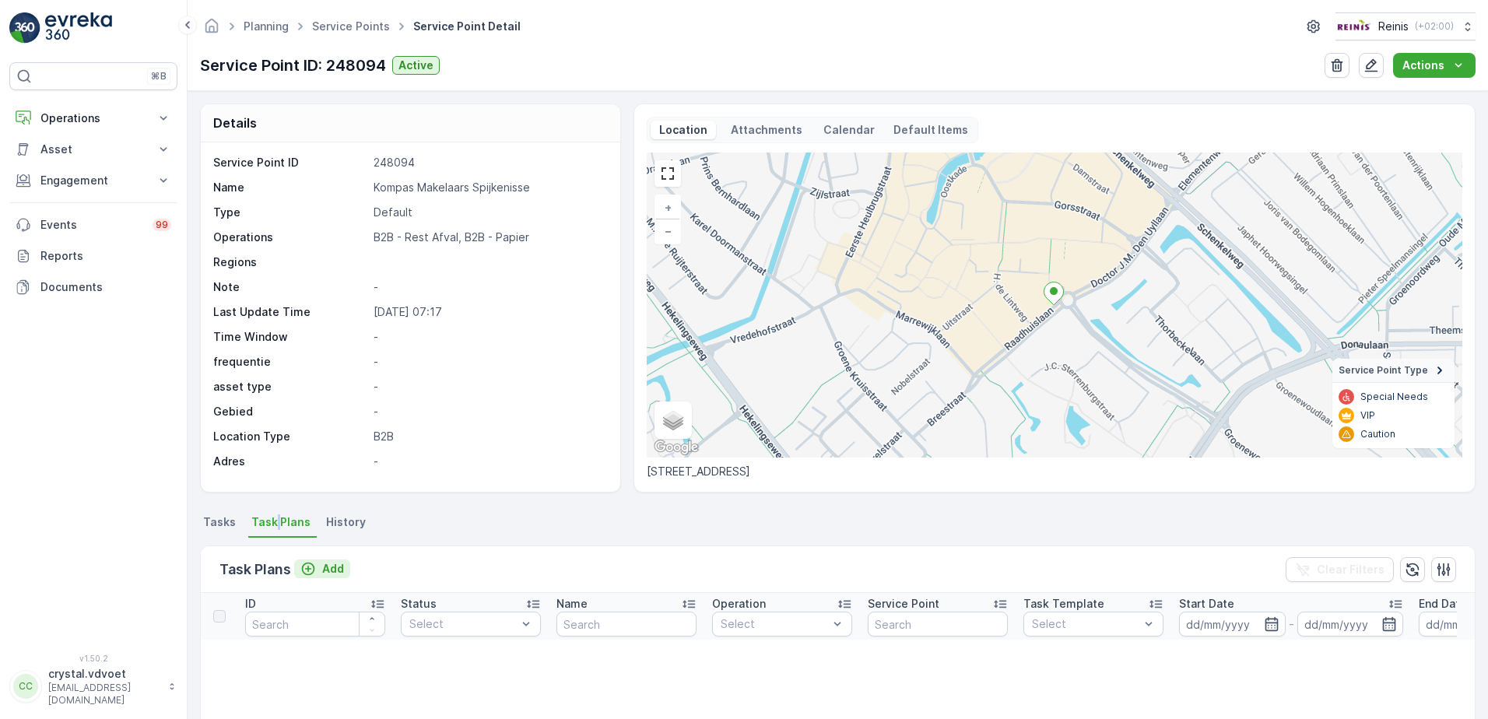
click at [339, 568] on p "Add" at bounding box center [333, 569] width 22 height 16
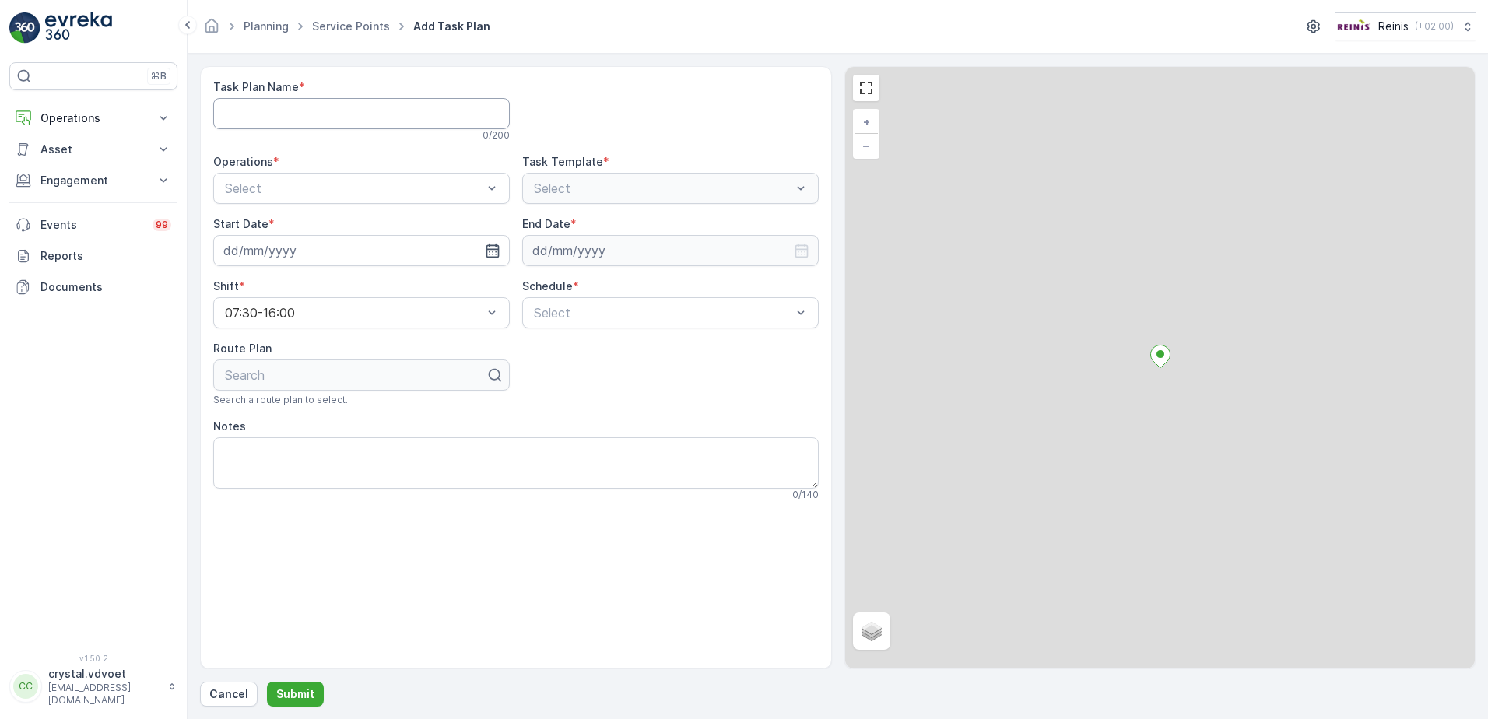
click at [300, 101] on Name "Task Plan Name" at bounding box center [361, 113] width 297 height 31
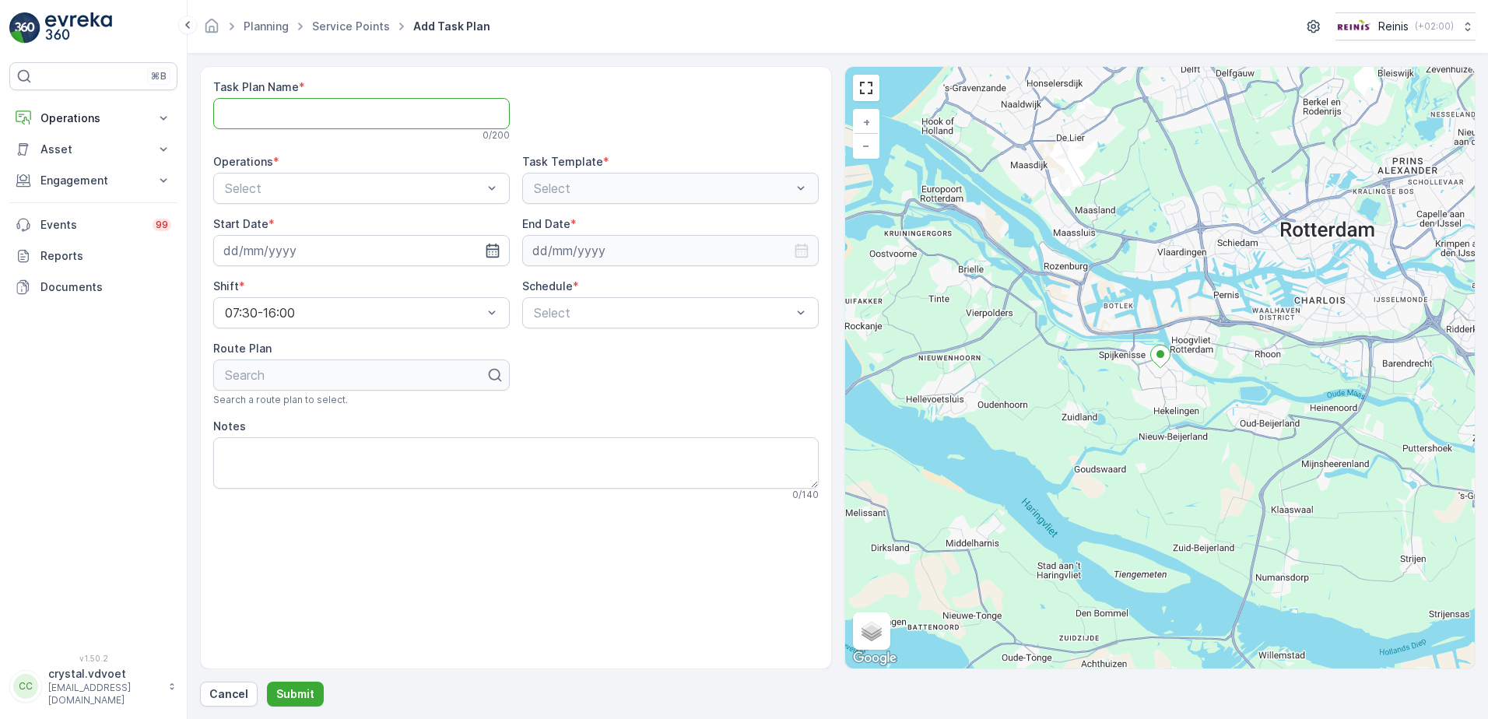
paste Name "Kompas Makelaars Spijkenisse"
type Name "Kompas Makelaars Spijkenisse"
click at [337, 251] on div "B2B - Rest Afval" at bounding box center [362, 253] width 278 height 14
click at [502, 249] on input at bounding box center [361, 250] width 297 height 31
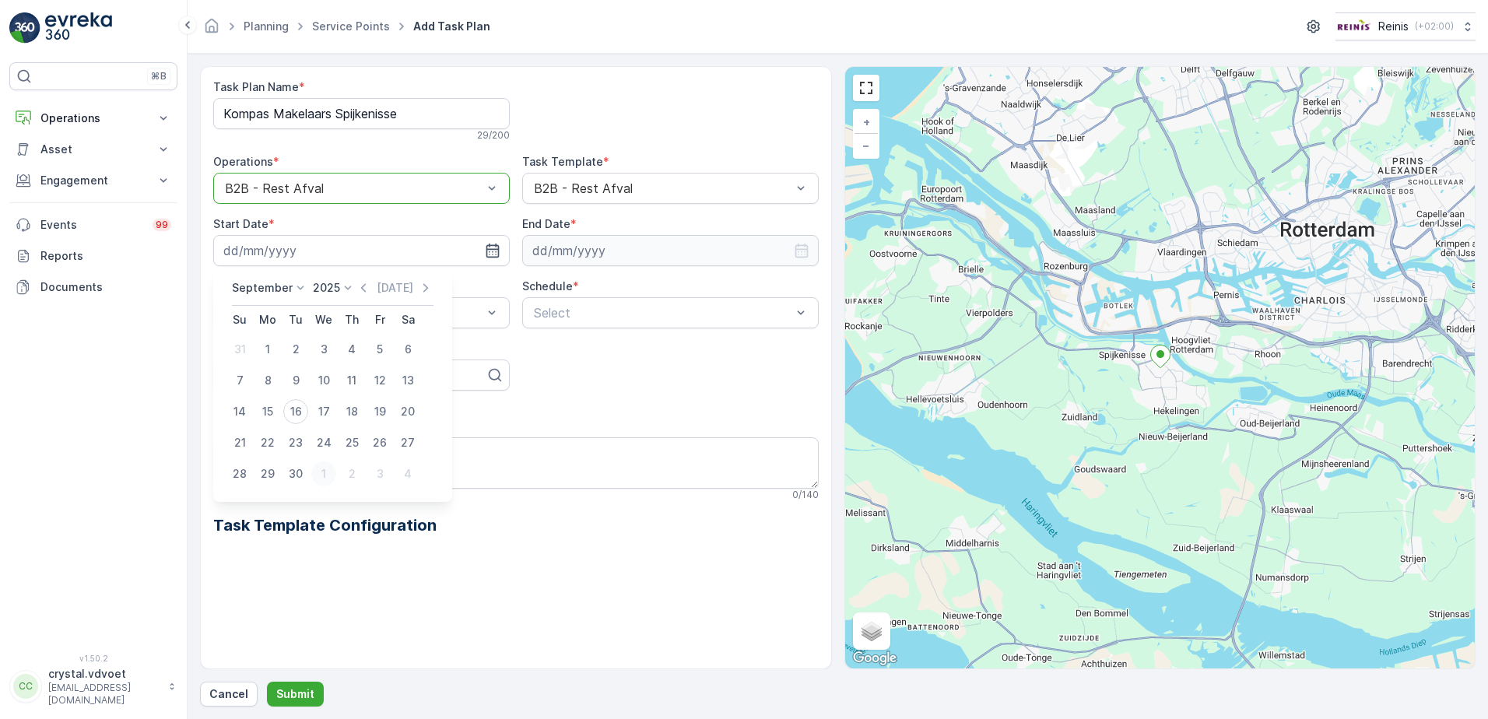
click at [329, 469] on div "1" at bounding box center [323, 473] width 25 height 25
type input "01.10.2025"
click at [810, 255] on input at bounding box center [670, 250] width 297 height 31
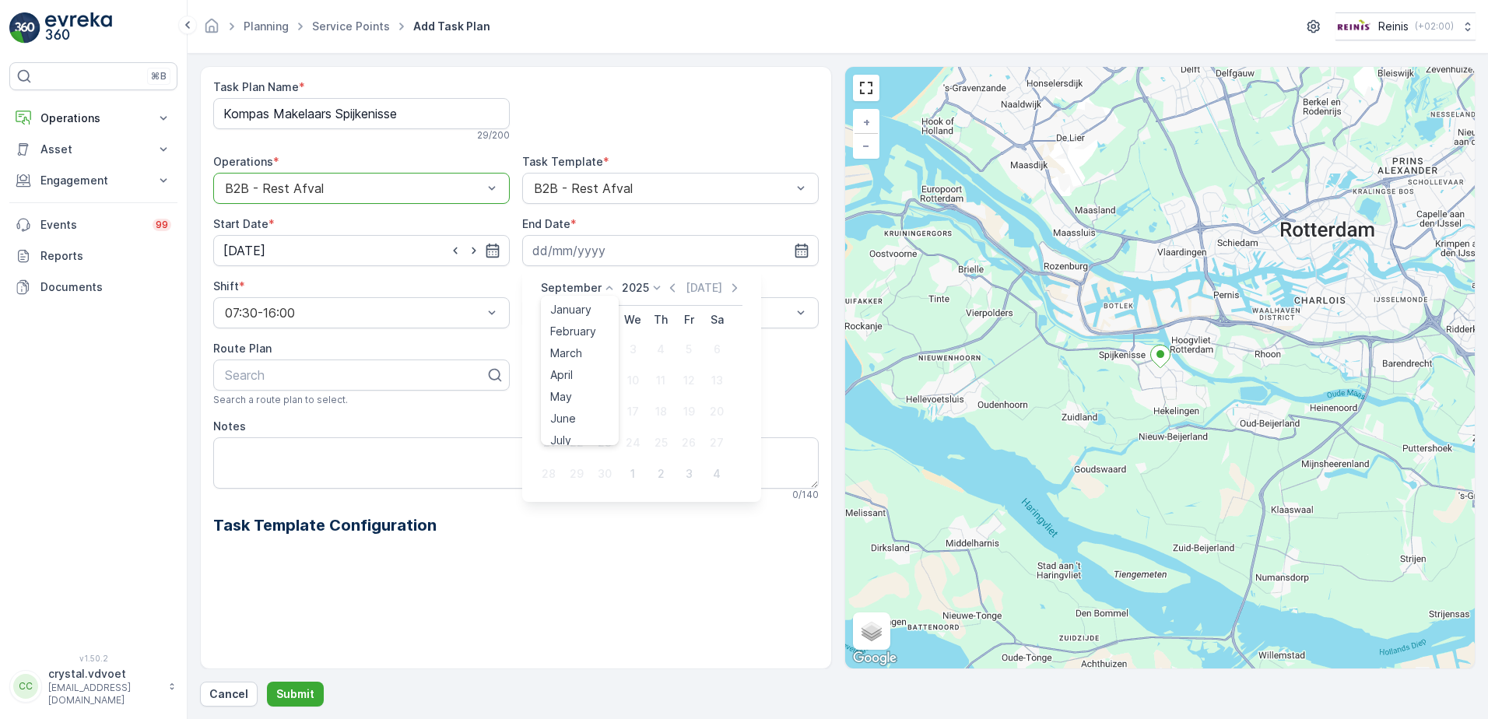
click at [579, 288] on p "September" at bounding box center [571, 288] width 61 height 16
drag, startPoint x: 579, startPoint y: 430, endPoint x: 624, endPoint y: 281, distance: 156.1
click at [578, 430] on span "December" at bounding box center [577, 431] width 54 height 16
click at [651, 287] on icon at bounding box center [652, 288] width 16 height 16
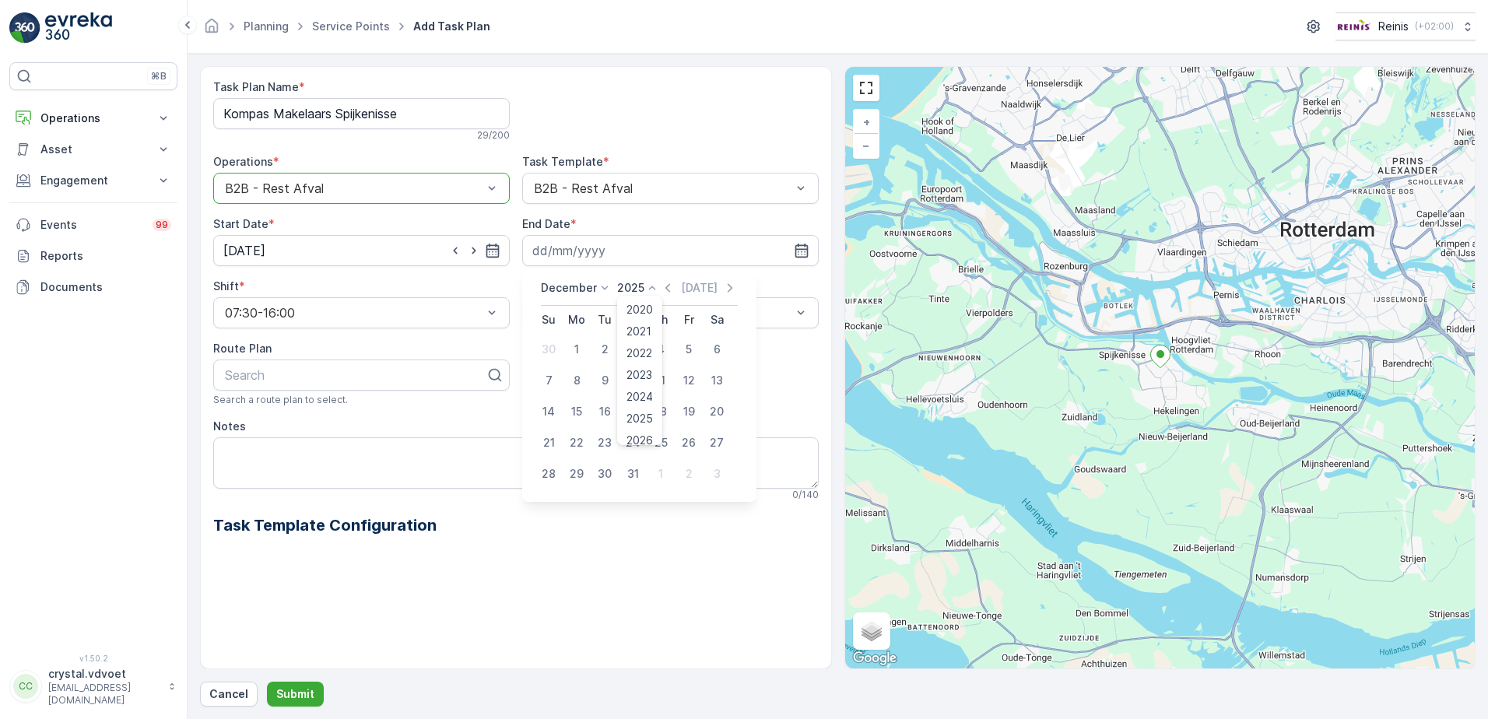
scroll to position [96, 0]
click at [637, 429] on span "2030" at bounding box center [639, 431] width 26 height 16
click at [603, 475] on div "31" at bounding box center [604, 473] width 25 height 25
type input "[DATE]"
click at [638, 372] on div "Weekly" at bounding box center [671, 377] width 278 height 14
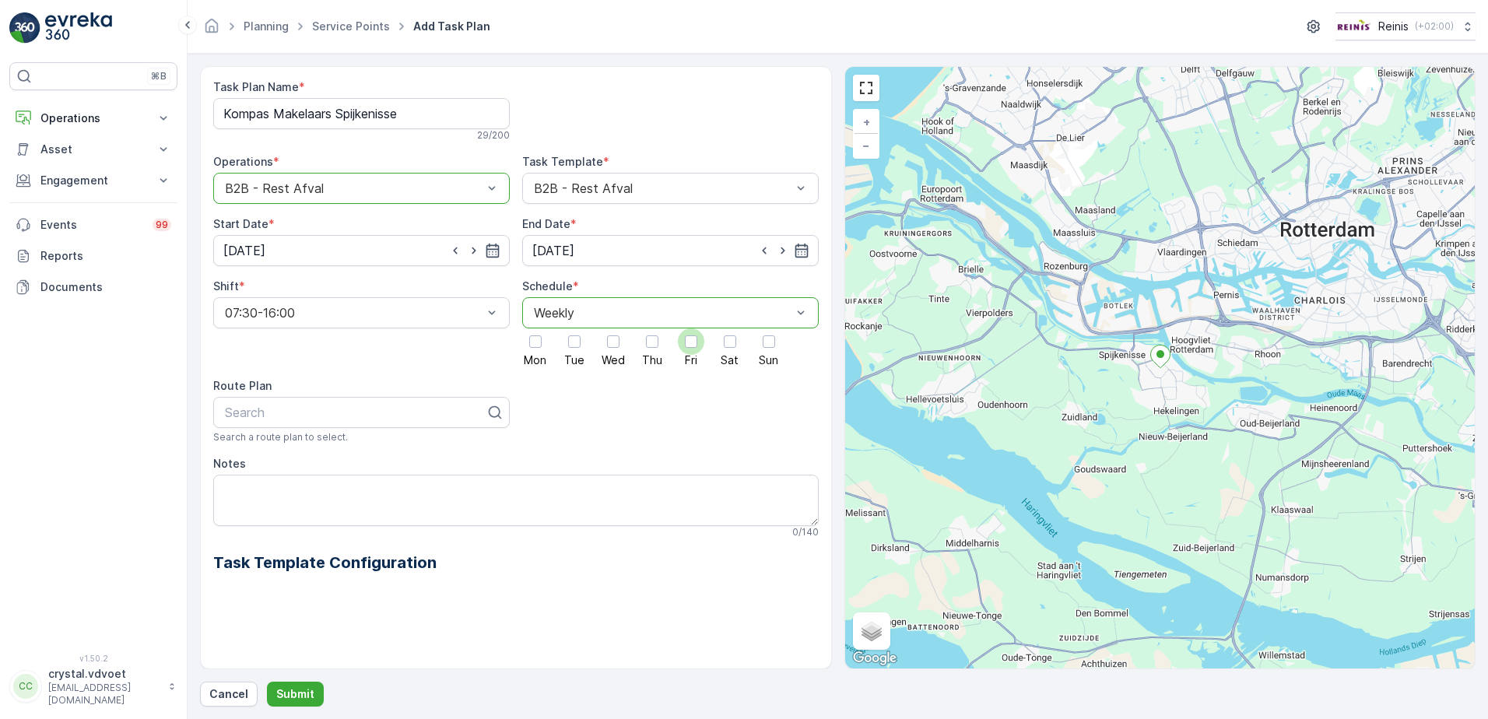
drag, startPoint x: 693, startPoint y: 340, endPoint x: 700, endPoint y: 351, distance: 13.0
click at [695, 340] on div at bounding box center [691, 341] width 12 height 12
click at [691, 328] on input "Fri" at bounding box center [691, 328] width 0 height 0
drag, startPoint x: 233, startPoint y: 481, endPoint x: 305, endPoint y: 507, distance: 77.1
click at [233, 482] on textarea "Notes" at bounding box center [515, 500] width 605 height 51
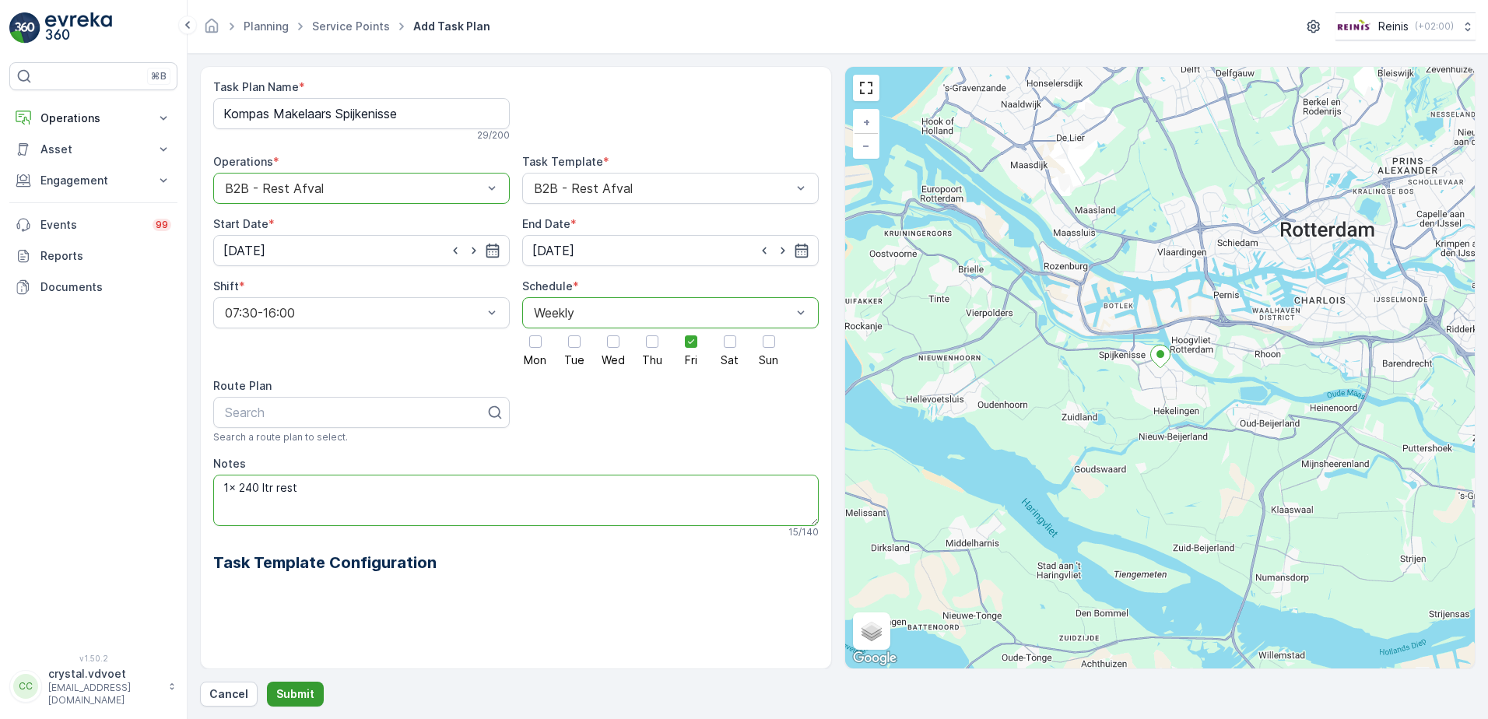
type textarea "1x 240 ltr rest"
click at [293, 693] on p "Submit" at bounding box center [295, 694] width 38 height 16
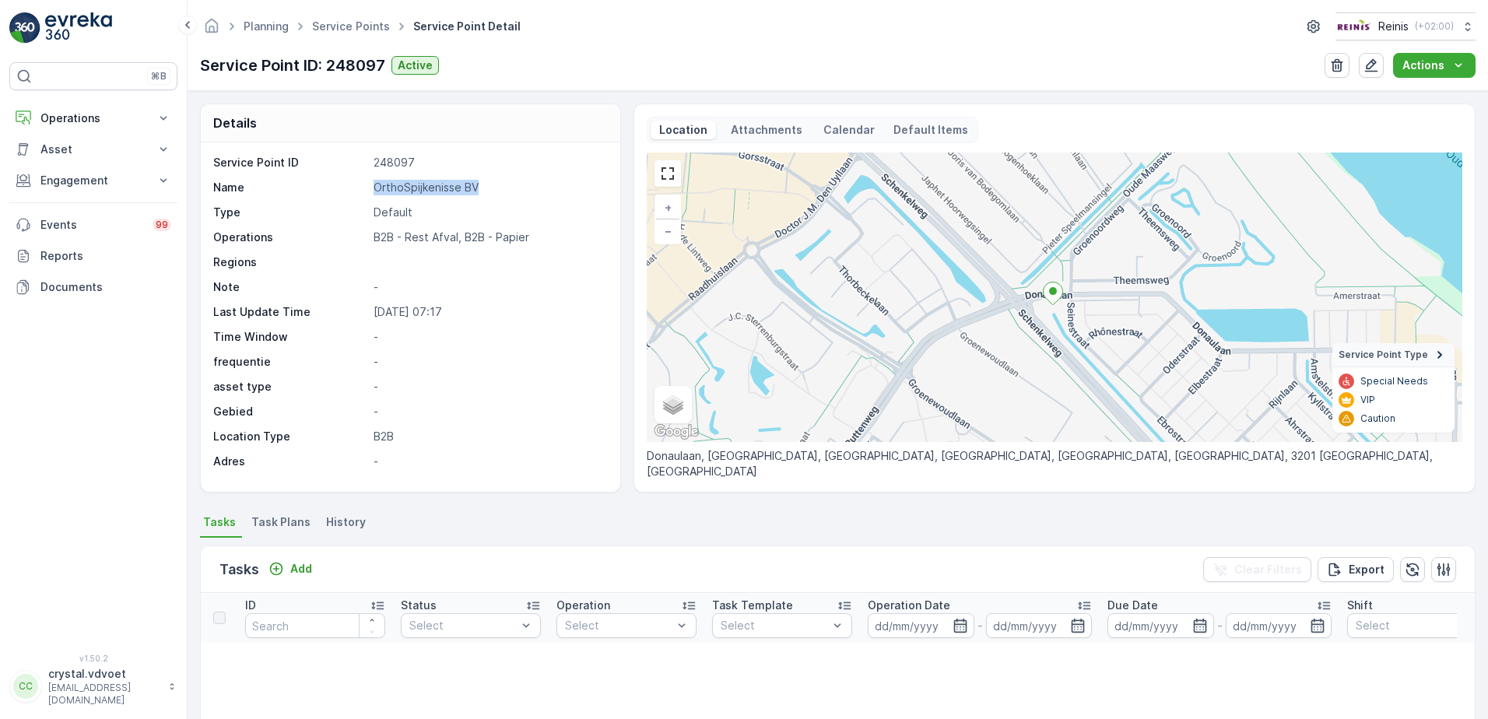
drag, startPoint x: 468, startPoint y: 188, endPoint x: 370, endPoint y: 191, distance: 97.3
click at [370, 191] on div "Name OrthoSpijkenisse BV" at bounding box center [408, 188] width 391 height 16
drag, startPoint x: 370, startPoint y: 191, endPoint x: 381, endPoint y: 191, distance: 10.1
copy p "OrthoSpijkenisse BV"
drag, startPoint x: 304, startPoint y: 523, endPoint x: 300, endPoint y: 538, distance: 15.3
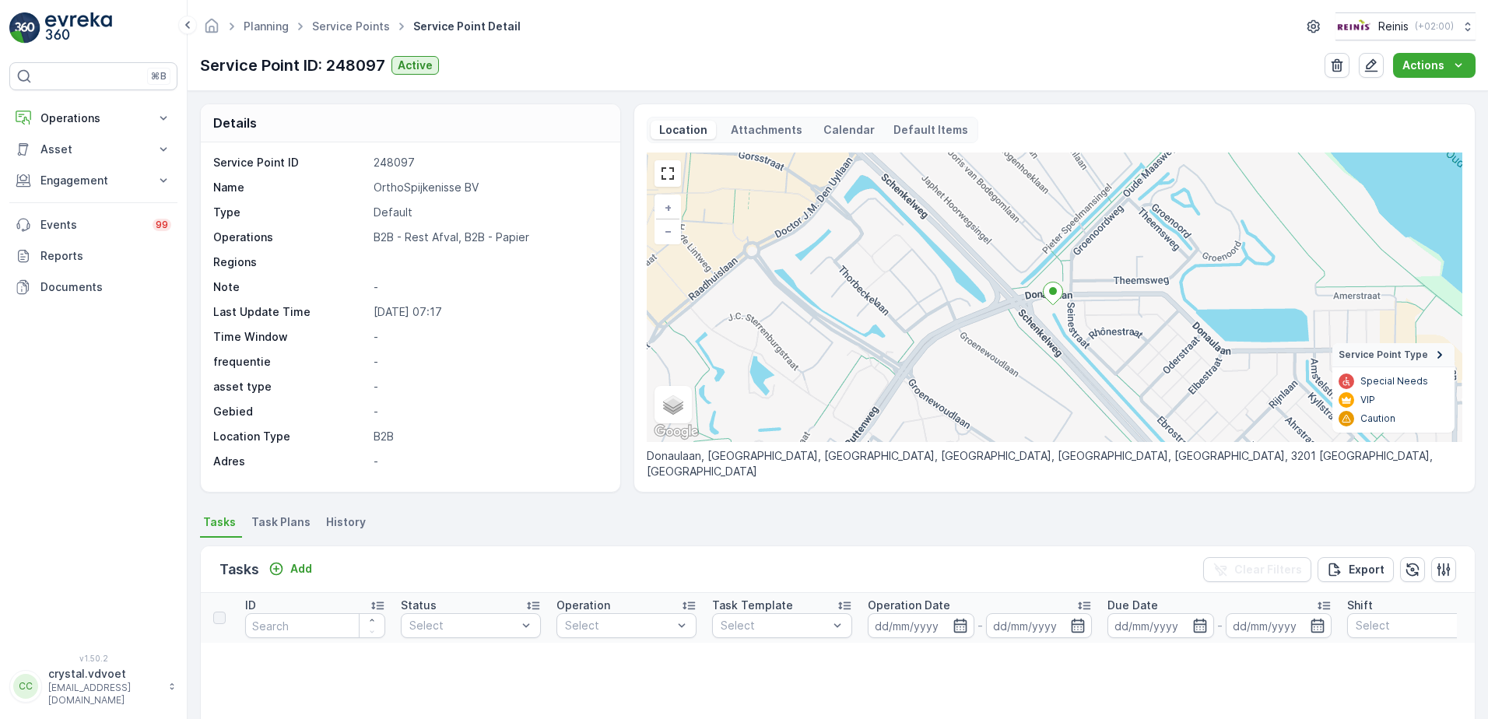
click at [304, 525] on span "Task Plans" at bounding box center [280, 522] width 59 height 16
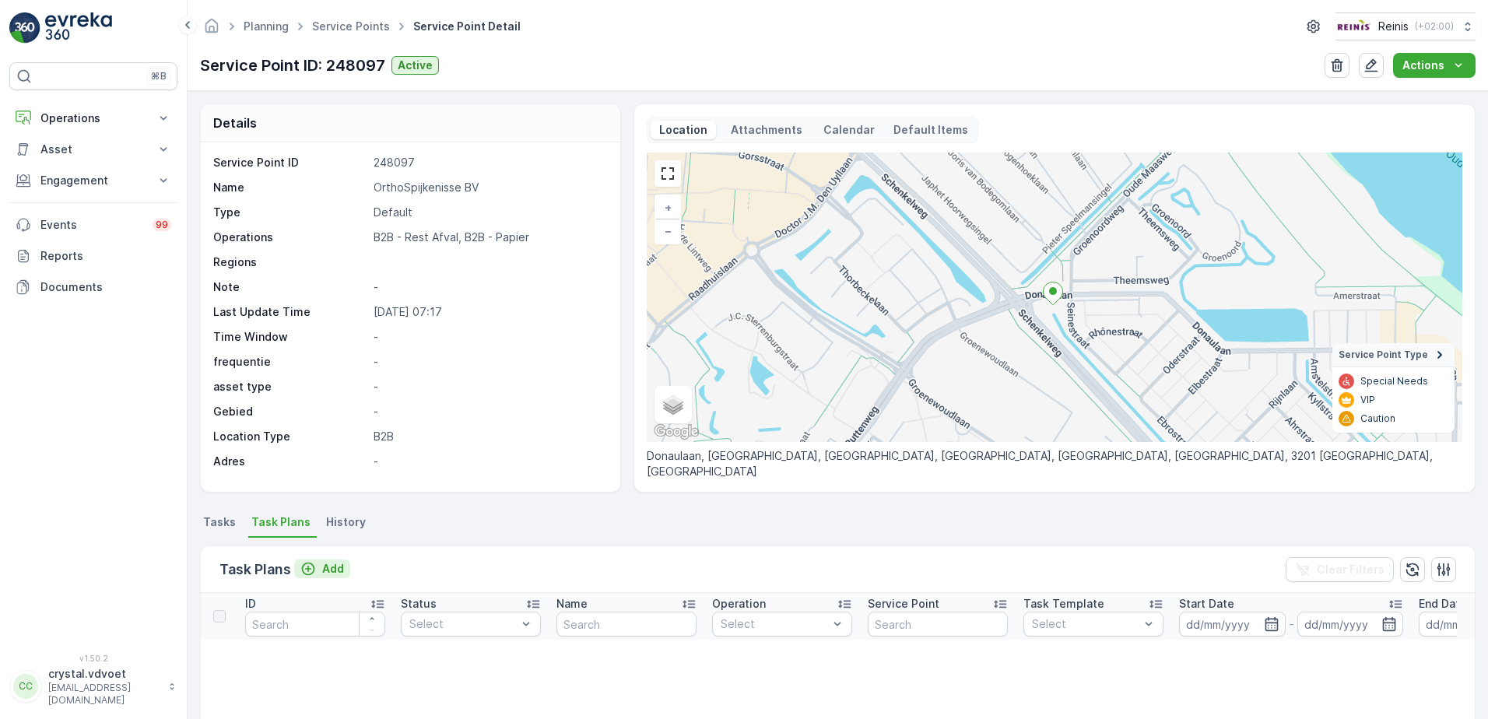
click at [337, 574] on p "Add" at bounding box center [333, 569] width 22 height 16
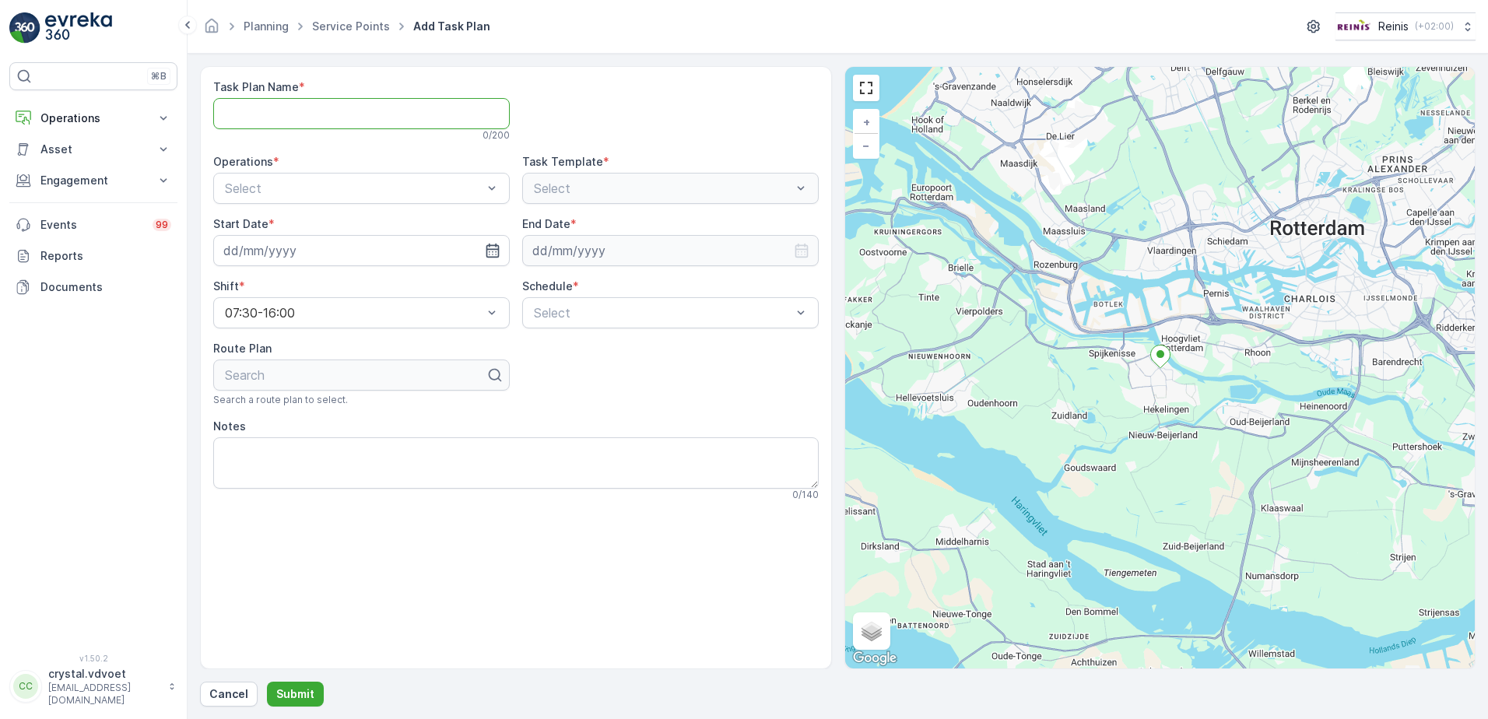
paste Name "OrthoSpijkenisse BV"
type Name "OrthoSpijkenisse BV"
click at [326, 226] on div "B2B - Papier" at bounding box center [362, 226] width 278 height 14
click at [346, 256] on input at bounding box center [361, 250] width 297 height 31
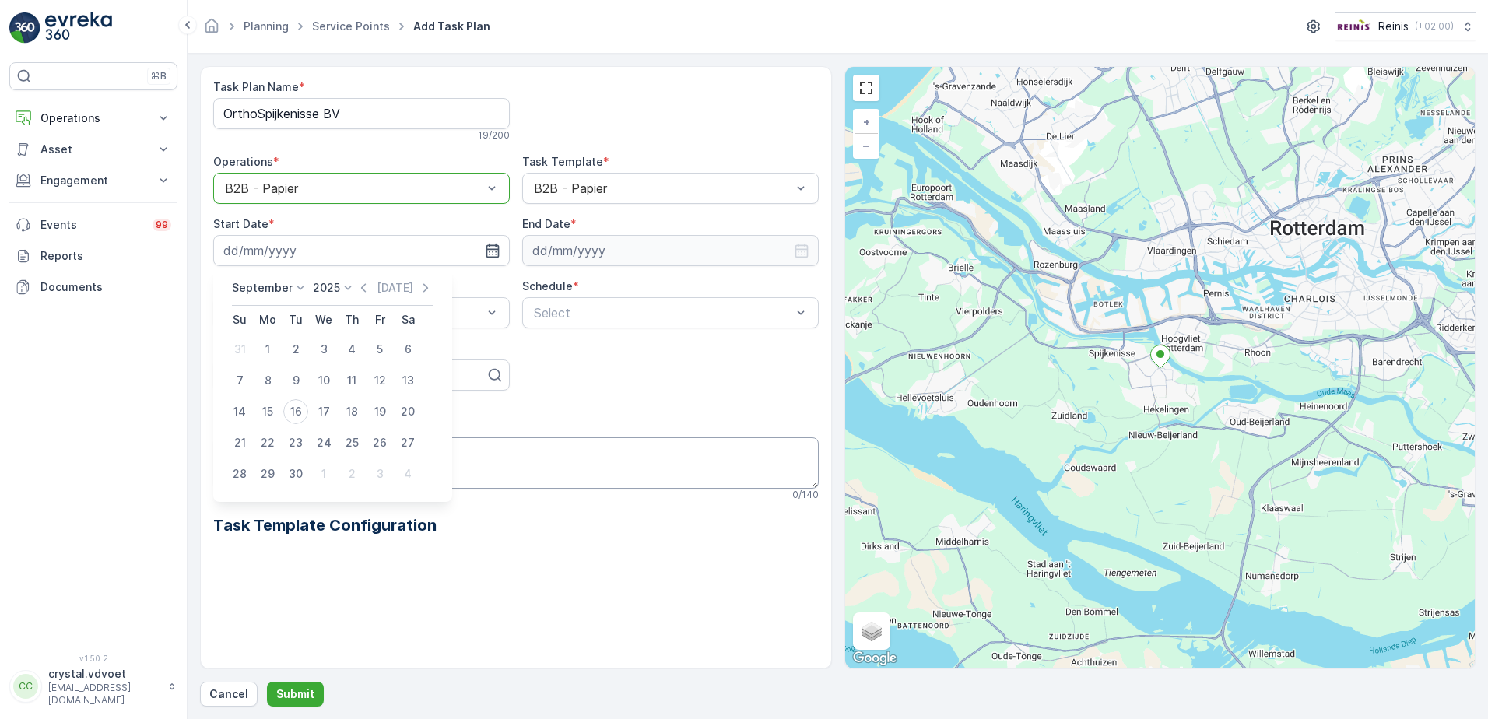
click at [326, 472] on div "1" at bounding box center [323, 473] width 25 height 25
type input "[DATE]"
click at [616, 253] on input at bounding box center [670, 250] width 297 height 31
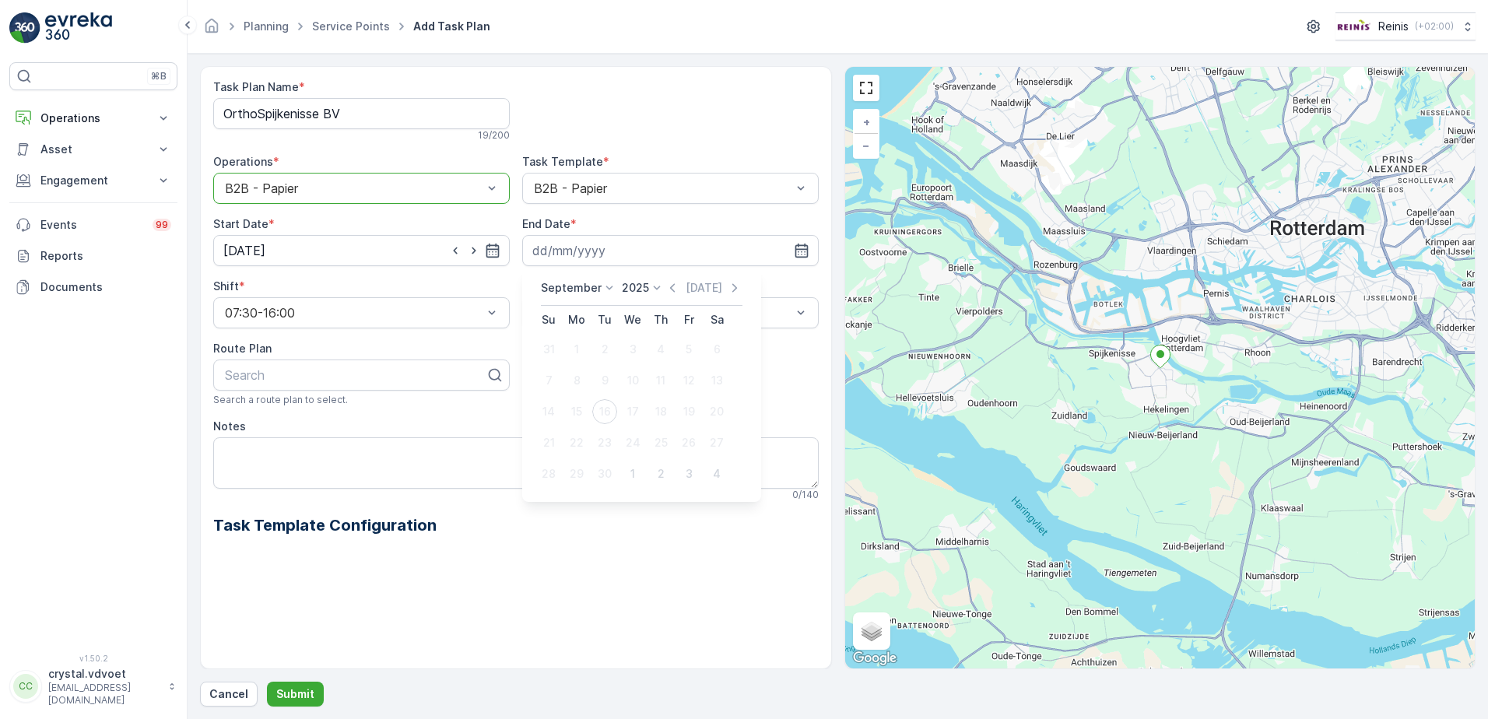
click at [567, 288] on p "September" at bounding box center [571, 288] width 61 height 16
drag, startPoint x: 598, startPoint y: 433, endPoint x: 616, endPoint y: 329, distance: 105.8
click at [598, 433] on span "December" at bounding box center [577, 431] width 54 height 16
click at [627, 287] on p "2025" at bounding box center [630, 288] width 27 height 16
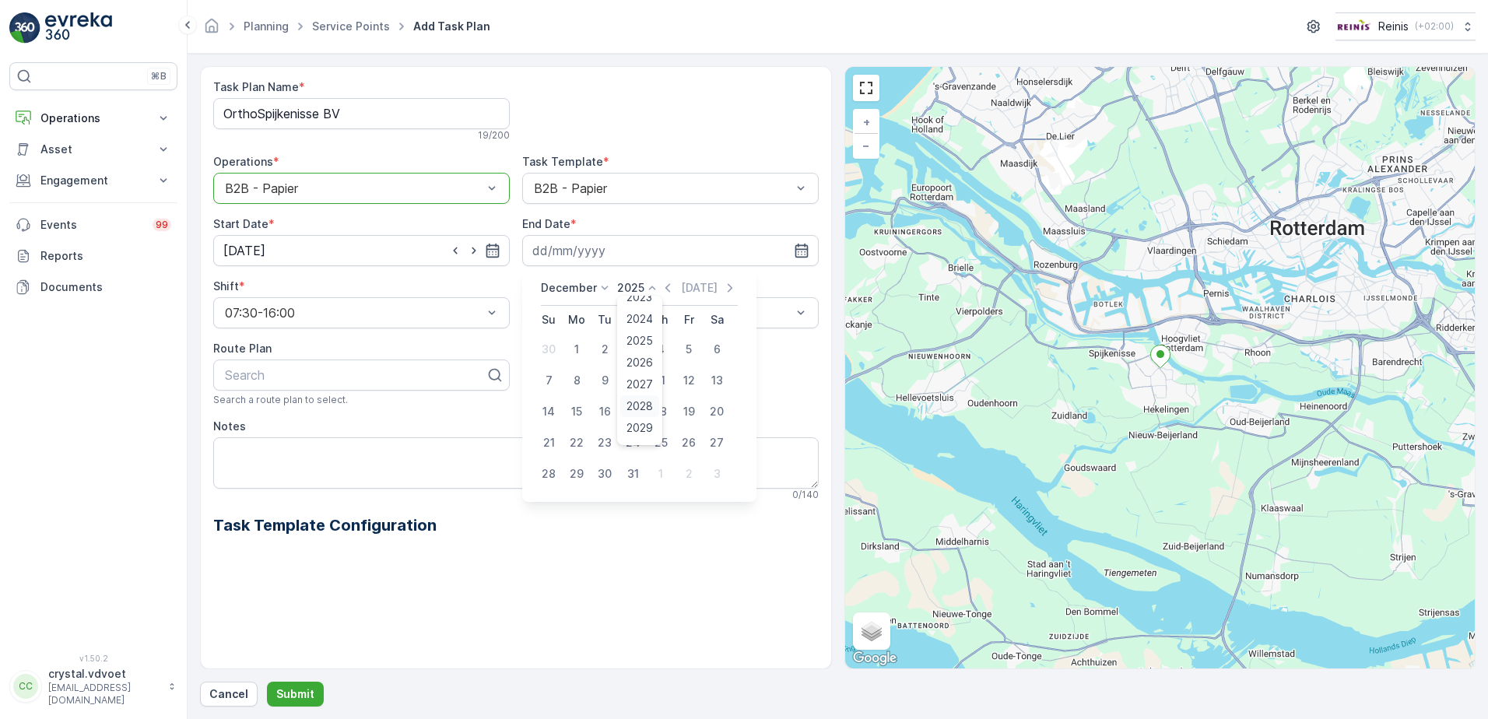
scroll to position [96, 0]
click at [635, 434] on span "2030" at bounding box center [639, 431] width 26 height 16
click at [607, 476] on div "31" at bounding box center [604, 473] width 25 height 25
type input "[DATE]"
click at [603, 372] on div "Weekly" at bounding box center [671, 377] width 278 height 14
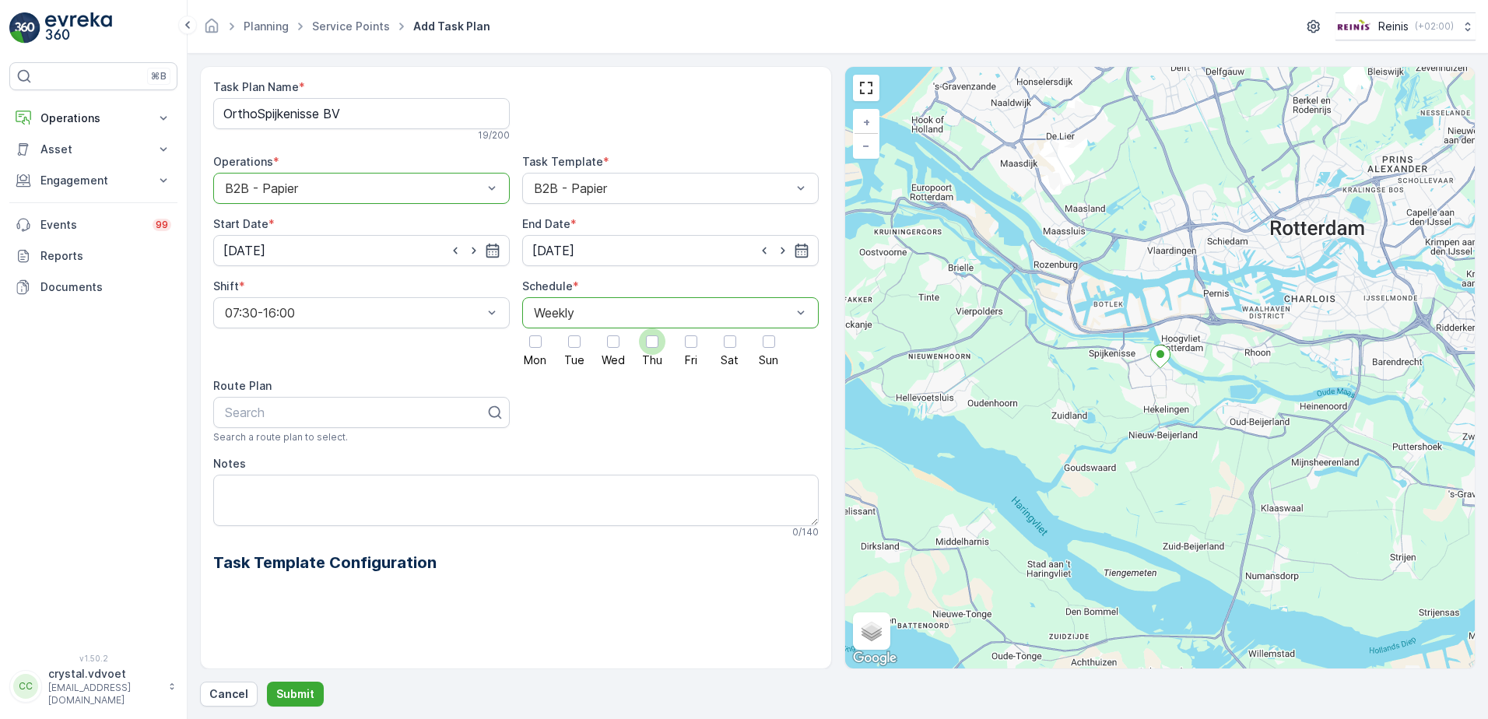
click at [651, 343] on div at bounding box center [652, 341] width 12 height 12
click at [652, 328] on input "Thu" at bounding box center [652, 328] width 0 height 0
click at [240, 481] on textarea "Notes" at bounding box center [515, 500] width 605 height 51
type textarea "1x 240 ltr papier"
click at [305, 692] on p "Submit" at bounding box center [295, 694] width 38 height 16
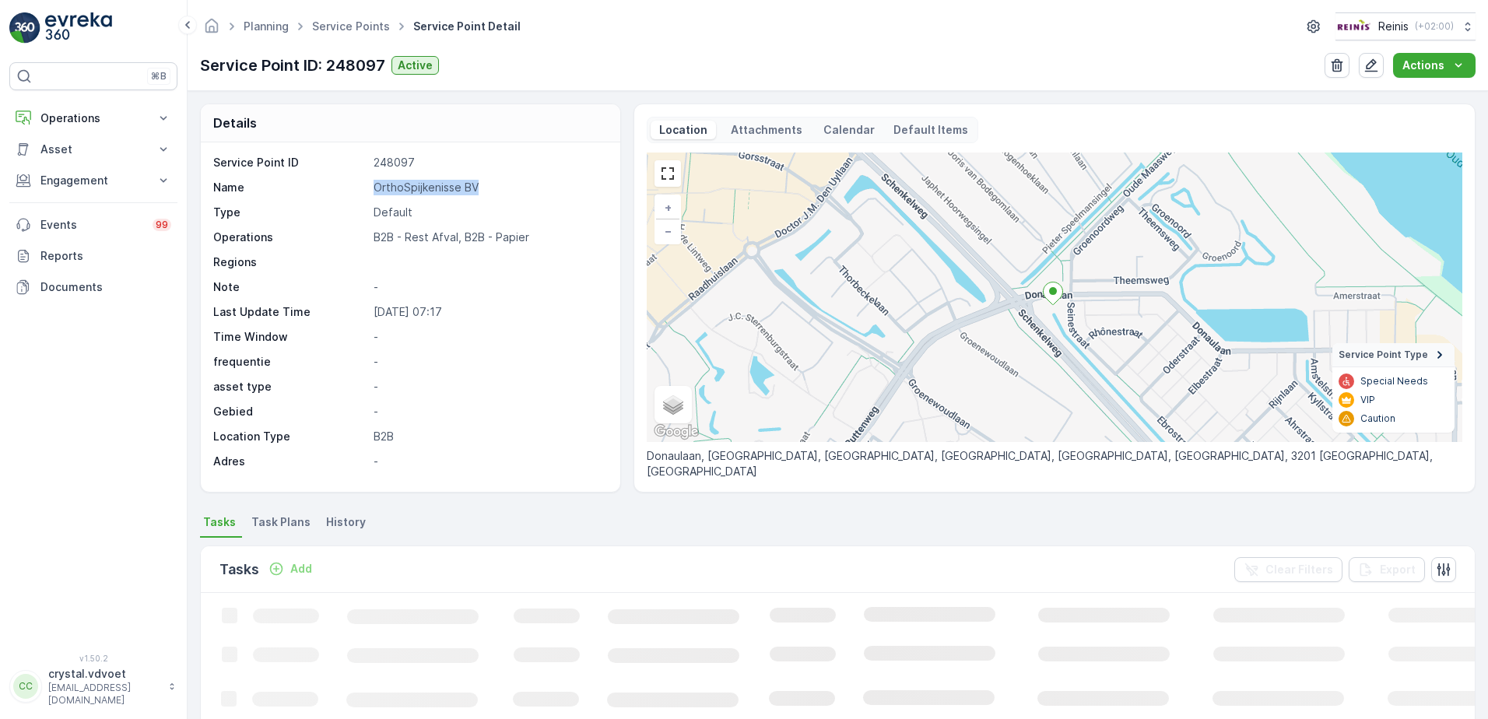
drag, startPoint x: 477, startPoint y: 188, endPoint x: 362, endPoint y: 191, distance: 115.2
click at [362, 191] on div "Name OrthoSpijkenisse BV" at bounding box center [408, 188] width 391 height 16
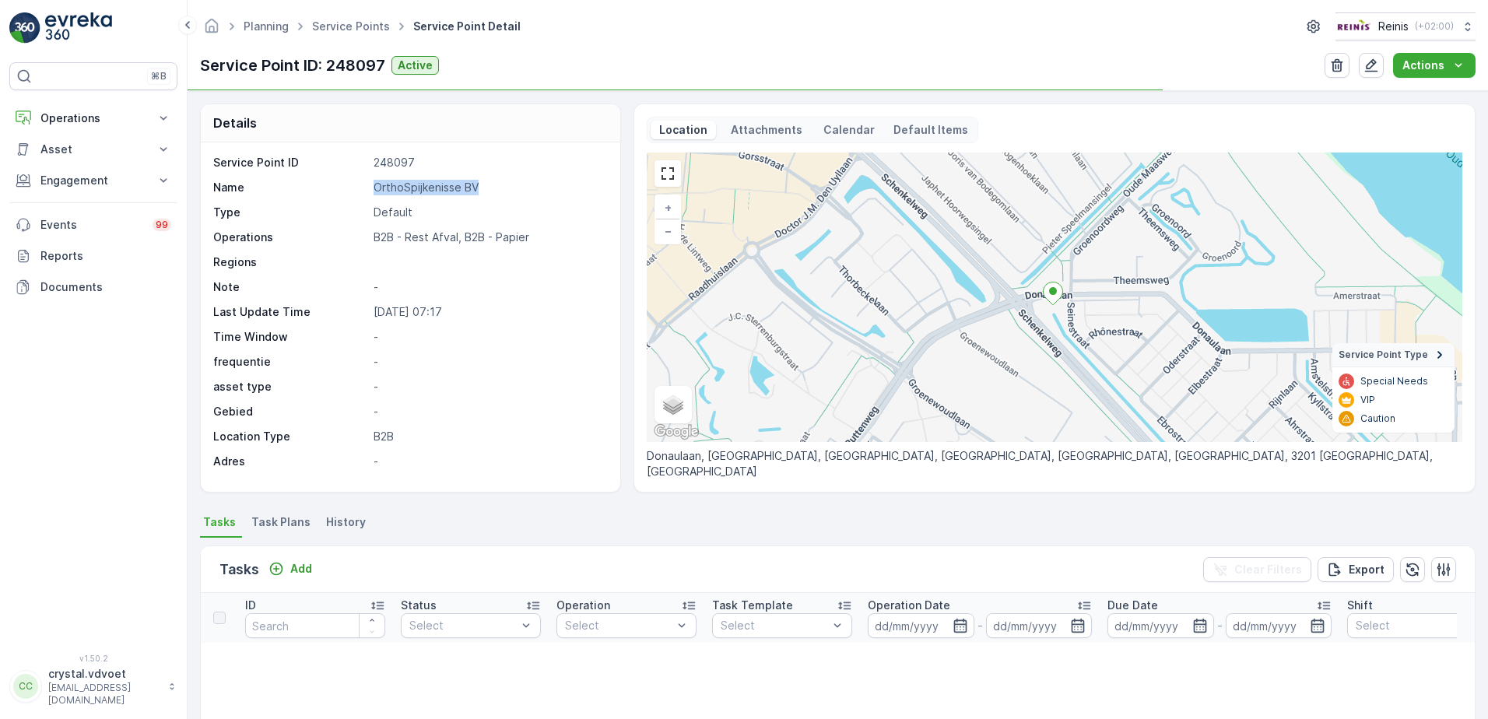
drag, startPoint x: 362, startPoint y: 191, endPoint x: 419, endPoint y: 190, distance: 57.6
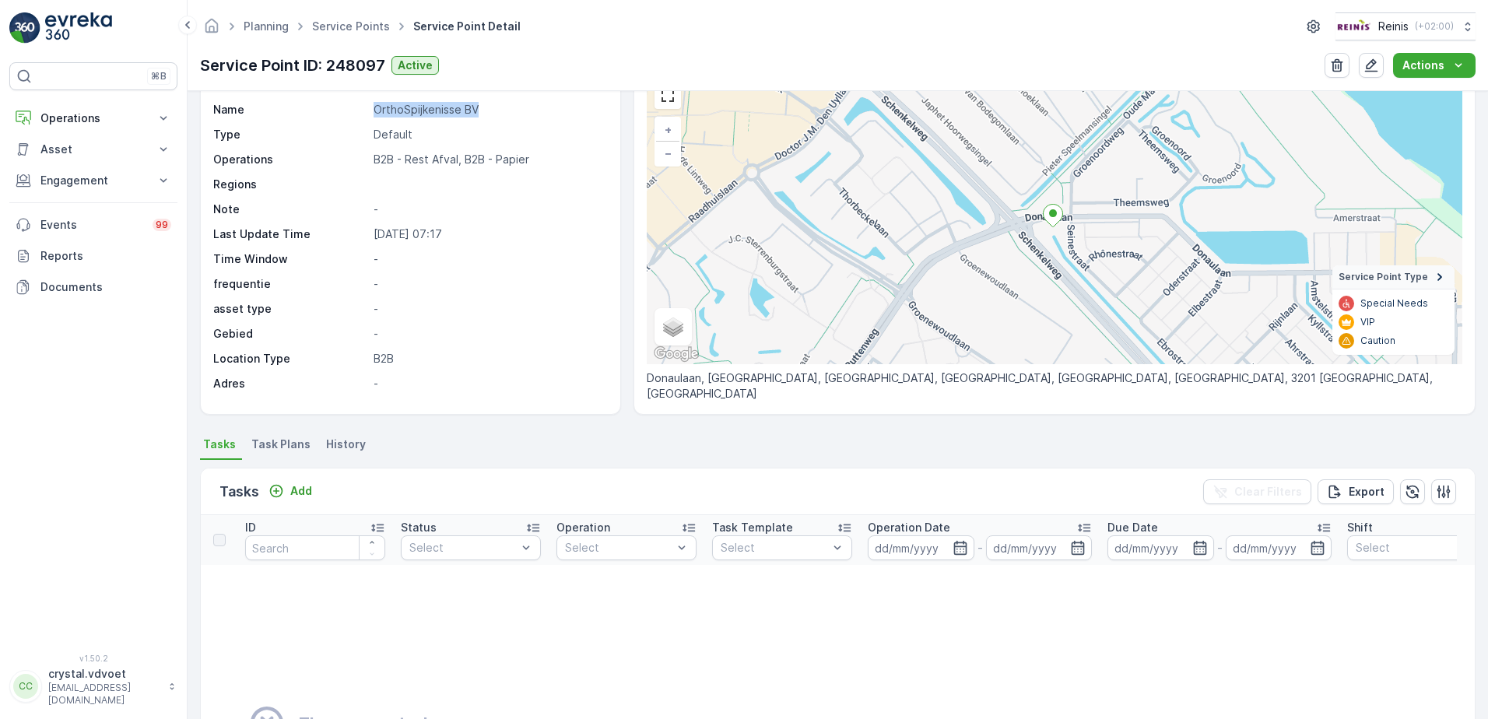
scroll to position [156, 0]
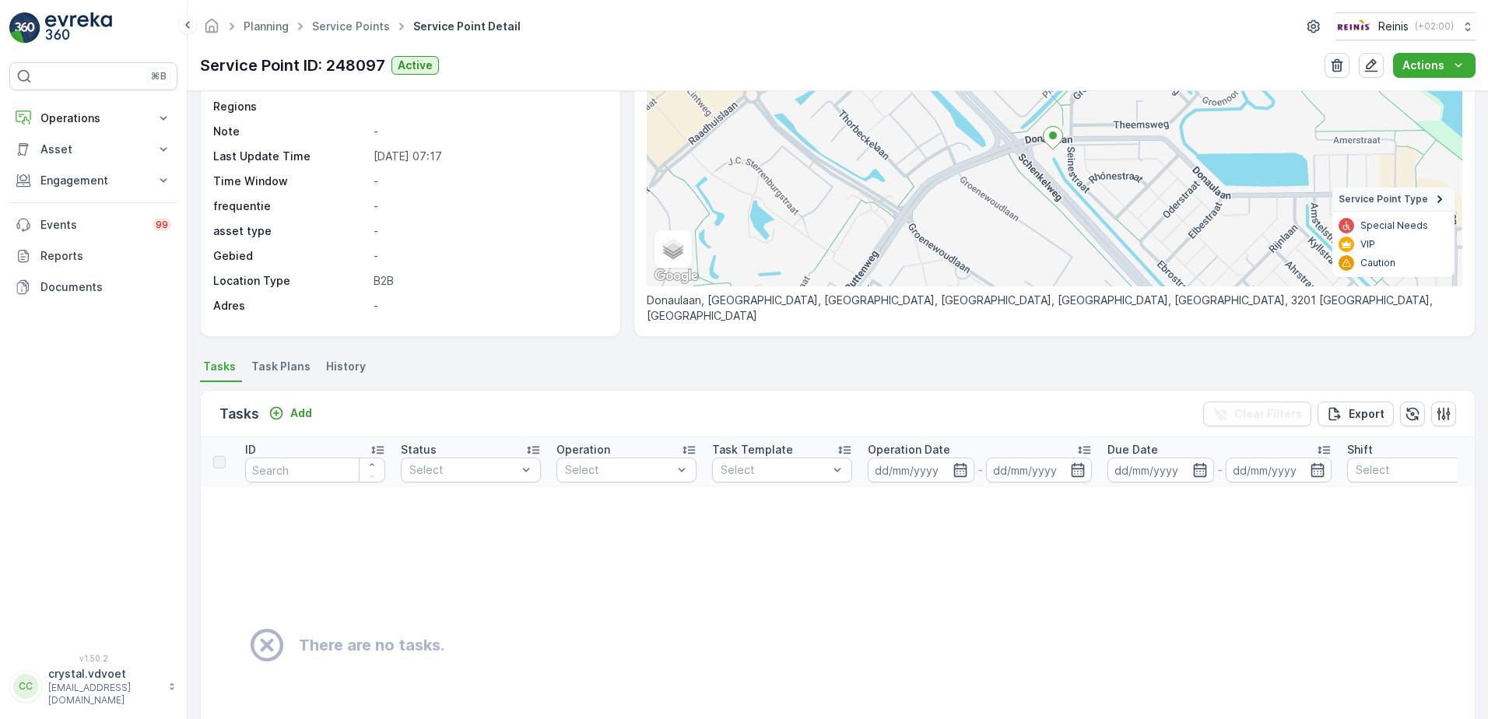
click at [283, 367] on span "Task Plans" at bounding box center [280, 367] width 59 height 16
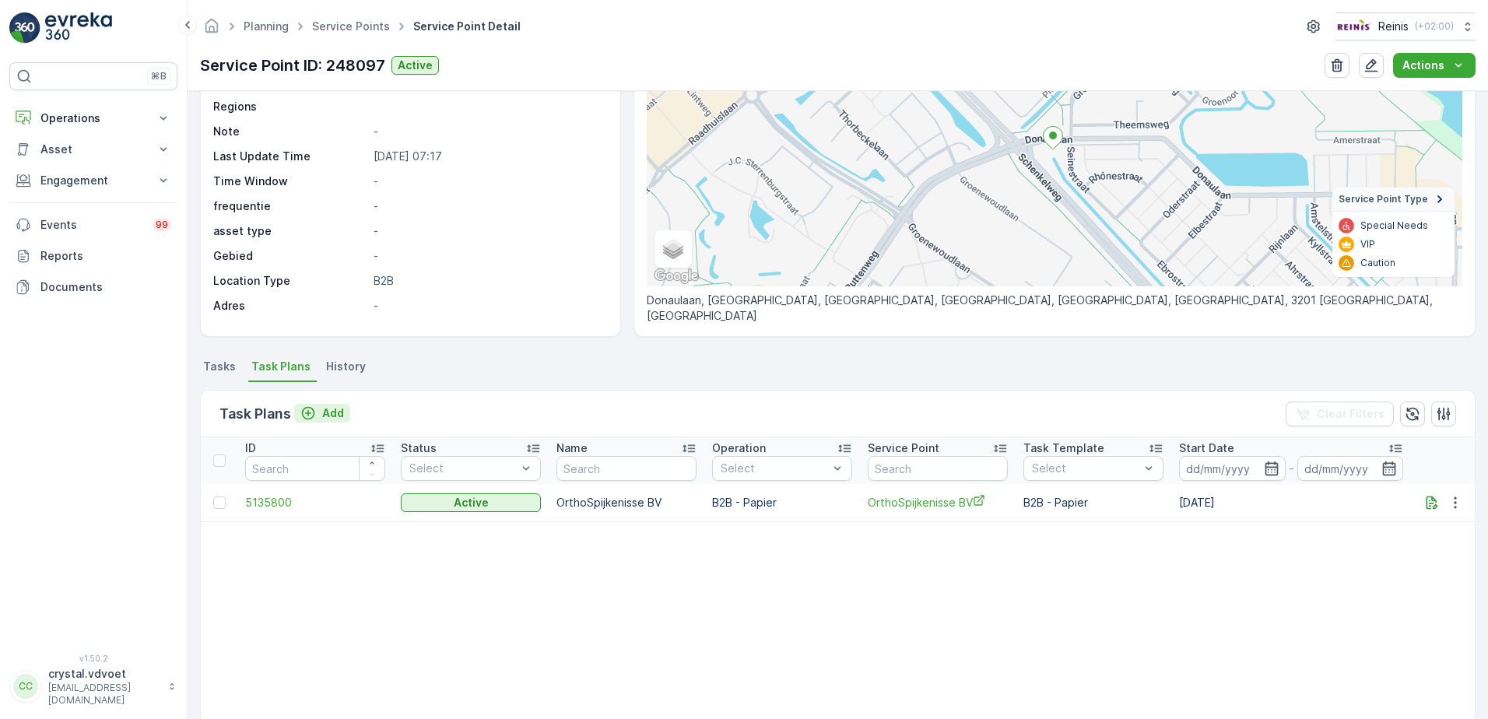
click at [320, 413] on div "Add" at bounding box center [322, 413] width 44 height 16
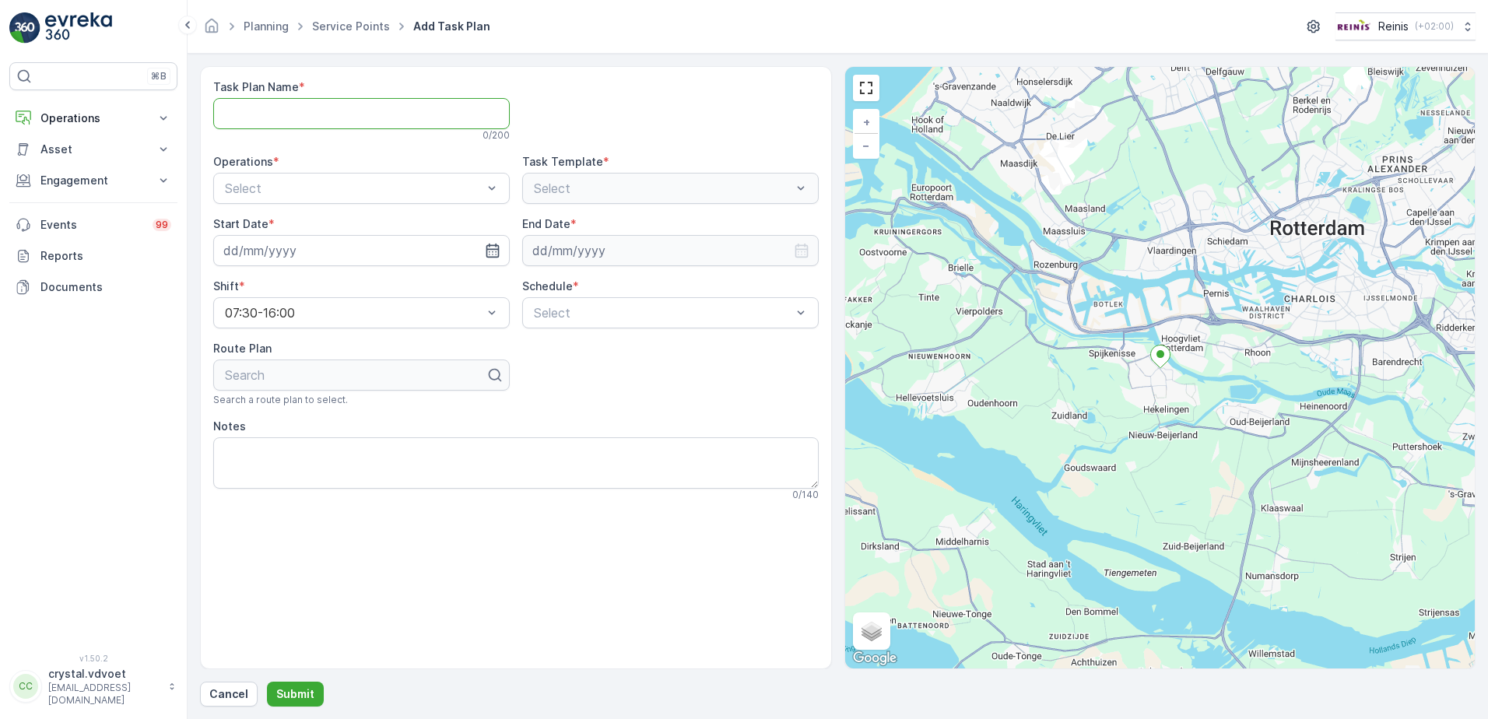
paste Name "OrthoSpijkenisse BV"
type Name "OrthoSpijkenisse BV"
click at [314, 256] on span "B2B - Rest Afval" at bounding box center [272, 253] width 99 height 14
click at [500, 245] on icon "button" at bounding box center [493, 251] width 16 height 16
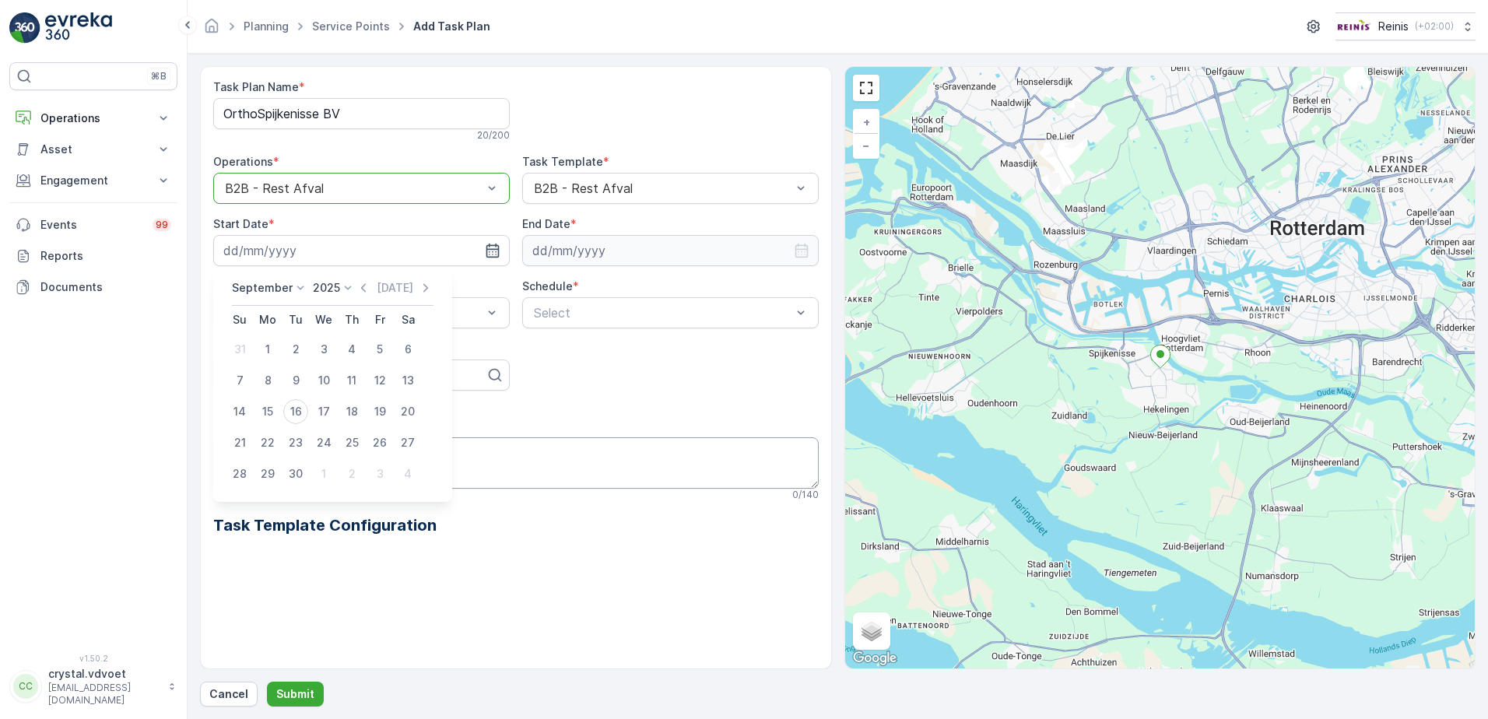
click at [324, 477] on div "1" at bounding box center [323, 473] width 25 height 25
type input "01.10.2025"
click at [571, 254] on input at bounding box center [670, 250] width 297 height 31
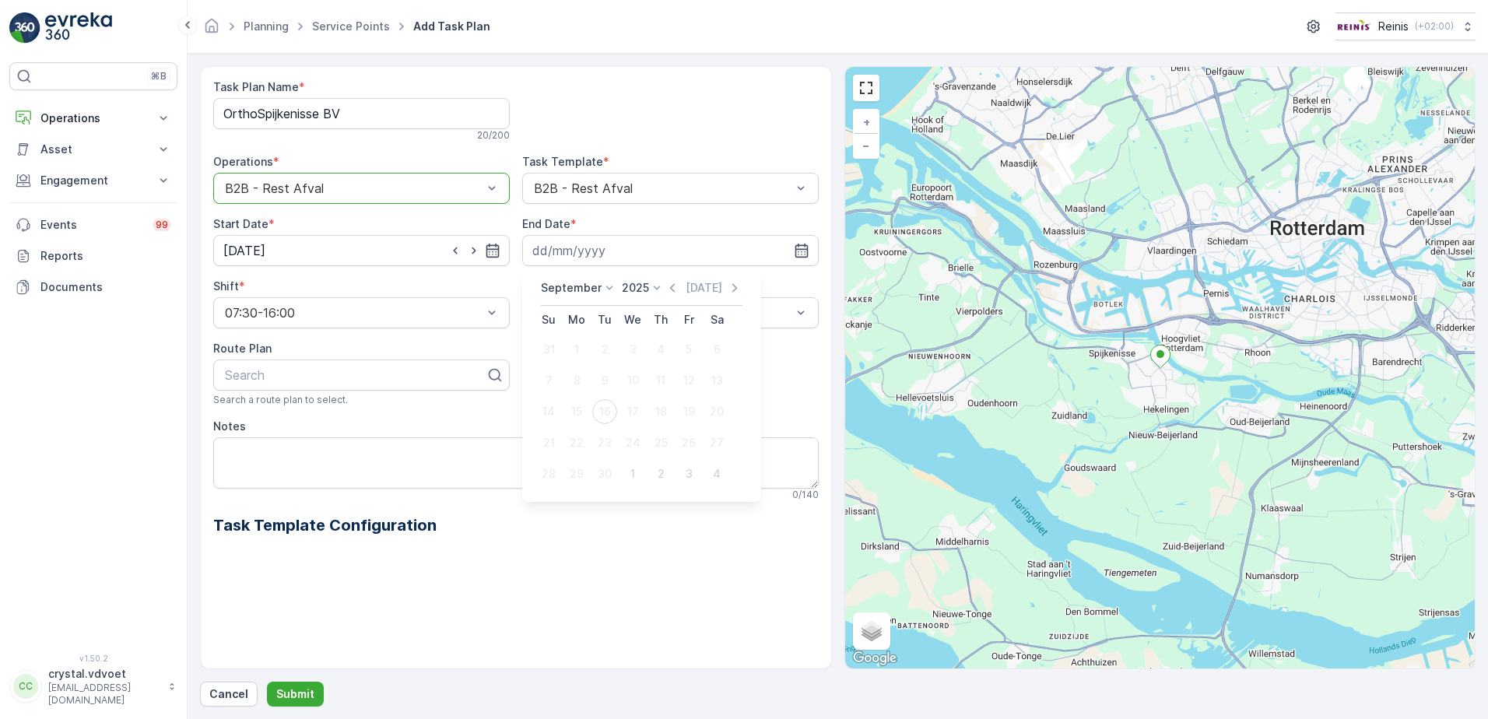
click at [563, 291] on p "September" at bounding box center [571, 288] width 61 height 16
click at [597, 434] on span "December" at bounding box center [577, 431] width 54 height 16
drag, startPoint x: 630, startPoint y: 282, endPoint x: 640, endPoint y: 293, distance: 14.9
click at [631, 282] on p "2025" at bounding box center [630, 288] width 27 height 16
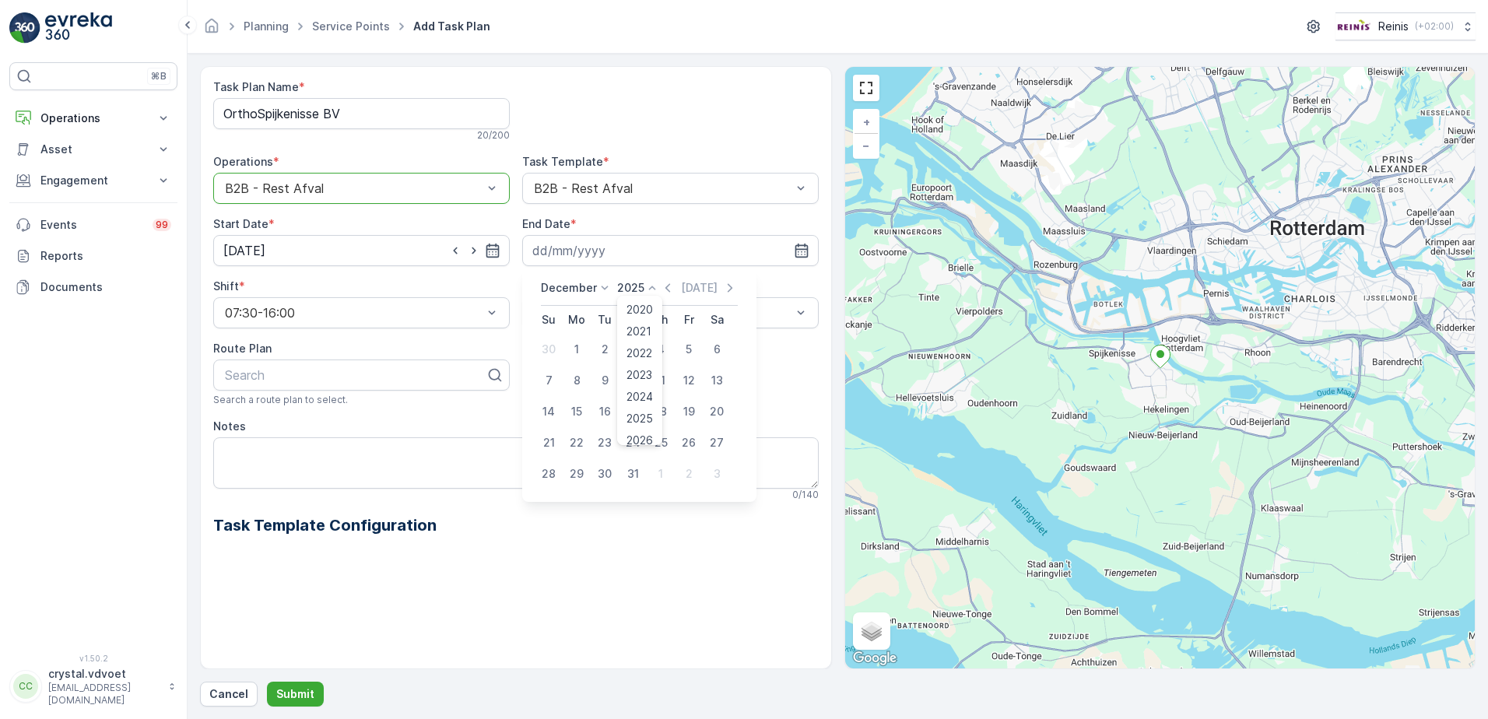
scroll to position [96, 0]
click at [637, 426] on span "2030" at bounding box center [639, 431] width 26 height 16
click at [599, 474] on div "31" at bounding box center [604, 473] width 25 height 25
type input "[DATE]"
click at [602, 375] on div "Weekly" at bounding box center [671, 377] width 278 height 14
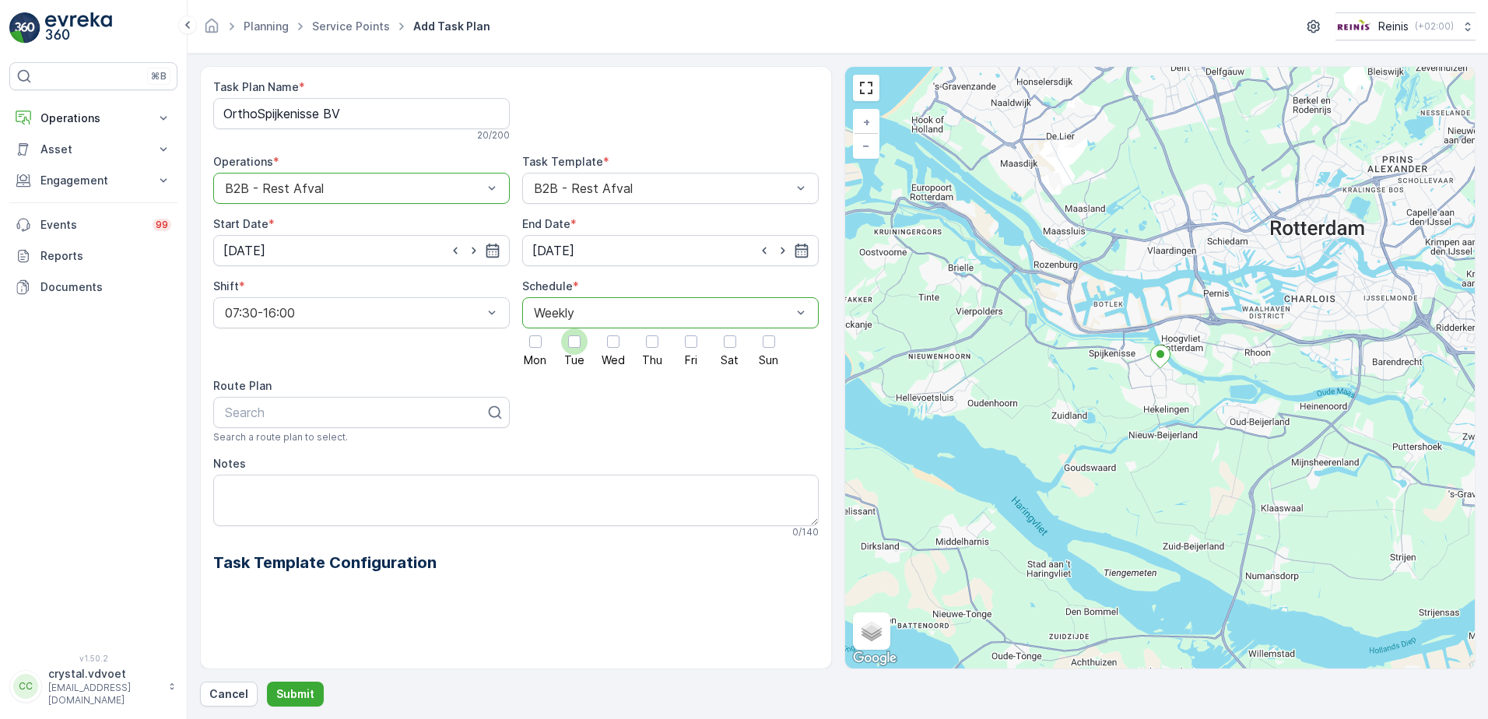
click at [581, 345] on div at bounding box center [574, 341] width 26 height 26
click at [574, 328] on input "Tue" at bounding box center [574, 328] width 0 height 0
click at [692, 343] on div at bounding box center [691, 341] width 12 height 12
click at [691, 328] on input "Fri" at bounding box center [691, 328] width 0 height 0
drag, startPoint x: 265, startPoint y: 496, endPoint x: 278, endPoint y: 468, distance: 31.0
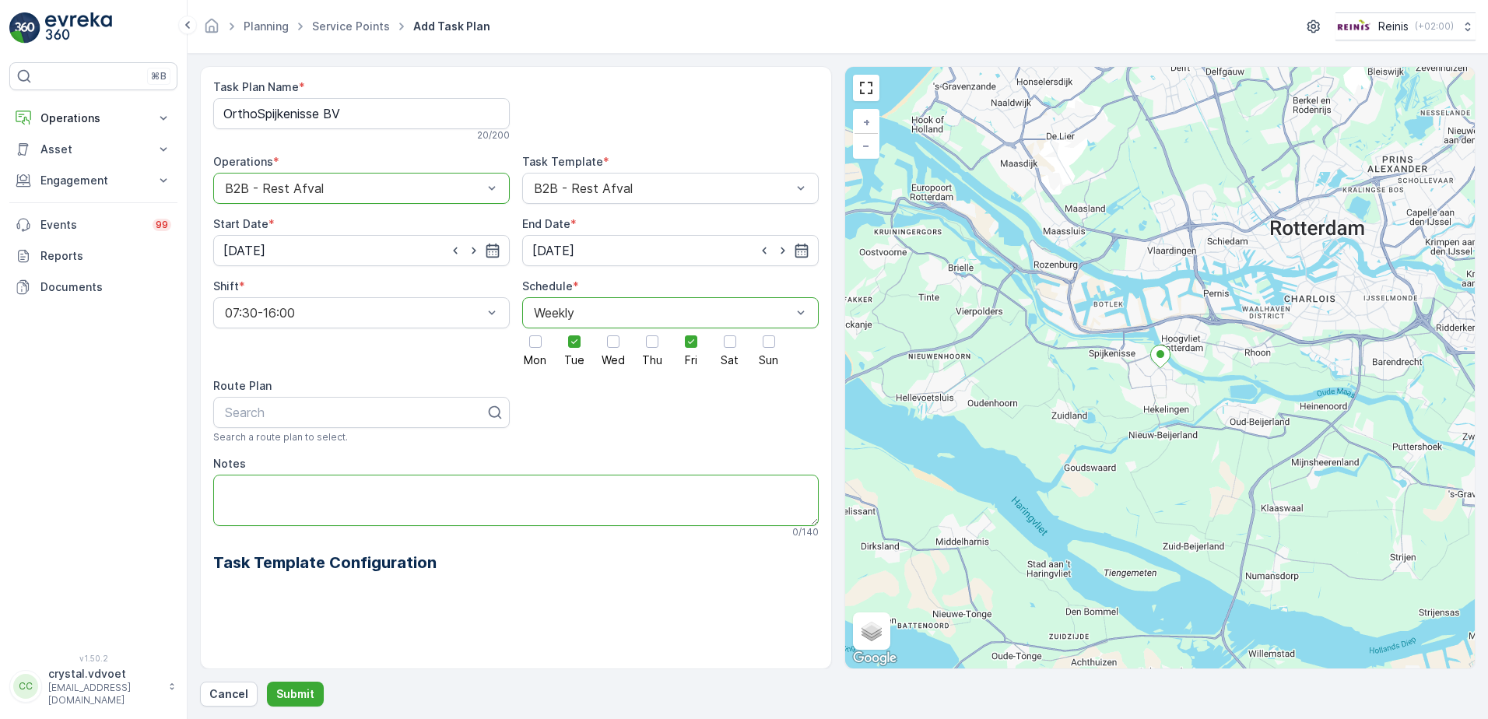
click at [265, 496] on textarea "Notes" at bounding box center [515, 500] width 605 height 51
type textarea "1x 1100 ltr rest Dinsdagmiddag/vrijdagmiddag aangeboden"
click at [307, 697] on p "Submit" at bounding box center [295, 694] width 38 height 16
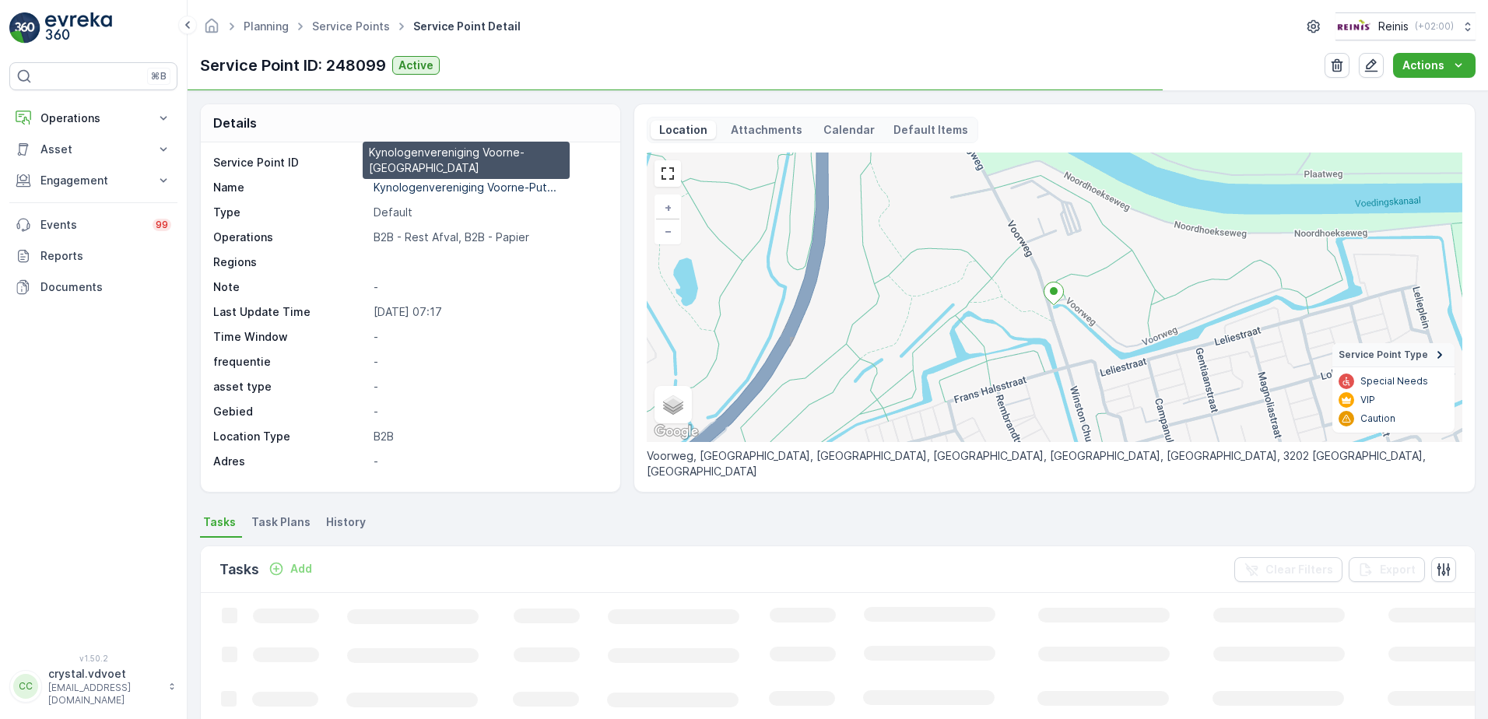
click at [396, 188] on p "Kynologenvereniging Voorne-Put..." at bounding box center [465, 187] width 183 height 13
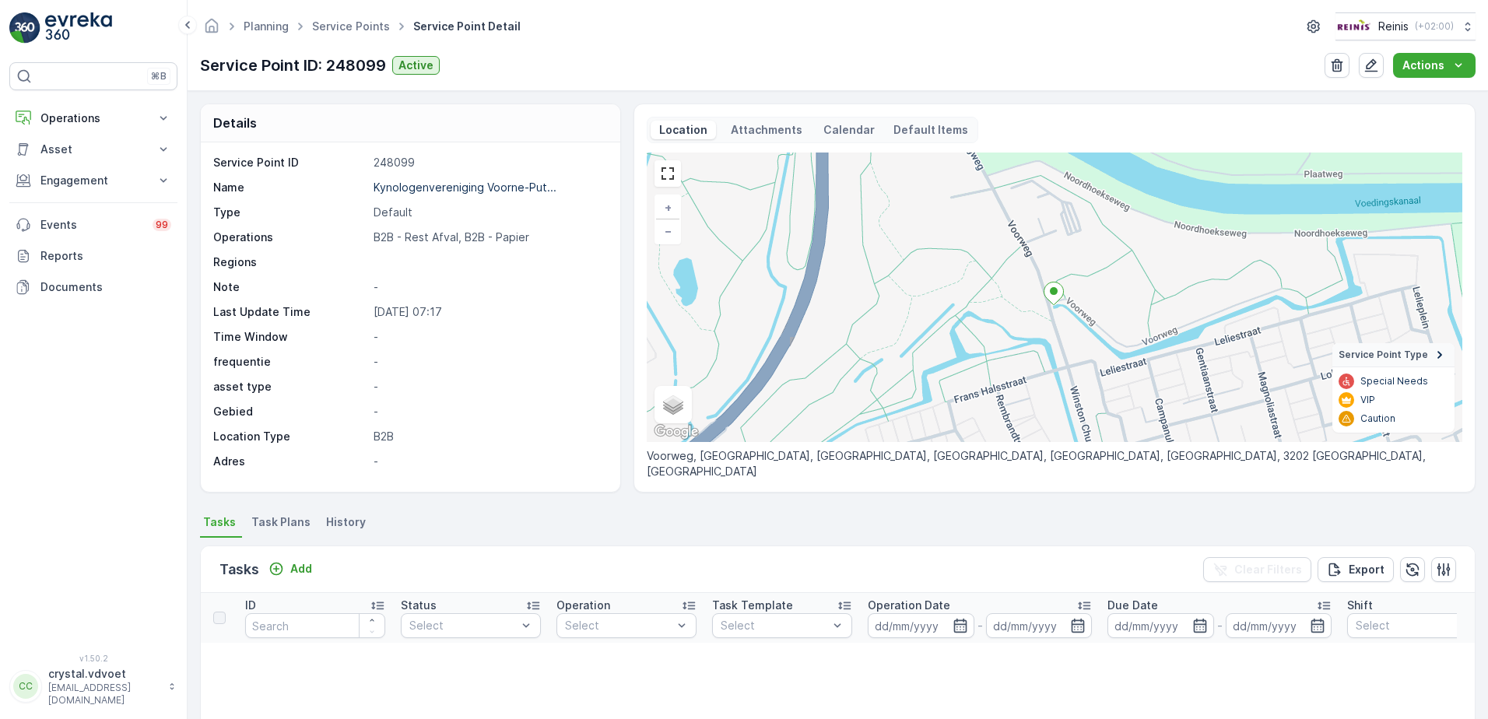
click at [289, 529] on span "Task Plans" at bounding box center [280, 522] width 59 height 16
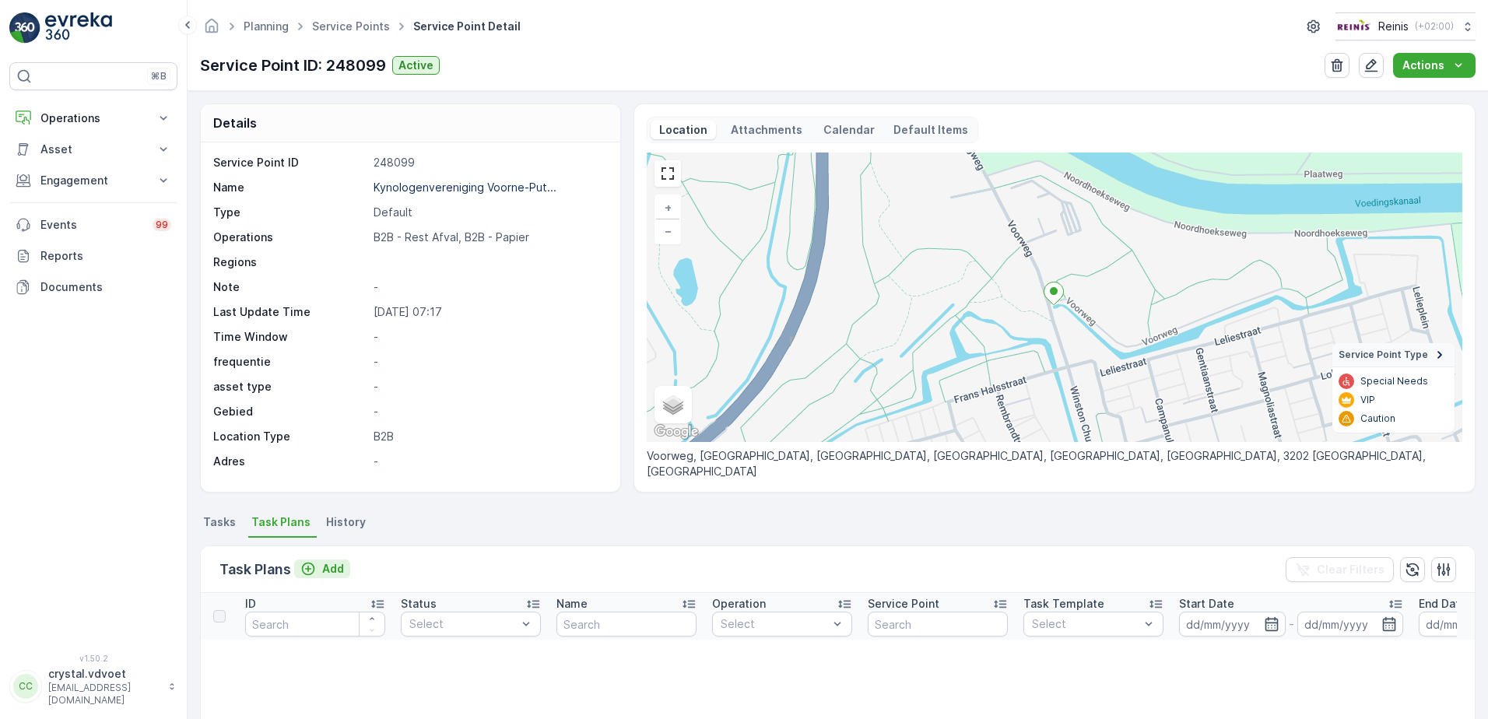
click at [312, 567] on icon "Add" at bounding box center [308, 569] width 16 height 16
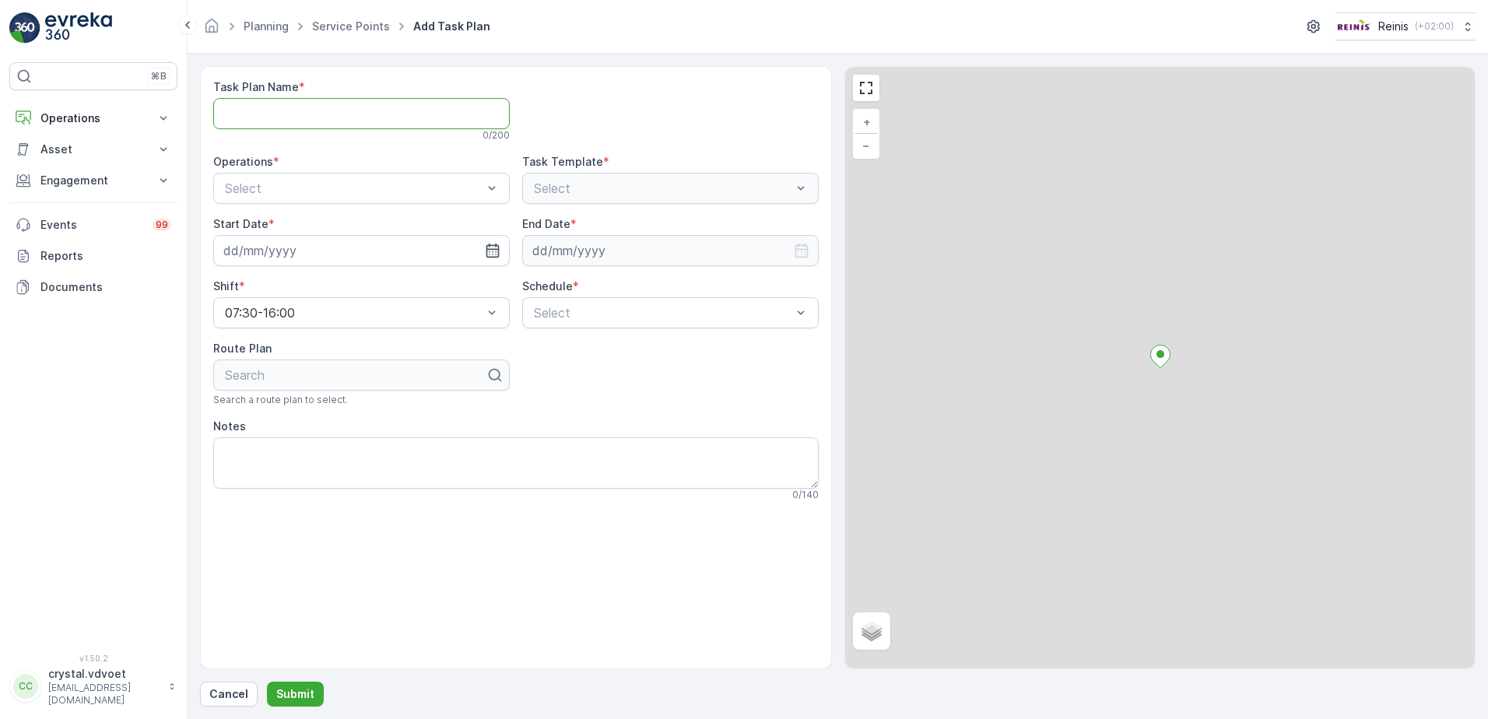
click at [258, 111] on Name "Task Plan Name" at bounding box center [361, 113] width 297 height 31
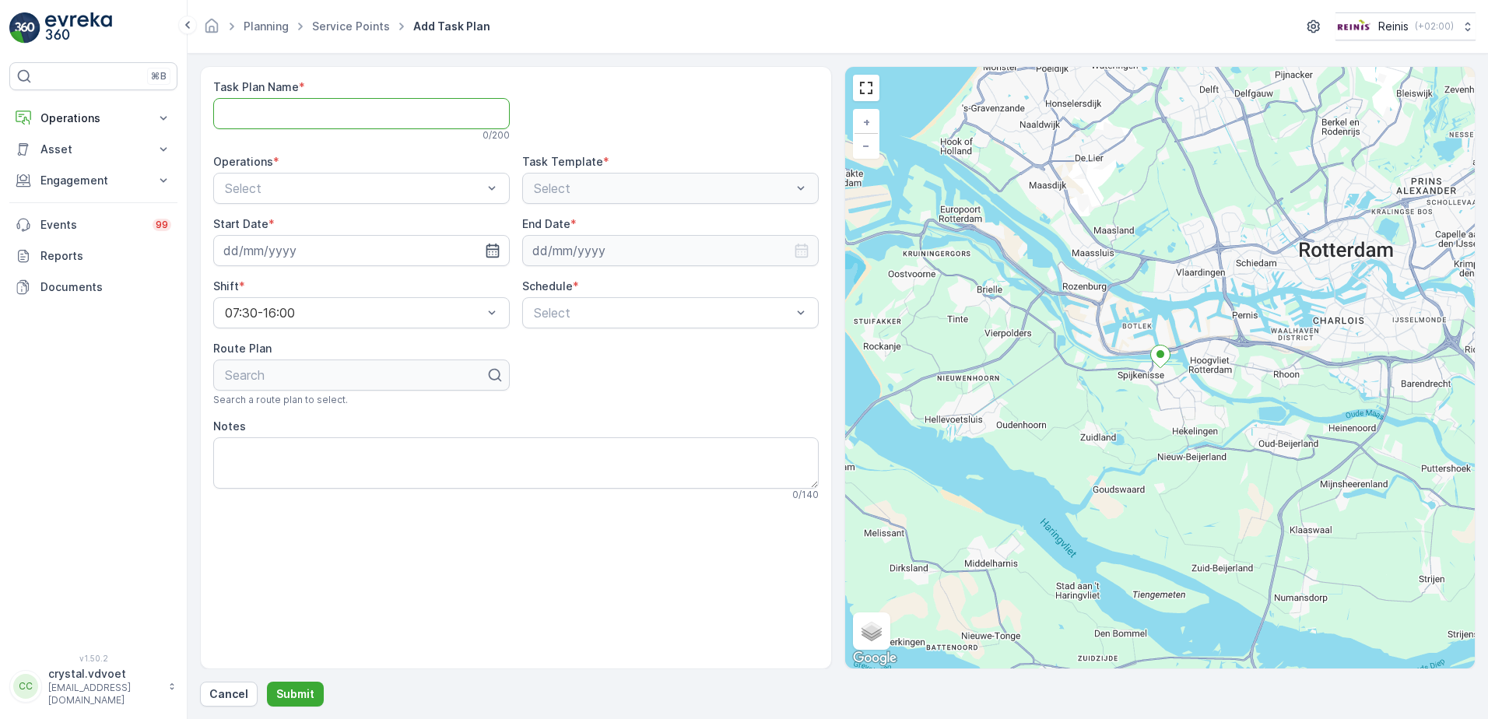
paste Name "Kynologenvereniging Voorne-[GEOGRAPHIC_DATA]"
type Name "Kynologenvereniging Voorne-[GEOGRAPHIC_DATA]"
drag, startPoint x: 335, startPoint y: 185, endPoint x: 339, endPoint y: 194, distance: 9.1
click at [345, 250] on div "B2B - Rest Afval" at bounding box center [362, 253] width 278 height 14
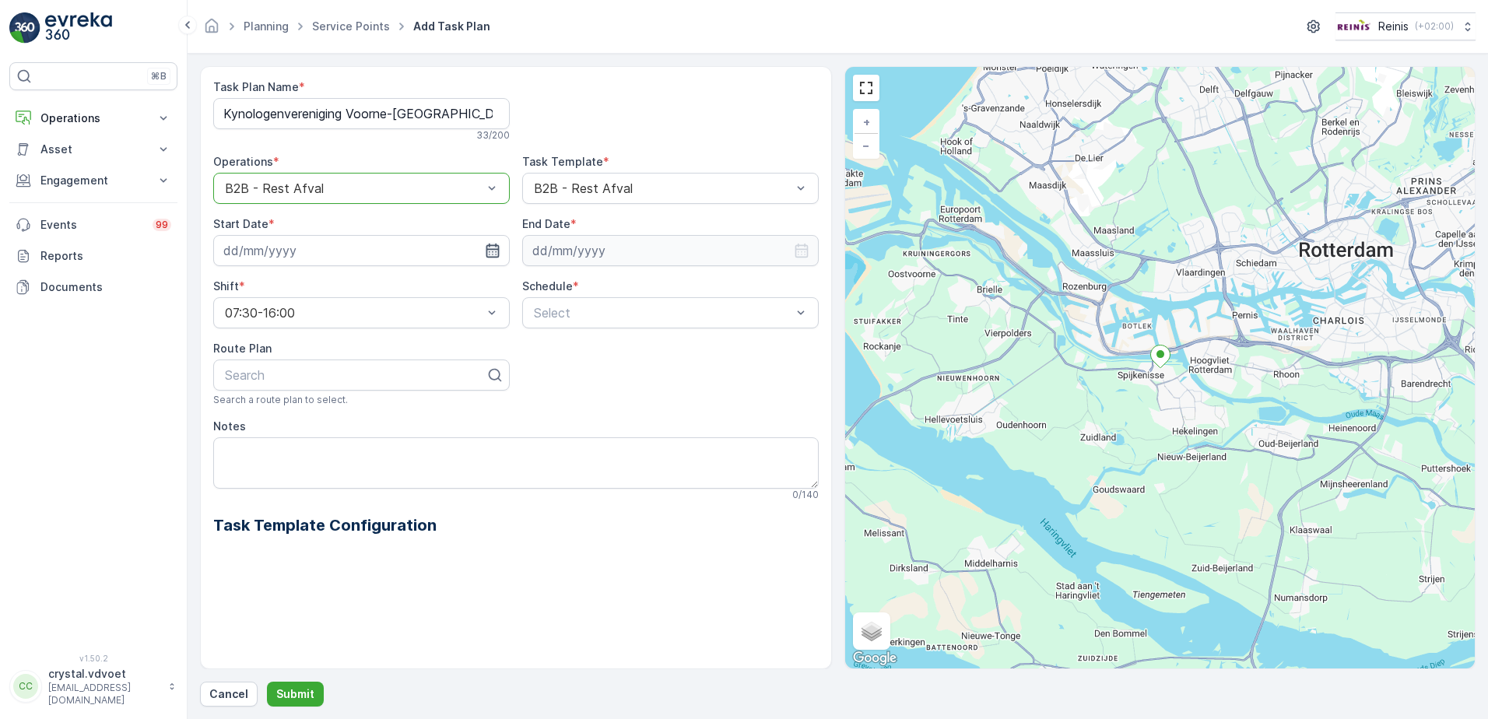
click at [492, 253] on icon "button" at bounding box center [493, 251] width 16 height 16
click at [418, 285] on icon "button" at bounding box center [426, 288] width 16 height 16
click at [300, 409] on div "14" at bounding box center [295, 411] width 25 height 25
type input "[DATE]"
click at [767, 255] on input at bounding box center [670, 250] width 297 height 31
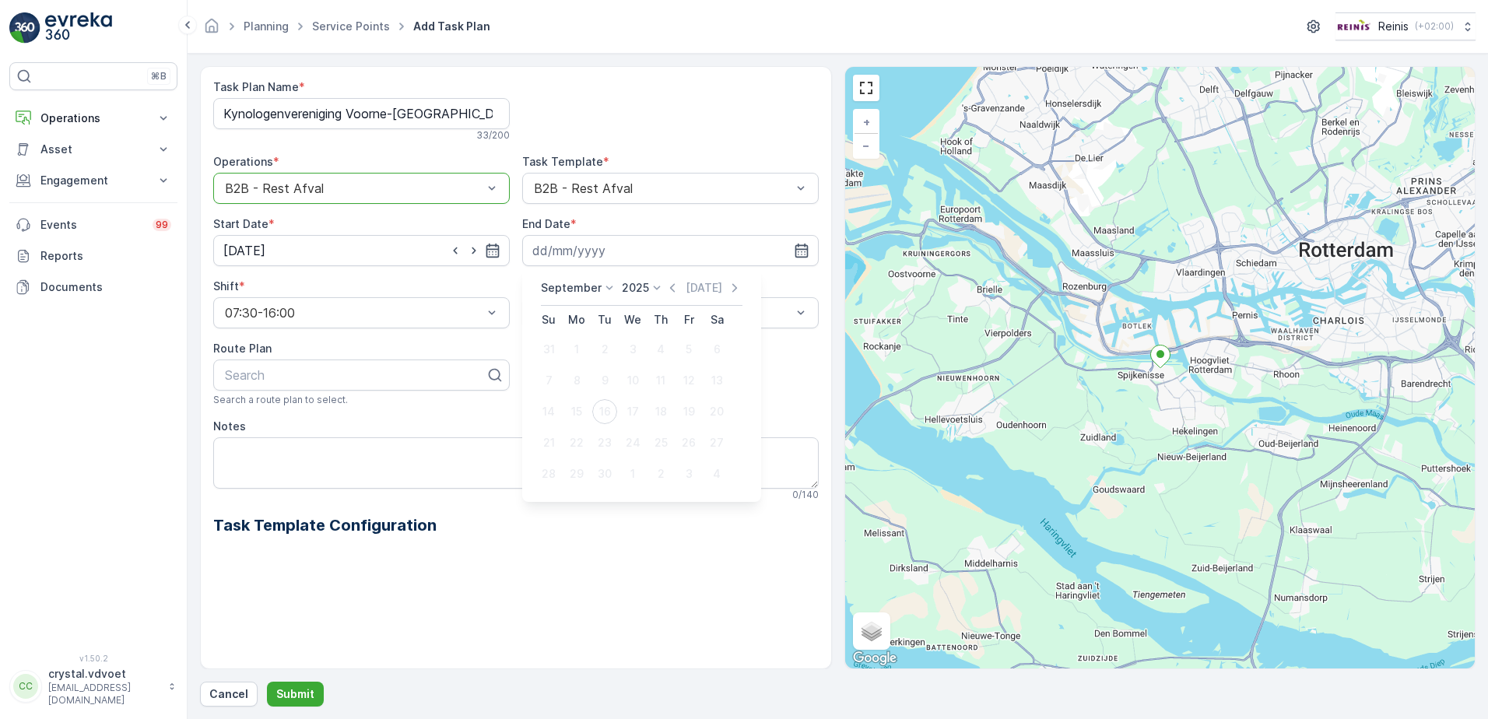
click at [603, 289] on icon at bounding box center [610, 288] width 16 height 16
drag, startPoint x: 589, startPoint y: 433, endPoint x: 605, endPoint y: 331, distance: 104.0
click at [589, 434] on span "December" at bounding box center [577, 431] width 54 height 16
drag, startPoint x: 648, startPoint y: 272, endPoint x: 643, endPoint y: 289, distance: 17.2
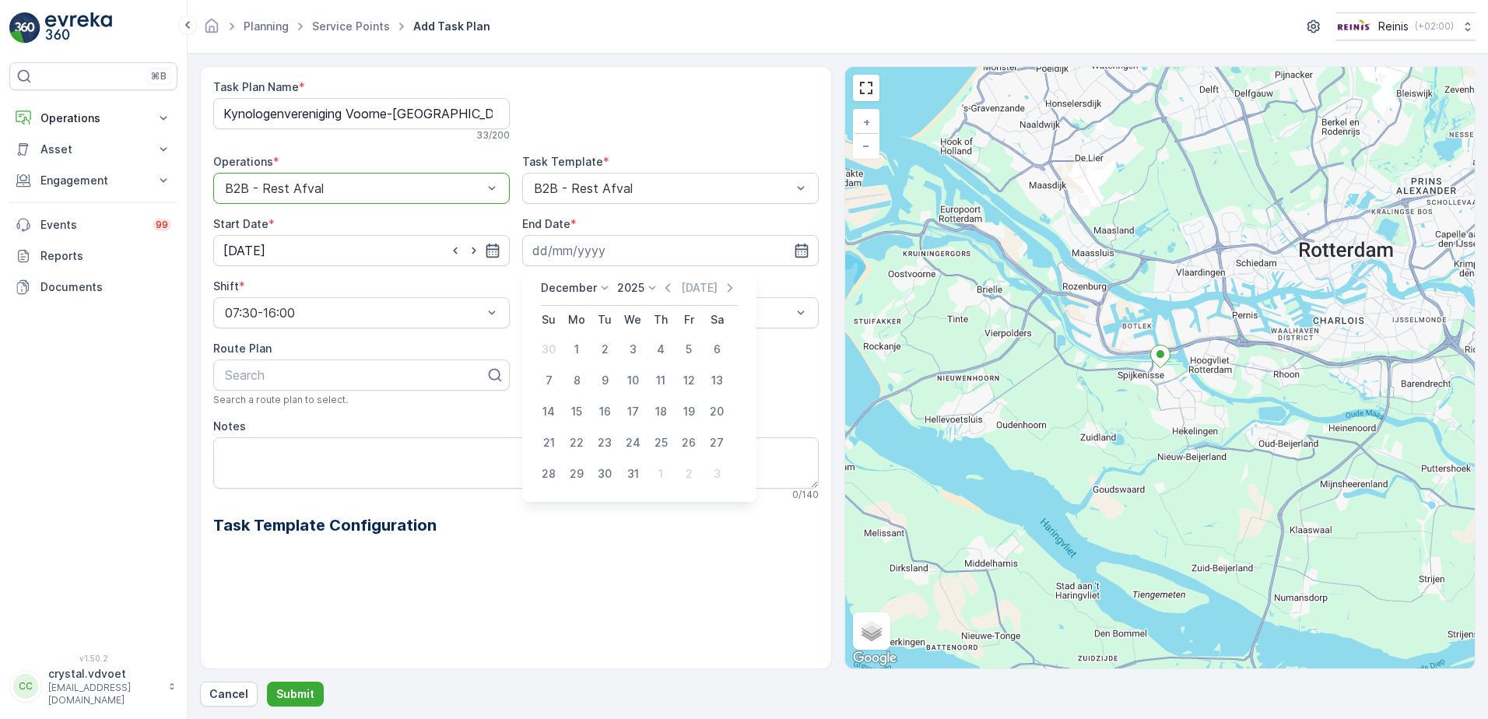
click at [644, 284] on div "[DATE] [DATE] Su Mo Tu We Th Fr Sa 30 1 2 3 4 5 6 7 8 9 10 11 12 13 14 15 16 17…" at bounding box center [639, 385] width 234 height 234
drag, startPoint x: 638, startPoint y: 284, endPoint x: 625, endPoint y: 300, distance: 20.4
click at [638, 285] on p "2025" at bounding box center [630, 288] width 27 height 16
click at [634, 431] on span "2030" at bounding box center [639, 431] width 26 height 16
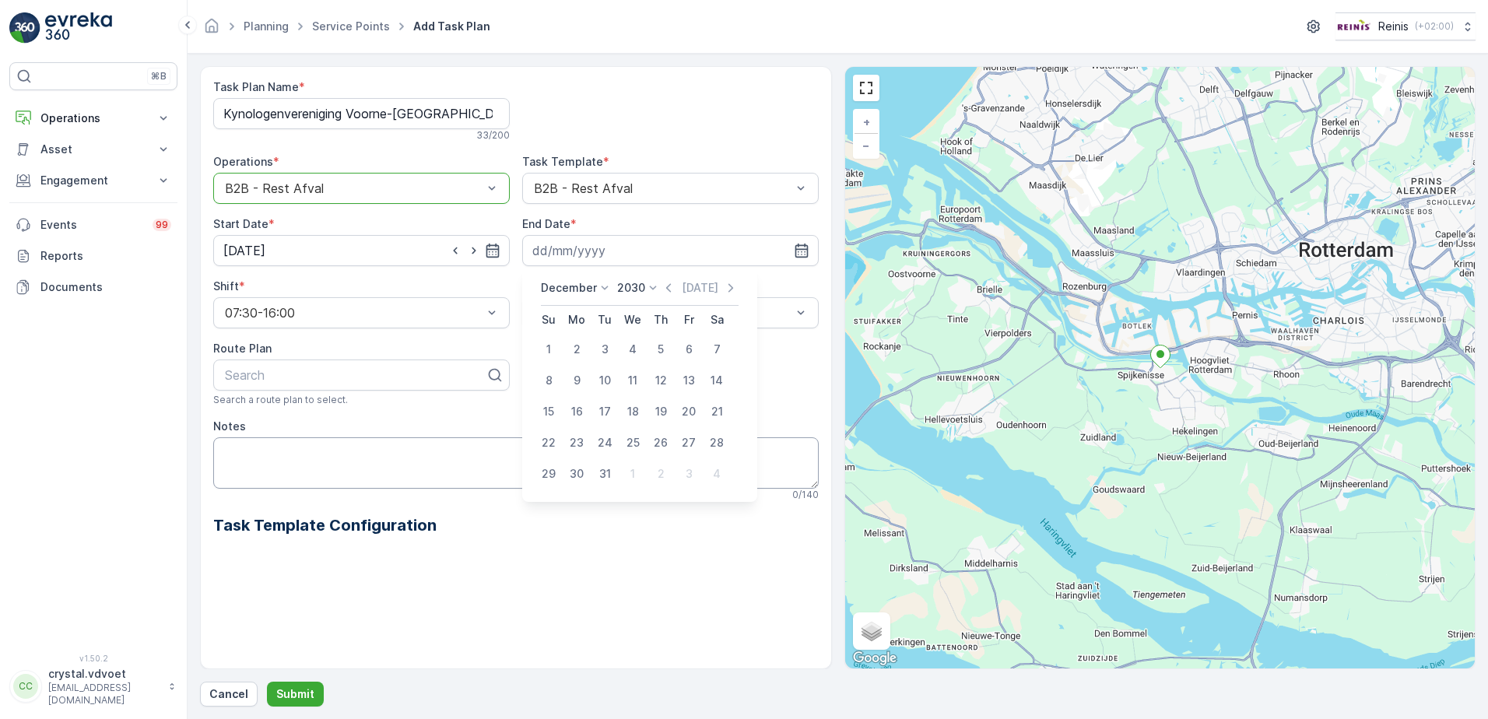
click at [604, 479] on div "31" at bounding box center [604, 473] width 25 height 25
type input "[DATE]"
click at [616, 352] on div "Daily" at bounding box center [671, 351] width 278 height 14
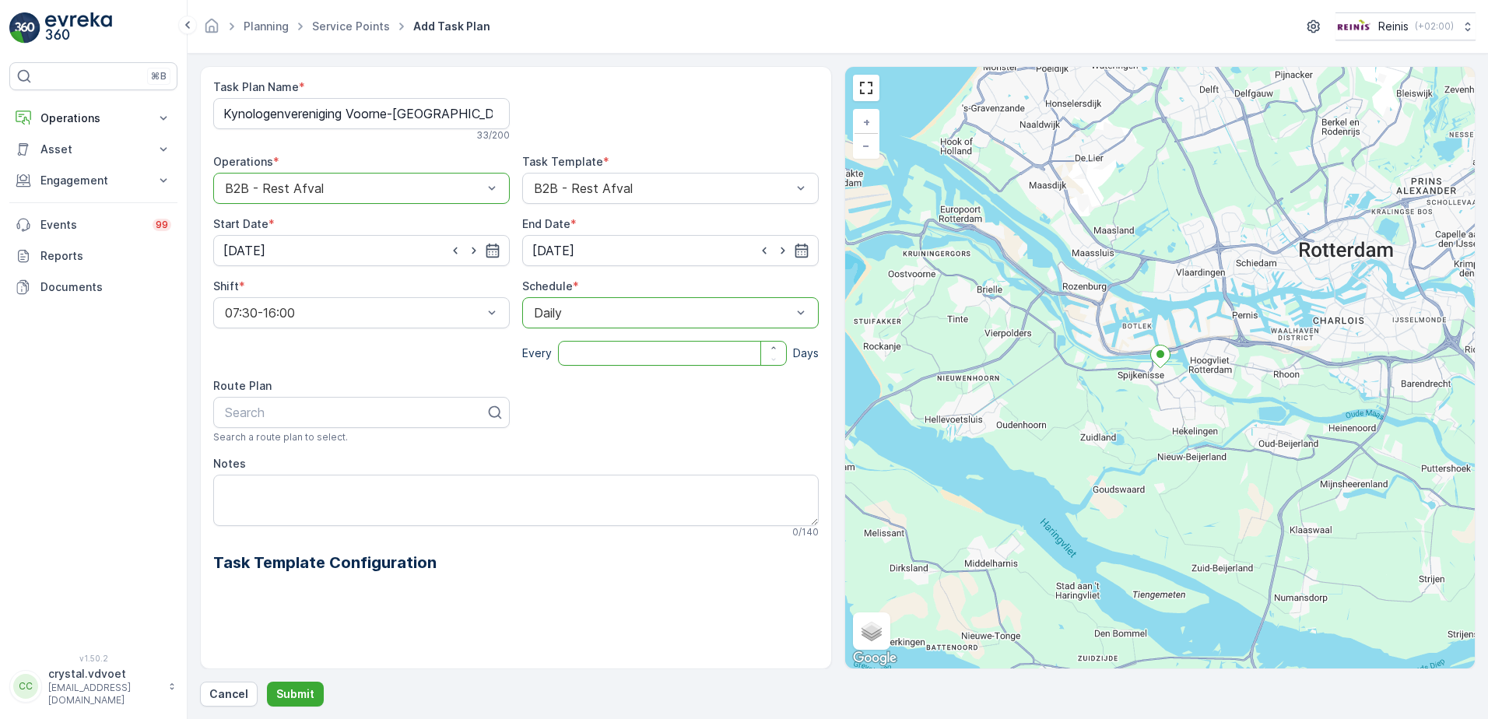
drag, startPoint x: 606, startPoint y: 359, endPoint x: 662, endPoint y: 335, distance: 61.0
click at [603, 358] on input "number" at bounding box center [672, 353] width 229 height 25
type input "14"
click at [311, 493] on textarea "Notes" at bounding box center [515, 500] width 605 height 51
drag, startPoint x: 225, startPoint y: 491, endPoint x: 244, endPoint y: 472, distance: 27.0
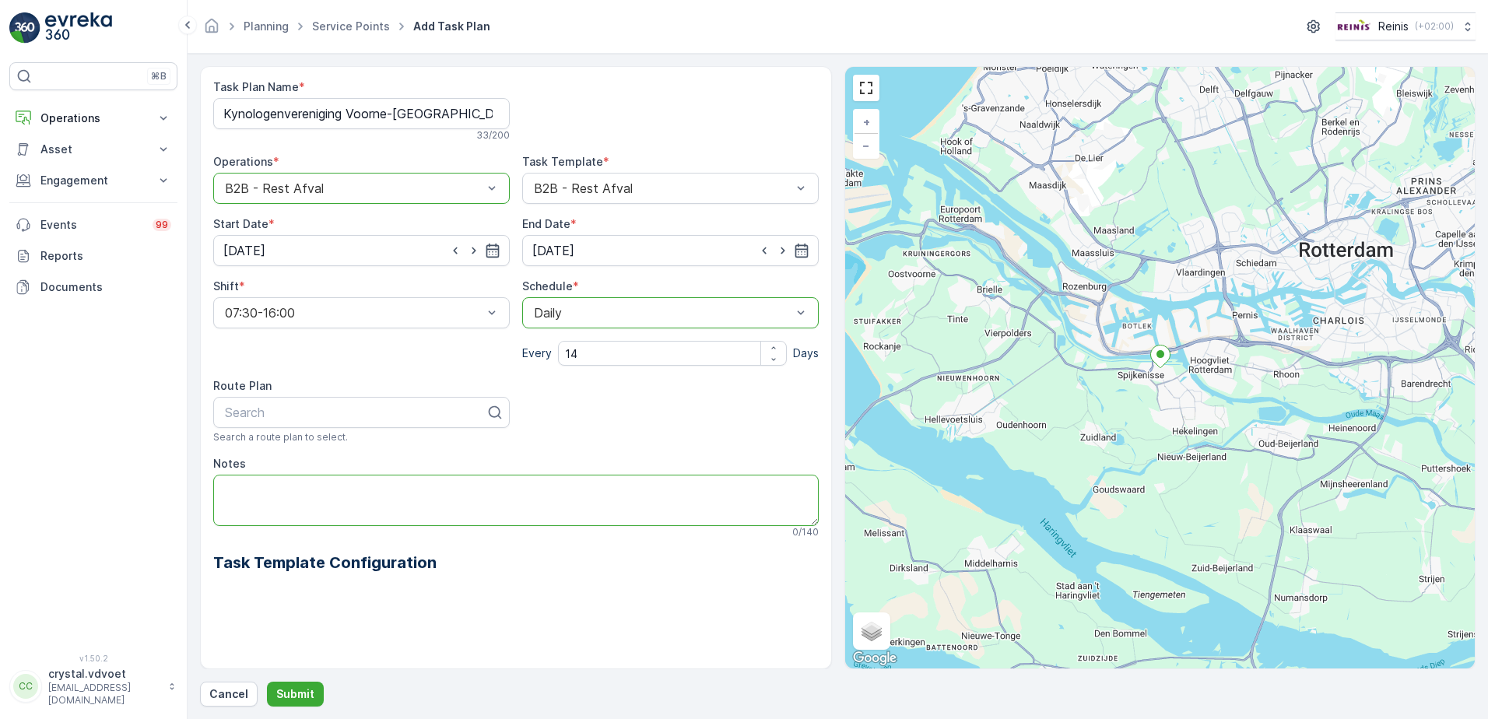
click at [244, 472] on div "Notes 0 / 140" at bounding box center [515, 497] width 605 height 82
type textarea "1x 240 ltr rest"
click at [290, 696] on p "Submit" at bounding box center [295, 694] width 38 height 16
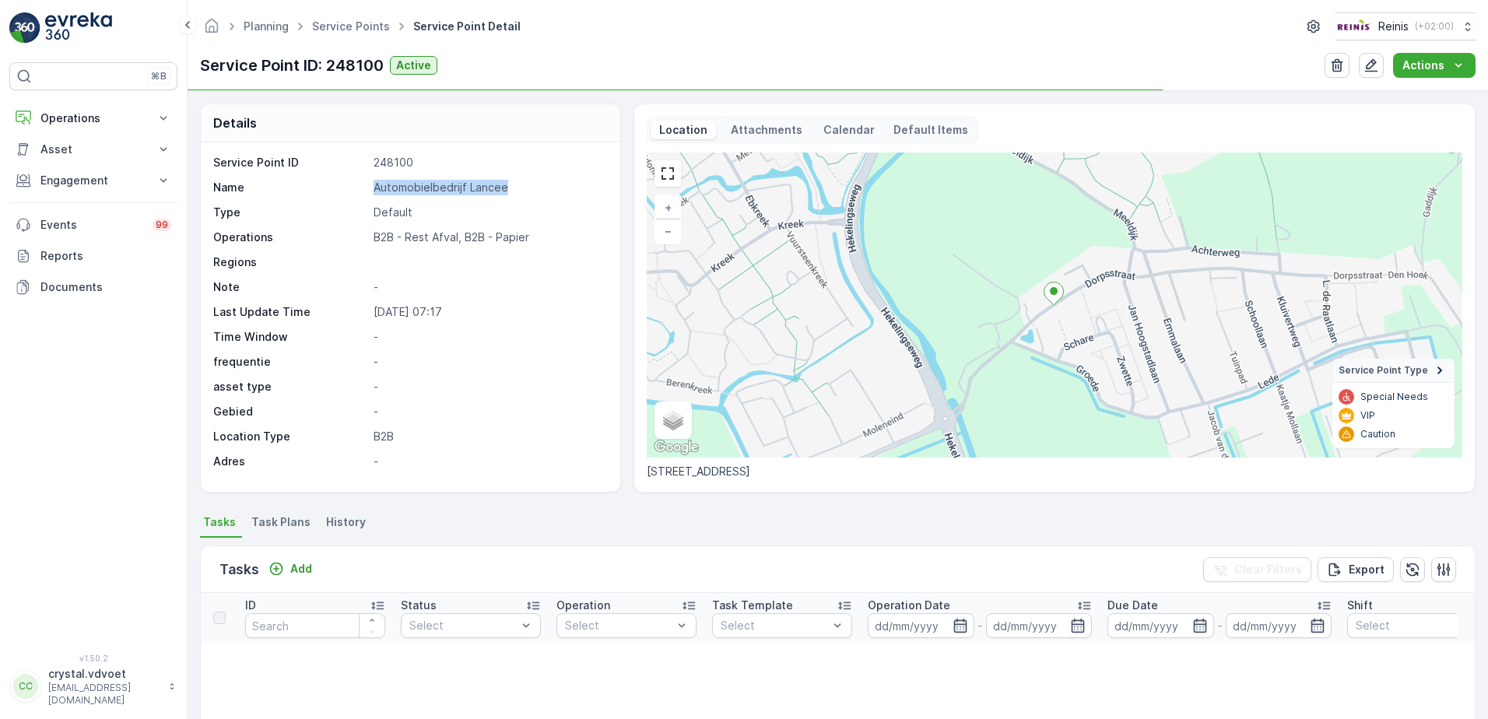
drag, startPoint x: 504, startPoint y: 188, endPoint x: 376, endPoint y: 187, distance: 128.4
click at [376, 187] on p "Automobielbedrijf Lancee" at bounding box center [489, 188] width 230 height 16
copy p "Automobielbedrijf Lancee"
drag, startPoint x: 304, startPoint y: 517, endPoint x: 299, endPoint y: 535, distance: 18.5
click at [305, 517] on span "Task Plans" at bounding box center [280, 522] width 59 height 16
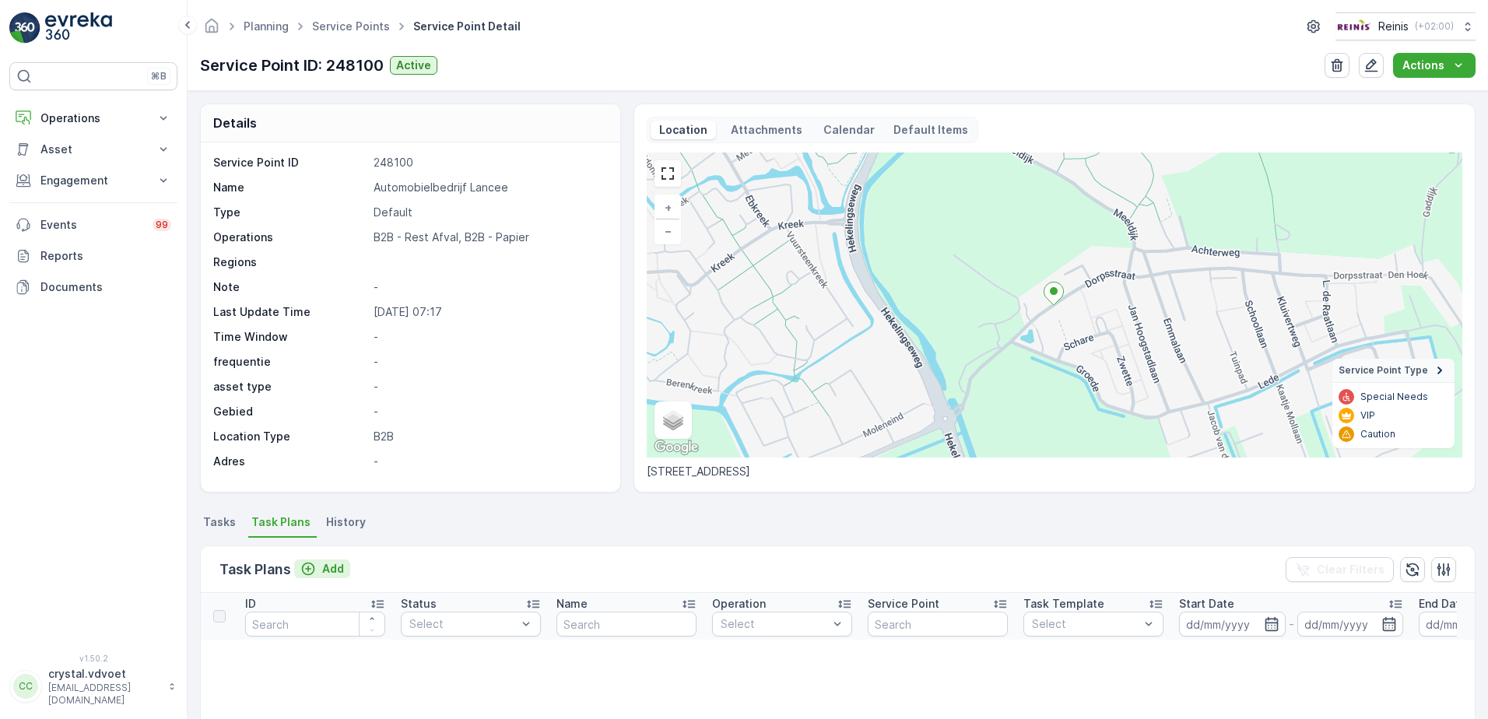
click at [314, 570] on icon "Add" at bounding box center [308, 569] width 16 height 16
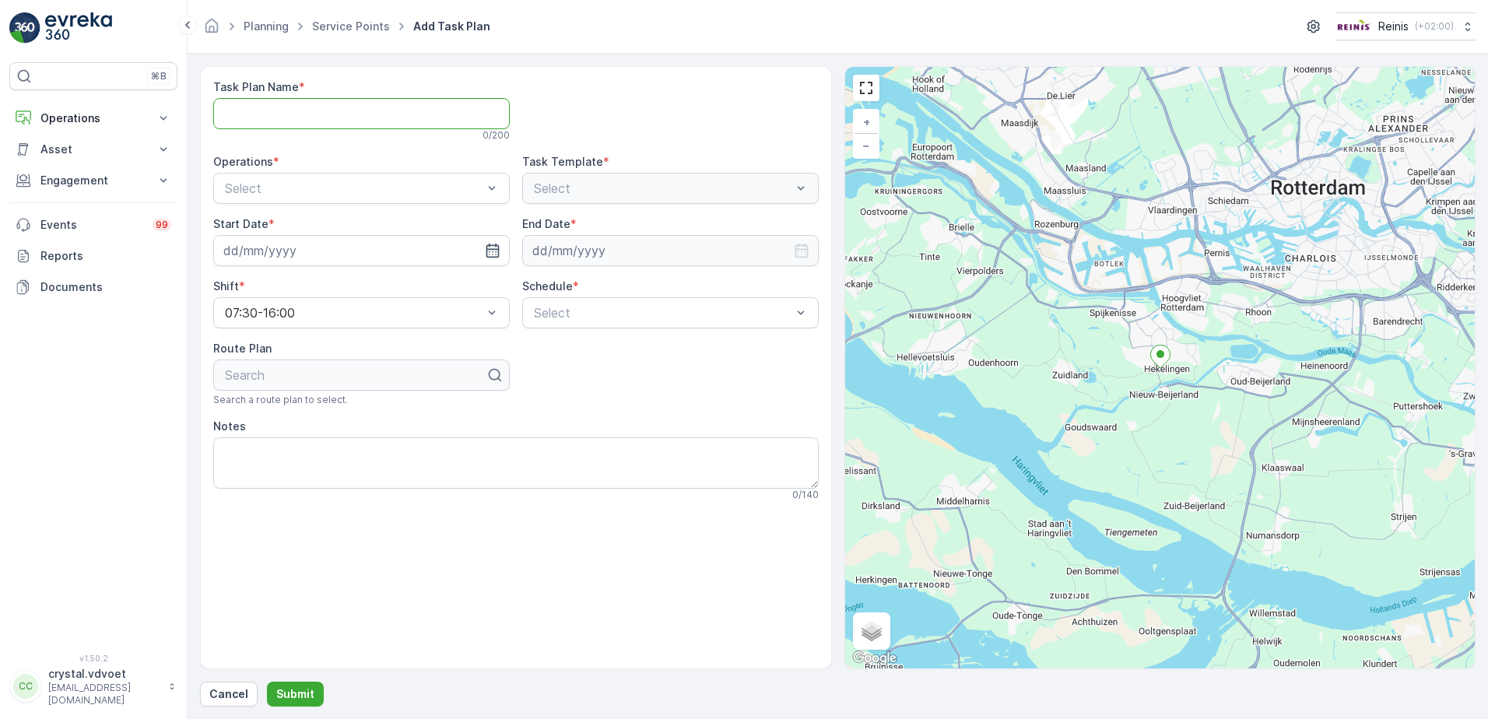
paste Name "Automobielbedrijf Lancee"
type Name "Automobielbedrijf Lancee"
click at [315, 254] on span "B2B - Rest Afval" at bounding box center [272, 253] width 99 height 14
click at [487, 257] on icon "button" at bounding box center [493, 251] width 16 height 16
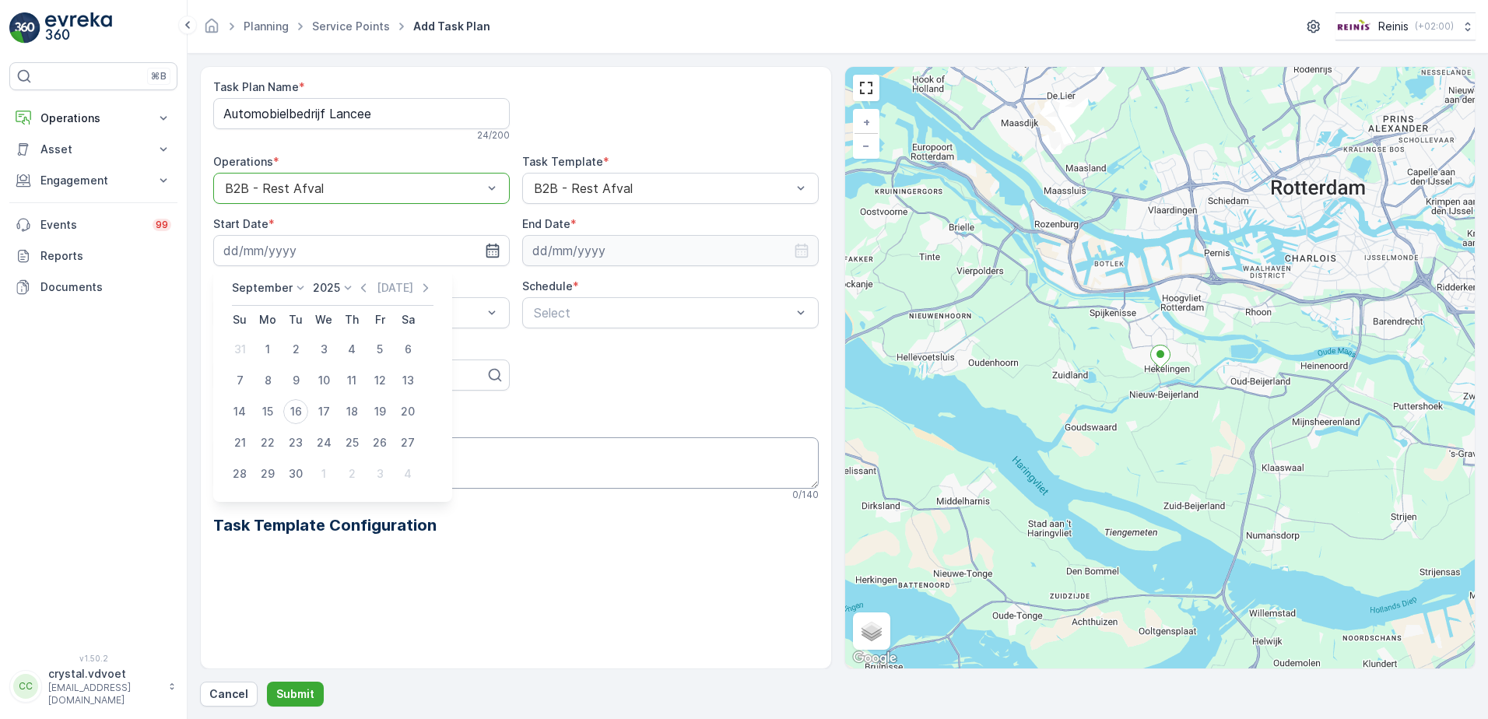
click at [321, 481] on div "1" at bounding box center [323, 473] width 25 height 25
type input "[DATE]"
click at [633, 258] on input at bounding box center [670, 250] width 297 height 31
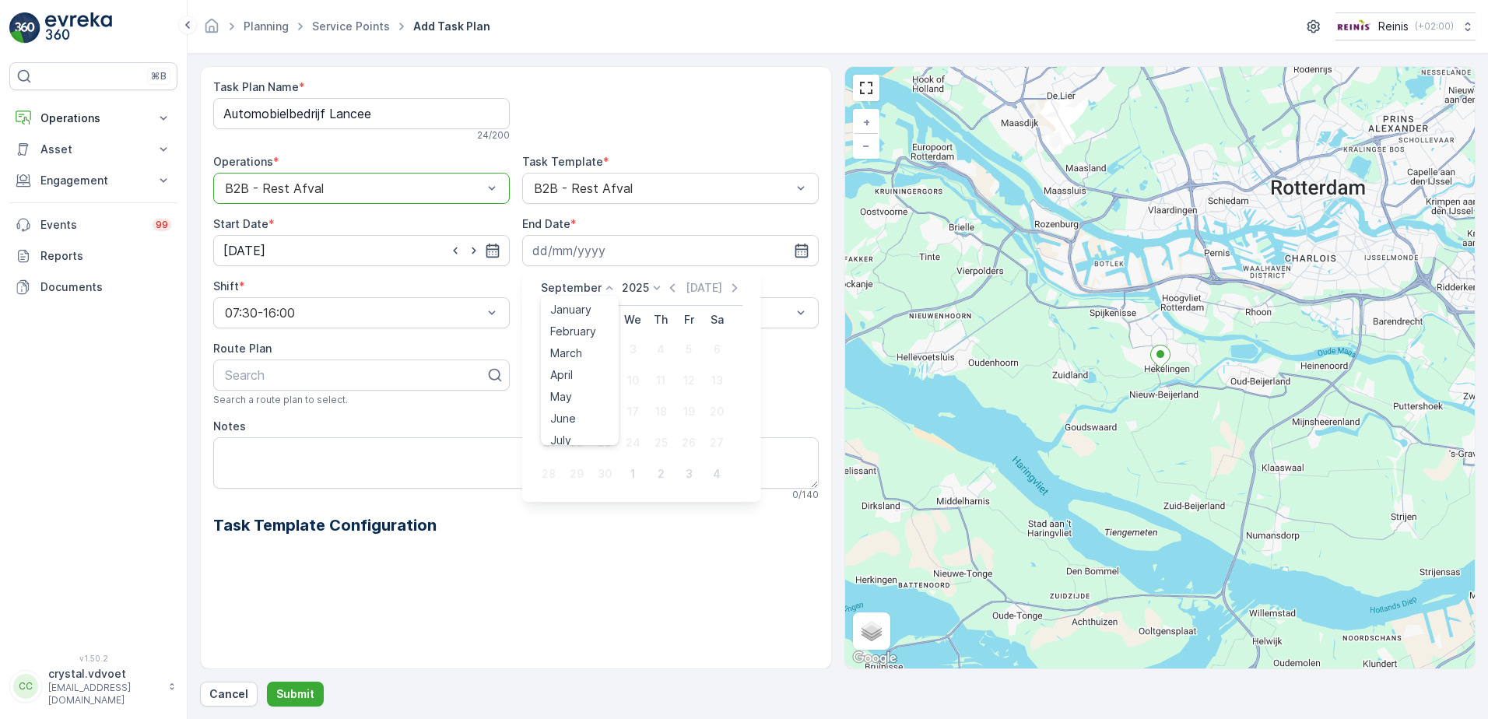
click at [591, 289] on p "September" at bounding box center [571, 288] width 61 height 16
click at [576, 426] on div "December" at bounding box center [577, 431] width 67 height 22
click at [641, 278] on div "[DATE] [DATE] Su Mo Tu We Th Fr Sa 30 1 2 3 4 5 6 7 8 9 10 11 12 13 14 15 16 17…" at bounding box center [639, 385] width 234 height 234
drag, startPoint x: 641, startPoint y: 279, endPoint x: 649, endPoint y: 290, distance: 14.0
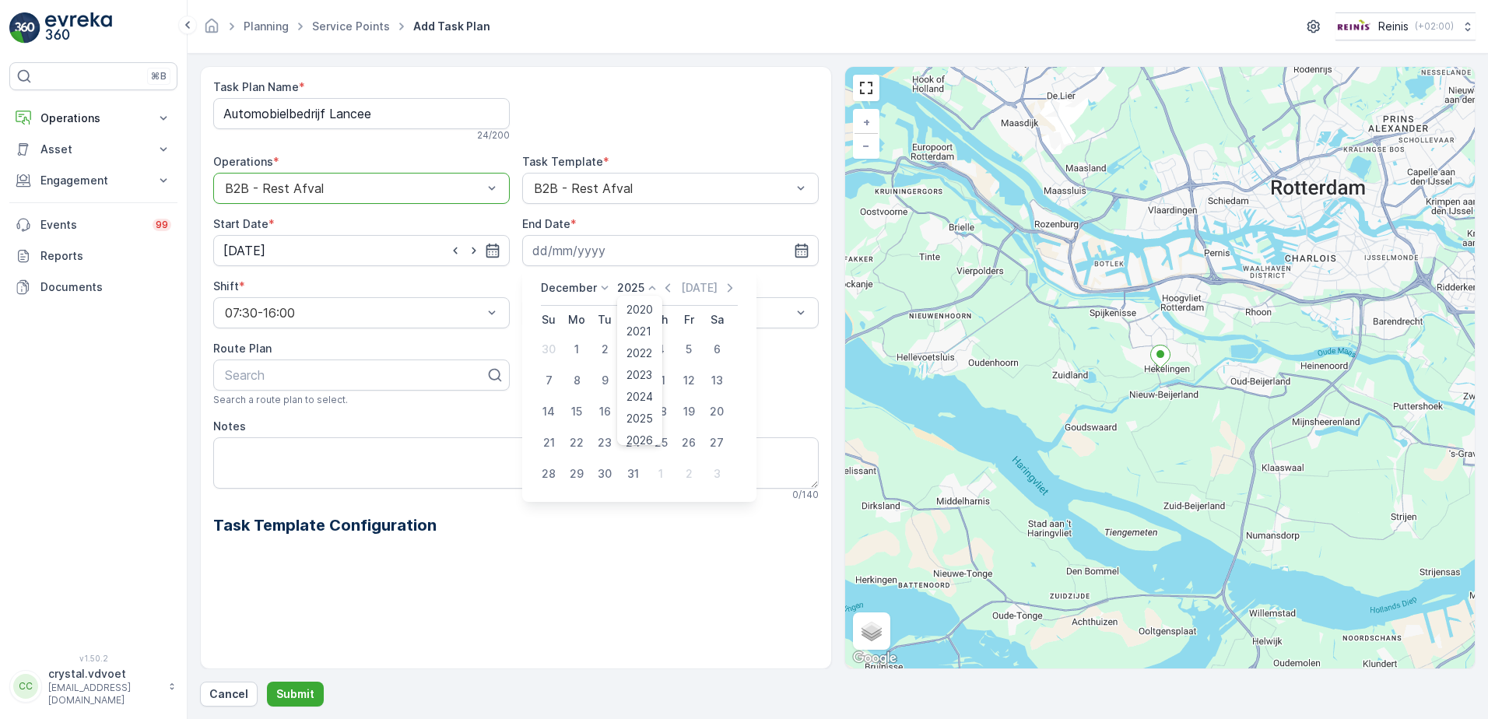
click at [649, 290] on icon at bounding box center [652, 288] width 16 height 16
click at [644, 433] on span "2030" at bounding box center [639, 431] width 26 height 16
click at [610, 473] on div "31" at bounding box center [604, 473] width 25 height 25
type input "[DATE]"
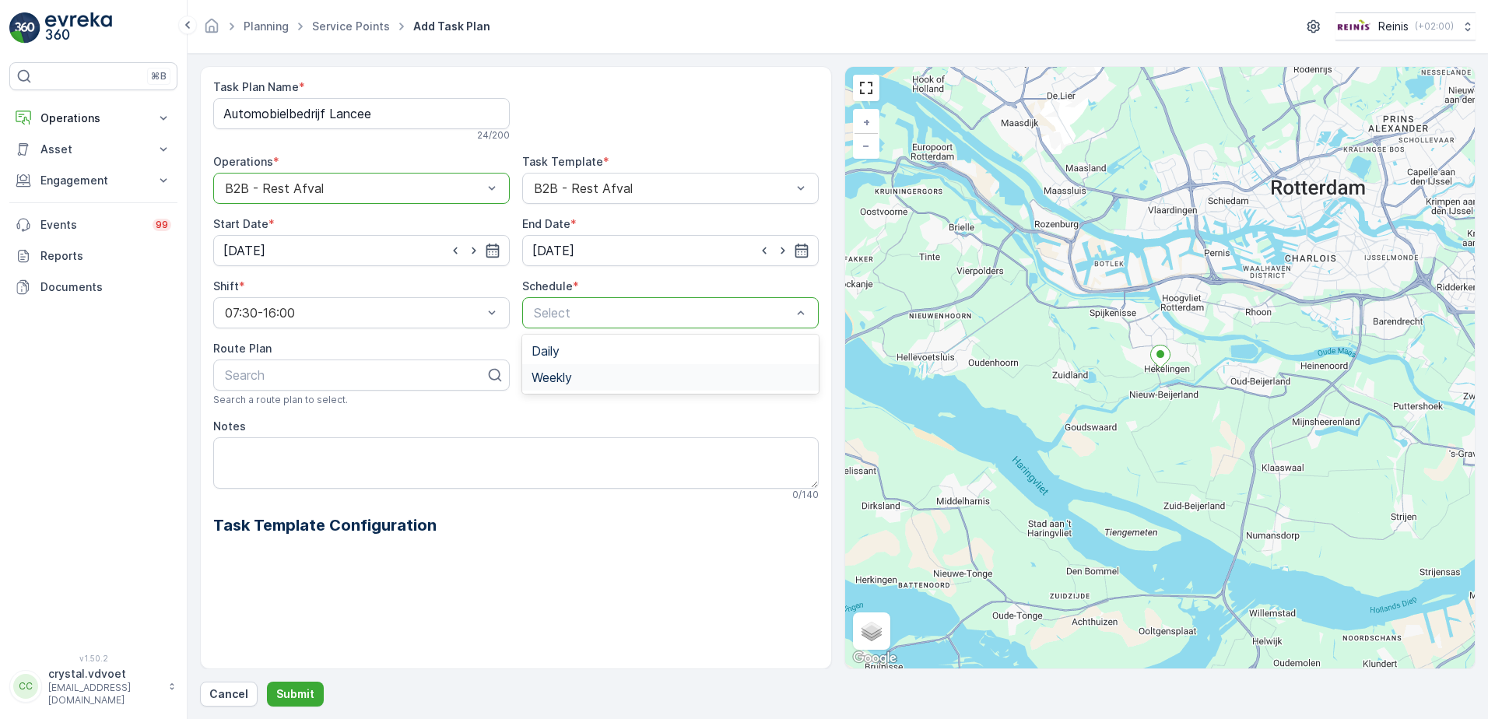
click at [592, 386] on div "Weekly" at bounding box center [670, 377] width 297 height 26
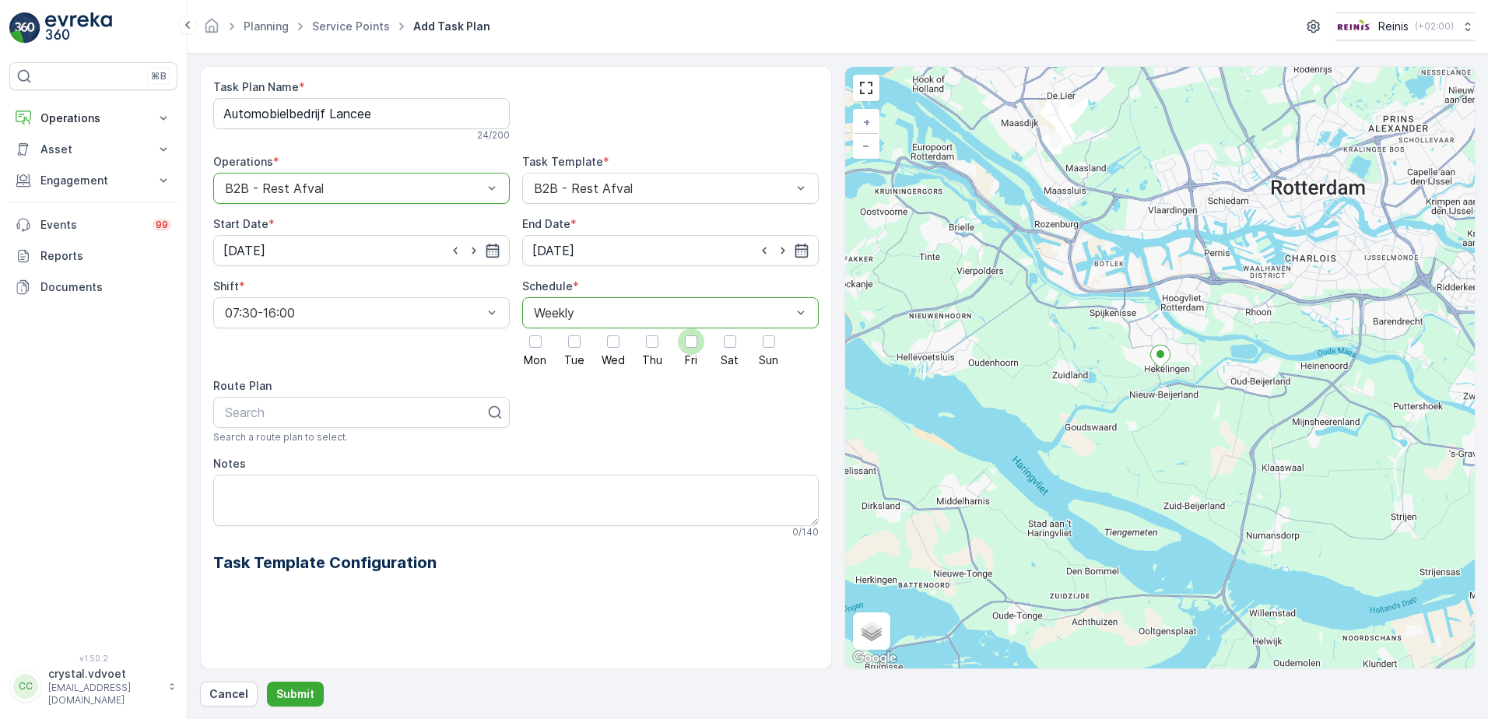
click at [695, 347] on div at bounding box center [691, 341] width 12 height 12
click at [691, 328] on input "Fri" at bounding box center [691, 328] width 0 height 0
click at [265, 482] on textarea "Notes" at bounding box center [515, 500] width 605 height 51
type textarea "1x 240 ltr rest"
click at [289, 692] on p "Submit" at bounding box center [295, 694] width 38 height 16
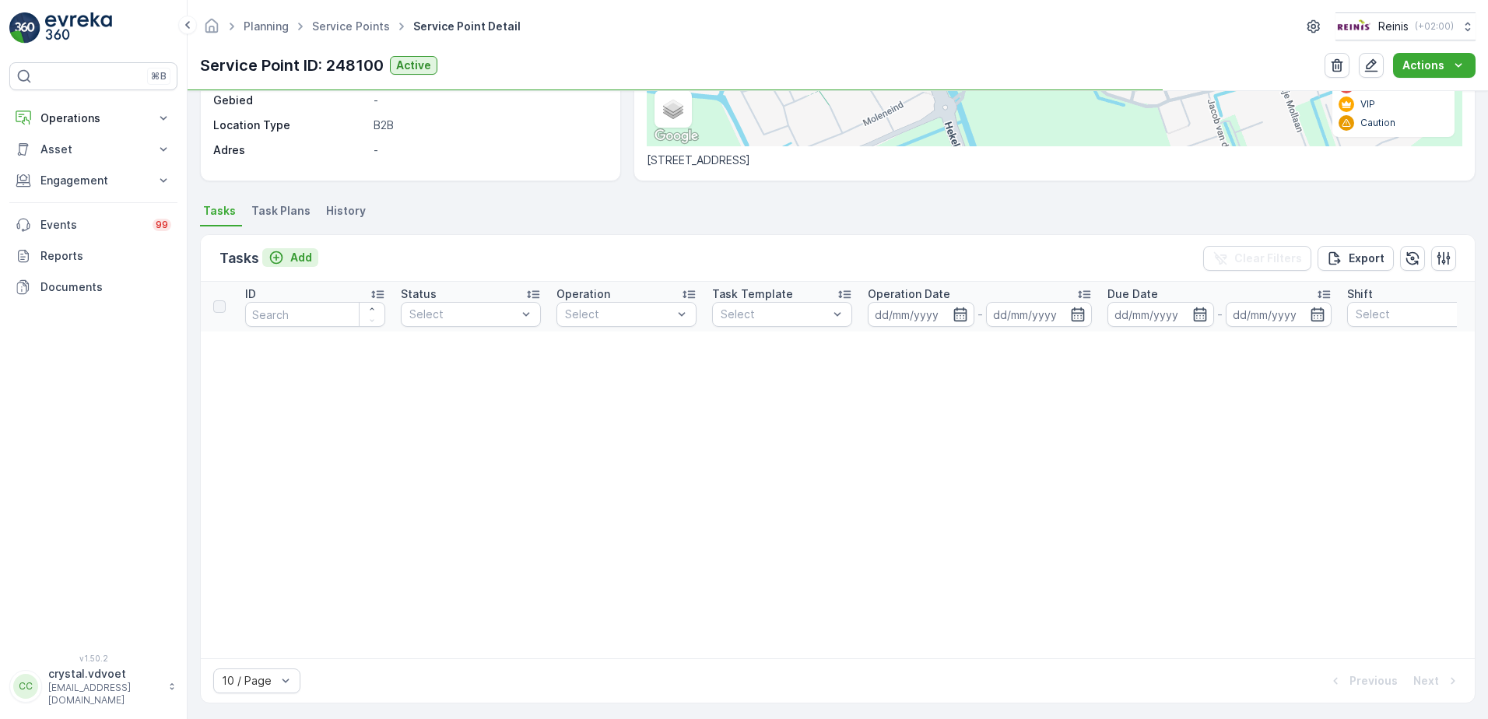
scroll to position [311, 0]
click at [304, 257] on p "Add" at bounding box center [301, 258] width 22 height 16
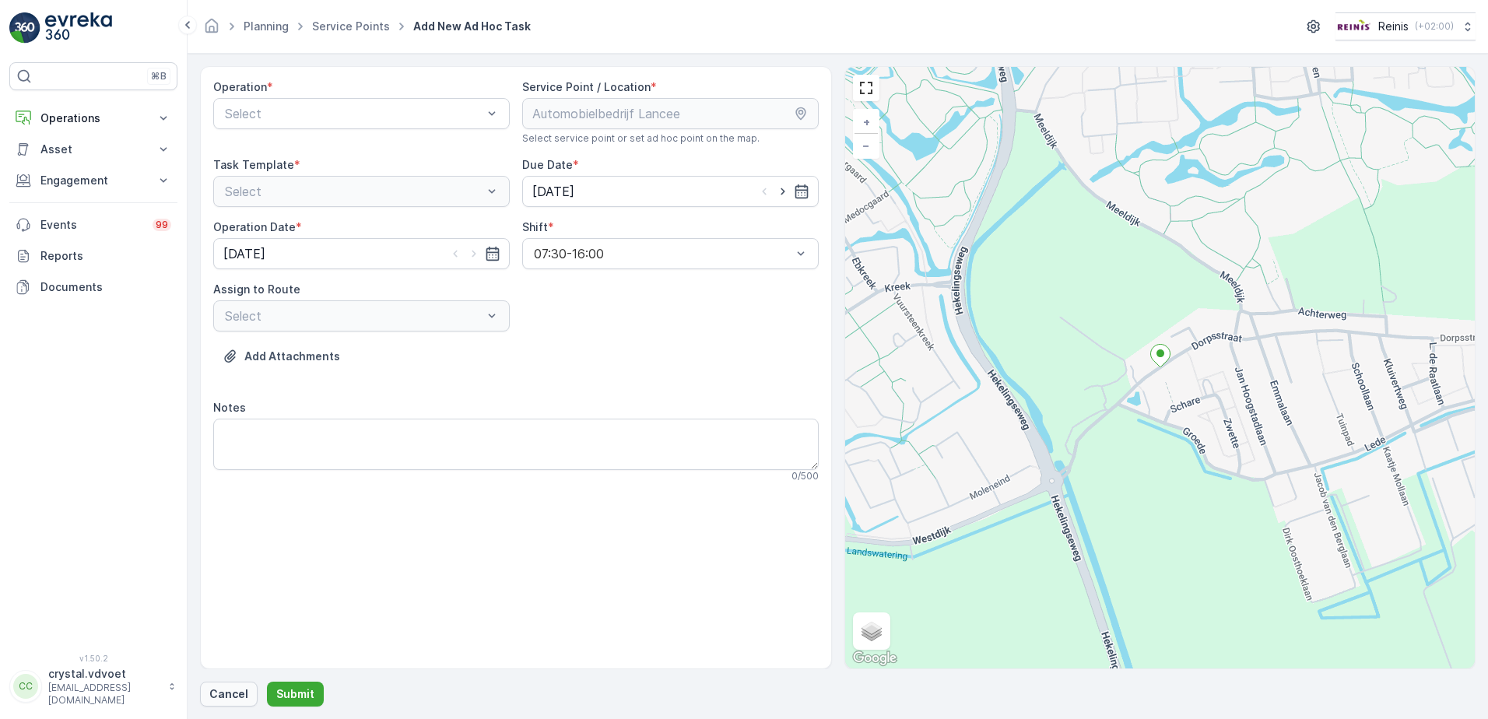
click at [216, 692] on p "Cancel" at bounding box center [228, 694] width 39 height 16
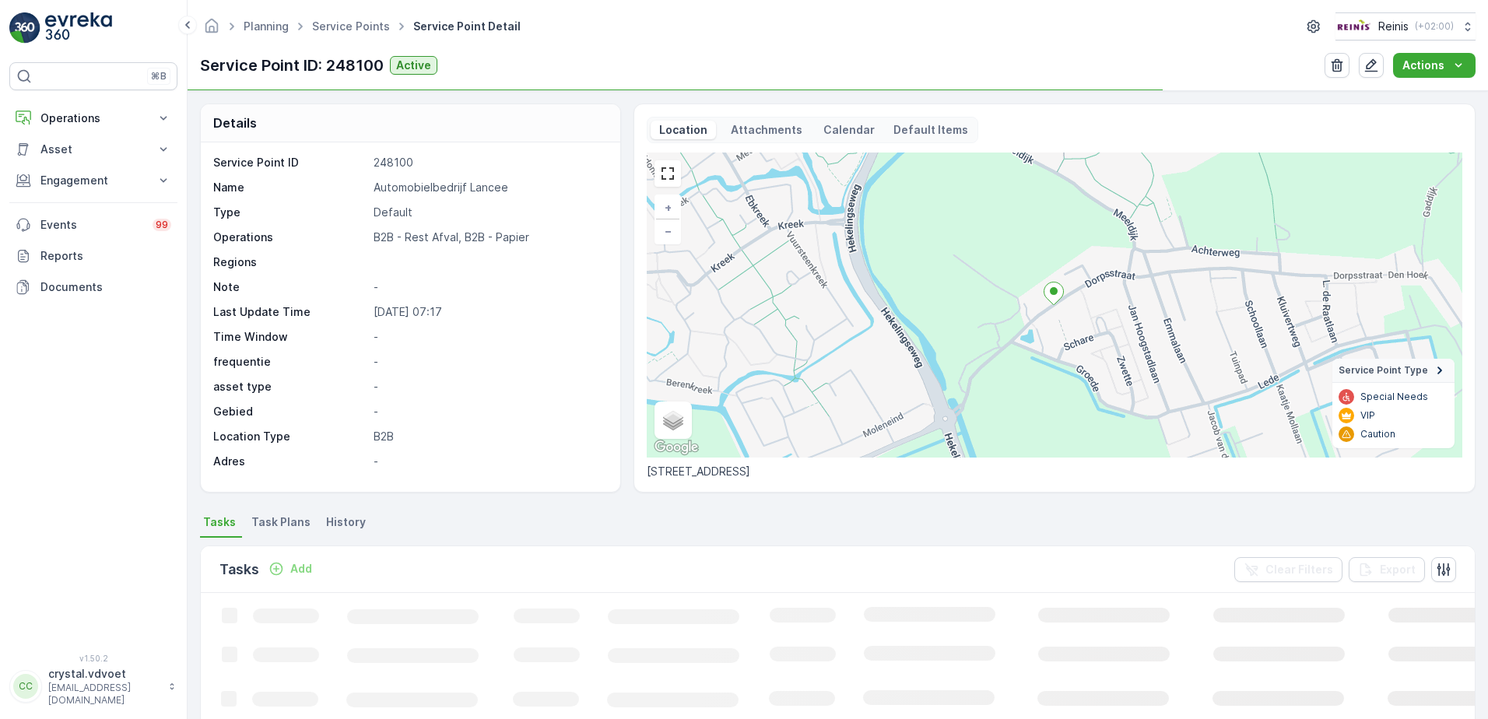
drag, startPoint x: 288, startPoint y: 522, endPoint x: 304, endPoint y: 535, distance: 21.0
click at [288, 523] on span "Task Plans" at bounding box center [280, 522] width 59 height 16
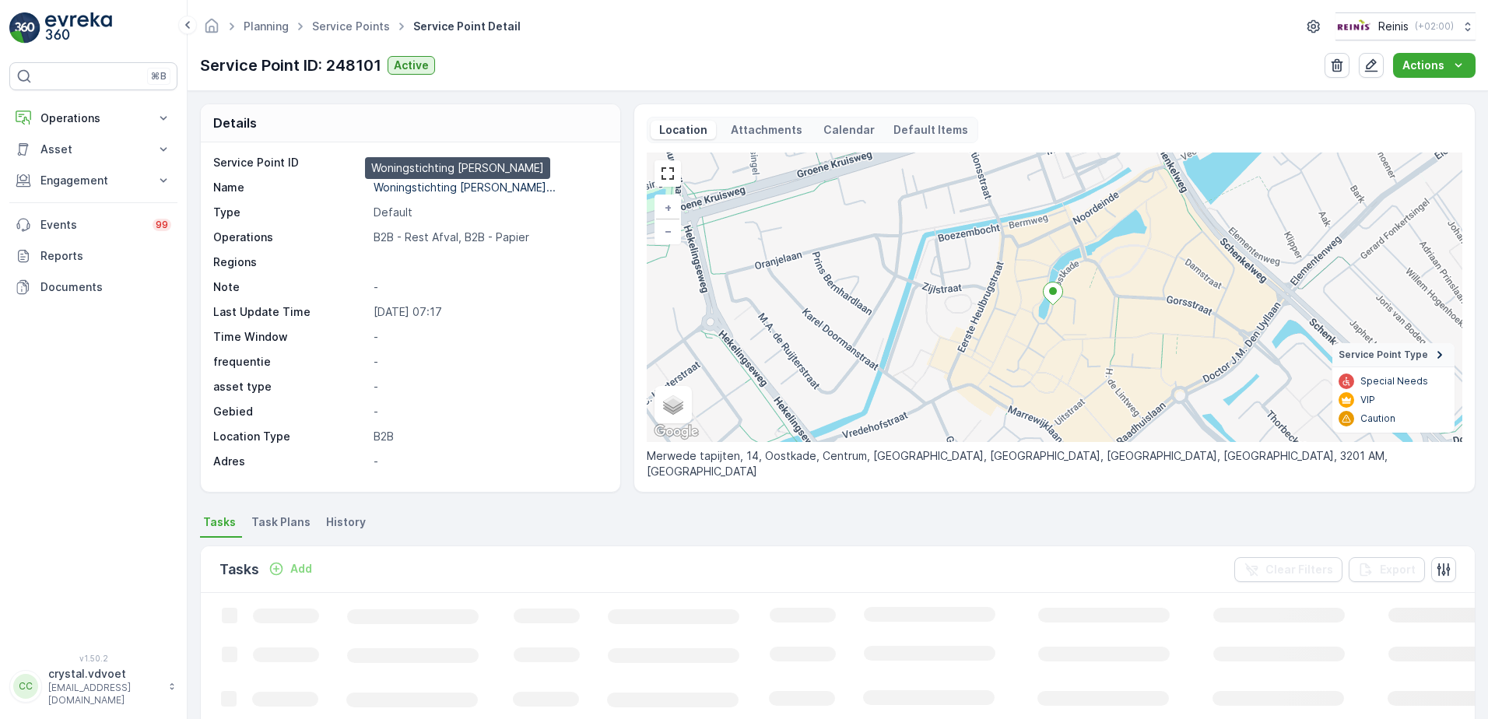
click at [436, 188] on p "Woningstichting [PERSON_NAME]..." at bounding box center [465, 187] width 182 height 13
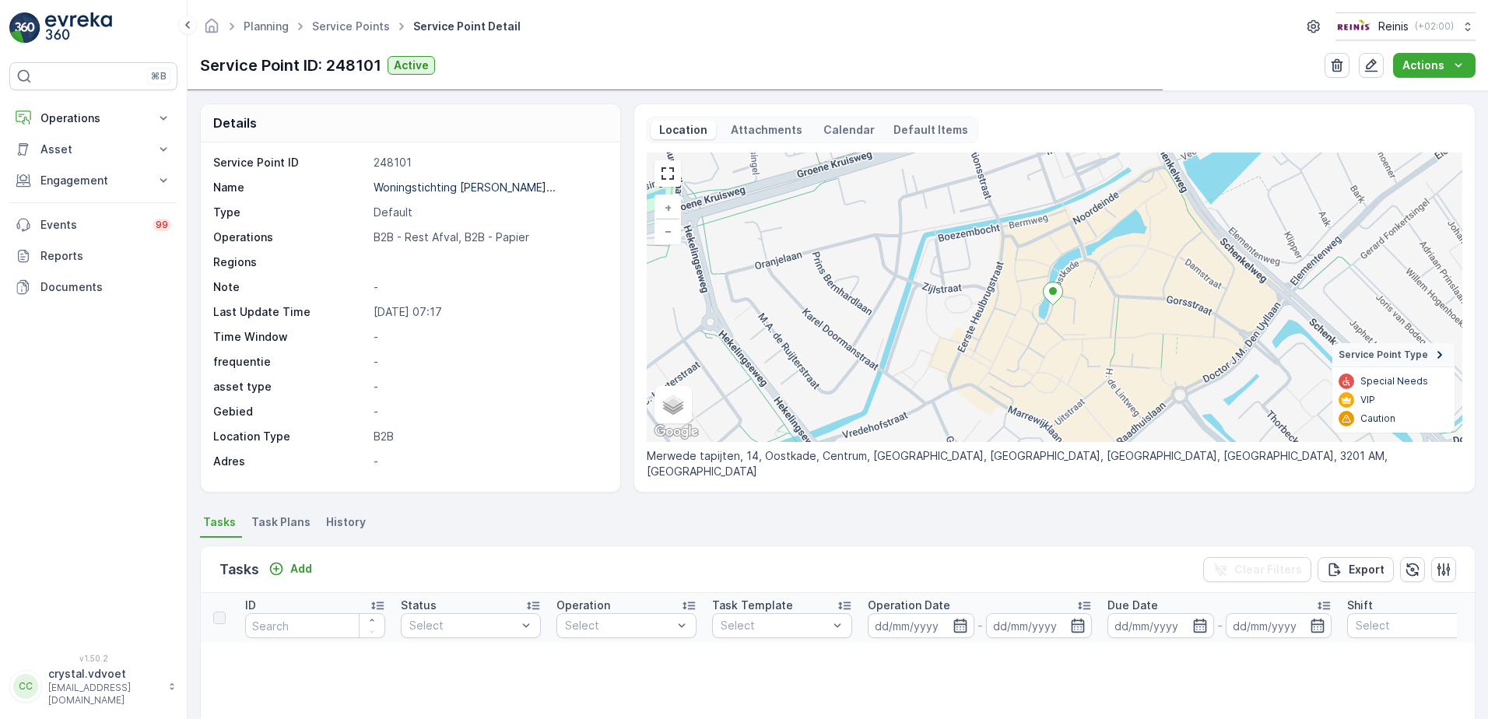
click at [271, 530] on li "Task Plans" at bounding box center [282, 524] width 68 height 26
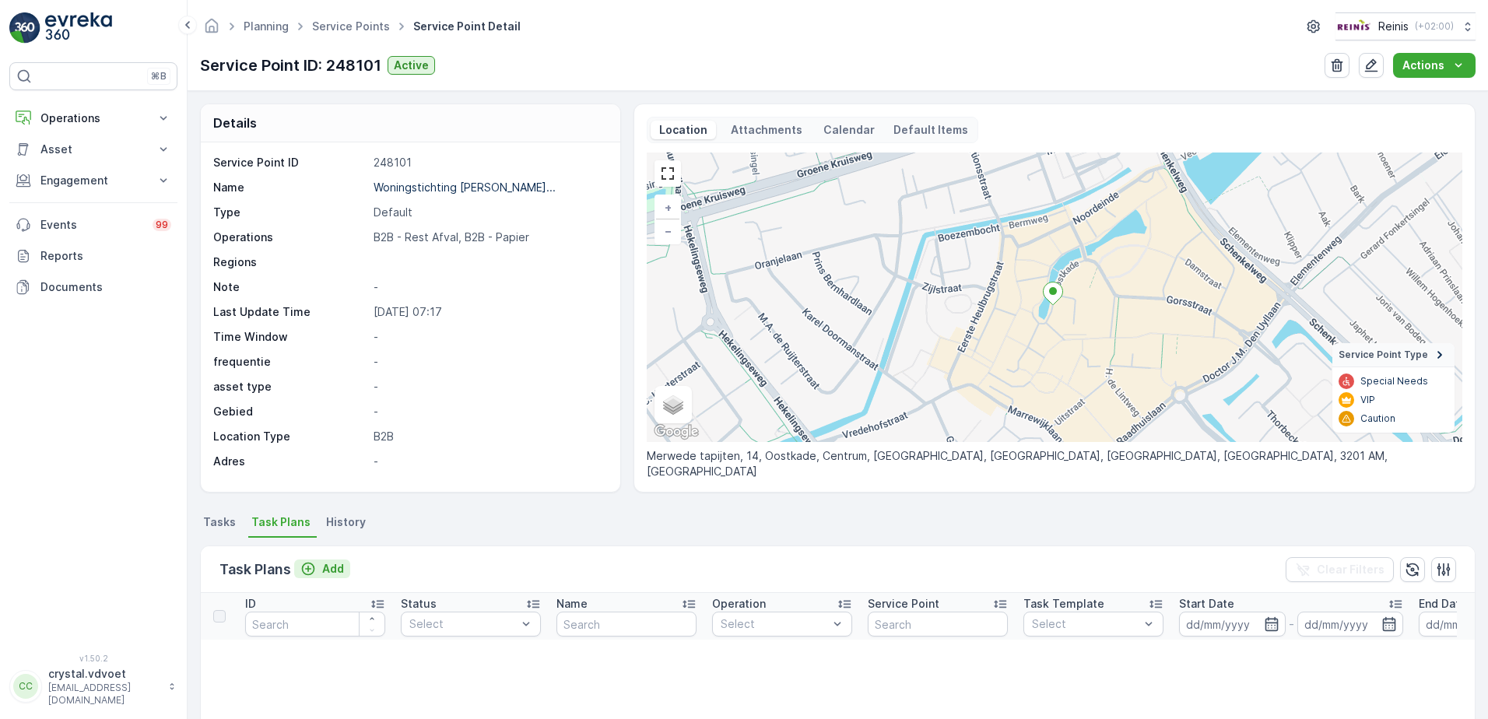
click at [311, 570] on icon "Add" at bounding box center [308, 569] width 16 height 16
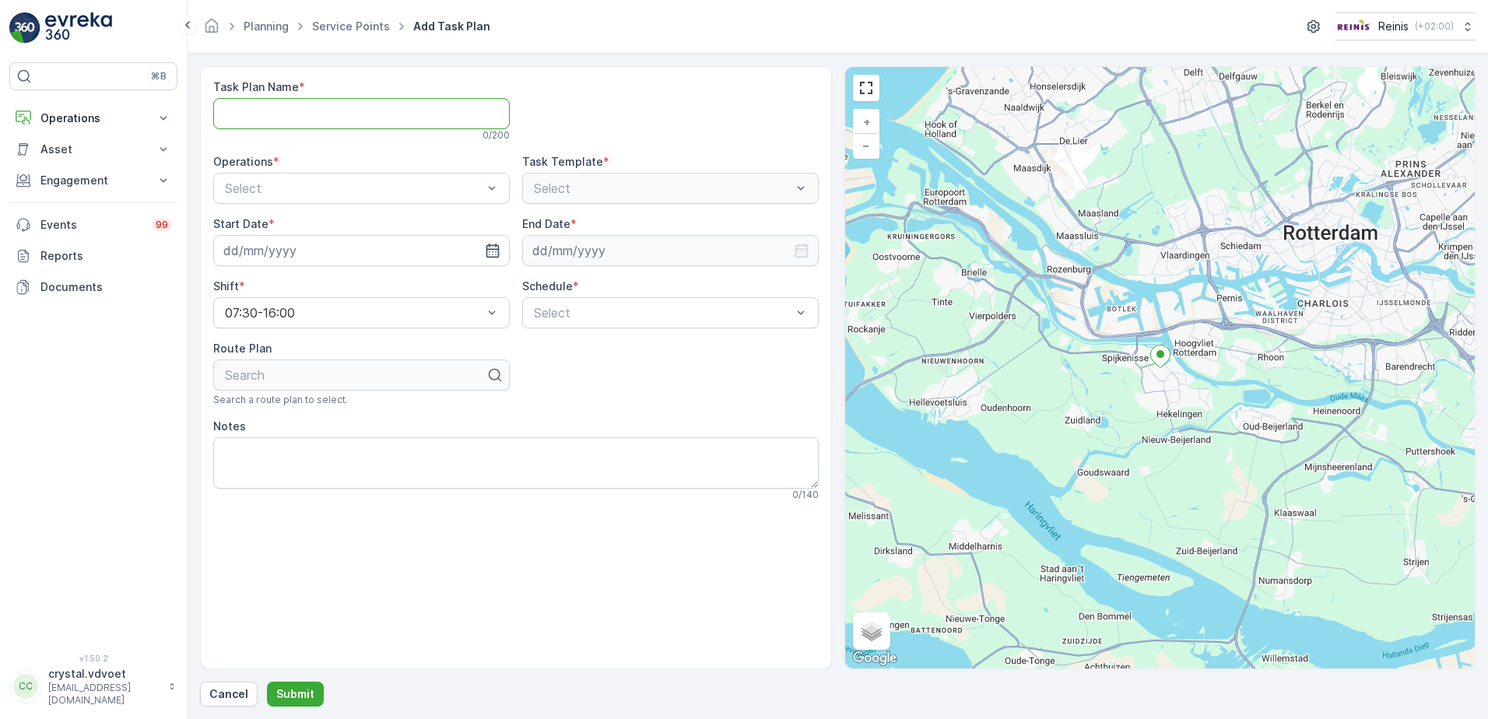
paste Name "Woningstichting Leeuw van Putten"
type Name "Woningstichting Leeuw van Putten"
click at [327, 258] on div "B2B - Rest Afval" at bounding box center [362, 253] width 278 height 14
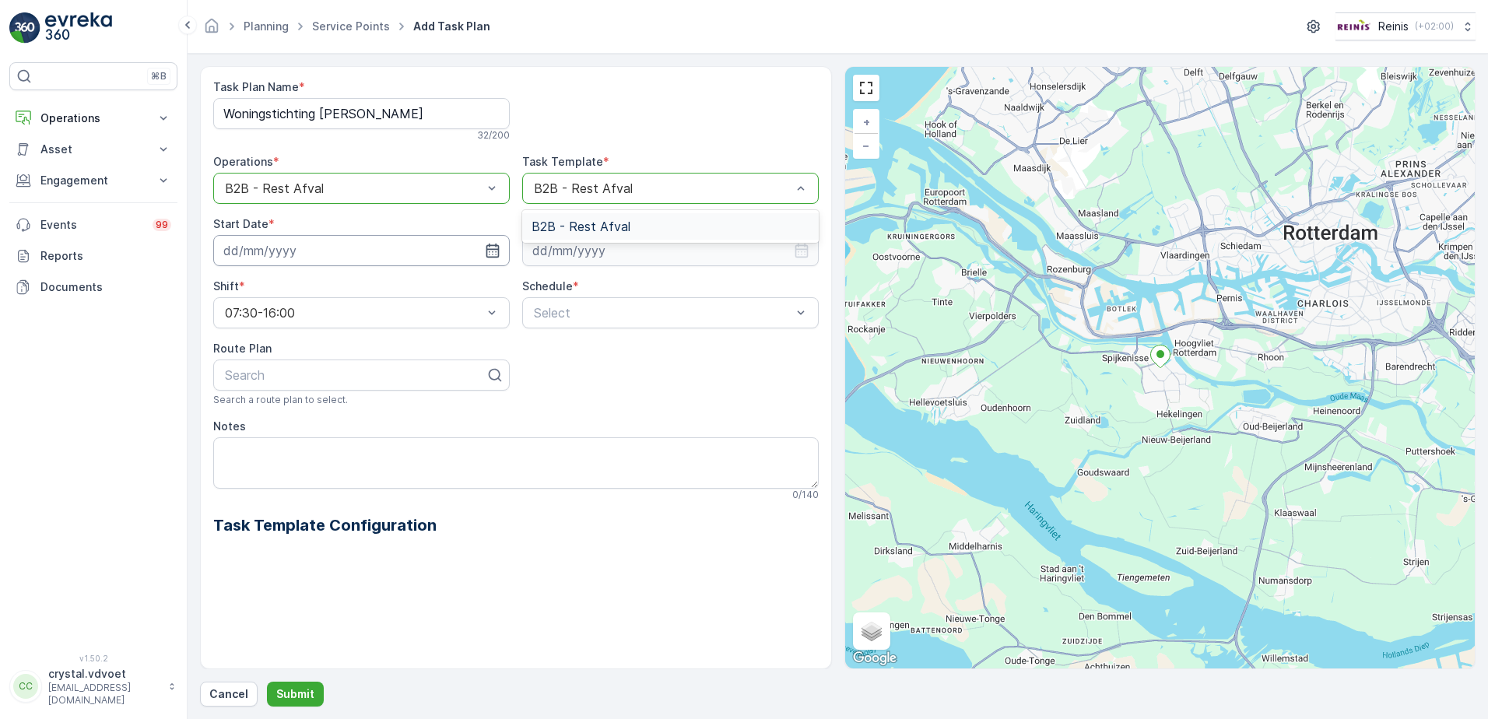
click at [304, 254] on input at bounding box center [361, 250] width 297 height 31
drag, startPoint x: 325, startPoint y: 475, endPoint x: 332, endPoint y: 465, distance: 12.2
click at [324, 475] on div "1" at bounding box center [323, 473] width 25 height 25
type input "01.10.2025"
click at [718, 251] on input at bounding box center [670, 250] width 297 height 31
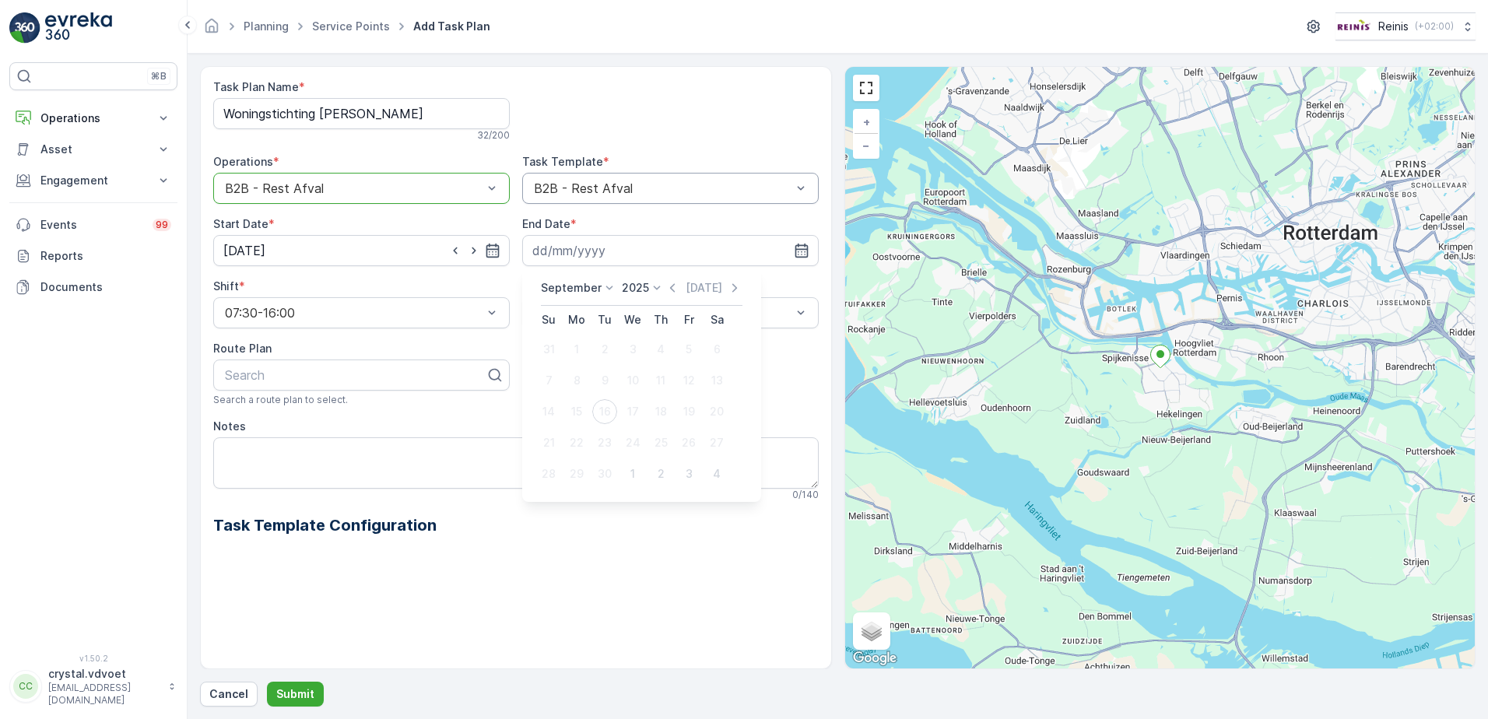
click at [590, 289] on p "September" at bounding box center [571, 288] width 61 height 16
click at [580, 426] on span "December" at bounding box center [577, 431] width 54 height 16
click at [637, 293] on p "2025" at bounding box center [630, 288] width 27 height 16
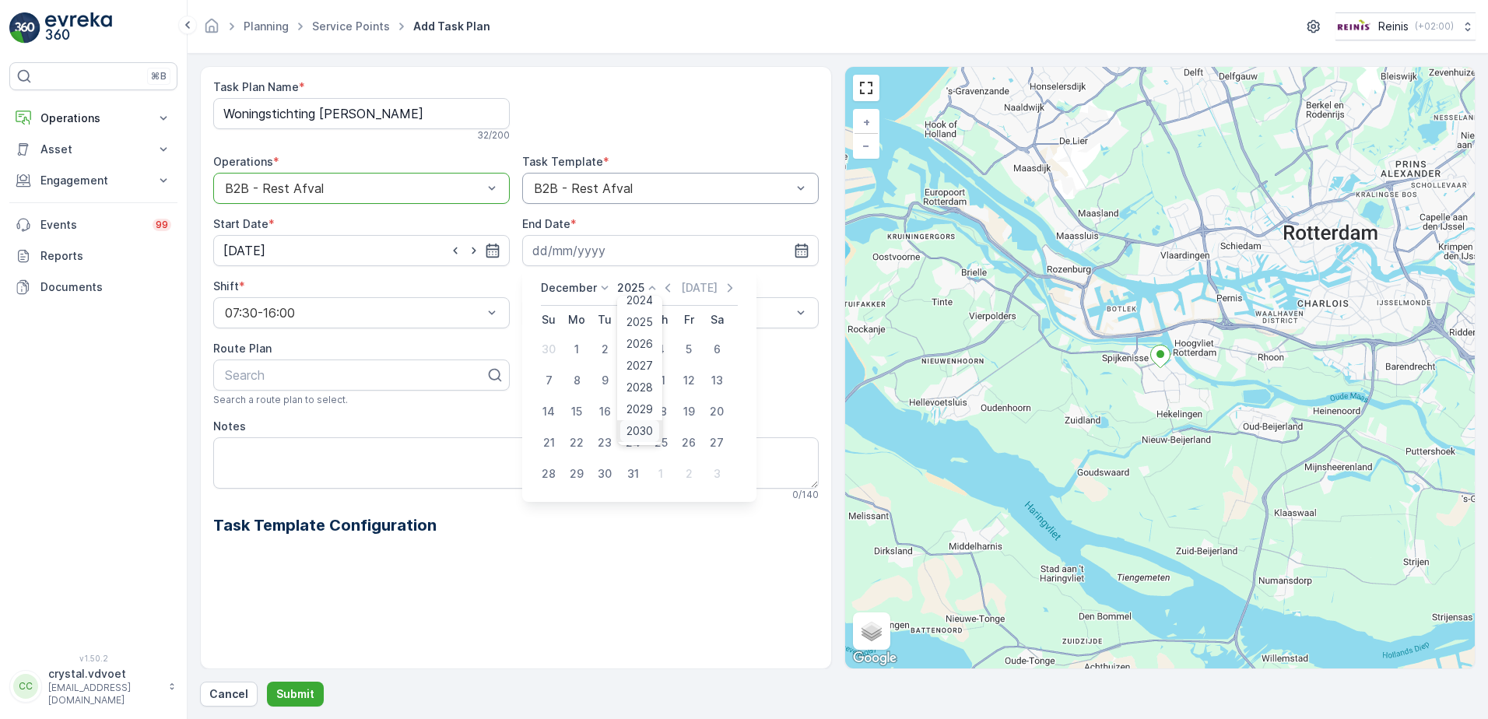
click at [637, 429] on span "2030" at bounding box center [639, 431] width 26 height 16
click at [600, 482] on div "31" at bounding box center [604, 473] width 25 height 25
type input "[DATE]"
click at [550, 370] on span "Weekly" at bounding box center [552, 377] width 40 height 14
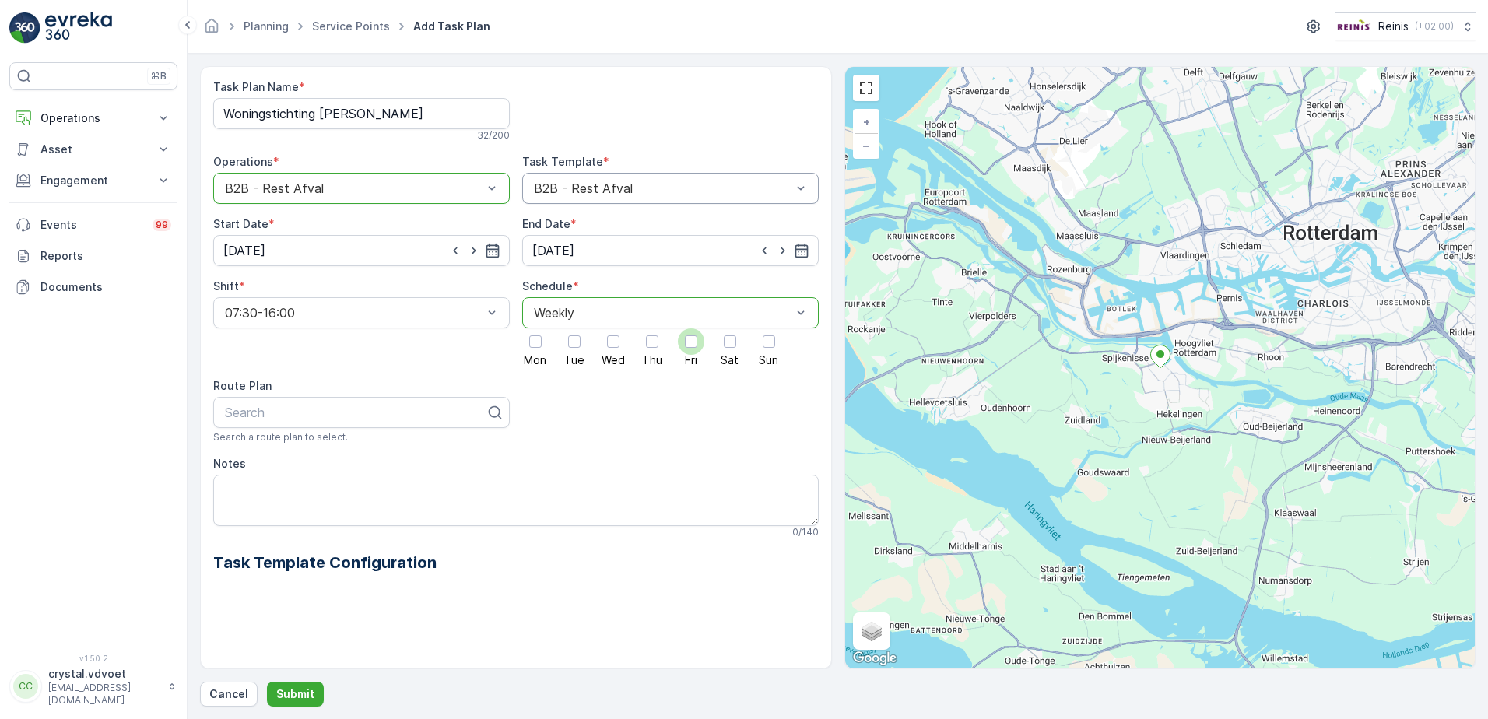
click at [684, 352] on div at bounding box center [691, 341] width 26 height 26
click at [691, 328] on input "Fri" at bounding box center [691, 328] width 0 height 0
click at [247, 487] on textarea "Notes" at bounding box center [515, 500] width 605 height 51
type textarea "3x 240 ltr rest"
click at [295, 697] on p "Submit" at bounding box center [295, 694] width 38 height 16
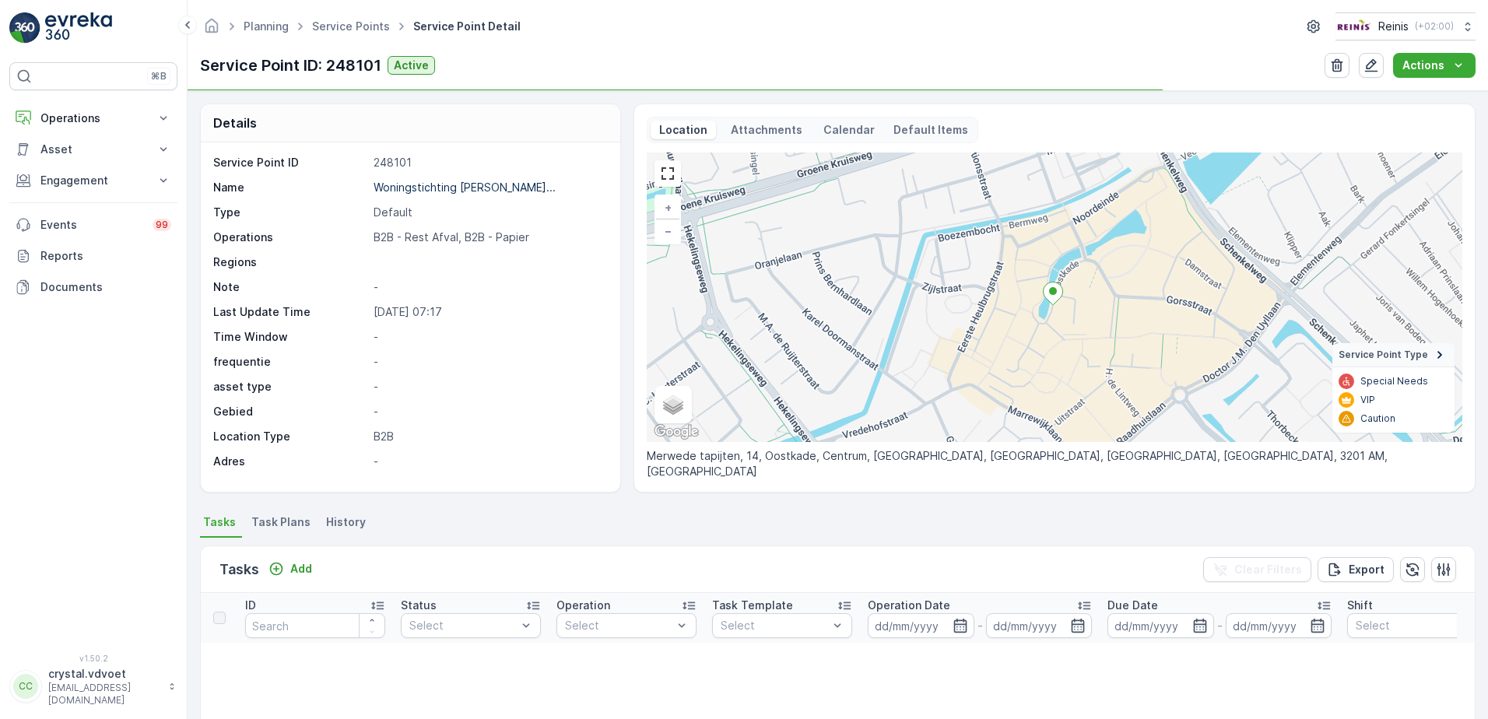
click at [268, 527] on span "Task Plans" at bounding box center [280, 522] width 59 height 16
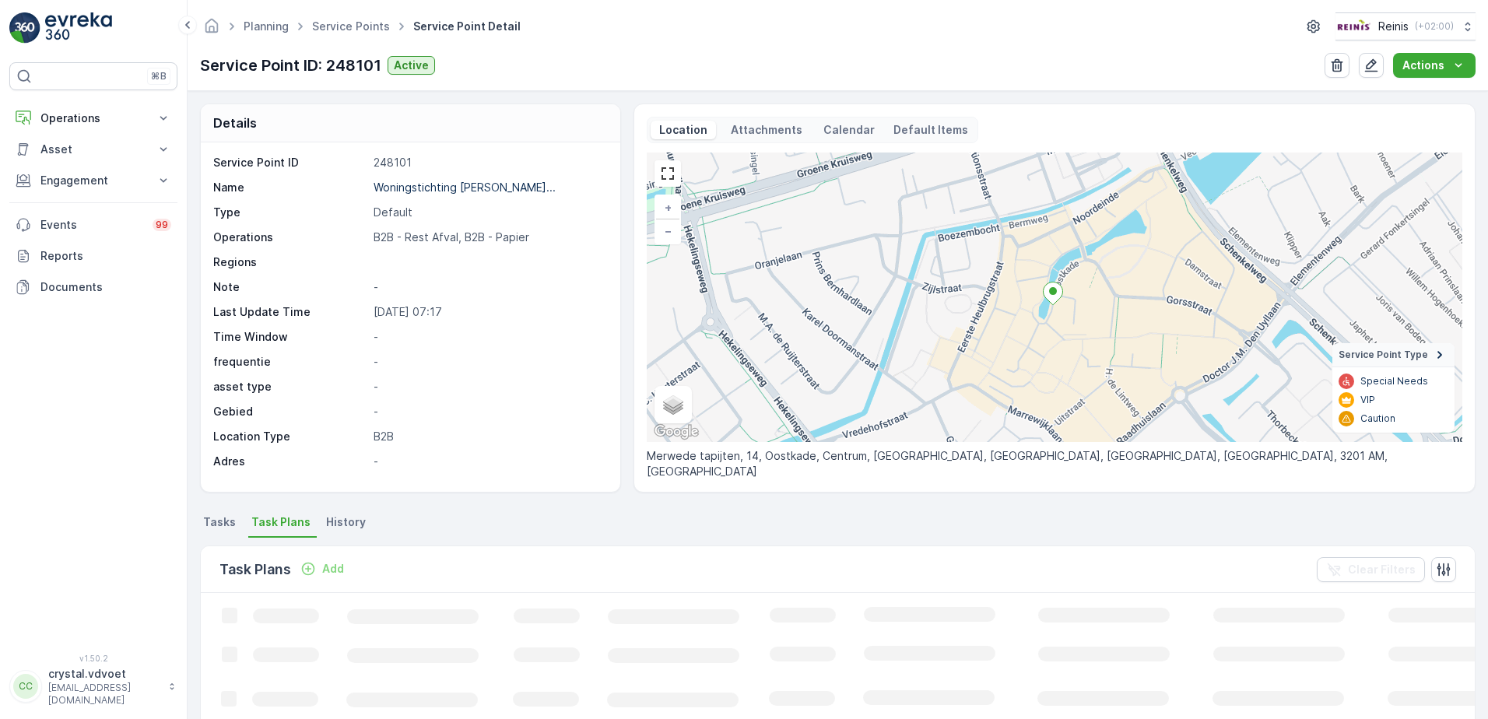
scroll to position [78, 0]
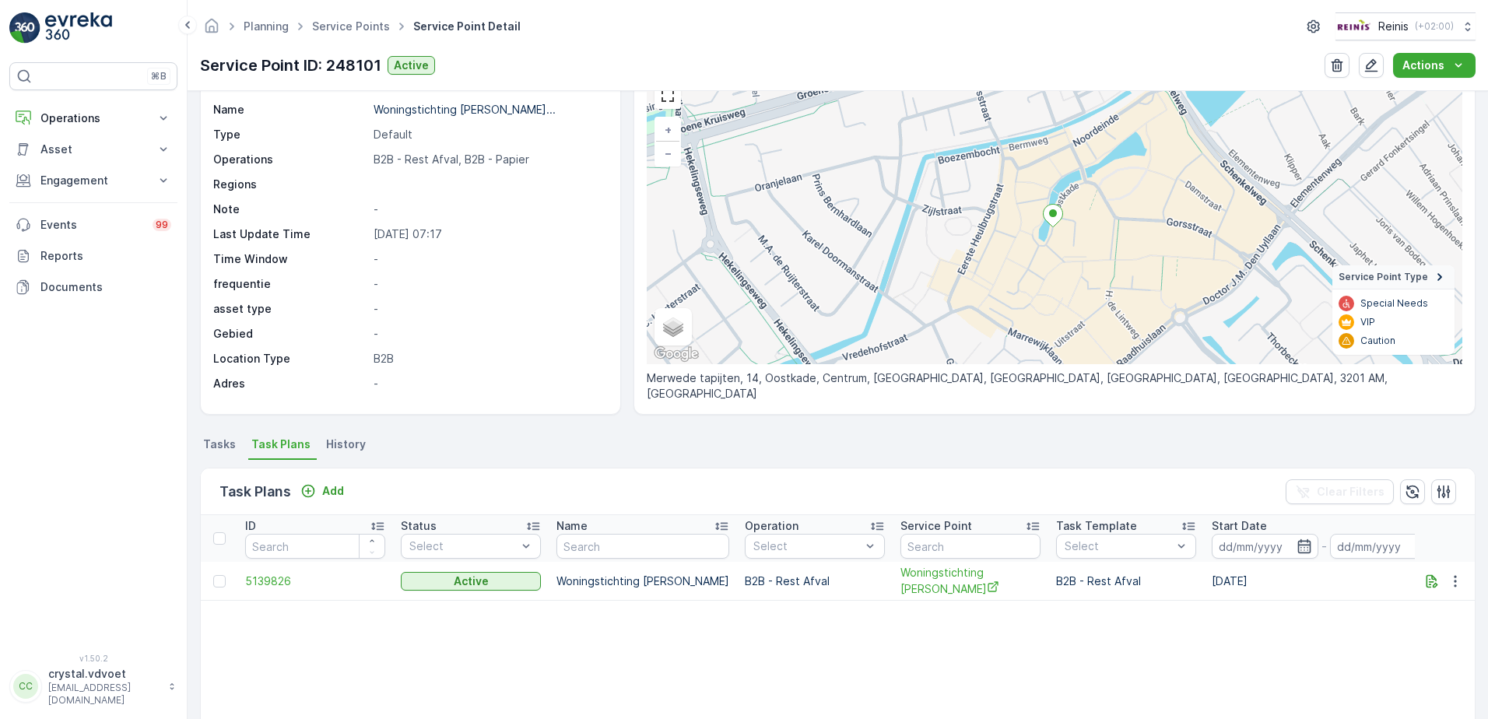
click at [521, 98] on div "Service Point ID 248101 Name Woningstichting Leeuw van Putt... Type Default Ope…" at bounding box center [408, 234] width 391 height 314
click at [508, 114] on p "Woningstichting [PERSON_NAME]..." at bounding box center [465, 109] width 182 height 13
click at [332, 490] on p "Add" at bounding box center [333, 491] width 22 height 16
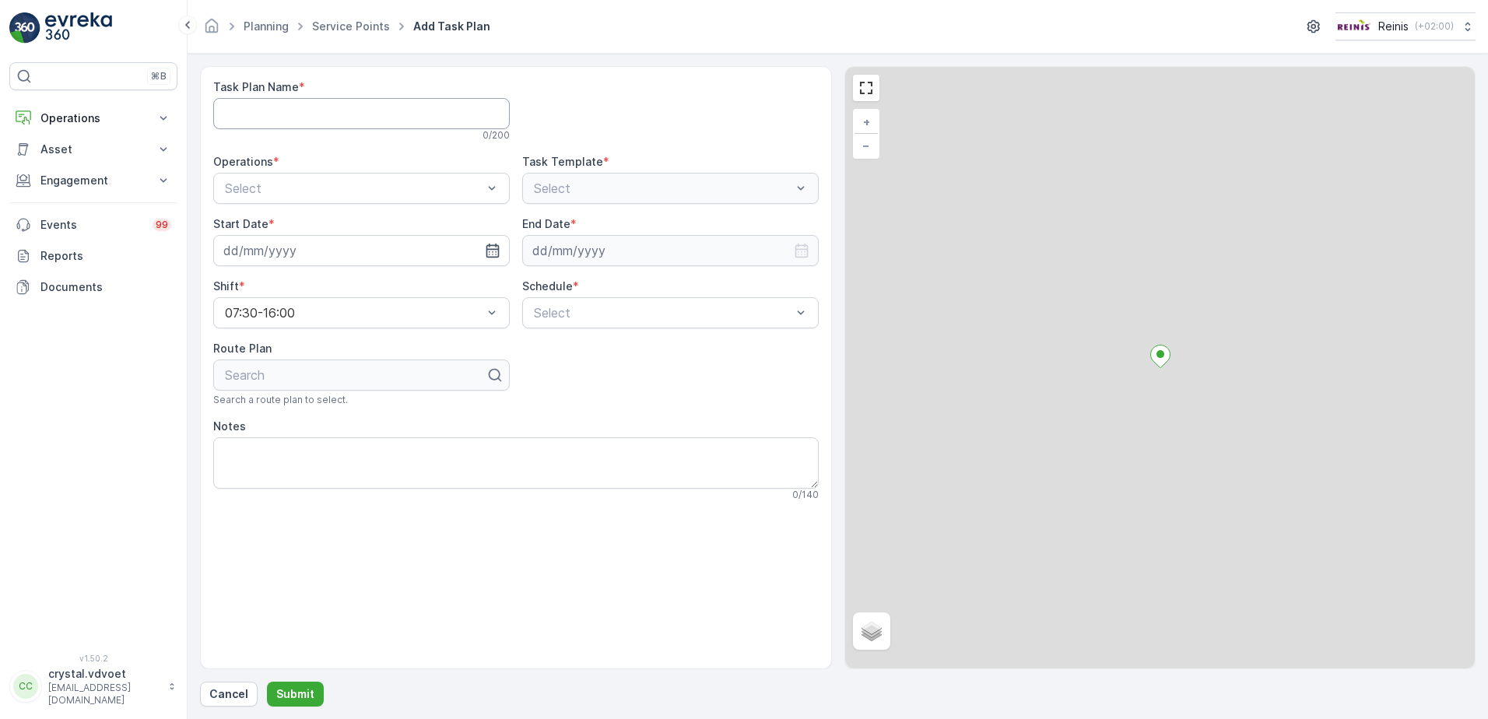
click at [294, 112] on Name "Task Plan Name" at bounding box center [361, 113] width 297 height 31
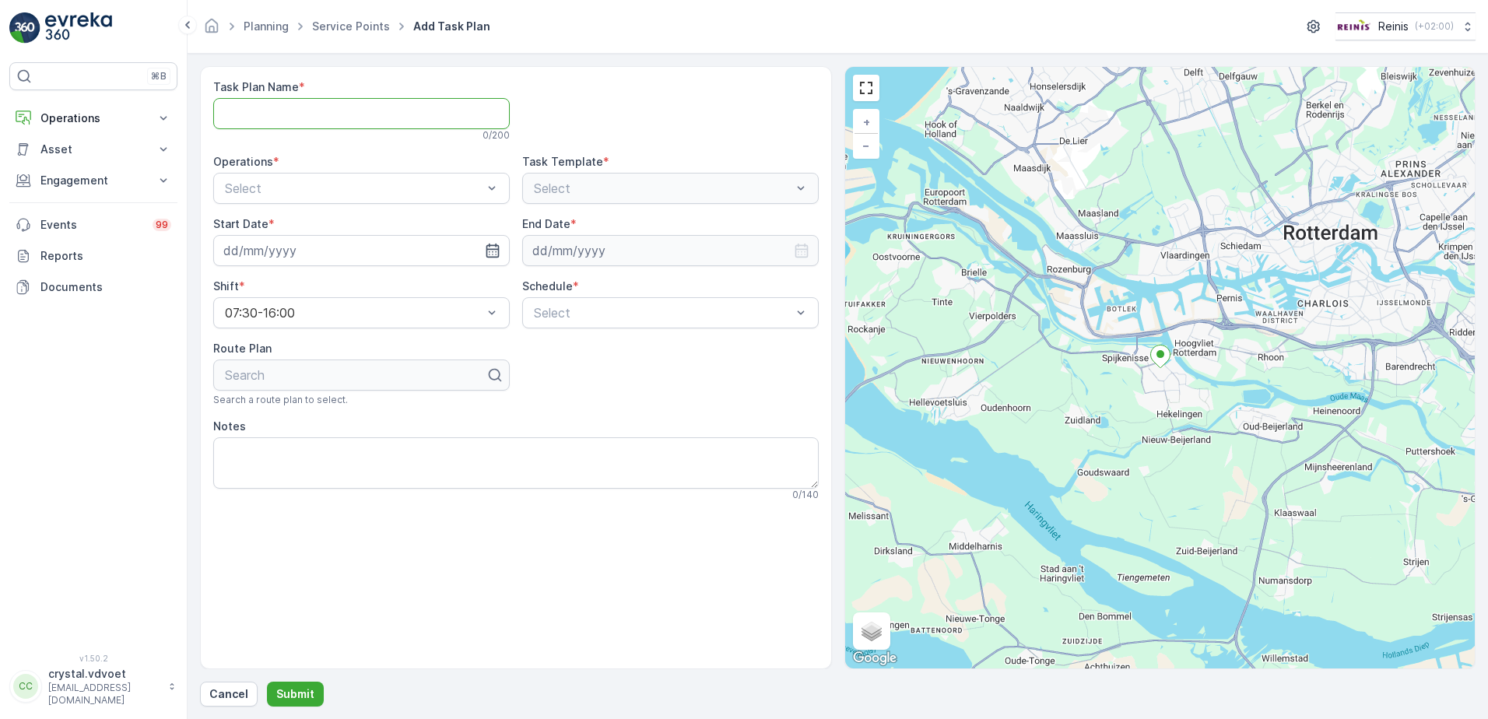
paste Name "Woningstichting [PERSON_NAME]"
type Name "Woningstichting [PERSON_NAME]"
drag, startPoint x: 306, startPoint y: 227, endPoint x: 364, endPoint y: 230, distance: 58.4
click at [306, 226] on div "B2B - Papier" at bounding box center [362, 226] width 278 height 14
click at [403, 261] on input at bounding box center [361, 250] width 297 height 31
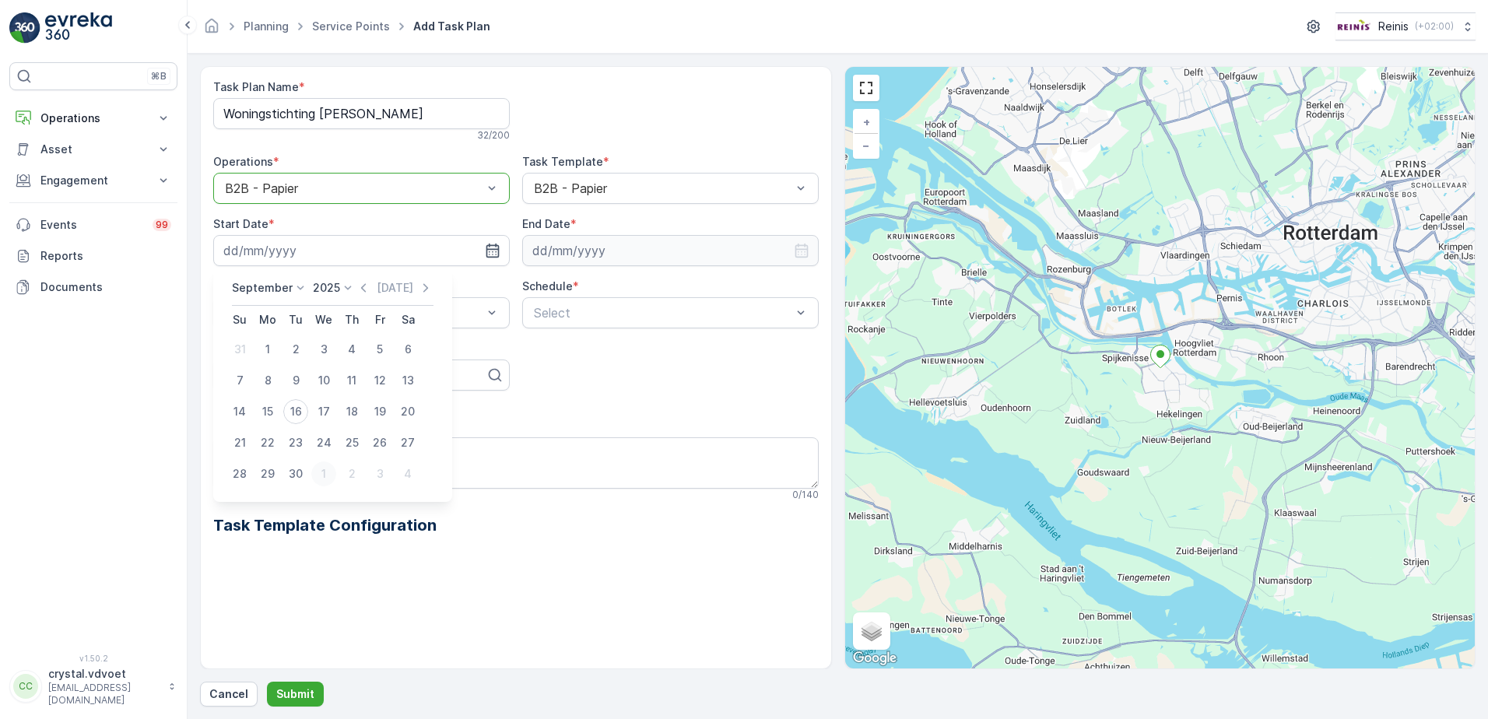
click at [322, 479] on div "1" at bounding box center [323, 473] width 25 height 25
type input "[DATE]"
click at [800, 254] on icon "button" at bounding box center [802, 251] width 16 height 16
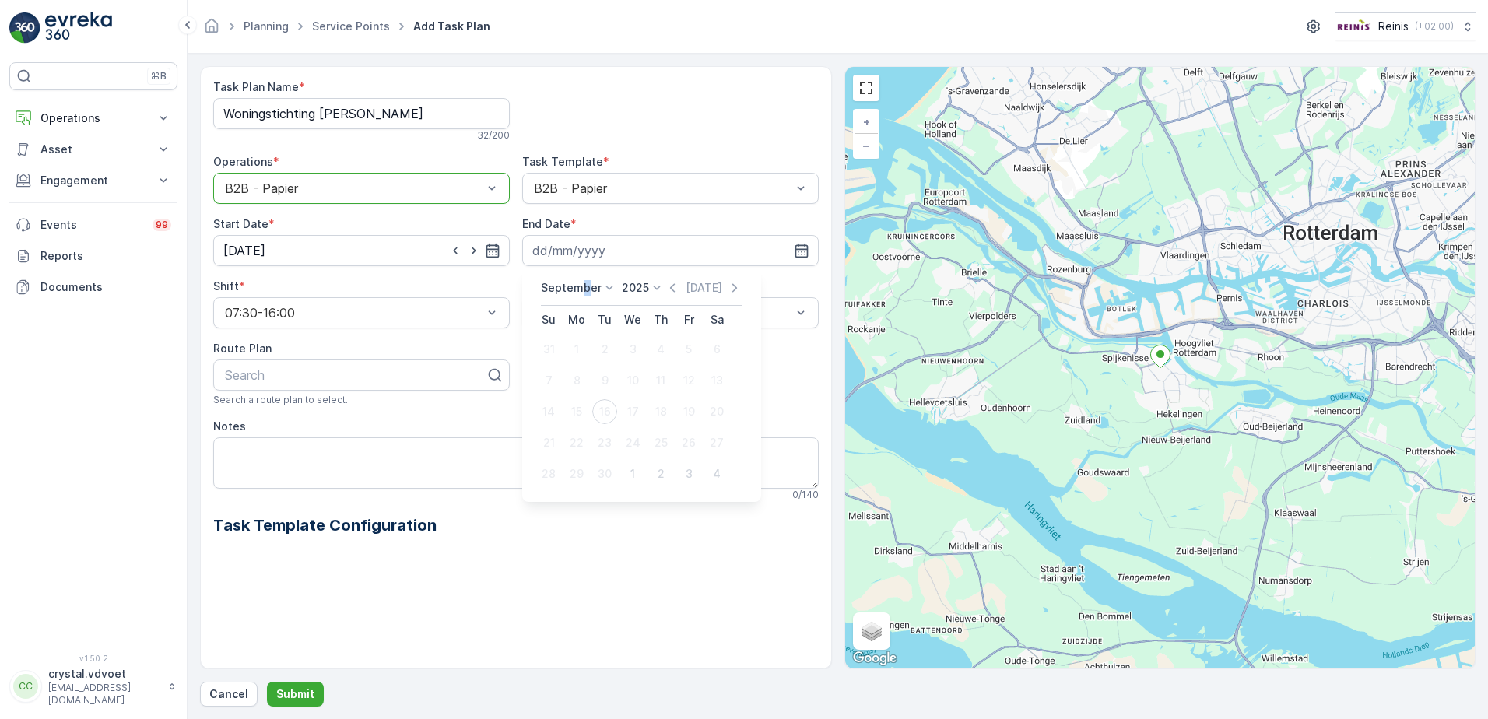
click at [584, 283] on p "September" at bounding box center [571, 288] width 61 height 16
click at [590, 427] on span "December" at bounding box center [577, 431] width 54 height 16
click at [634, 293] on p "2025" at bounding box center [630, 288] width 27 height 16
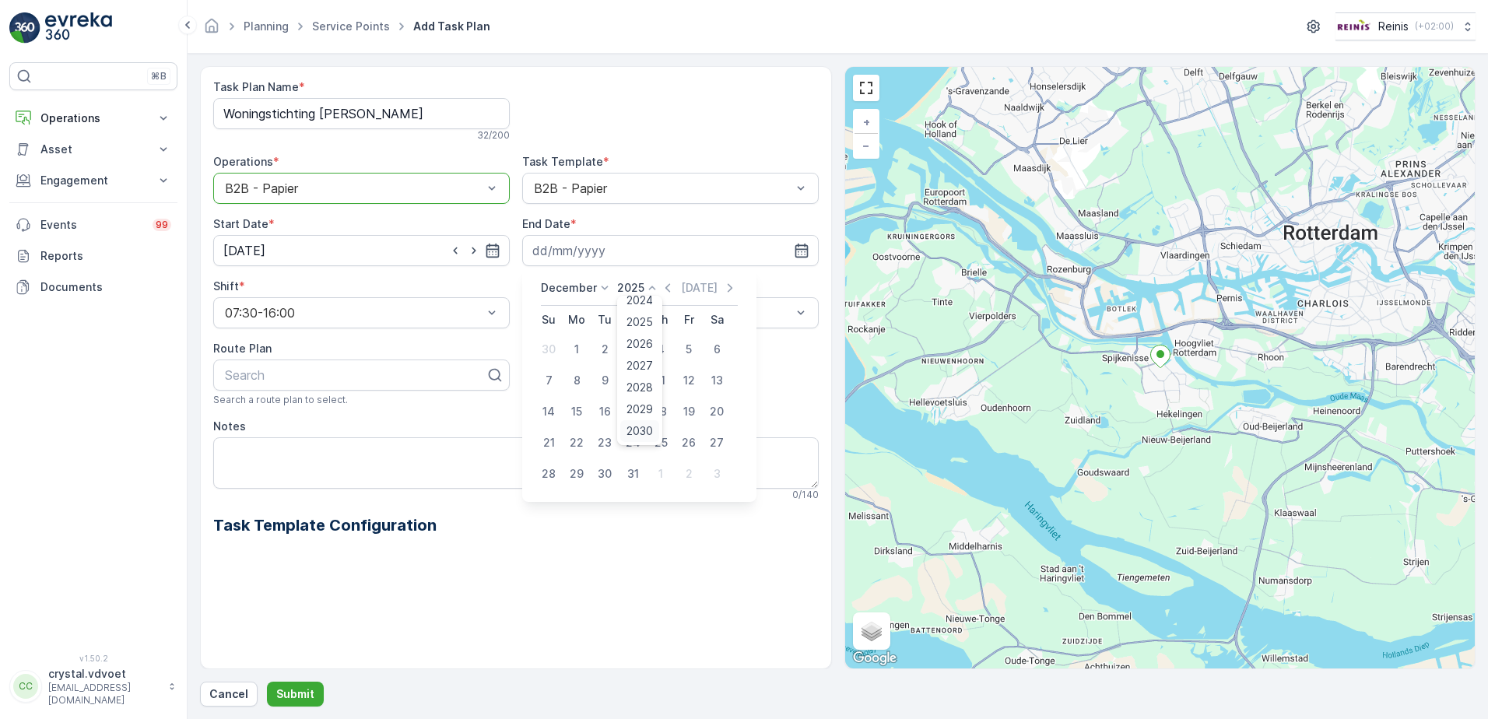
click at [645, 435] on span "2030" at bounding box center [639, 431] width 26 height 16
click at [609, 467] on div "31" at bounding box center [604, 473] width 25 height 25
type input "[DATE]"
drag, startPoint x: 584, startPoint y: 378, endPoint x: 626, endPoint y: 375, distance: 41.4
click at [584, 378] on div "Weekly" at bounding box center [671, 377] width 278 height 14
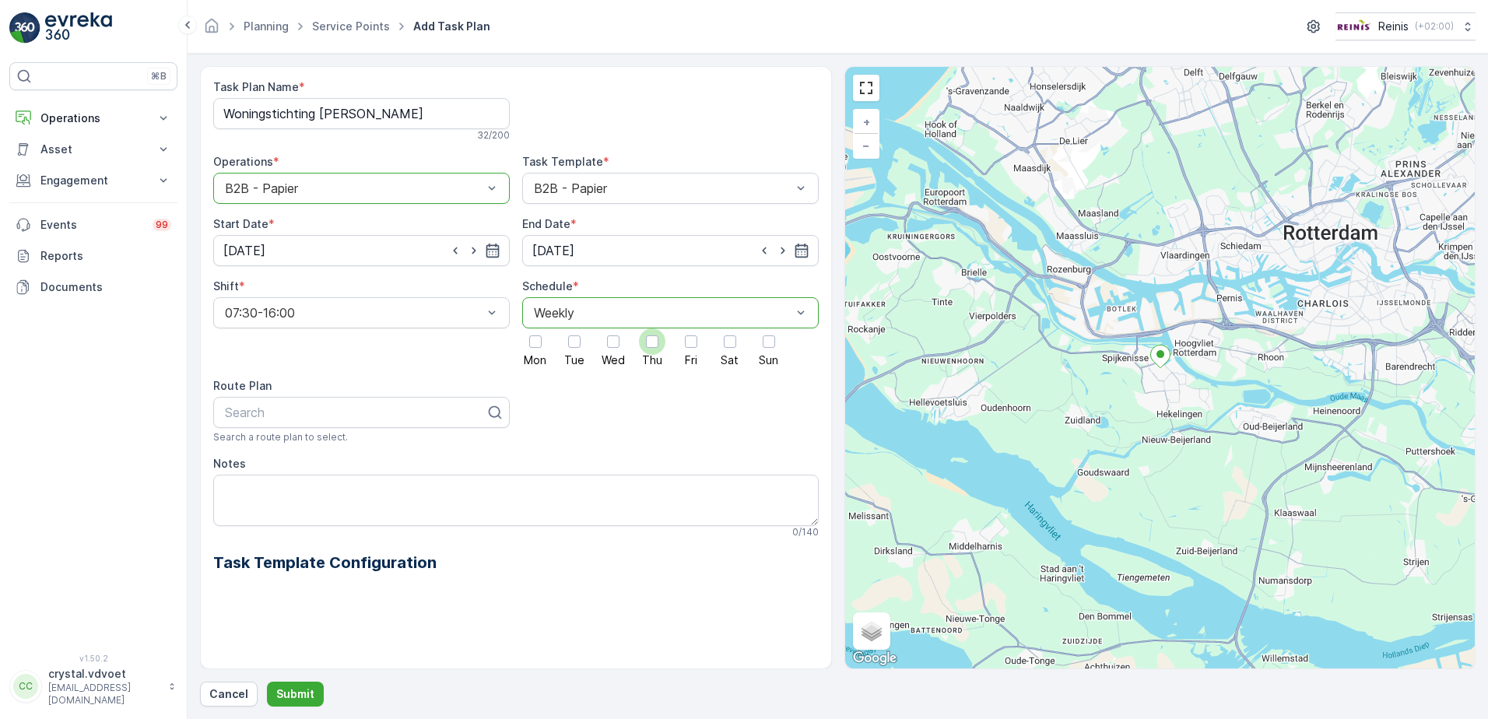
click at [653, 346] on div at bounding box center [652, 341] width 12 height 12
click at [652, 328] on input "Thu" at bounding box center [652, 328] width 0 height 0
click at [258, 489] on textarea "Notes" at bounding box center [515, 500] width 605 height 51
type textarea "2x 240 ltr papier"
click at [307, 694] on p "Submit" at bounding box center [295, 694] width 38 height 16
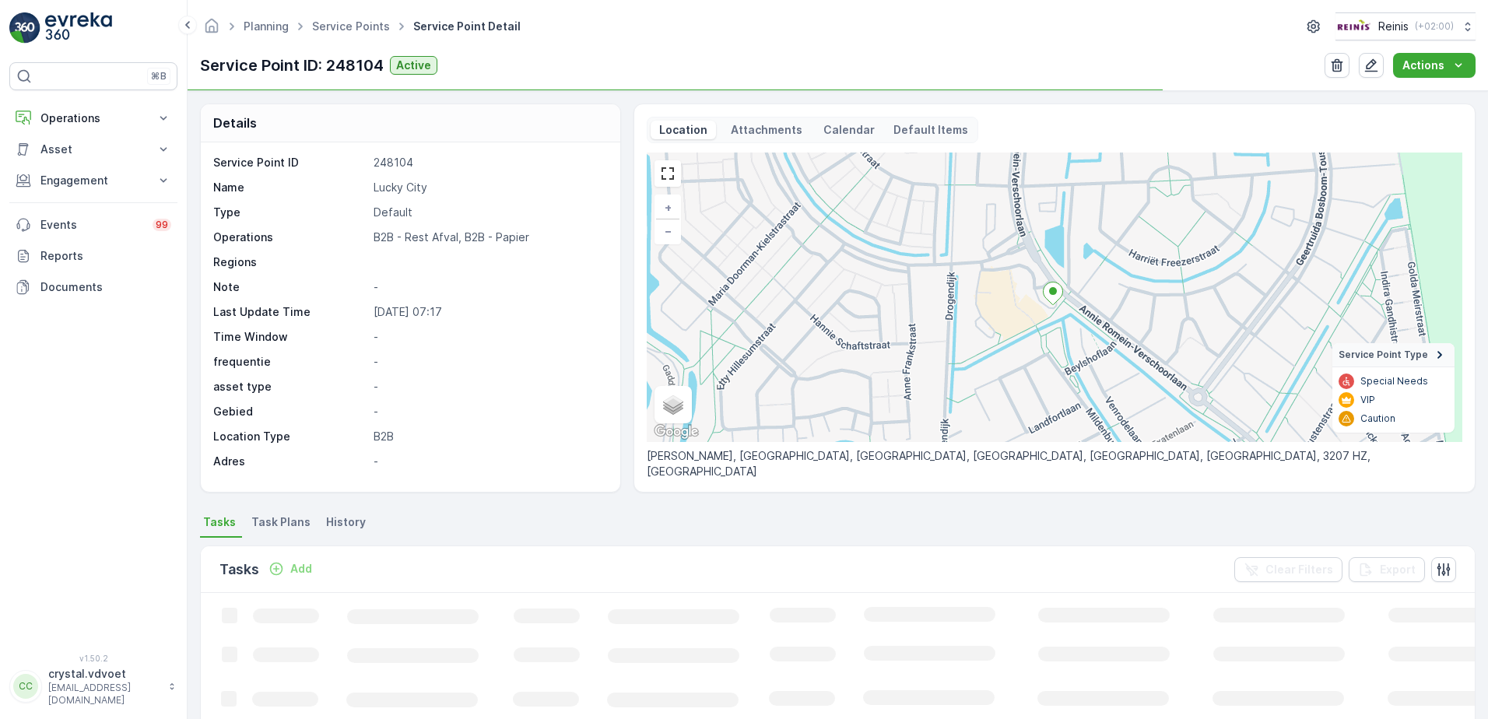
click at [415, 189] on p "Lucky City" at bounding box center [489, 188] width 230 height 16
drag, startPoint x: 432, startPoint y: 183, endPoint x: 293, endPoint y: 191, distance: 139.5
click at [283, 190] on div "Name Lucky City" at bounding box center [408, 188] width 391 height 16
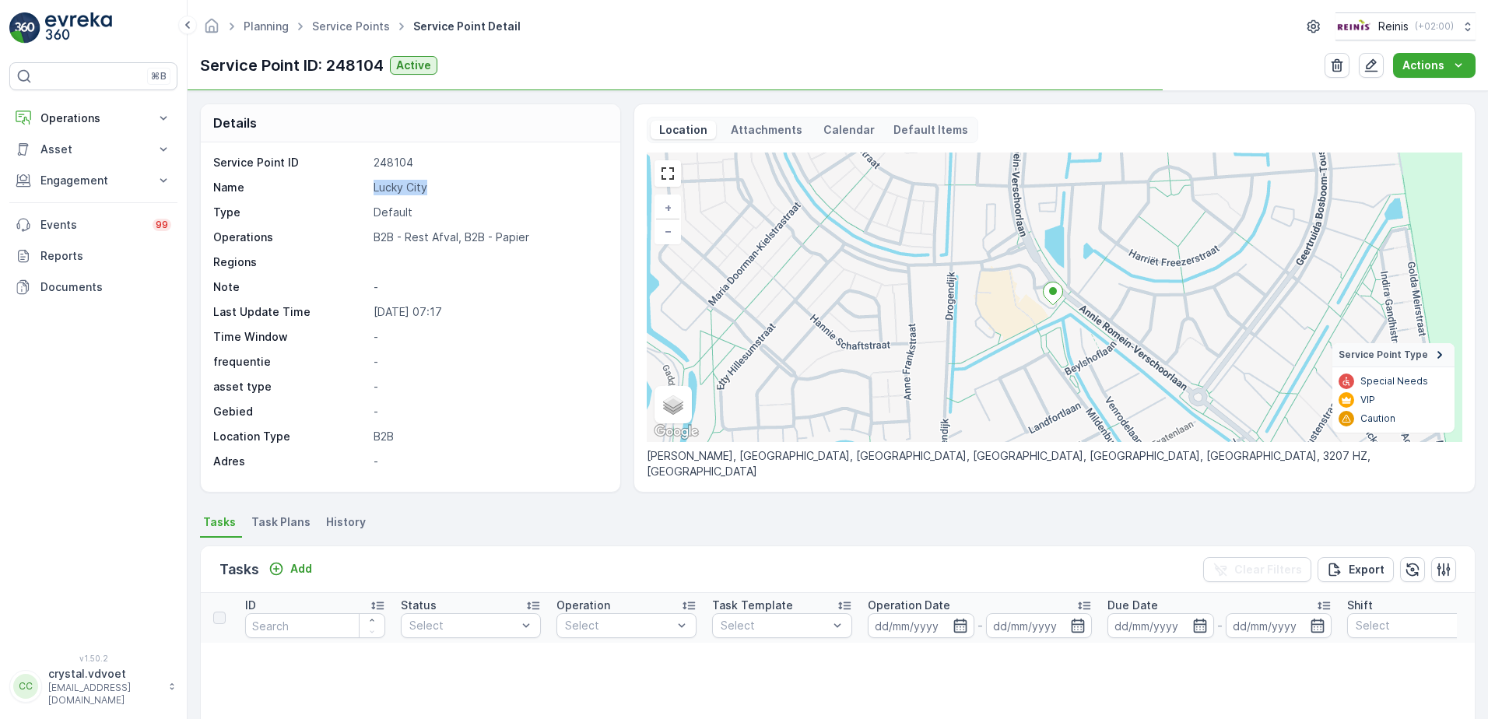
drag, startPoint x: 293, startPoint y: 191, endPoint x: 391, endPoint y: 177, distance: 99.7
copy div "Lucky City"
click at [290, 528] on span "Task Plans" at bounding box center [280, 522] width 59 height 16
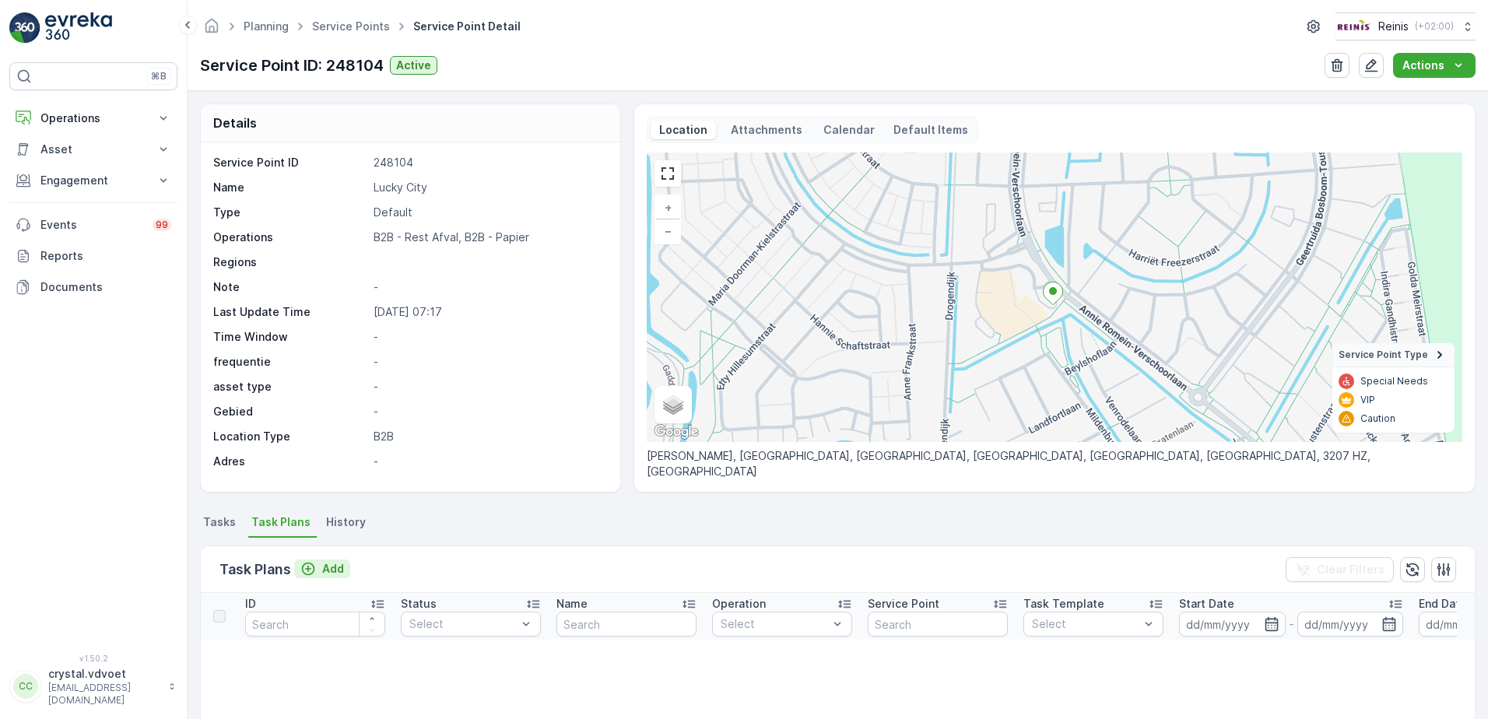
click at [325, 570] on p "Add" at bounding box center [333, 569] width 22 height 16
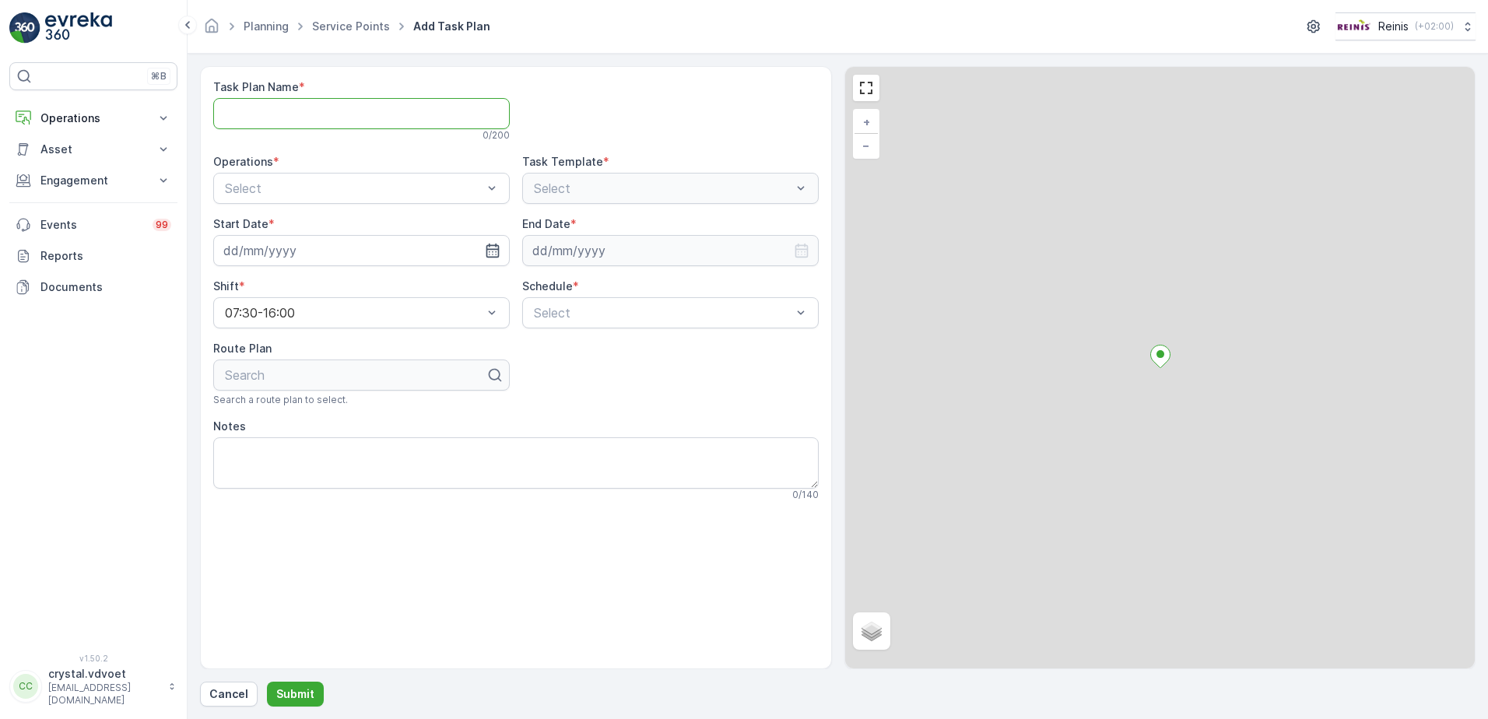
click at [273, 102] on Name "Task Plan Name" at bounding box center [361, 113] width 297 height 31
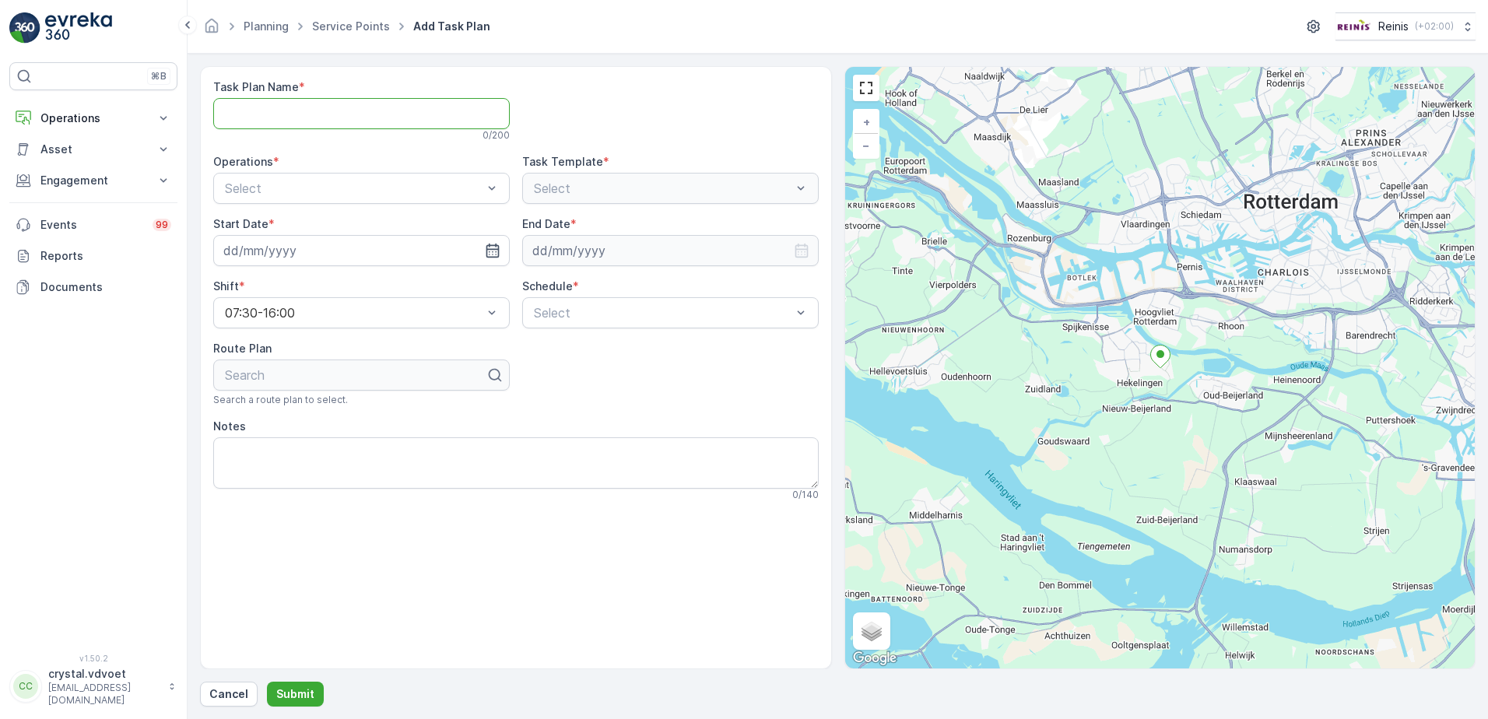
paste Name "Lucky City"
type Name "Lucky City"
drag, startPoint x: 289, startPoint y: 182, endPoint x: 312, endPoint y: 225, distance: 48.4
drag, startPoint x: 328, startPoint y: 255, endPoint x: 441, endPoint y: 244, distance: 114.1
click at [327, 255] on div "B2B - Rest Afval" at bounding box center [362, 253] width 278 height 14
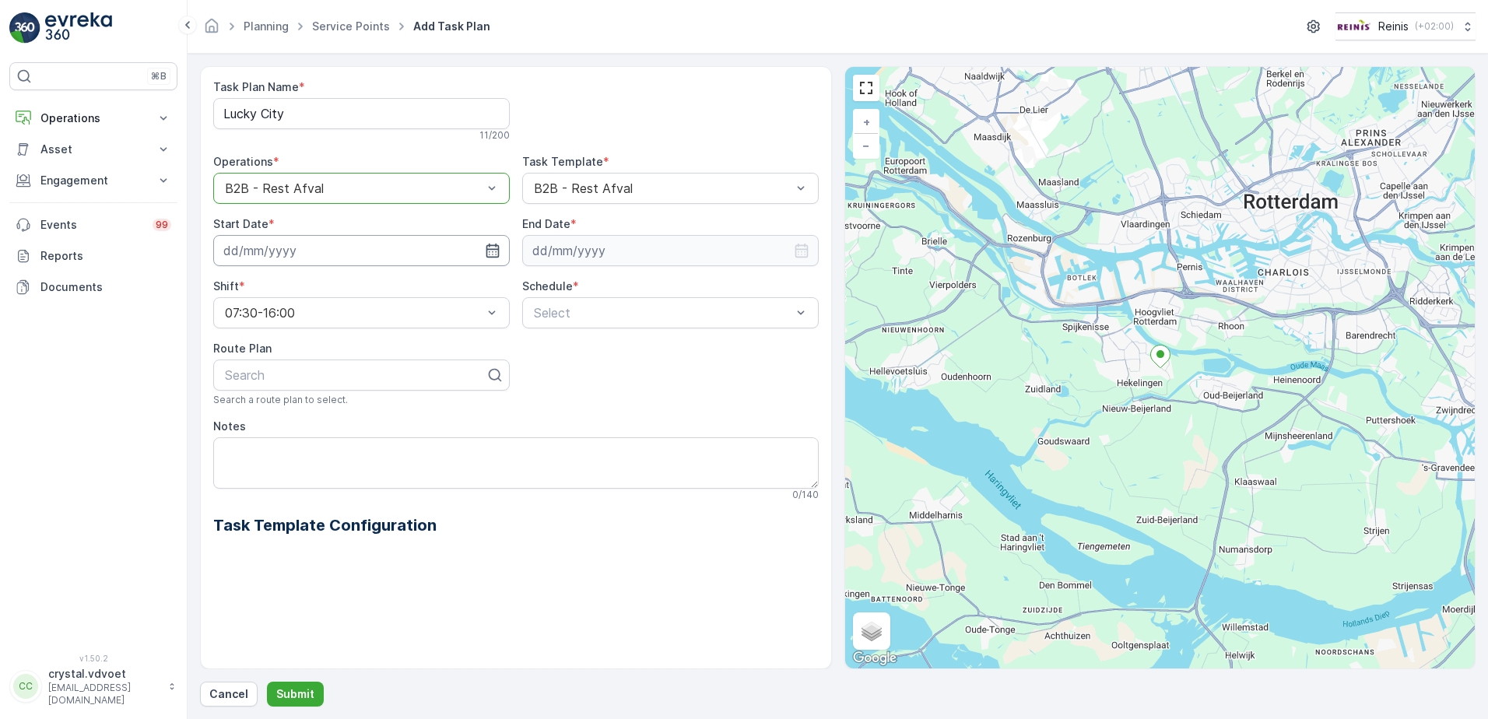
click at [280, 250] on input at bounding box center [361, 250] width 297 height 31
click at [325, 470] on div "1" at bounding box center [323, 473] width 25 height 25
type input "01.10.2025"
click at [632, 255] on input at bounding box center [670, 250] width 297 height 31
click at [585, 289] on p "September" at bounding box center [571, 288] width 61 height 16
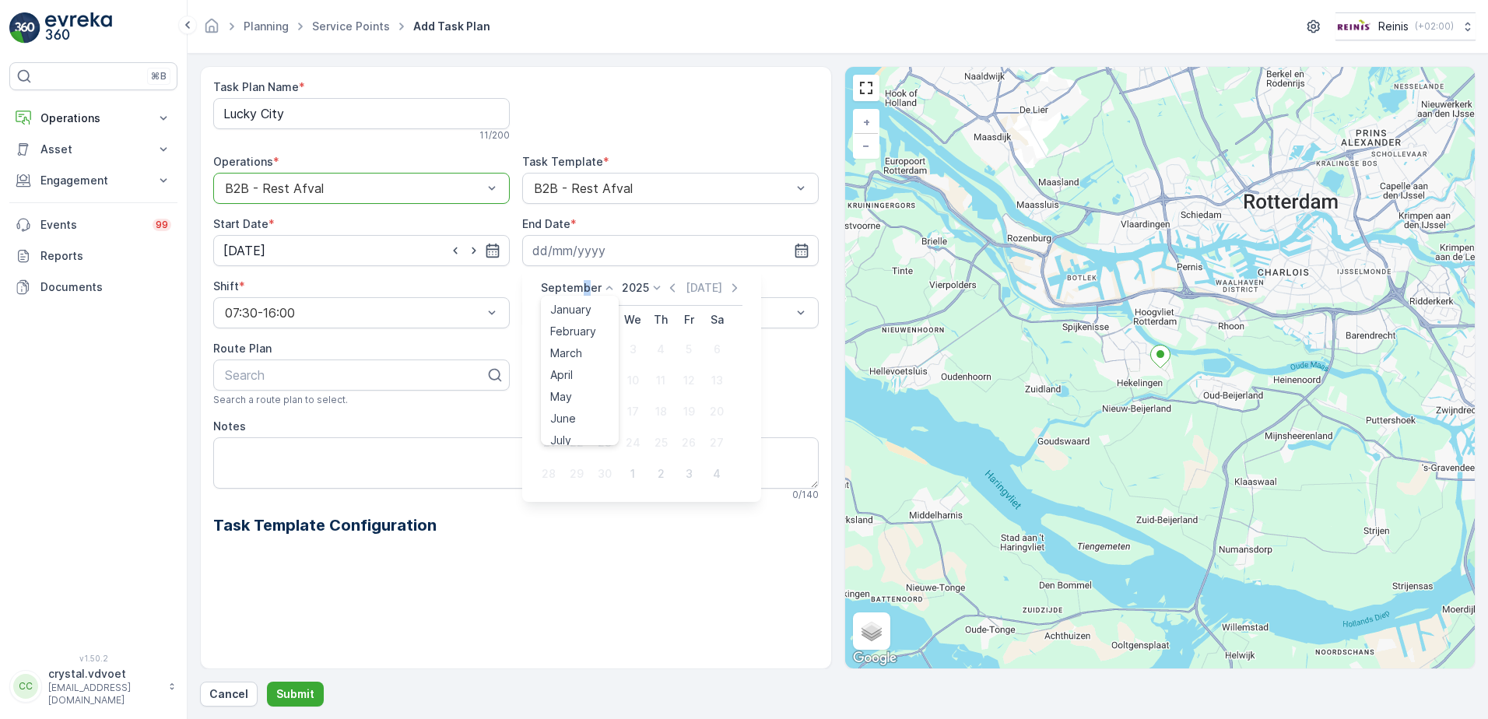
scroll to position [118, 0]
click at [574, 429] on span "December" at bounding box center [577, 431] width 54 height 16
drag, startPoint x: 633, startPoint y: 287, endPoint x: 636, endPoint y: 303, distance: 15.7
click at [633, 288] on p "2025" at bounding box center [630, 288] width 27 height 16
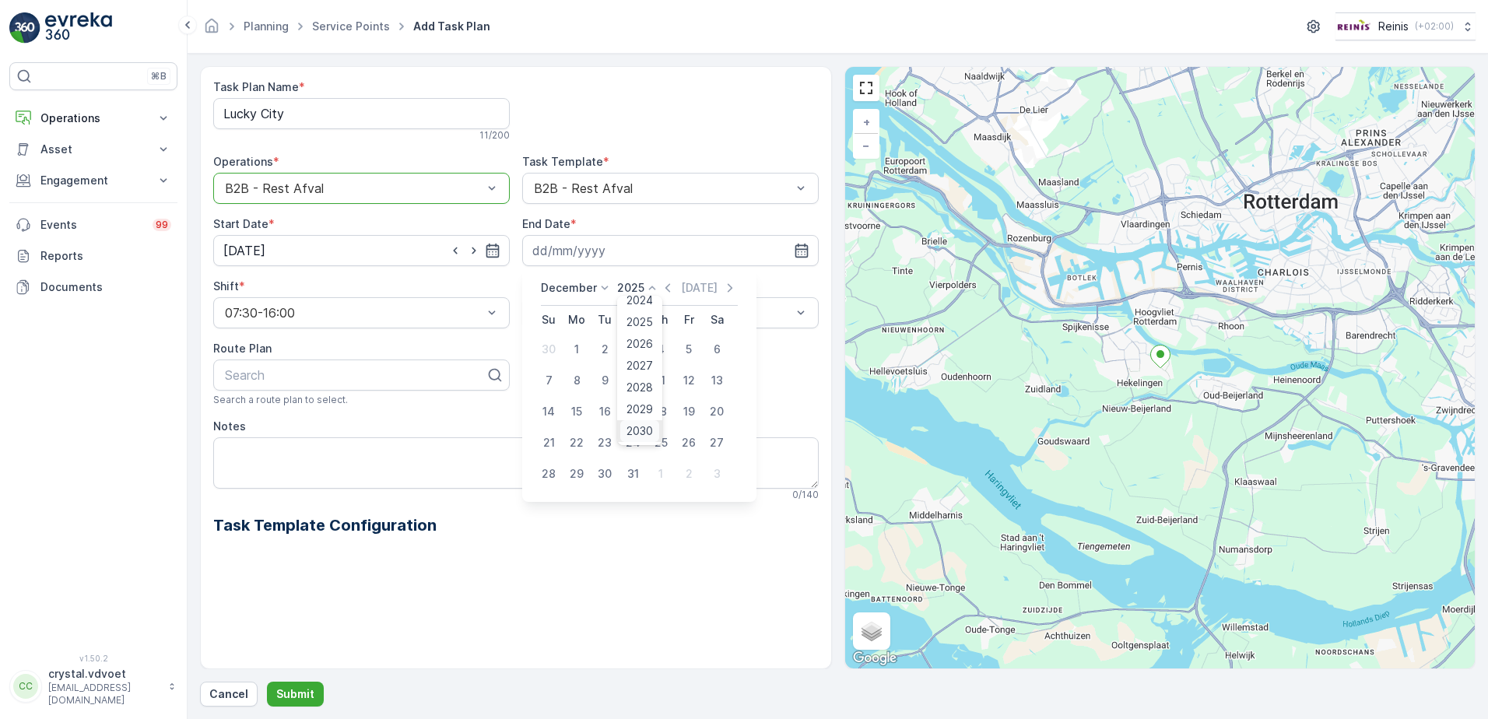
click at [647, 438] on span "2030" at bounding box center [639, 431] width 26 height 16
click at [606, 473] on div "31" at bounding box center [604, 473] width 25 height 25
type input "[DATE]"
click at [572, 371] on span "Weekly" at bounding box center [552, 377] width 40 height 14
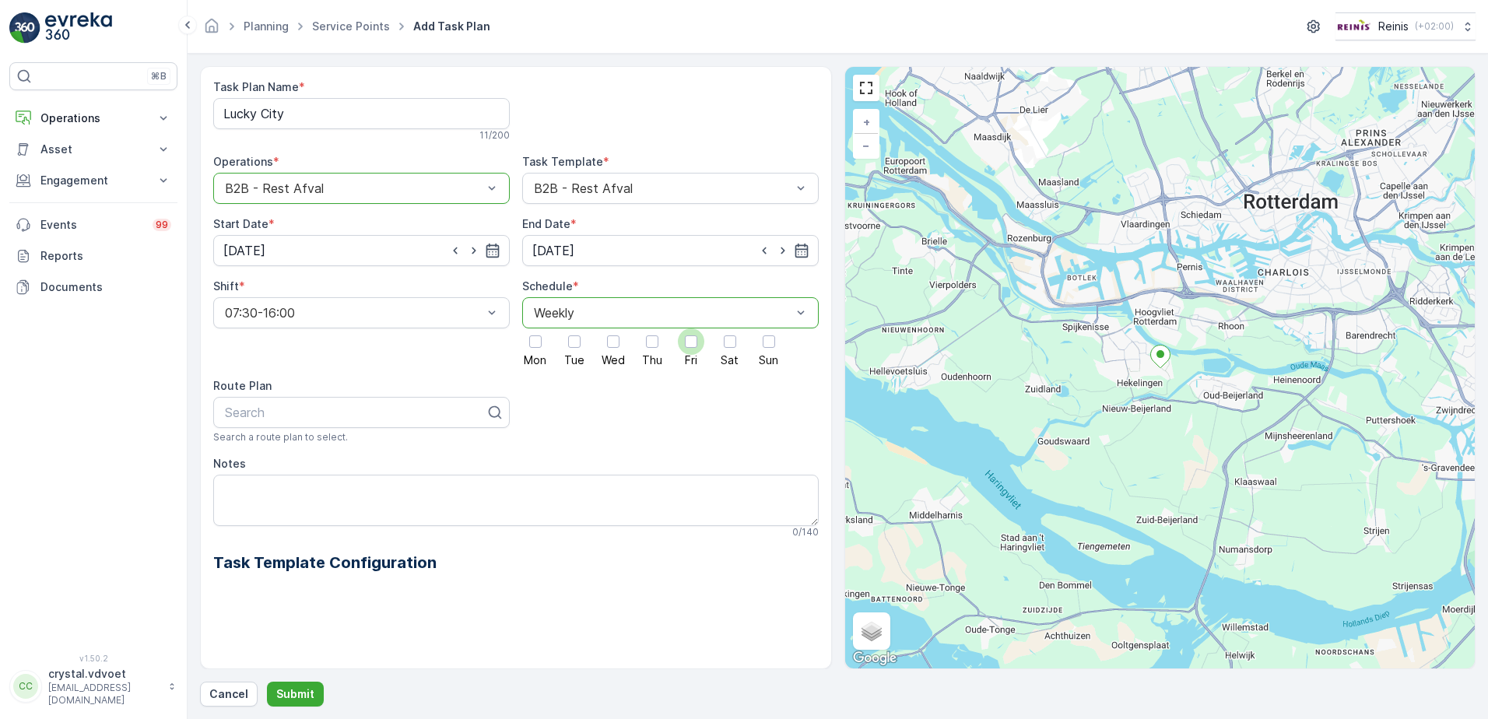
click at [687, 342] on div at bounding box center [691, 341] width 12 height 12
click at [691, 328] on input "Fri" at bounding box center [691, 328] width 0 height 0
click at [273, 509] on textarea "Notes" at bounding box center [515, 500] width 605 height 51
type textarea "1x 1100 ltr rest"
click at [303, 698] on p "Submit" at bounding box center [295, 694] width 38 height 16
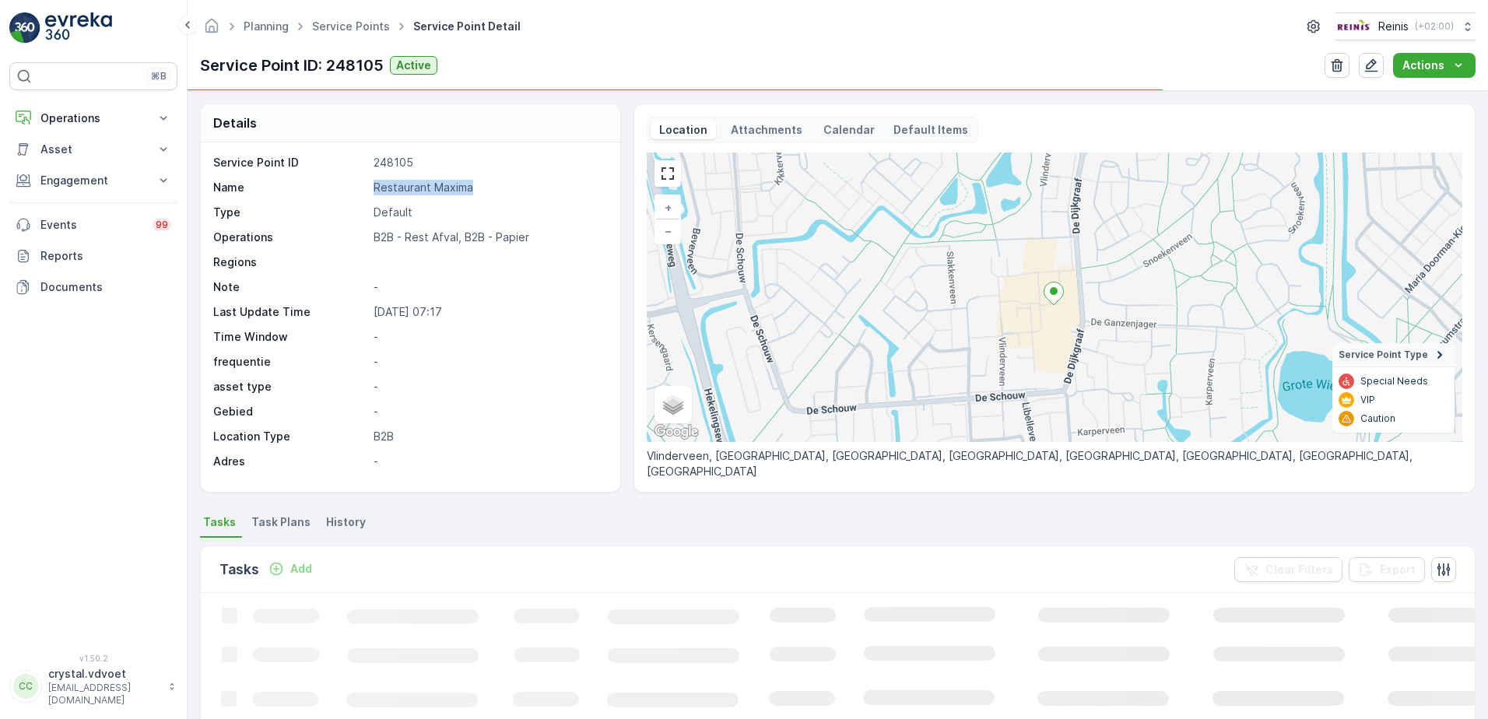
drag, startPoint x: 413, startPoint y: 187, endPoint x: 288, endPoint y: 193, distance: 125.4
click at [287, 191] on div "Name Restaurant Maxima" at bounding box center [408, 188] width 391 height 16
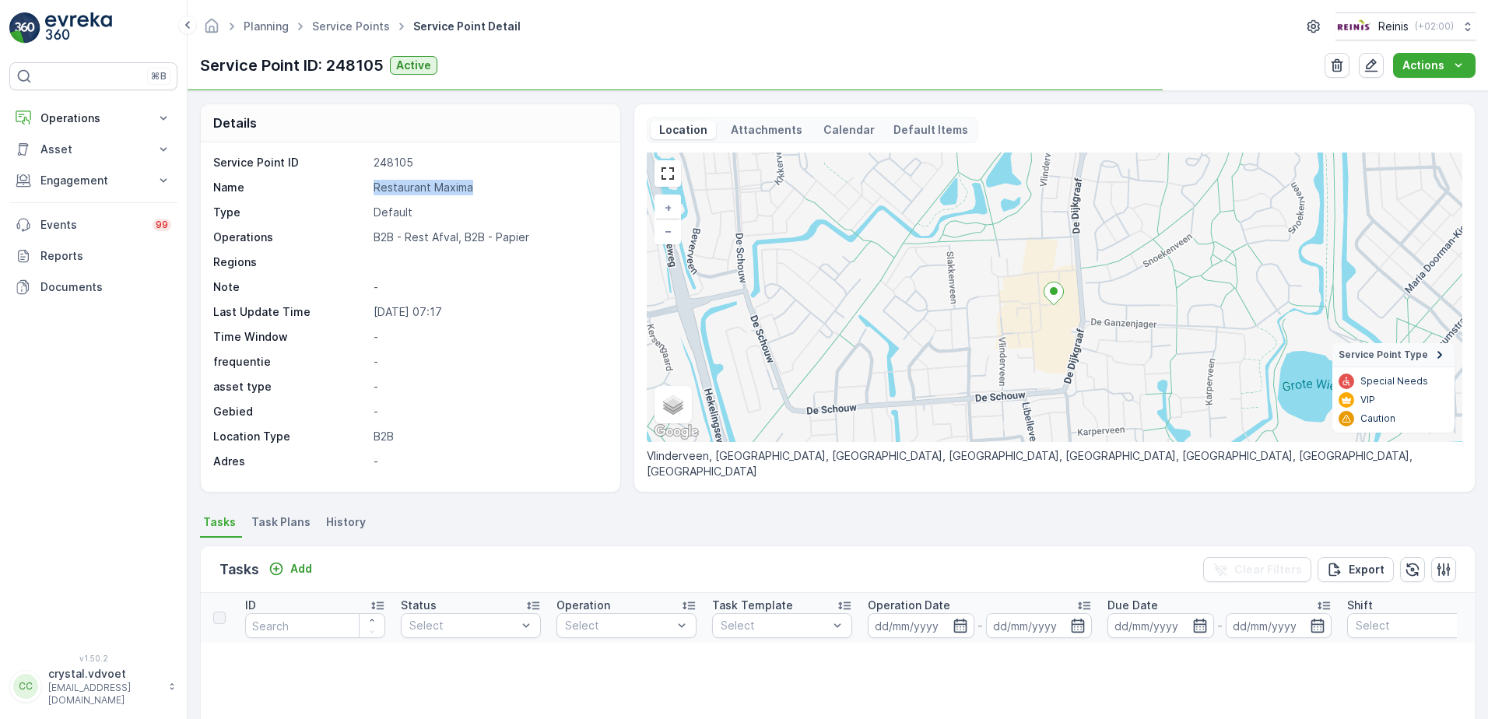
drag, startPoint x: 288, startPoint y: 193, endPoint x: 384, endPoint y: 184, distance: 96.9
click at [292, 529] on span "Task Plans" at bounding box center [280, 522] width 59 height 16
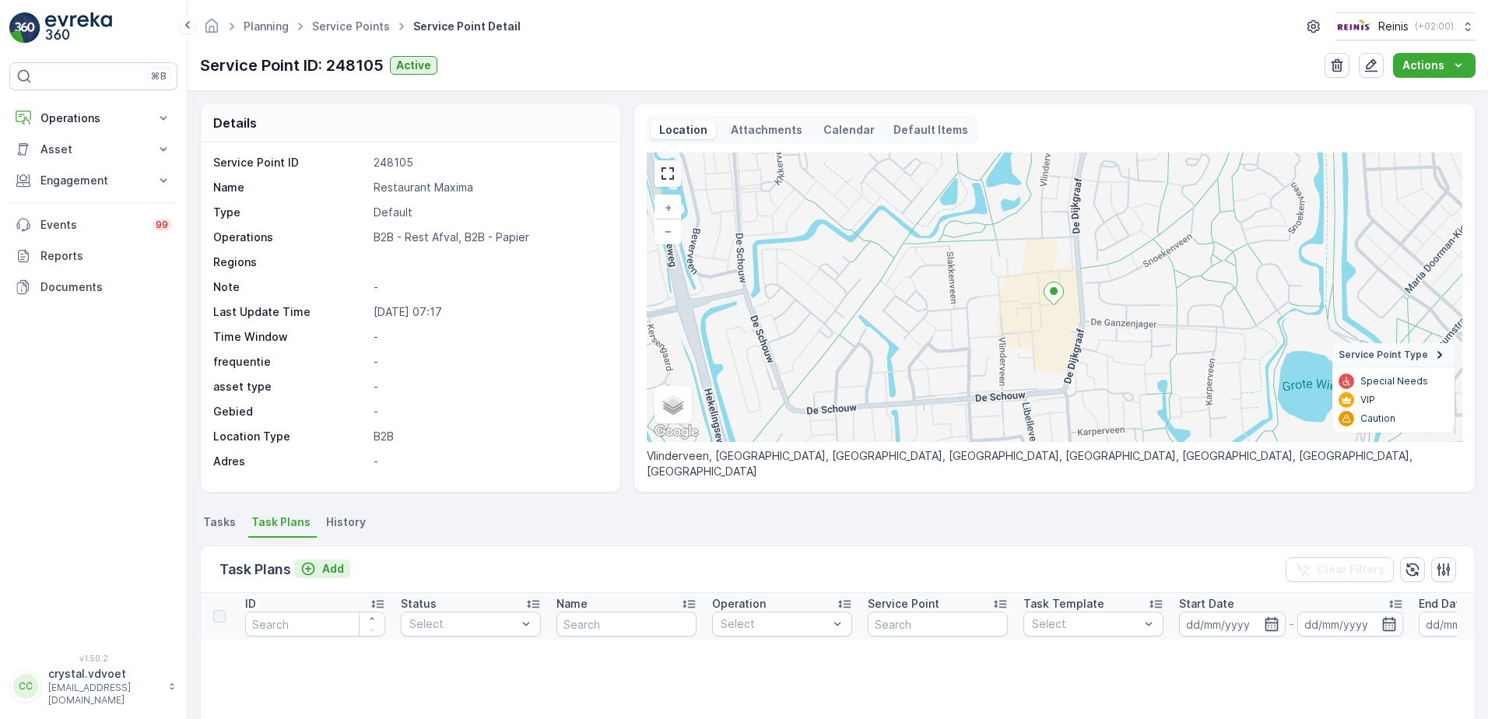
click at [339, 573] on p "Add" at bounding box center [333, 569] width 22 height 16
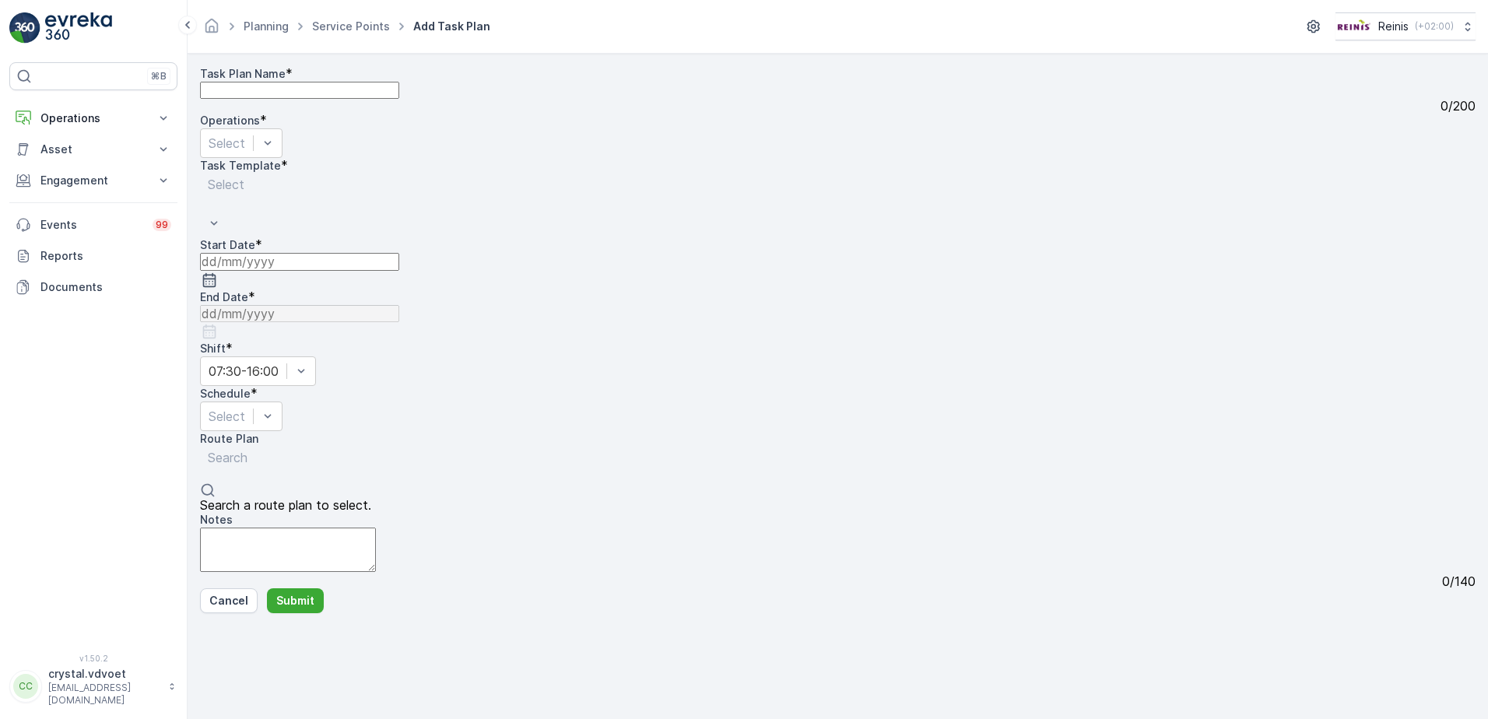
click at [296, 99] on Name "Task Plan Name" at bounding box center [299, 90] width 199 height 17
paste Name "Restaurant Maxima"
type Name "Restaurant Maxima"
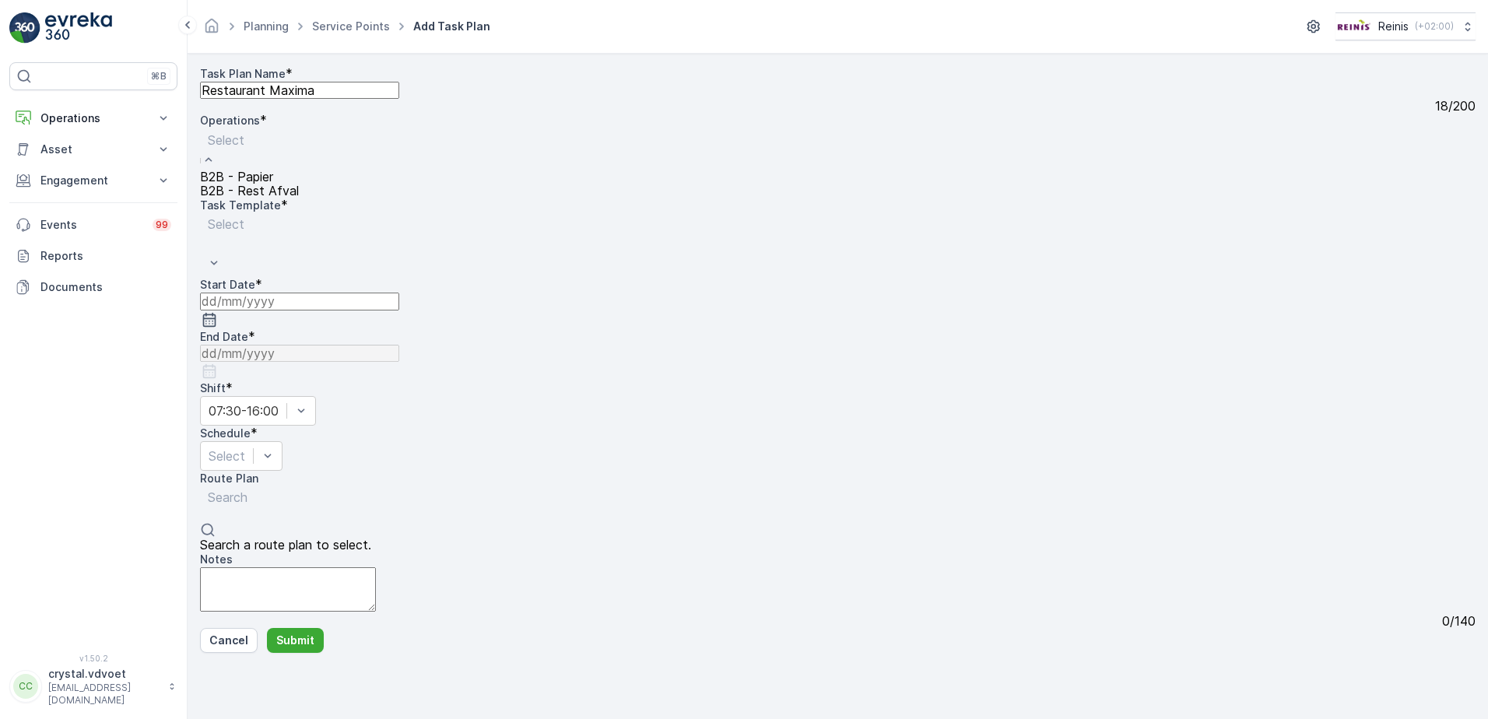
click at [299, 198] on span "B2B - Rest Afval" at bounding box center [249, 191] width 99 height 16
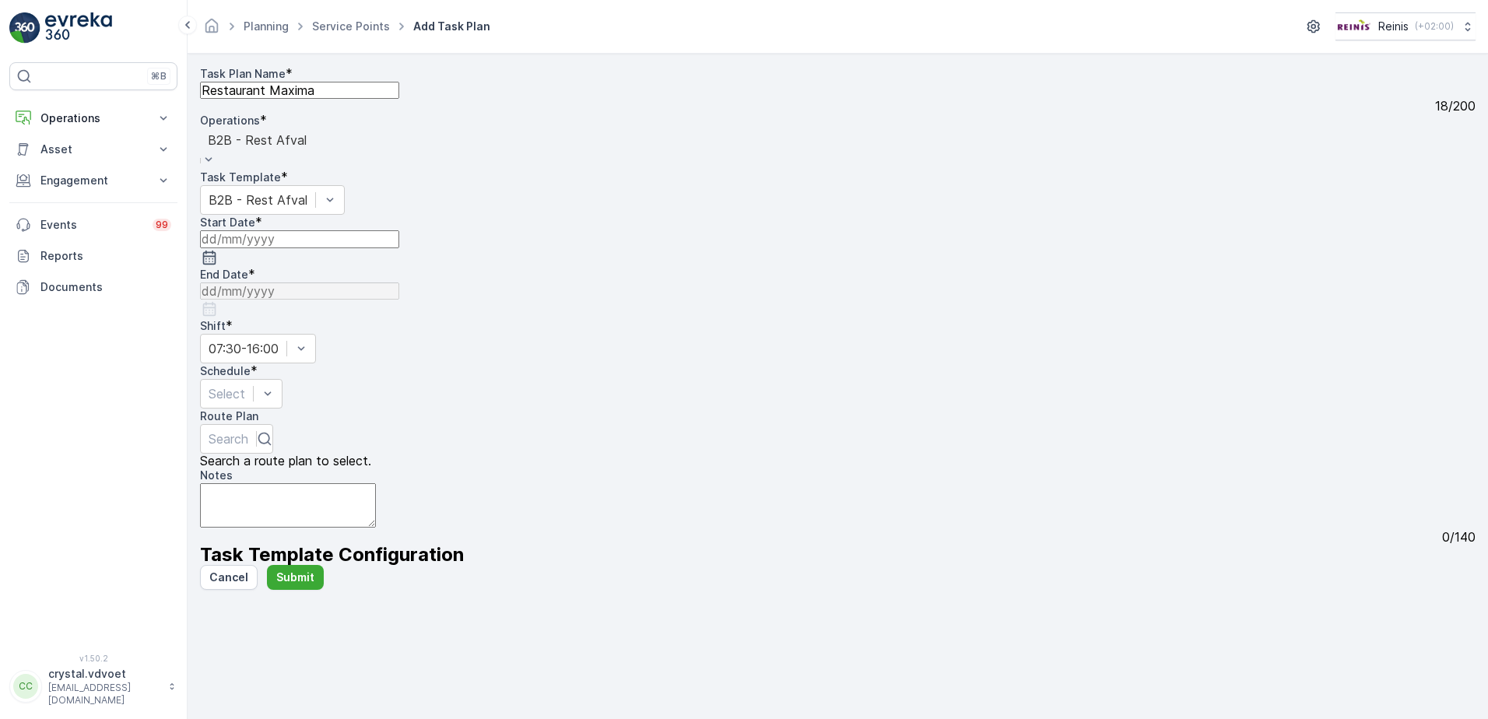
click at [300, 247] on input at bounding box center [299, 238] width 199 height 17
click at [243, 382] on icon "button" at bounding box center [235, 390] width 16 height 16
click at [391, 471] on div "10" at bounding box center [397, 478] width 13 height 14
drag, startPoint x: 767, startPoint y: 244, endPoint x: 753, endPoint y: 251, distance: 16.7
click at [399, 282] on input at bounding box center [299, 290] width 199 height 17
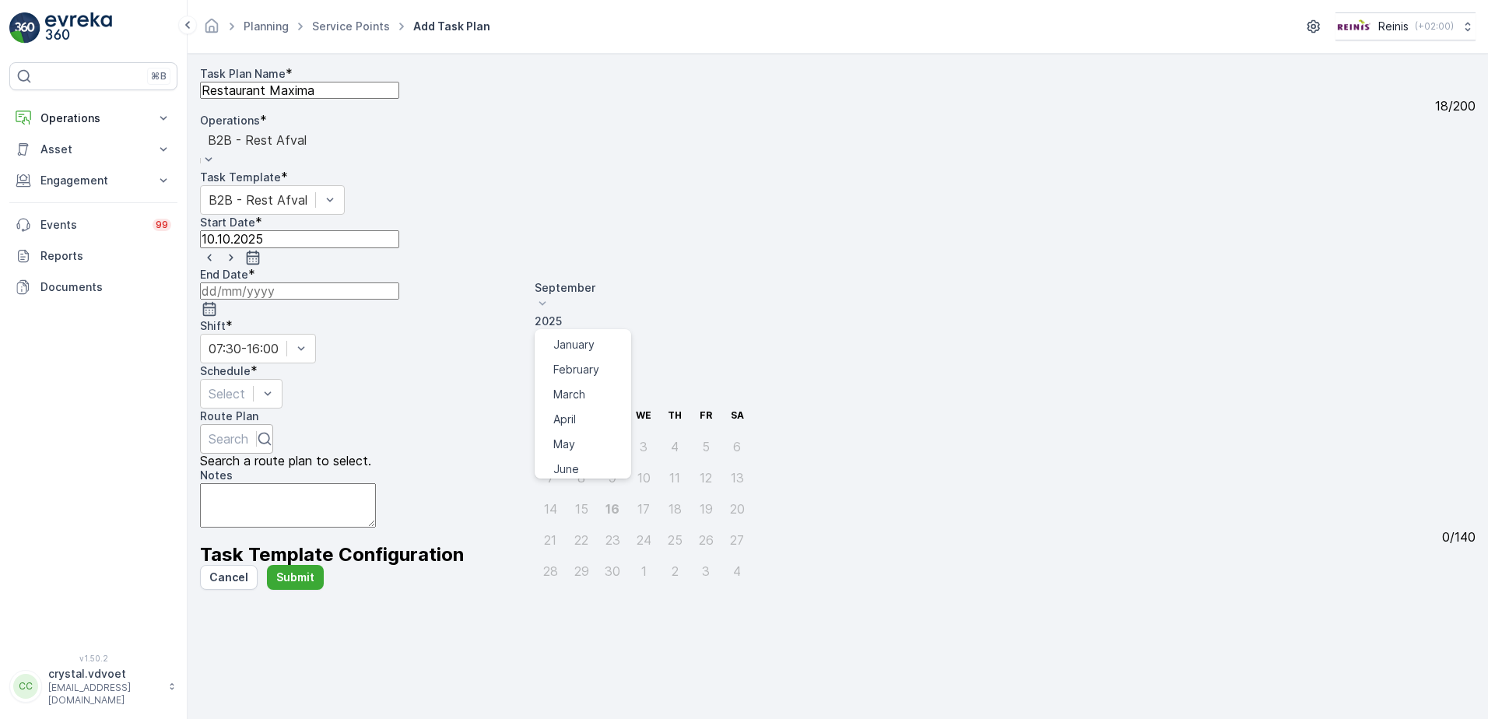
click at [595, 289] on p "September" at bounding box center [644, 288] width 218 height 16
click at [586, 493] on span "December" at bounding box center [580, 501] width 54 height 16
click at [632, 314] on p "2025" at bounding box center [644, 322] width 218 height 16
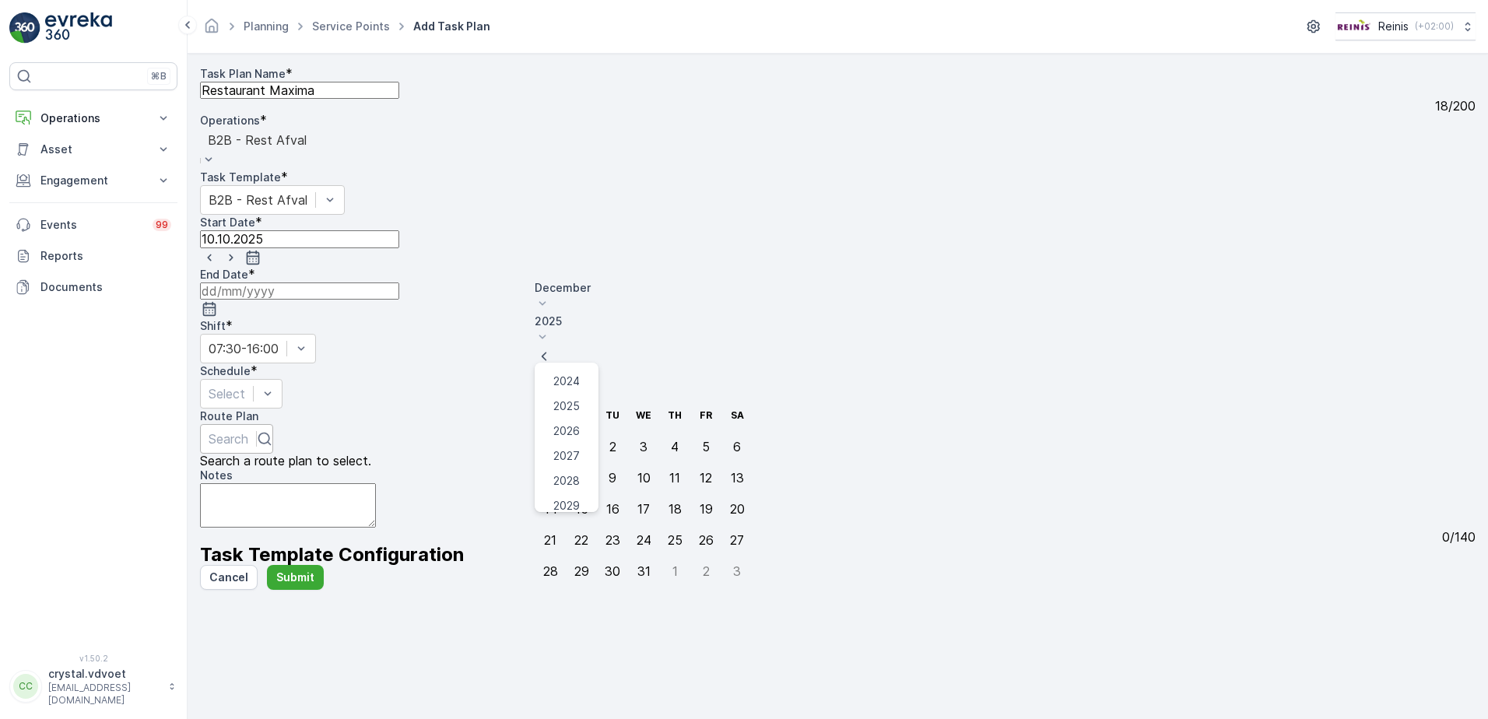
click at [580, 523] on span "2030" at bounding box center [566, 531] width 26 height 16
click at [606, 564] on div "31" at bounding box center [612, 571] width 13 height 14
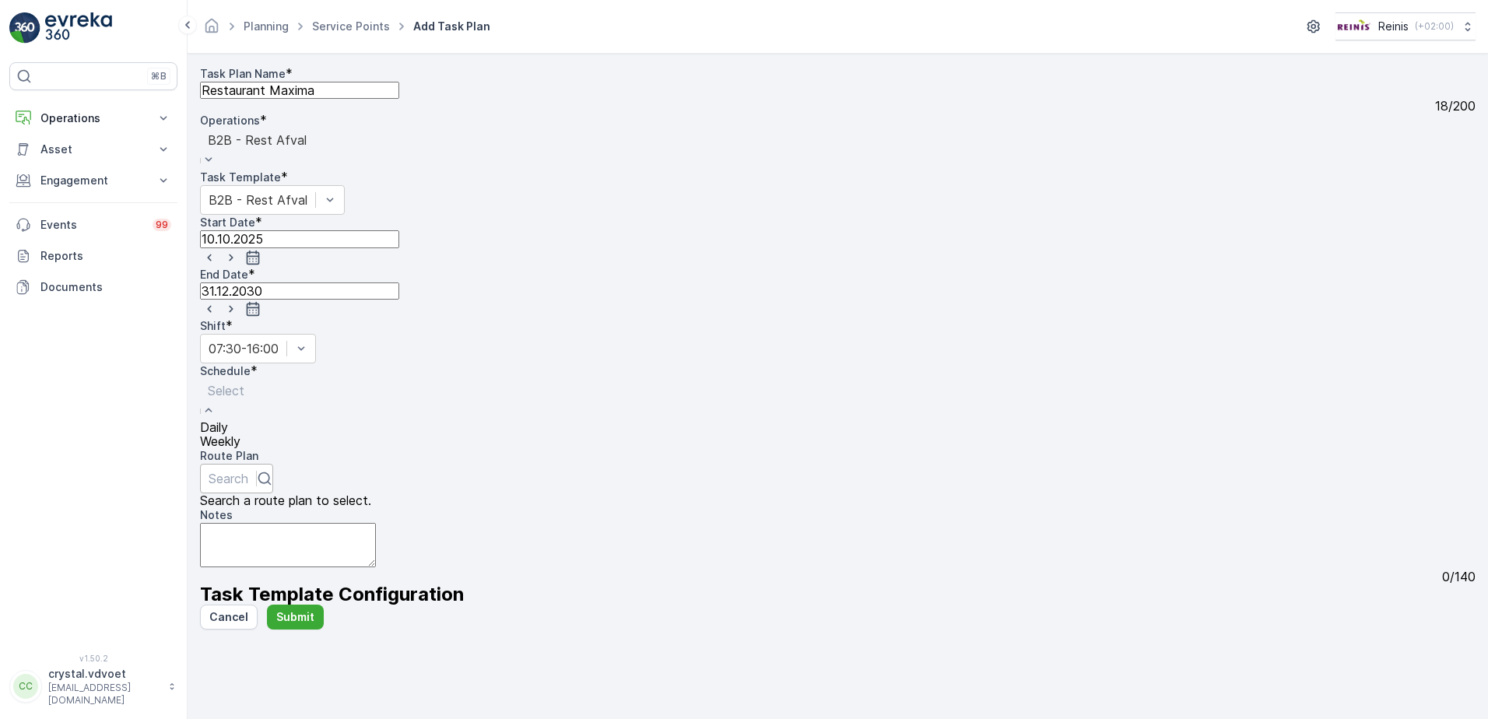
drag, startPoint x: 560, startPoint y: 313, endPoint x: 567, endPoint y: 321, distance: 11.1
click at [252, 420] on div "Daily" at bounding box center [226, 427] width 52 height 14
click at [438, 433] on input "number" at bounding box center [338, 441] width 199 height 17
type input "14"
click at [316, 525] on textarea "Notes" at bounding box center [288, 547] width 176 height 44
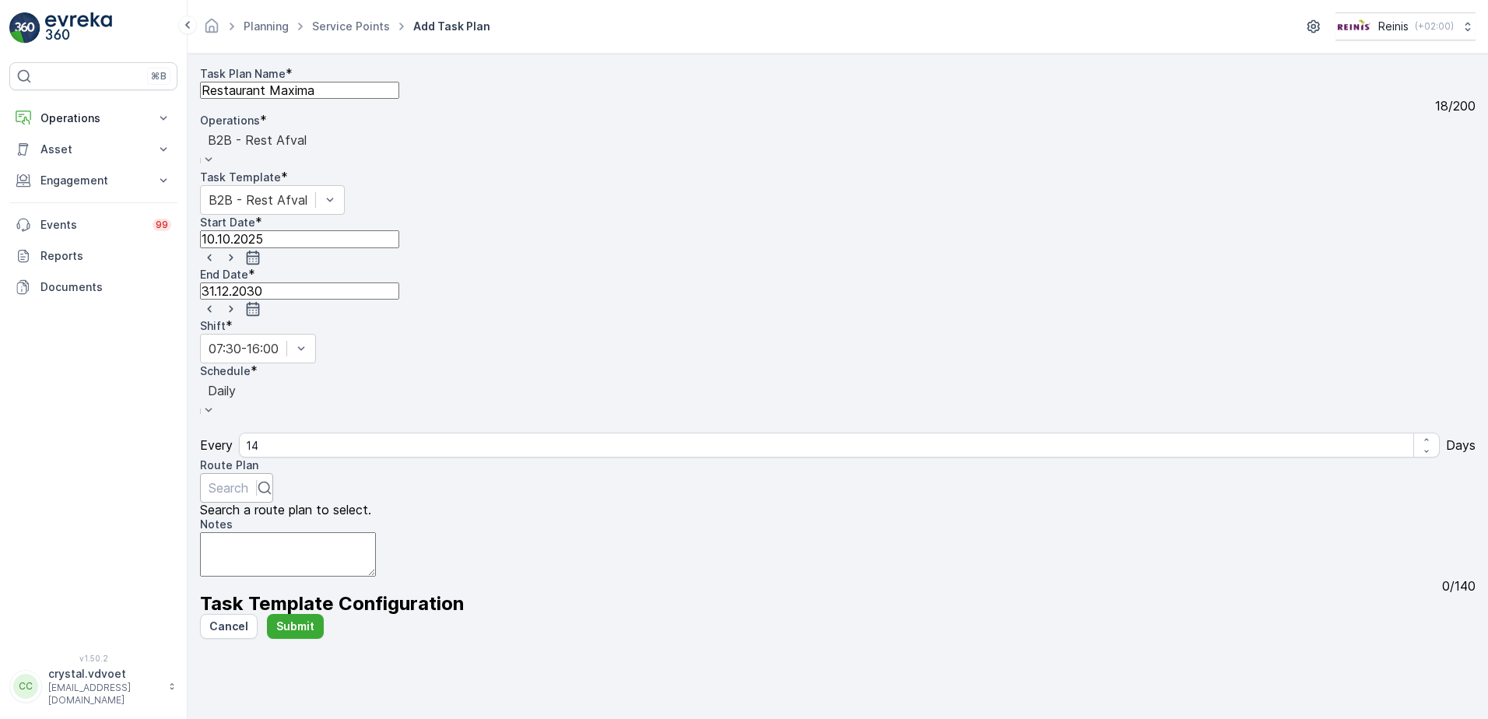
drag, startPoint x: 190, startPoint y: 471, endPoint x: 196, endPoint y: 476, distance: 8.3
click at [191, 473] on form "Task Plan Name * Restaurant Maxima 18 / 200 Operations * option B2B - Rest Afva…" at bounding box center [838, 386] width 1300 height 665
drag, startPoint x: 196, startPoint y: 476, endPoint x: 221, endPoint y: 493, distance: 29.8
click at [221, 532] on textarea "Notes" at bounding box center [288, 554] width 176 height 44
type textarea "1x 1100 ltr rest MET SLOT"
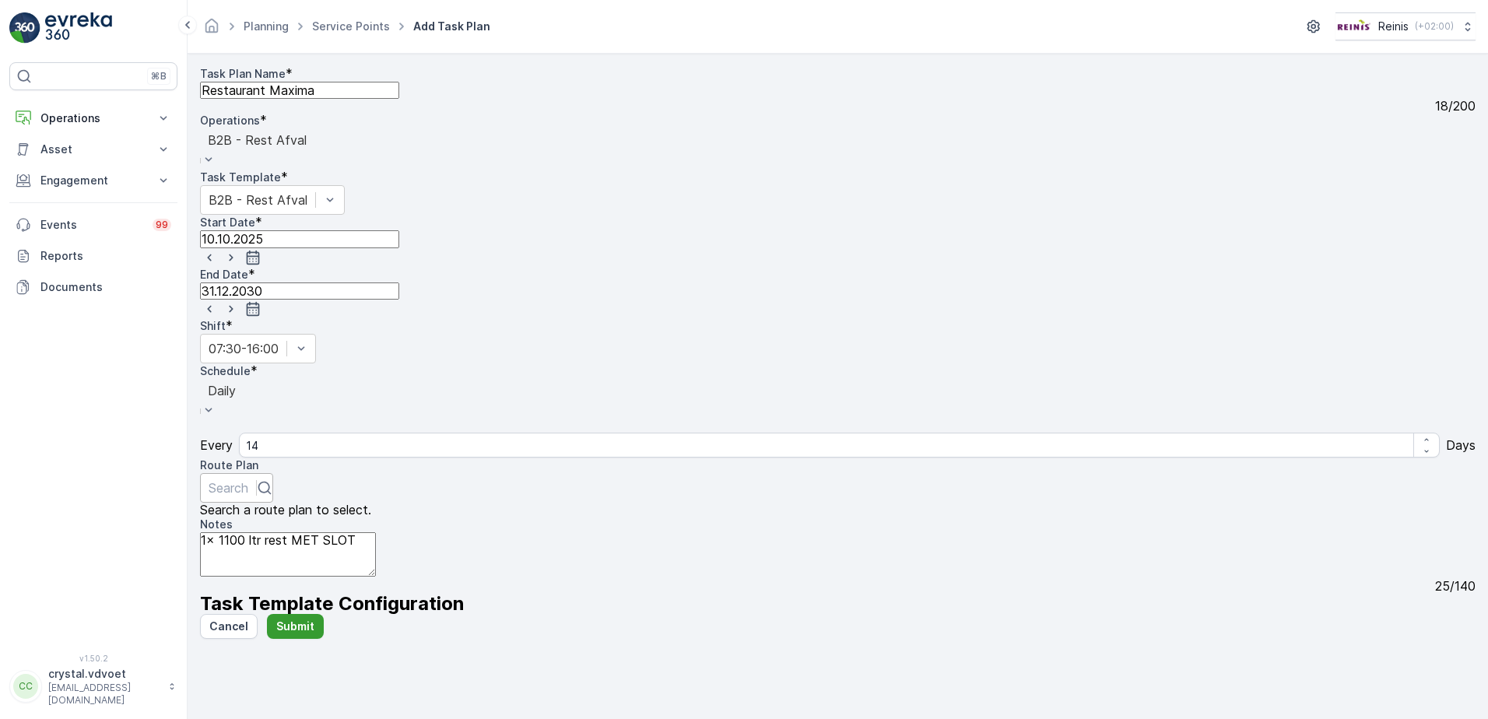
click at [282, 634] on p "Submit" at bounding box center [295, 627] width 38 height 16
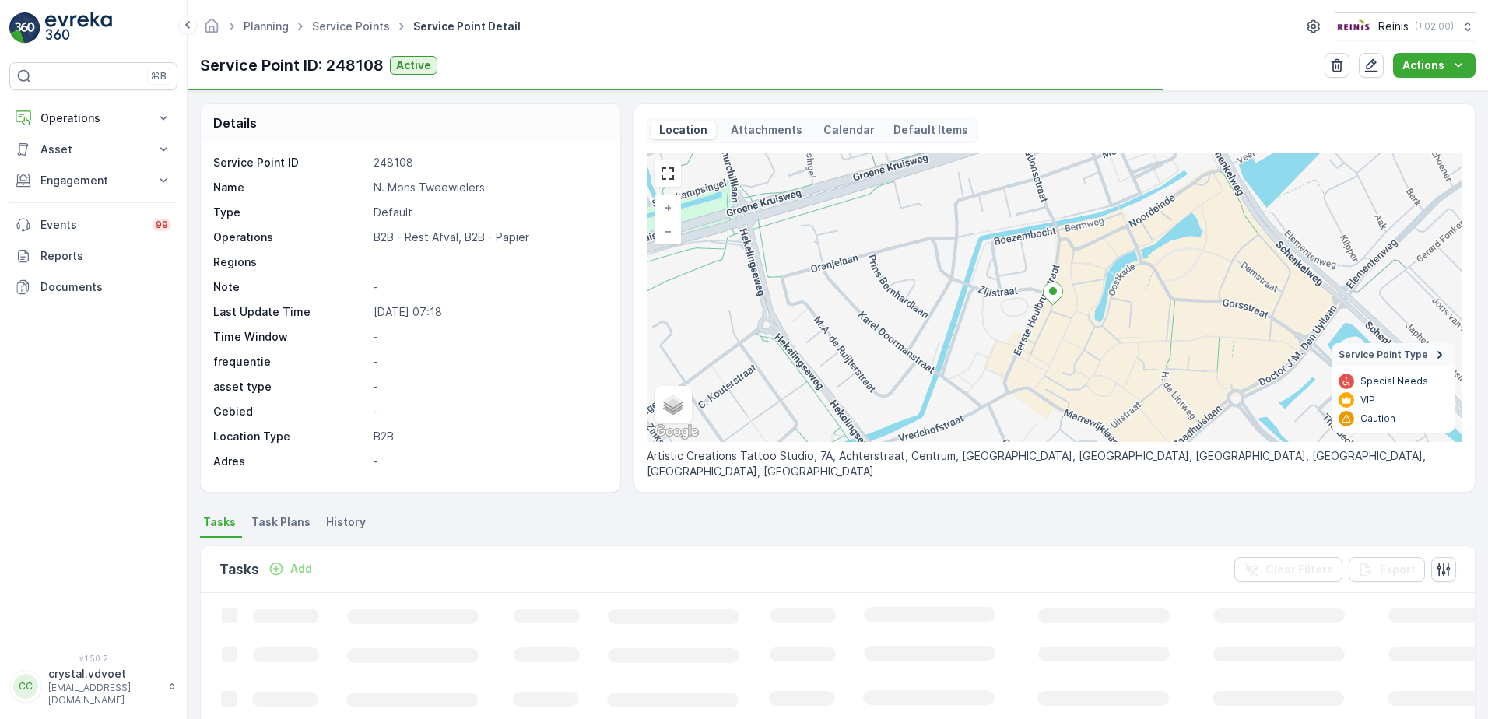
click at [459, 188] on p "N. Mons Tweewielers" at bounding box center [489, 188] width 230 height 16
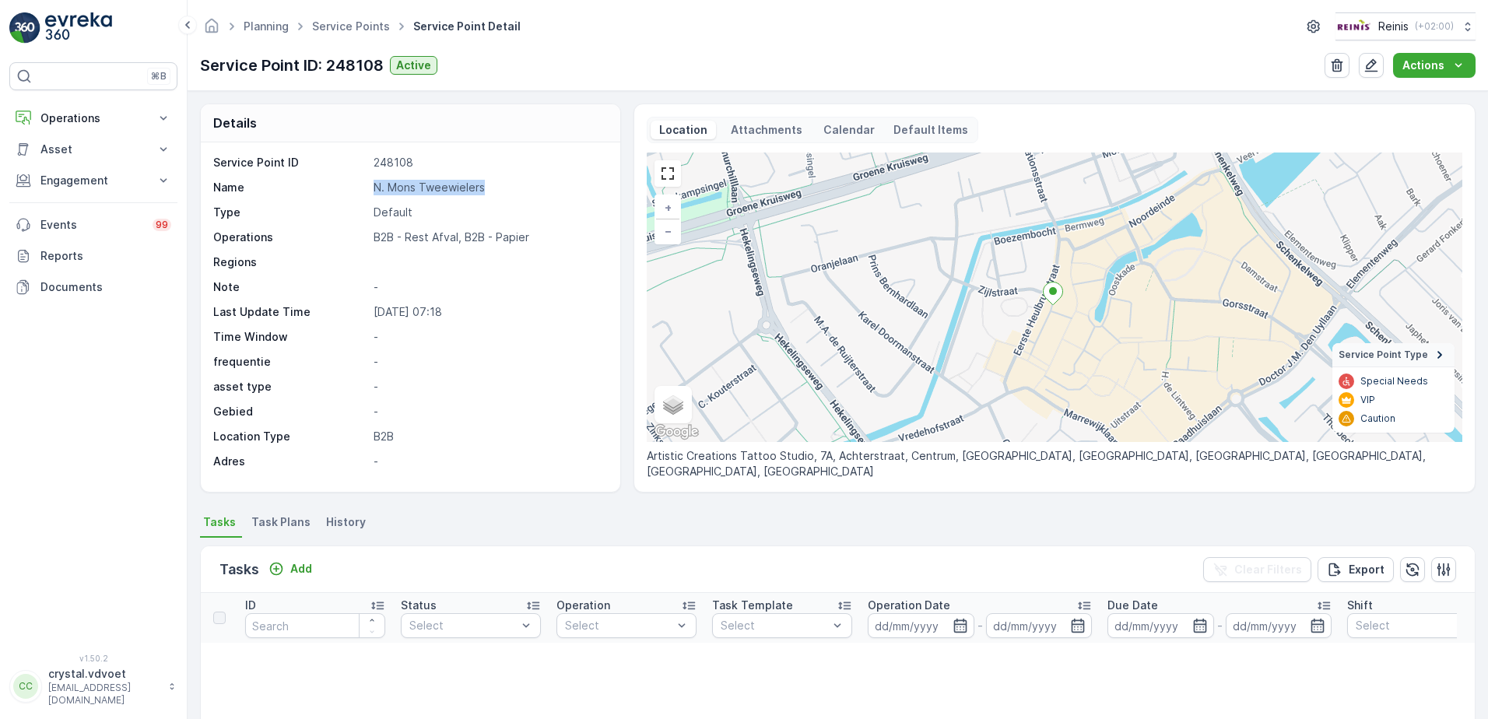
drag, startPoint x: 423, startPoint y: 189, endPoint x: 294, endPoint y: 191, distance: 129.2
click at [294, 191] on div "Name N. Mons Tweewielers" at bounding box center [408, 188] width 391 height 16
drag, startPoint x: 297, startPoint y: 191, endPoint x: 432, endPoint y: 191, distance: 135.4
copy div "N. Mons Tweewielers"
click at [293, 522] on span "Task Plans" at bounding box center [280, 522] width 59 height 16
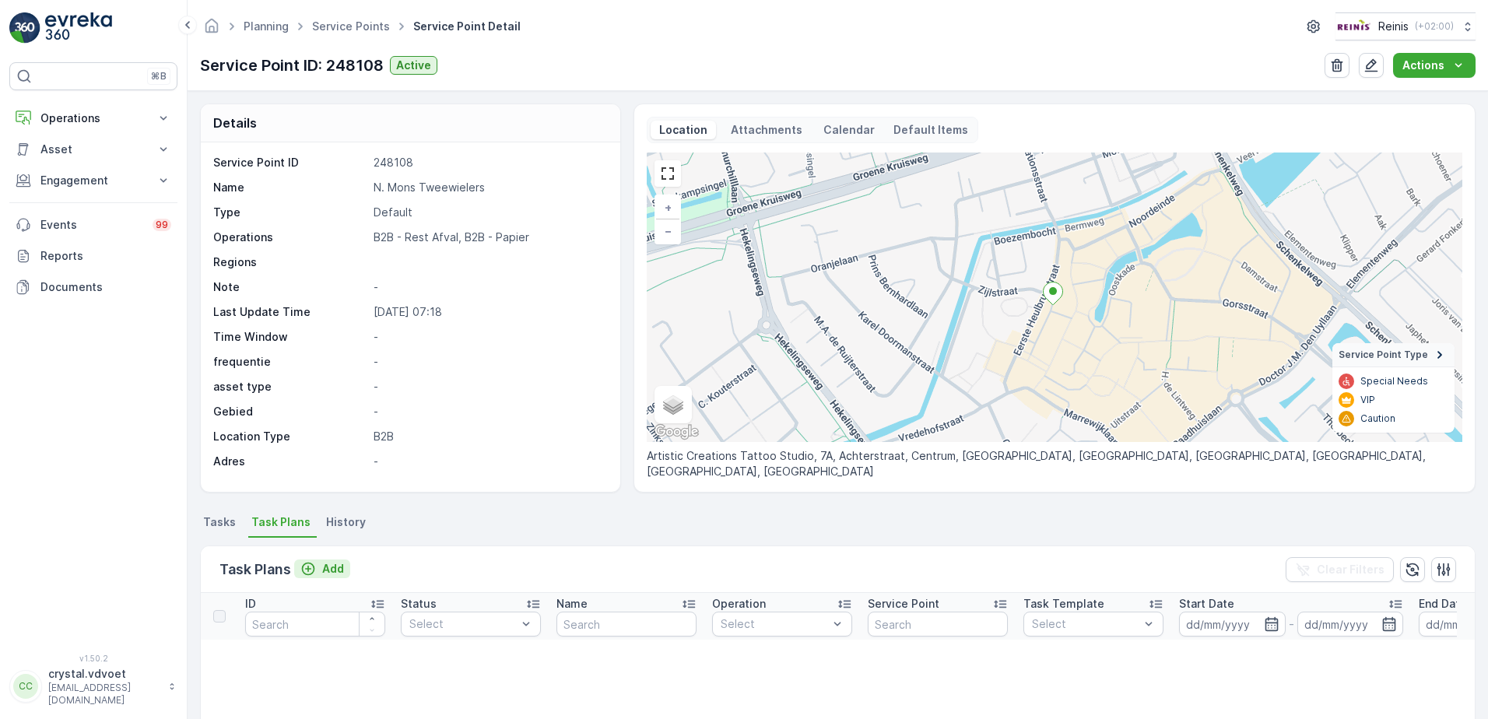
click at [308, 570] on icon "Add" at bounding box center [308, 569] width 16 height 16
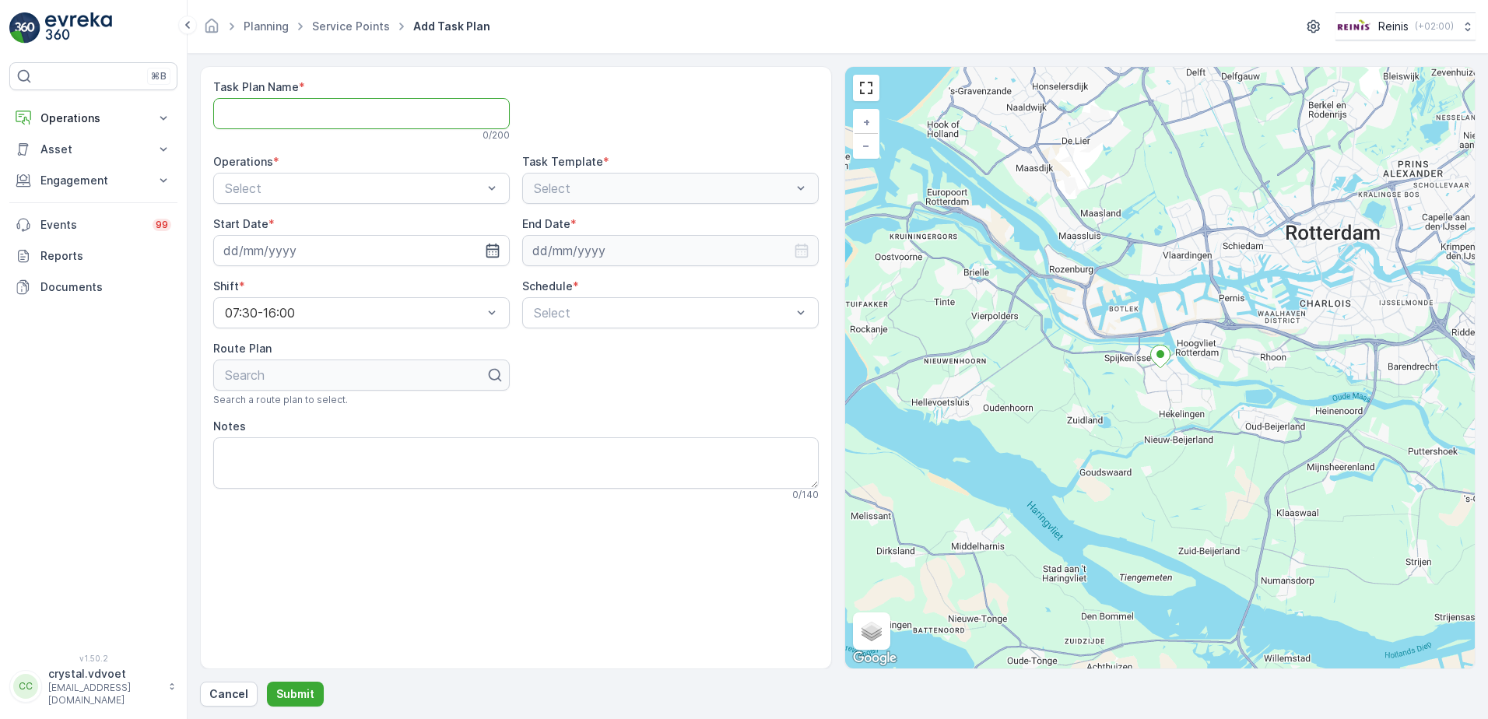
paste Name "N. Mons Tweewielers"
type Name "N. Mons Tweewielers"
click at [346, 247] on div "B2B - Rest Afval" at bounding box center [362, 253] width 278 height 14
click at [487, 244] on icon "button" at bounding box center [493, 251] width 16 height 16
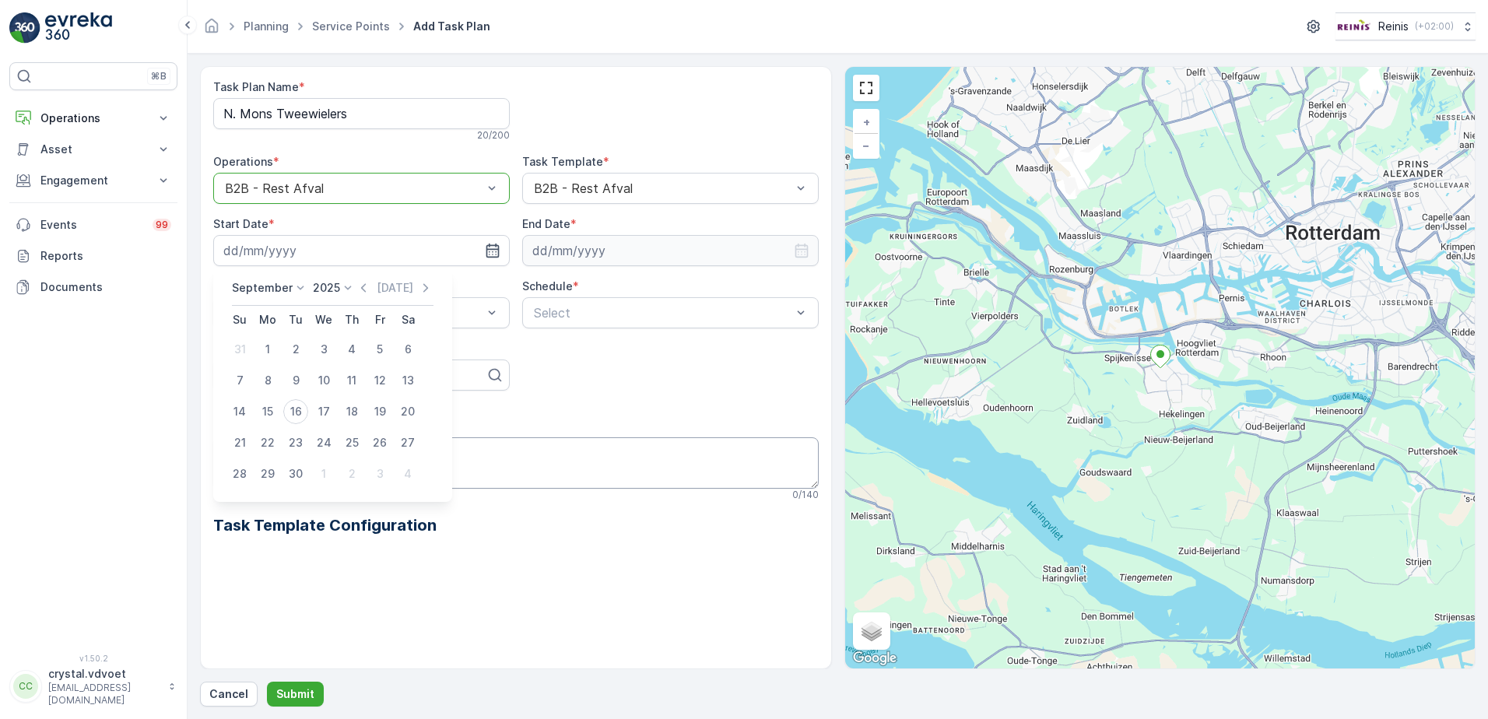
drag, startPoint x: 321, startPoint y: 477, endPoint x: 349, endPoint y: 464, distance: 31.7
click at [322, 478] on div "1" at bounding box center [323, 473] width 25 height 25
type input "[DATE]"
click at [767, 247] on input at bounding box center [670, 250] width 297 height 31
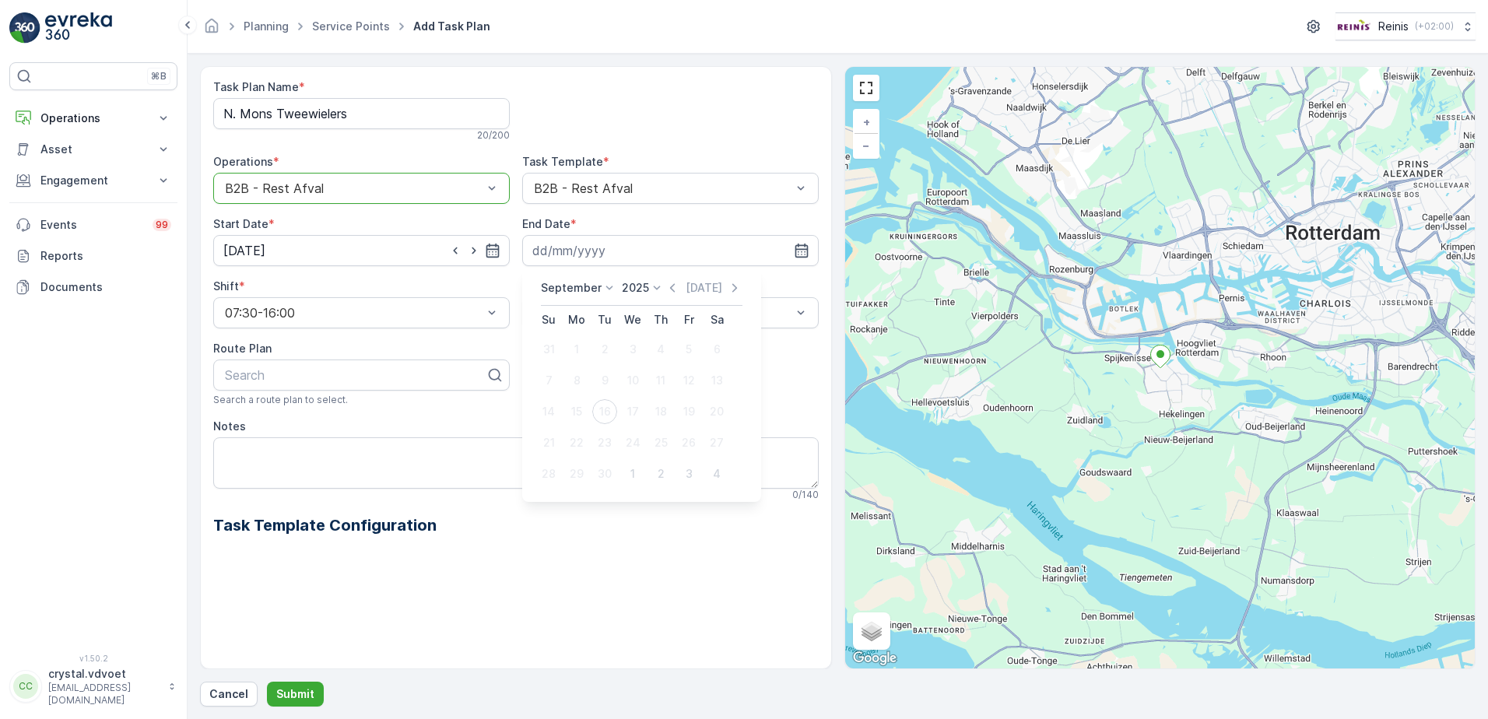
click at [581, 292] on p "September" at bounding box center [571, 288] width 61 height 16
click at [574, 425] on span "December" at bounding box center [577, 431] width 54 height 16
click at [633, 294] on p "2025" at bounding box center [630, 288] width 27 height 16
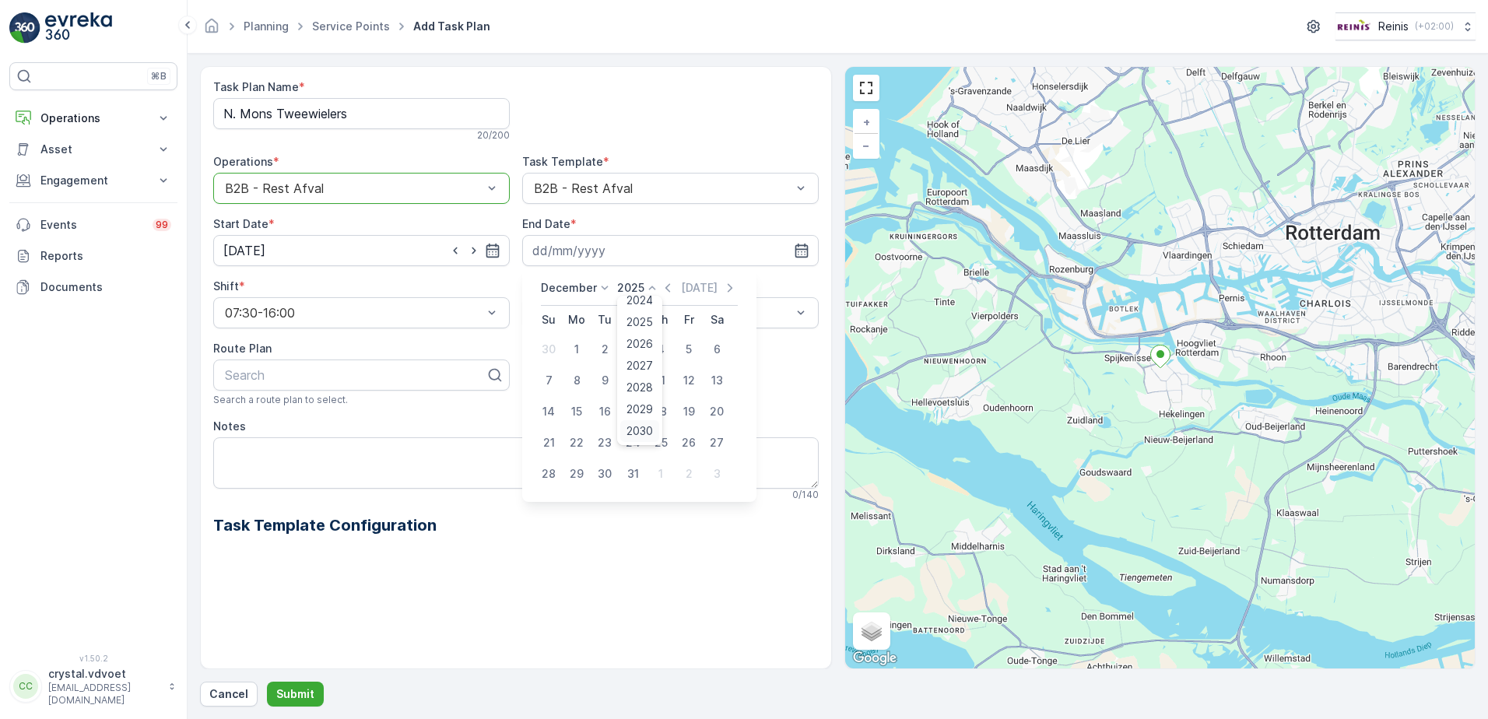
click at [650, 432] on span "2030" at bounding box center [639, 431] width 26 height 16
click at [605, 468] on div "31" at bounding box center [604, 473] width 25 height 25
type input "[DATE]"
click at [584, 372] on div "Weekly" at bounding box center [671, 377] width 278 height 14
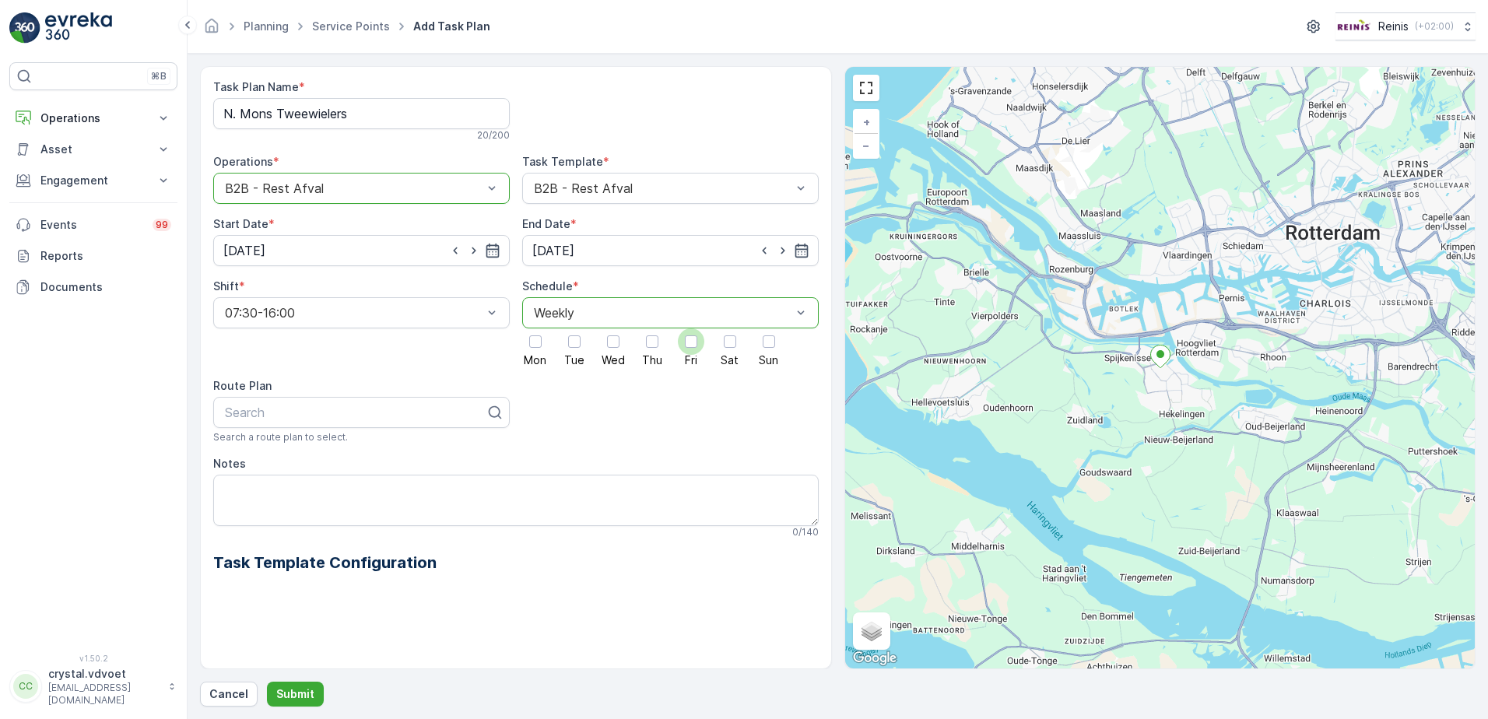
click at [692, 335] on div at bounding box center [691, 341] width 12 height 12
click at [691, 328] on input "Fri" at bounding box center [691, 328] width 0 height 0
click at [281, 491] on textarea "Notes" at bounding box center [515, 500] width 605 height 51
type textarea "1X 240 ltr rest Aangeboden Achterstraat"
click at [297, 695] on p "Submit" at bounding box center [295, 694] width 38 height 16
